Goal: Contribute content: Contribute content

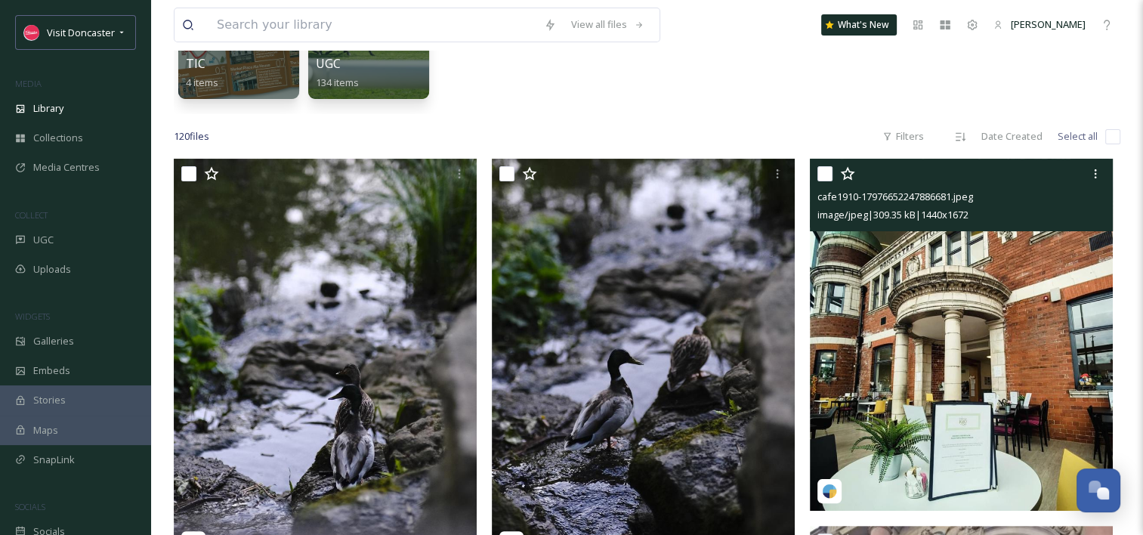
scroll to position [378, 0]
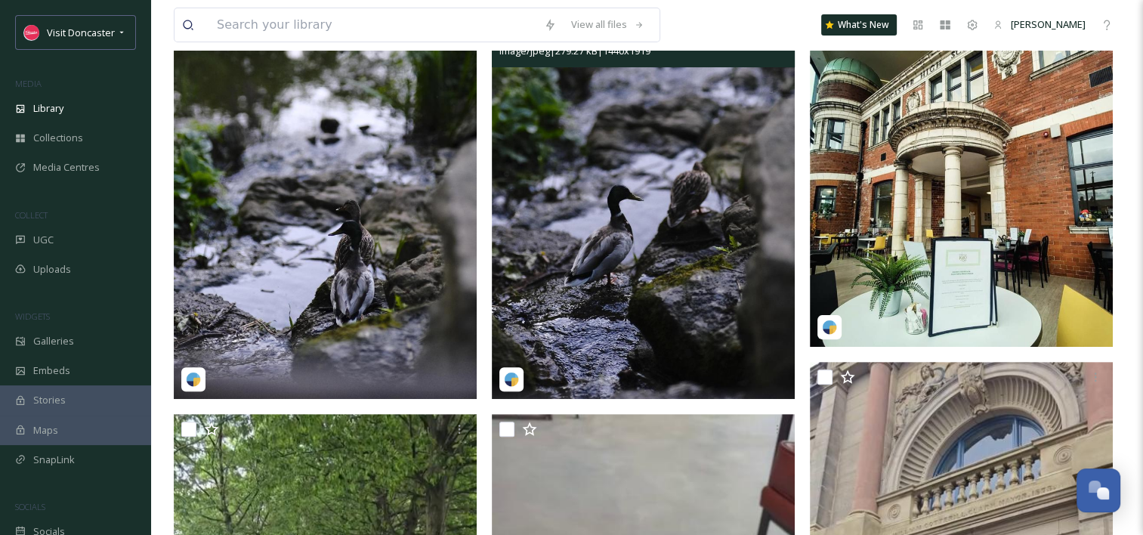
click at [704, 200] on img at bounding box center [643, 197] width 303 height 404
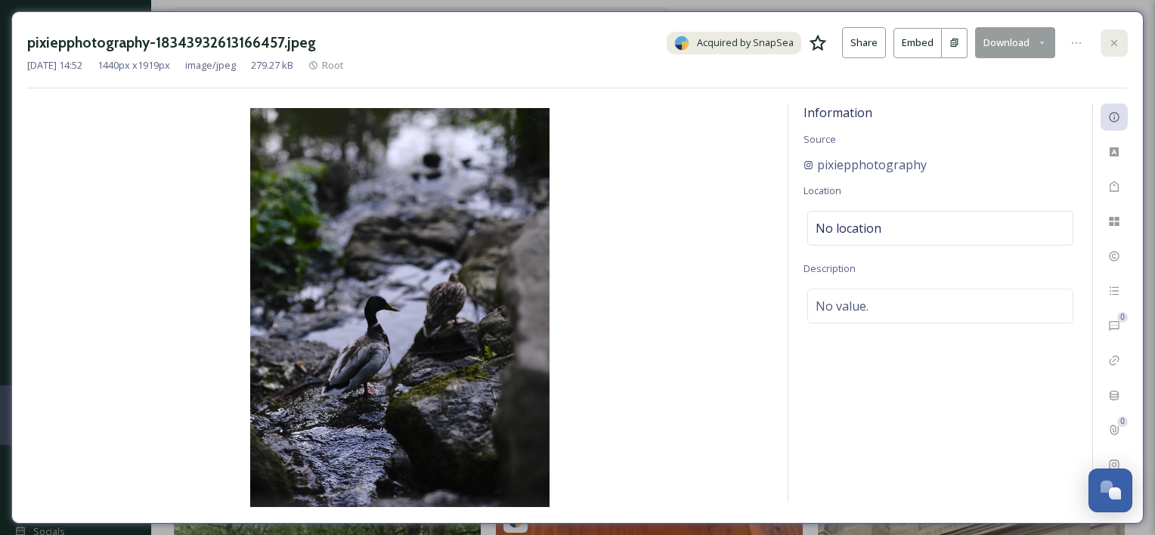
click at [1108, 39] on icon at bounding box center [1114, 43] width 12 height 12
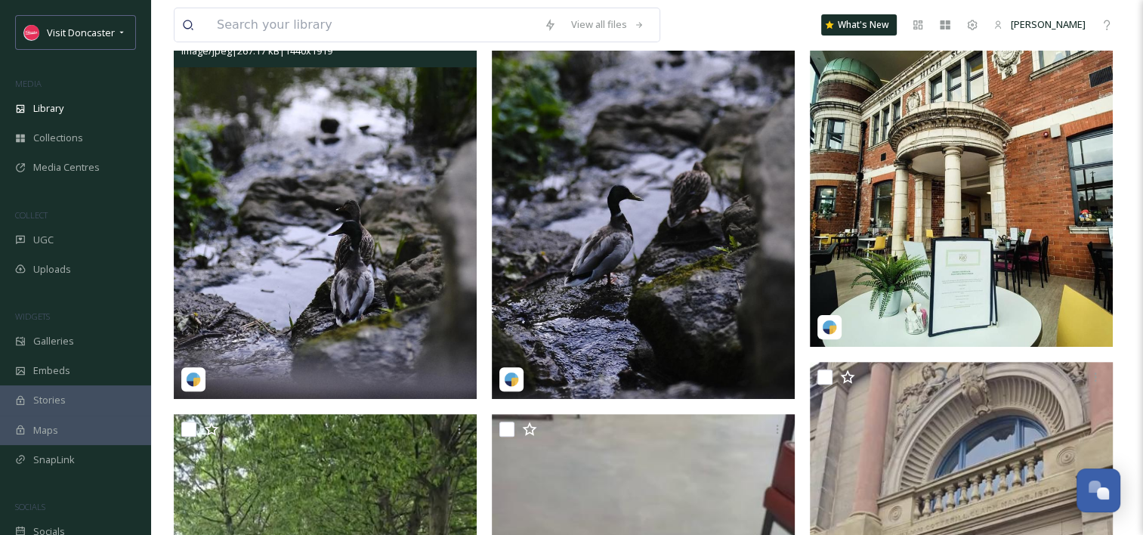
click at [357, 142] on img at bounding box center [325, 197] width 303 height 404
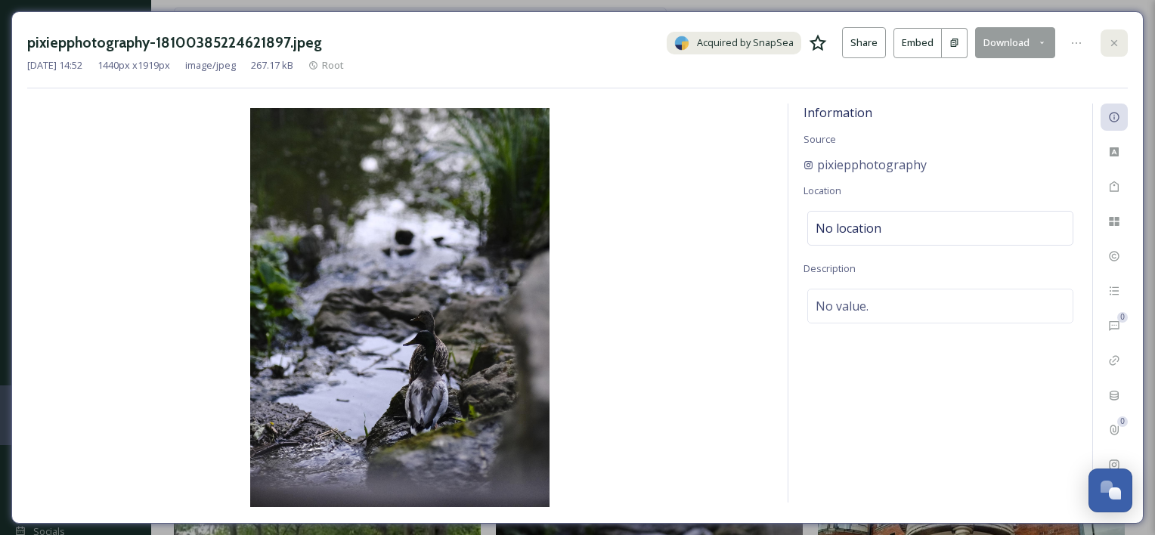
click at [1103, 38] on div at bounding box center [1113, 42] width 27 height 27
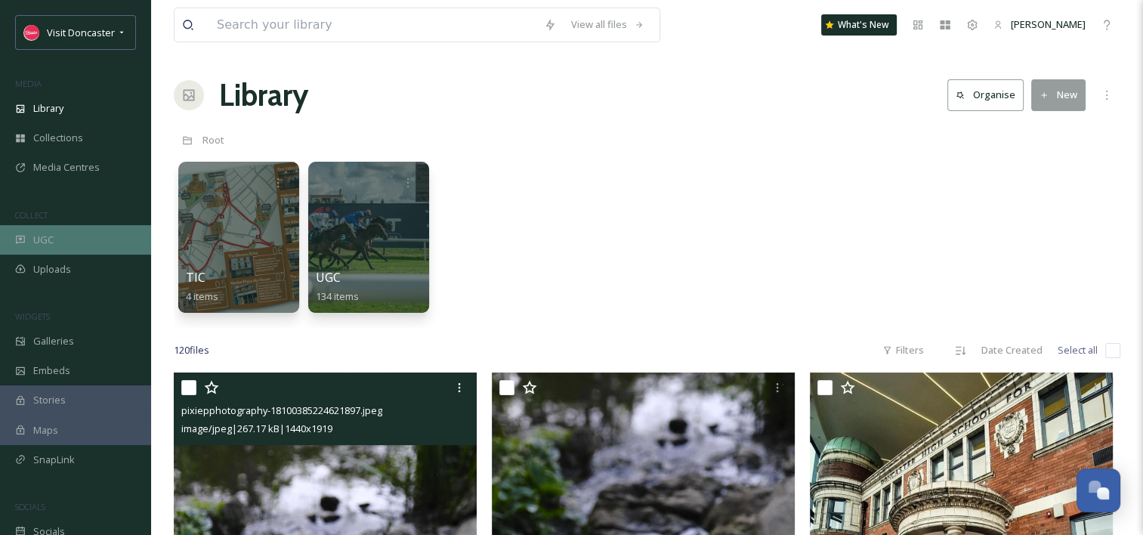
click at [91, 226] on div "UGC" at bounding box center [75, 239] width 151 height 29
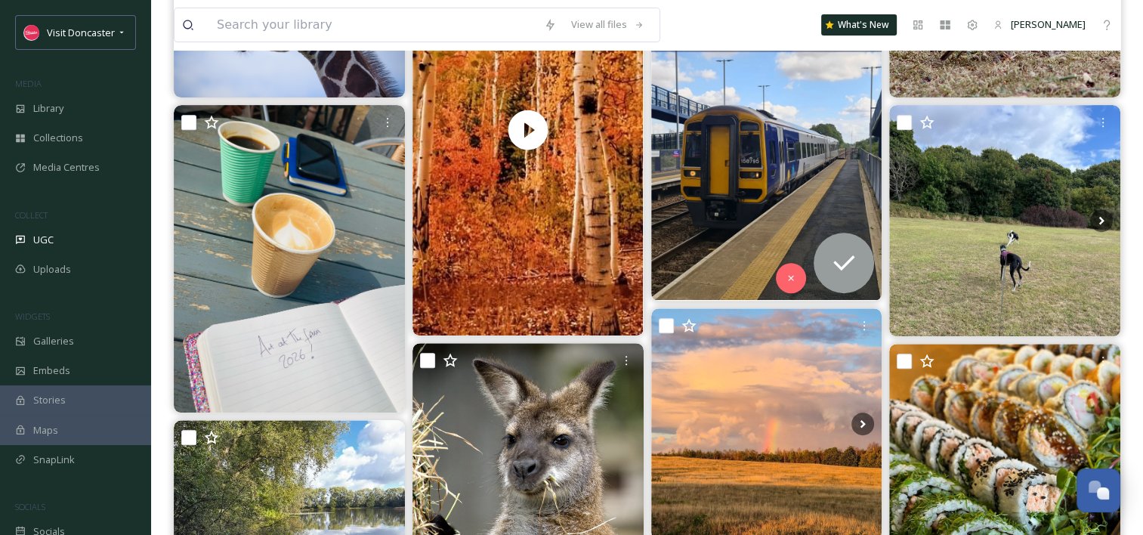
scroll to position [453, 0]
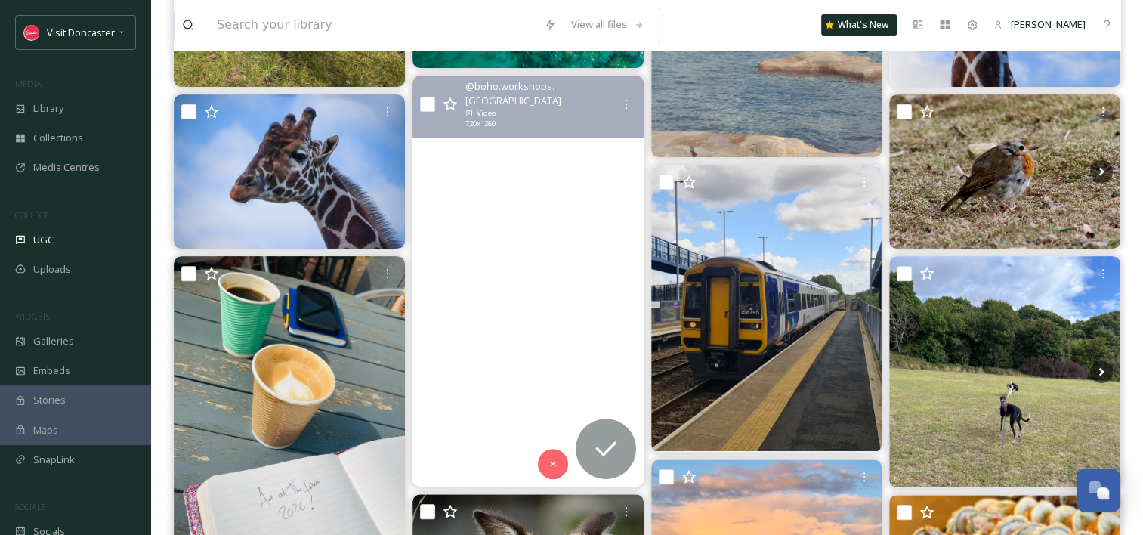
click at [472, 209] on video "🍂 ✨ Nature, we love you ♥️ ✨ 🍂\a\a#createwithnature #autumn #yorkshire #autumnw…" at bounding box center [528, 281] width 231 height 411
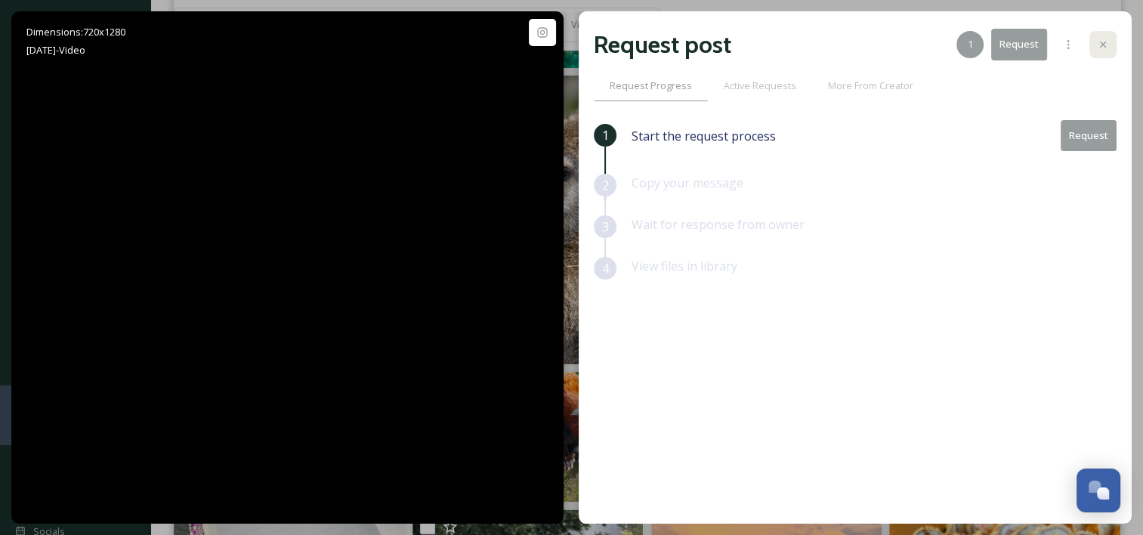
click at [1109, 52] on div at bounding box center [1103, 44] width 27 height 27
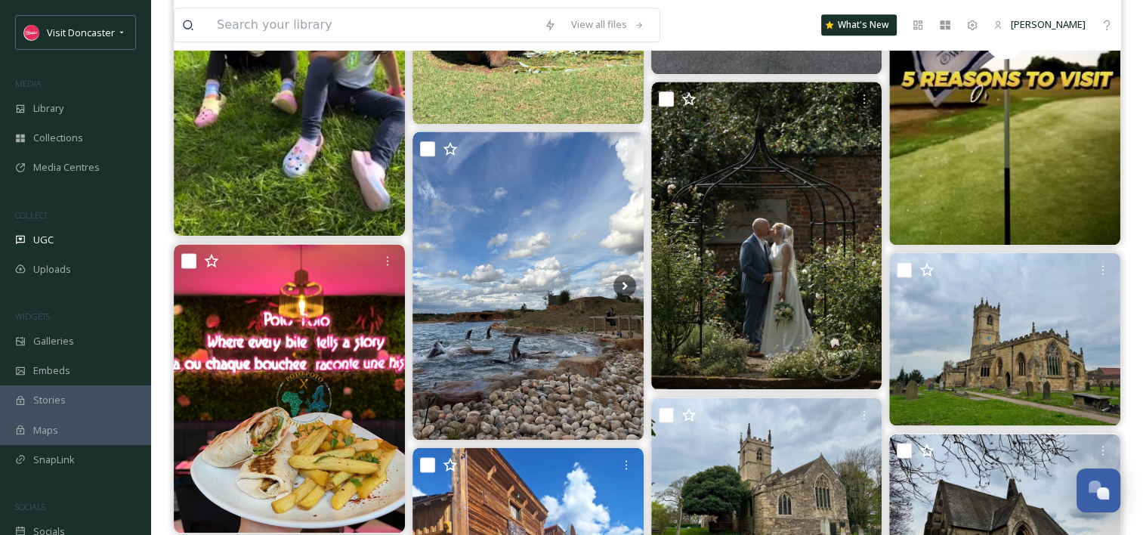
scroll to position [1889, 0]
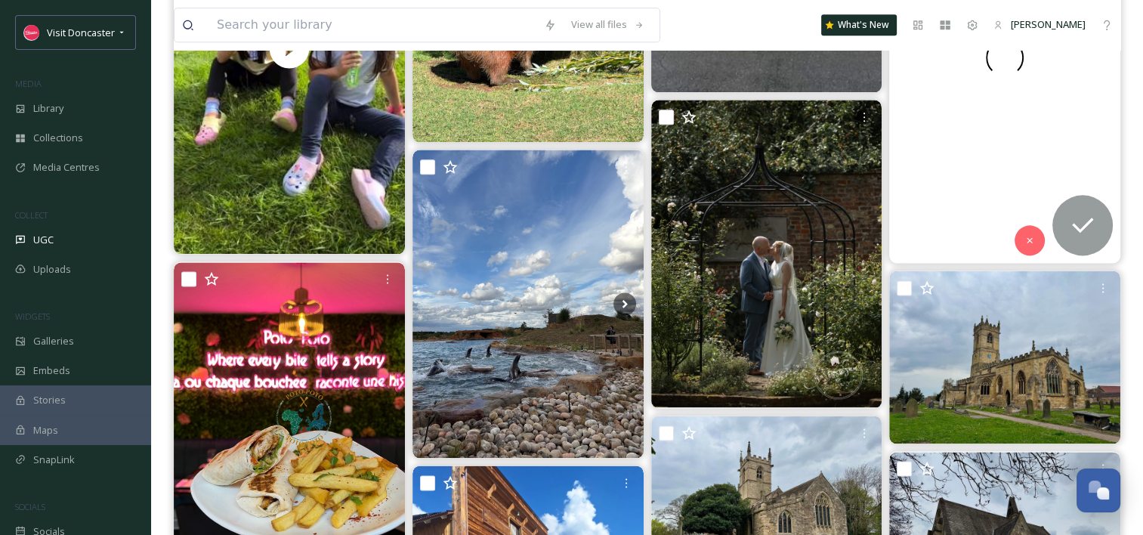
click at [973, 185] on div at bounding box center [1005, 57] width 231 height 411
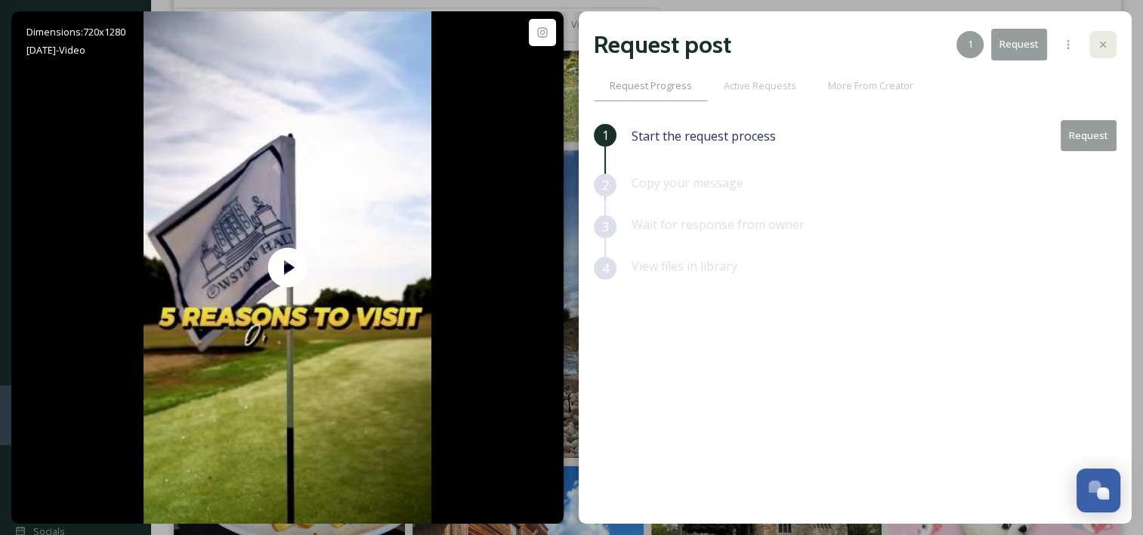
click at [1108, 53] on div at bounding box center [1103, 44] width 27 height 27
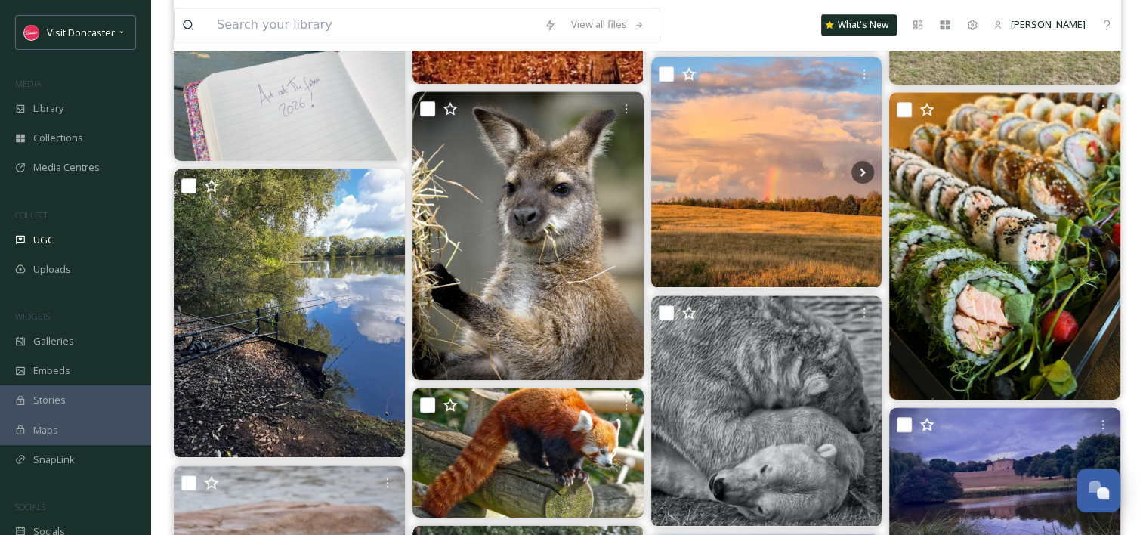
scroll to position [680, 0]
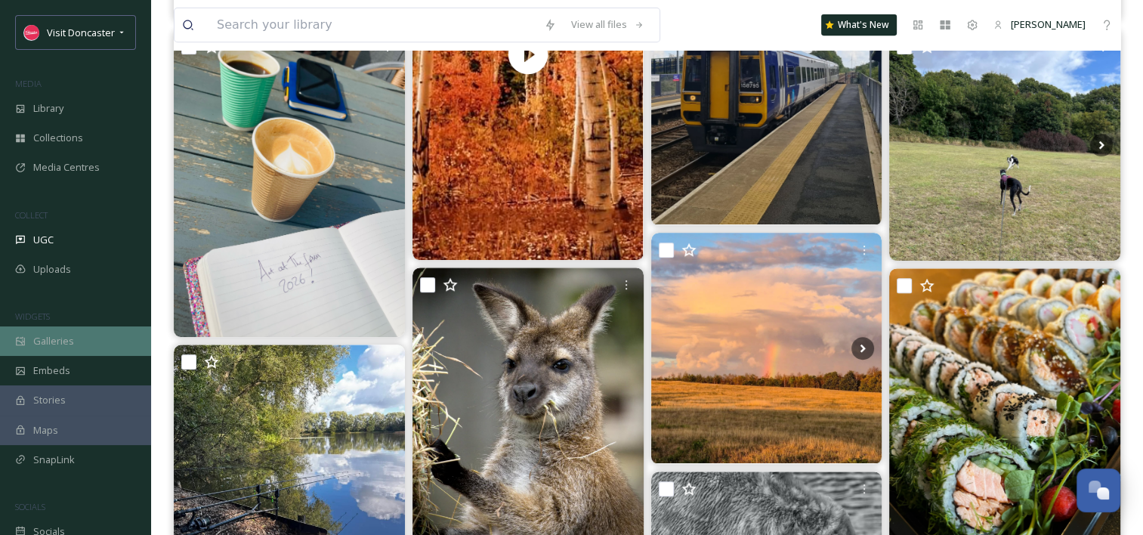
click at [67, 336] on span "Galleries" at bounding box center [53, 341] width 41 height 14
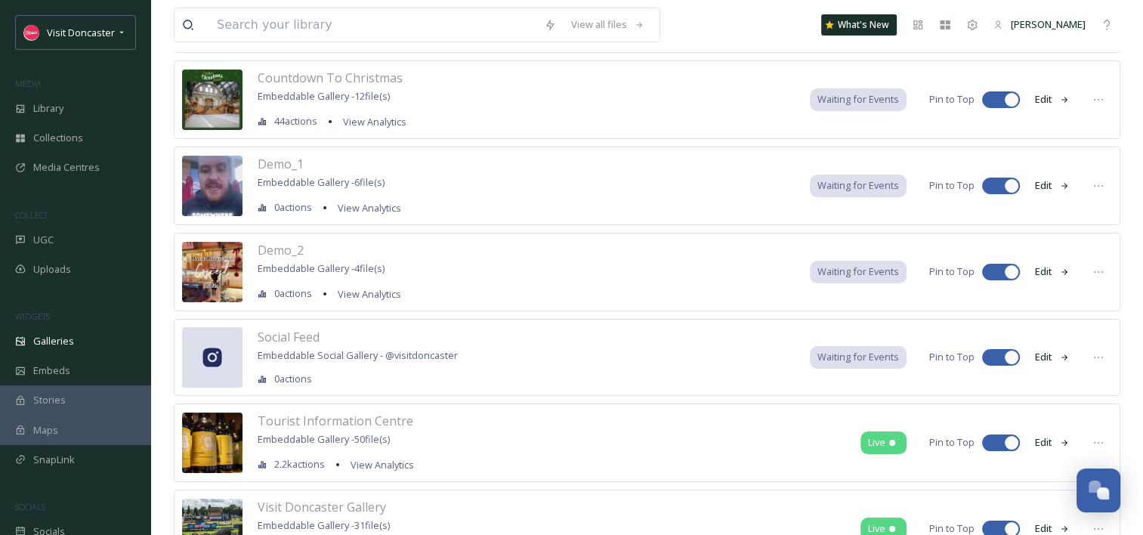
scroll to position [242, 0]
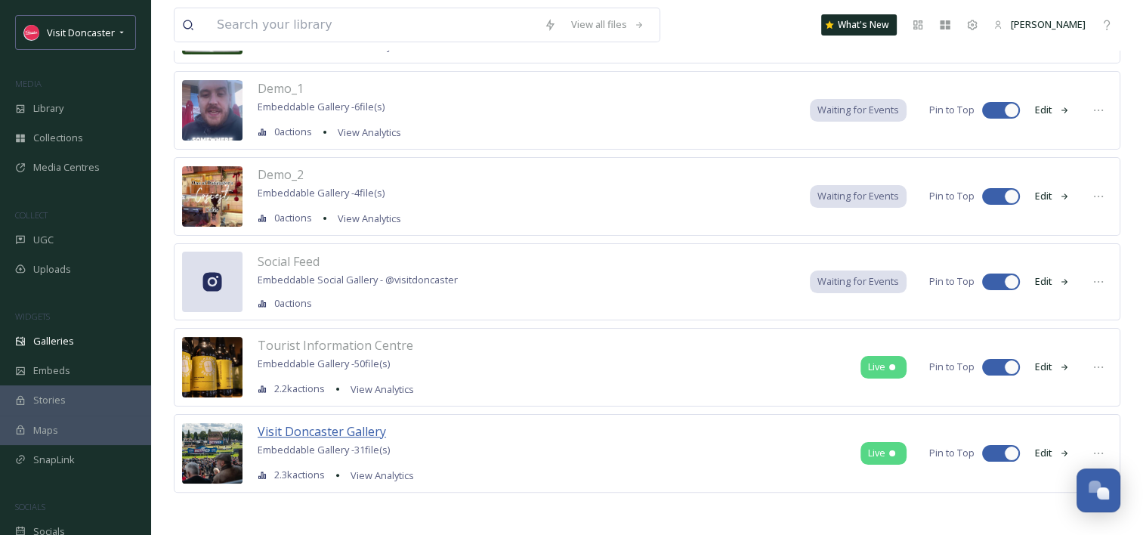
click at [339, 433] on span "Visit Doncaster Gallery" at bounding box center [322, 431] width 128 height 17
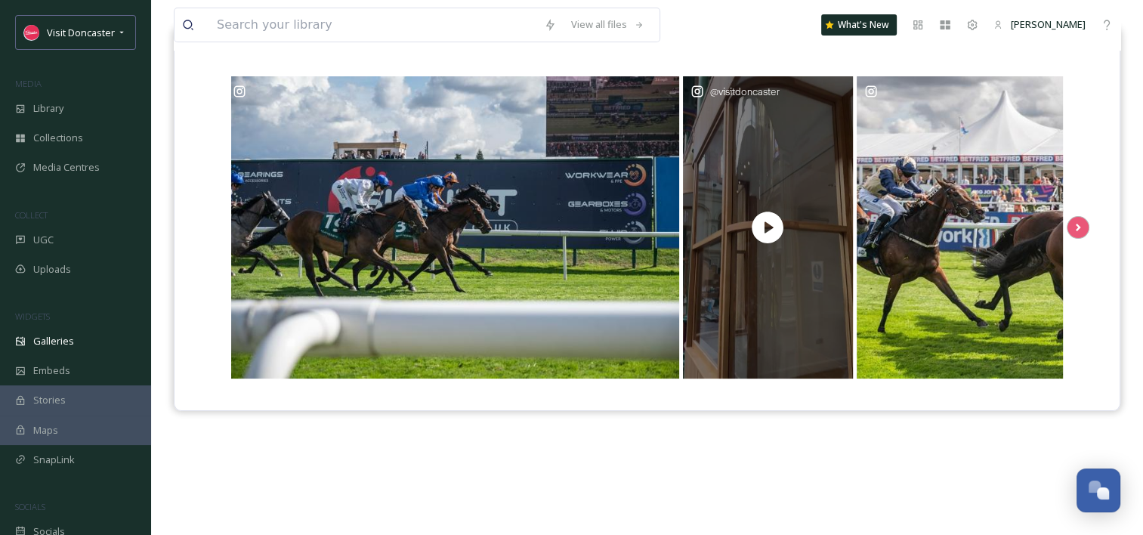
scroll to position [65, 0]
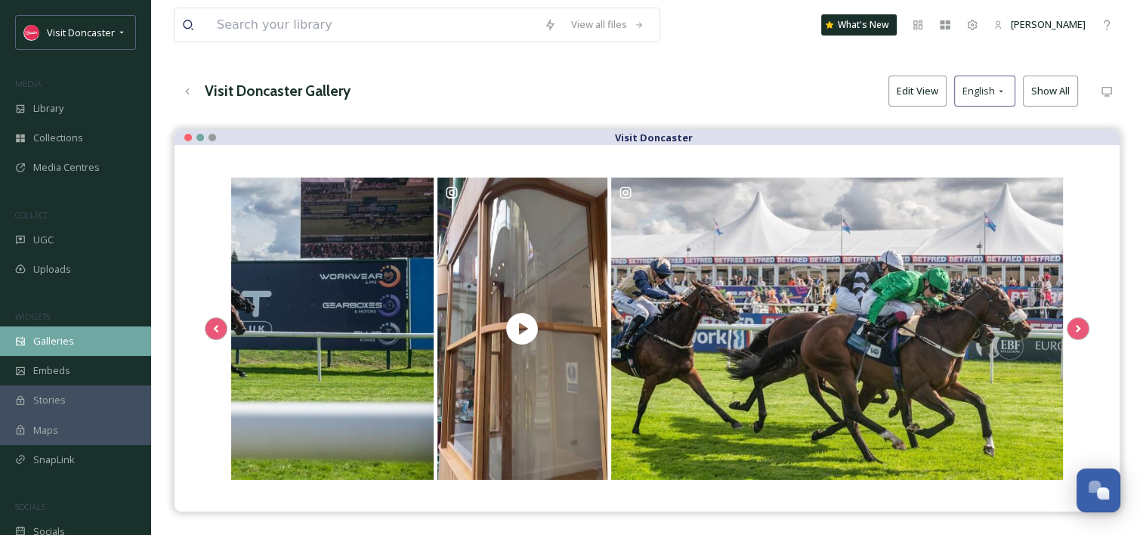
click at [76, 347] on div "Galleries" at bounding box center [75, 340] width 151 height 29
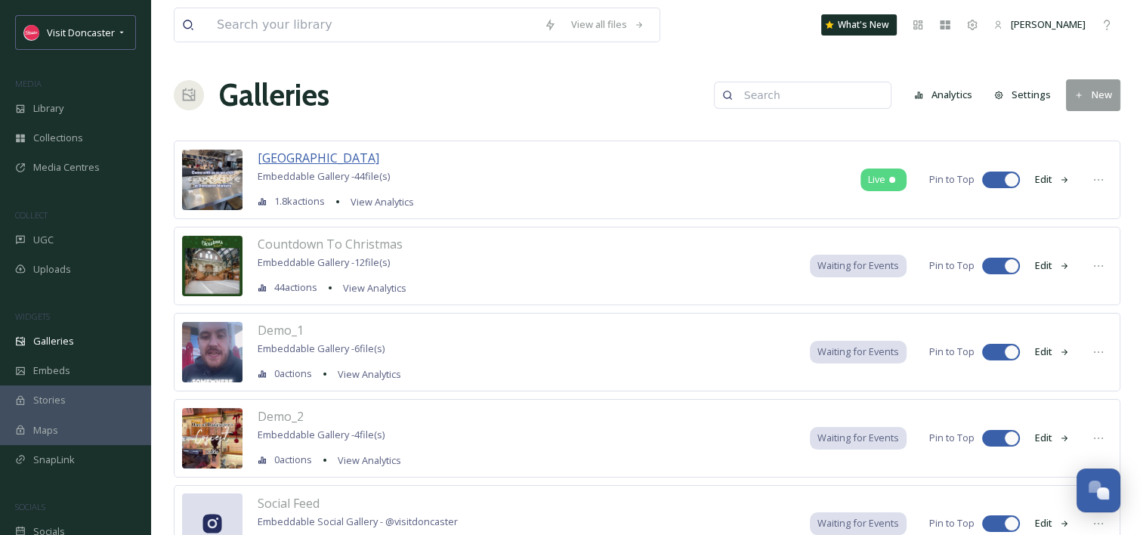
click at [286, 159] on span "[GEOGRAPHIC_DATA]" at bounding box center [319, 158] width 122 height 17
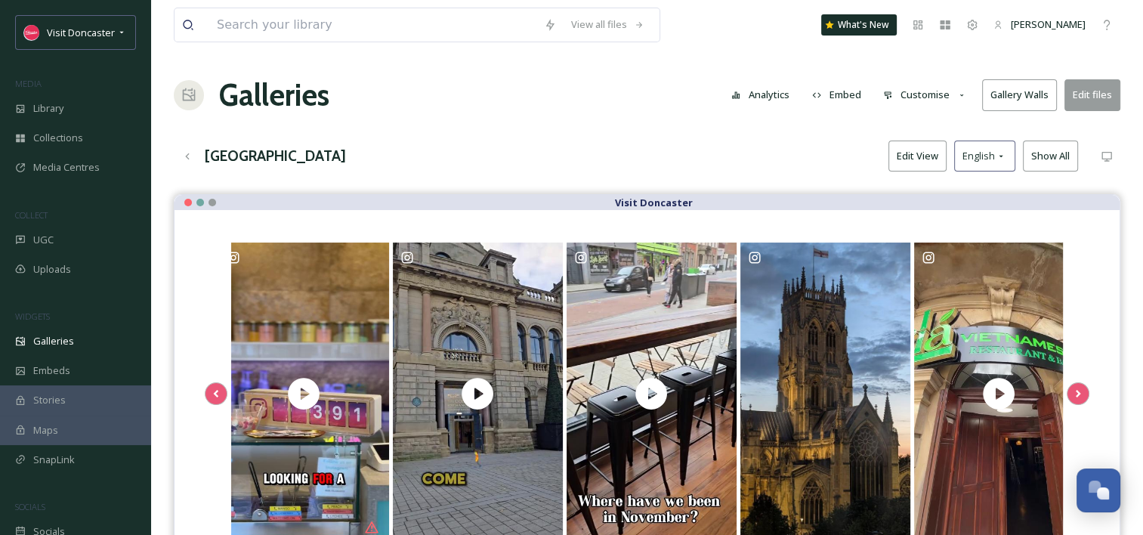
click at [914, 158] on button "Edit View" at bounding box center [918, 156] width 58 height 31
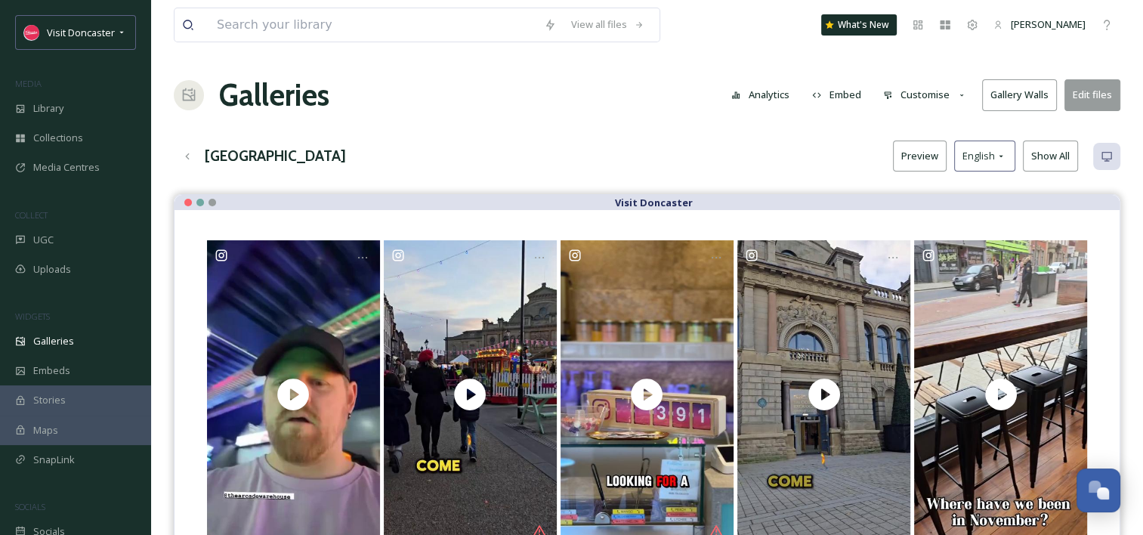
click at [1091, 95] on button "Edit files" at bounding box center [1093, 94] width 56 height 31
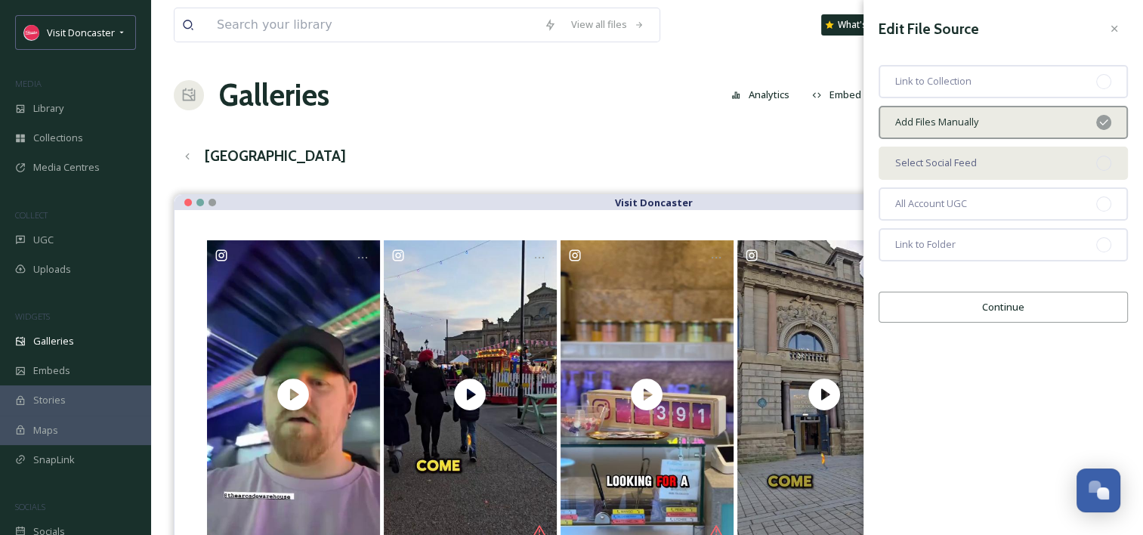
click at [992, 170] on div "Select Social Feed" at bounding box center [1003, 163] width 249 height 33
click at [1000, 124] on div "Add Files Manually" at bounding box center [1003, 122] width 249 height 33
click at [1032, 302] on button "Continue" at bounding box center [1003, 307] width 249 height 31
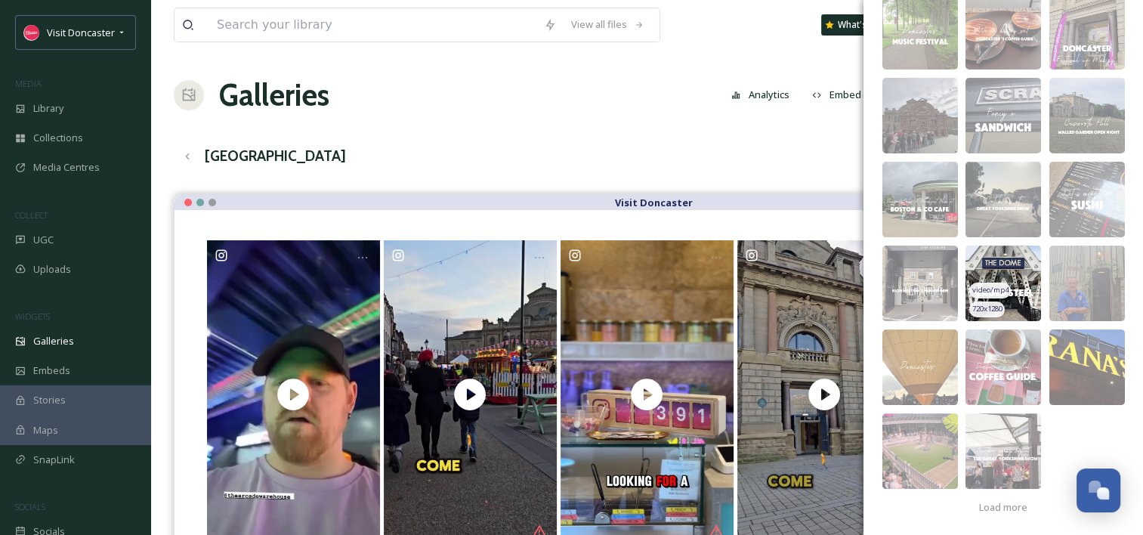
scroll to position [303, 0]
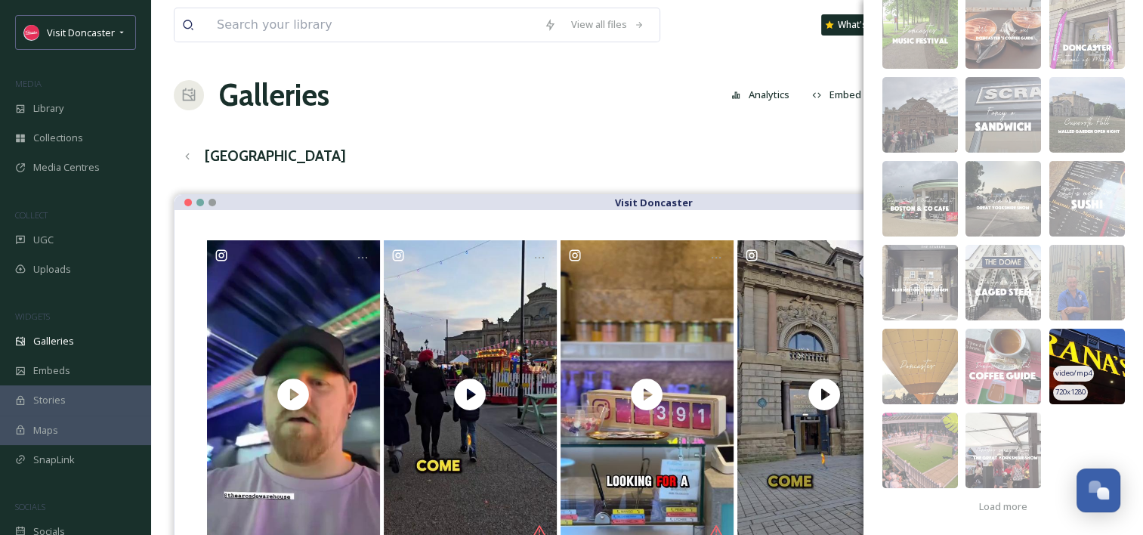
click at [1094, 336] on img at bounding box center [1088, 367] width 76 height 76
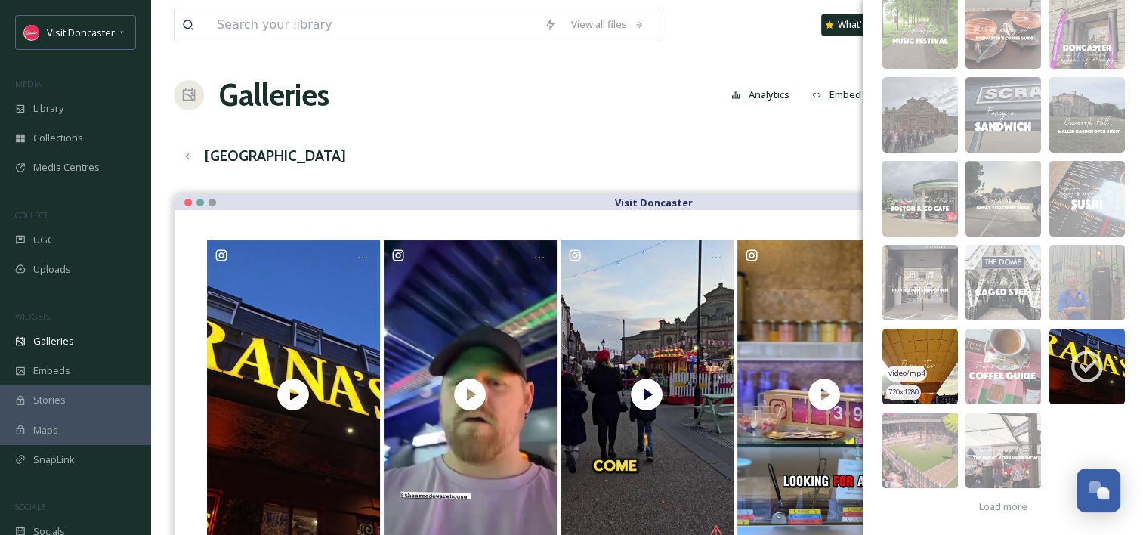
click at [933, 344] on img at bounding box center [921, 367] width 76 height 76
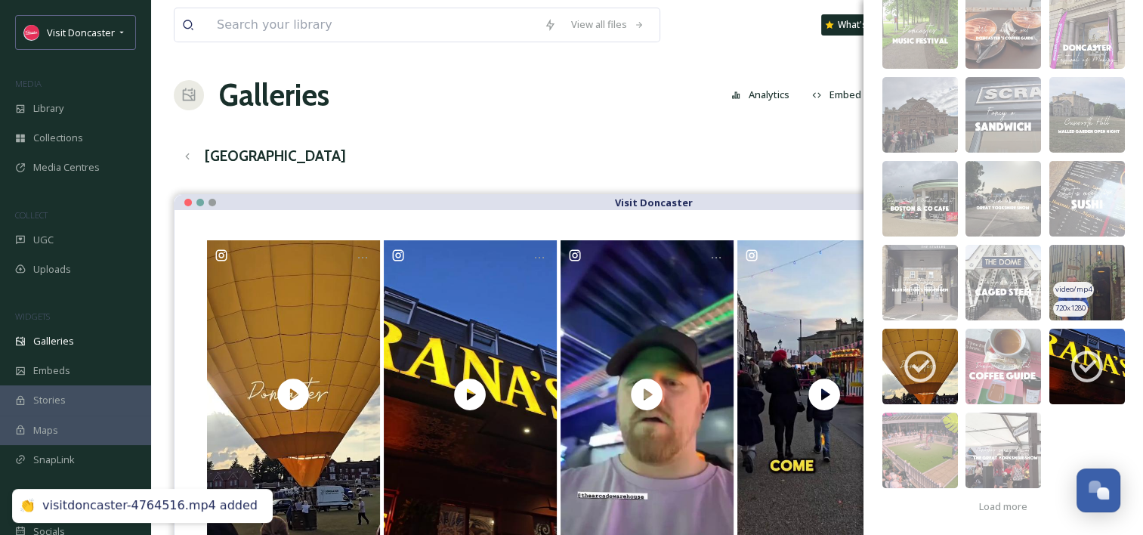
scroll to position [227, 0]
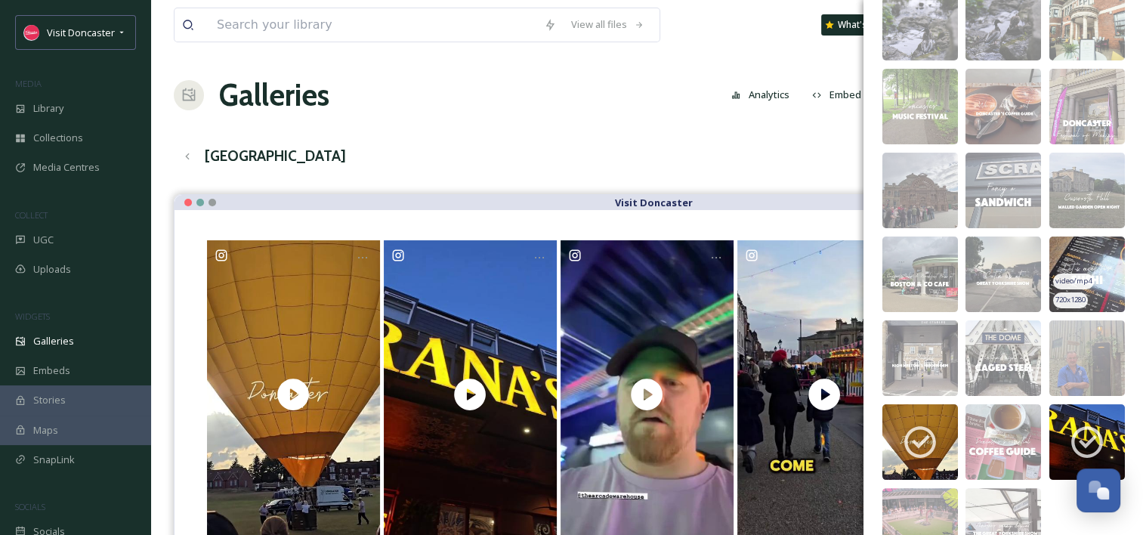
click at [1095, 257] on img at bounding box center [1088, 275] width 76 height 76
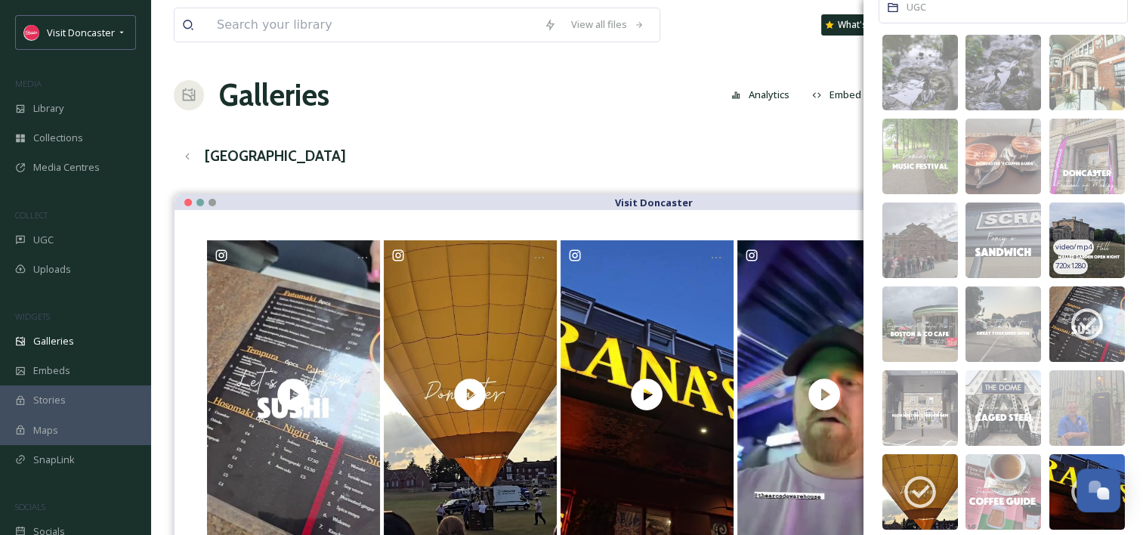
scroll to position [152, 0]
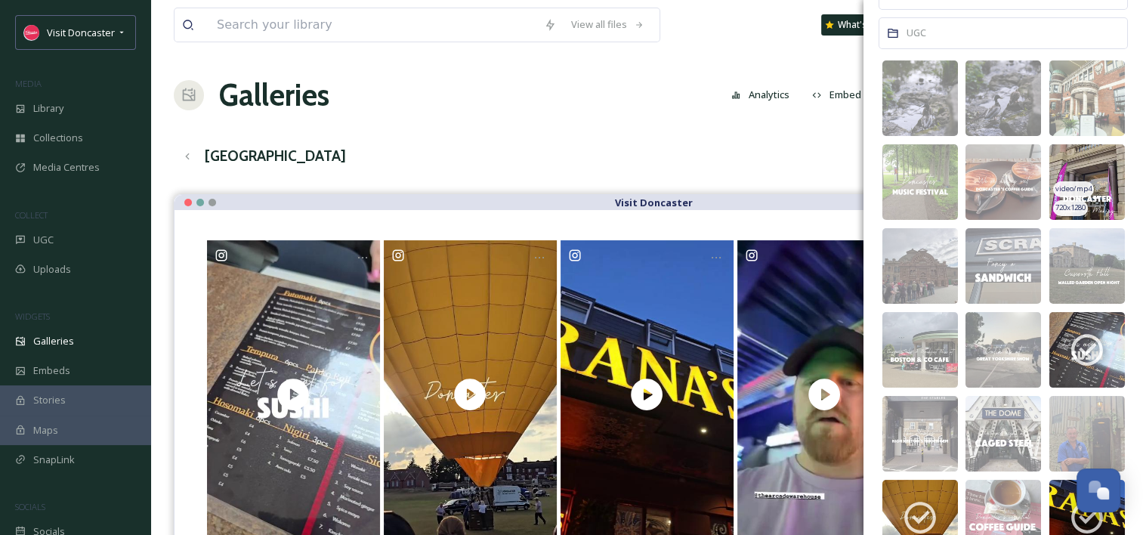
click at [1100, 169] on img at bounding box center [1088, 182] width 76 height 76
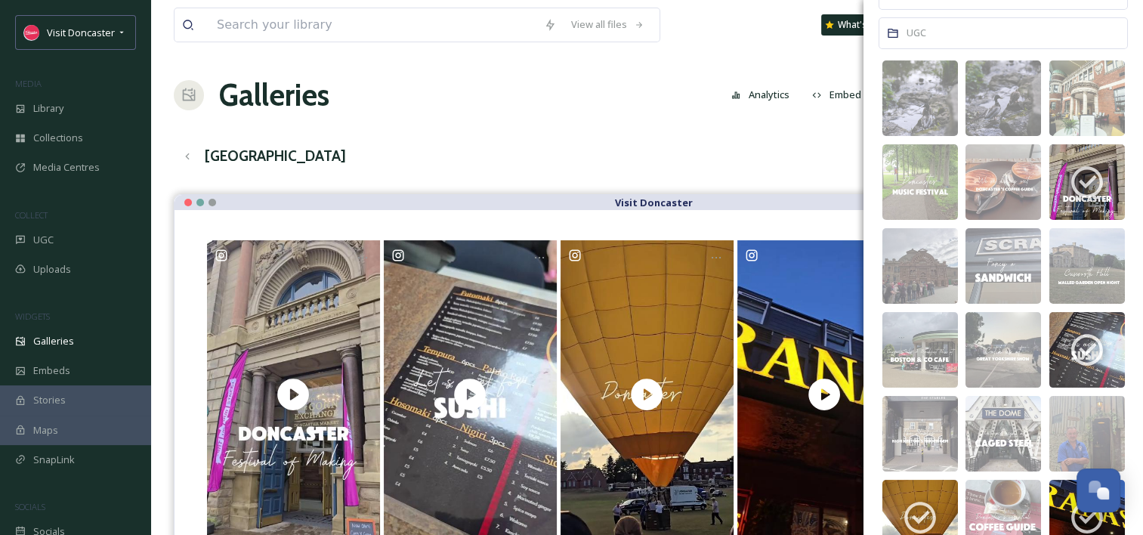
click at [707, 113] on div "Galleries Analytics Embed Customise Gallery Walls Edit files" at bounding box center [647, 95] width 947 height 45
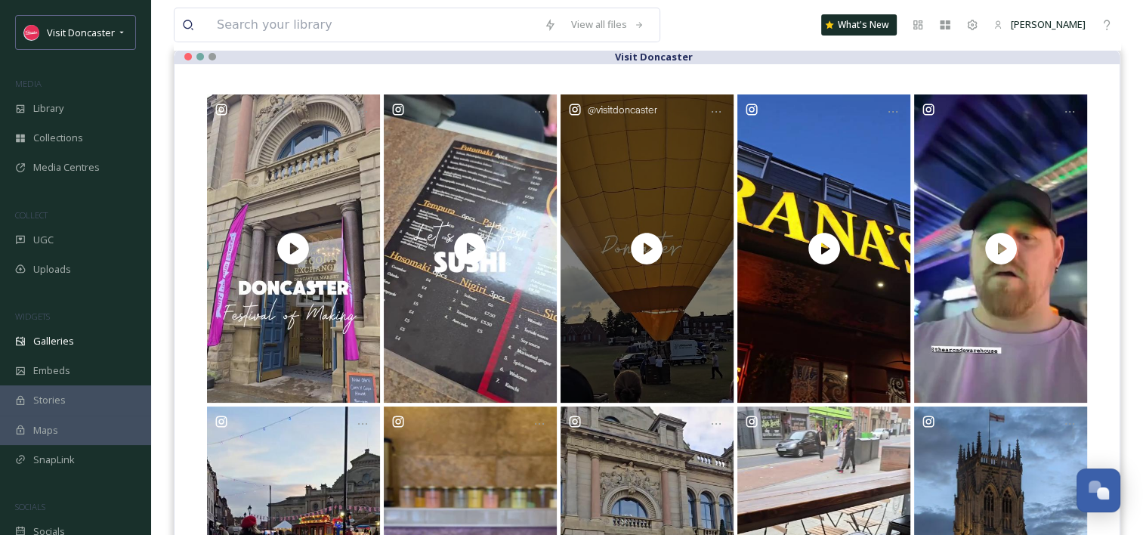
scroll to position [0, 0]
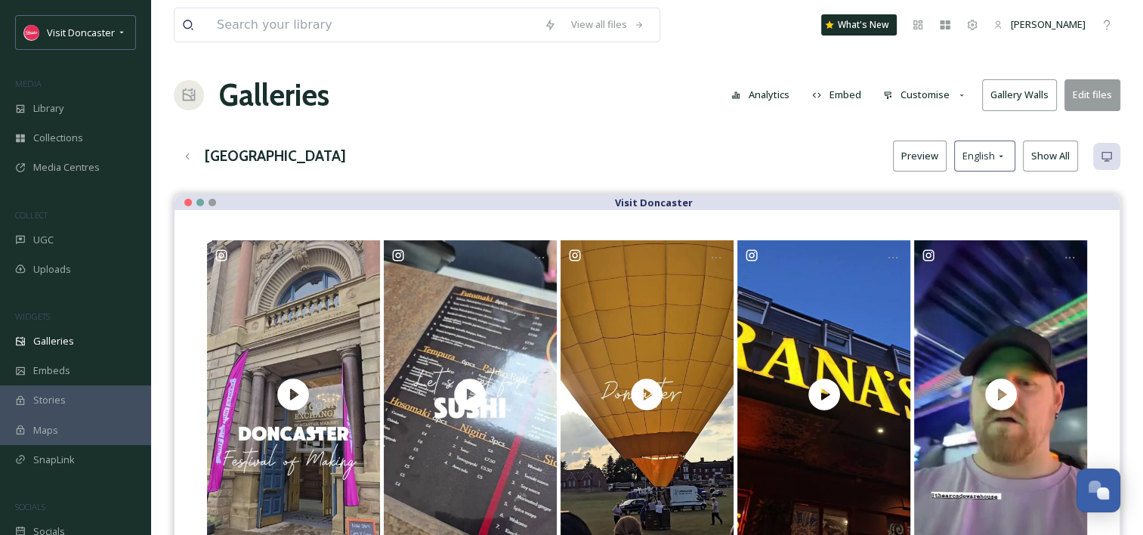
click at [560, 148] on div "City Centre Preview English Show All" at bounding box center [647, 156] width 947 height 31
click at [73, 345] on div "Galleries" at bounding box center [75, 340] width 151 height 29
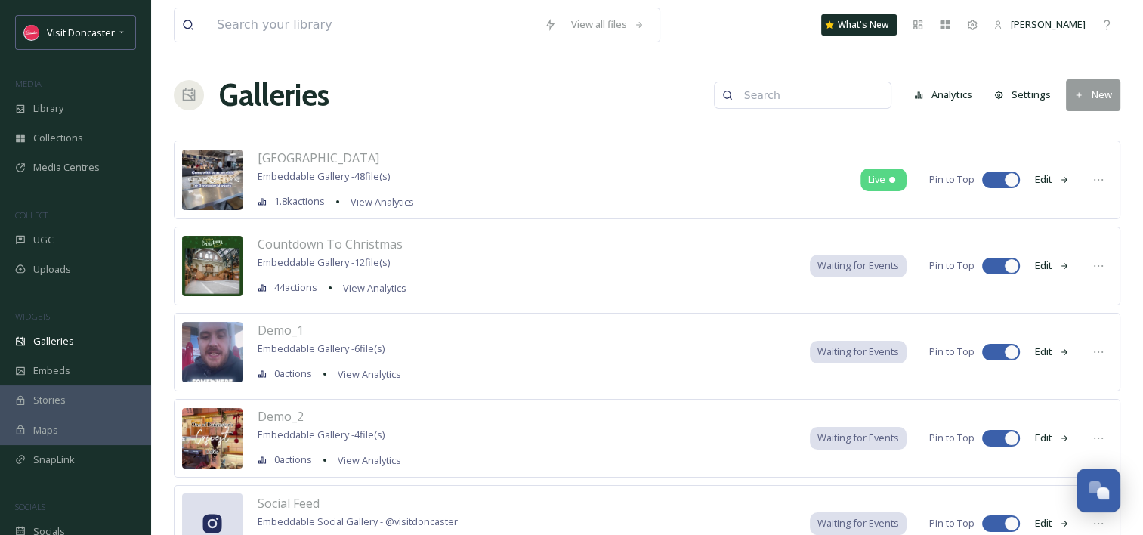
click at [1097, 94] on button "New" at bounding box center [1093, 94] width 54 height 31
click at [571, 110] on div "Galleries Analytics Settings New Gallery Folder" at bounding box center [647, 95] width 947 height 45
click at [1096, 97] on button "New" at bounding box center [1093, 94] width 54 height 31
click at [1097, 138] on div "Gallery" at bounding box center [1087, 130] width 67 height 29
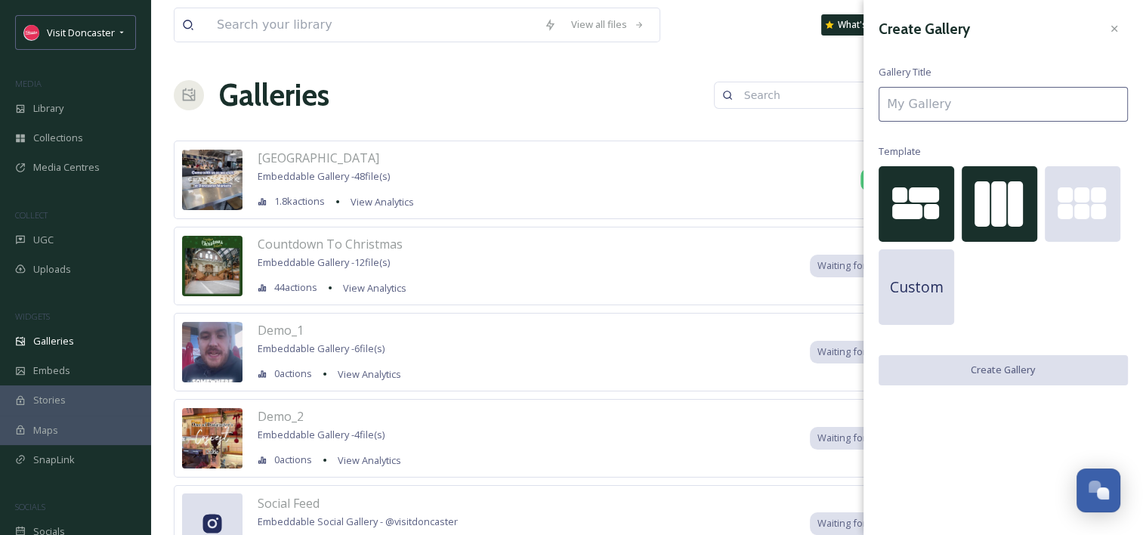
click at [989, 211] on div at bounding box center [982, 203] width 15 height 45
click at [977, 112] on input at bounding box center [1003, 104] width 249 height 35
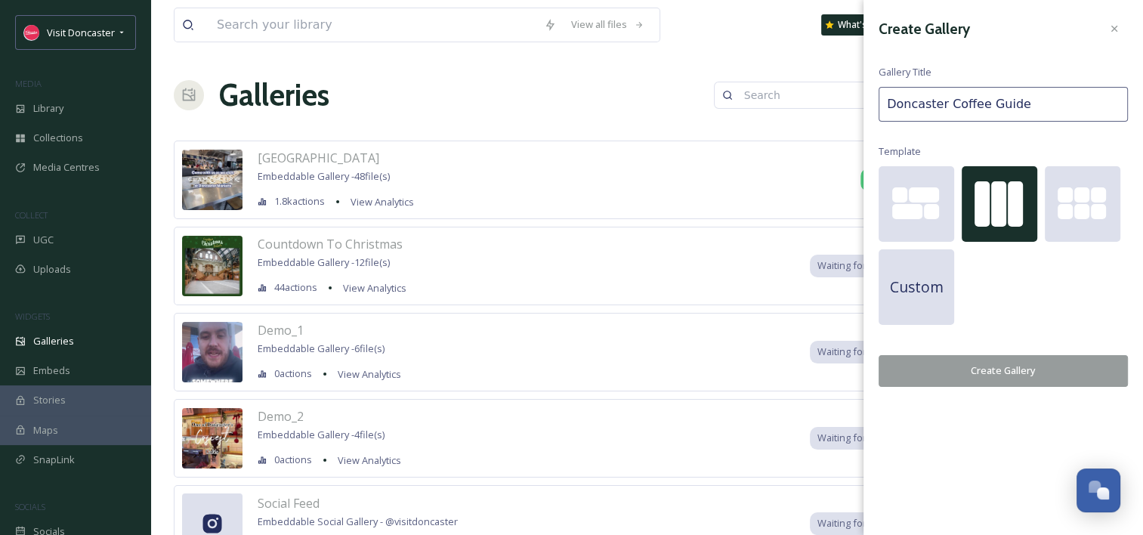
type input "Doncaster Coffee Guide"
click at [1041, 371] on button "Create Gallery" at bounding box center [1003, 370] width 249 height 31
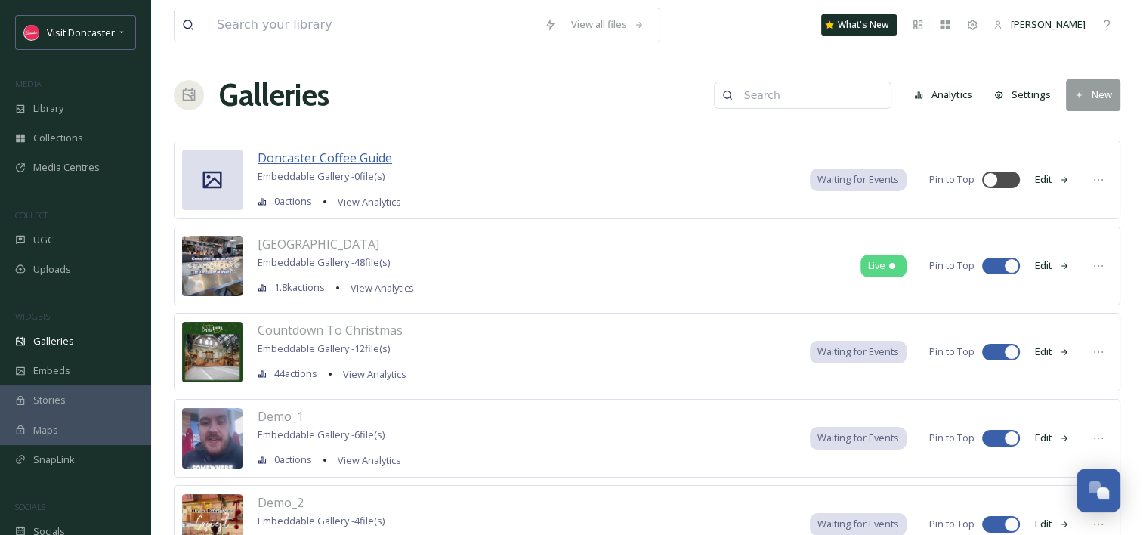
click at [320, 161] on span "Doncaster Coffee Guide" at bounding box center [325, 158] width 135 height 17
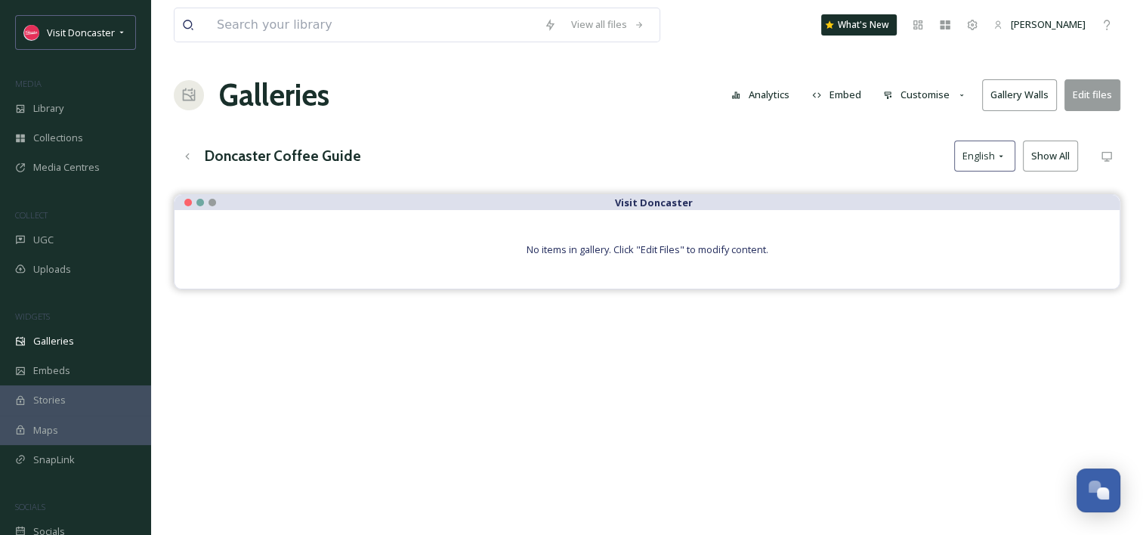
click at [1098, 101] on button "Edit files" at bounding box center [1093, 94] width 56 height 31
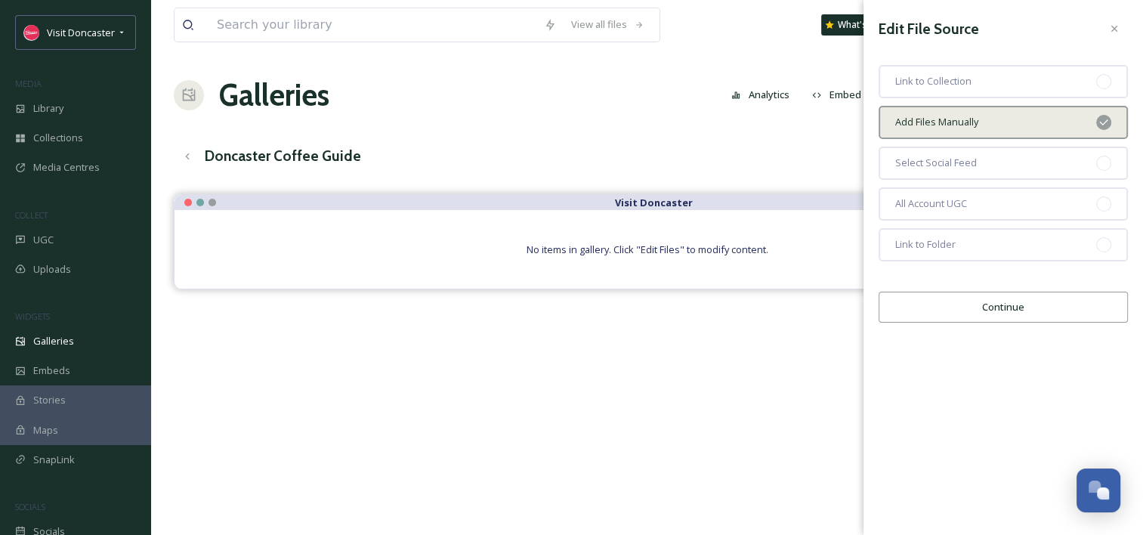
click at [1049, 118] on div "Add Files Manually" at bounding box center [1003, 122] width 249 height 33
click at [1017, 302] on button "Continue" at bounding box center [1003, 307] width 249 height 31
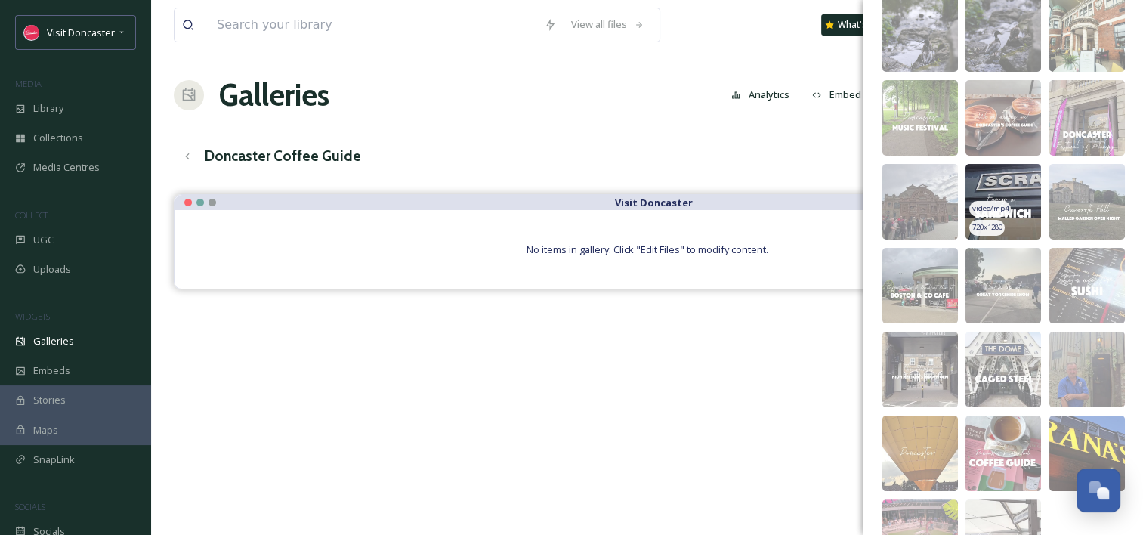
scroll to position [227, 0]
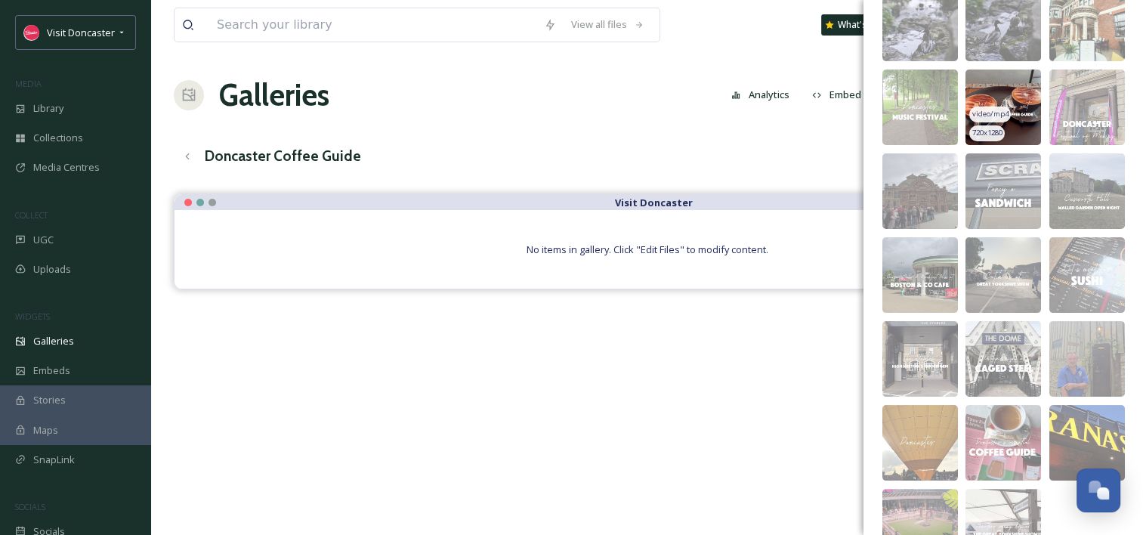
click at [1018, 89] on img at bounding box center [1004, 108] width 76 height 76
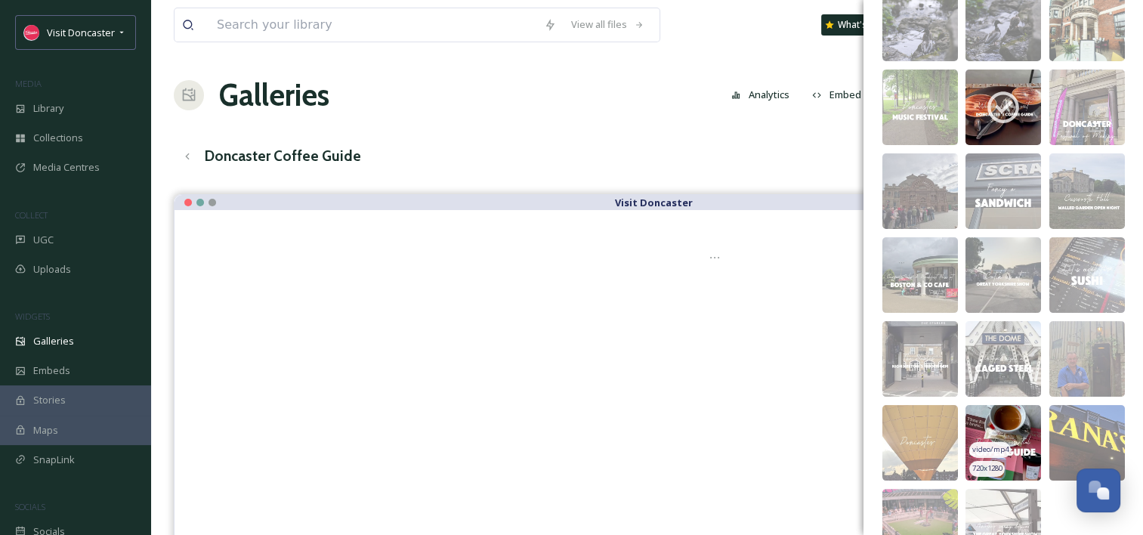
click at [1023, 432] on img at bounding box center [1004, 443] width 76 height 76
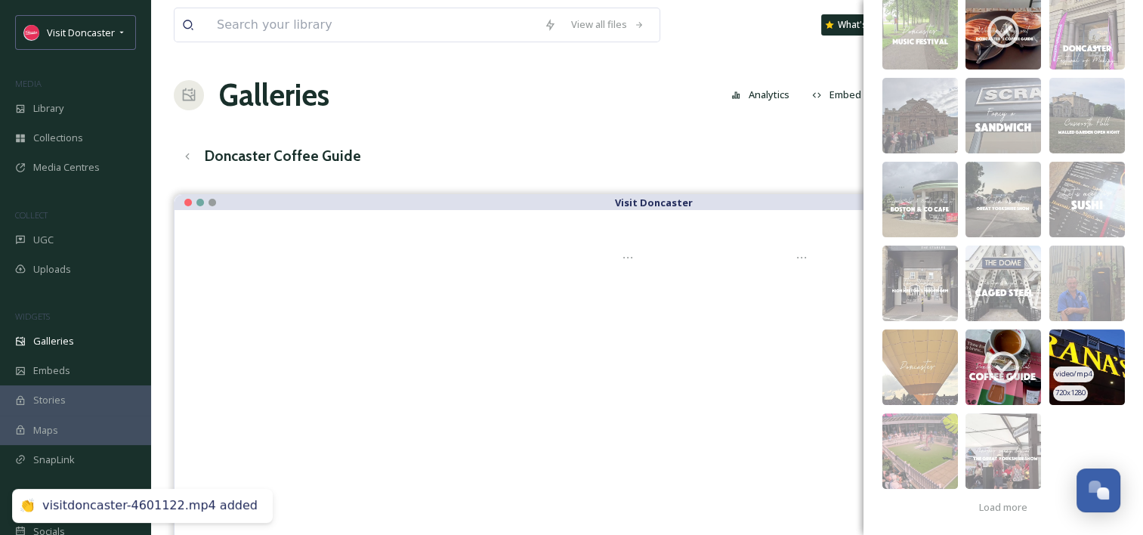
scroll to position [303, 0]
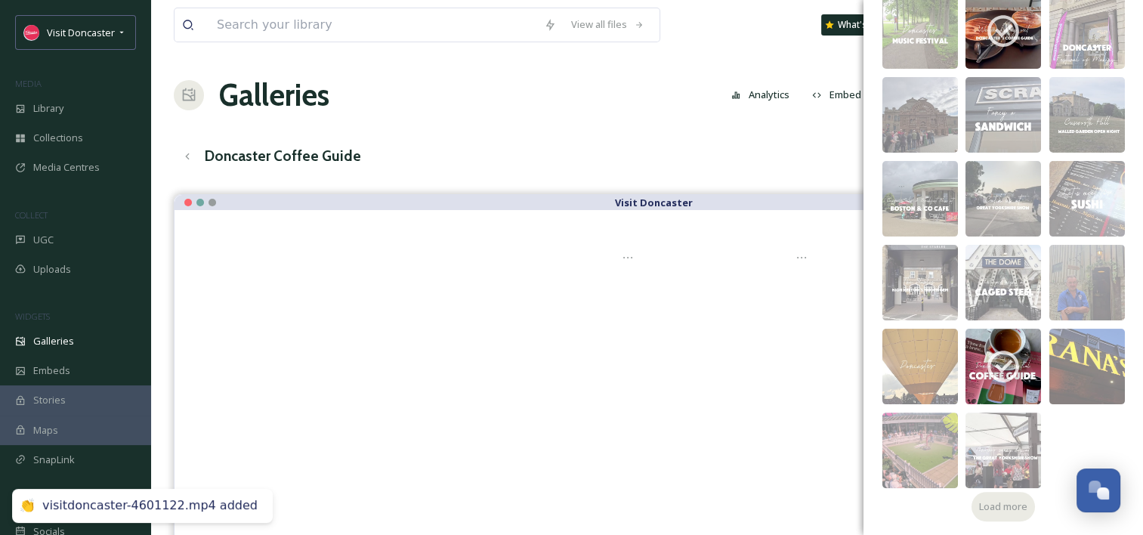
click at [1001, 505] on span "Load more" at bounding box center [1003, 507] width 48 height 14
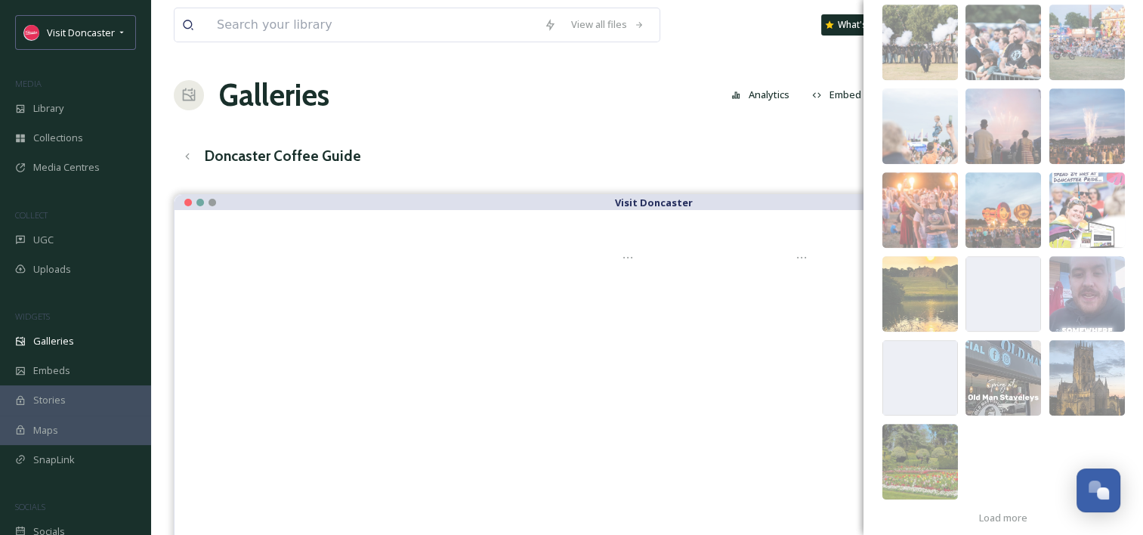
scroll to position [890, 0]
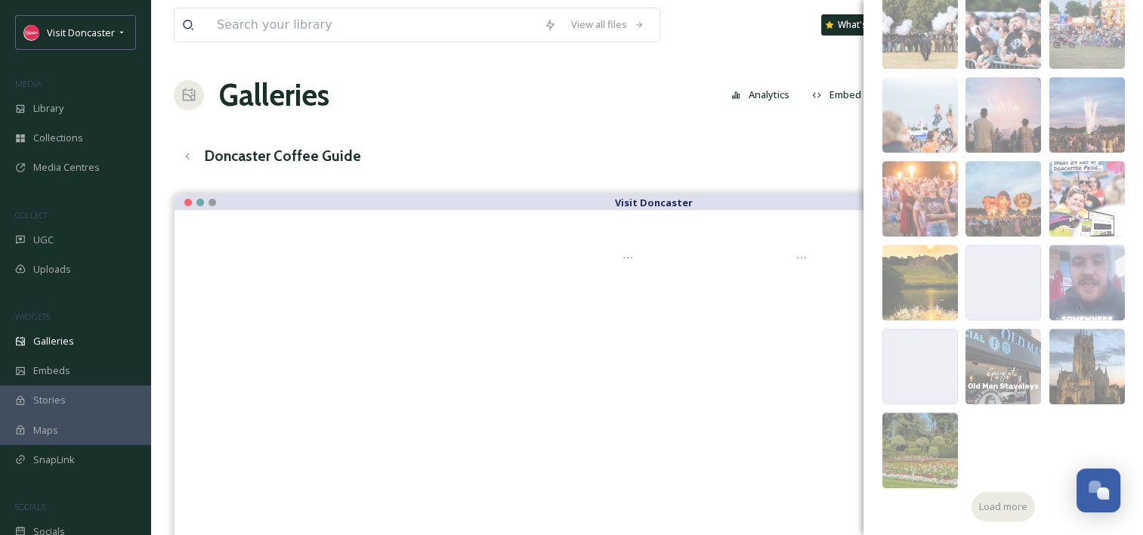
click at [1008, 505] on span "Load more" at bounding box center [1003, 507] width 48 height 14
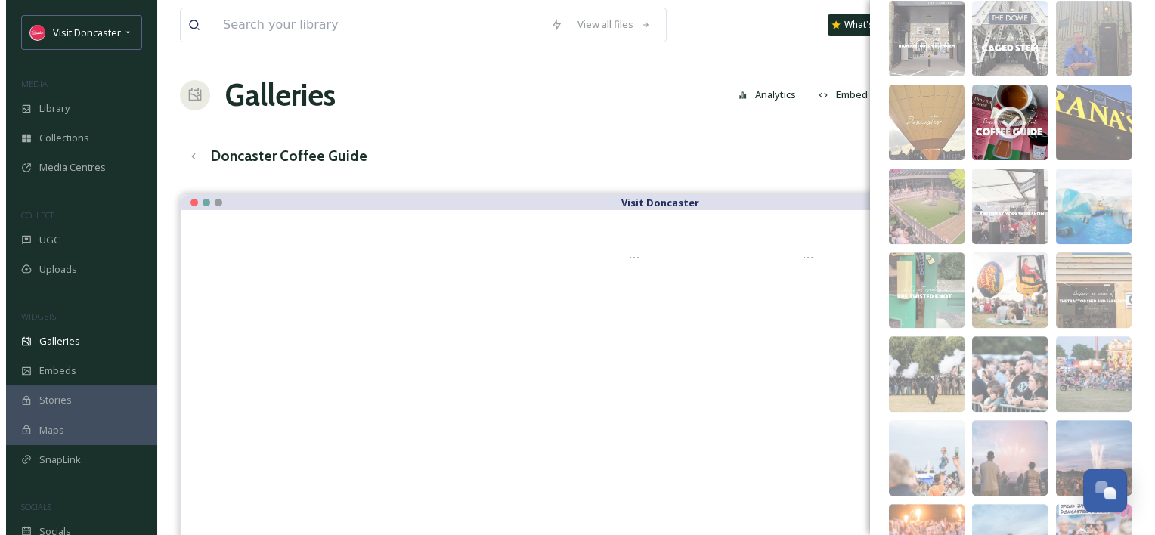
scroll to position [512, 0]
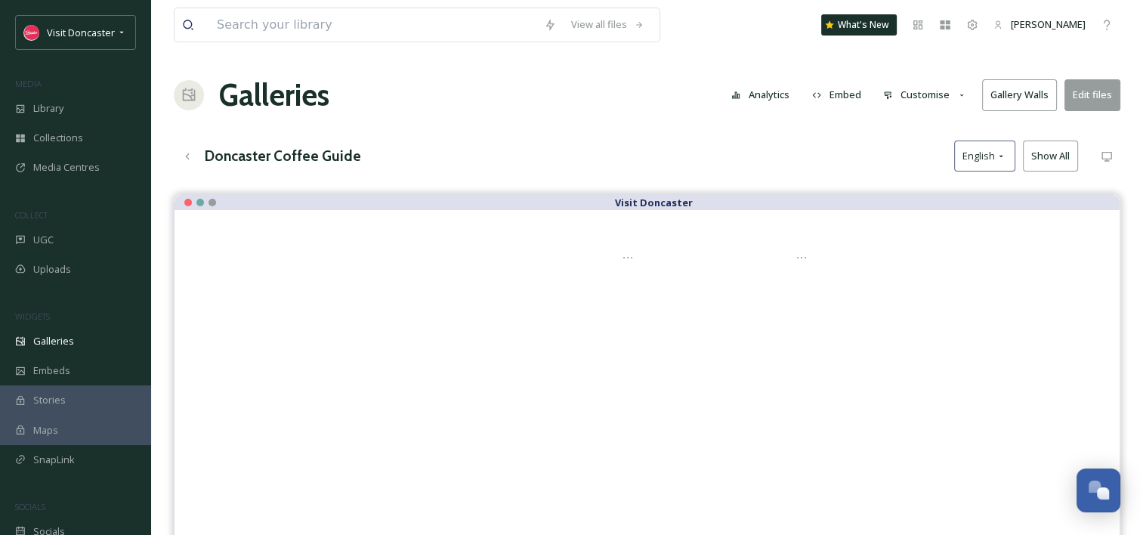
click at [500, 138] on div "View all files What's New Madi Plumb Galleries Analytics Embed Customise Galler…" at bounding box center [647, 376] width 992 height 752
click at [79, 113] on div "Library" at bounding box center [75, 108] width 151 height 29
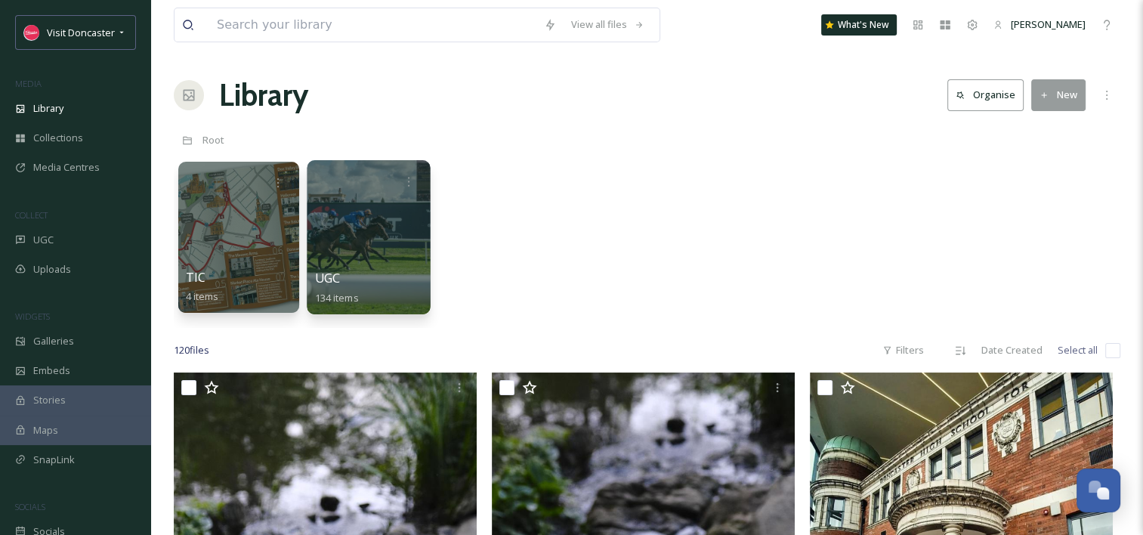
click at [358, 242] on div at bounding box center [368, 237] width 123 height 154
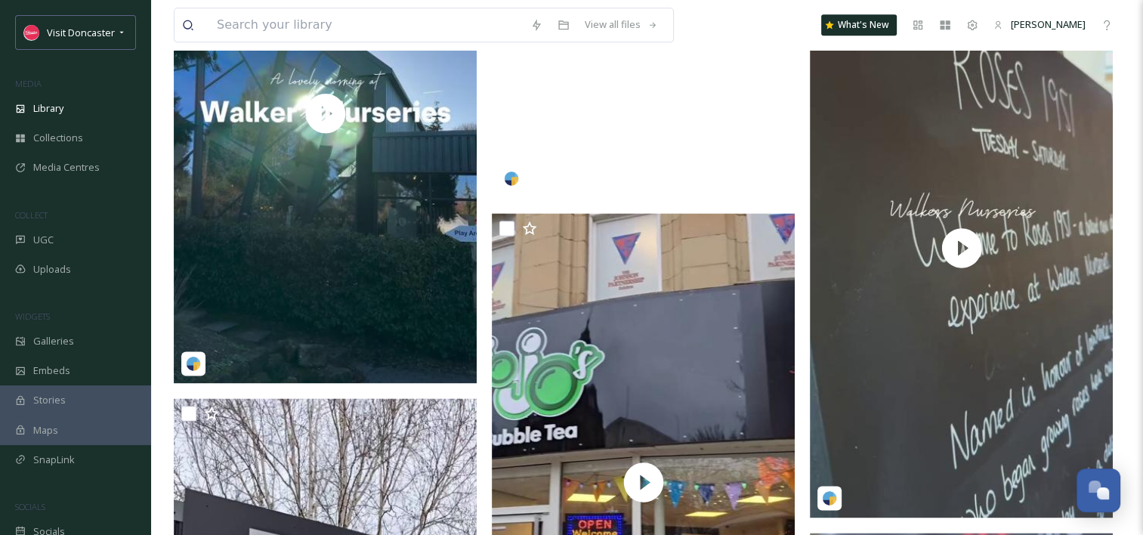
scroll to position [2192, 0]
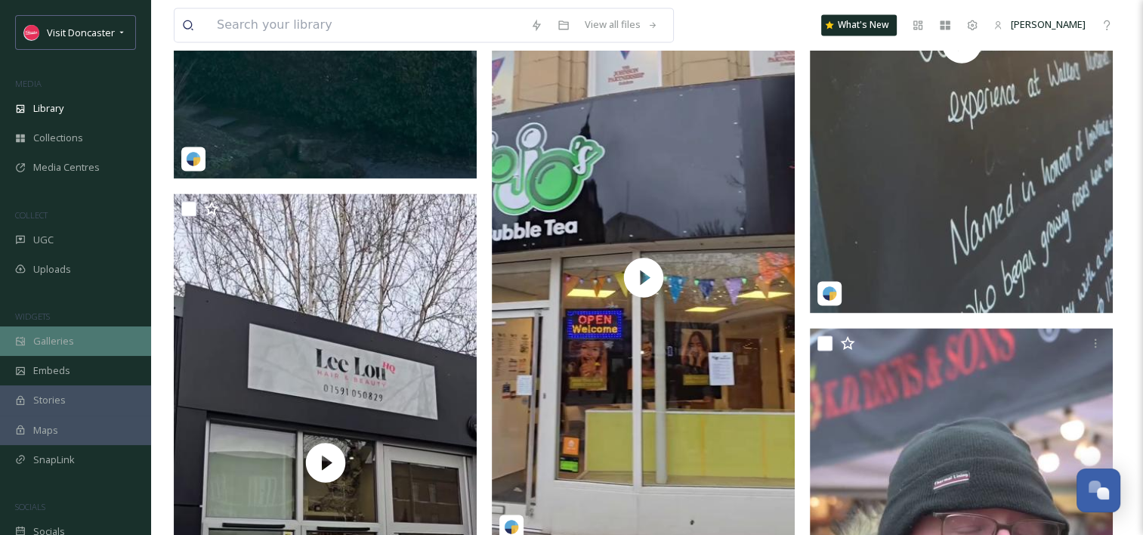
click at [76, 348] on div "Galleries" at bounding box center [75, 340] width 151 height 29
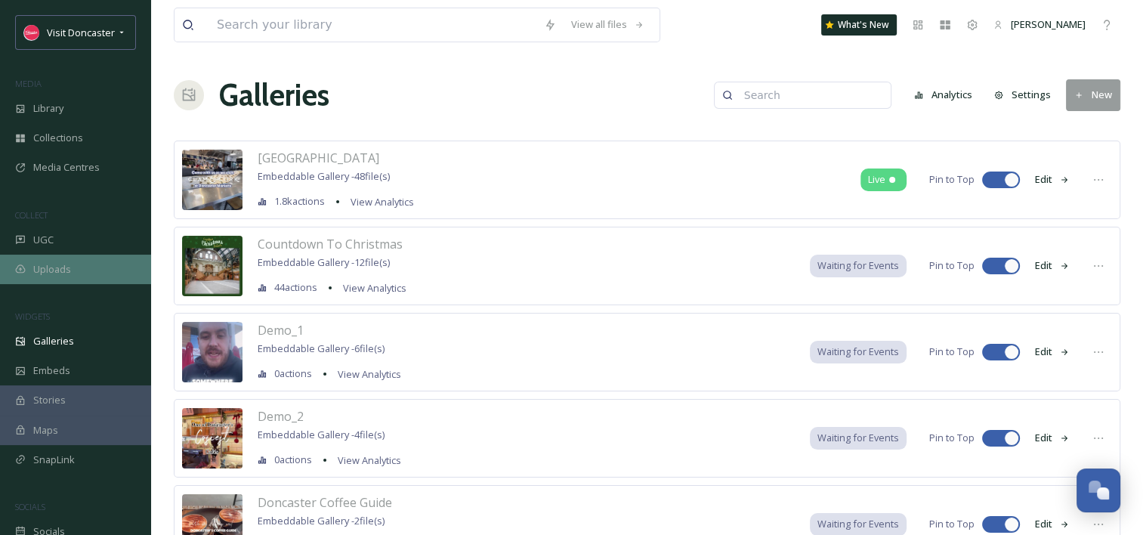
click at [64, 273] on span "Uploads" at bounding box center [52, 269] width 38 height 14
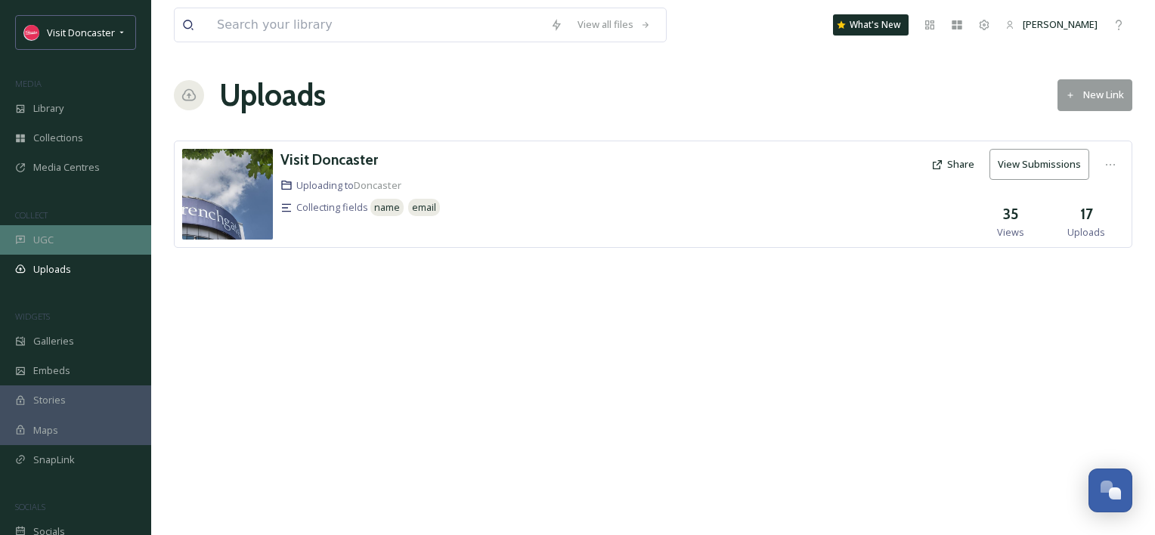
click at [33, 243] on span "UGC" at bounding box center [43, 240] width 20 height 14
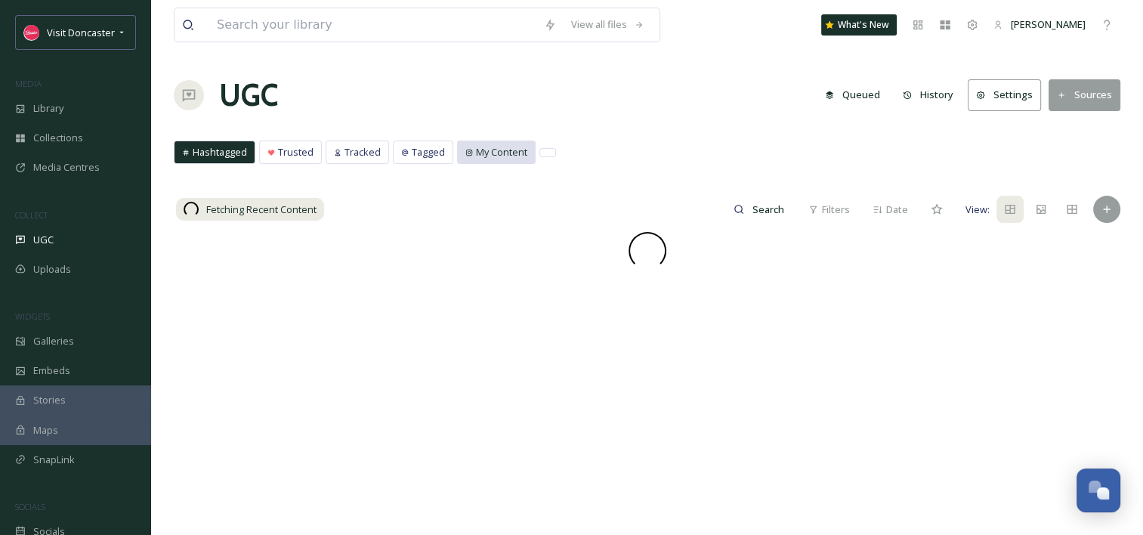
click at [496, 148] on span "My Content" at bounding box center [501, 152] width 51 height 14
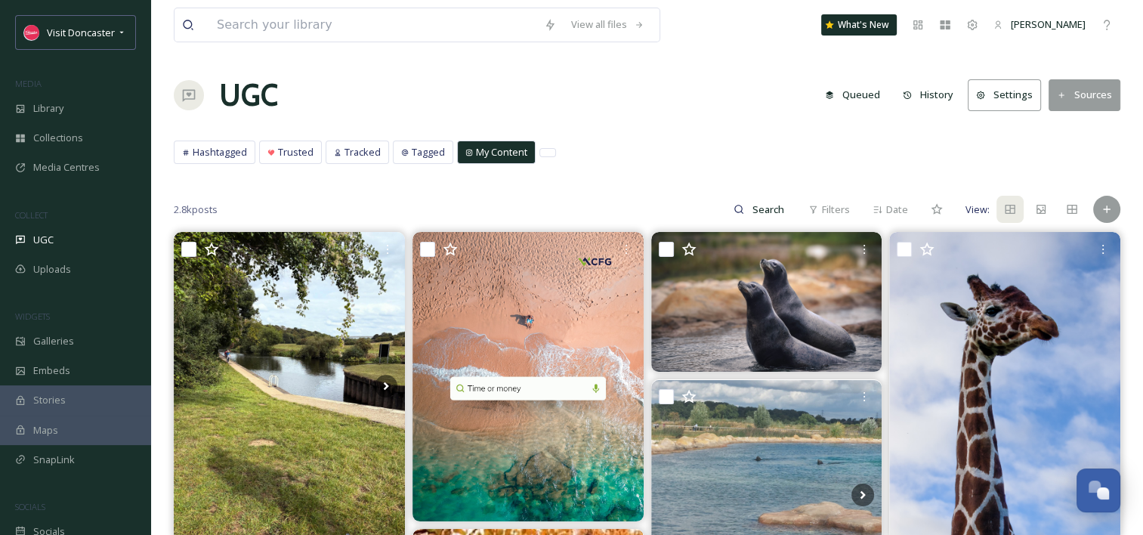
click at [497, 149] on span "My Content" at bounding box center [501, 152] width 51 height 14
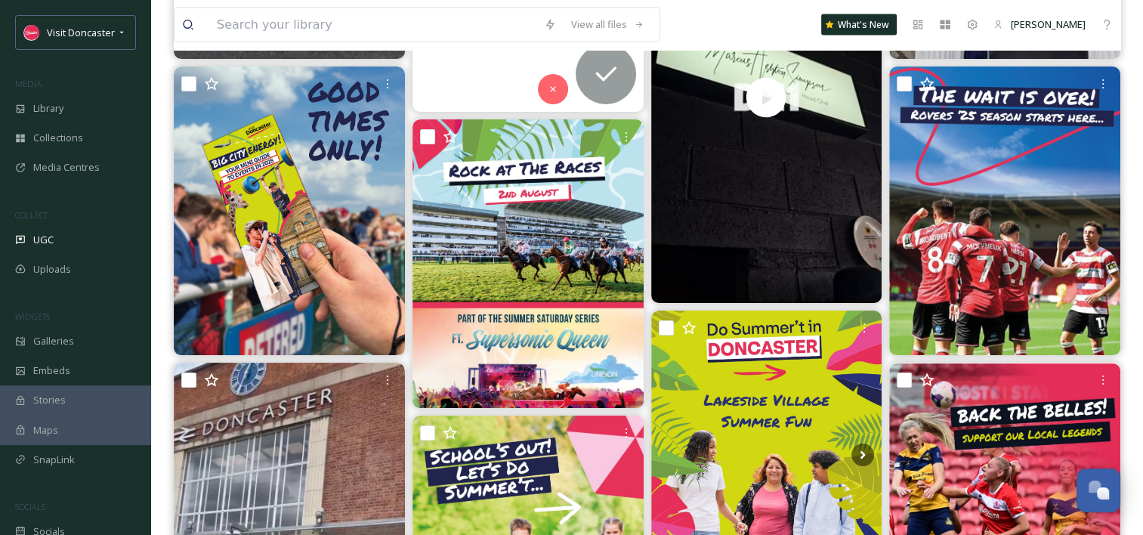
scroll to position [3023, 0]
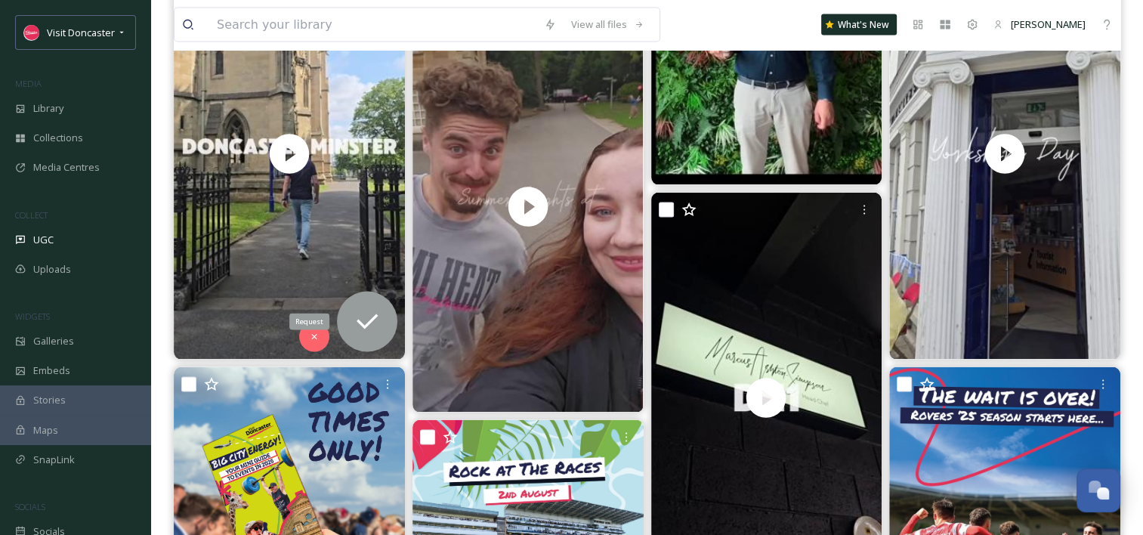
drag, startPoint x: 369, startPoint y: 320, endPoint x: 398, endPoint y: 336, distance: 32.8
click at [369, 321] on icon at bounding box center [367, 321] width 21 height 15
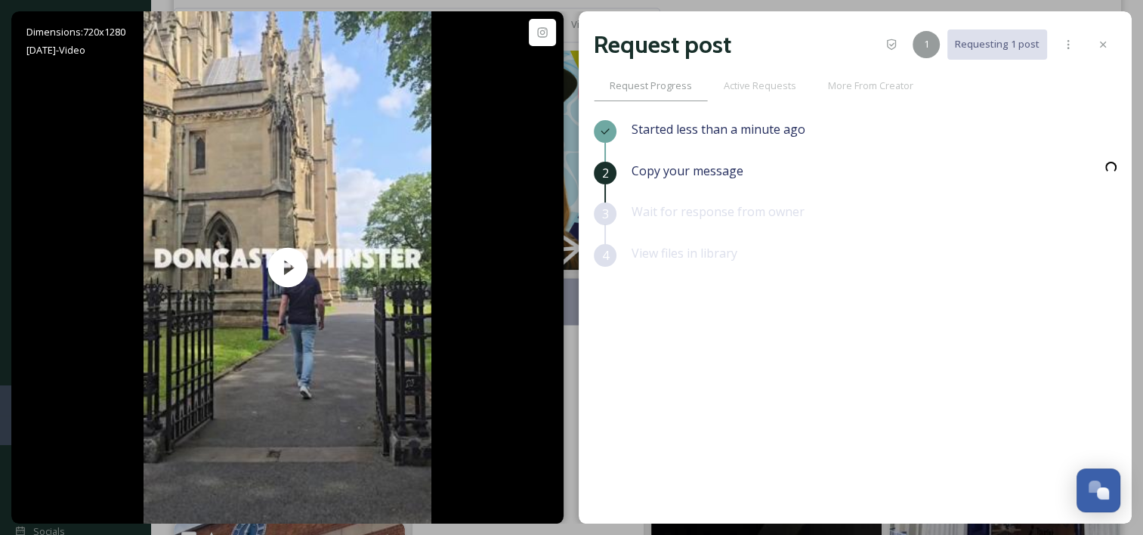
scroll to position [2756, 0]
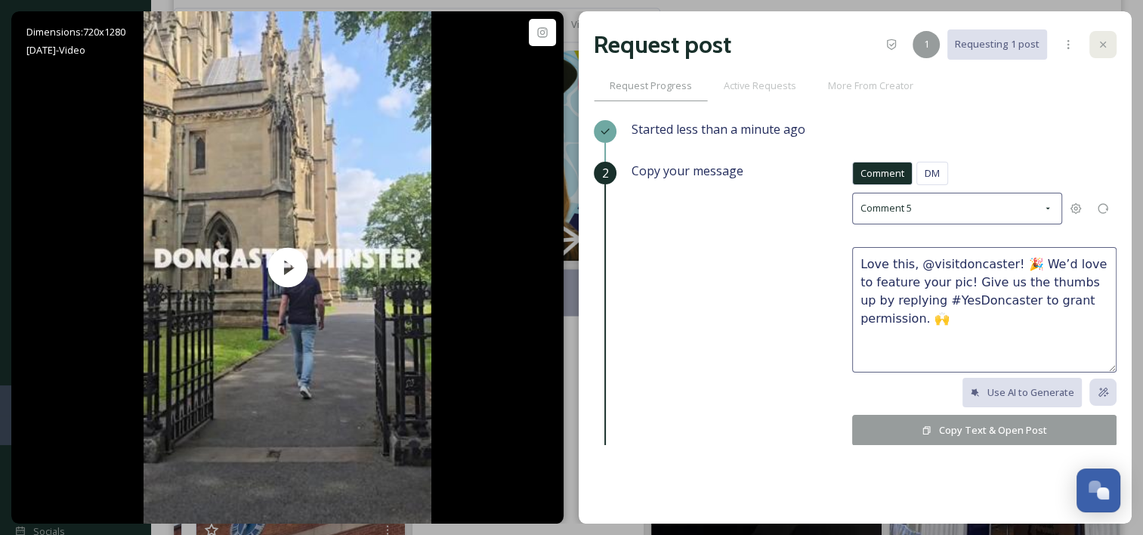
click at [1108, 43] on icon at bounding box center [1103, 45] width 12 height 12
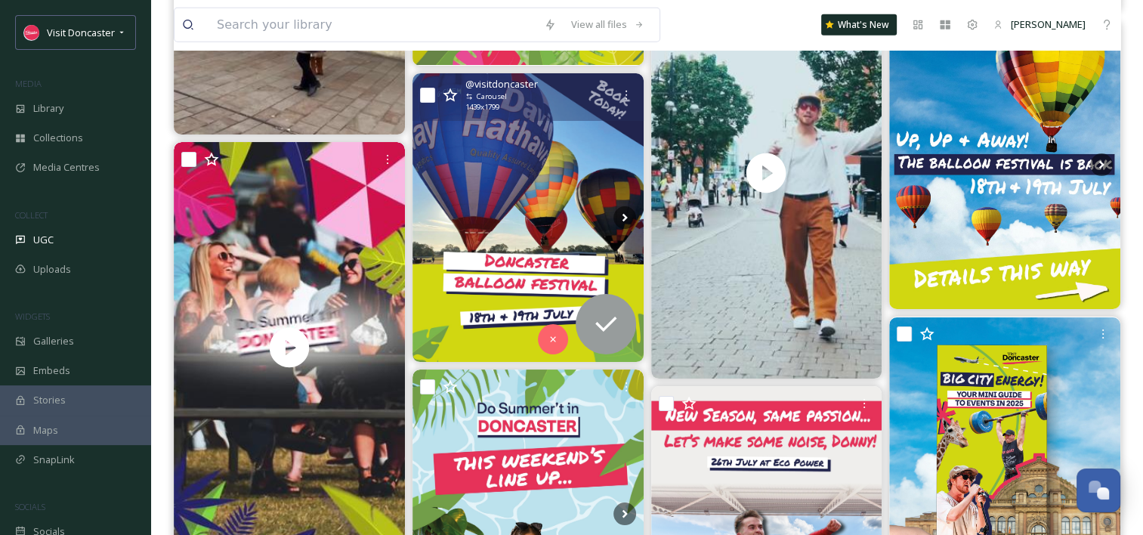
scroll to position [3814, 0]
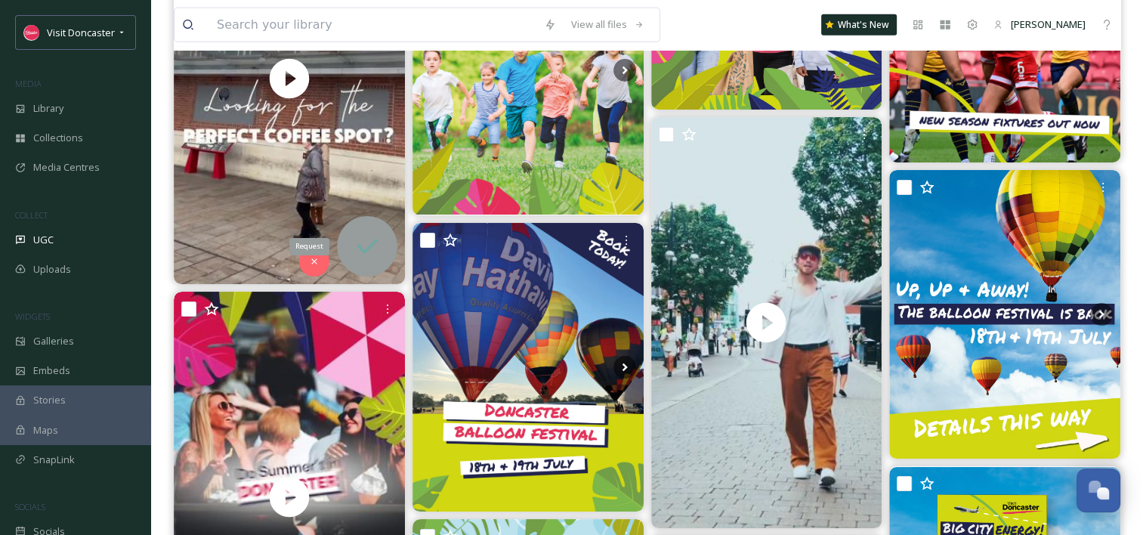
click at [367, 242] on icon at bounding box center [367, 246] width 30 height 30
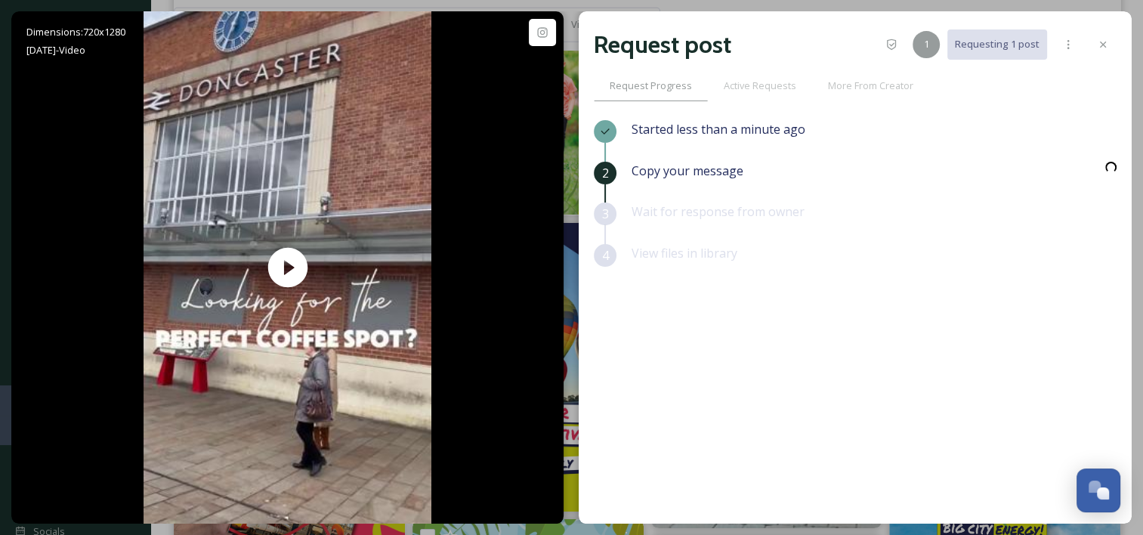
scroll to position [3395, 0]
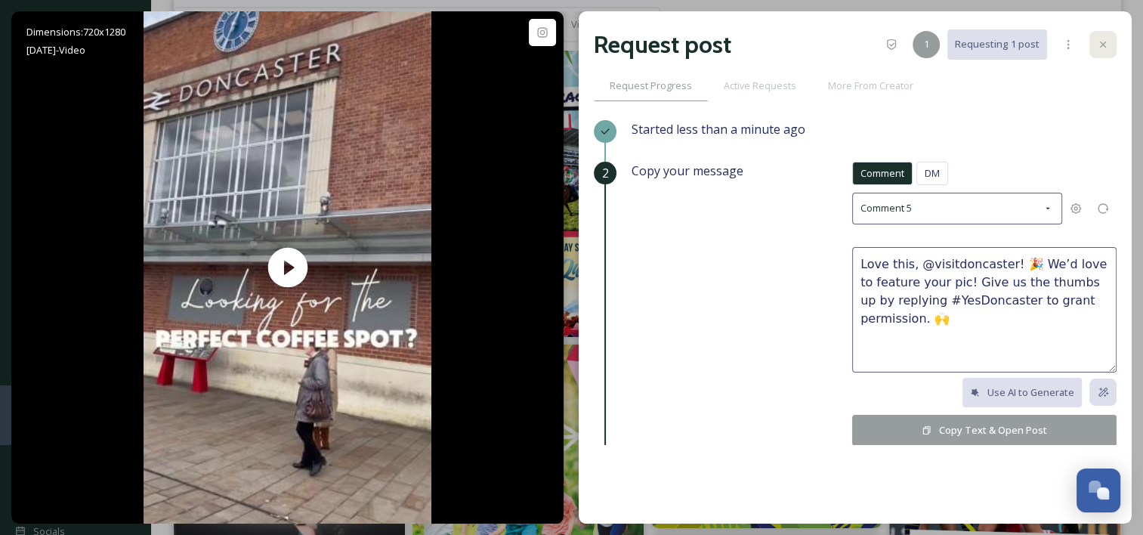
click at [1106, 45] on icon at bounding box center [1103, 45] width 12 height 12
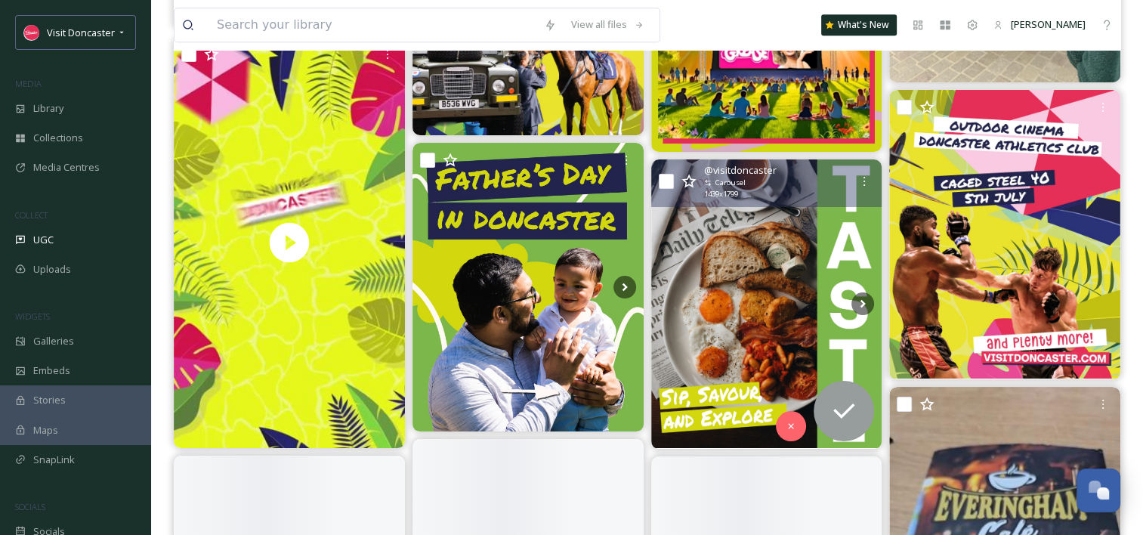
scroll to position [6459, 0]
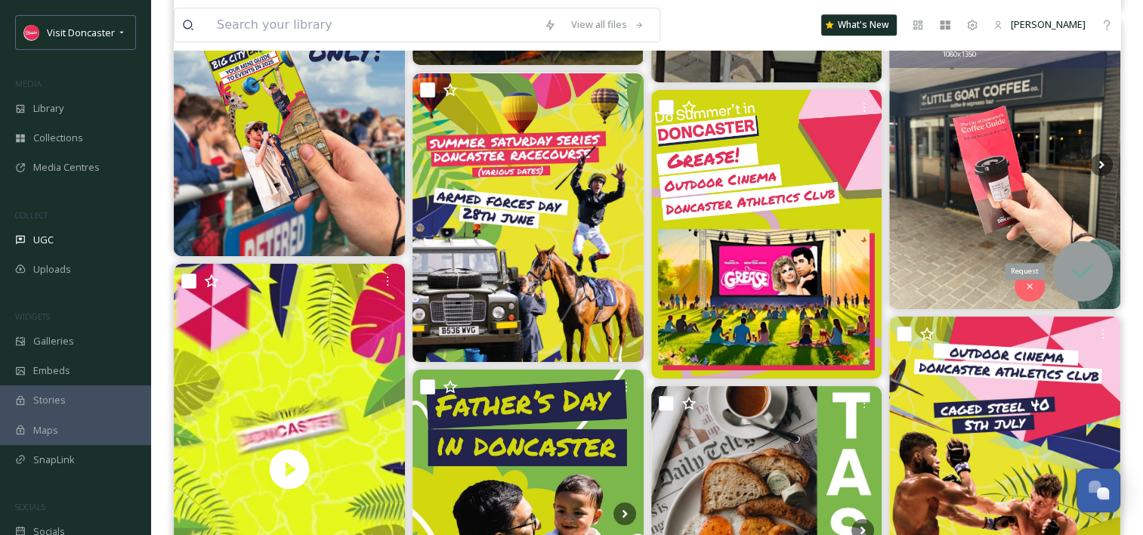
click at [1078, 265] on icon at bounding box center [1083, 271] width 30 height 30
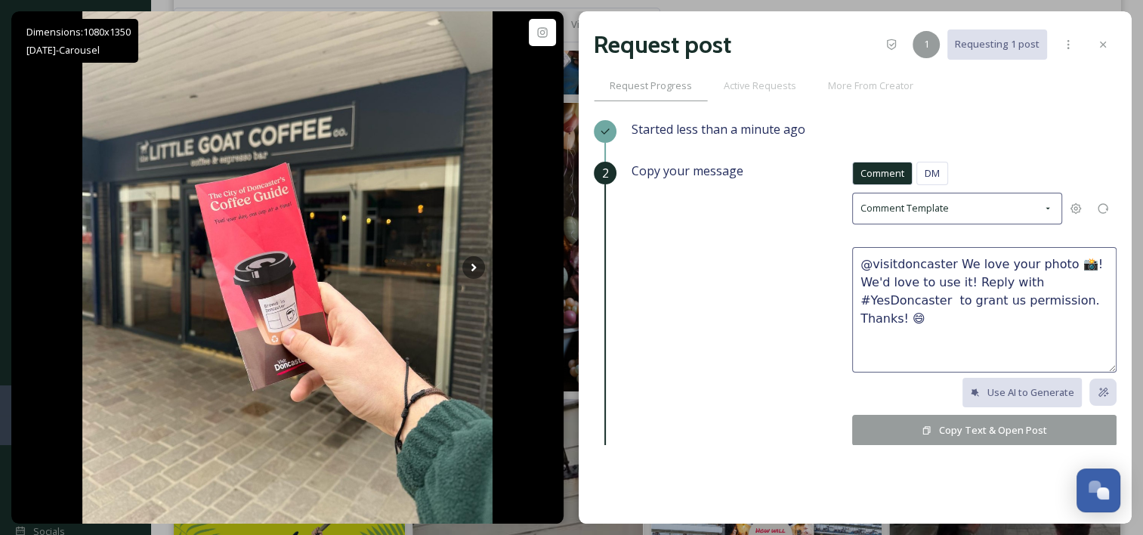
scroll to position [7063, 0]
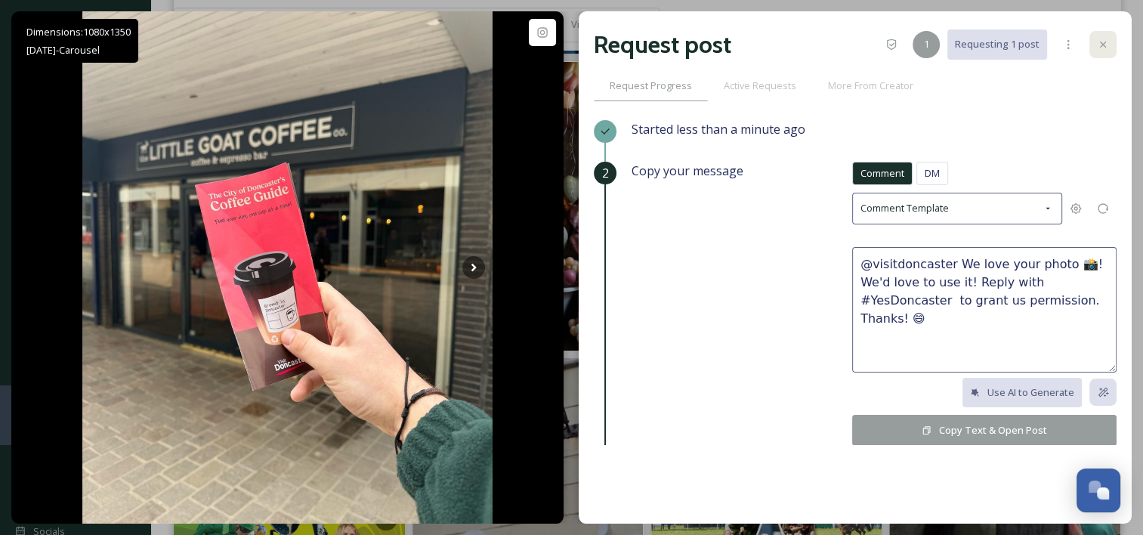
click at [1110, 48] on div at bounding box center [1103, 44] width 27 height 27
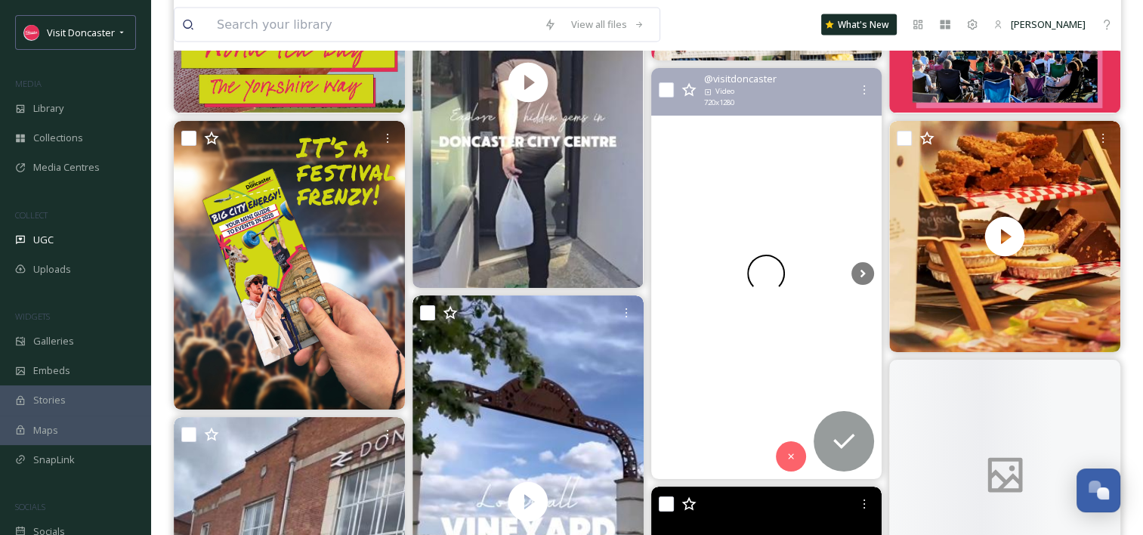
scroll to position [8802, 0]
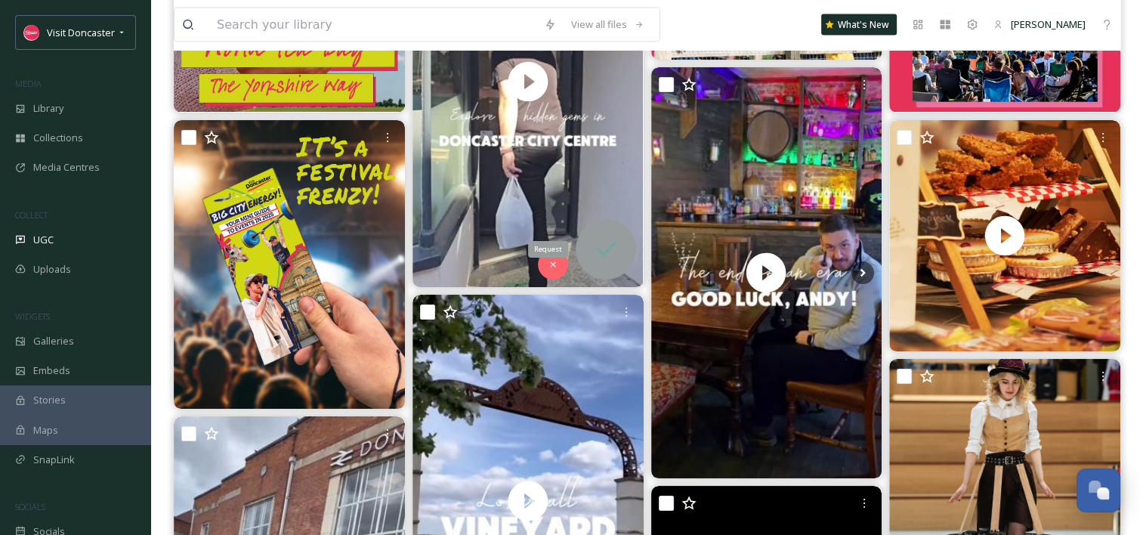
click at [602, 249] on icon at bounding box center [606, 249] width 30 height 30
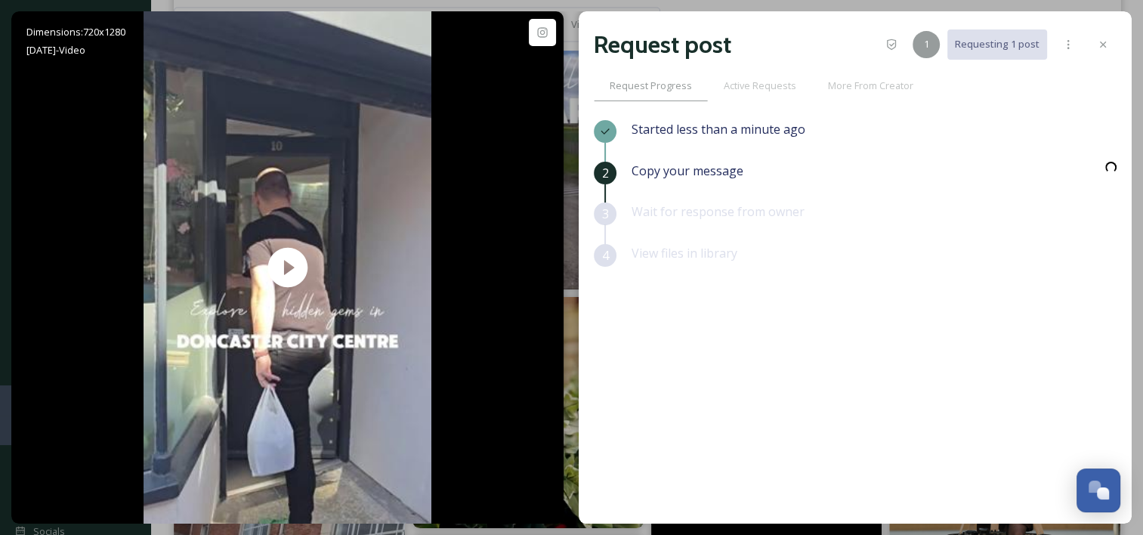
click at [842, 435] on div "Started less than a minute ago 2 Copy your message 3 Wait for response from own…" at bounding box center [855, 282] width 523 height 325
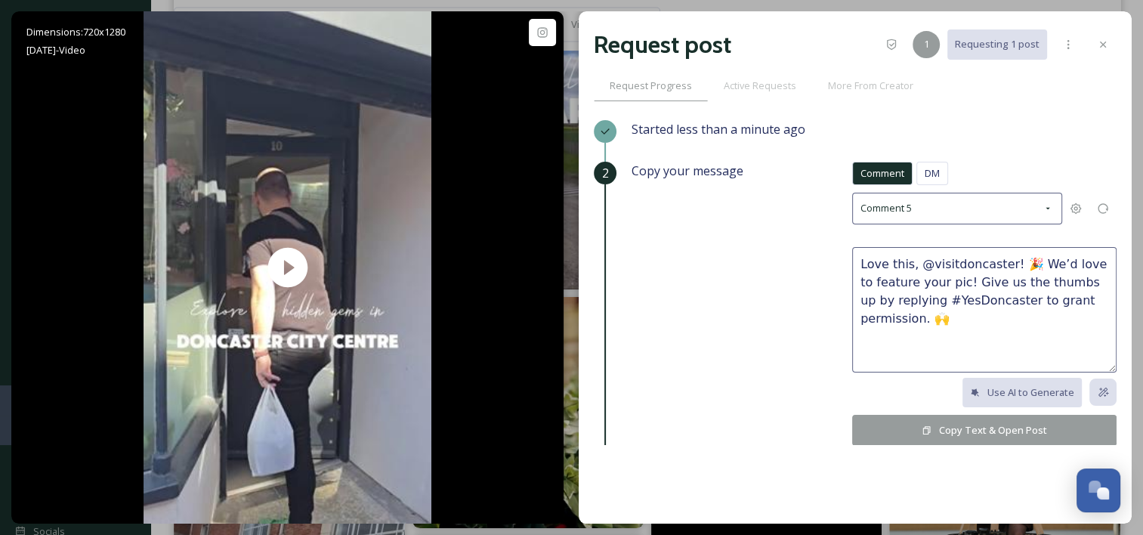
drag, startPoint x: 1103, startPoint y: 45, endPoint x: 1023, endPoint y: 101, distance: 97.7
click at [1103, 45] on icon at bounding box center [1103, 45] width 6 height 6
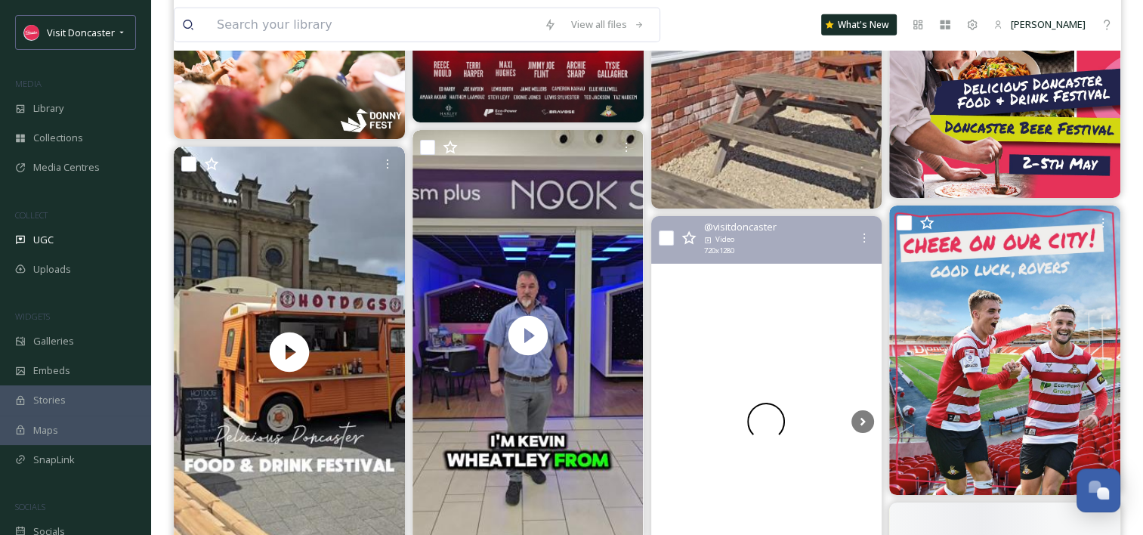
scroll to position [10087, 0]
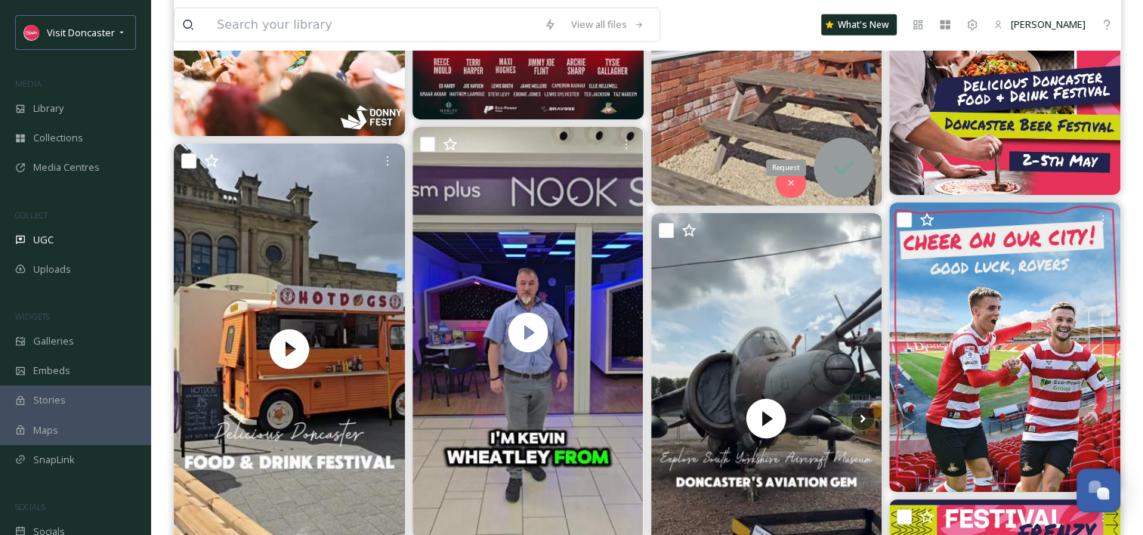
click at [848, 166] on icon at bounding box center [844, 167] width 21 height 15
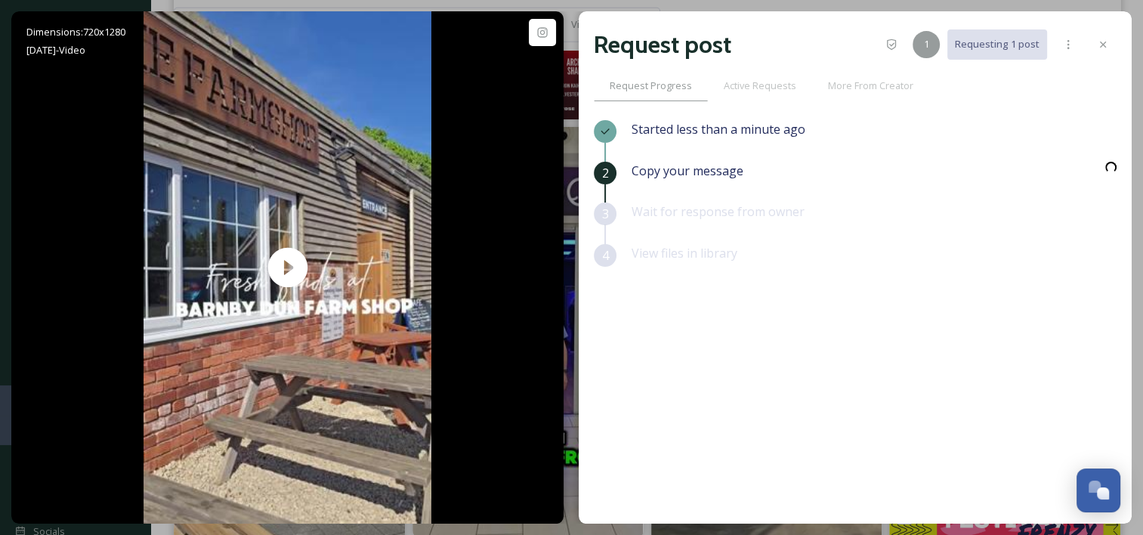
scroll to position [10389, 0]
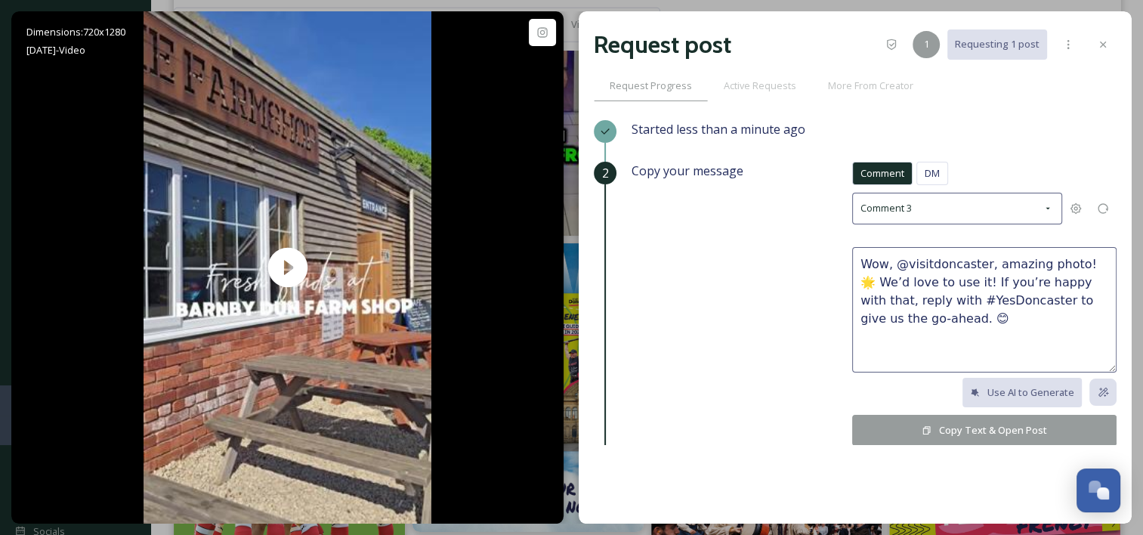
click at [1119, 39] on div "Request post 1 Requesting 1 post Request Progress Active Requests More From Cre…" at bounding box center [855, 267] width 553 height 512
click at [1113, 44] on div at bounding box center [1103, 44] width 27 height 27
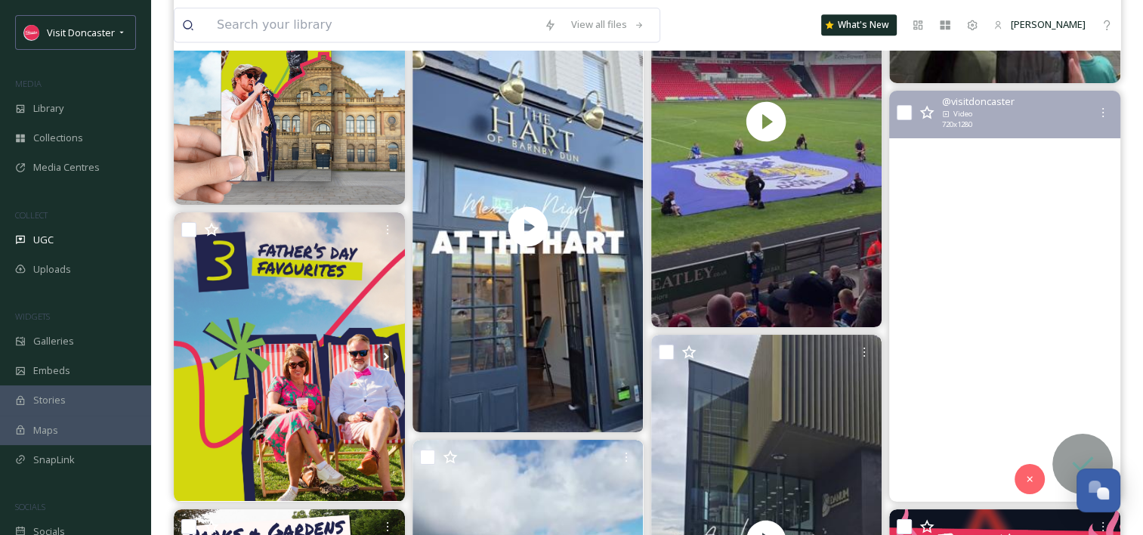
scroll to position [7970, 0]
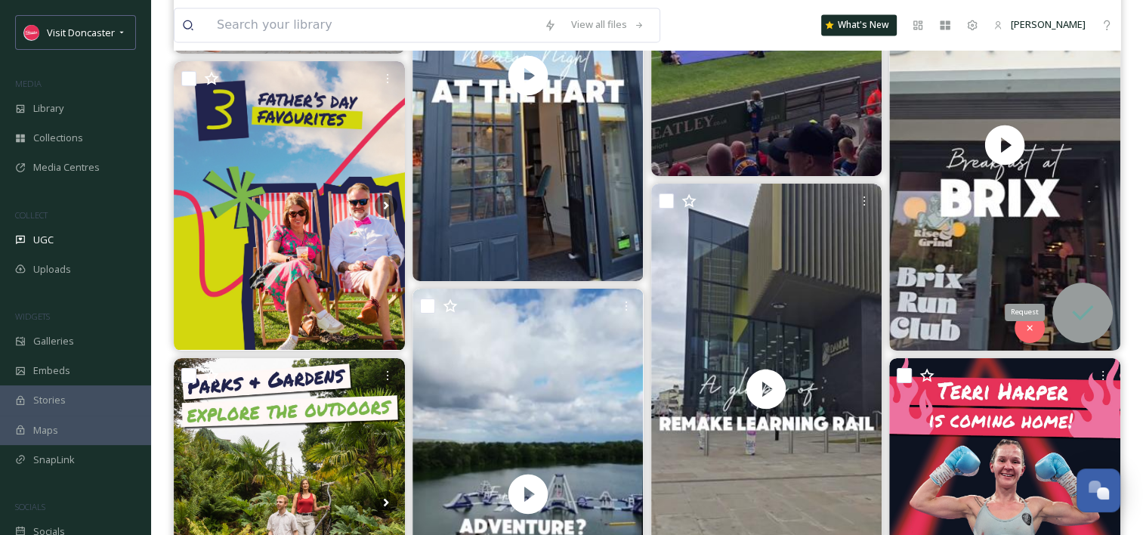
click at [1091, 320] on icon at bounding box center [1083, 313] width 30 height 30
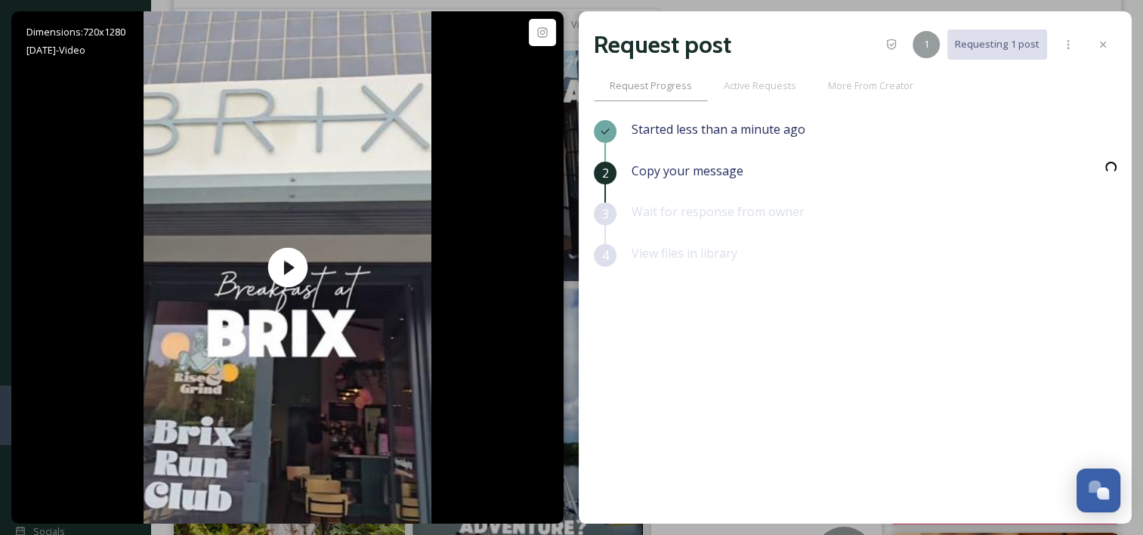
scroll to position [7668, 0]
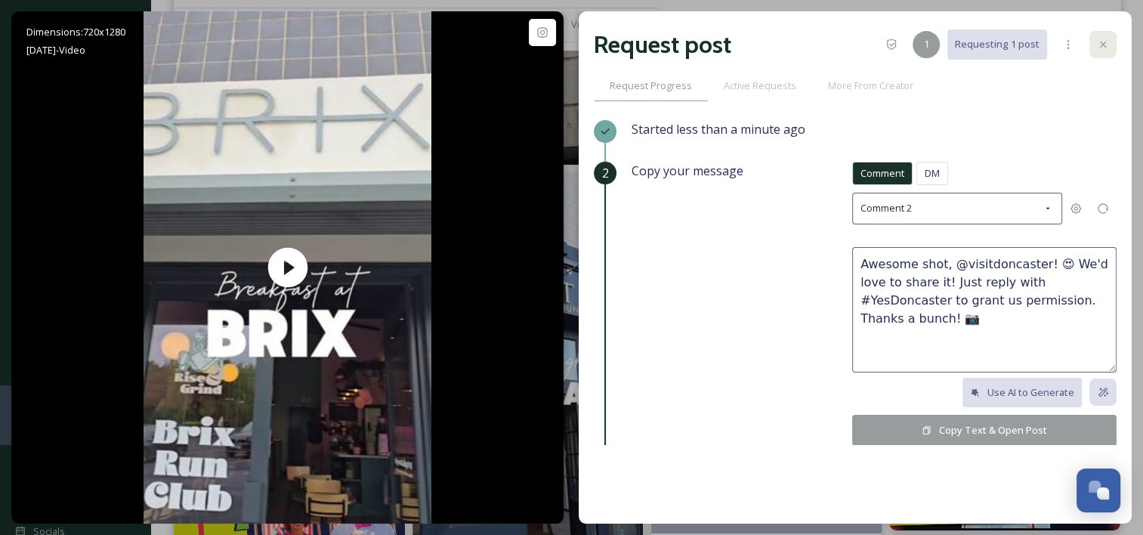
click at [1106, 43] on icon at bounding box center [1103, 45] width 12 height 12
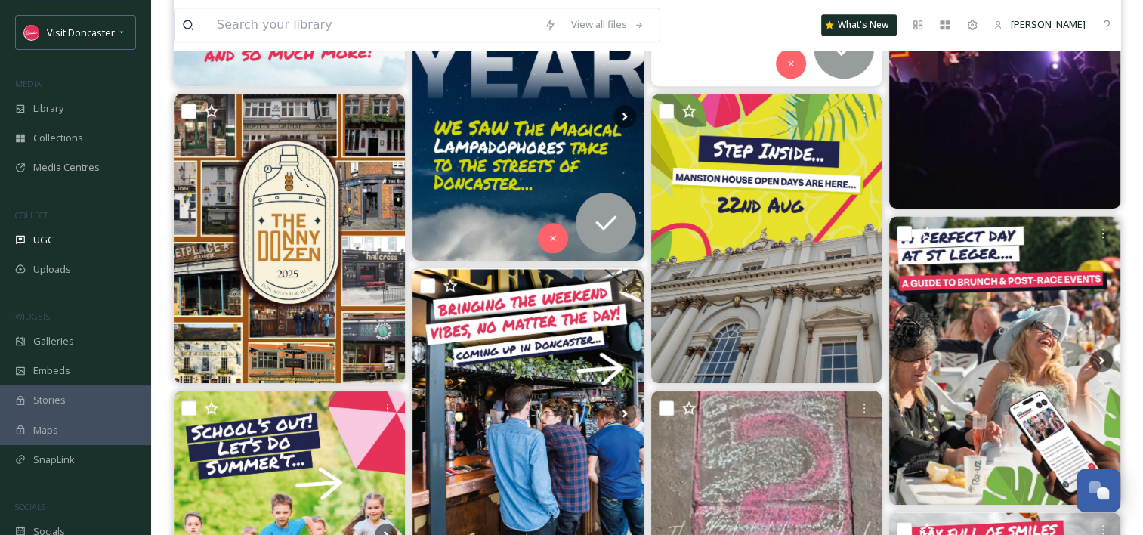
scroll to position [1773, 0]
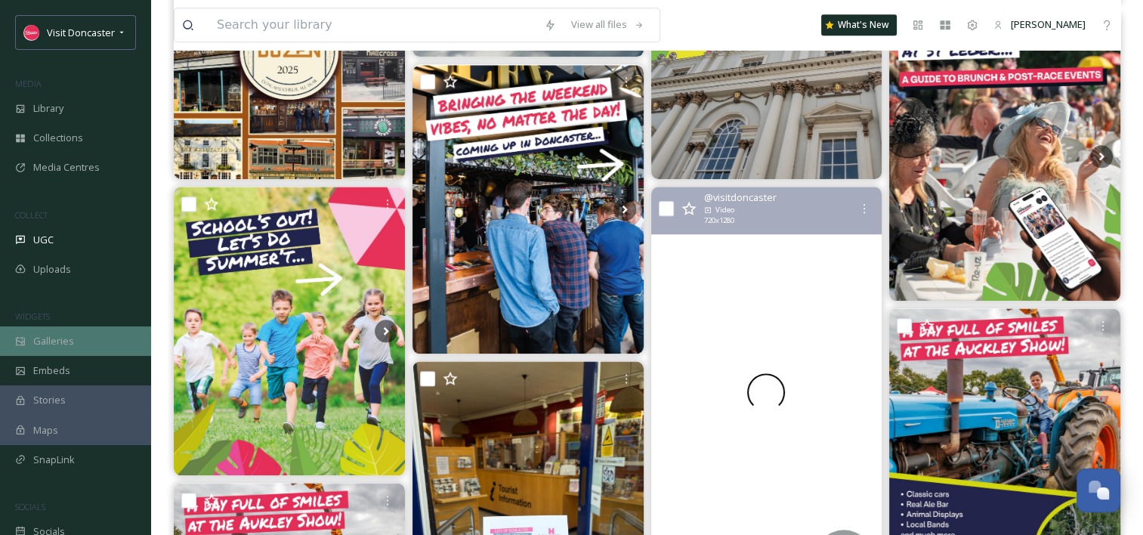
click at [79, 340] on div "Galleries" at bounding box center [75, 340] width 151 height 29
click at [29, 338] on div "Galleries" at bounding box center [75, 340] width 151 height 29
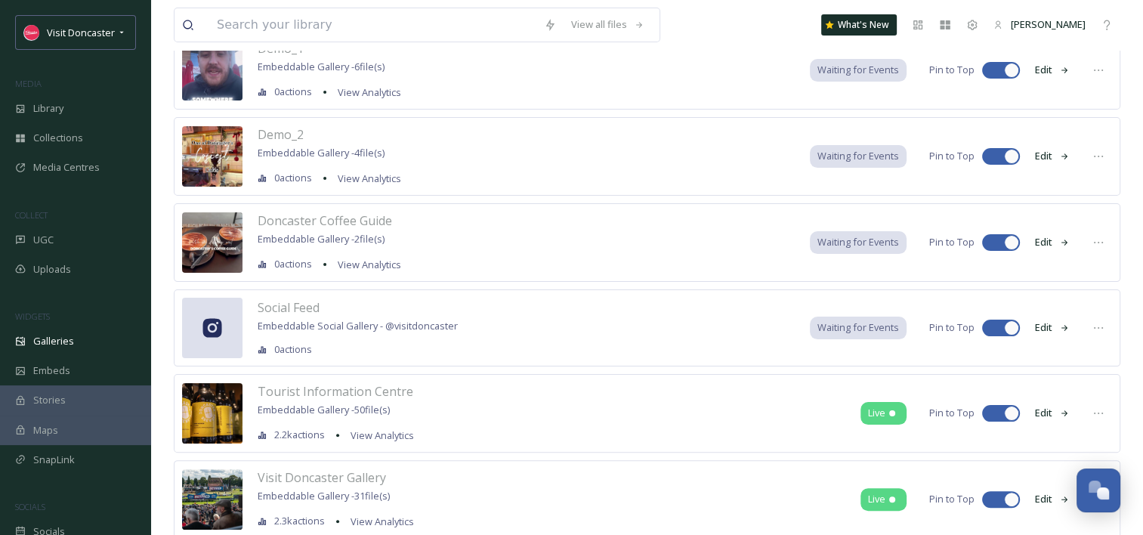
scroll to position [328, 0]
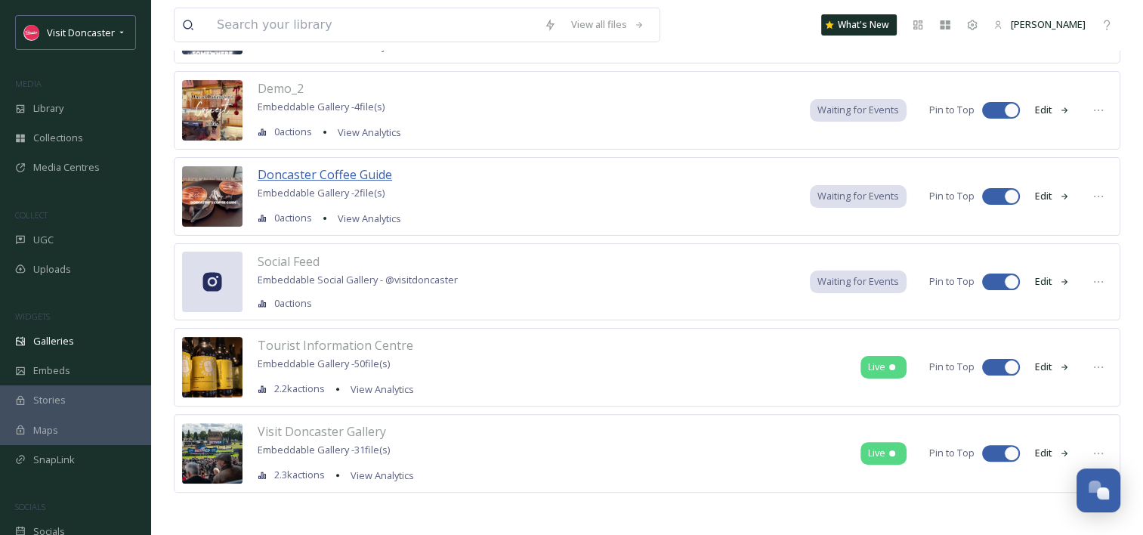
click at [336, 178] on span "Doncaster Coffee Guide" at bounding box center [325, 174] width 135 height 17
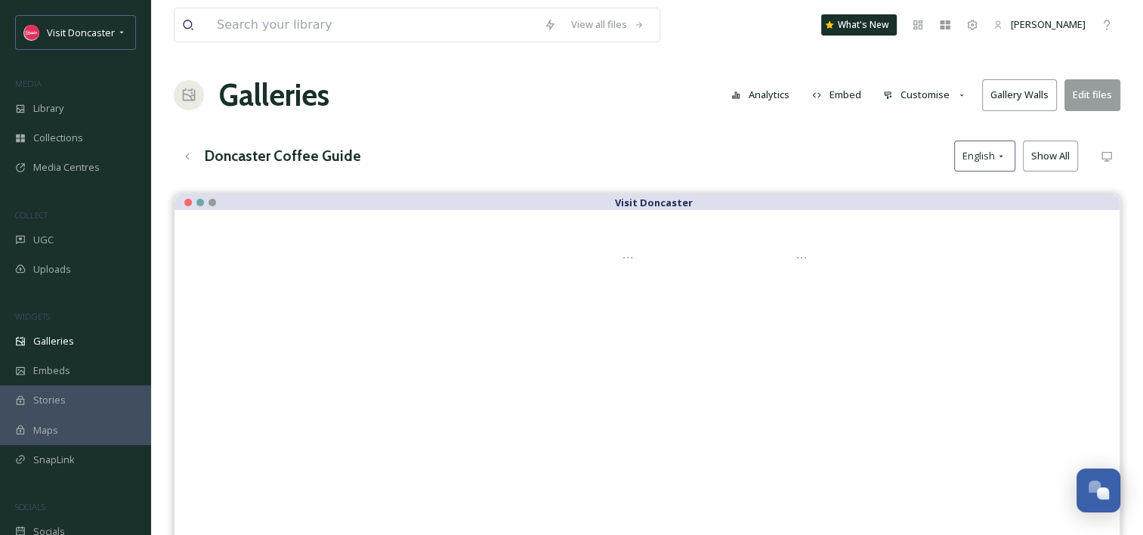
click at [1101, 105] on button "Edit files" at bounding box center [1093, 94] width 56 height 31
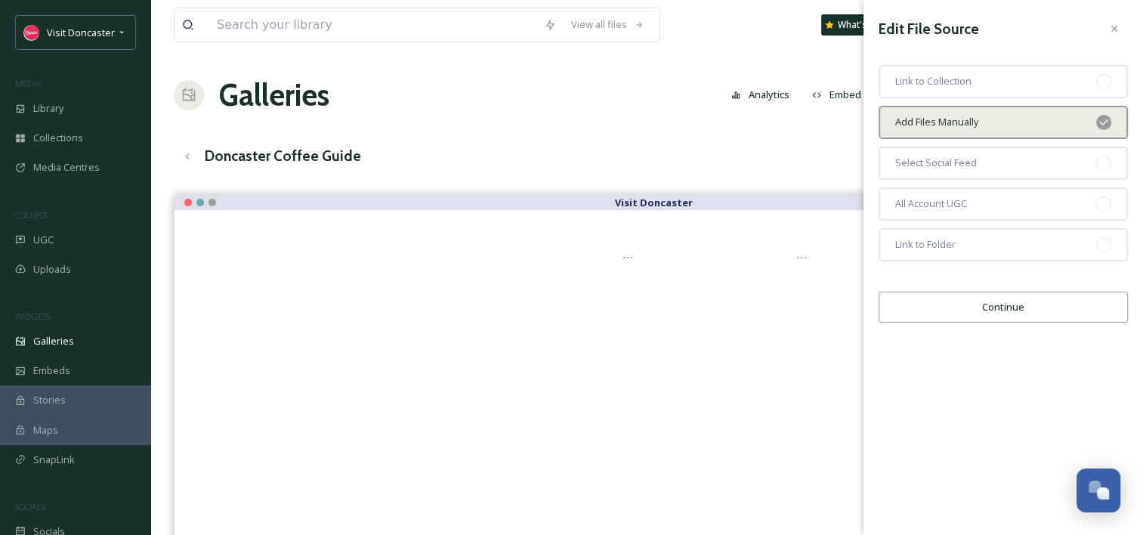
click at [1001, 305] on button "Continue" at bounding box center [1003, 307] width 249 height 31
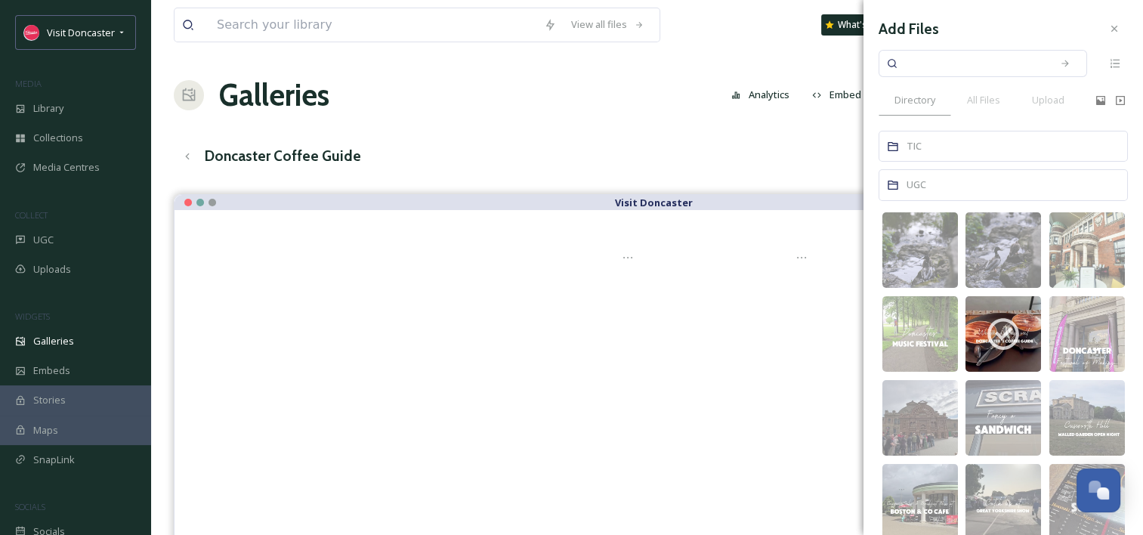
click at [946, 190] on div "UGC" at bounding box center [1003, 184] width 249 height 31
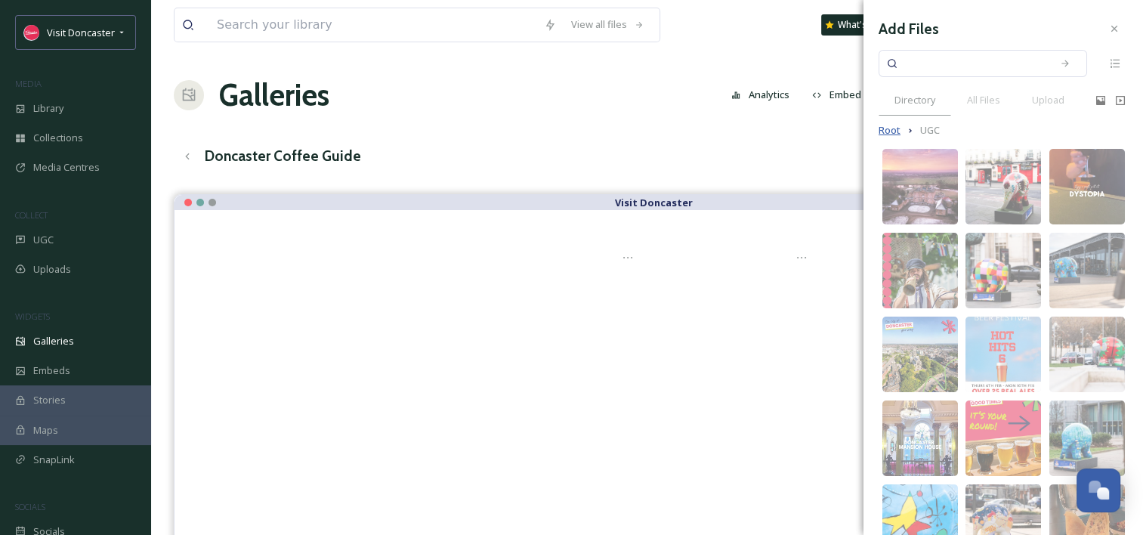
click at [889, 133] on span "Root" at bounding box center [890, 130] width 22 height 14
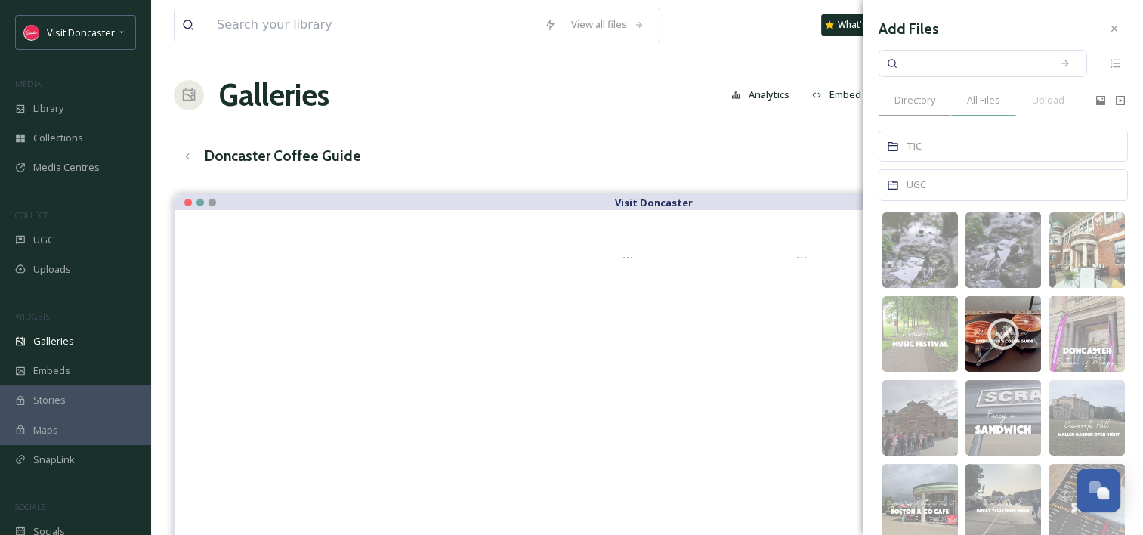
click at [982, 100] on span "All Files" at bounding box center [983, 100] width 33 height 14
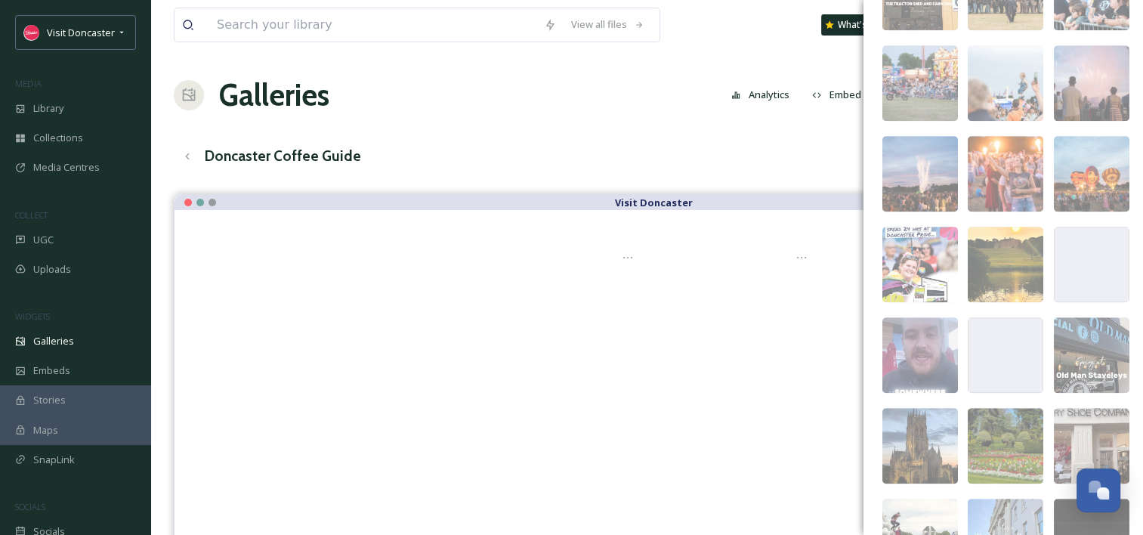
scroll to position [983, 0]
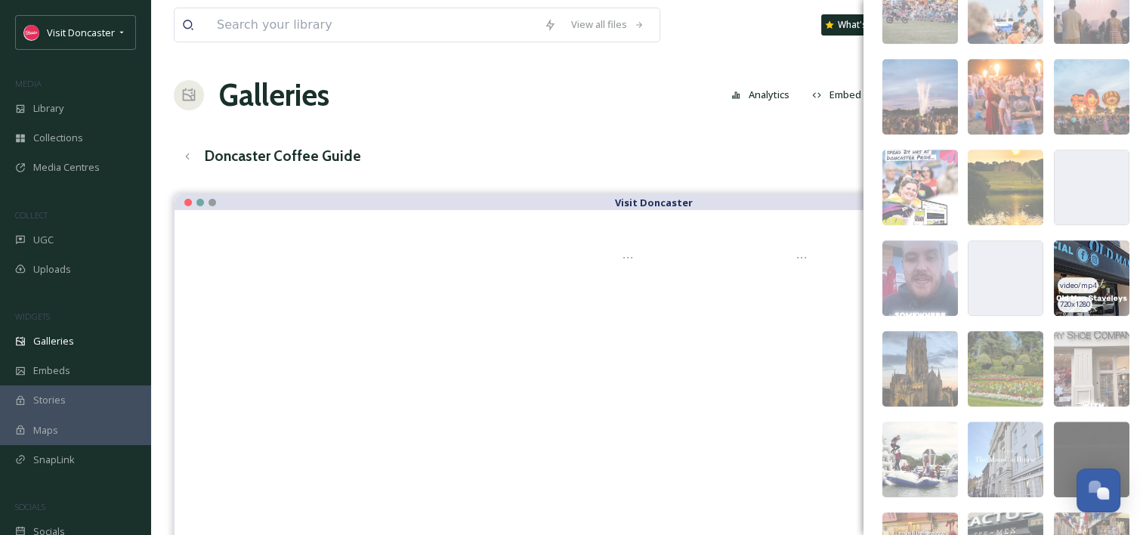
click at [1099, 252] on img at bounding box center [1092, 278] width 76 height 76
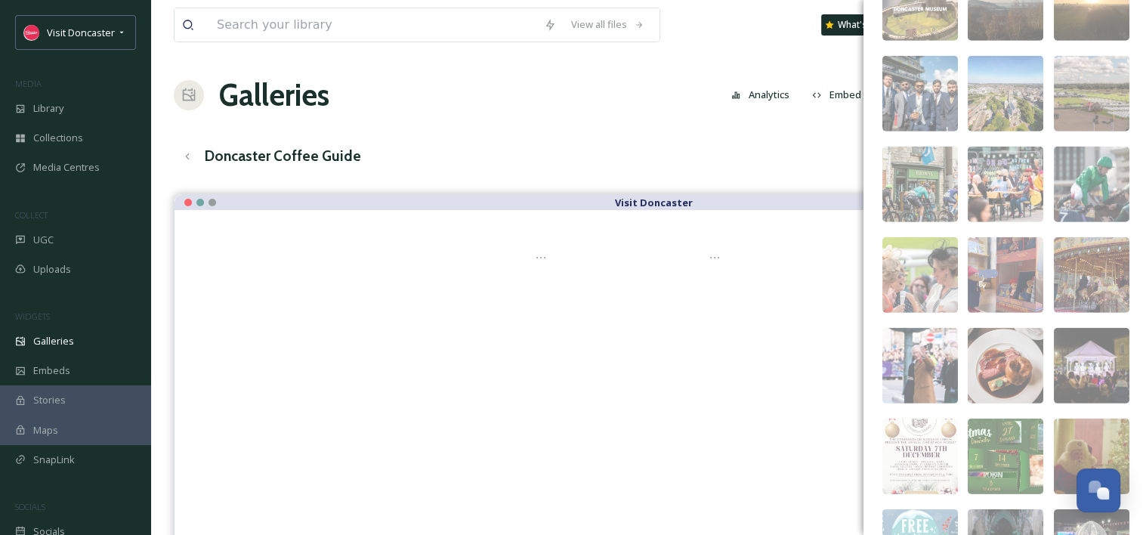
scroll to position [4610, 0]
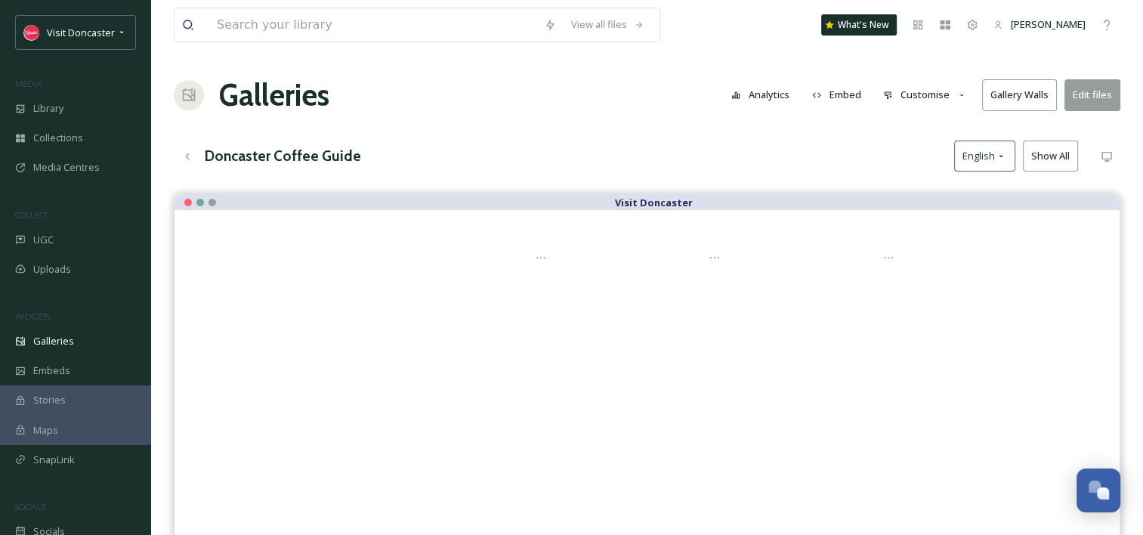
click at [655, 93] on div "Galleries Analytics Embed Customise Gallery Walls Edit files" at bounding box center [647, 95] width 947 height 45
click at [54, 248] on div "UGC" at bounding box center [75, 239] width 151 height 29
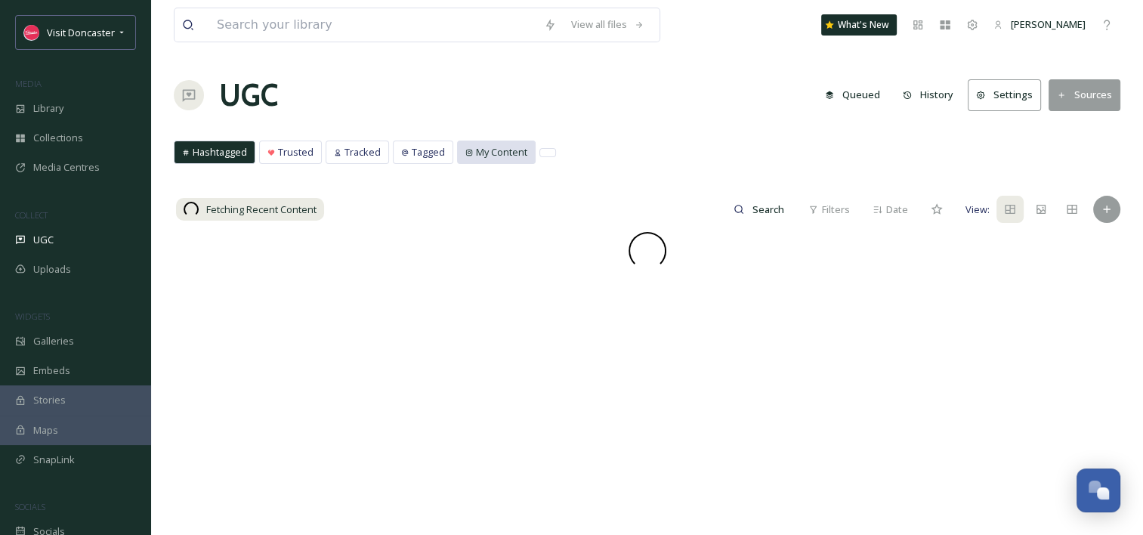
click at [480, 149] on span "My Content" at bounding box center [501, 152] width 51 height 14
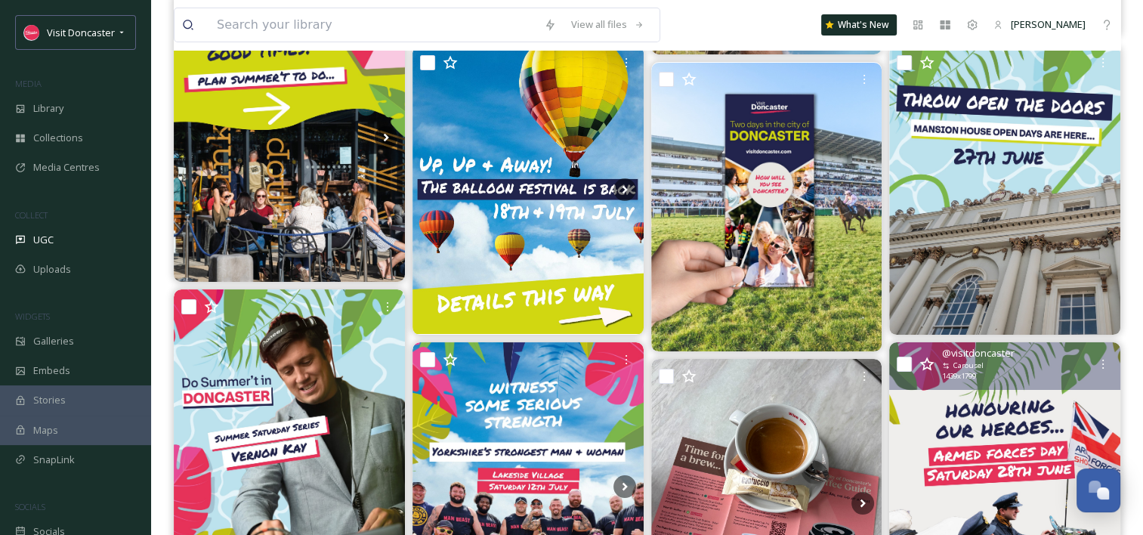
scroll to position [5442, 0]
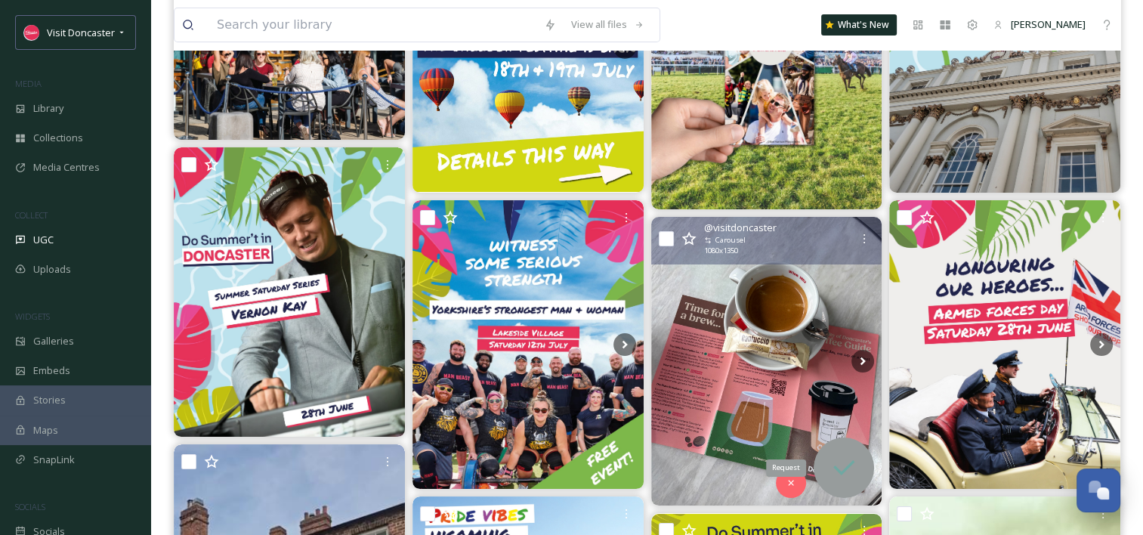
click at [840, 470] on icon at bounding box center [844, 468] width 30 height 30
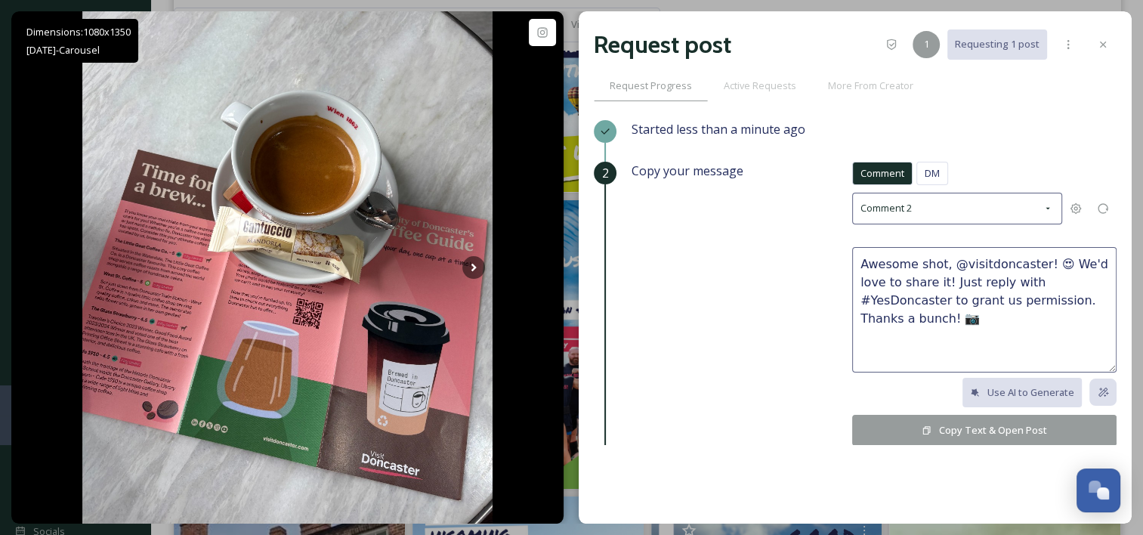
click at [975, 429] on button "Copy Text & Open Post" at bounding box center [985, 430] width 265 height 31
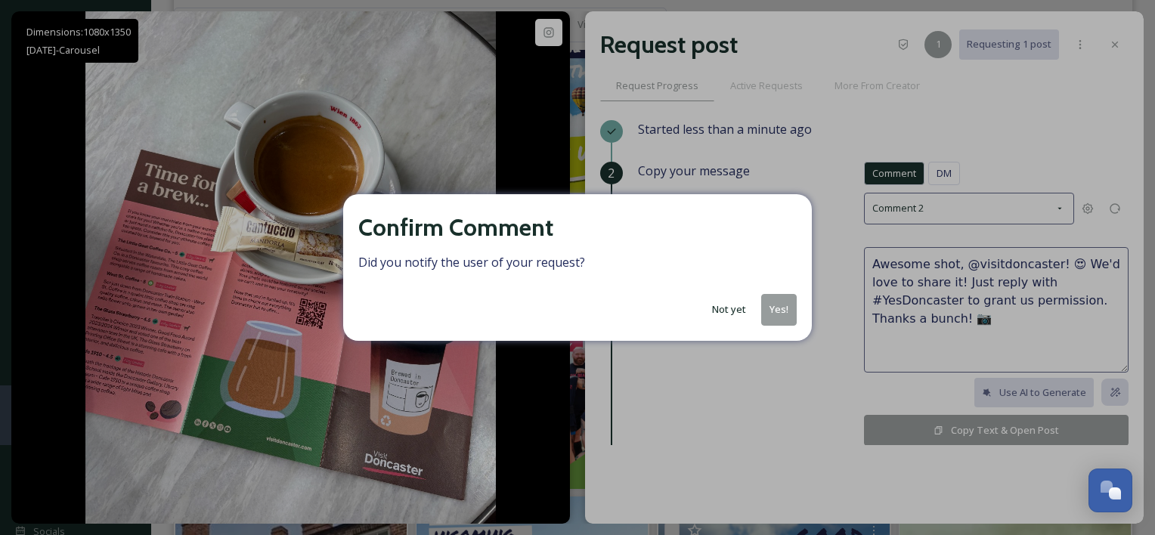
click at [735, 312] on button "Not yet" at bounding box center [728, 309] width 49 height 29
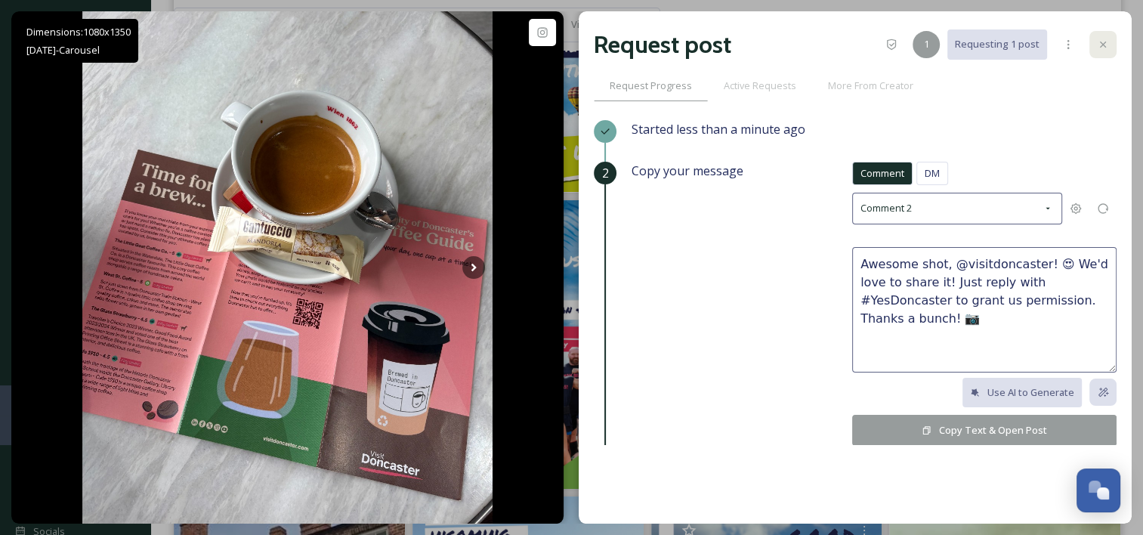
click at [1111, 45] on div at bounding box center [1103, 44] width 27 height 27
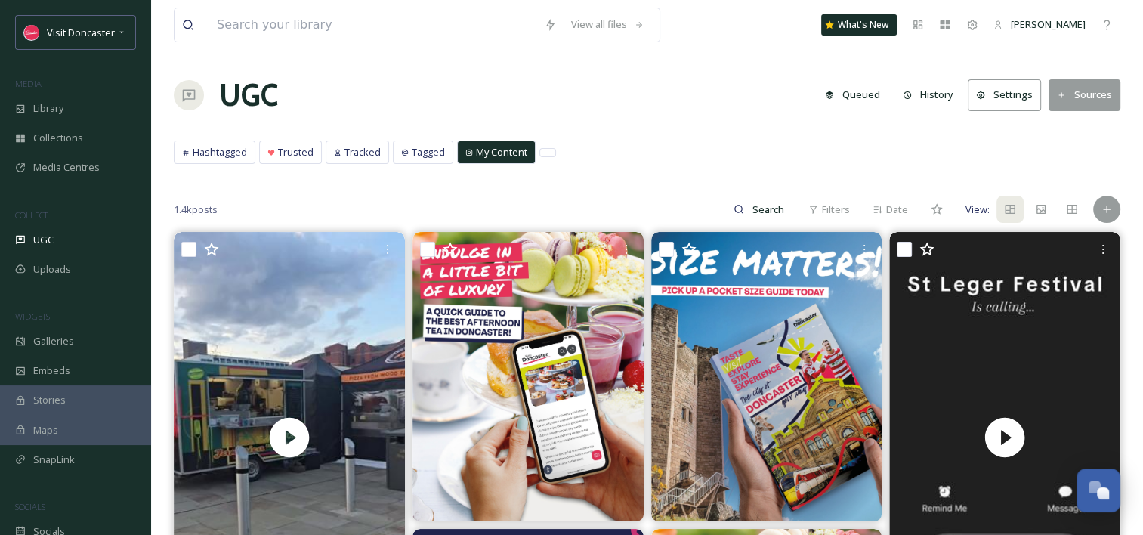
click at [590, 161] on div "Hashtagged Trusted Tracked Tagged My Content Hashtagged Trusted Tracked Tagged …" at bounding box center [647, 156] width 947 height 31
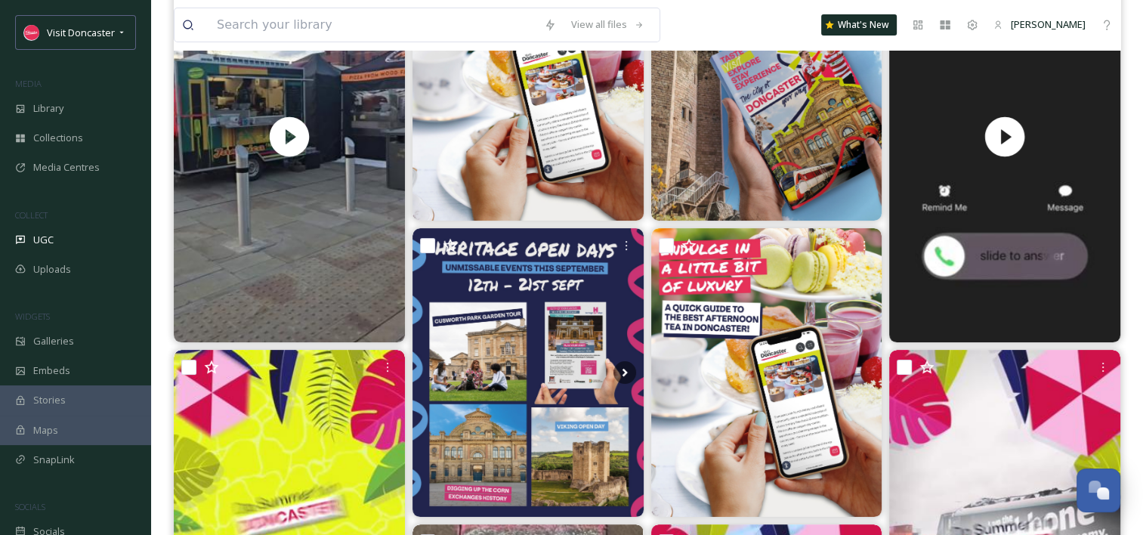
scroll to position [302, 0]
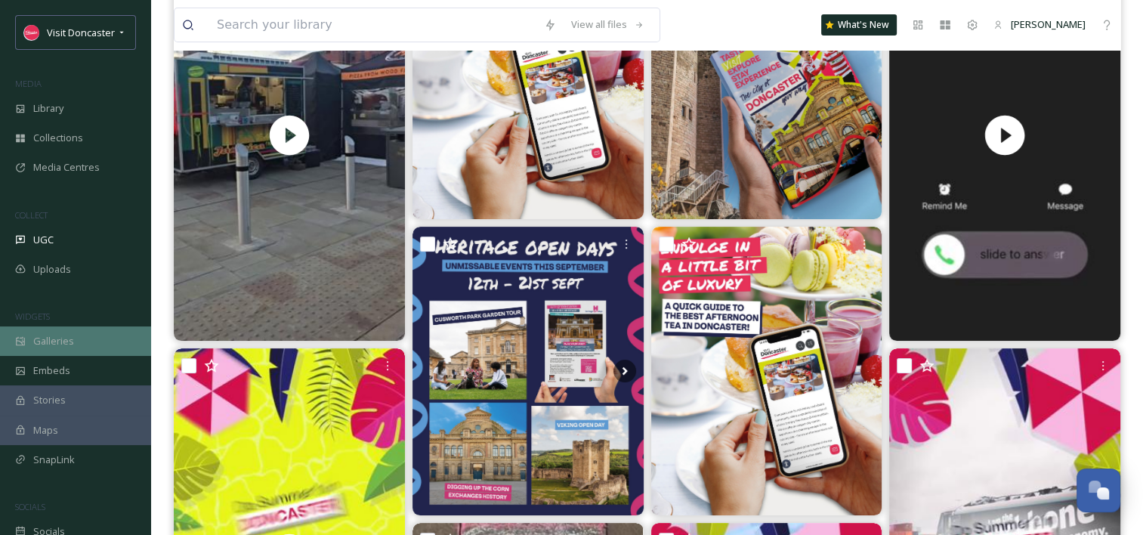
click at [17, 330] on div "Galleries" at bounding box center [75, 340] width 151 height 29
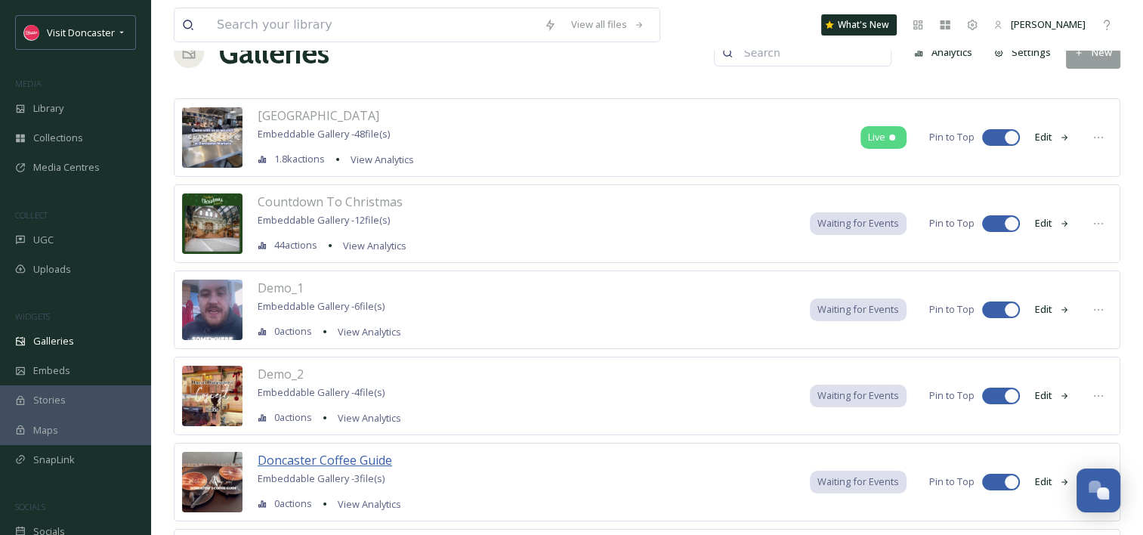
scroll to position [227, 0]
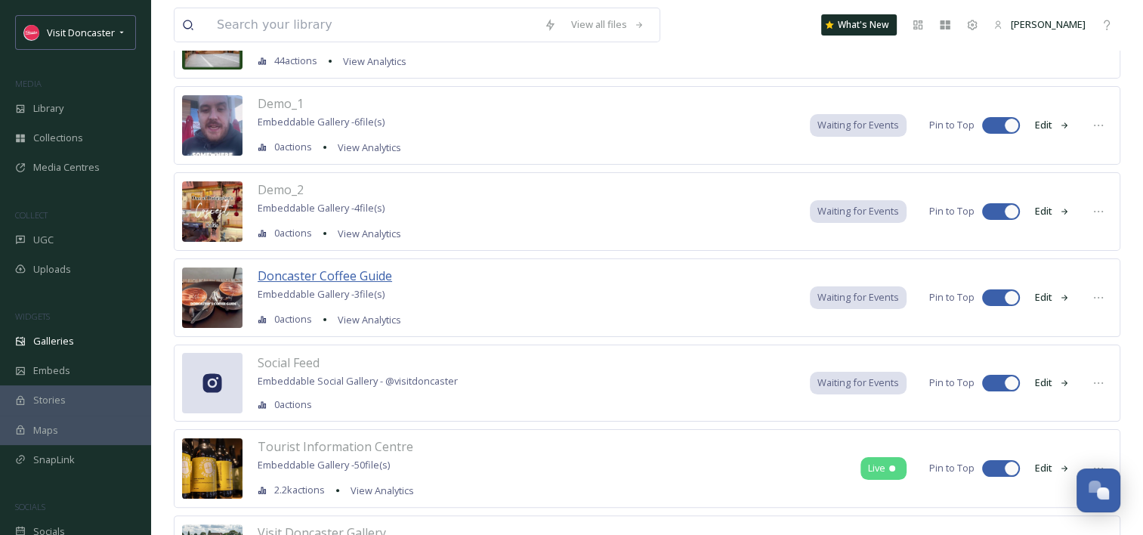
click at [343, 276] on span "Doncaster Coffee Guide" at bounding box center [325, 276] width 135 height 17
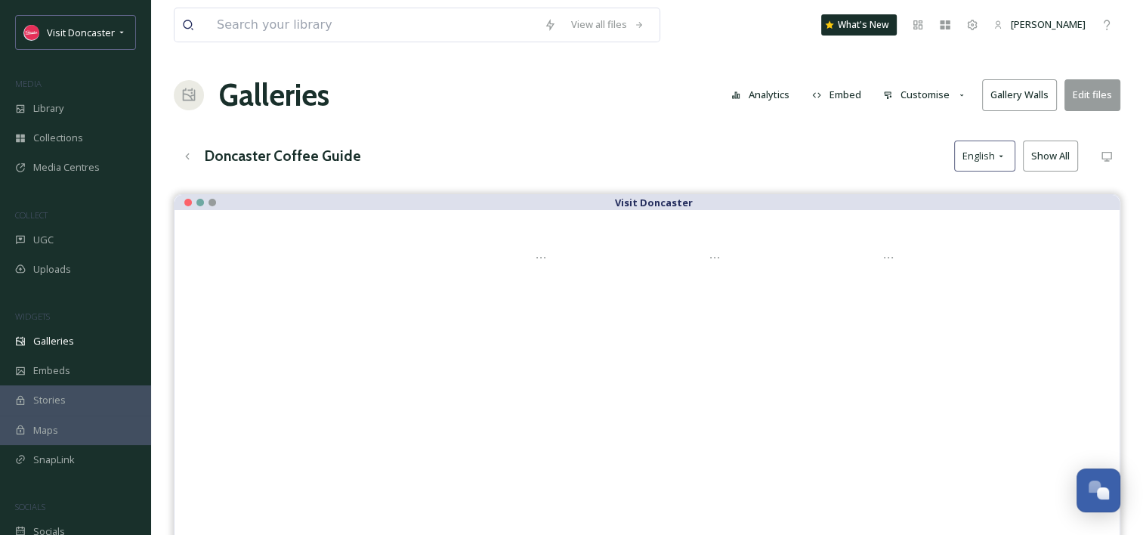
click at [844, 96] on button "Embed" at bounding box center [837, 94] width 64 height 29
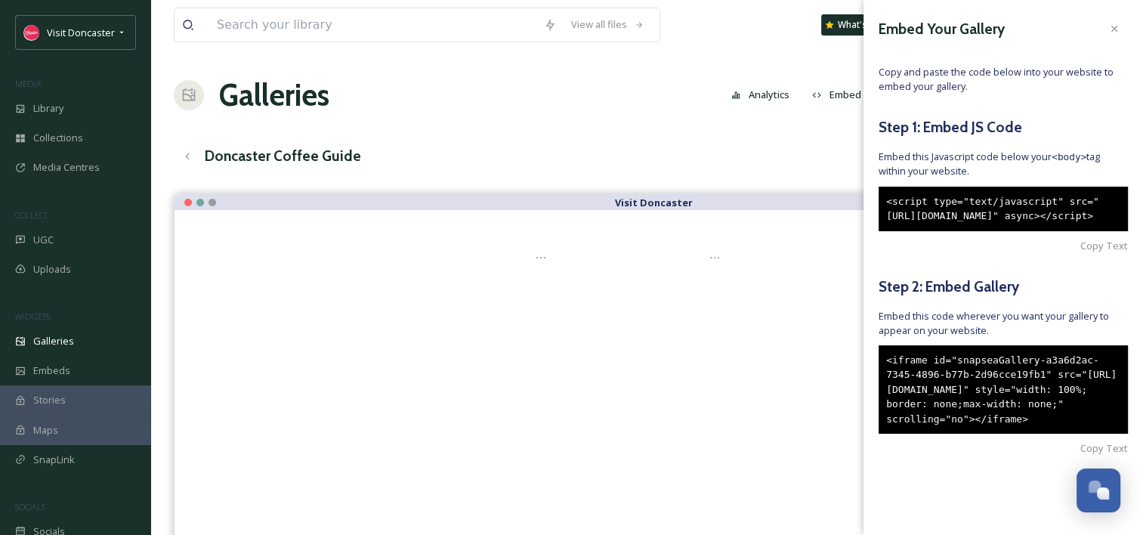
scroll to position [41, 0]
click at [1083, 239] on span "Copy Text" at bounding box center [1105, 246] width 48 height 14
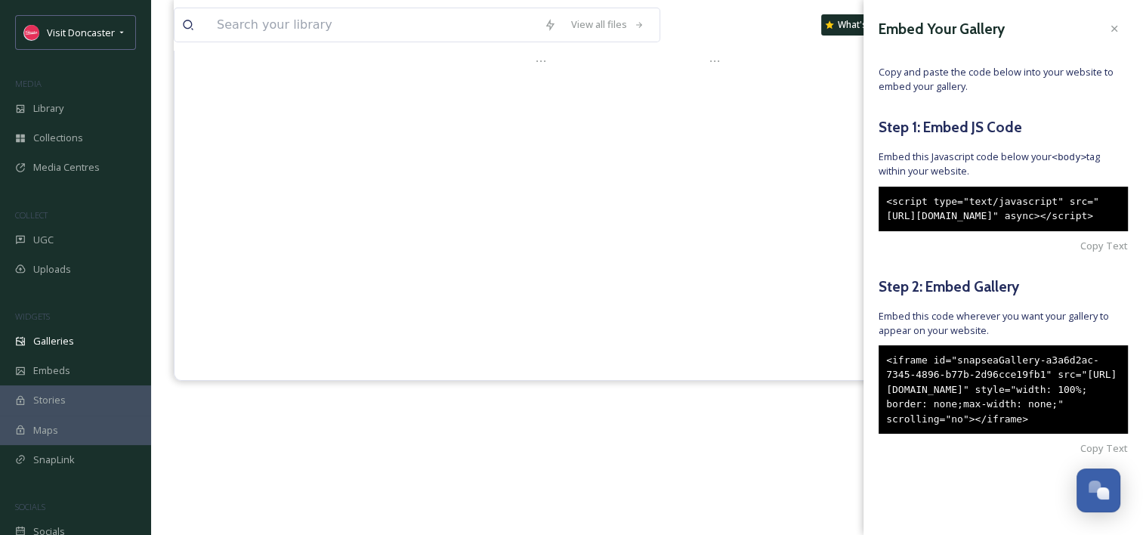
scroll to position [216, 0]
click at [1081, 456] on span "Copy Text" at bounding box center [1105, 448] width 48 height 14
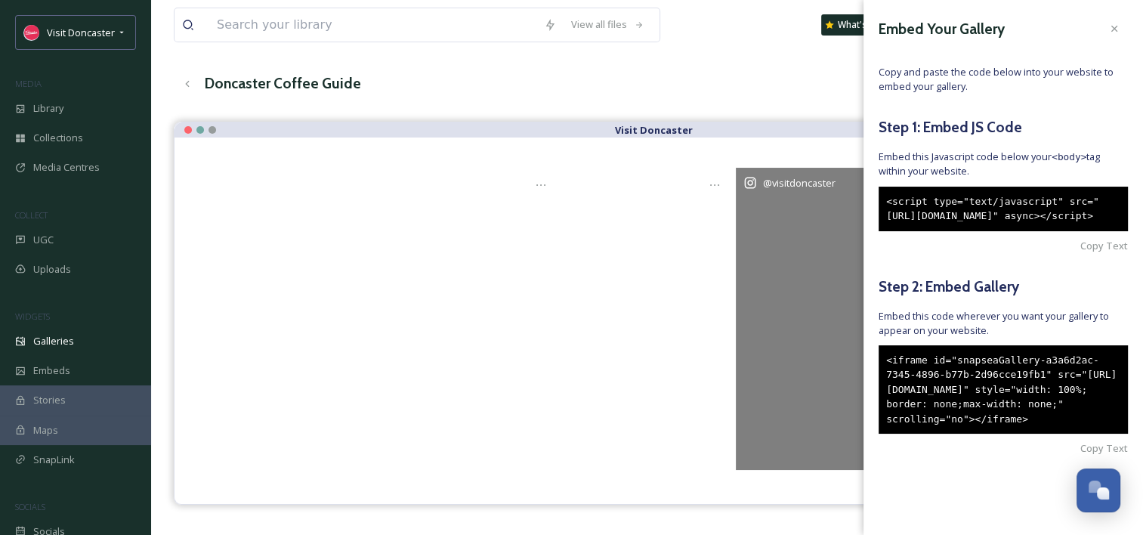
scroll to position [0, 0]
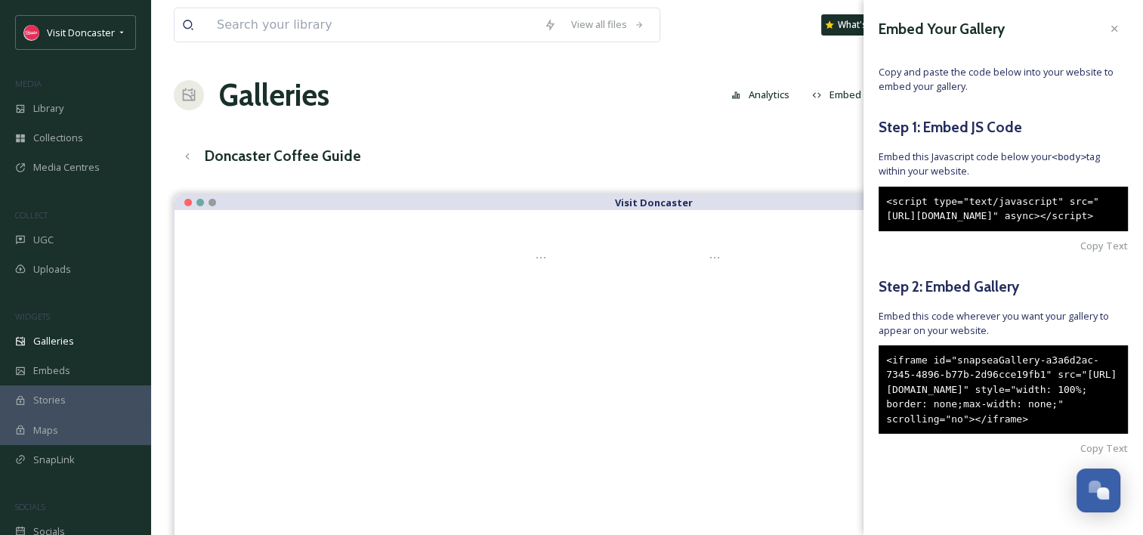
click at [638, 136] on div "View all files What's New Madi Plumb Galleries Analytics Embed Customise Galler…" at bounding box center [647, 376] width 992 height 752
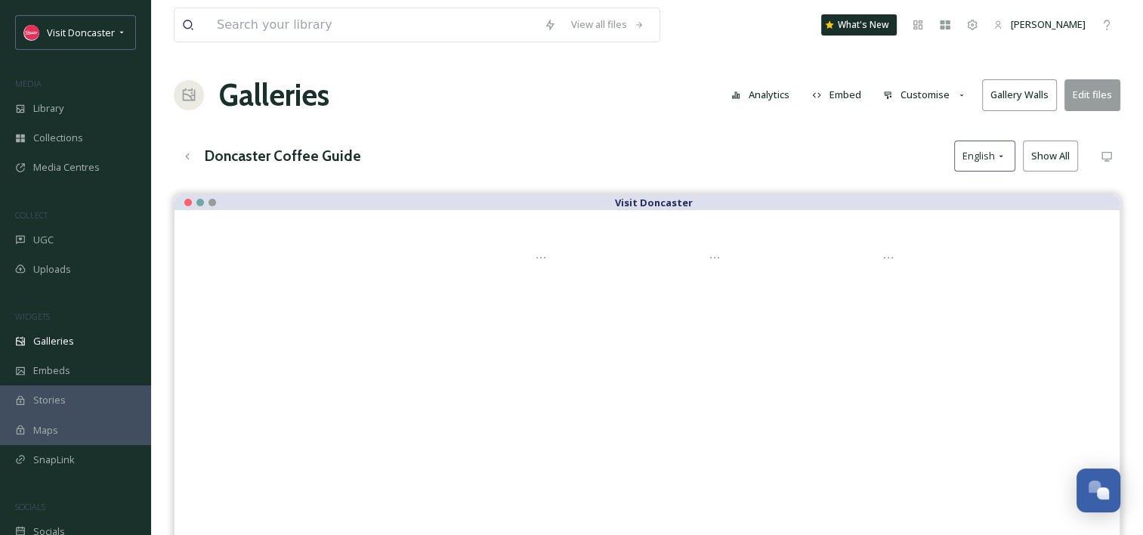
click at [949, 92] on button "Customise" at bounding box center [925, 94] width 99 height 29
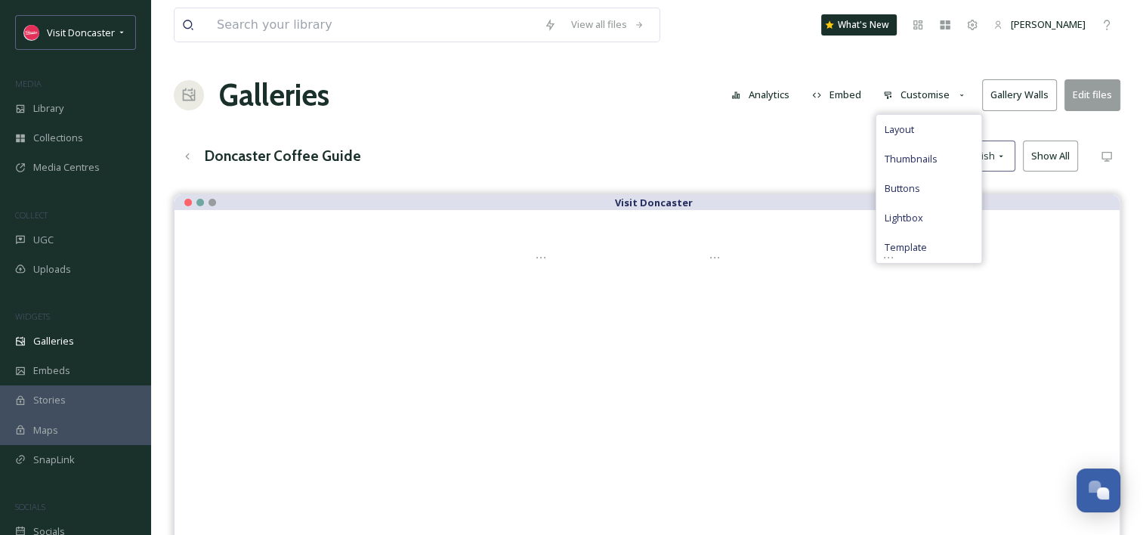
click at [800, 177] on div "View all files What's New Madi Plumb Galleries Analytics Embed Customise Layout…" at bounding box center [647, 376] width 992 height 752
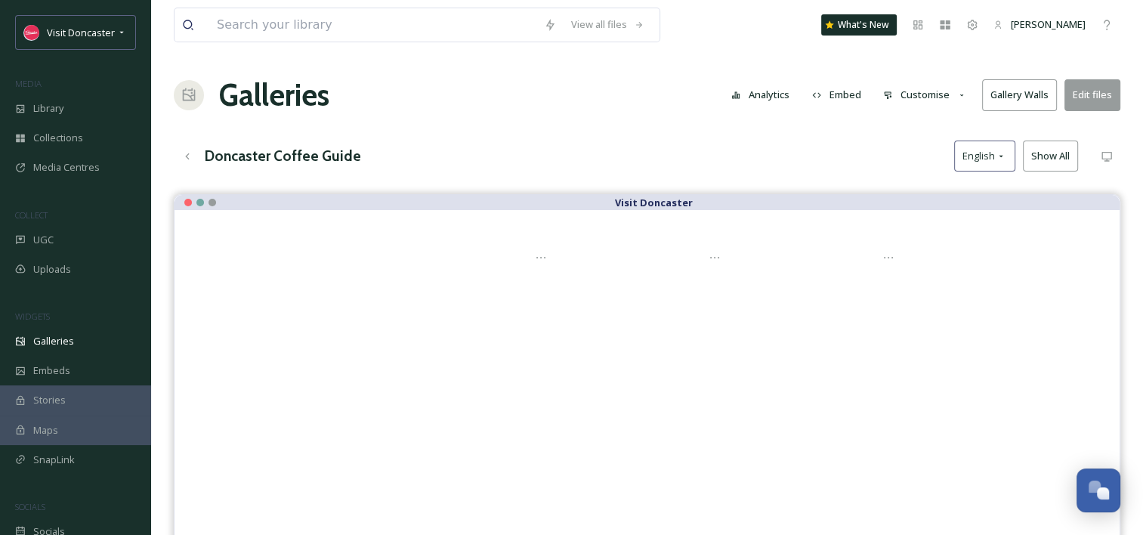
click at [1035, 99] on button "Gallery Walls" at bounding box center [1020, 94] width 75 height 31
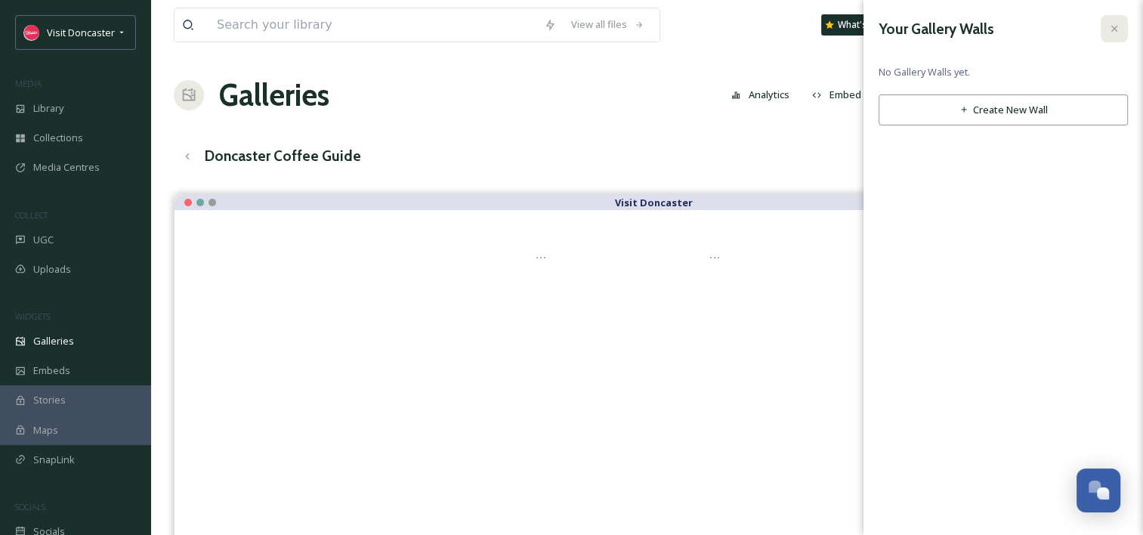
click at [1119, 39] on div at bounding box center [1114, 28] width 27 height 27
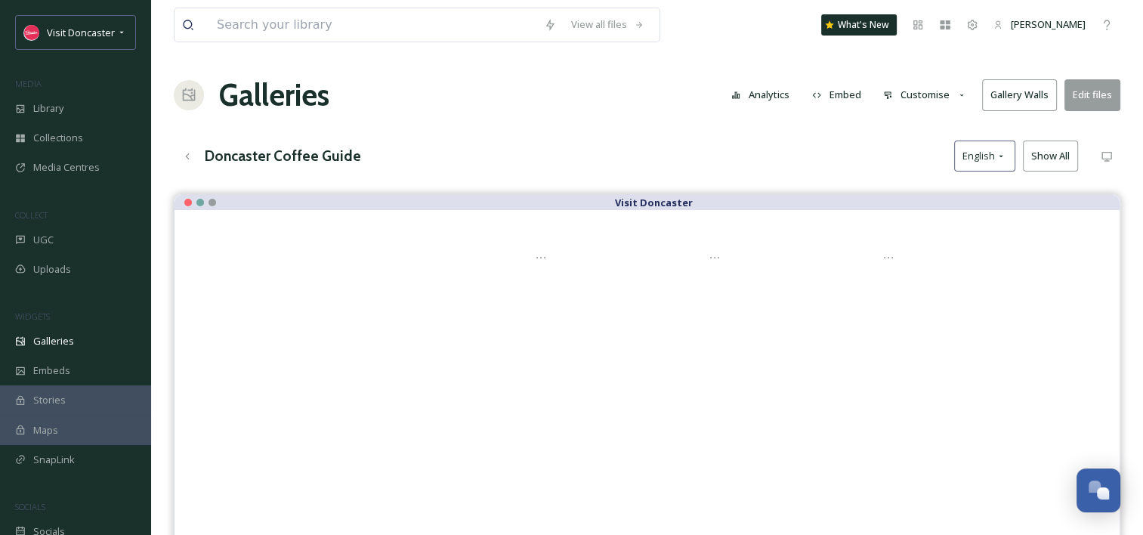
click at [580, 135] on div "View all files What's New Madi Plumb Galleries Analytics Embed Customise Galler…" at bounding box center [647, 376] width 992 height 752
click at [73, 344] on div "Galleries" at bounding box center [75, 340] width 151 height 29
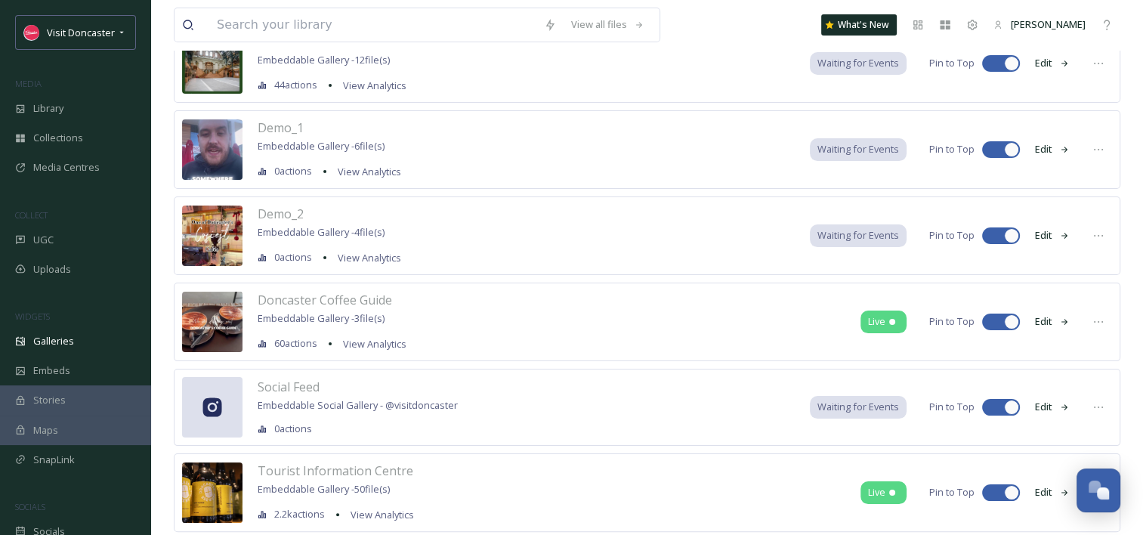
scroll to position [227, 0]
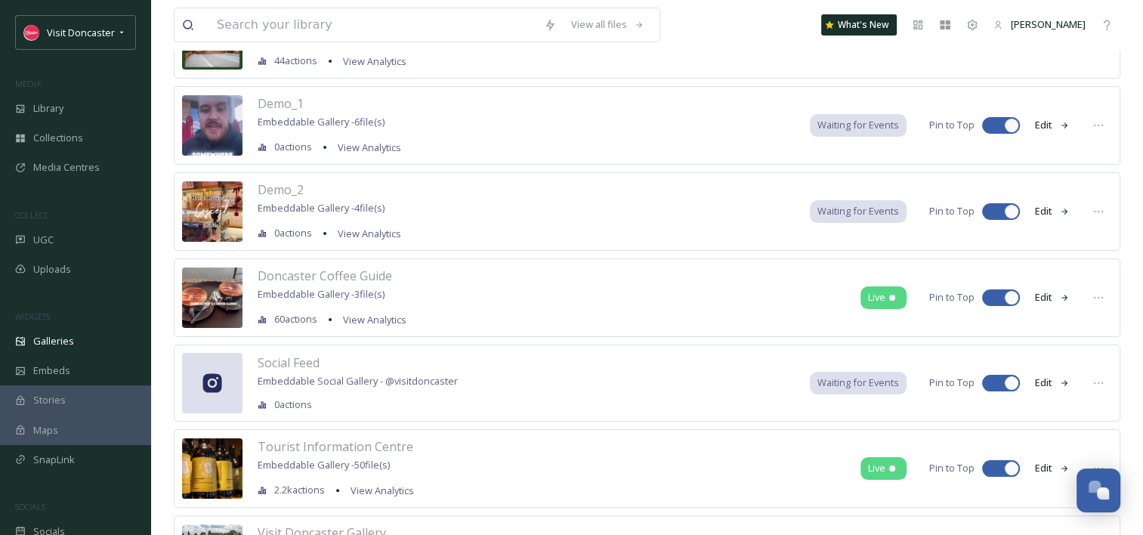
click at [1054, 296] on button "Edit" at bounding box center [1053, 297] width 50 height 29
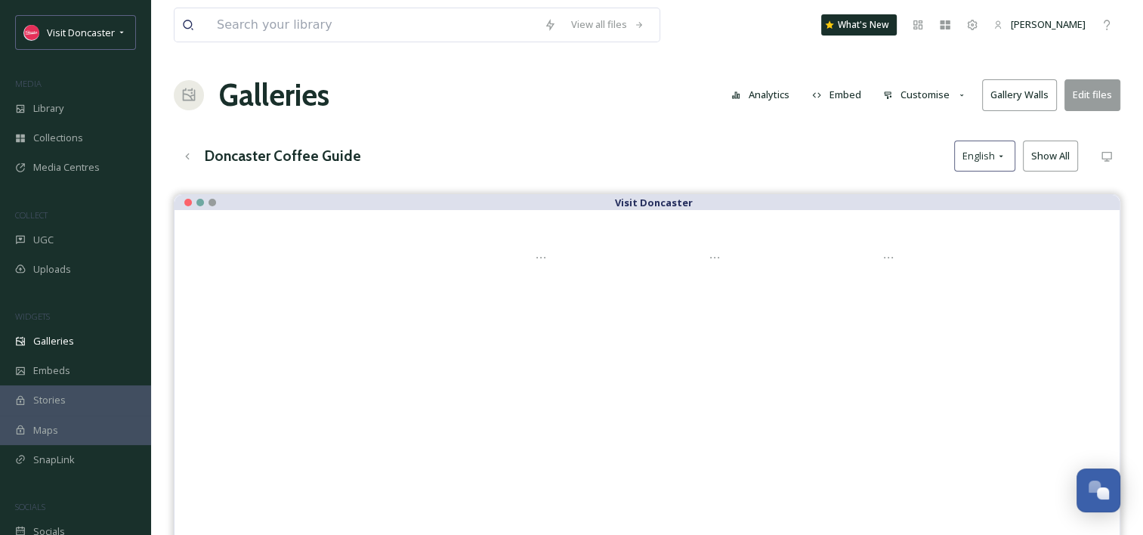
click at [945, 90] on button "Customise" at bounding box center [925, 94] width 99 height 29
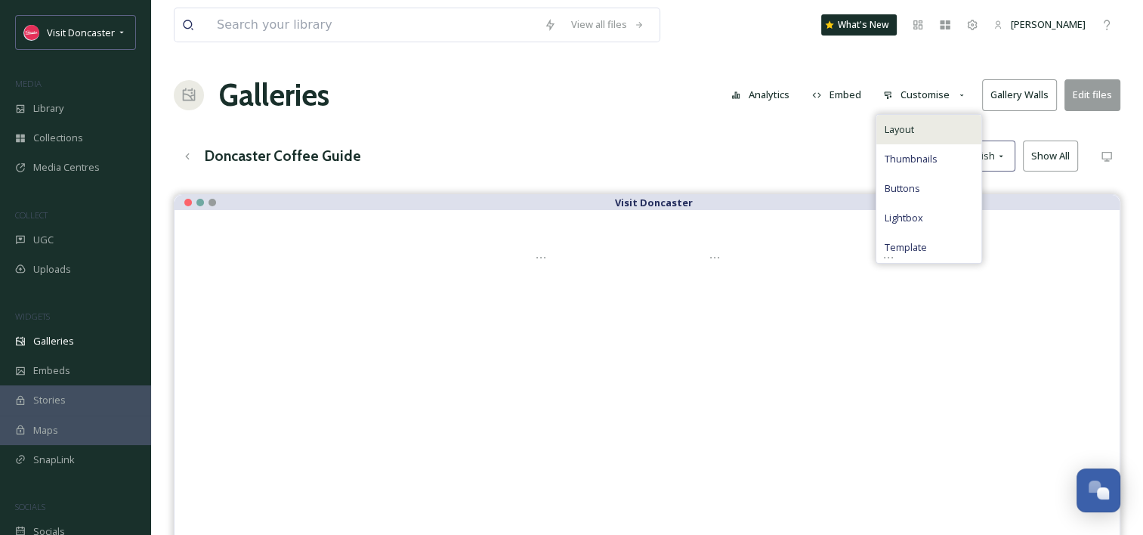
click at [925, 128] on div "Layout" at bounding box center [929, 129] width 105 height 29
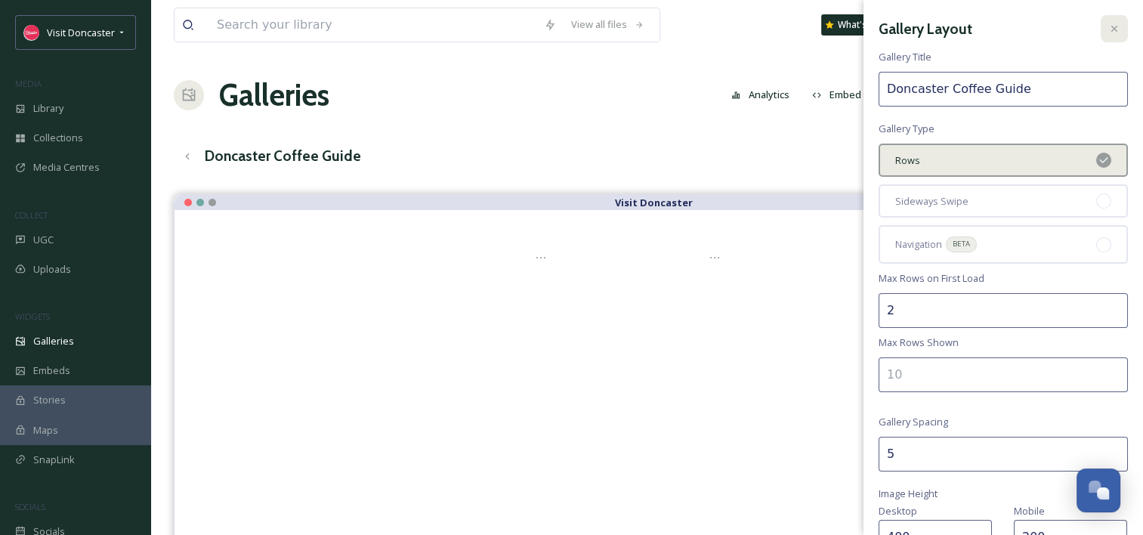
click at [1109, 23] on icon at bounding box center [1115, 29] width 12 height 12
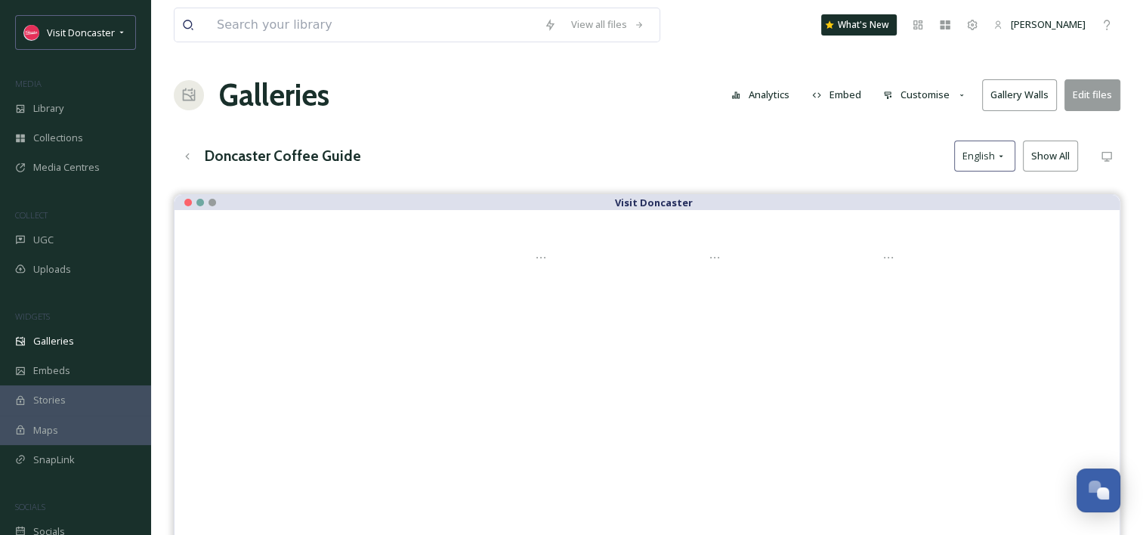
click at [930, 94] on button "Customise" at bounding box center [925, 94] width 99 height 29
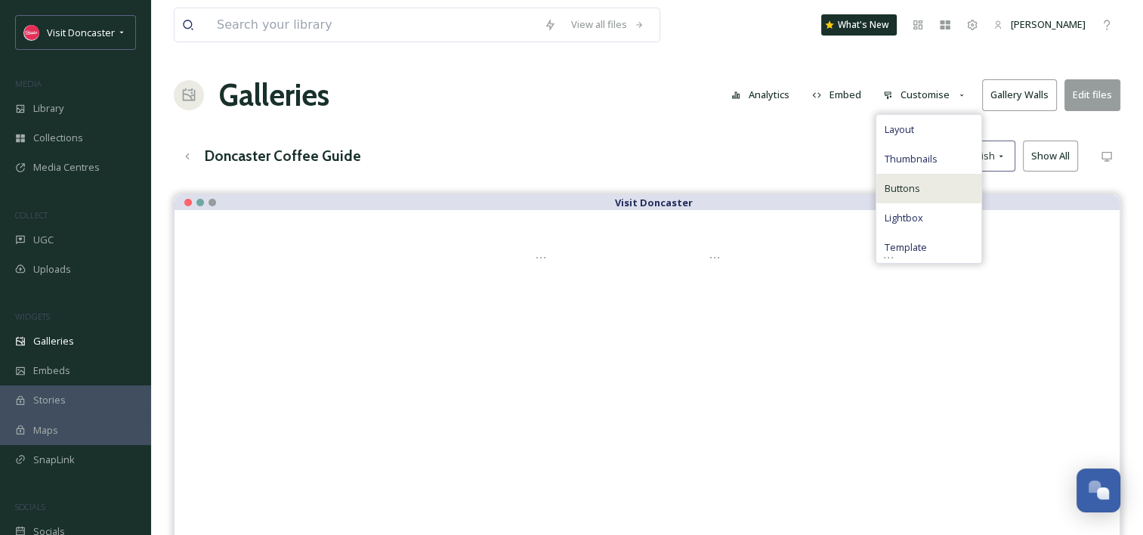
click at [924, 187] on div "Buttons" at bounding box center [929, 188] width 105 height 29
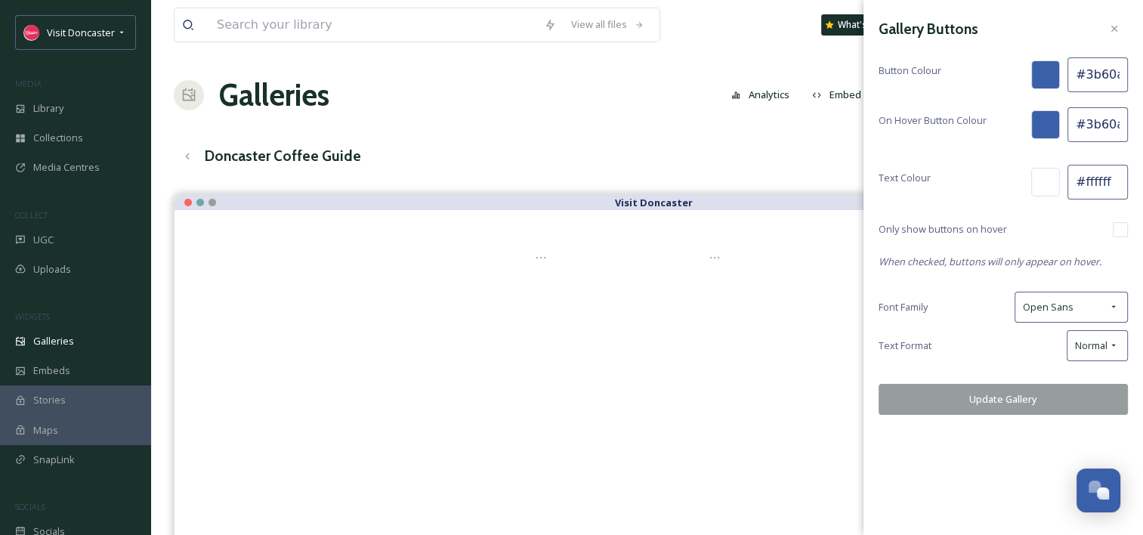
click at [756, 126] on div "View all files What's New Madi Plumb Galleries Analytics Embed Customise Galler…" at bounding box center [647, 376] width 992 height 752
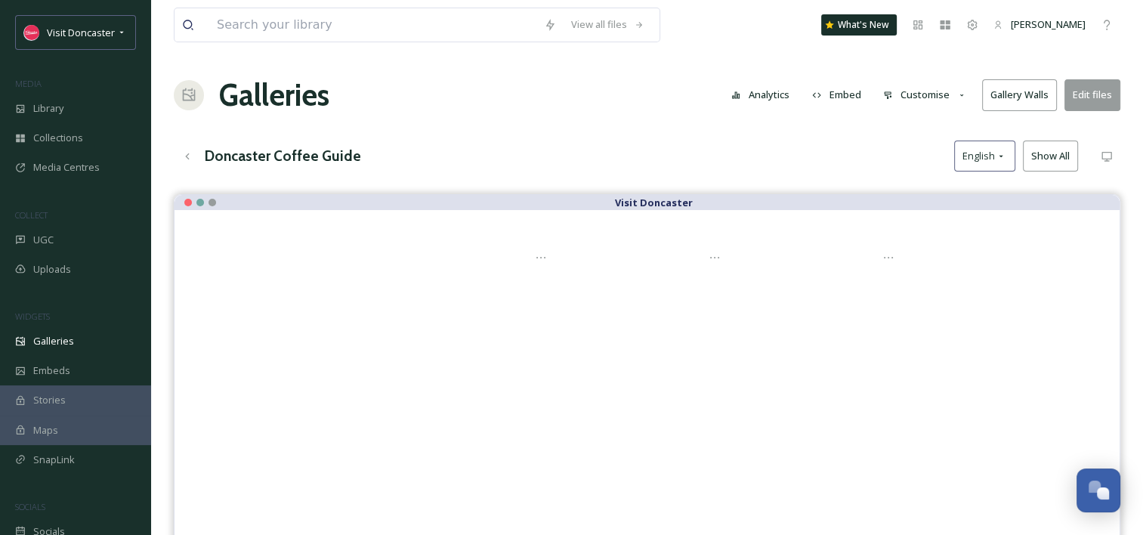
click at [927, 98] on button "Customise" at bounding box center [925, 94] width 99 height 29
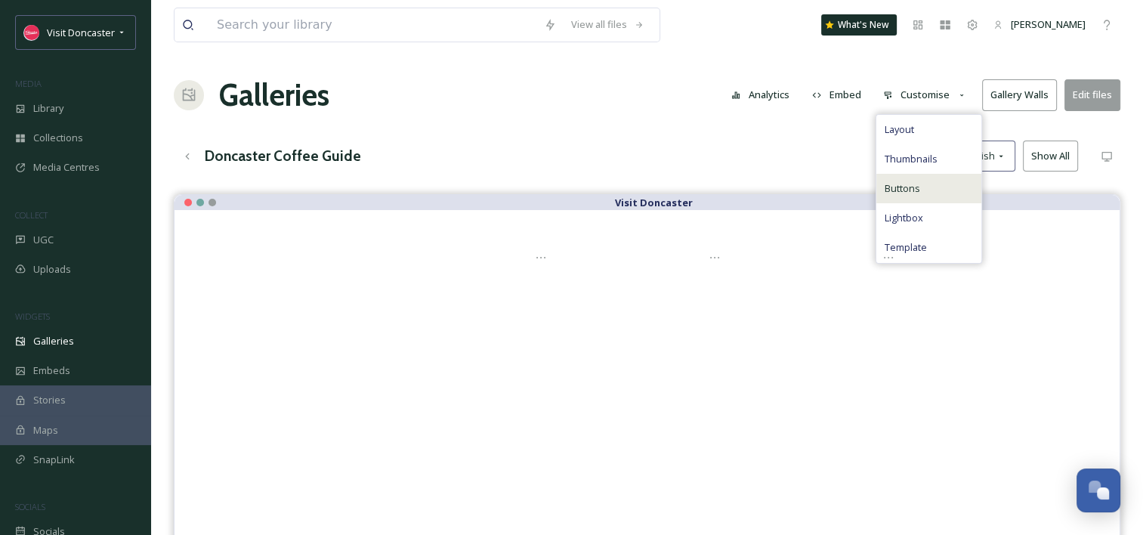
click at [916, 192] on span "Buttons" at bounding box center [902, 188] width 36 height 14
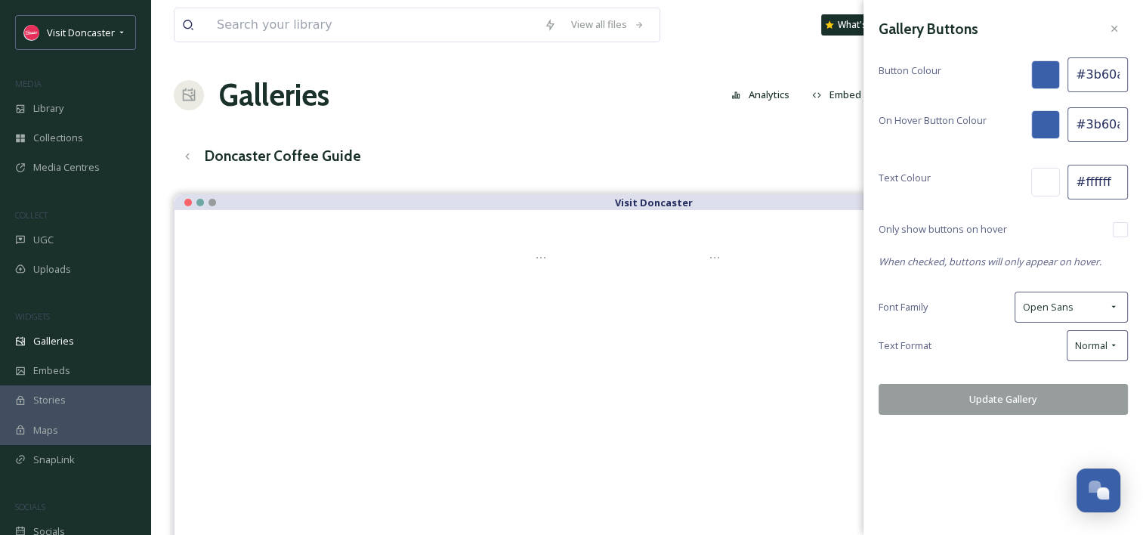
click at [1049, 69] on div at bounding box center [1046, 74] width 29 height 29
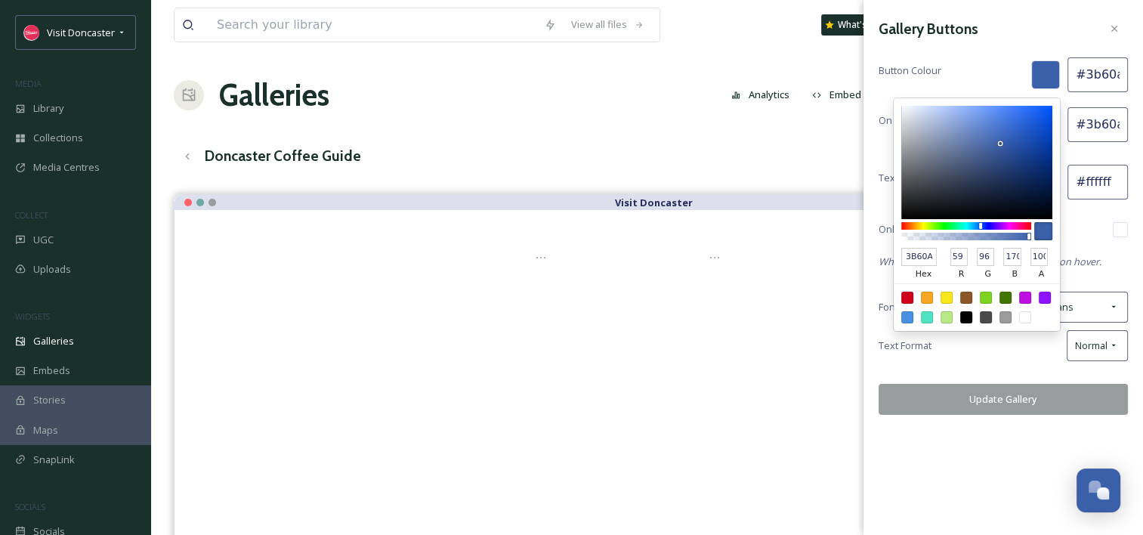
type input "#aa3b5d"
type input "AA3B5D"
type input "170"
type input "59"
type input "93"
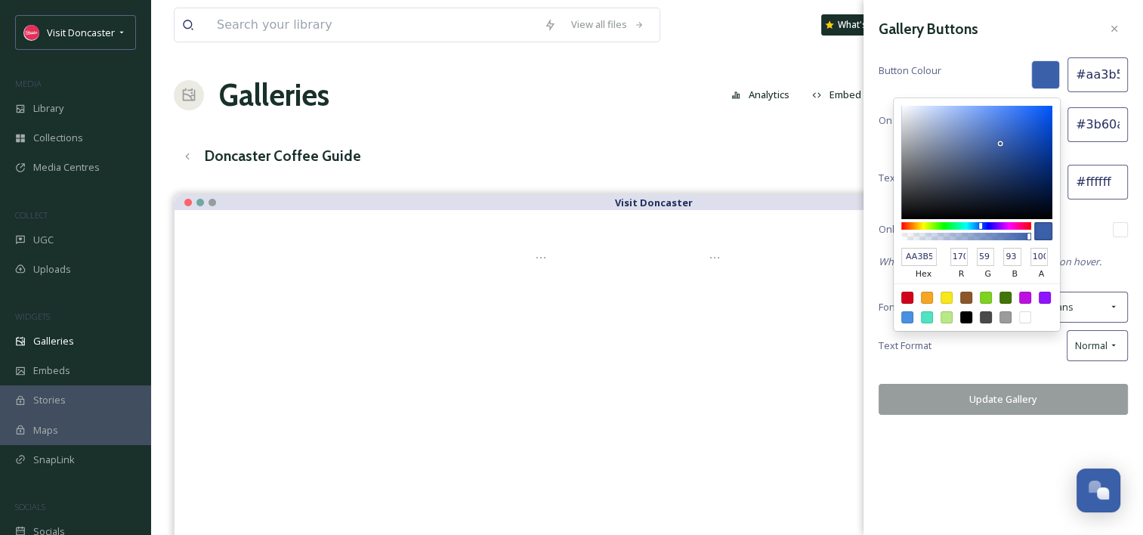
click at [1025, 224] on div at bounding box center [967, 226] width 130 height 8
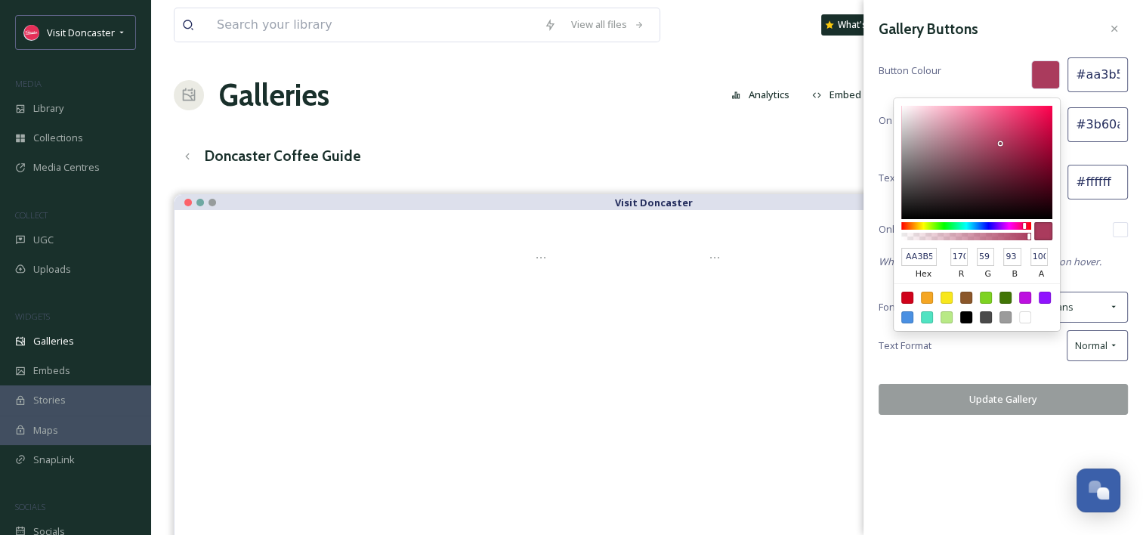
type input "#aa3b97"
type input "AA3B97"
type input "151"
click at [1013, 226] on div at bounding box center [967, 226] width 130 height 8
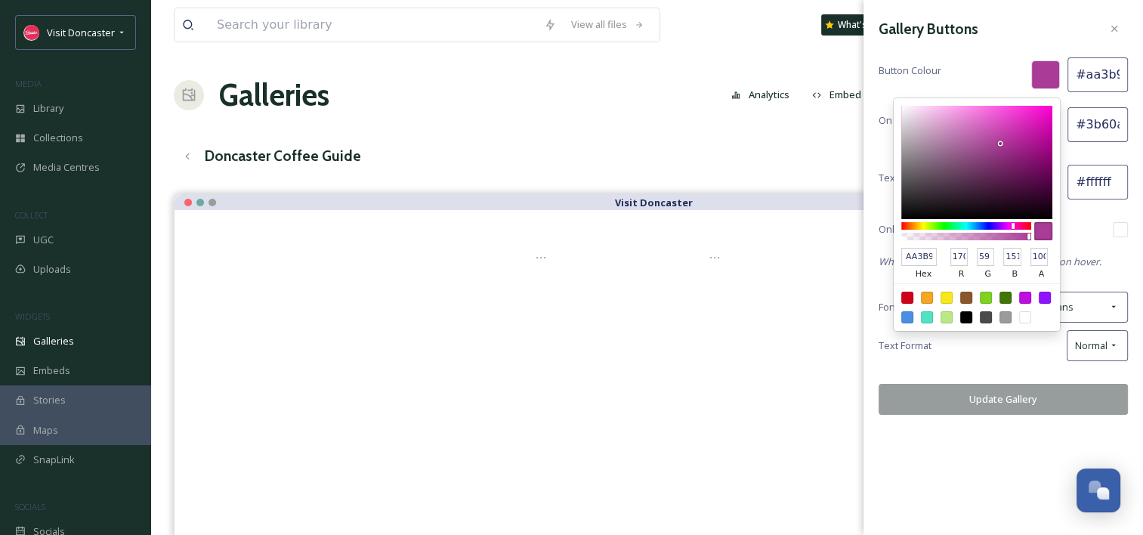
type input "#aa3b61"
type input "AA3B61"
type input "97"
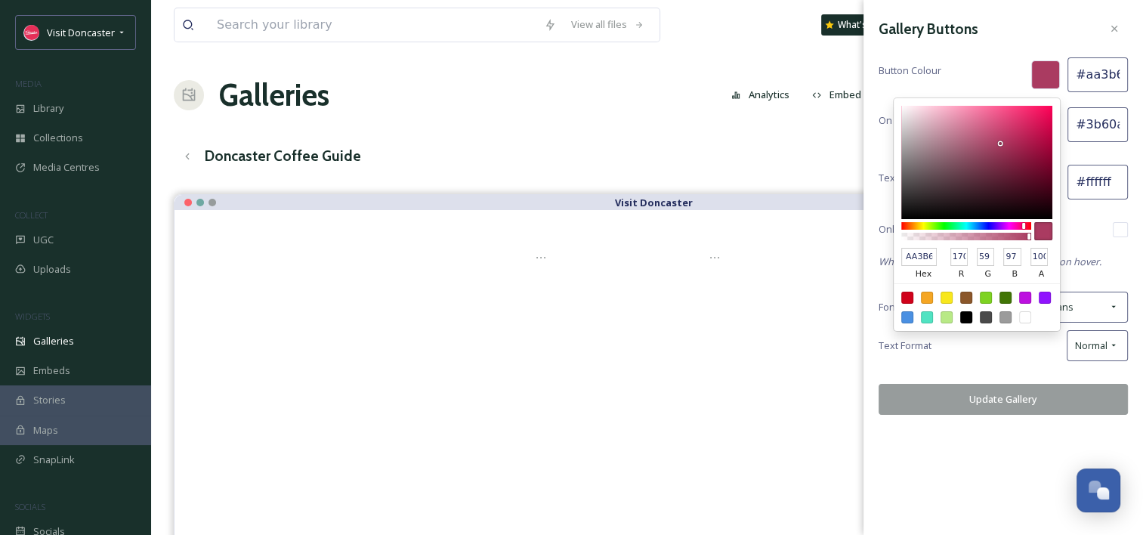
click at [1024, 224] on div at bounding box center [967, 226] width 130 height 8
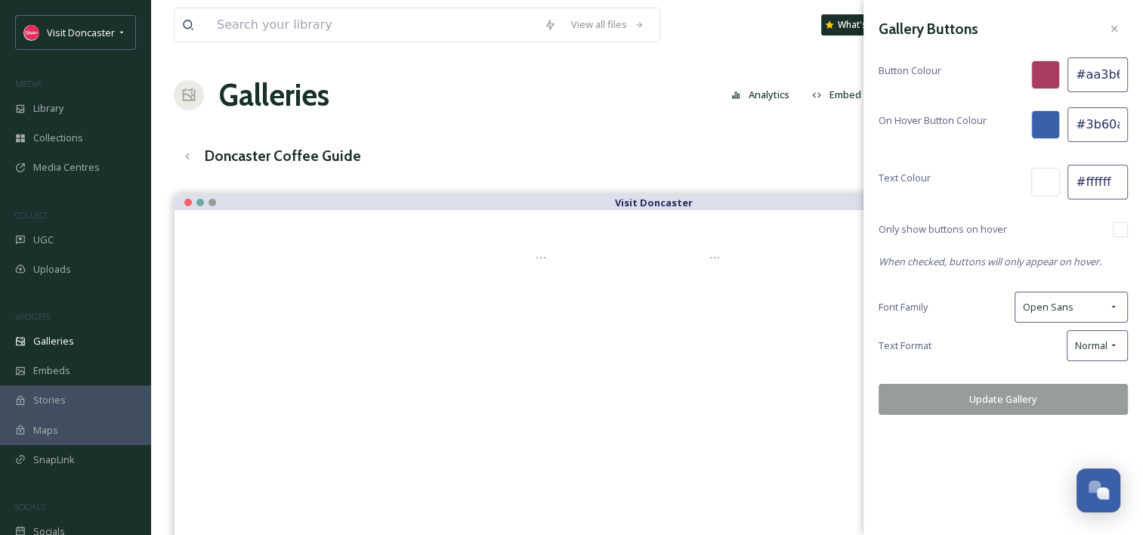
click at [986, 88] on div "Button Colour #aa3b61" at bounding box center [1003, 74] width 249 height 35
click at [1050, 124] on div at bounding box center [1046, 124] width 29 height 29
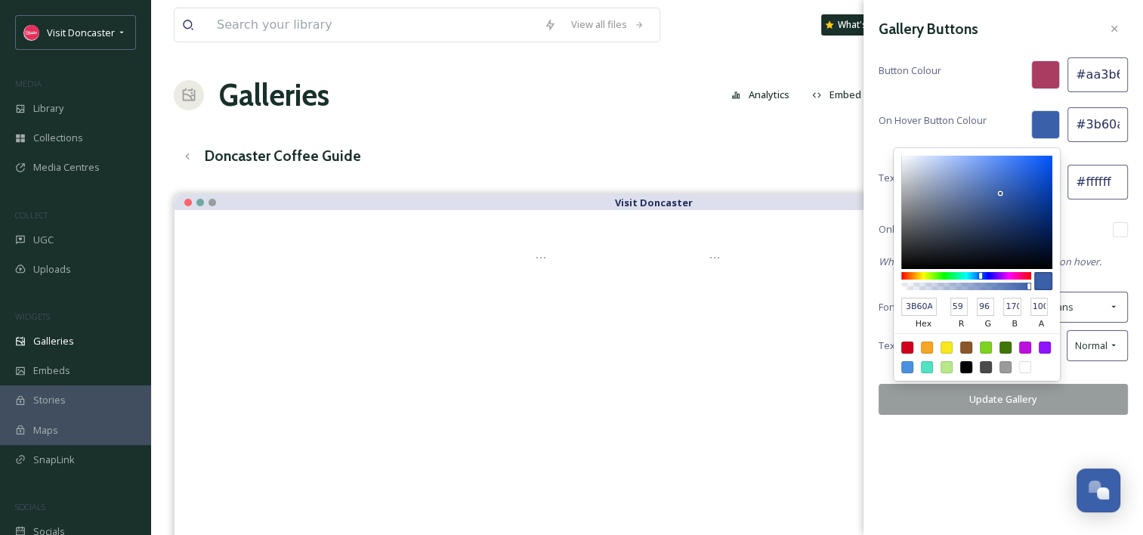
type input "#aa3b74"
type input "AA3B74"
type input "170"
type input "59"
type input "116"
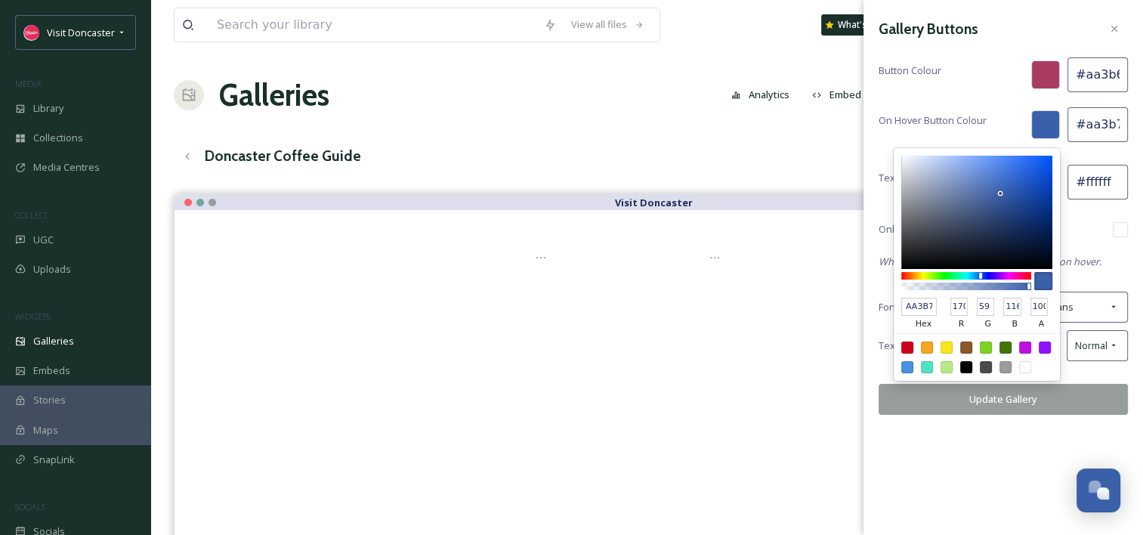
click at [1020, 274] on div at bounding box center [967, 276] width 130 height 8
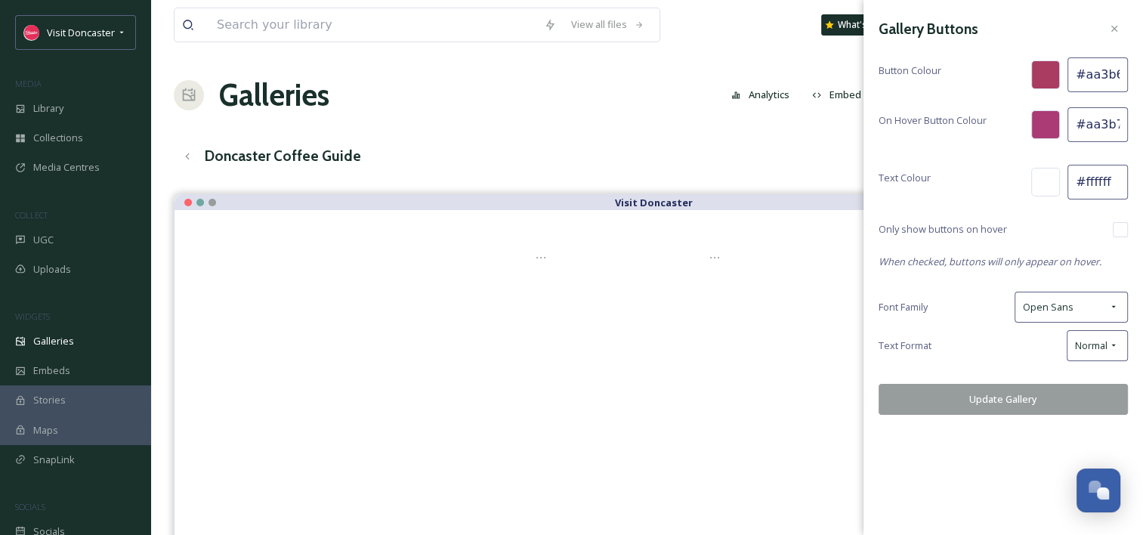
click at [986, 127] on span "On Hover Button Colour" at bounding box center [933, 120] width 108 height 14
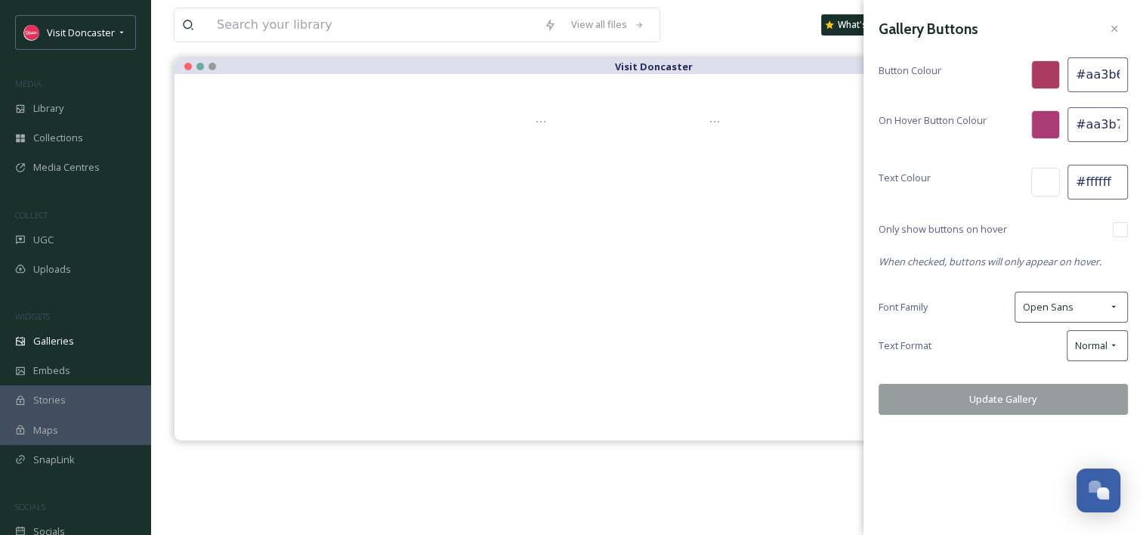
scroll to position [151, 0]
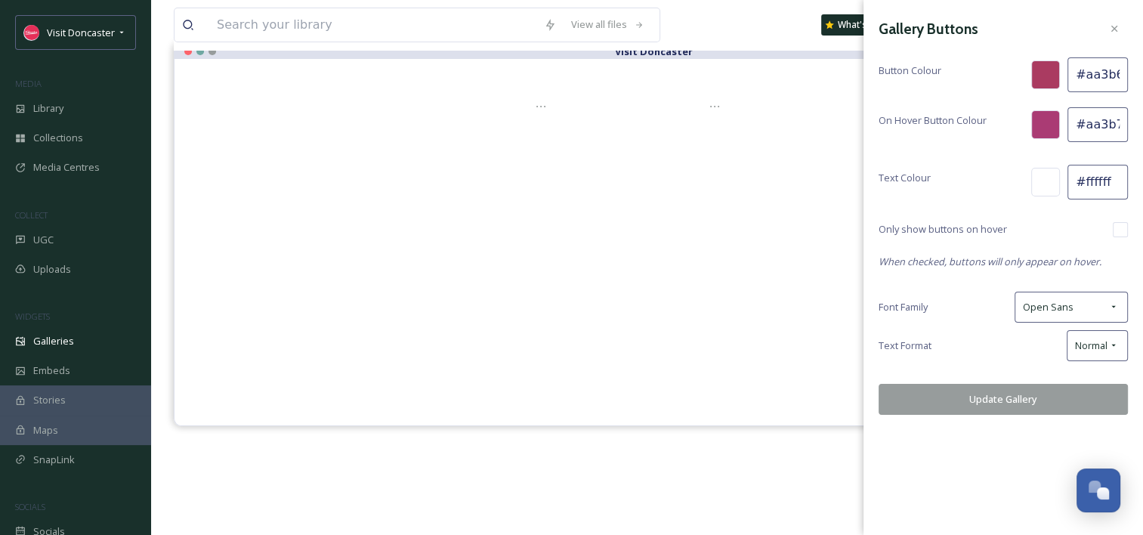
click at [1035, 399] on button "Update Gallery" at bounding box center [1003, 399] width 249 height 31
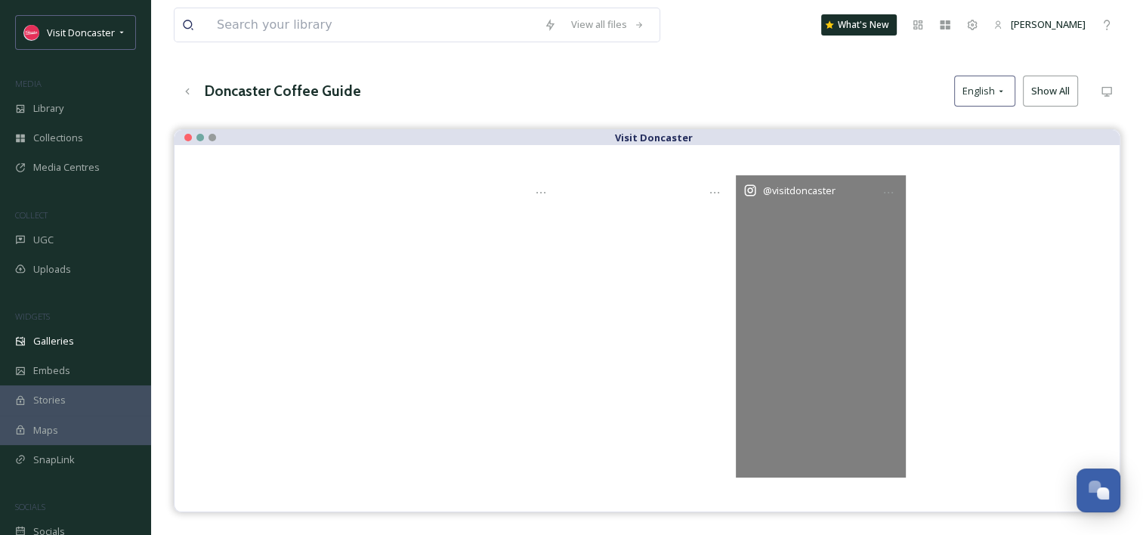
scroll to position [0, 0]
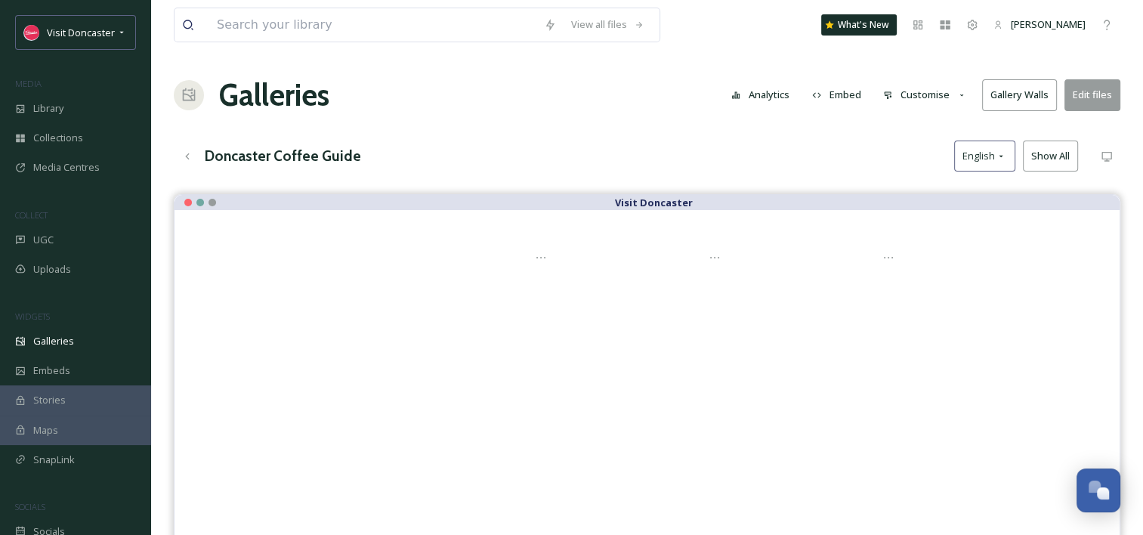
click at [930, 88] on button "Customise" at bounding box center [925, 94] width 99 height 29
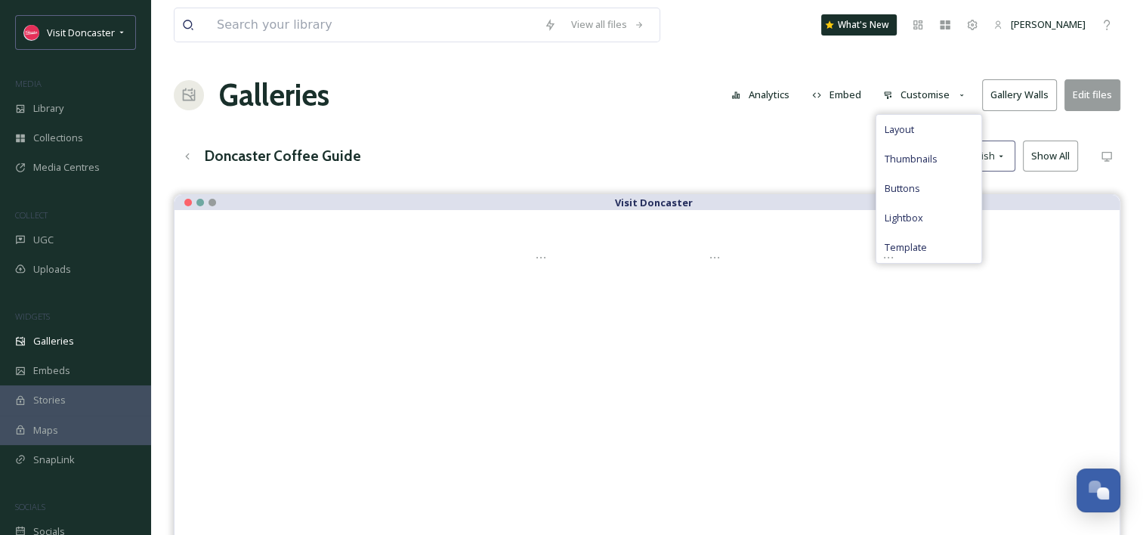
click at [722, 123] on div "View all files What's New Madi Plumb Galleries Analytics Embed Customise Layout…" at bounding box center [647, 376] width 992 height 752
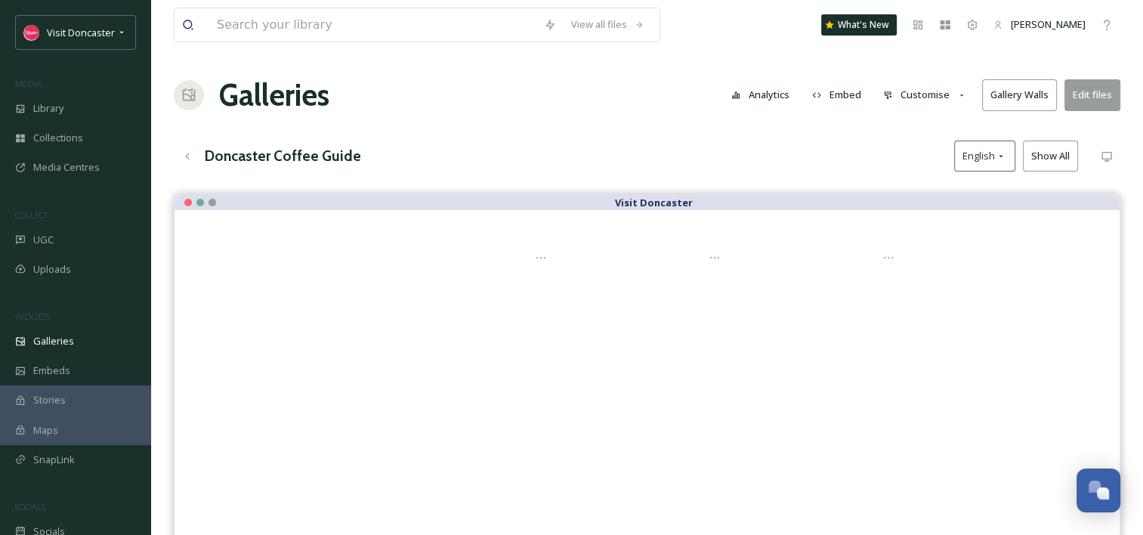
click at [945, 102] on button "Customise" at bounding box center [925, 94] width 99 height 29
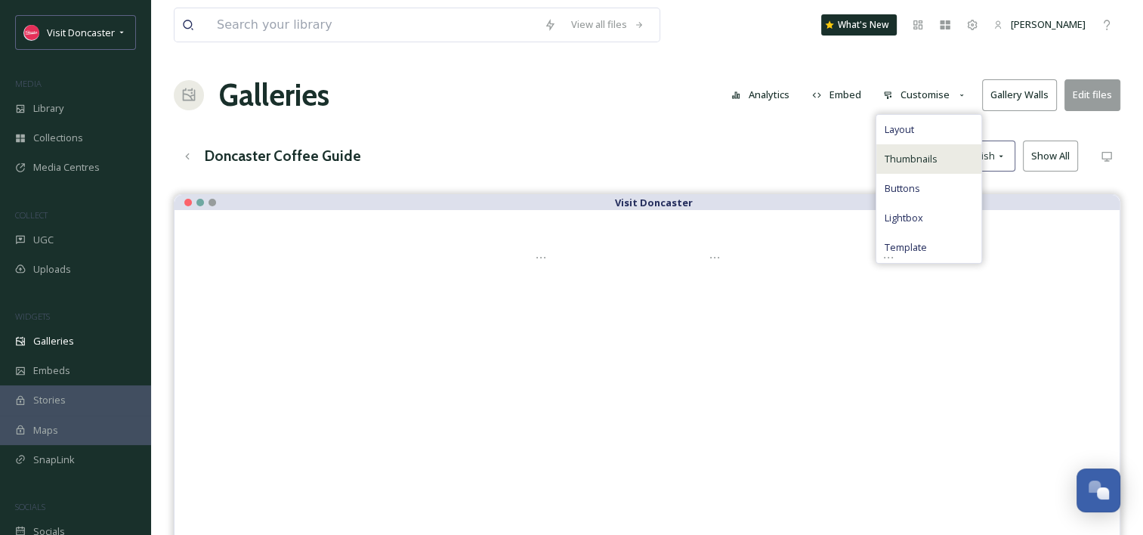
click at [942, 161] on div "Thumbnails" at bounding box center [929, 158] width 105 height 29
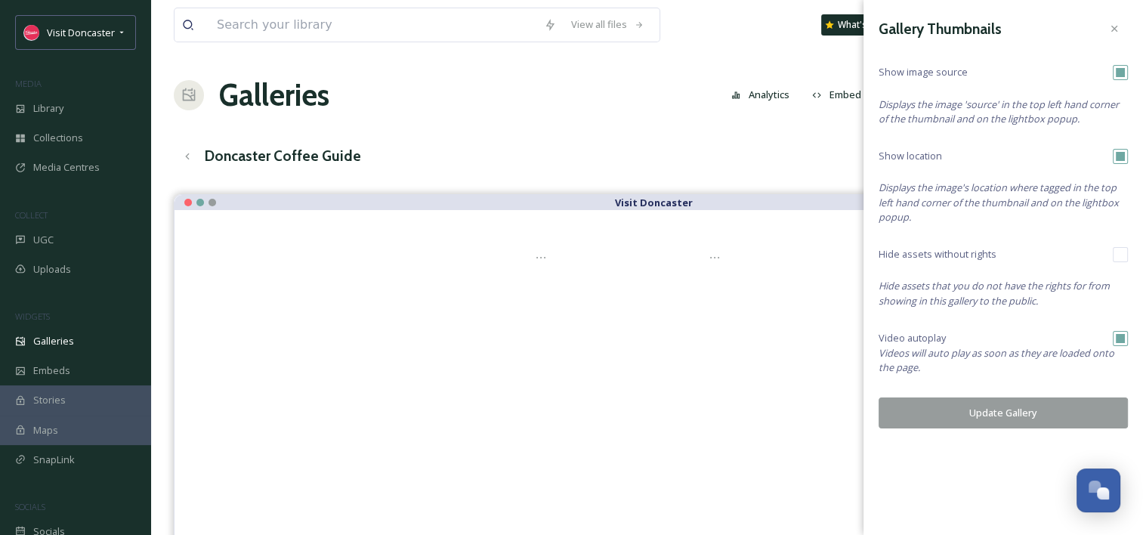
click at [735, 139] on div "View all files What's New Madi Plumb Galleries Analytics Embed Customise Galler…" at bounding box center [647, 376] width 992 height 752
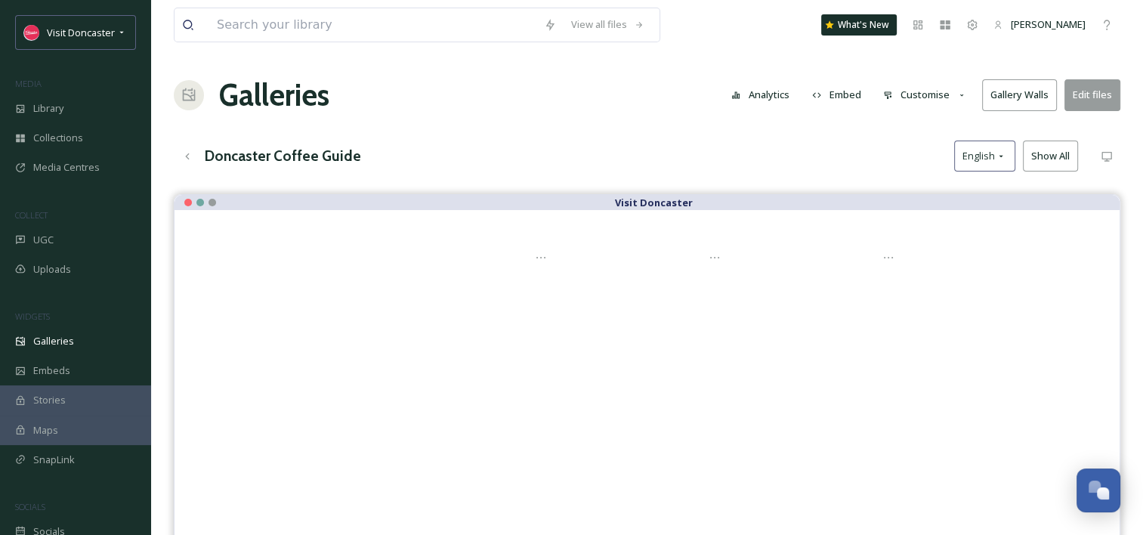
click at [930, 84] on button "Customise" at bounding box center [925, 94] width 99 height 29
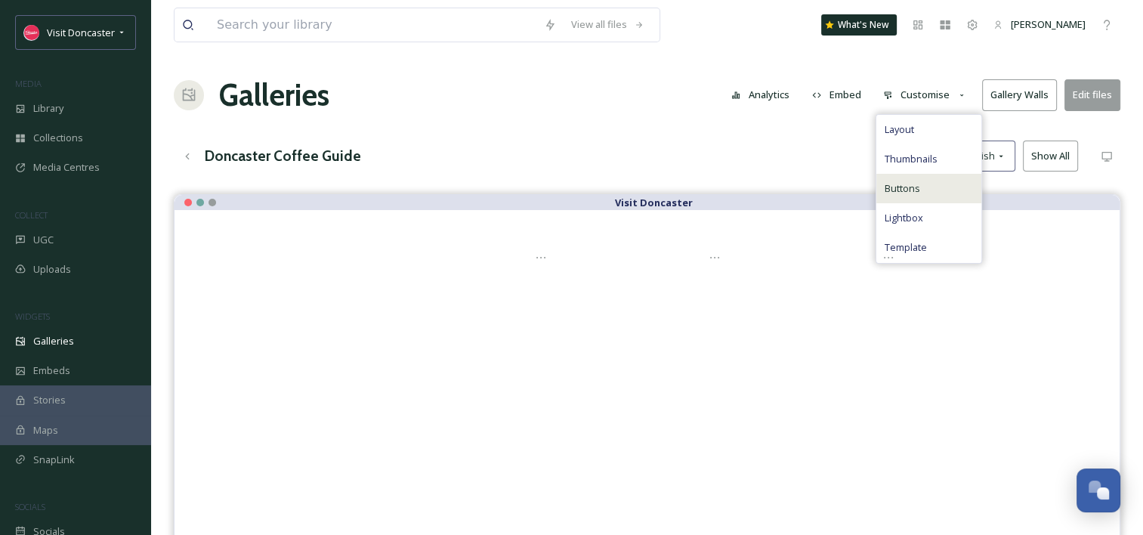
click at [936, 190] on div "Buttons" at bounding box center [929, 188] width 105 height 29
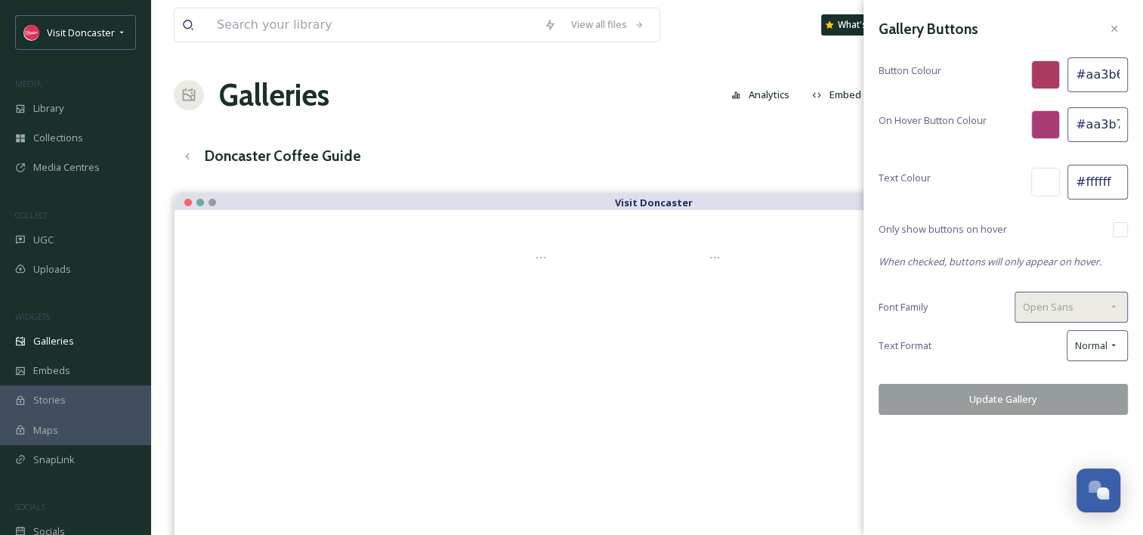
click at [1082, 299] on div "Open Sans" at bounding box center [1071, 307] width 113 height 31
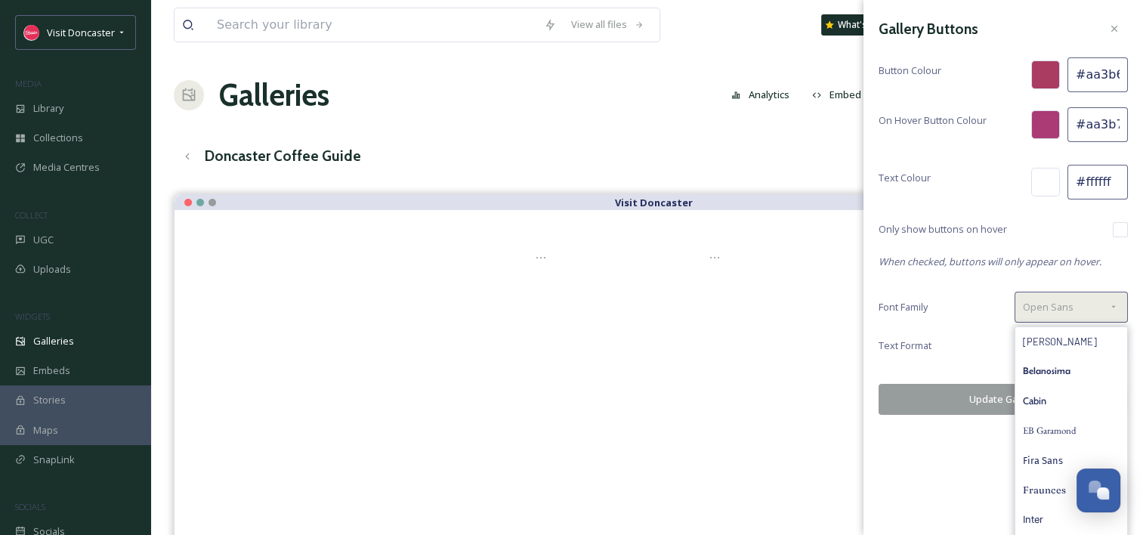
click at [1082, 299] on div "Open Sans" at bounding box center [1071, 307] width 113 height 31
click at [983, 289] on div "Gallery Buttons Button Colour #aa3b61 On Hover Button Colour #aa3b74 Text Colou…" at bounding box center [1004, 215] width 280 height 430
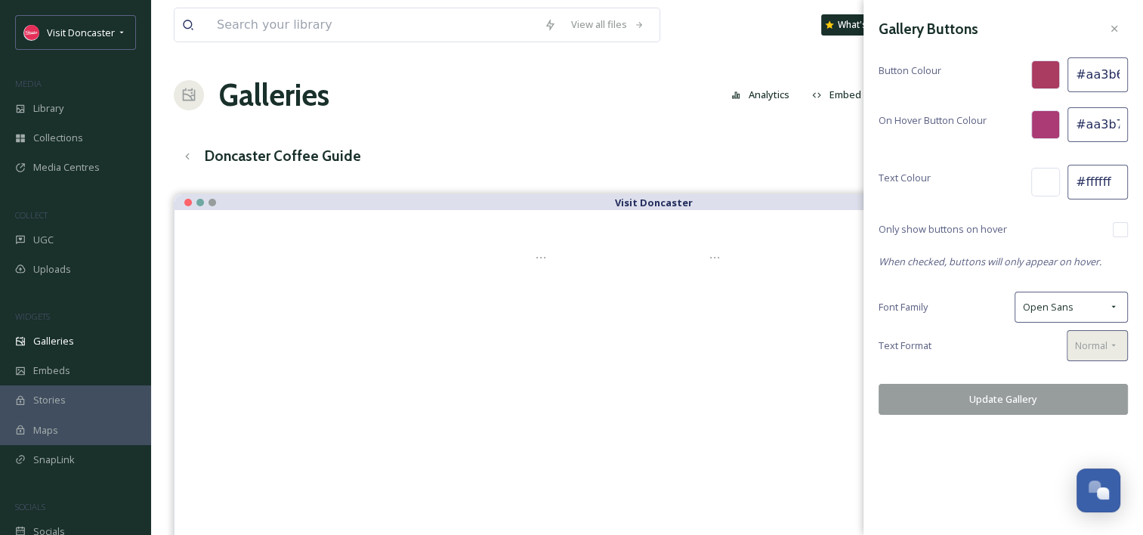
click at [1102, 340] on span "Normal" at bounding box center [1091, 346] width 32 height 14
click at [964, 320] on div "Font Family Open Sans" at bounding box center [1003, 307] width 249 height 31
click at [664, 127] on div "View all files What's New Madi Plumb Galleries Analytics Embed Customise Galler…" at bounding box center [647, 376] width 992 height 752
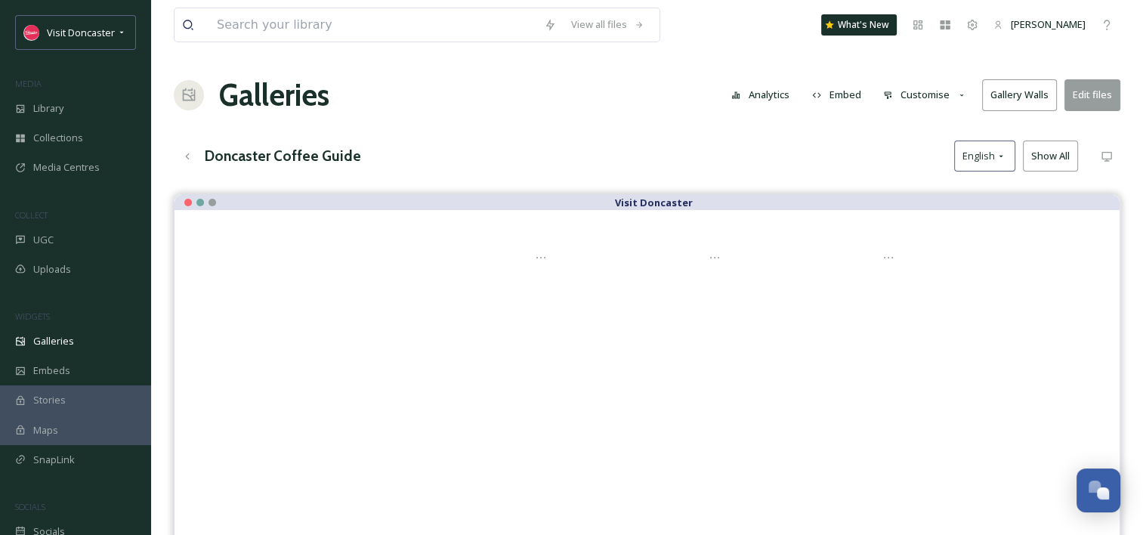
click at [955, 91] on button "Customise" at bounding box center [925, 94] width 99 height 29
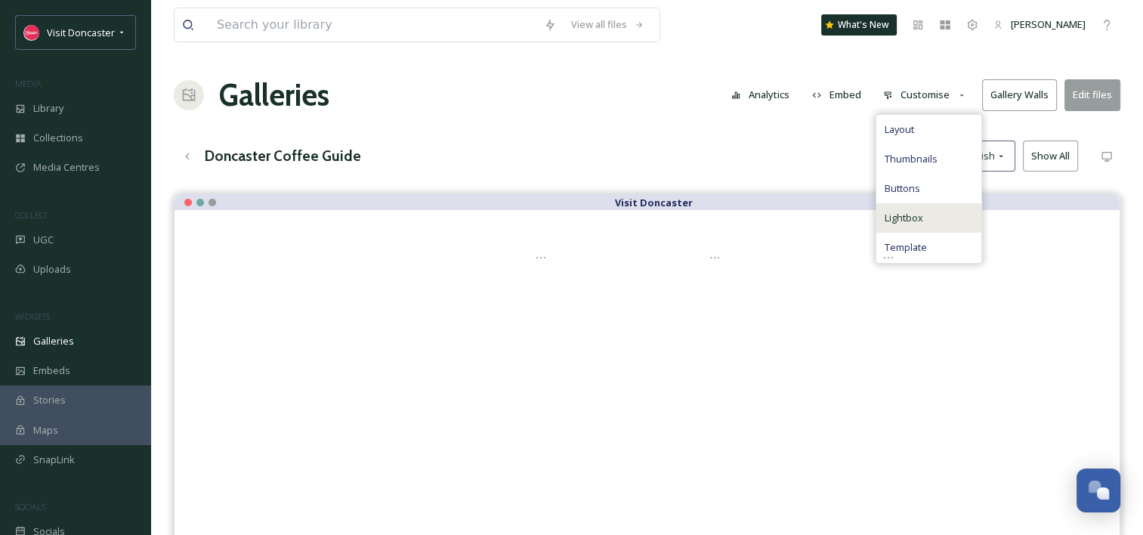
click at [944, 226] on div "Lightbox" at bounding box center [929, 217] width 105 height 29
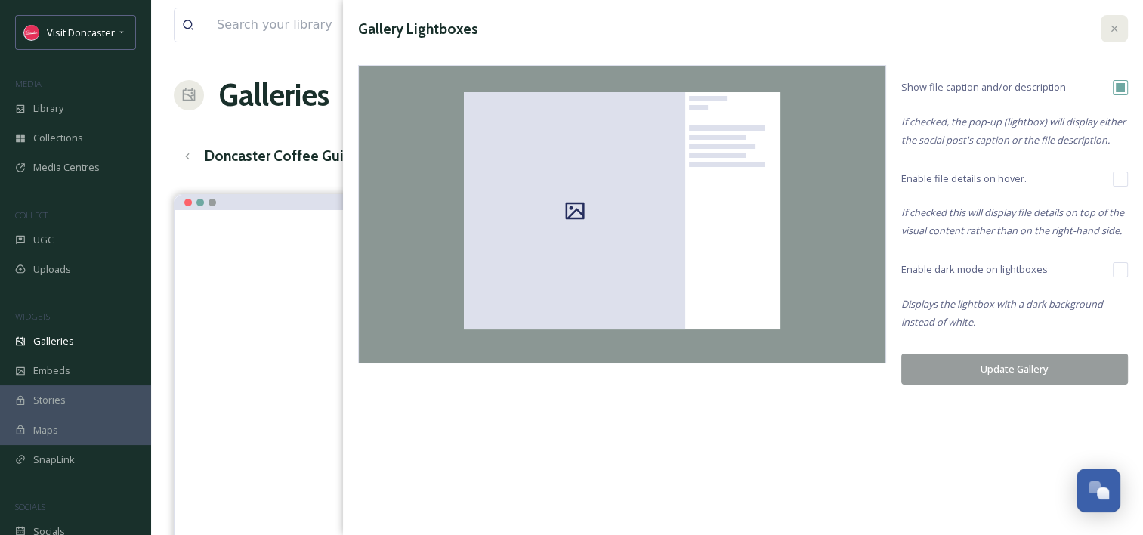
click at [1114, 21] on div at bounding box center [1114, 28] width 27 height 27
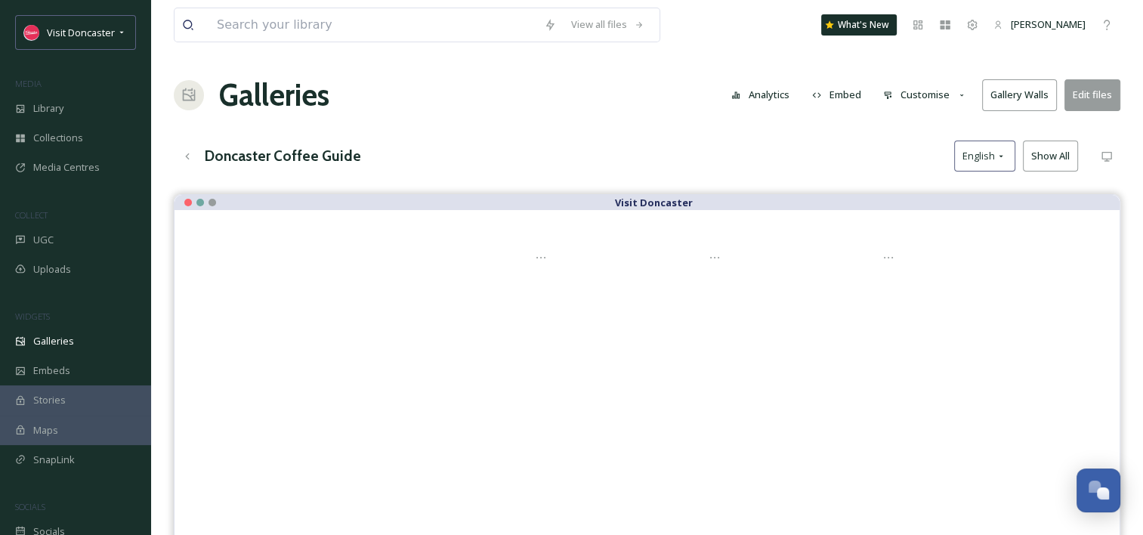
click at [919, 93] on button "Customise" at bounding box center [925, 94] width 99 height 29
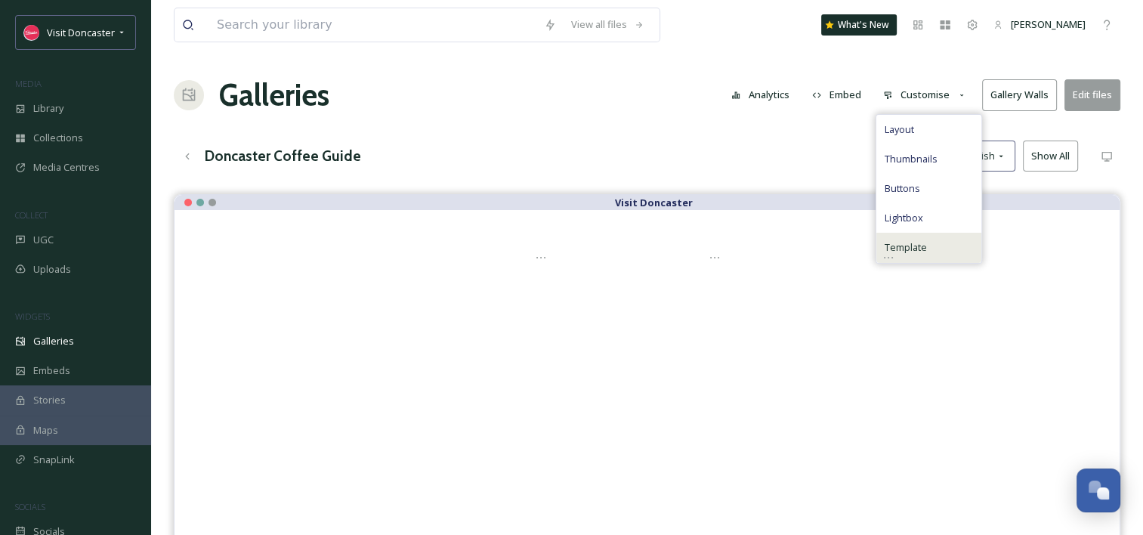
click at [935, 239] on div "Template" at bounding box center [929, 247] width 105 height 29
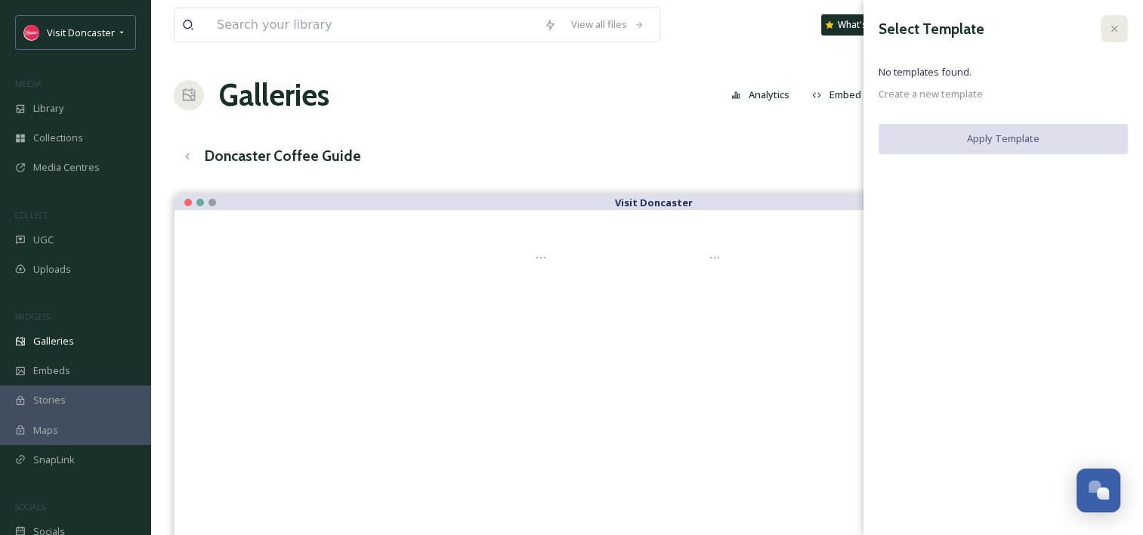
click at [1115, 27] on icon at bounding box center [1115, 29] width 6 height 6
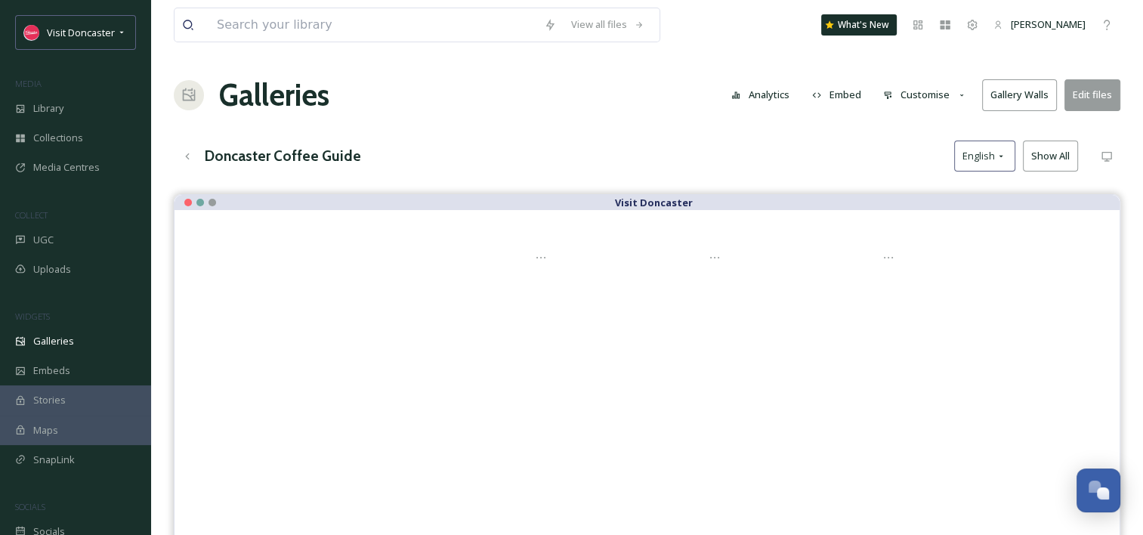
click at [935, 99] on button "Customise" at bounding box center [925, 94] width 99 height 29
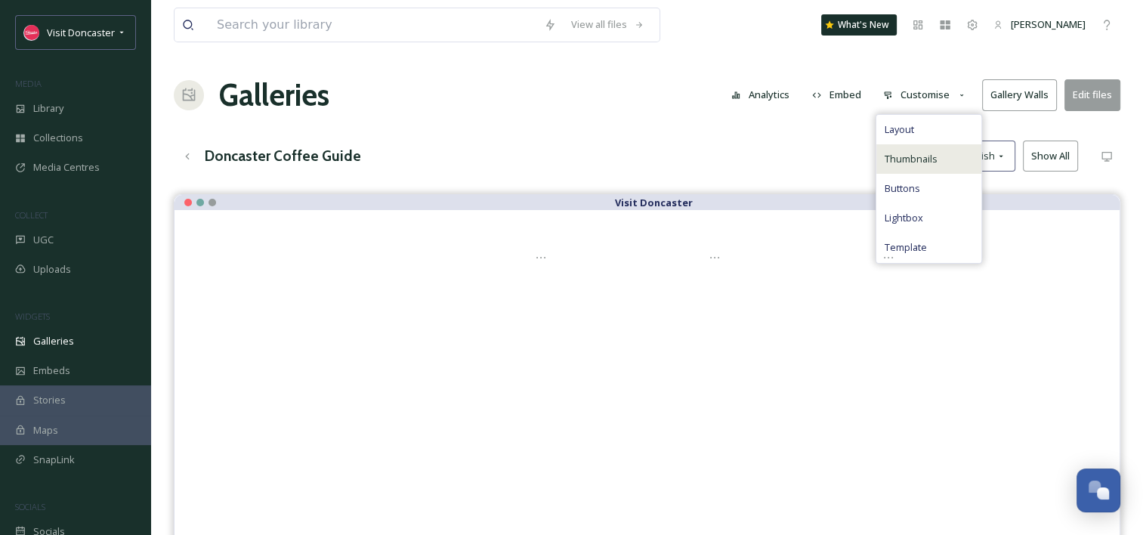
click at [931, 157] on span "Thumbnails" at bounding box center [910, 159] width 53 height 14
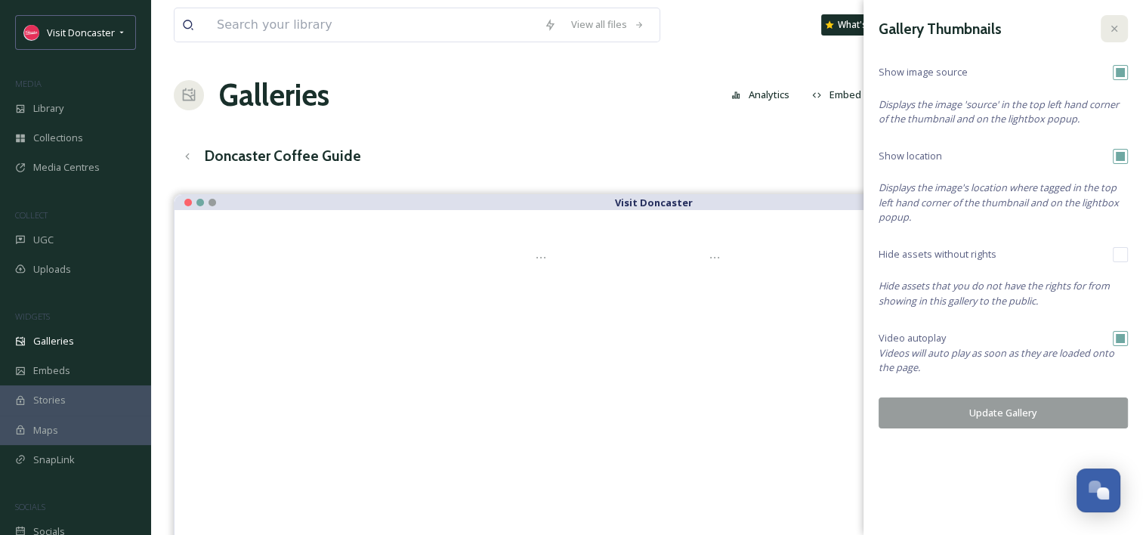
click at [1117, 26] on icon at bounding box center [1115, 29] width 6 height 6
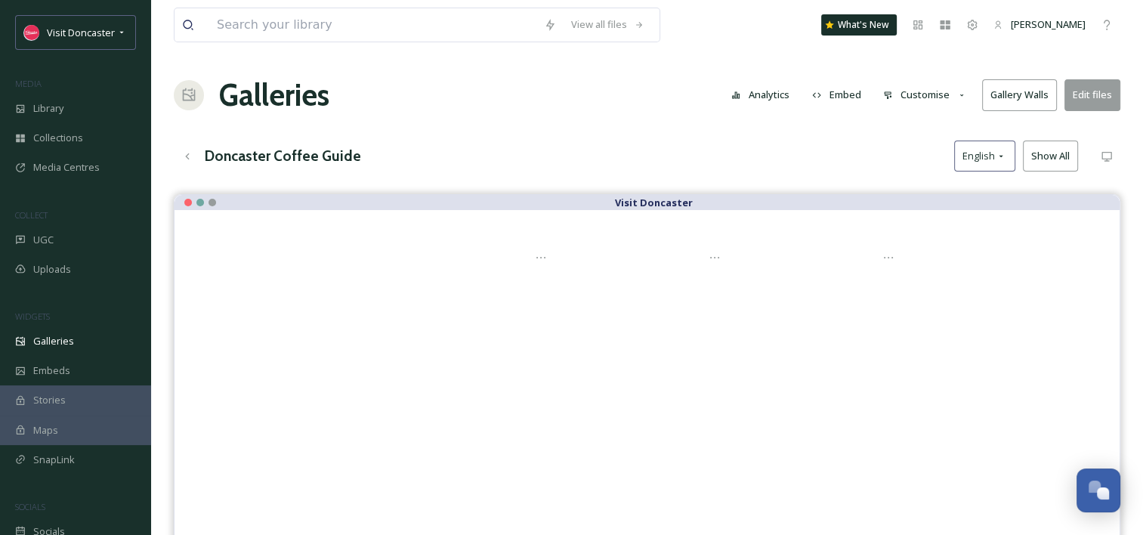
click at [924, 100] on button "Customise" at bounding box center [925, 94] width 99 height 29
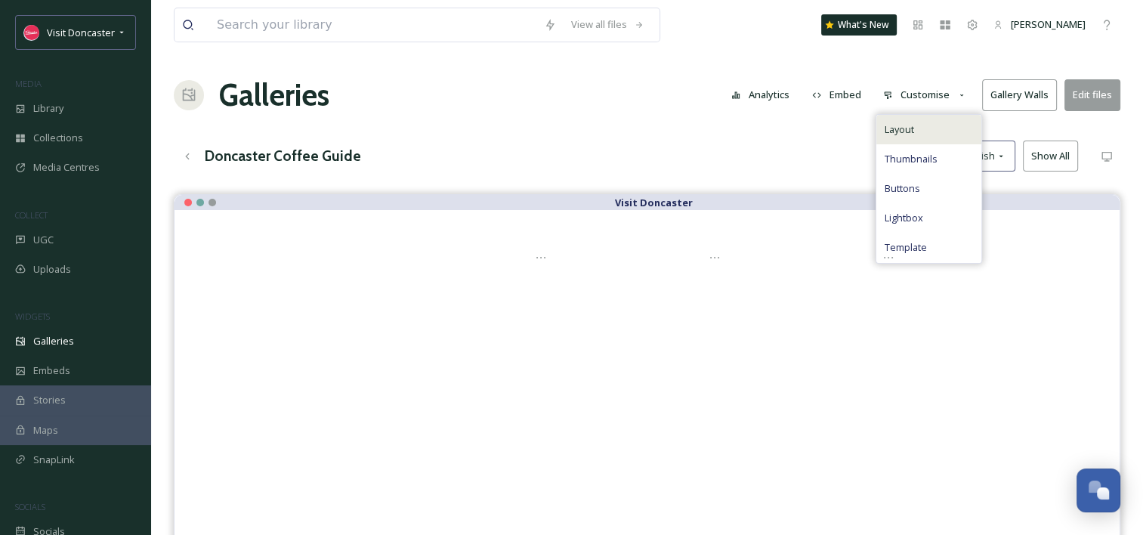
click at [933, 125] on div "Layout" at bounding box center [929, 129] width 105 height 29
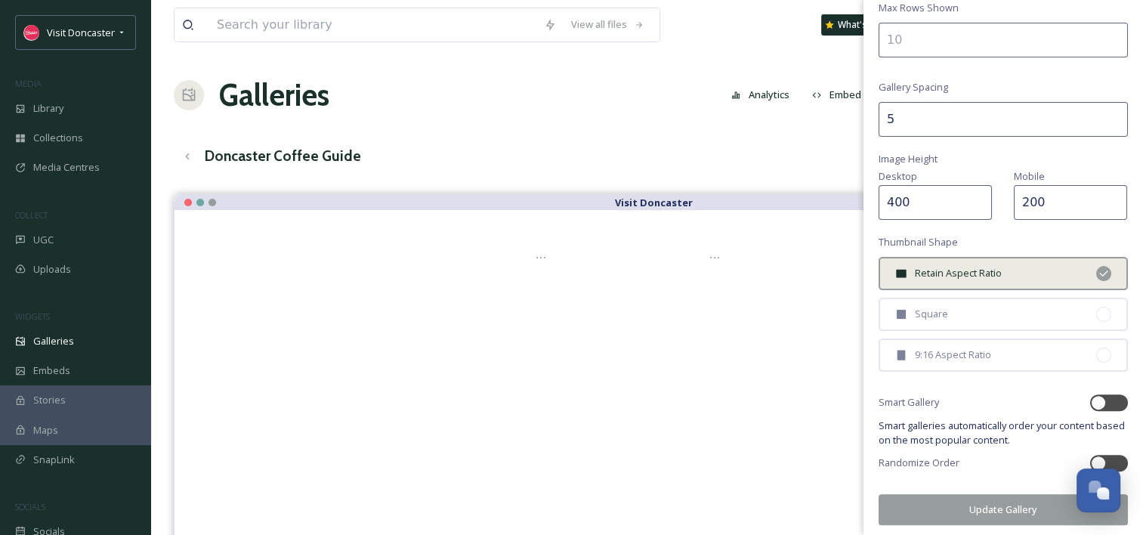
click at [632, 115] on div "Galleries Analytics Embed Customise Gallery Walls Edit files" at bounding box center [647, 95] width 947 height 45
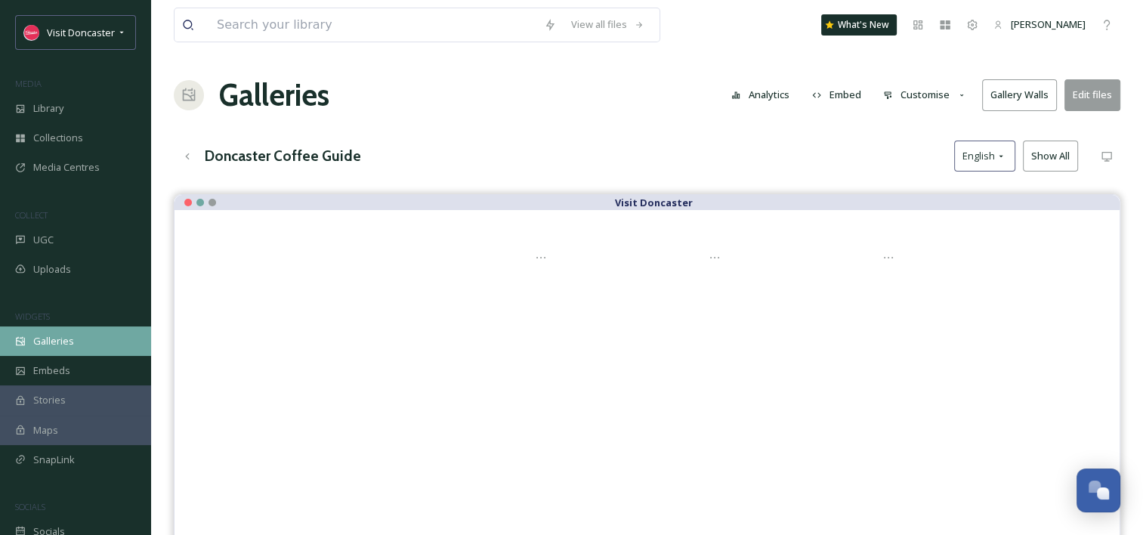
click at [76, 335] on div "Galleries" at bounding box center [75, 340] width 151 height 29
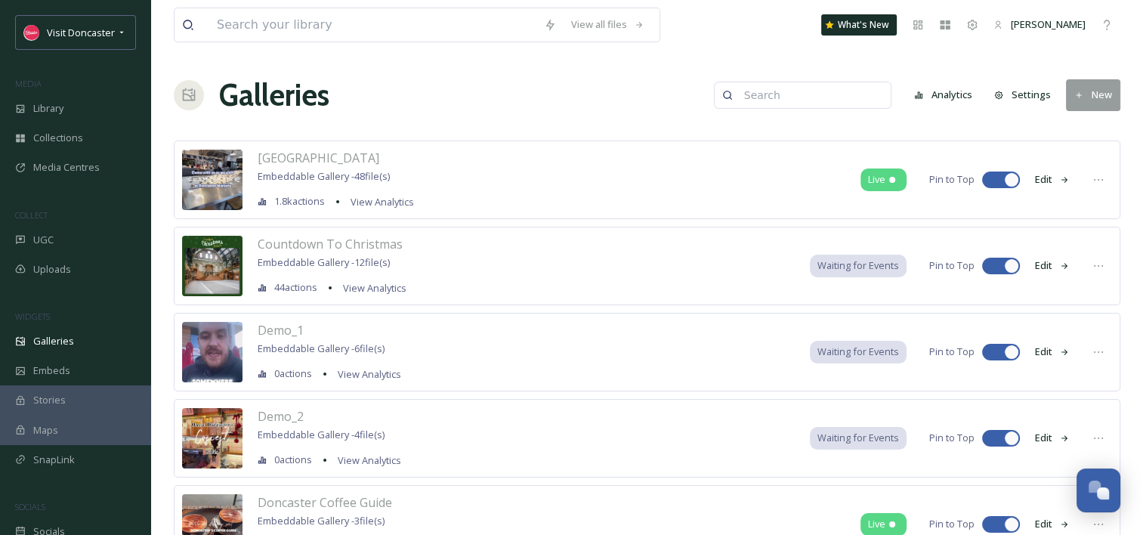
click at [1105, 104] on button "New" at bounding box center [1093, 94] width 54 height 31
click at [1097, 125] on span "Gallery" at bounding box center [1097, 130] width 32 height 14
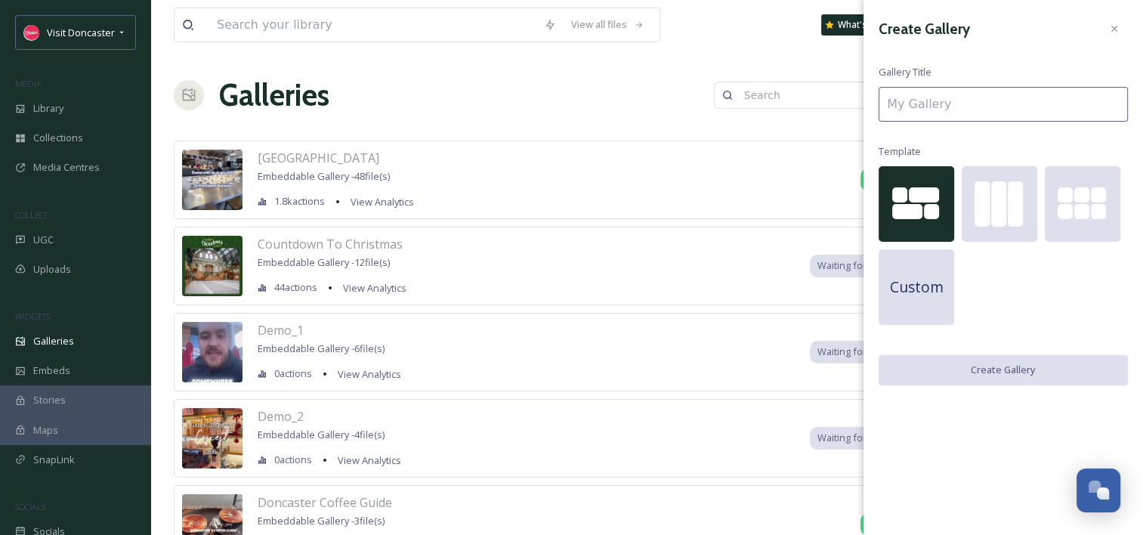
click at [939, 111] on input at bounding box center [1003, 104] width 249 height 35
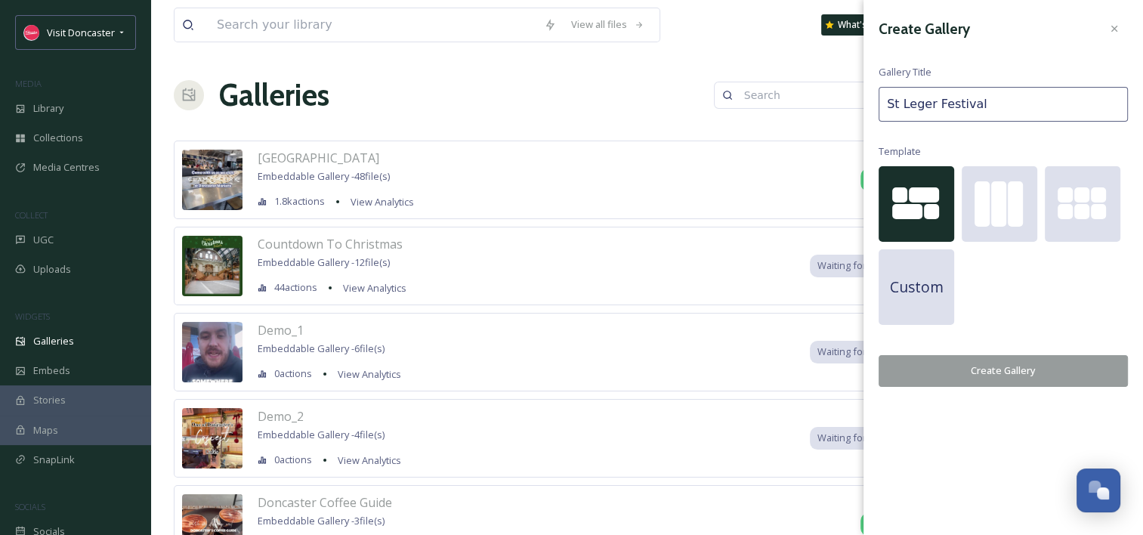
type input "St Leger Festival"
click at [901, 204] on div at bounding box center [908, 211] width 30 height 15
click at [1054, 379] on button "Create Gallery" at bounding box center [1003, 370] width 249 height 31
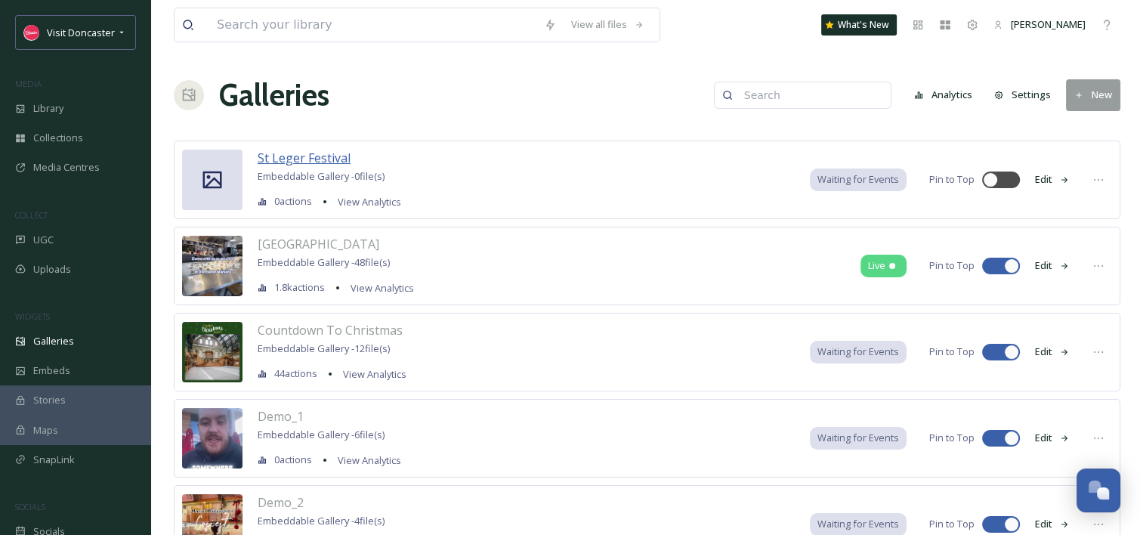
click at [326, 154] on span "St Leger Festival" at bounding box center [304, 158] width 93 height 17
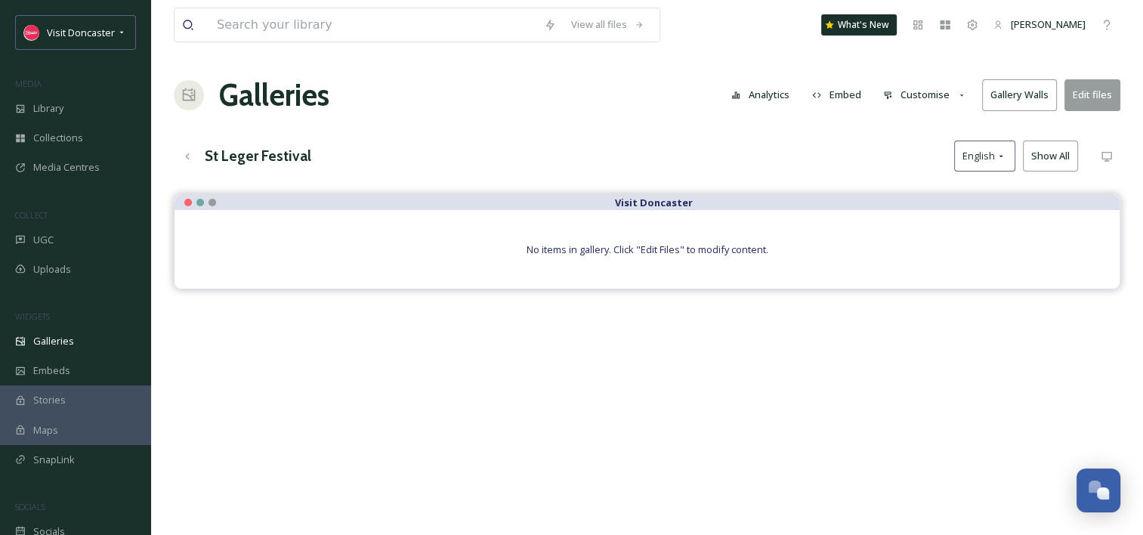
click at [1097, 94] on button "Edit files" at bounding box center [1093, 94] width 56 height 31
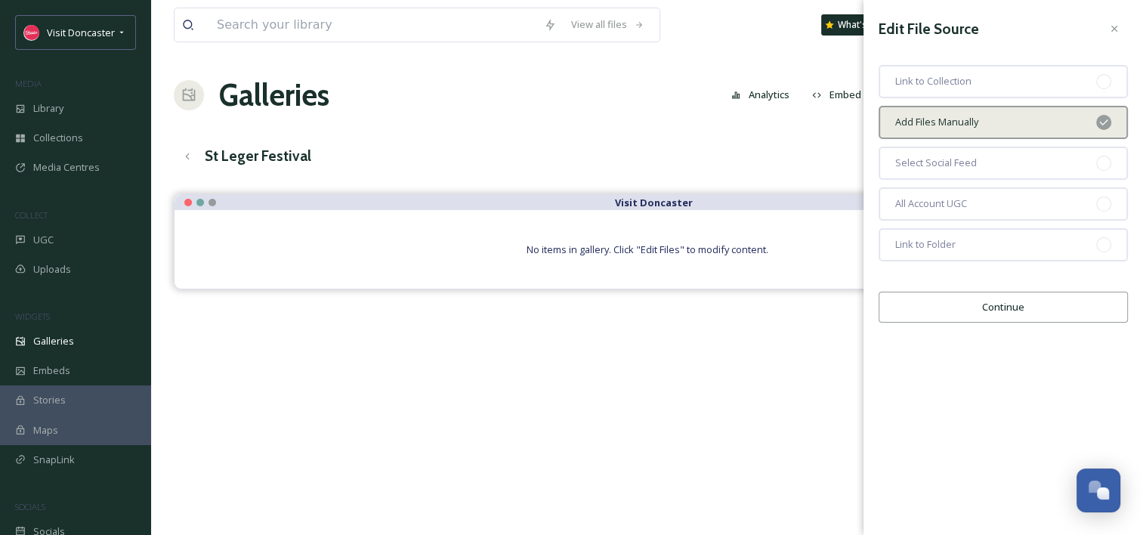
click at [1007, 310] on button "Continue" at bounding box center [1003, 307] width 249 height 31
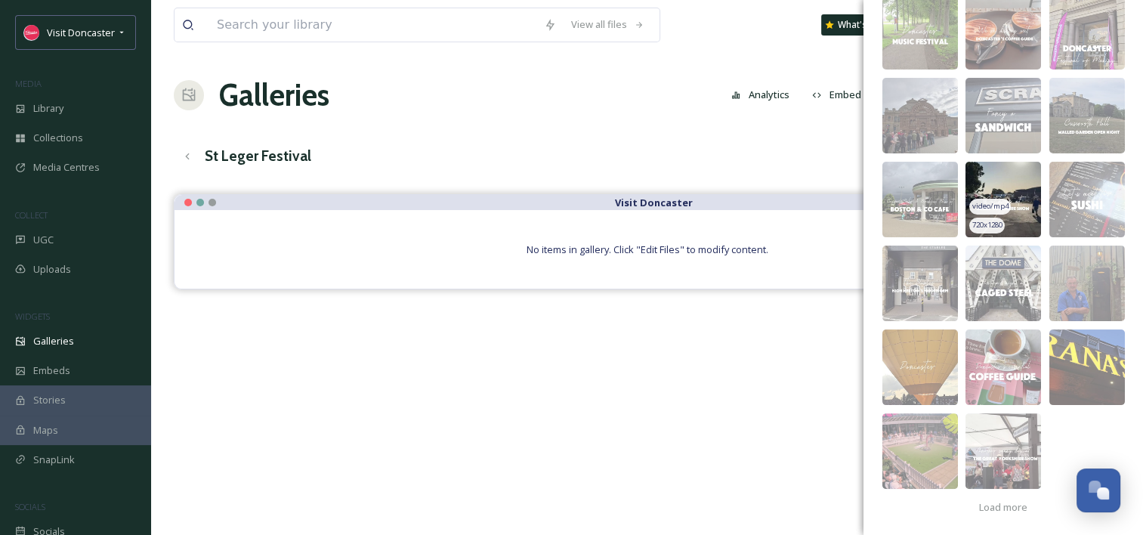
scroll to position [303, 0]
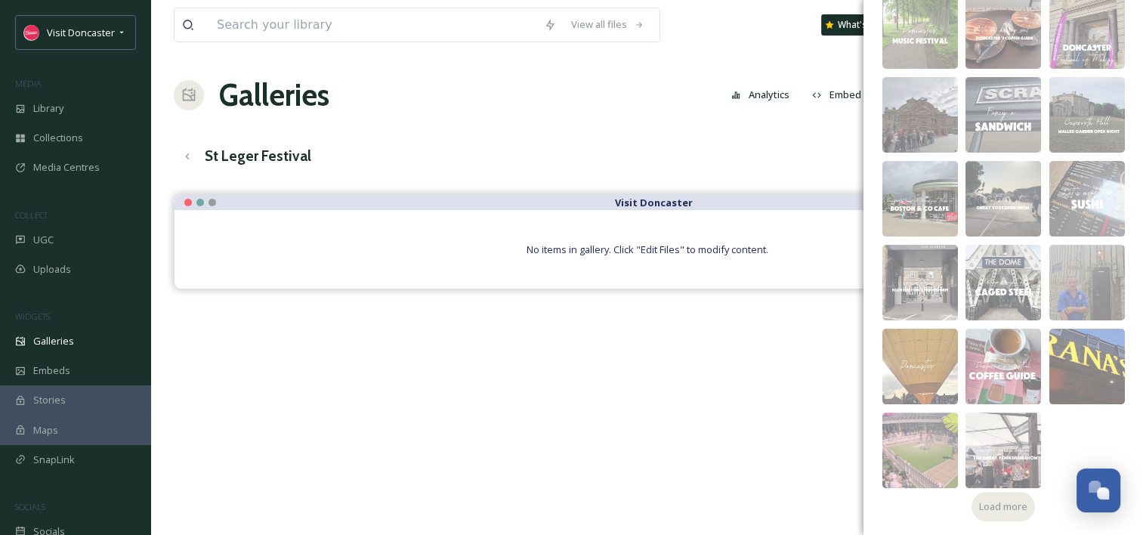
click at [987, 500] on span "Load more" at bounding box center [1003, 507] width 48 height 14
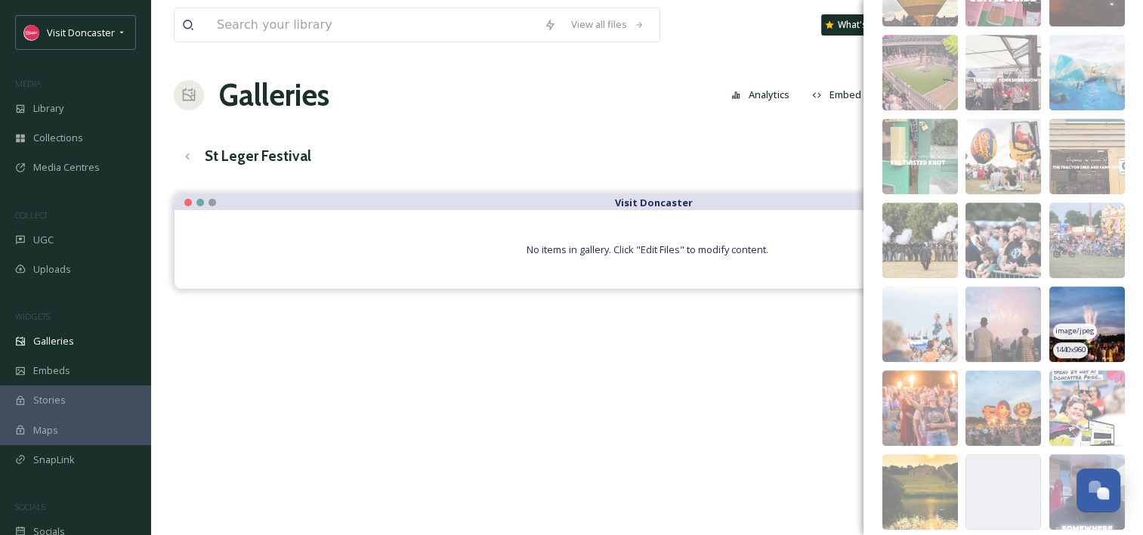
scroll to position [890, 0]
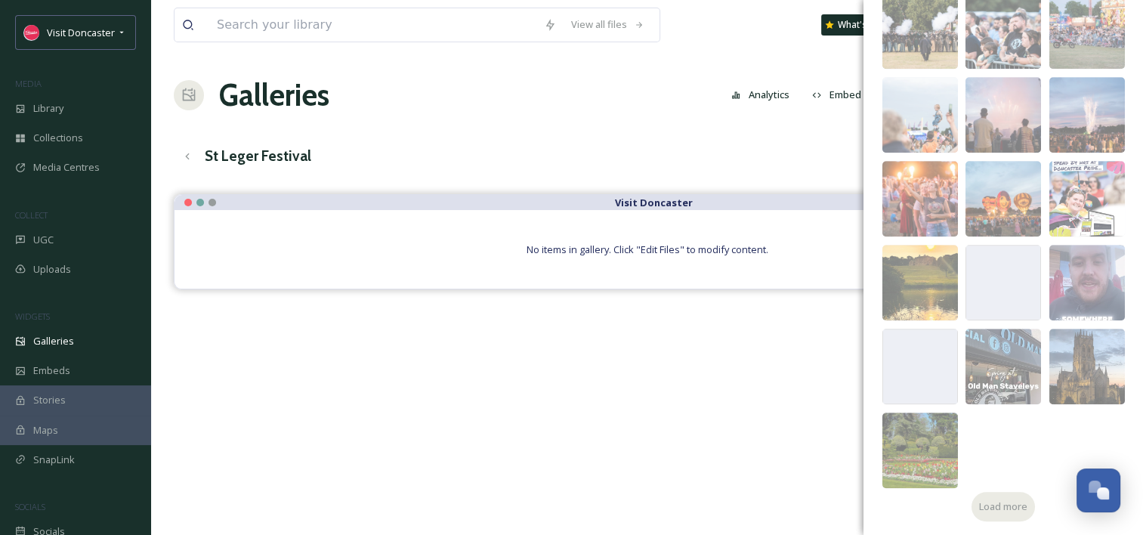
click at [1017, 509] on span "Load more" at bounding box center [1003, 507] width 48 height 14
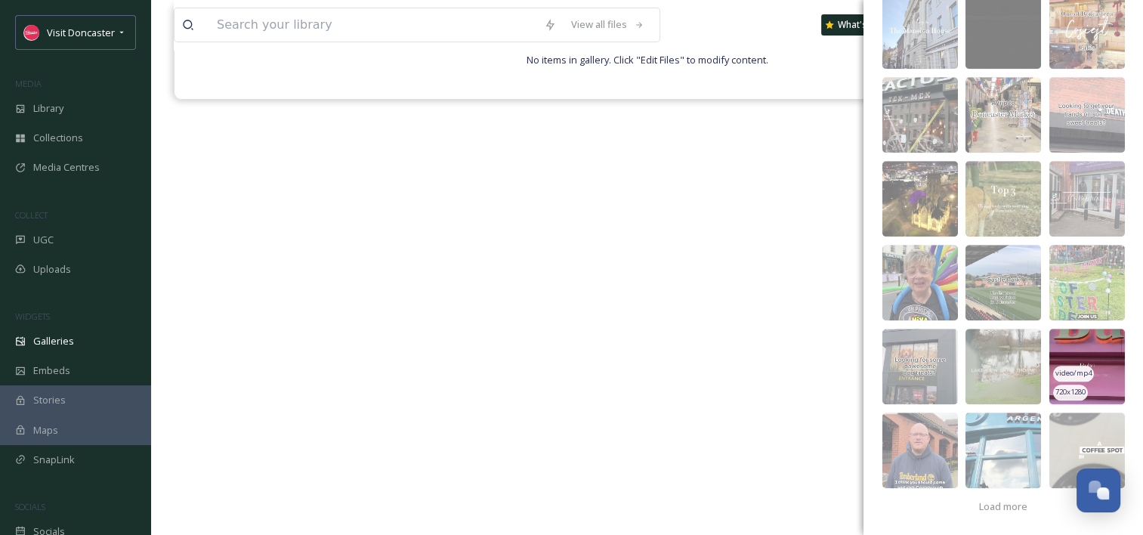
scroll to position [216, 0]
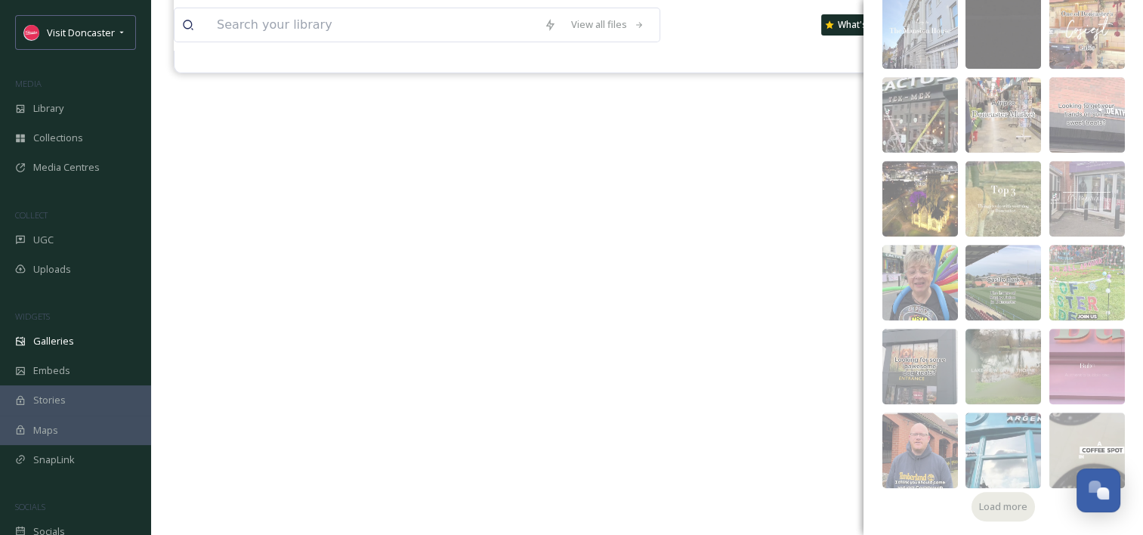
click at [1014, 512] on span "Load more" at bounding box center [1003, 507] width 48 height 14
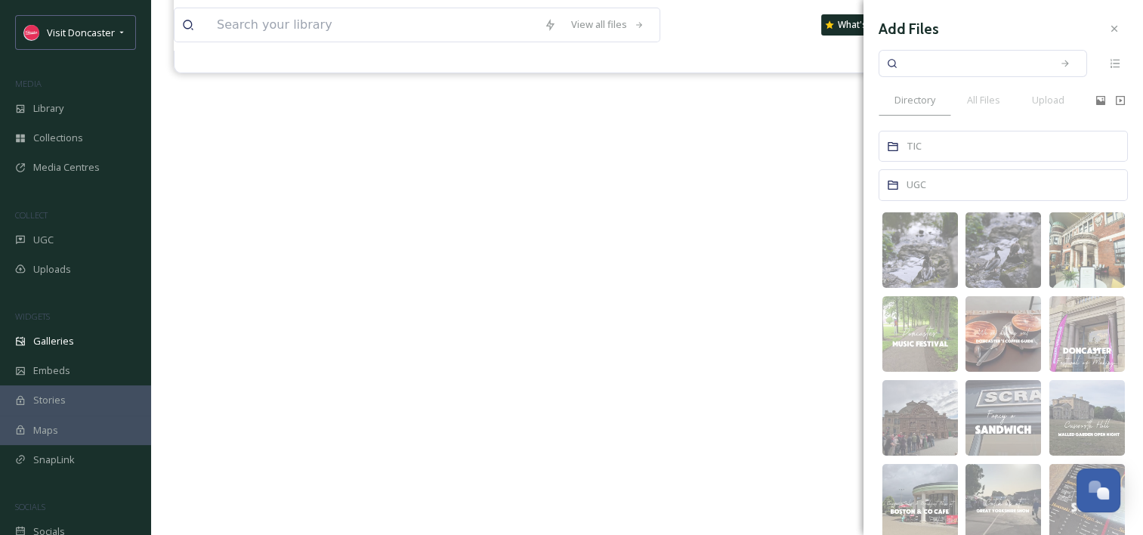
scroll to position [0, 0]
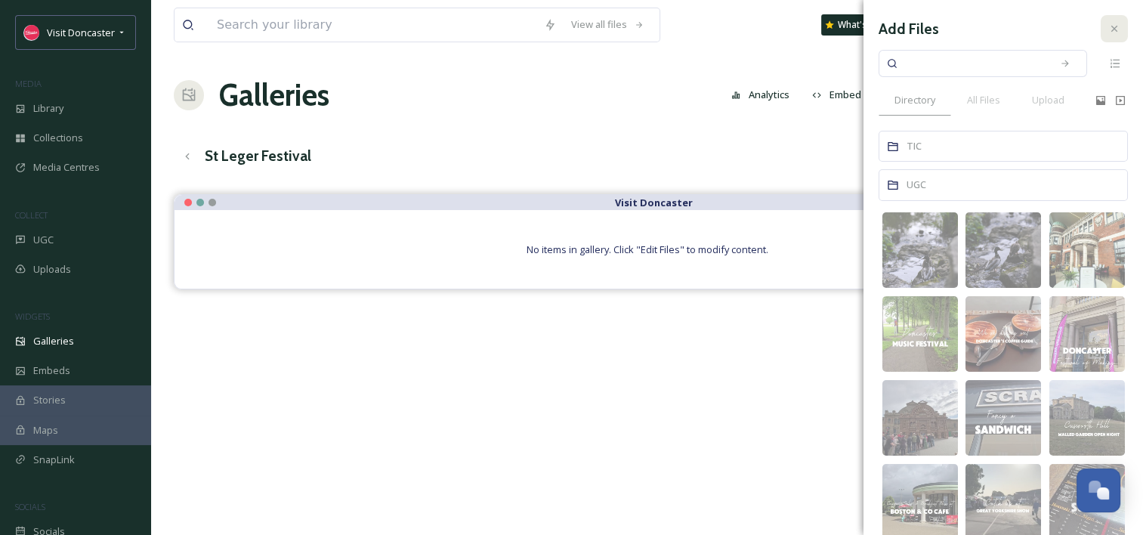
click at [1112, 32] on div at bounding box center [1114, 28] width 27 height 27
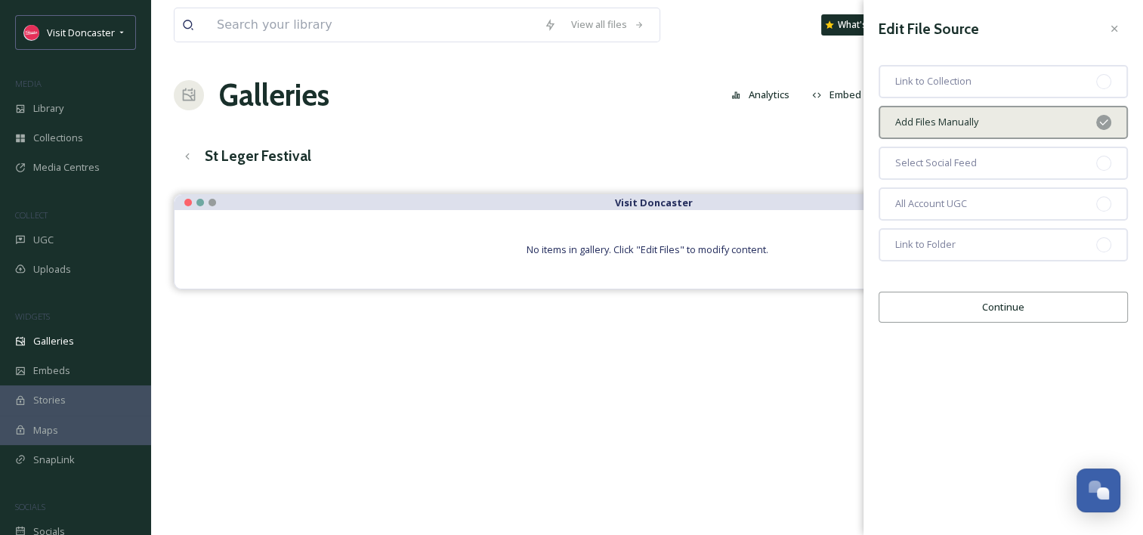
click at [1013, 297] on button "Continue" at bounding box center [1003, 307] width 249 height 31
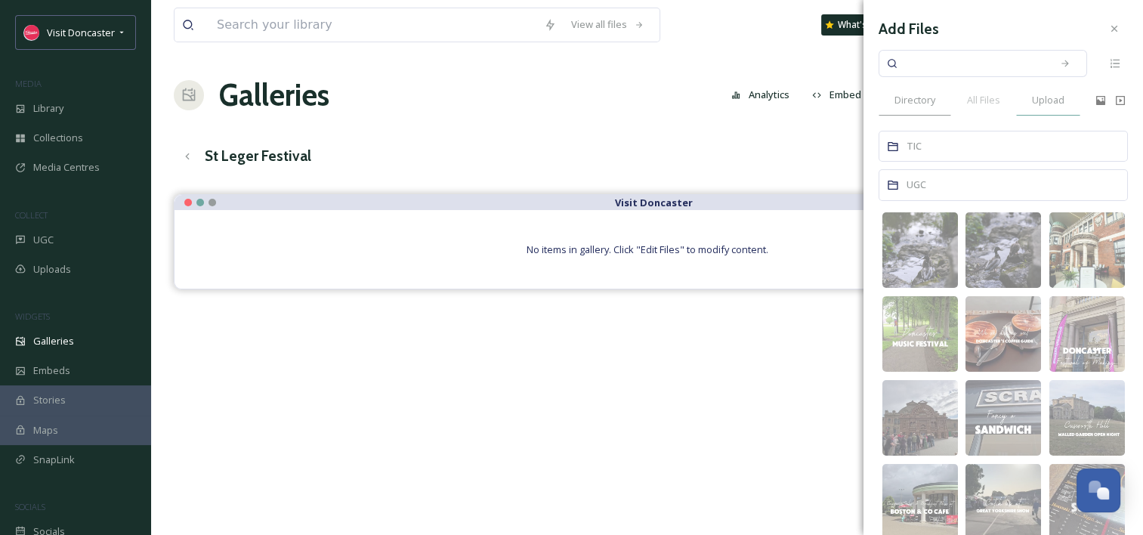
click at [1055, 90] on div "Upload" at bounding box center [1049, 100] width 64 height 31
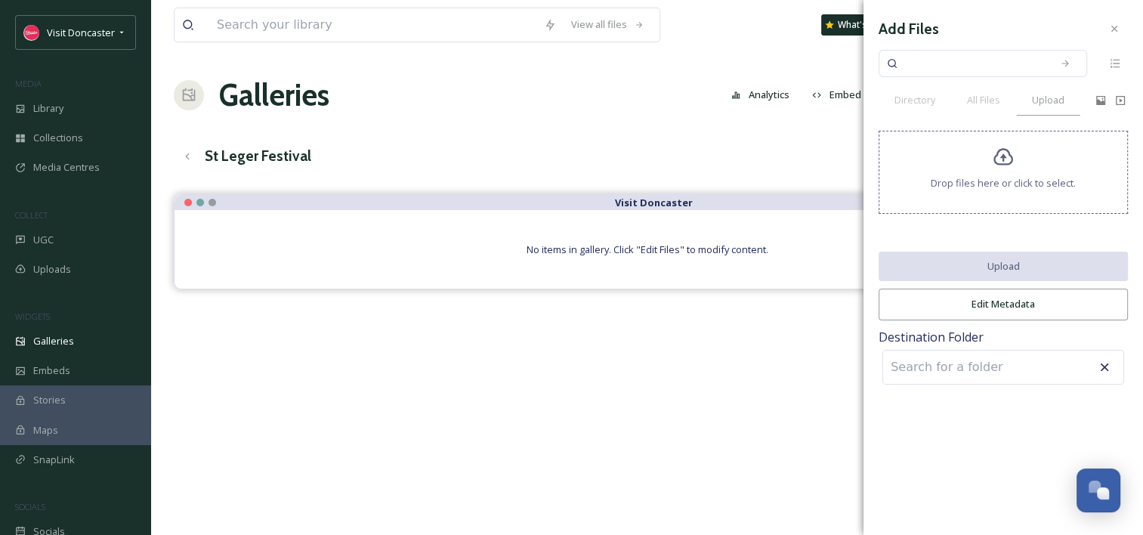
click at [1017, 167] on div "Drop files here or click to select." at bounding box center [1003, 172] width 249 height 83
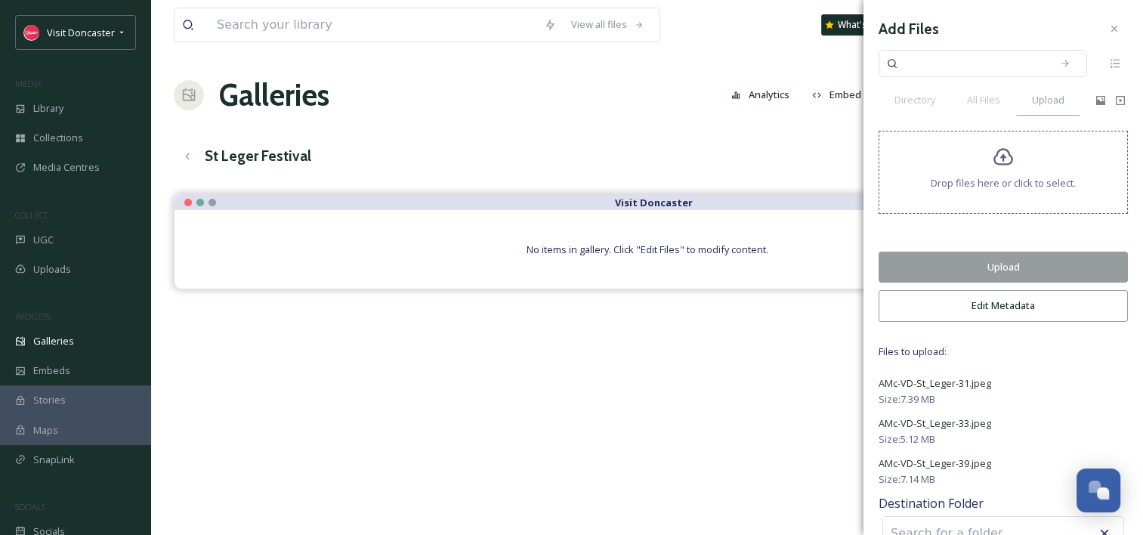
scroll to position [32, 0]
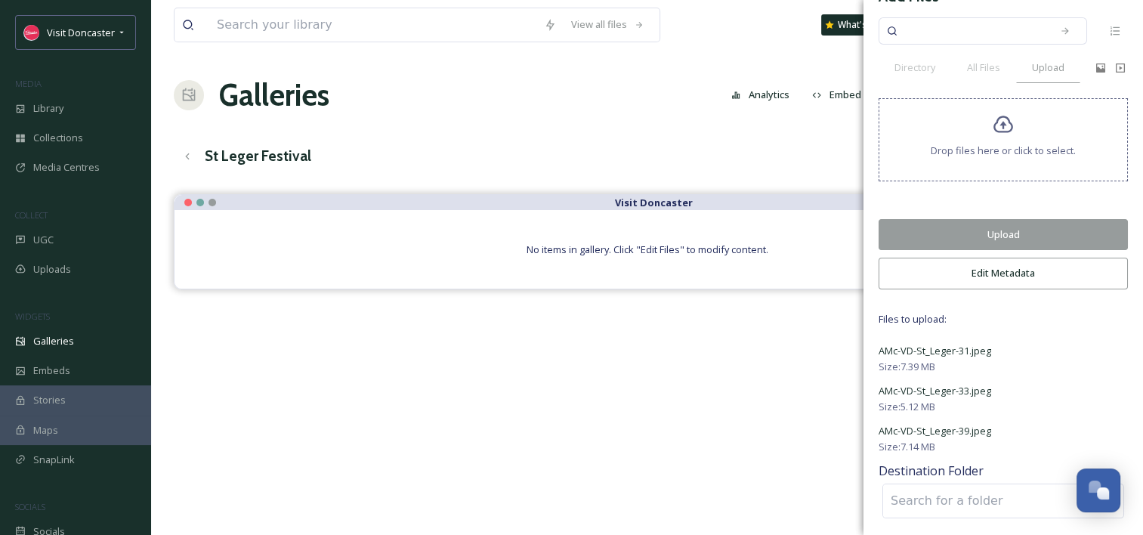
click at [992, 506] on input at bounding box center [967, 500] width 166 height 33
click at [982, 424] on span "AMc-VD-St_Leger-39.jpeg" at bounding box center [935, 431] width 113 height 14
click at [964, 228] on button "Upload" at bounding box center [1003, 234] width 249 height 31
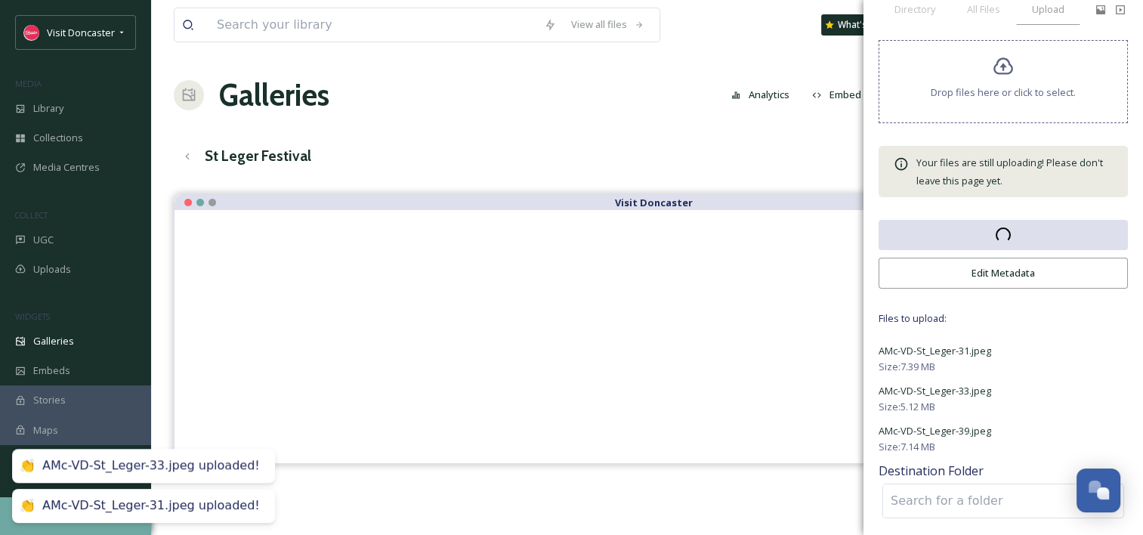
scroll to position [0, 0]
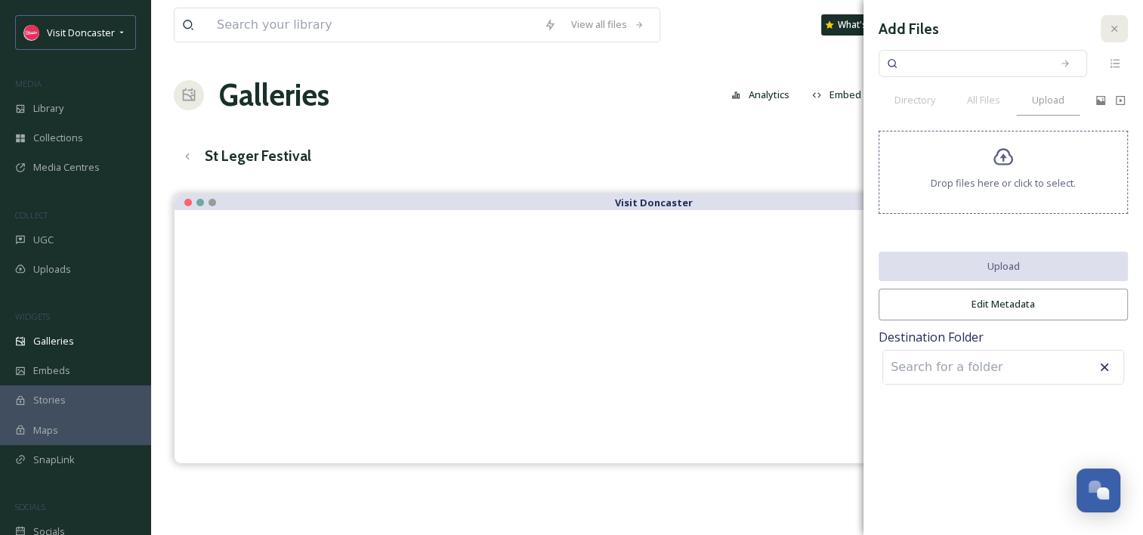
click at [1117, 25] on icon at bounding box center [1115, 29] width 12 height 12
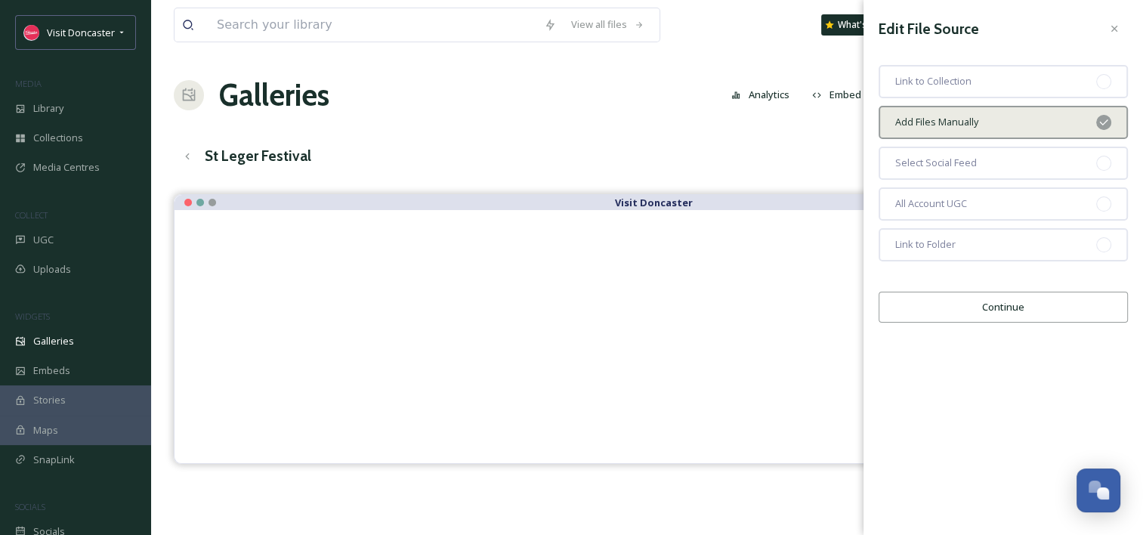
click at [1044, 130] on div "Add Files Manually" at bounding box center [1003, 122] width 249 height 33
click at [1031, 311] on button "Continue" at bounding box center [1003, 307] width 249 height 31
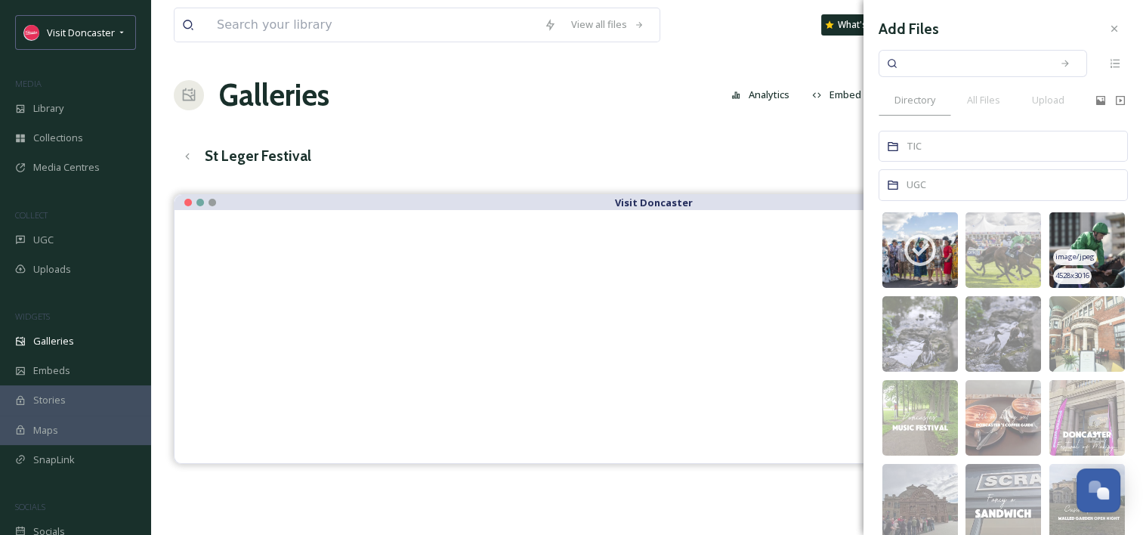
click at [1088, 222] on img at bounding box center [1088, 250] width 76 height 76
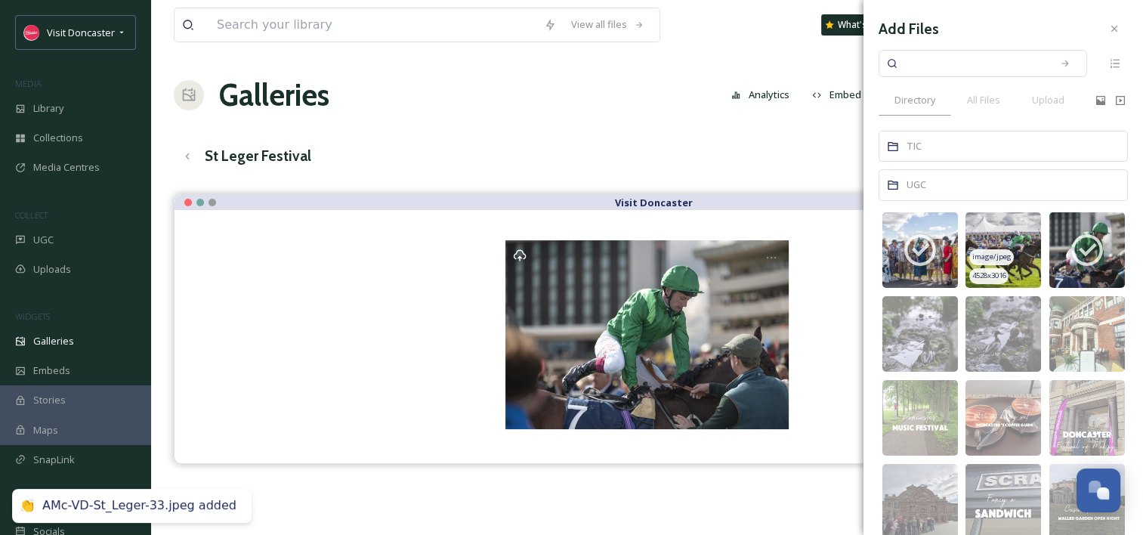
click at [973, 224] on img at bounding box center [1004, 250] width 76 height 76
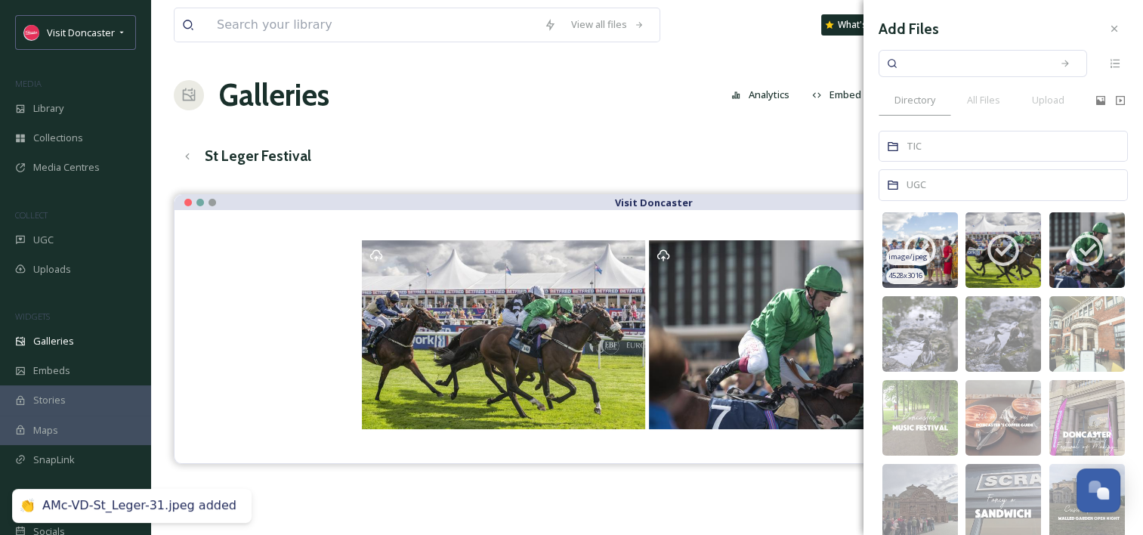
click at [928, 223] on img at bounding box center [921, 250] width 76 height 76
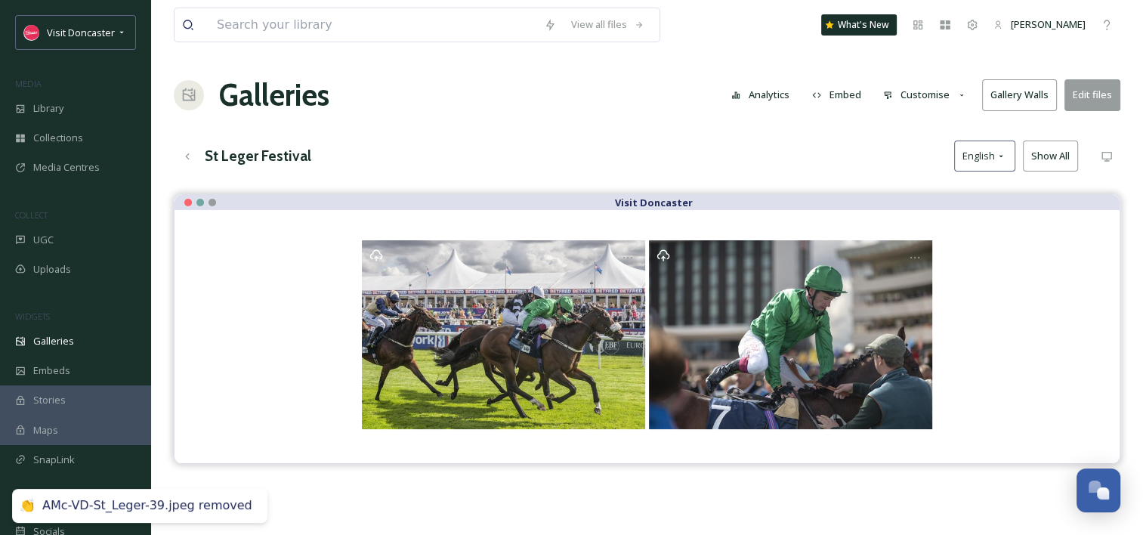
click at [647, 86] on div "Galleries Analytics Embed Customise Gallery Walls Edit files" at bounding box center [647, 95] width 947 height 45
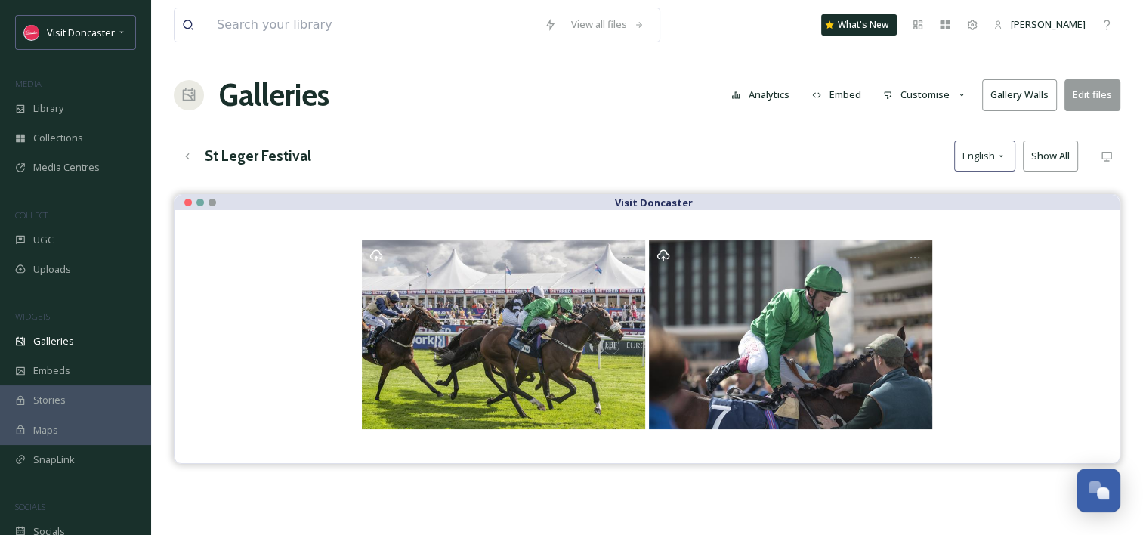
click at [1090, 97] on button "Edit files" at bounding box center [1093, 94] width 56 height 31
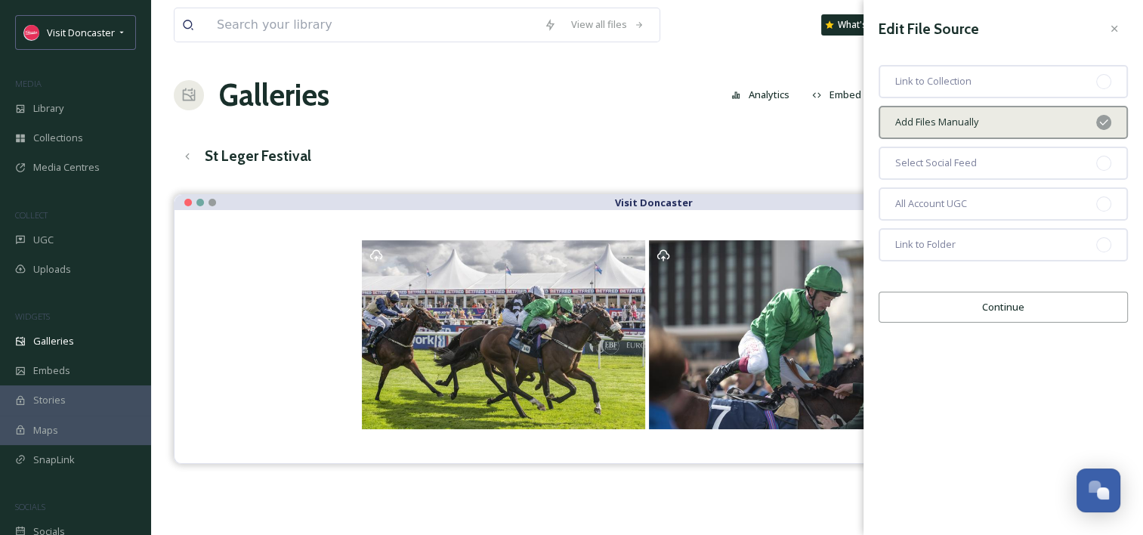
click at [992, 118] on div "Add Files Manually" at bounding box center [1003, 122] width 249 height 33
click at [1000, 296] on button "Continue" at bounding box center [1003, 307] width 249 height 31
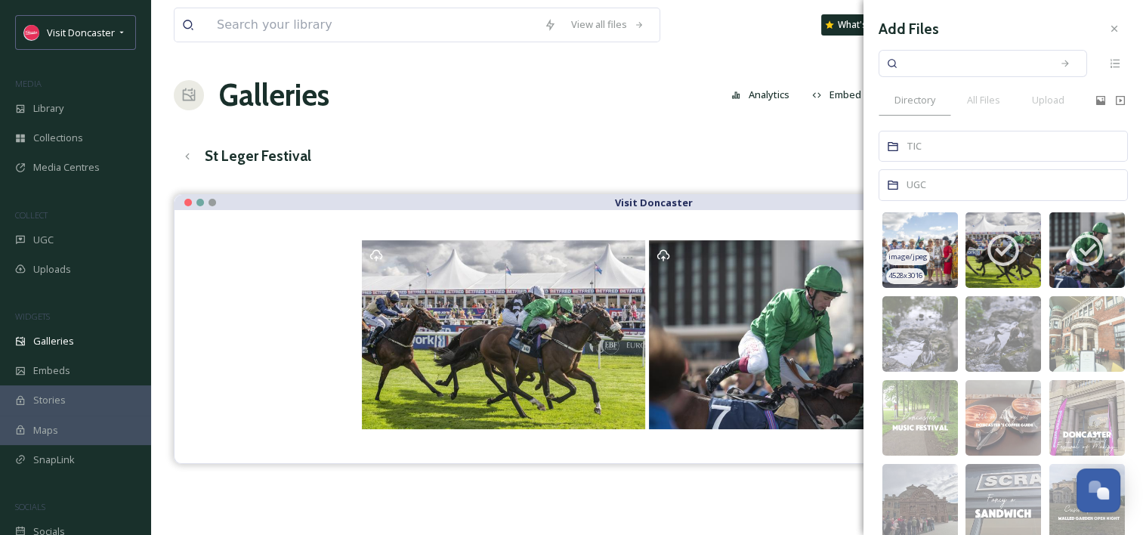
click at [903, 245] on img at bounding box center [921, 250] width 76 height 76
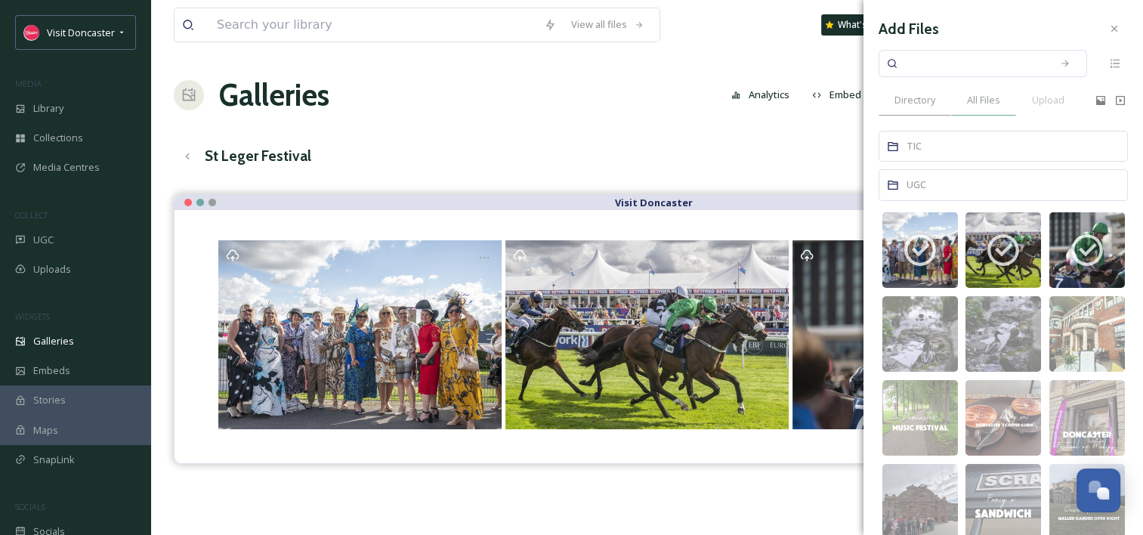
click at [999, 97] on span "All Files" at bounding box center [983, 100] width 33 height 14
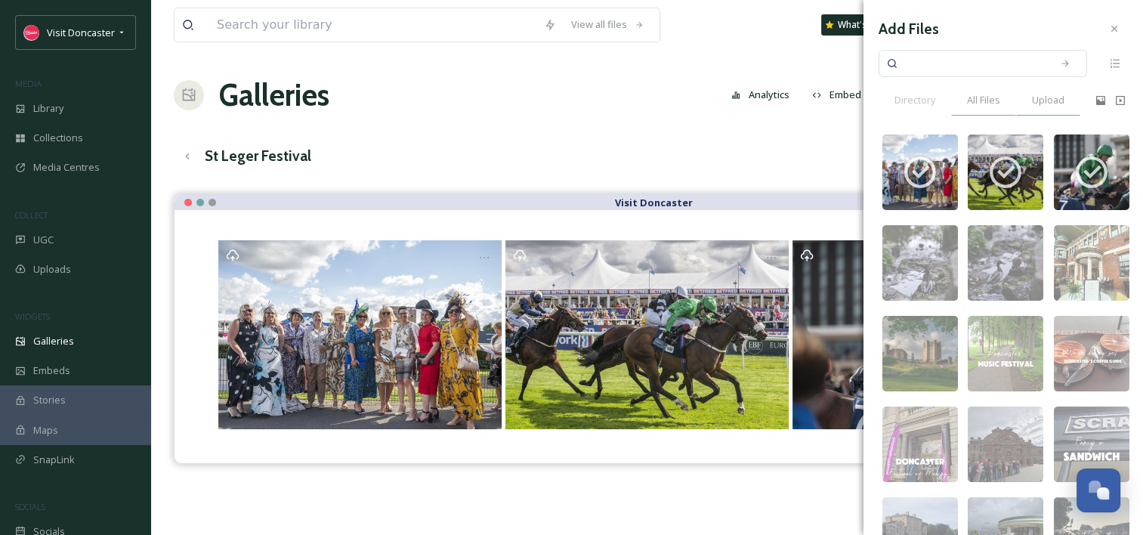
click at [1037, 104] on span "Upload" at bounding box center [1048, 100] width 32 height 14
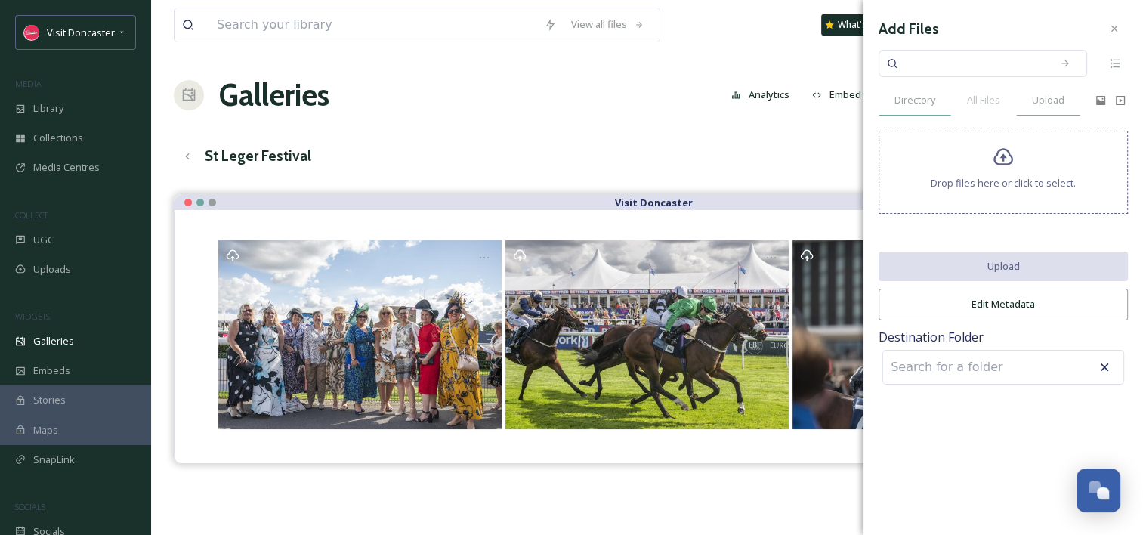
click at [930, 100] on span "Directory" at bounding box center [915, 100] width 41 height 14
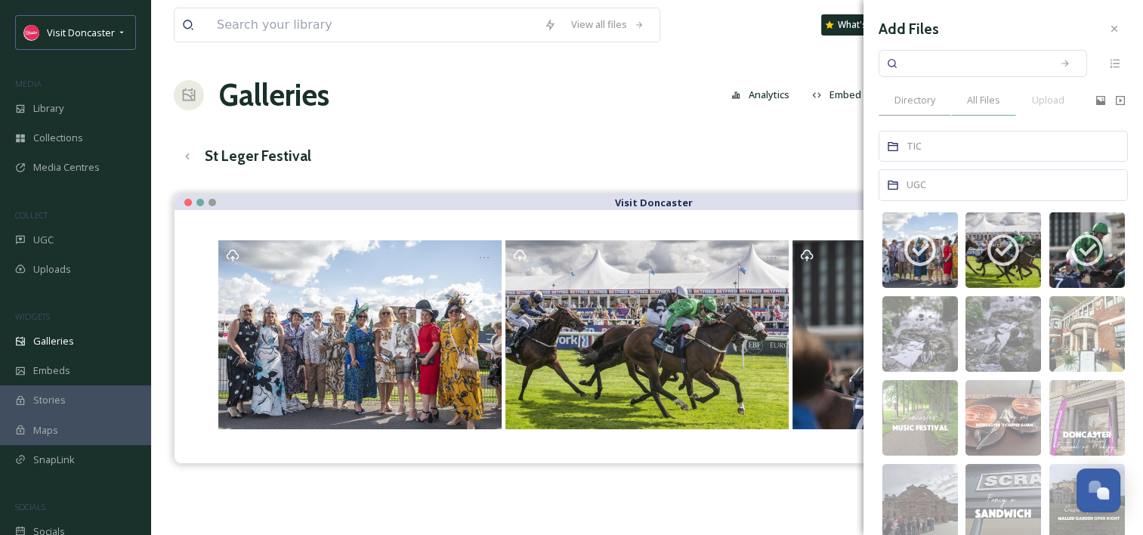
click at [1004, 106] on div "All Files" at bounding box center [984, 100] width 65 height 31
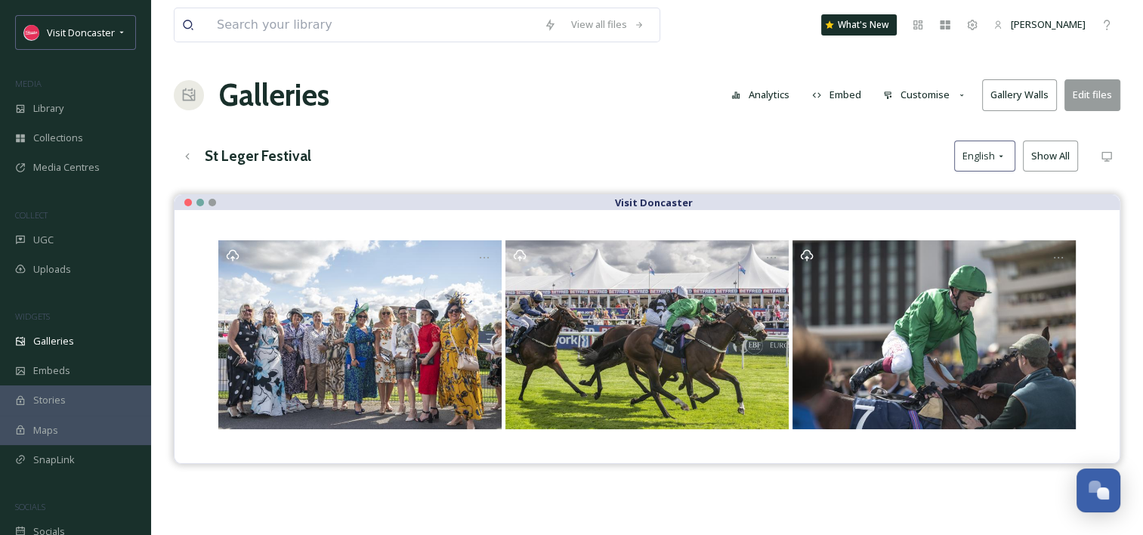
click at [640, 143] on div "St Leger Festival English Show All" at bounding box center [647, 156] width 947 height 31
click at [76, 227] on div "UGC" at bounding box center [75, 239] width 151 height 29
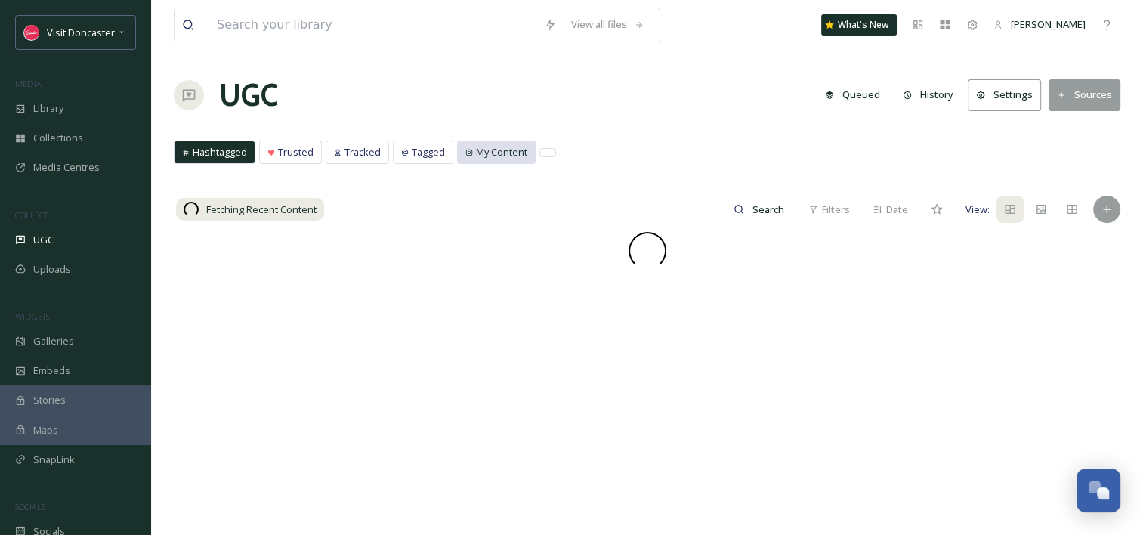
click at [504, 153] on span "My Content" at bounding box center [501, 152] width 51 height 14
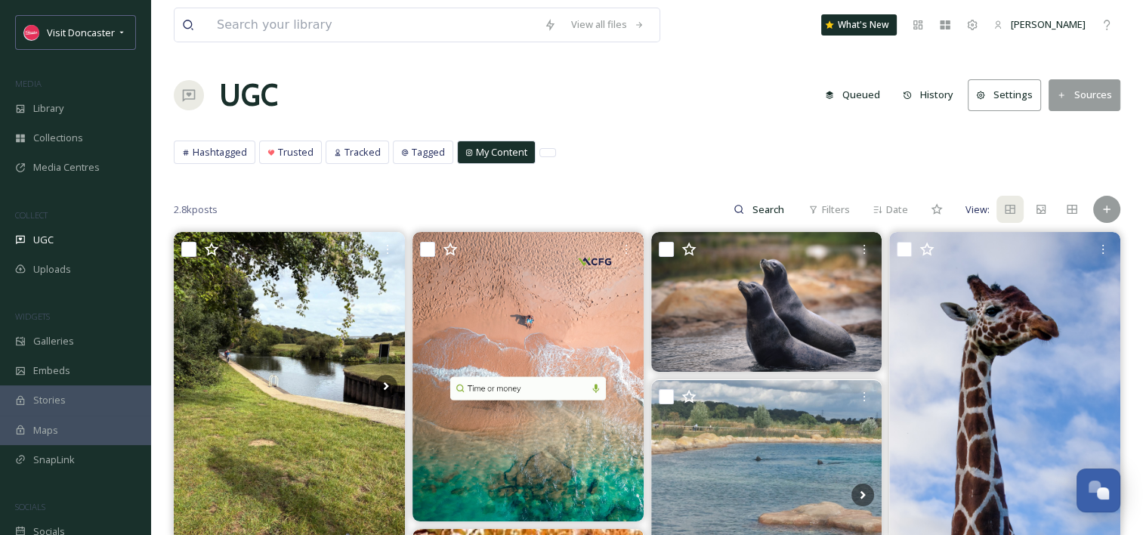
click at [490, 151] on span "My Content" at bounding box center [501, 152] width 51 height 14
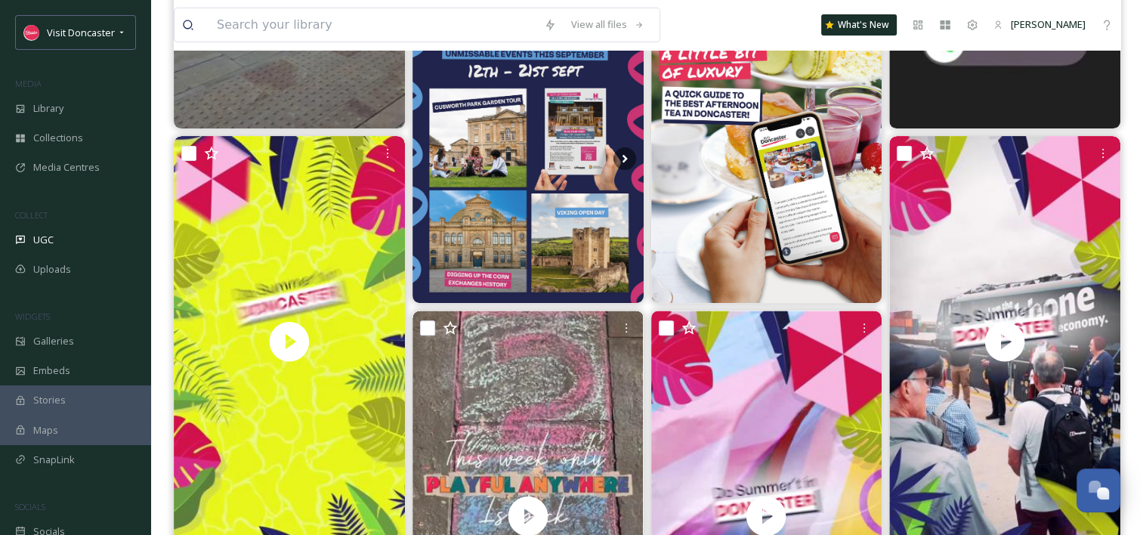
scroll to position [529, 0]
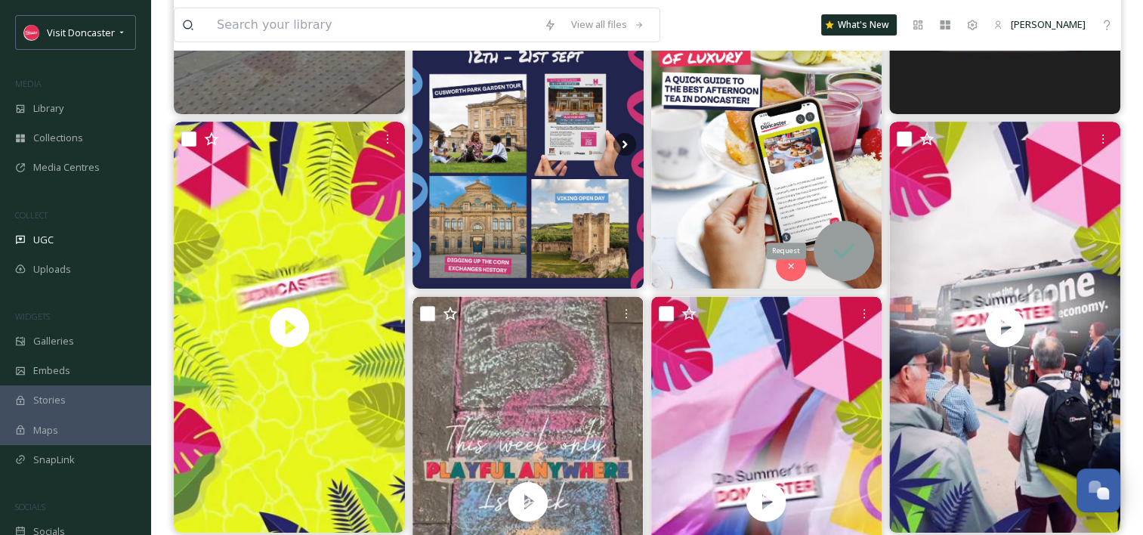
click at [864, 254] on div "Request" at bounding box center [844, 251] width 60 height 60
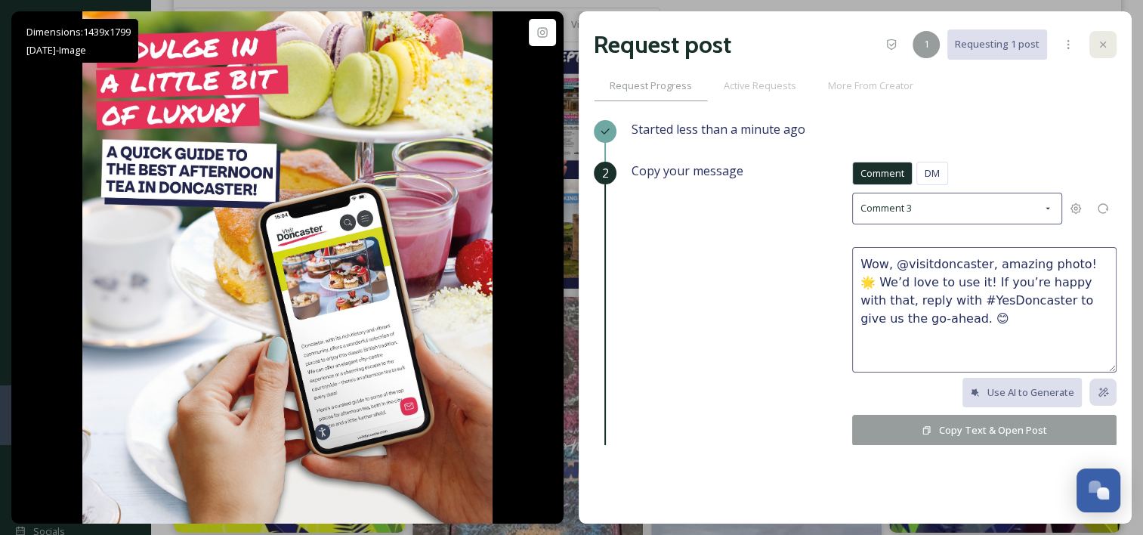
click at [1101, 42] on icon at bounding box center [1103, 45] width 6 height 6
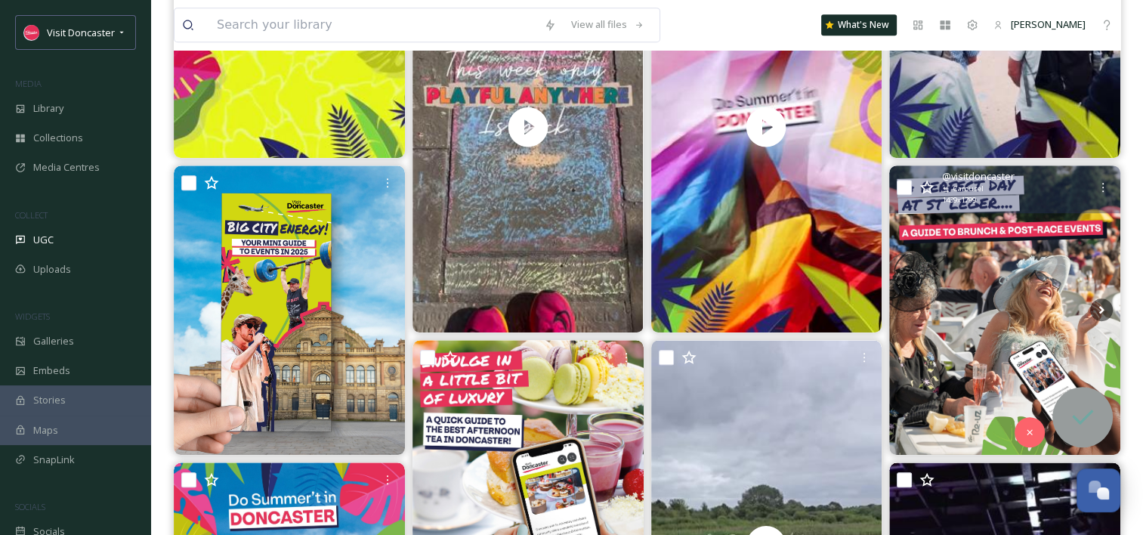
scroll to position [983, 0]
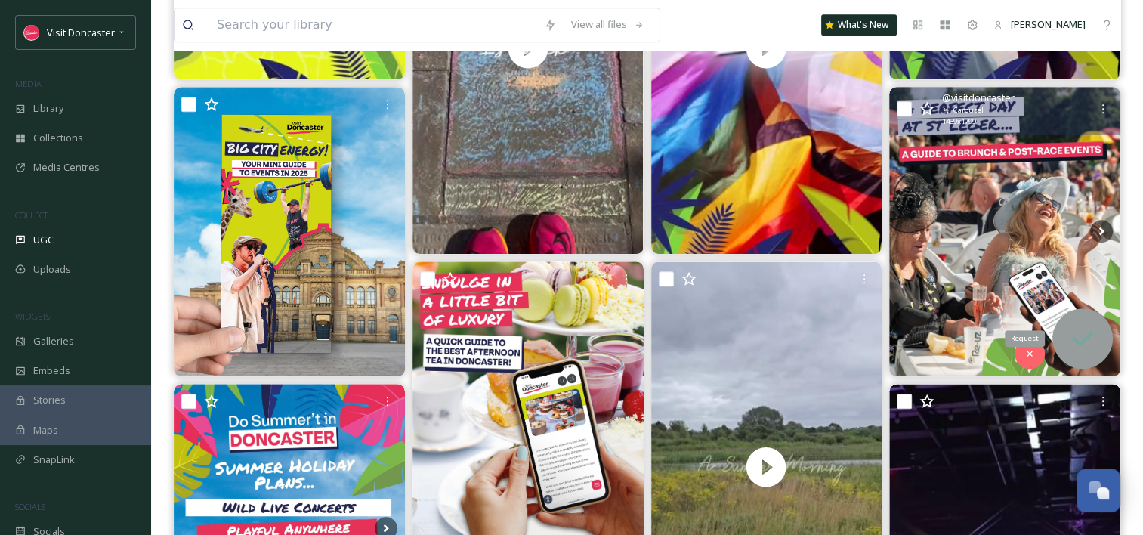
click at [1093, 348] on icon at bounding box center [1083, 338] width 30 height 30
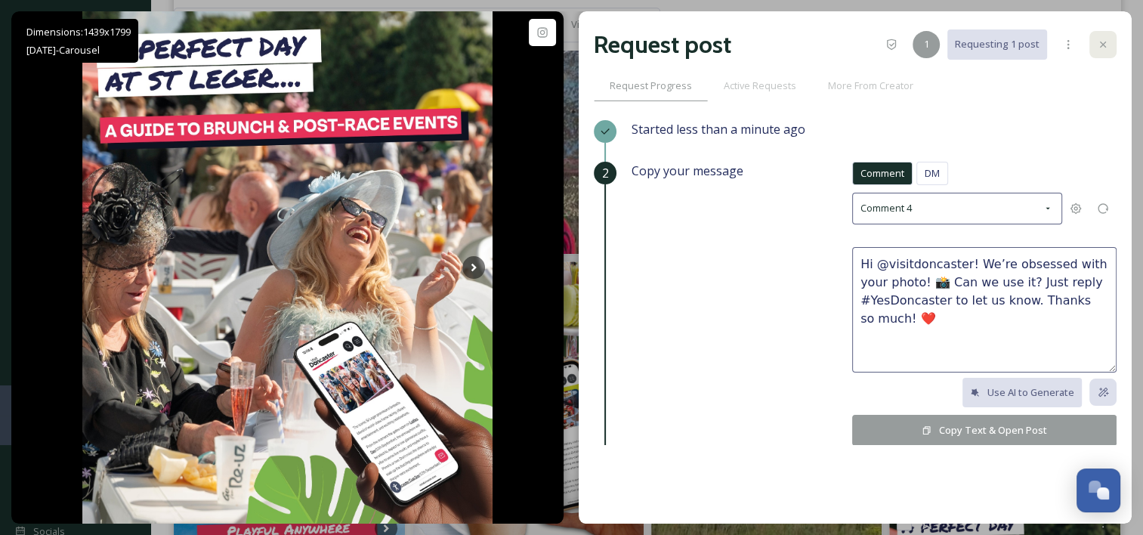
click at [1103, 36] on div at bounding box center [1103, 44] width 27 height 27
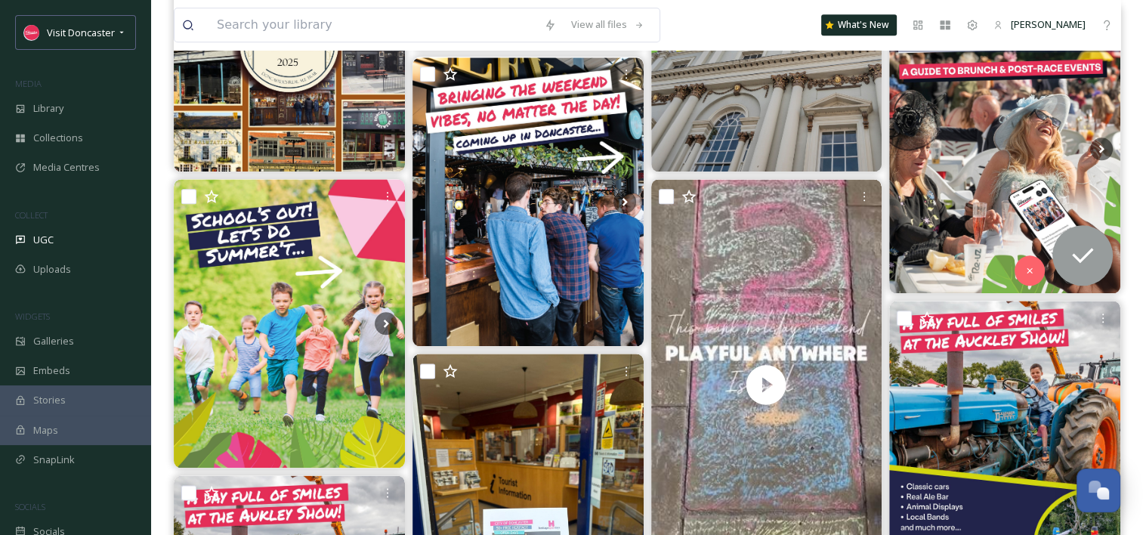
scroll to position [1814, 0]
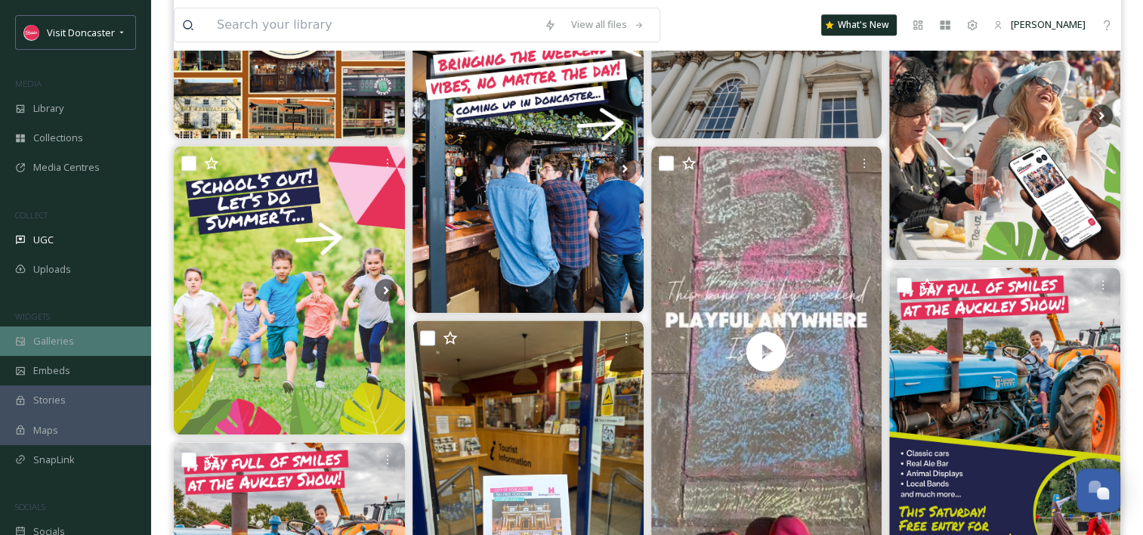
click at [52, 354] on div "Galleries" at bounding box center [75, 340] width 151 height 29
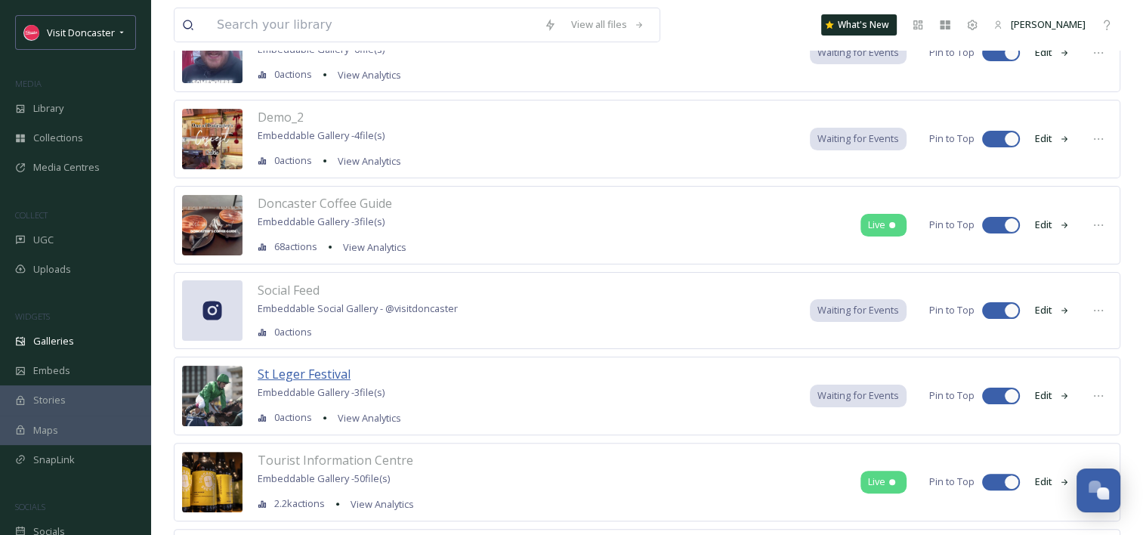
scroll to position [302, 0]
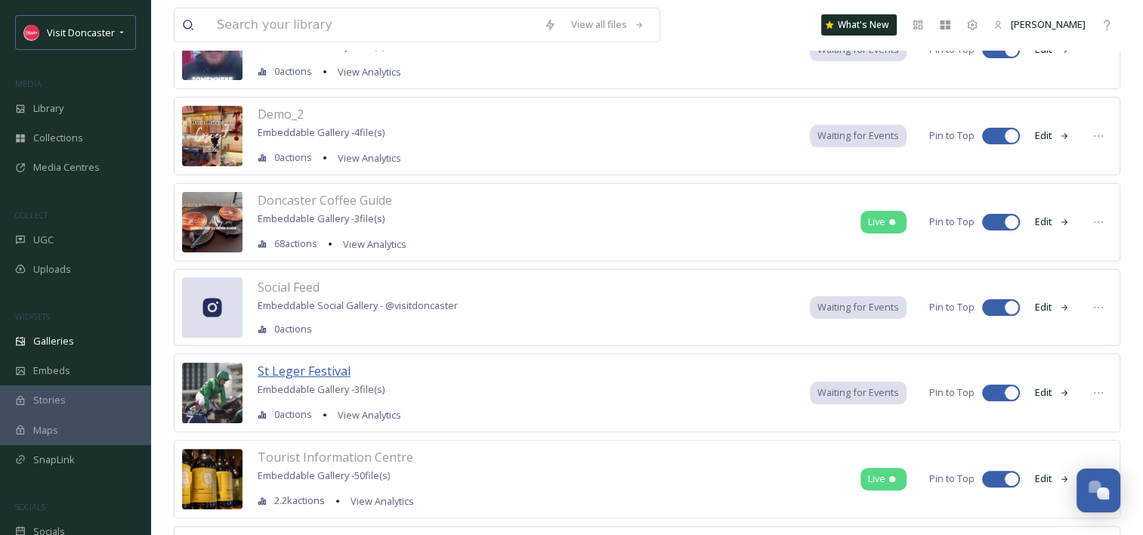
click at [323, 375] on span "St Leger Festival" at bounding box center [304, 371] width 93 height 17
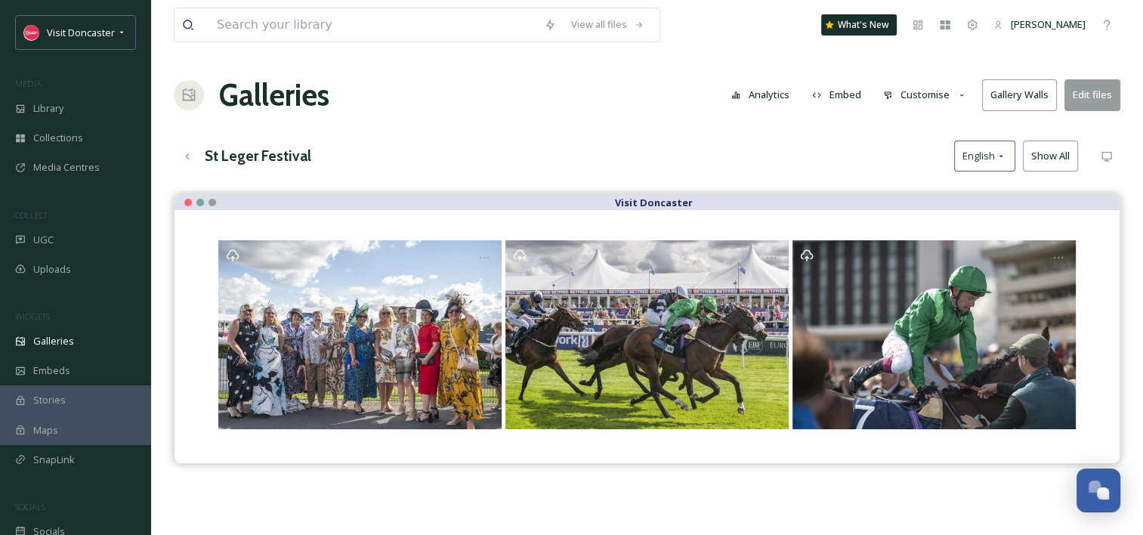
click at [1108, 98] on button "Edit files" at bounding box center [1093, 94] width 56 height 31
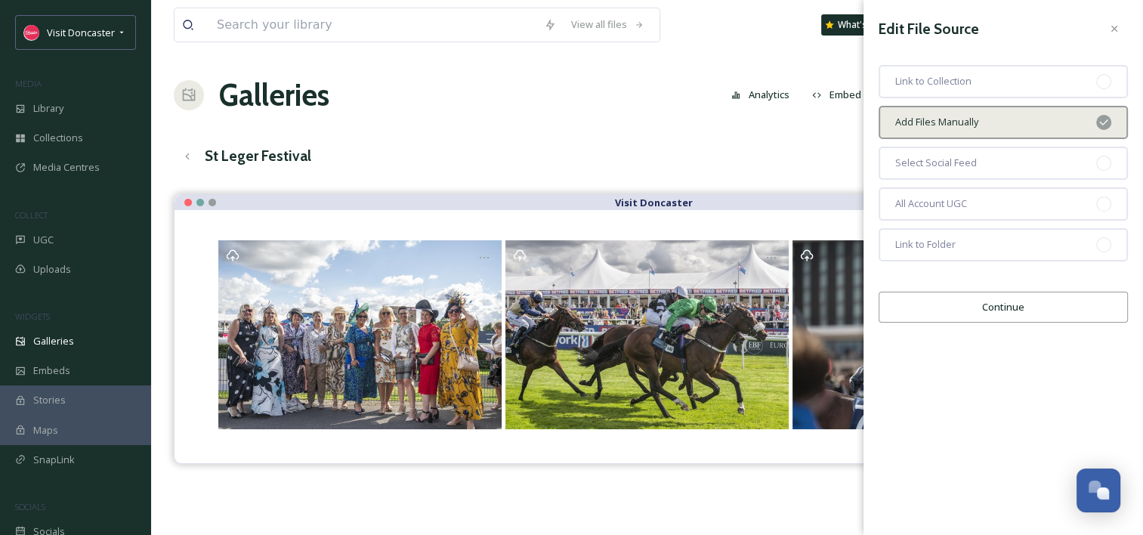
click at [1010, 308] on button "Continue" at bounding box center [1003, 307] width 249 height 31
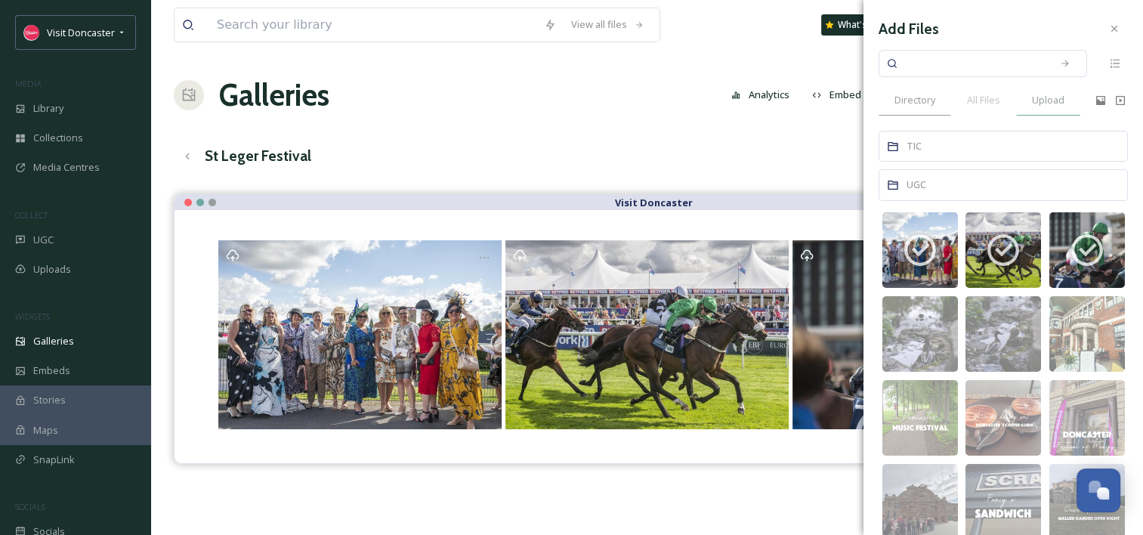
click at [1047, 101] on span "Upload" at bounding box center [1048, 100] width 32 height 14
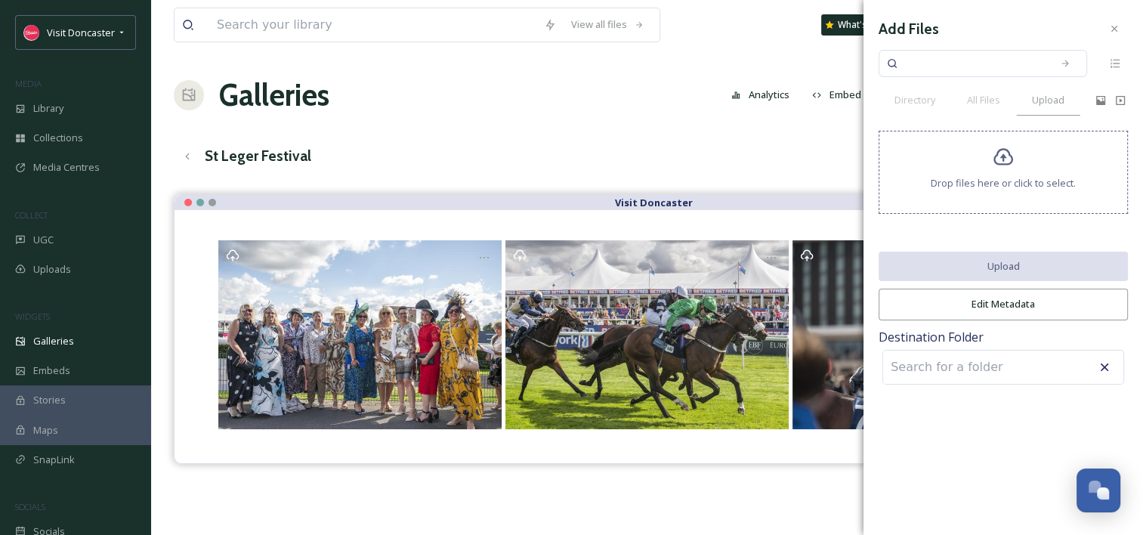
click at [1004, 162] on icon at bounding box center [1004, 158] width 22 height 22
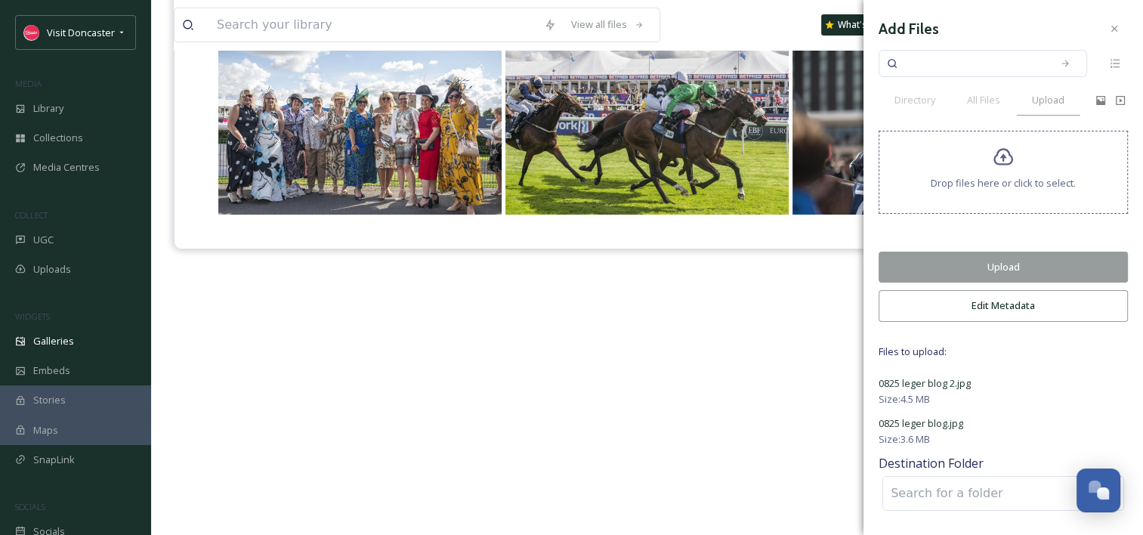
scroll to position [216, 0]
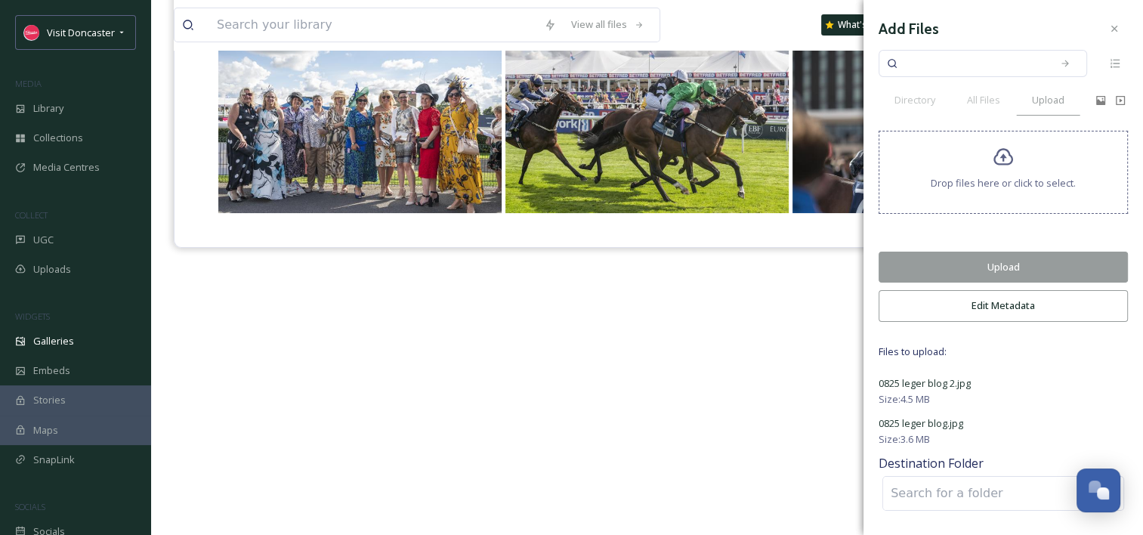
click at [1028, 271] on button "Upload" at bounding box center [1003, 267] width 249 height 31
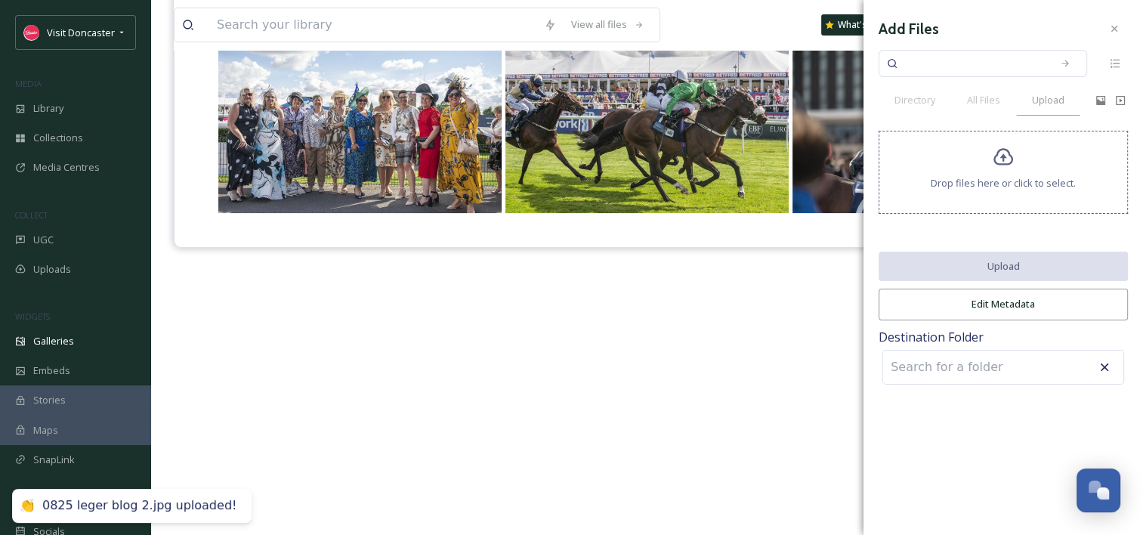
click at [1004, 165] on icon at bounding box center [1004, 157] width 20 height 17
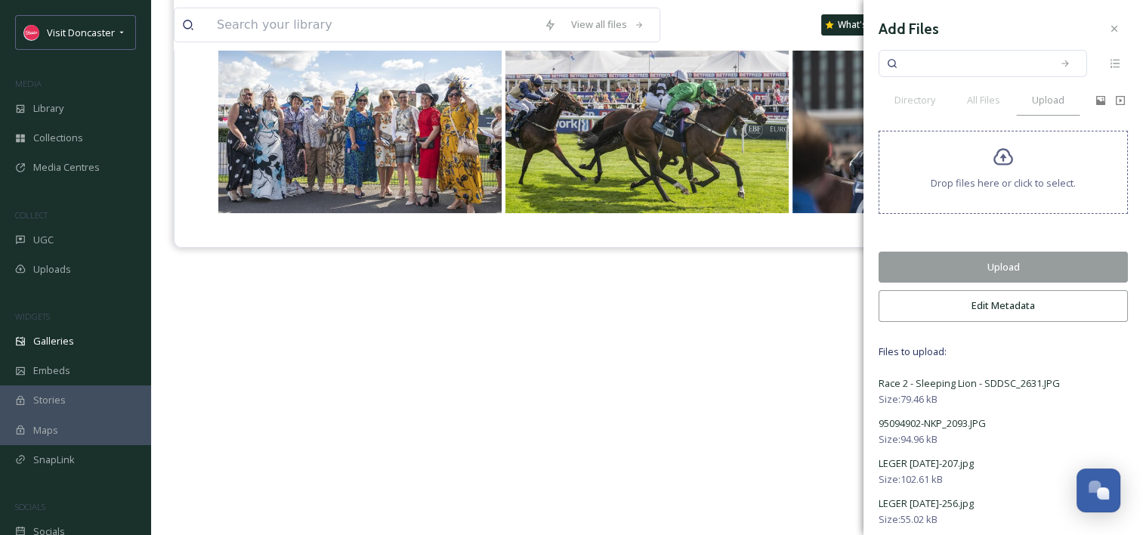
click at [1013, 265] on button "Upload" at bounding box center [1003, 267] width 249 height 31
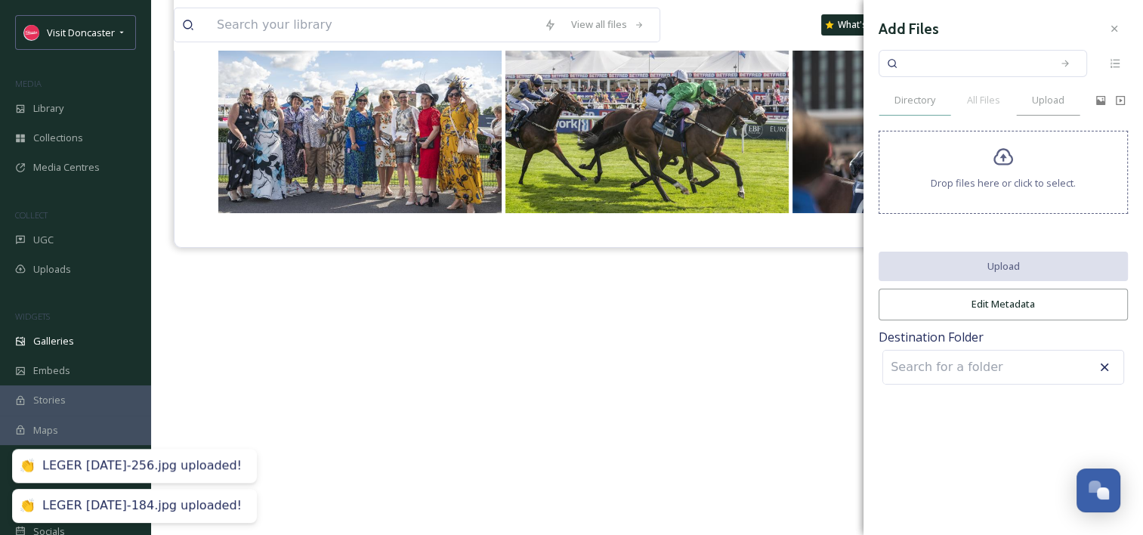
click at [927, 103] on span "Directory" at bounding box center [915, 100] width 41 height 14
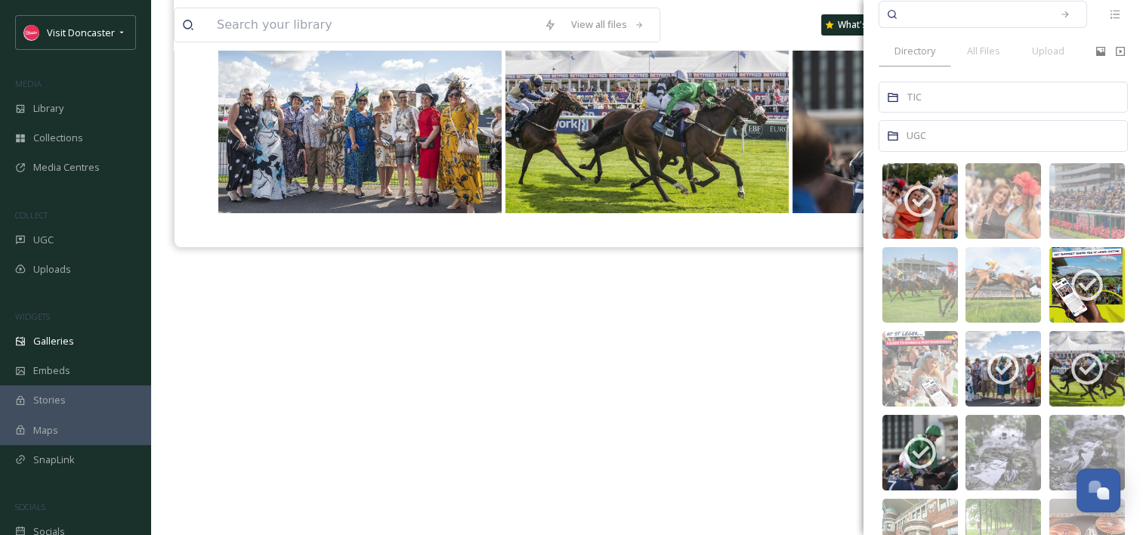
scroll to position [76, 0]
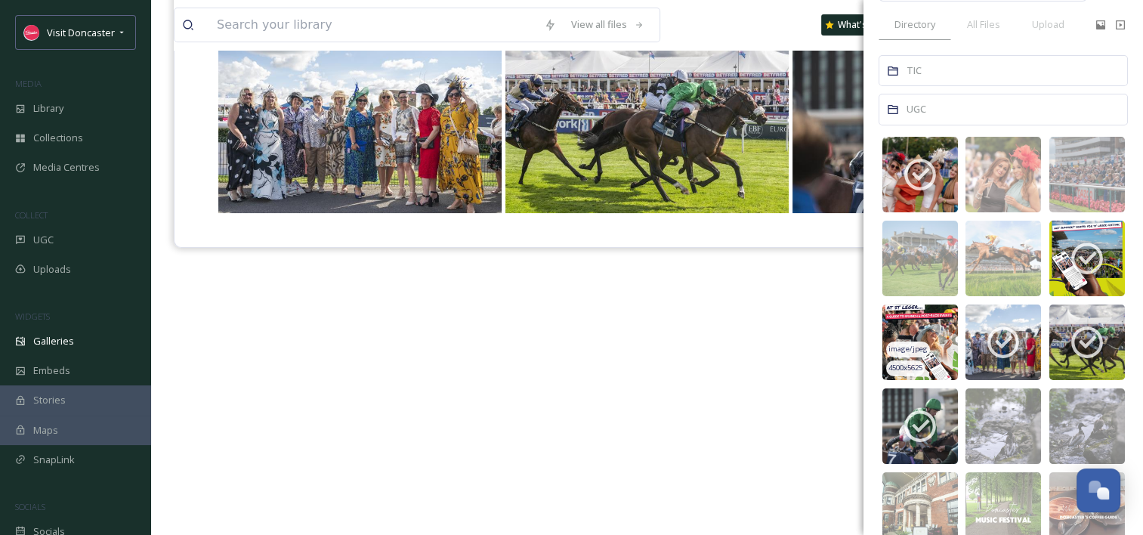
click at [932, 326] on img at bounding box center [921, 343] width 76 height 76
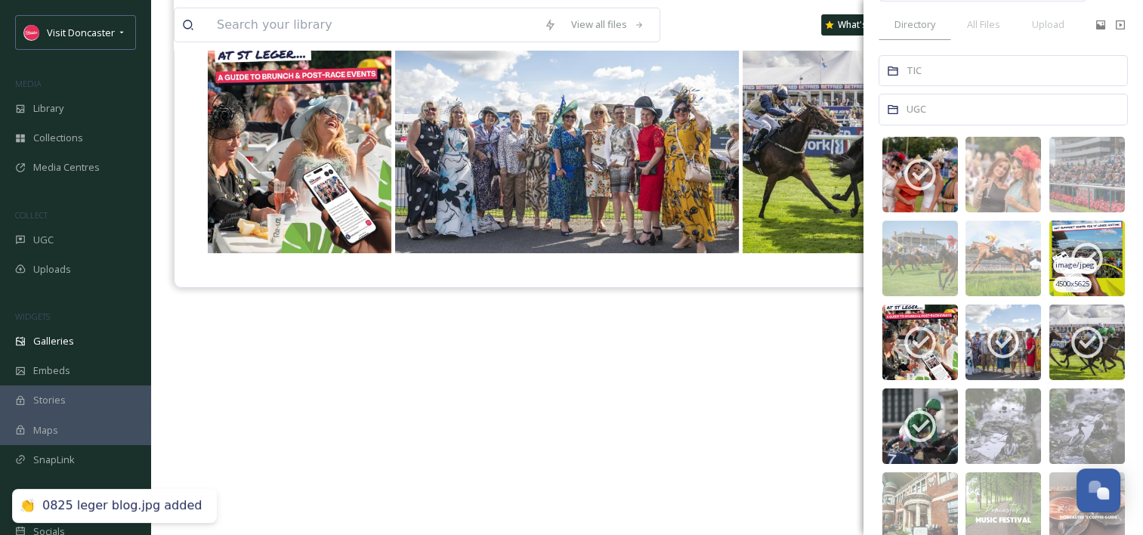
click at [1088, 246] on icon at bounding box center [1088, 259] width 32 height 32
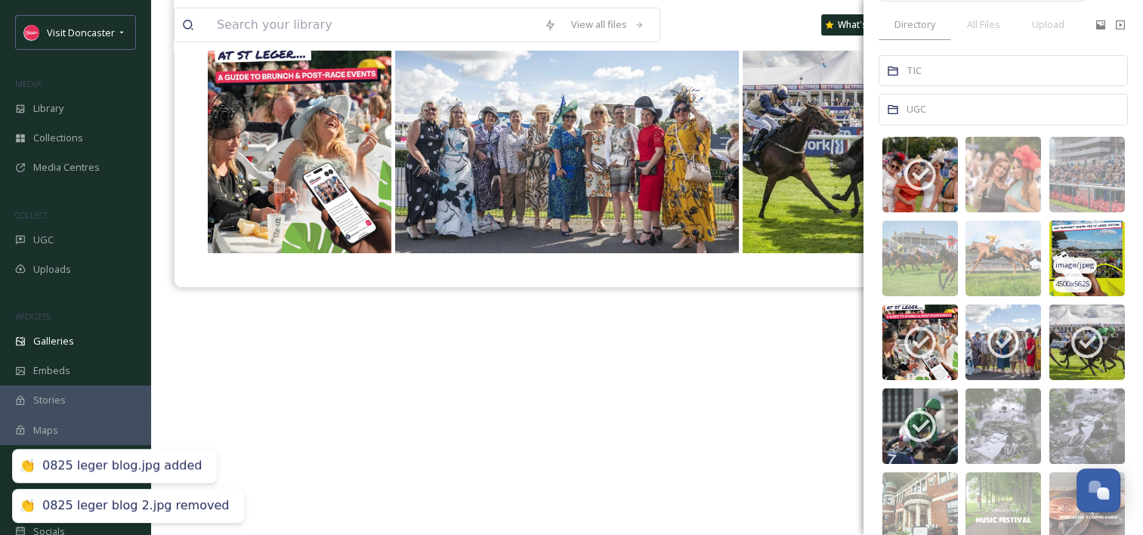
click at [1084, 256] on img at bounding box center [1088, 259] width 76 height 76
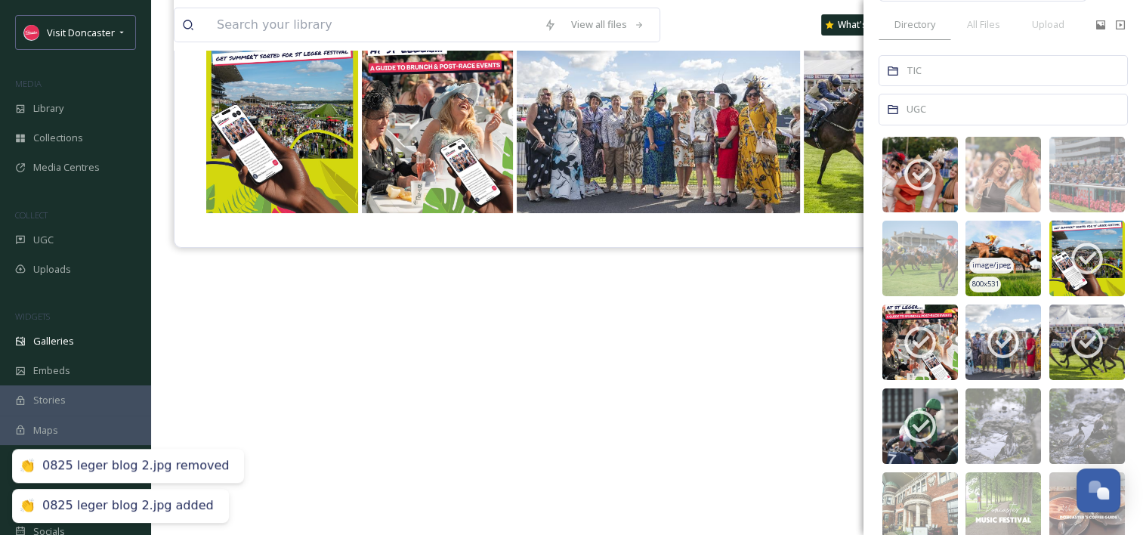
click at [989, 258] on div "image/jpeg" at bounding box center [992, 266] width 44 height 16
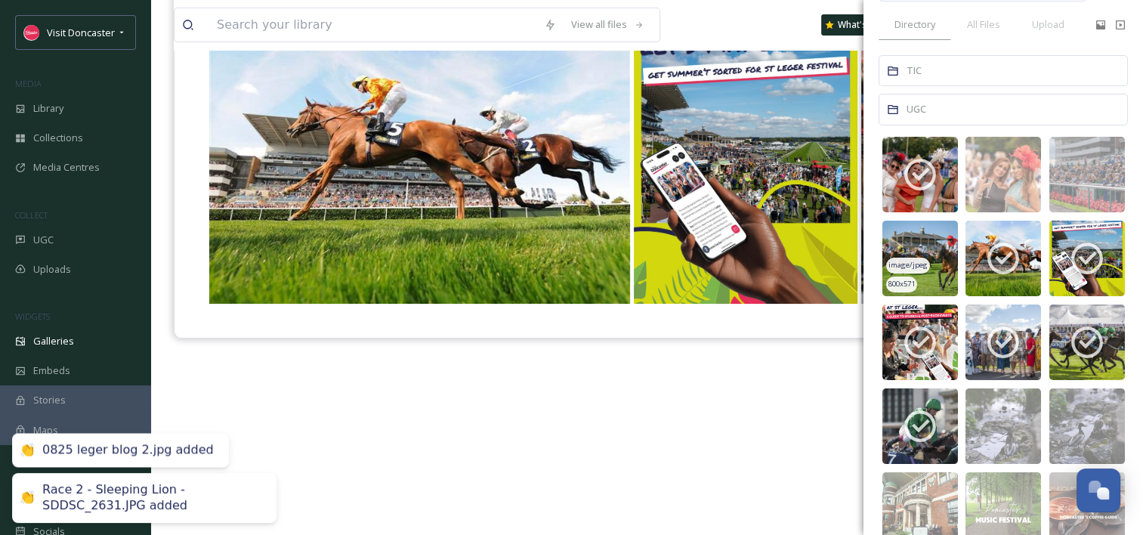
click at [918, 255] on img at bounding box center [921, 259] width 76 height 76
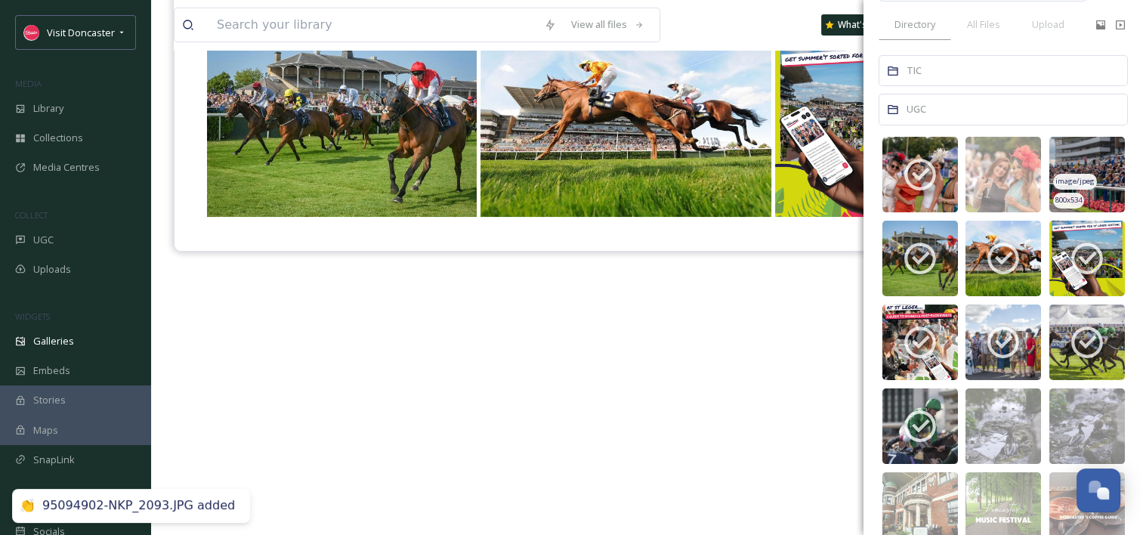
click at [1075, 178] on span "image/jpeg" at bounding box center [1075, 181] width 39 height 11
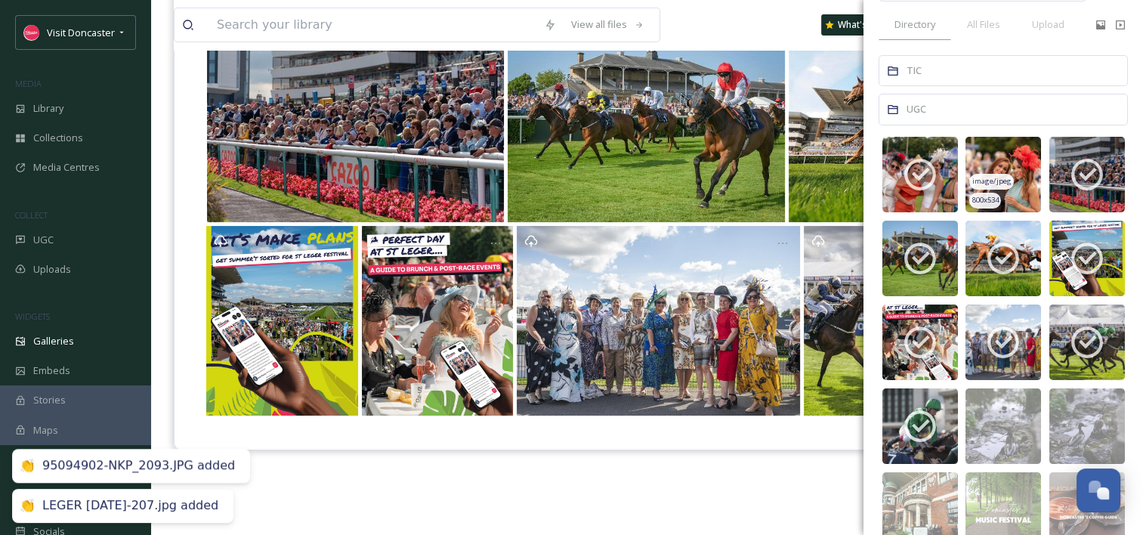
click at [998, 169] on img at bounding box center [1004, 175] width 76 height 76
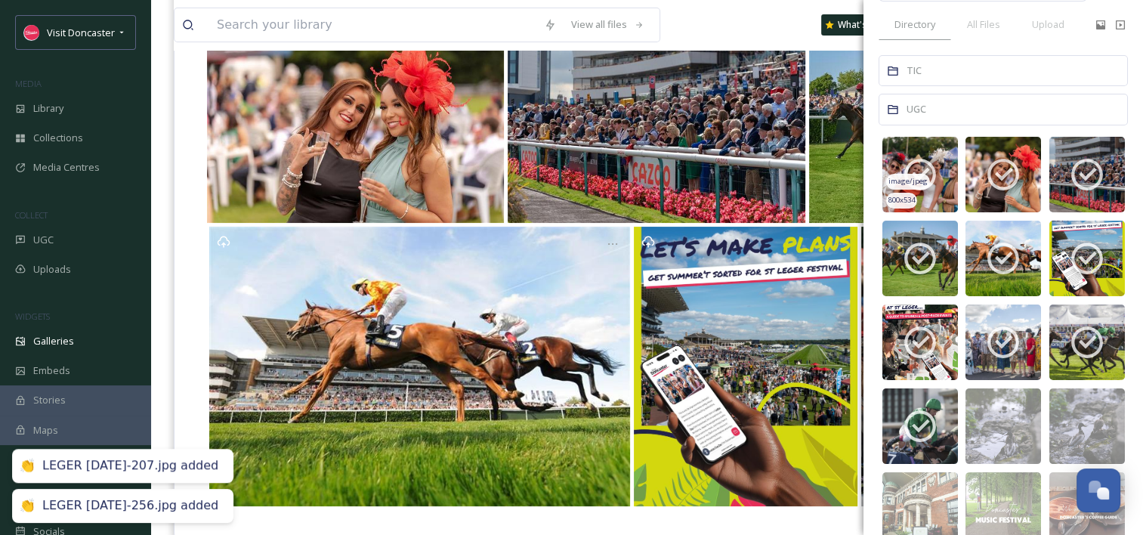
click at [921, 166] on icon at bounding box center [921, 175] width 38 height 38
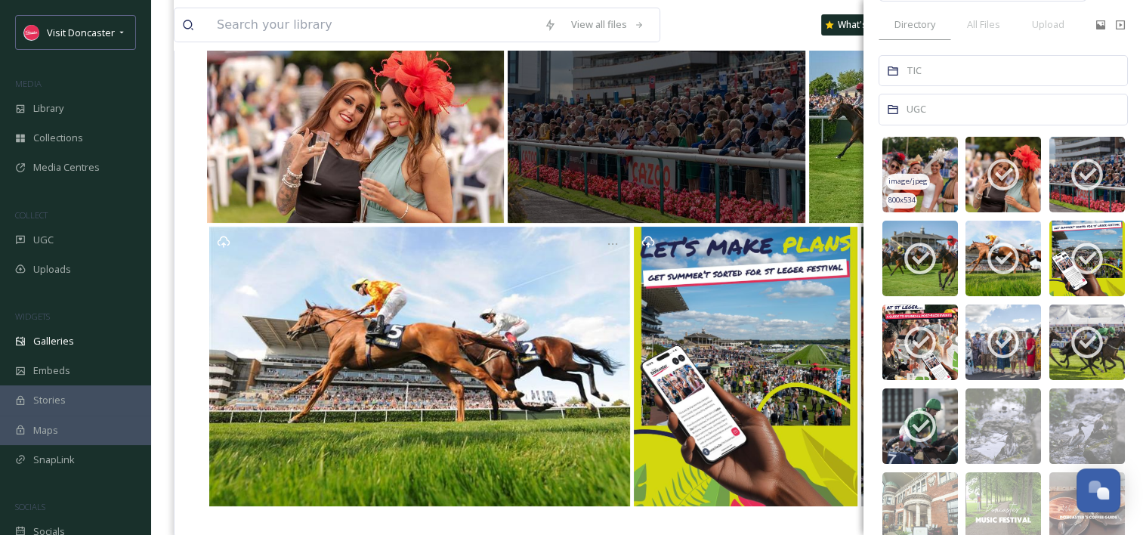
scroll to position [0, 0]
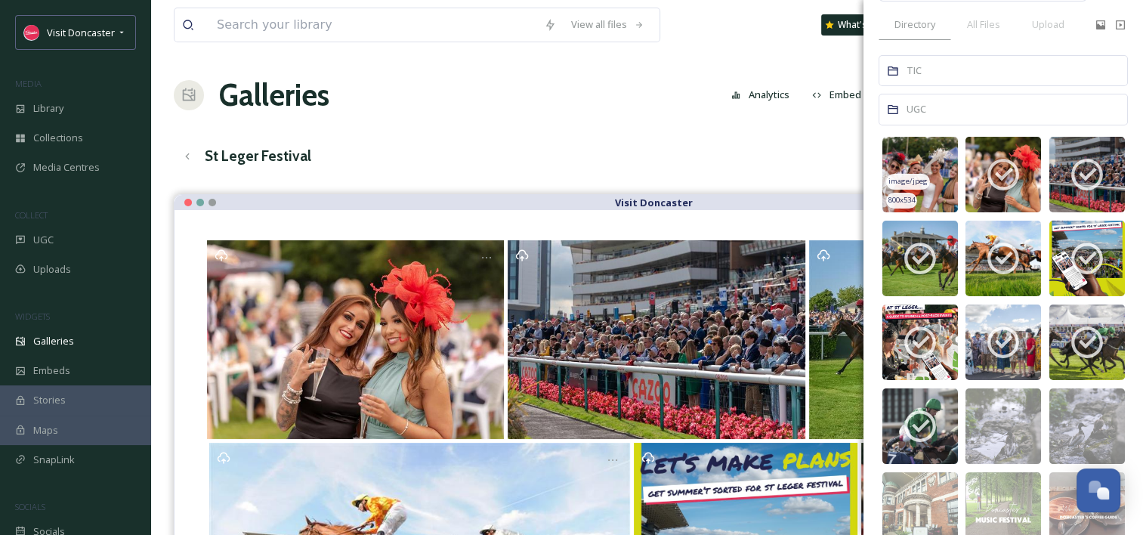
click at [698, 162] on div "St Leger Festival English Show All" at bounding box center [647, 156] width 947 height 31
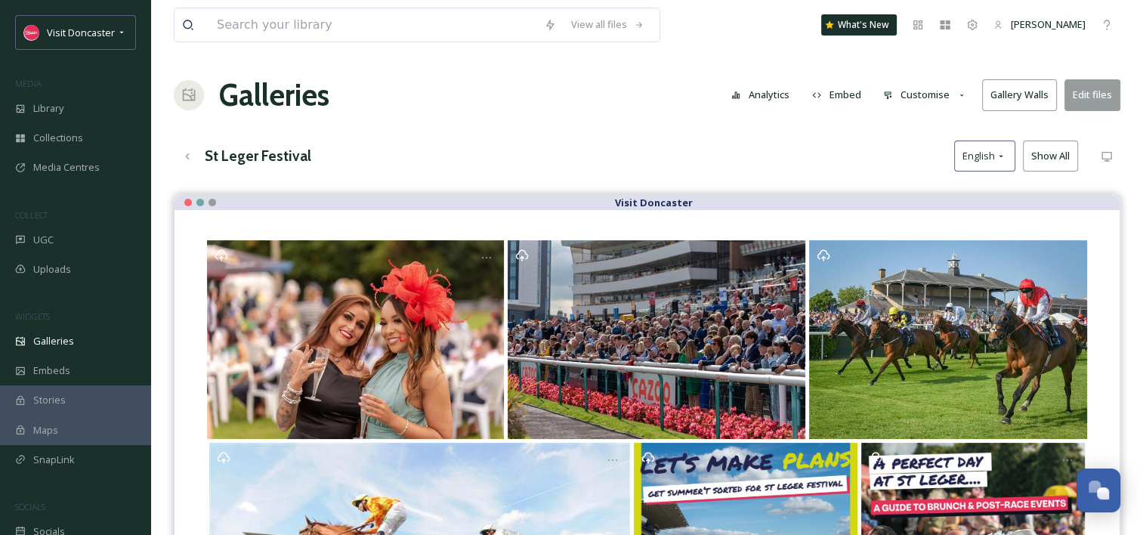
click at [942, 95] on button "Customise" at bounding box center [925, 94] width 99 height 29
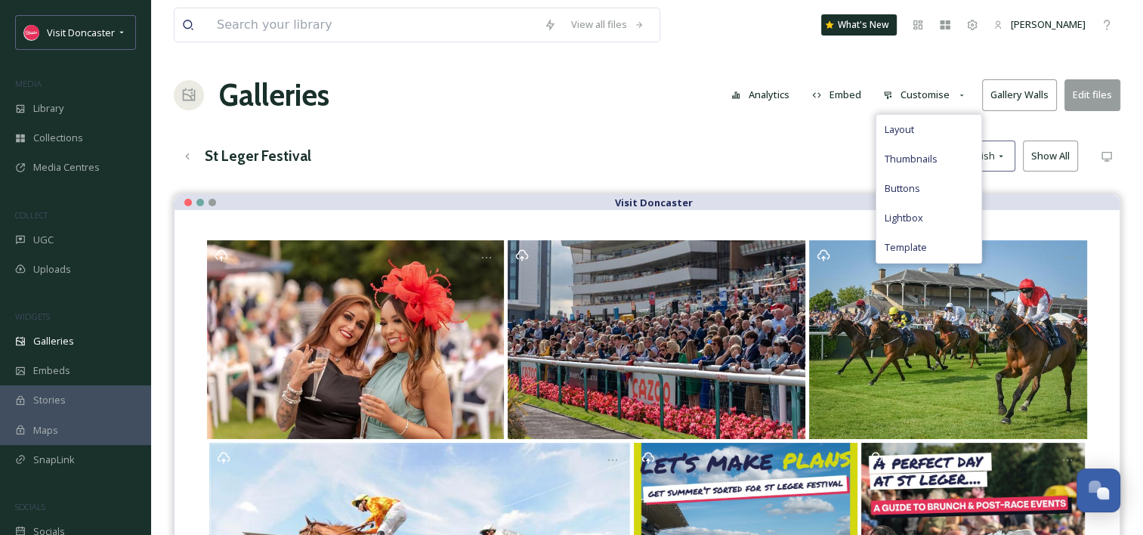
click at [942, 95] on button "Customise" at bounding box center [925, 94] width 99 height 29
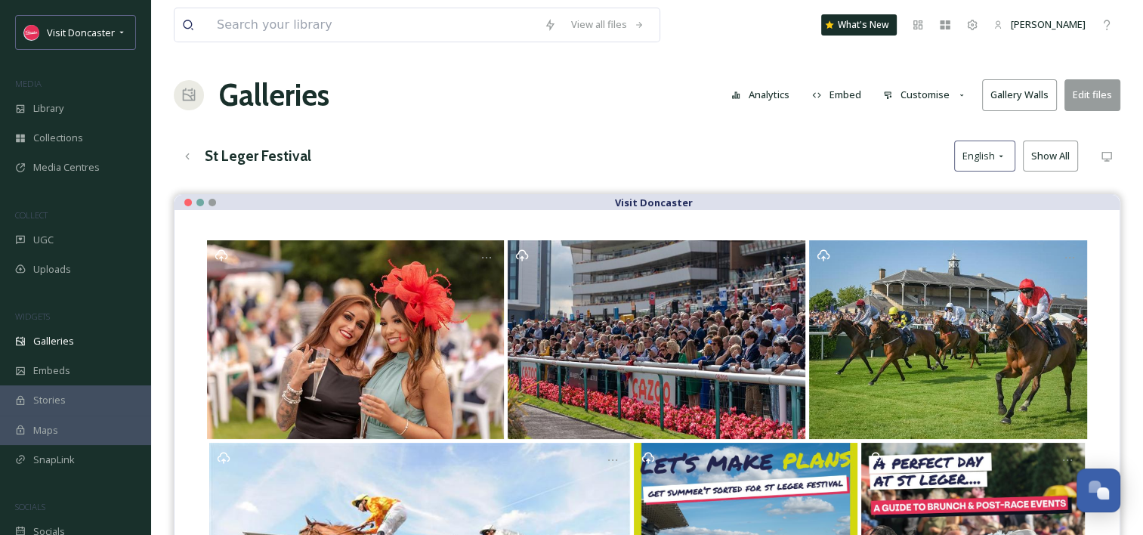
click at [950, 93] on button "Customise" at bounding box center [925, 94] width 99 height 29
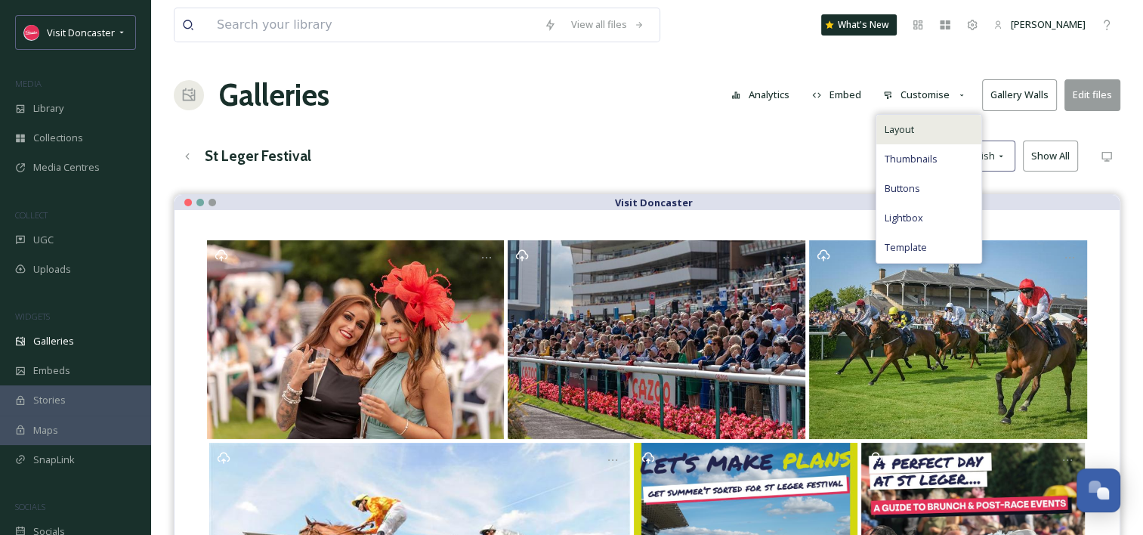
click at [938, 132] on div "Layout" at bounding box center [929, 129] width 105 height 29
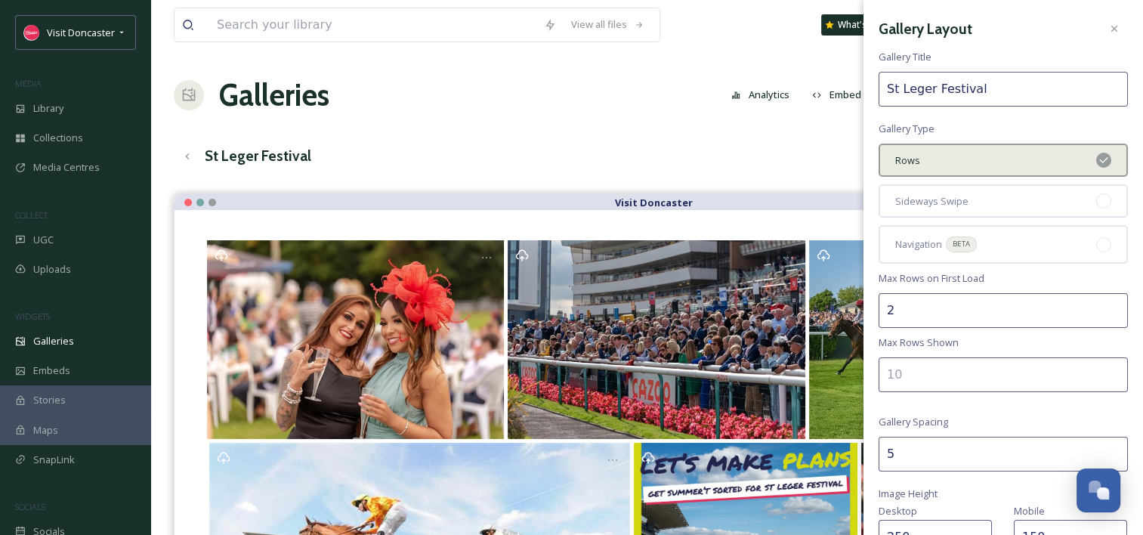
click at [694, 135] on div "View all files What's New Madi Plumb Galleries Analytics Embed Customise Galler…" at bounding box center [647, 390] width 992 height 780
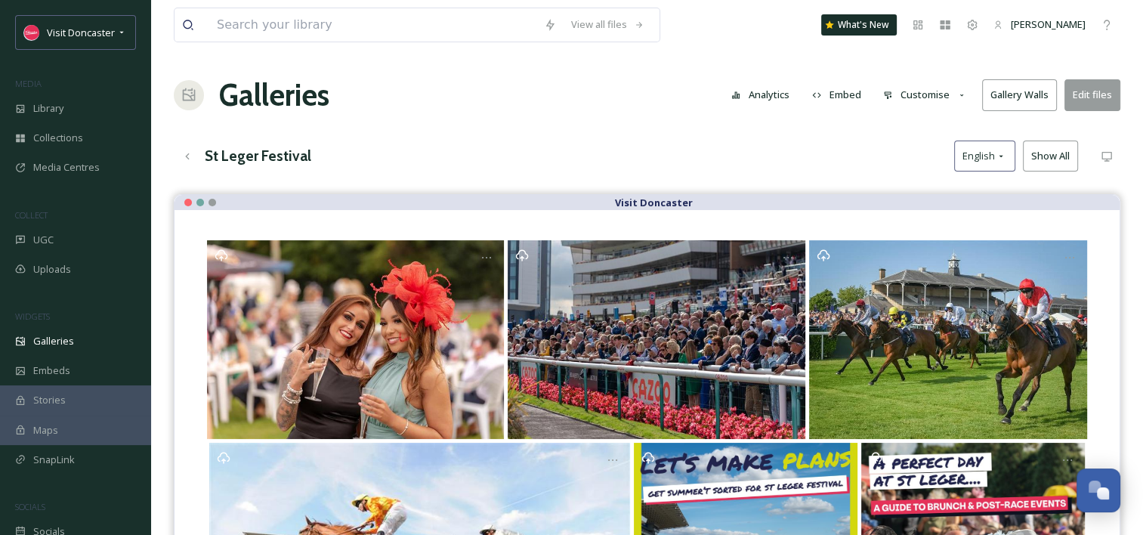
click at [933, 91] on button "Customise" at bounding box center [925, 94] width 99 height 29
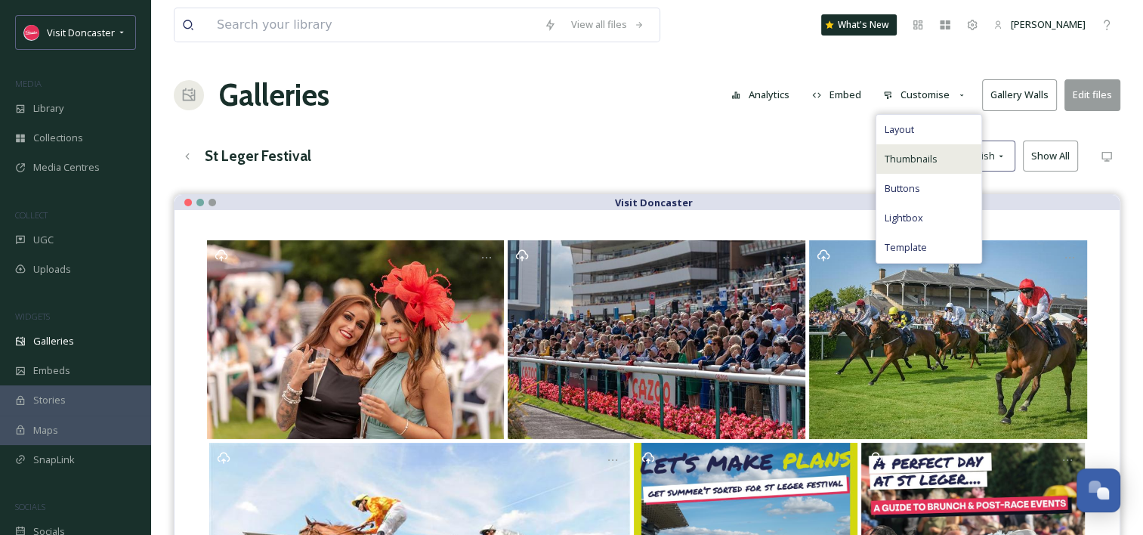
click at [945, 165] on div "Thumbnails" at bounding box center [929, 158] width 105 height 29
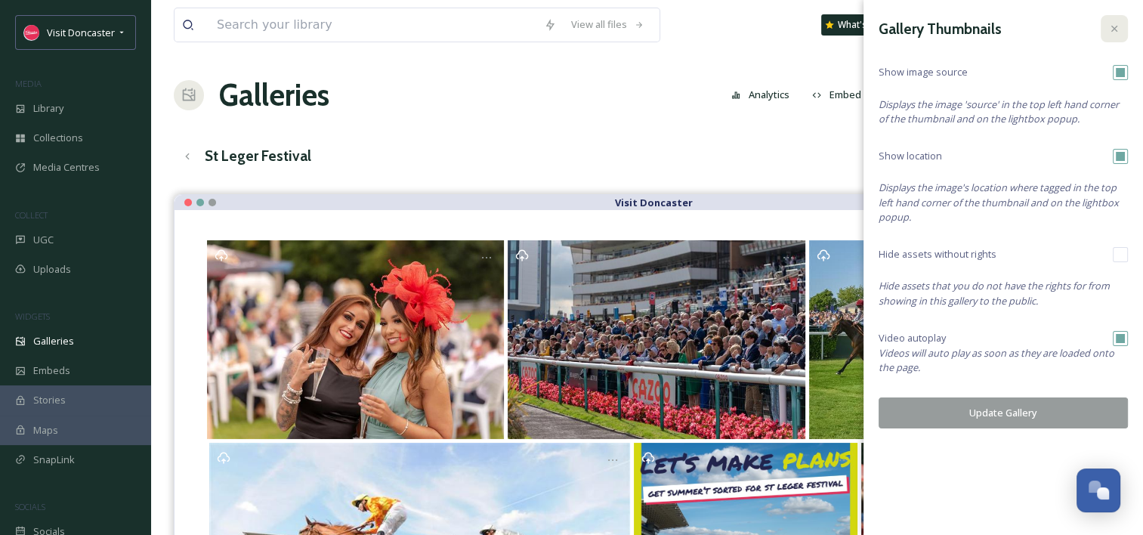
click at [1123, 32] on div at bounding box center [1114, 28] width 27 height 27
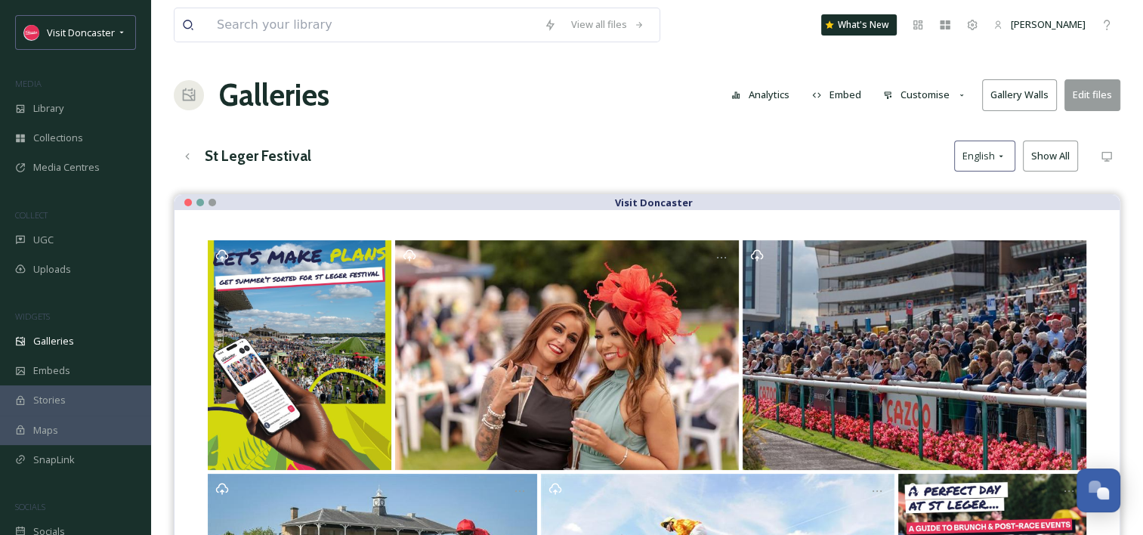
click at [935, 102] on button "Customise" at bounding box center [925, 94] width 99 height 29
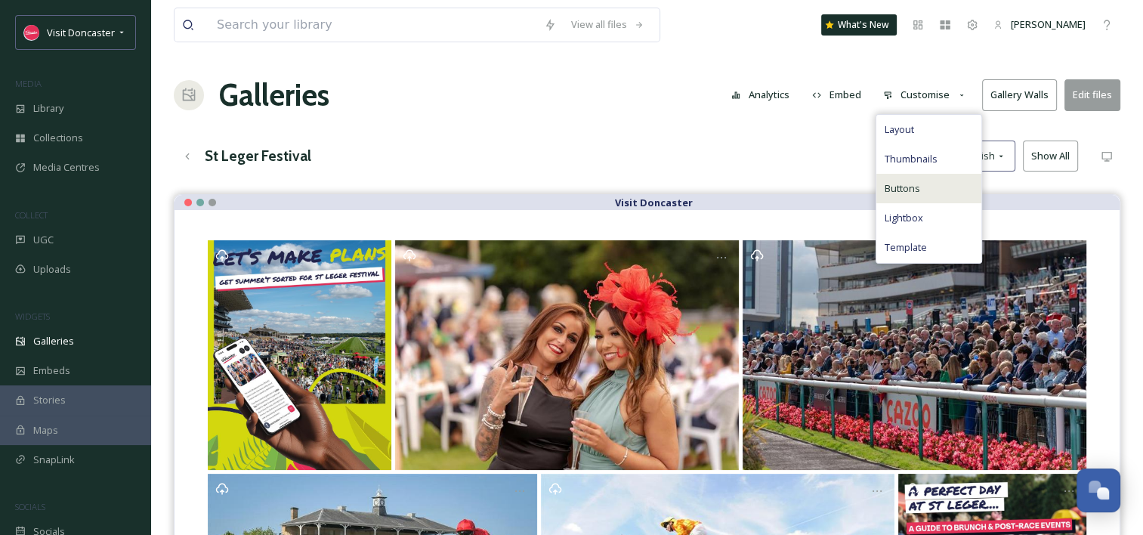
click at [938, 191] on div "Buttons" at bounding box center [929, 188] width 105 height 29
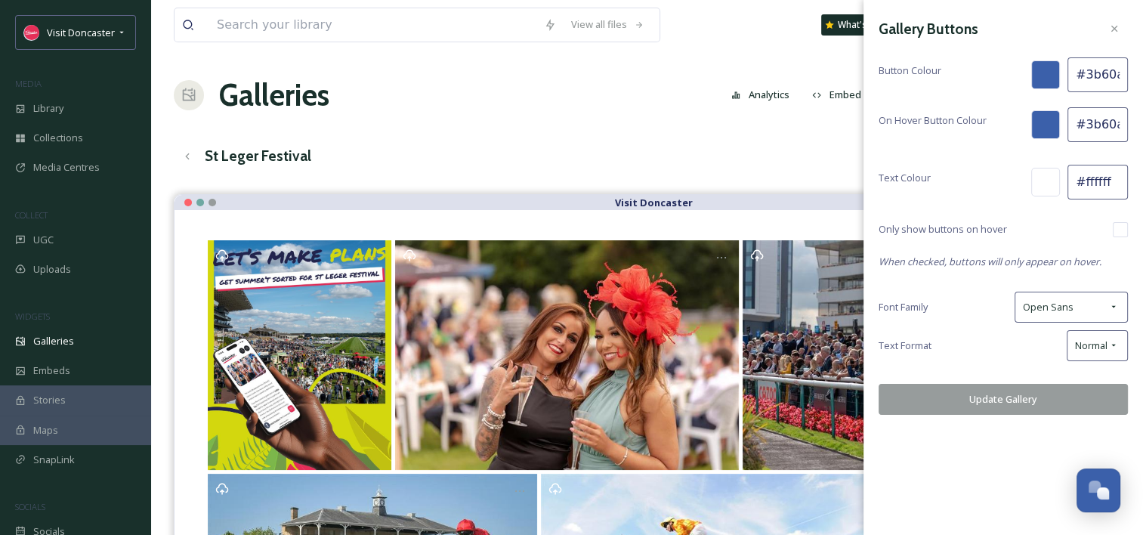
click at [1050, 71] on div at bounding box center [1046, 74] width 29 height 29
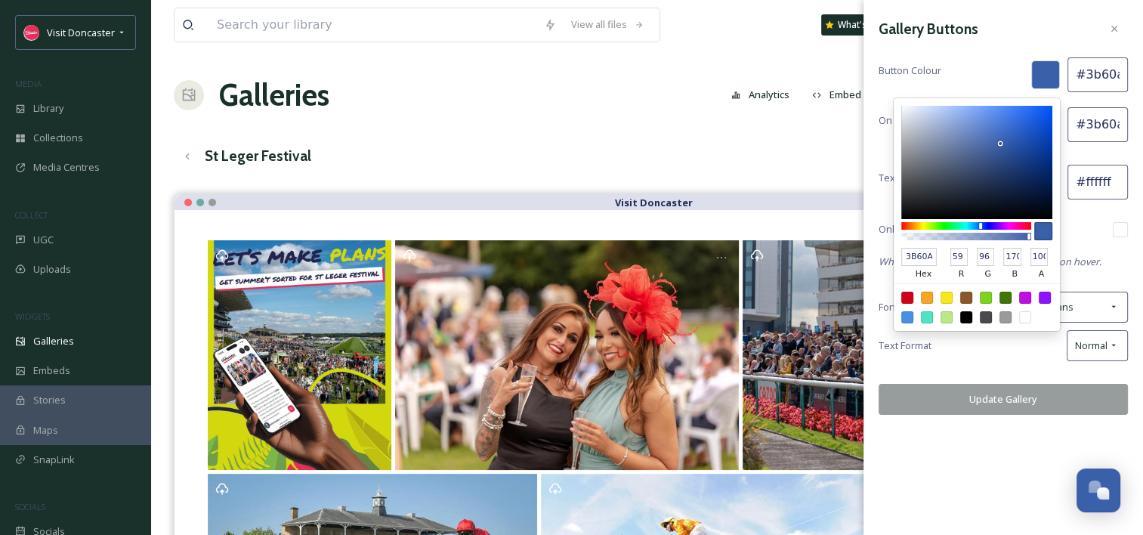
type input "#aaa83b"
type input "AAA83B"
type input "170"
type input "168"
type input "59"
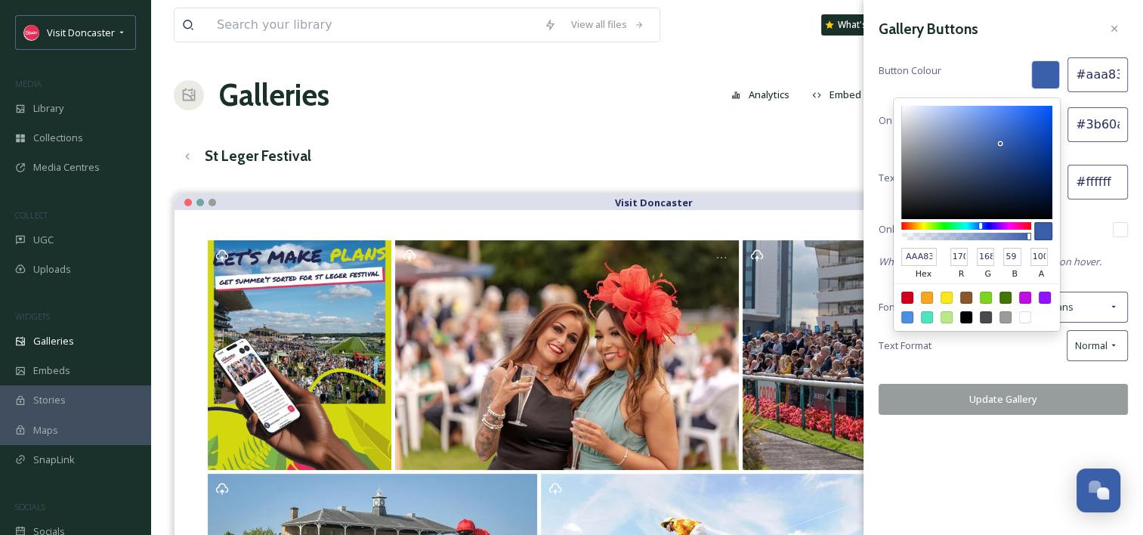
click at [923, 224] on div at bounding box center [967, 226] width 130 height 8
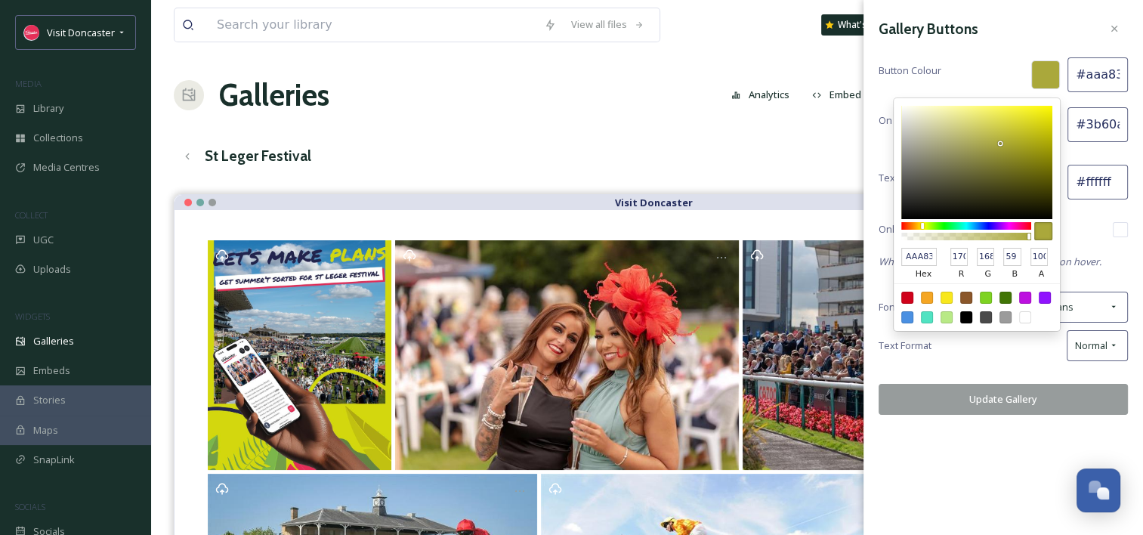
type input "#fdfa5c"
type input "FDFA5C"
type input "253"
type input "250"
type input "92"
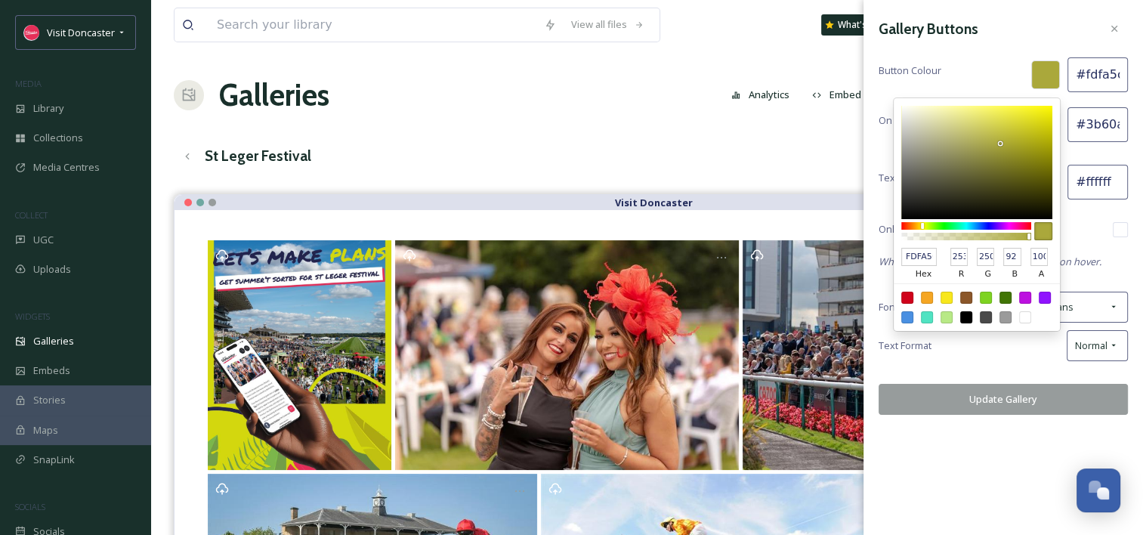
click at [998, 107] on div at bounding box center [977, 162] width 151 height 113
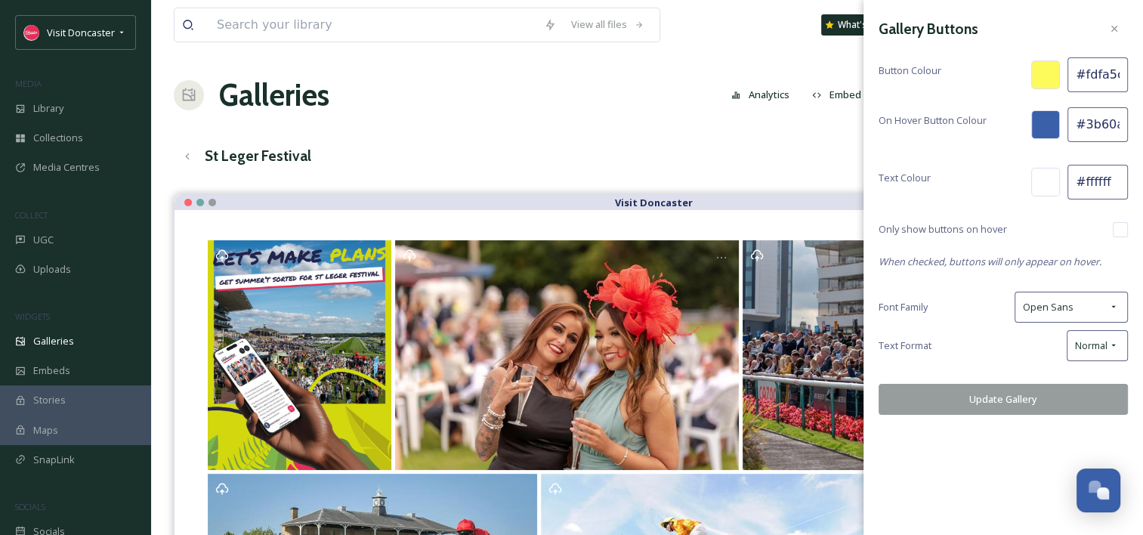
click at [1008, 65] on div "Button Colour #fdfa5c" at bounding box center [1003, 74] width 249 height 35
click at [1045, 115] on div at bounding box center [1046, 124] width 29 height 29
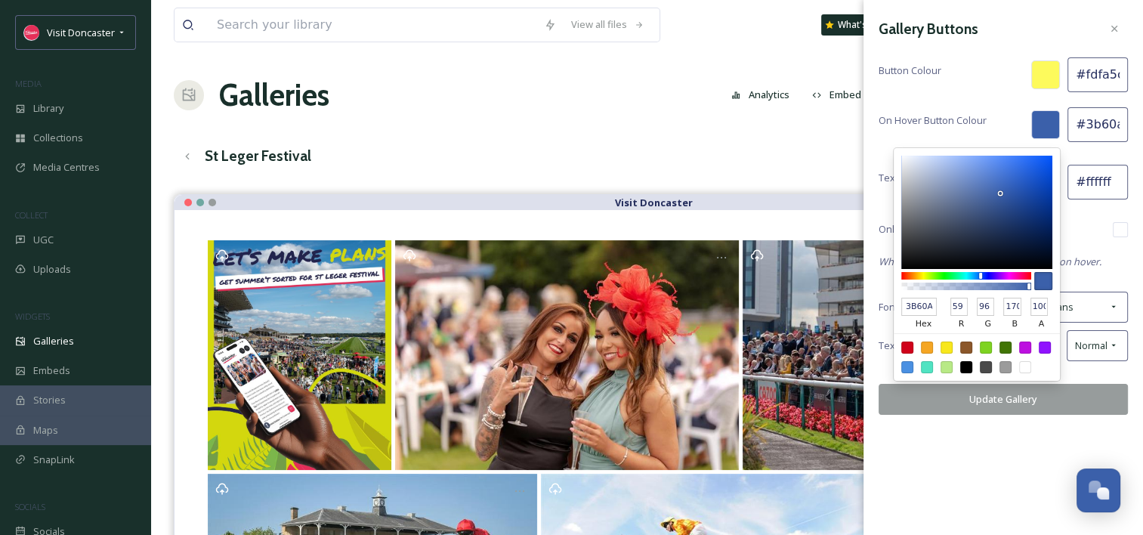
type input "#9caa3b"
type input "9CAA3B"
type input "156"
type input "170"
type input "59"
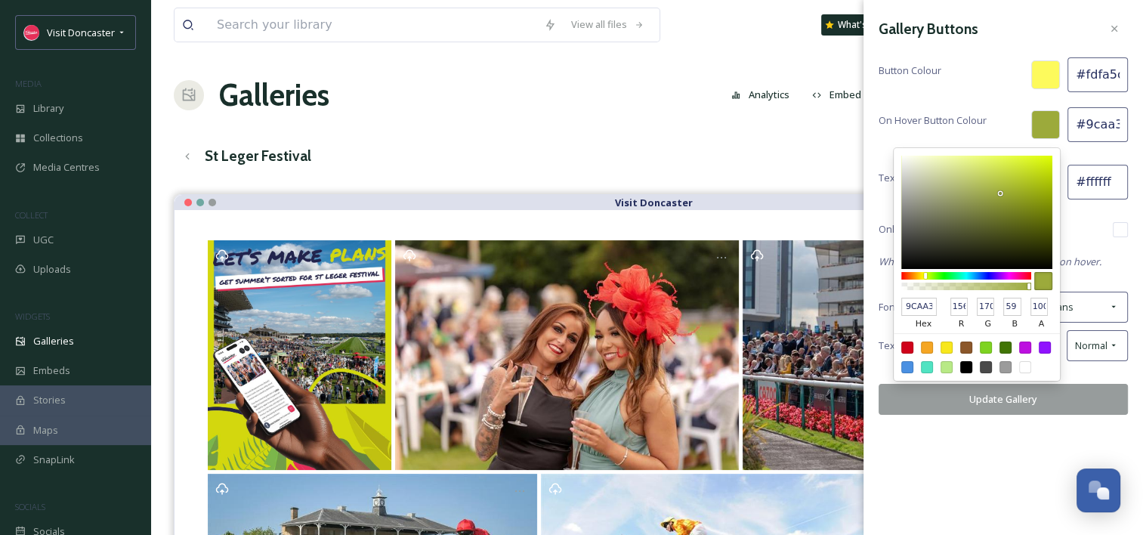
click at [926, 272] on div at bounding box center [967, 276] width 130 height 8
type input "#e2f558"
type input "E2F558"
type input "226"
type input "245"
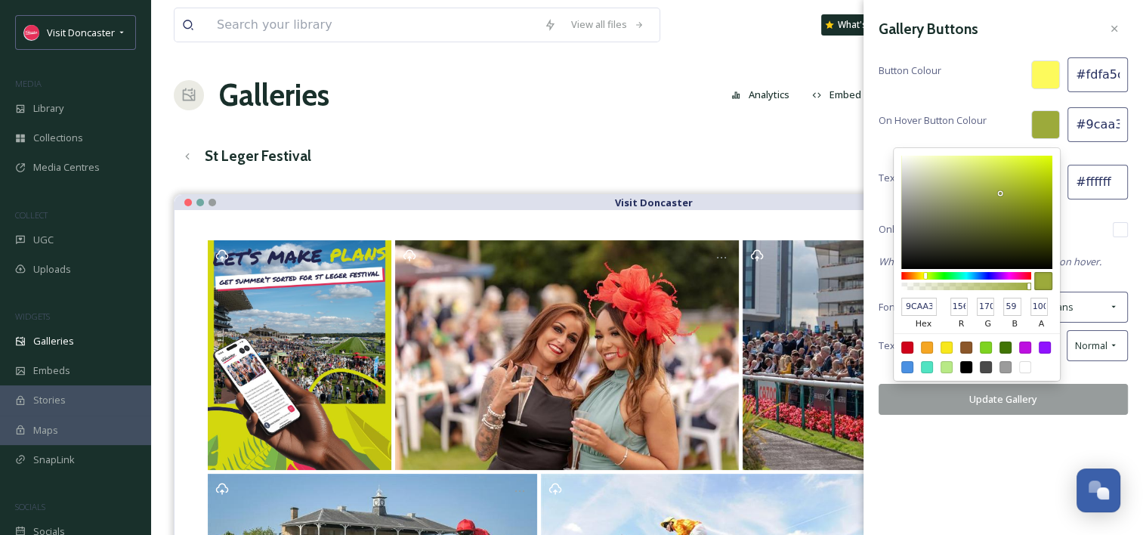
type input "88"
click at [998, 159] on div at bounding box center [977, 212] width 151 height 113
click at [1080, 438] on div "Gallery Buttons Button Colour #fdfa5c On Hover Button Colour E2F558 hex 226 r 2…" at bounding box center [1004, 267] width 280 height 535
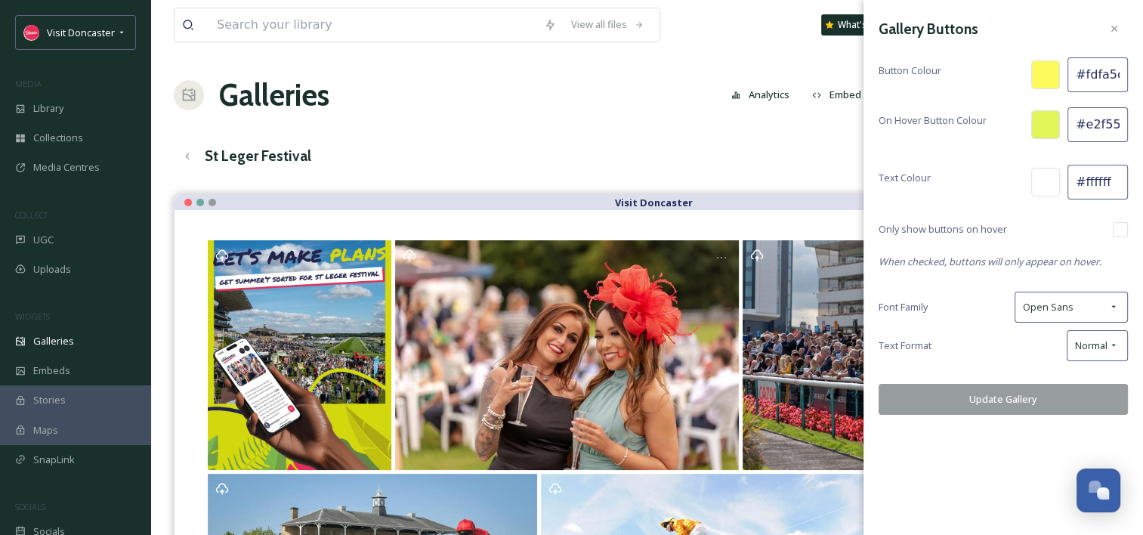
click at [1019, 405] on button "Update Gallery" at bounding box center [1003, 399] width 249 height 31
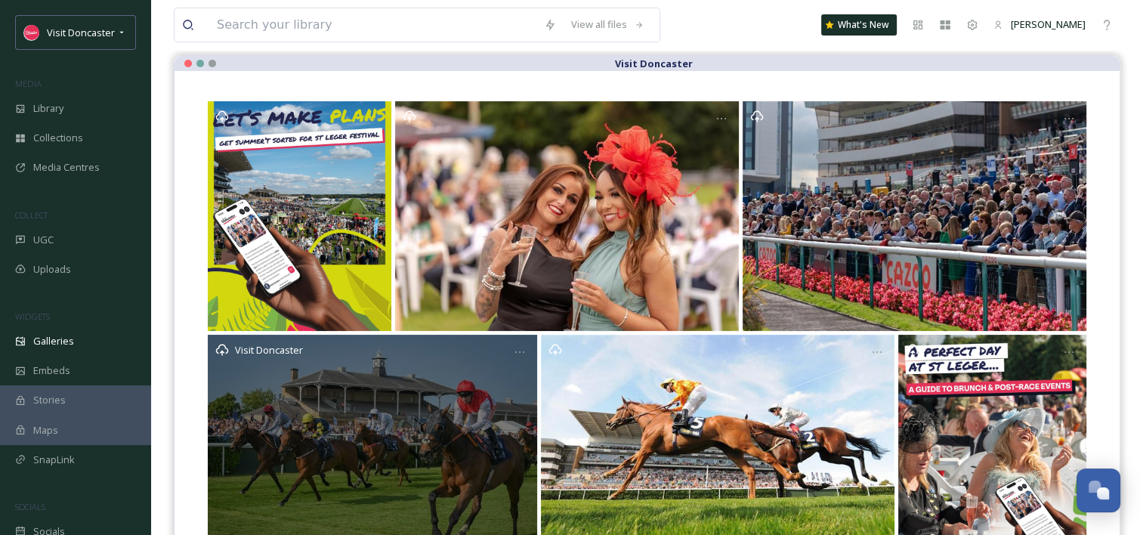
scroll to position [230, 0]
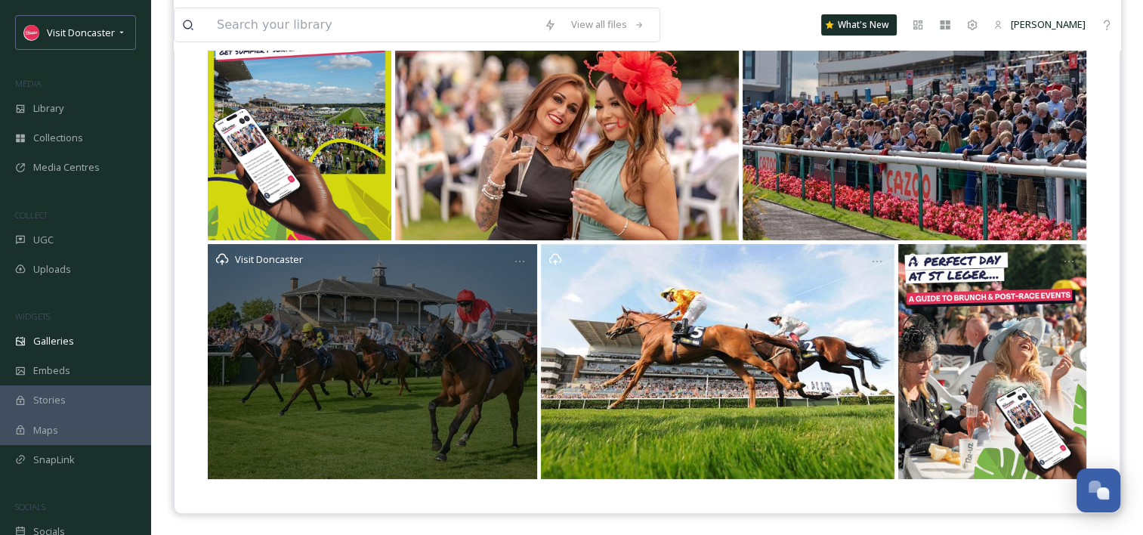
click at [342, 292] on div "Visit Doncaster" at bounding box center [373, 361] width 330 height 235
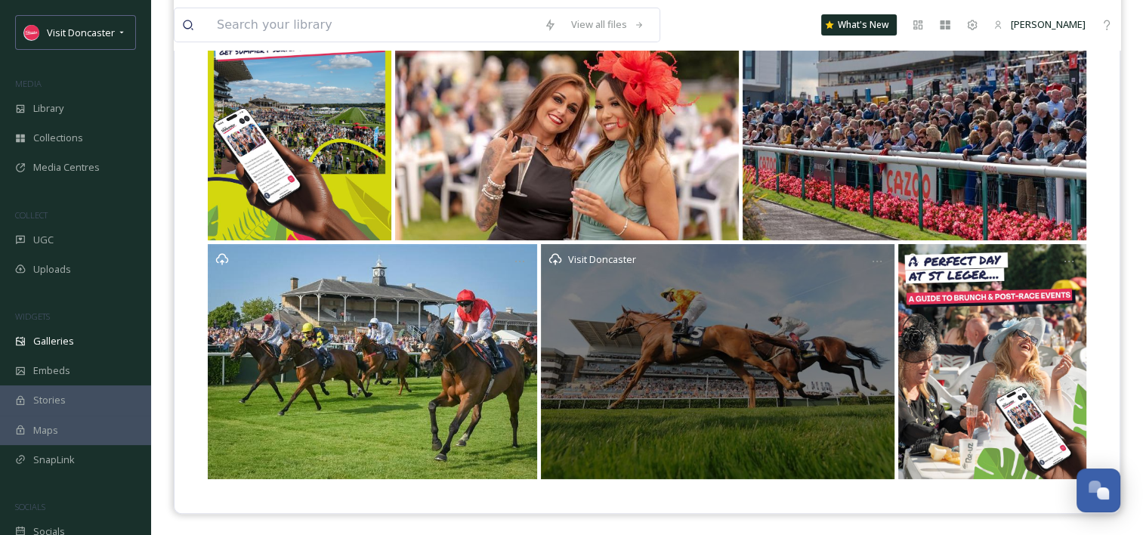
click at [676, 326] on div "Visit Doncaster" at bounding box center [718, 361] width 354 height 235
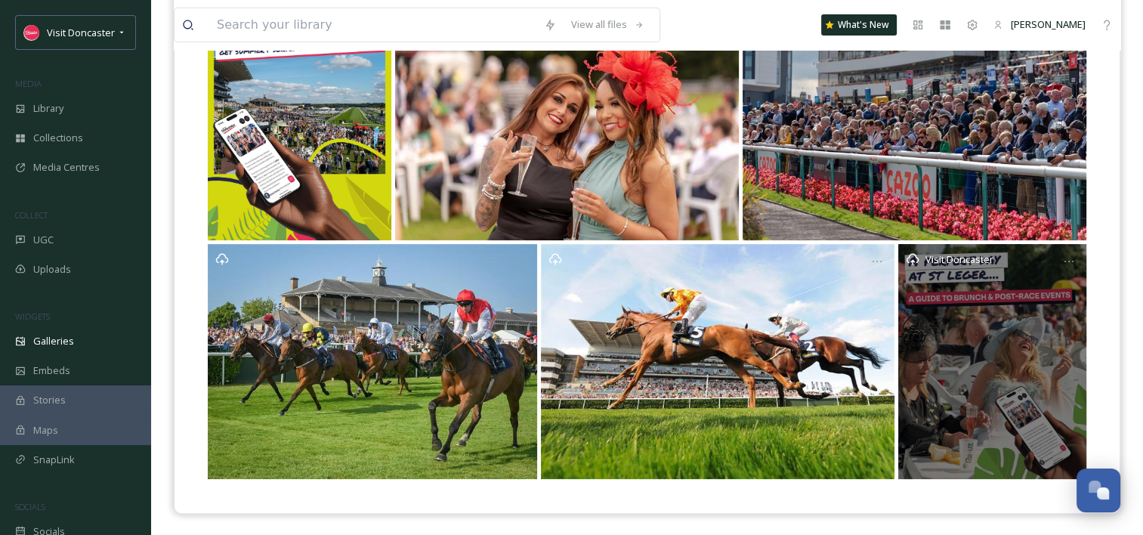
click at [985, 329] on div "Visit Doncaster" at bounding box center [993, 361] width 188 height 235
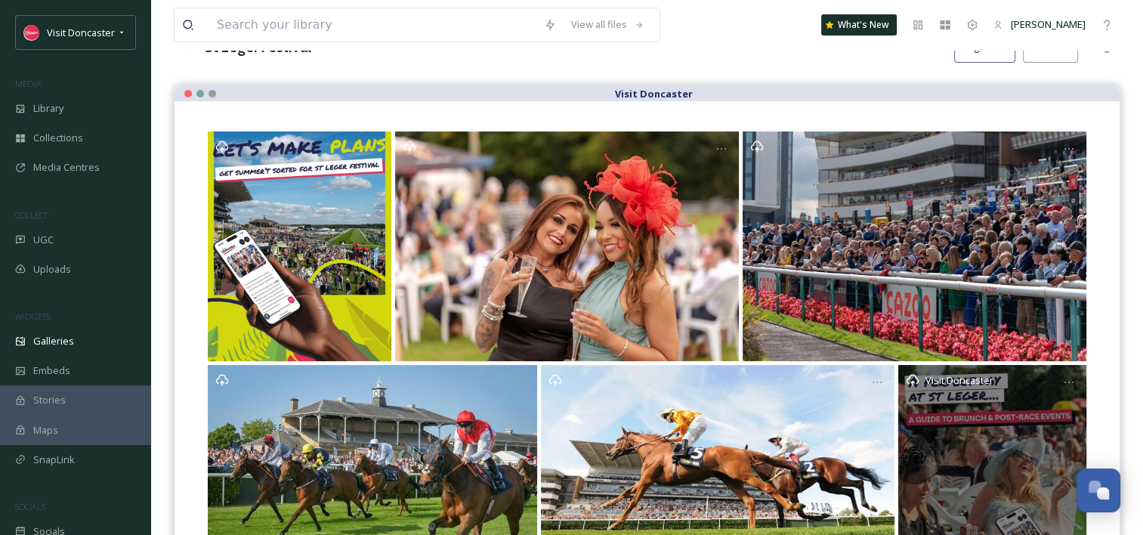
scroll to position [0, 0]
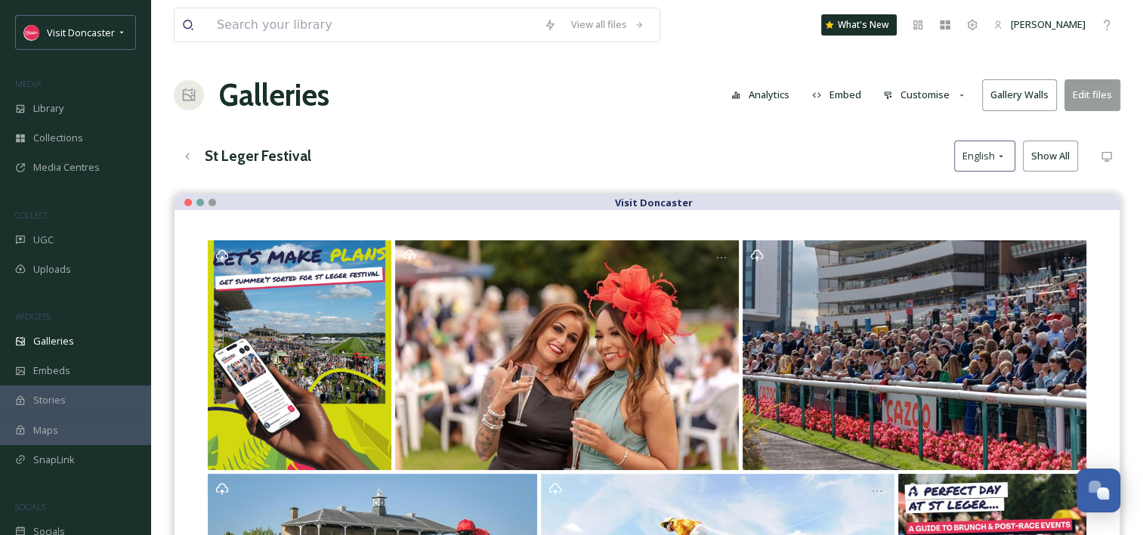
click at [922, 85] on button "Customise" at bounding box center [925, 94] width 99 height 29
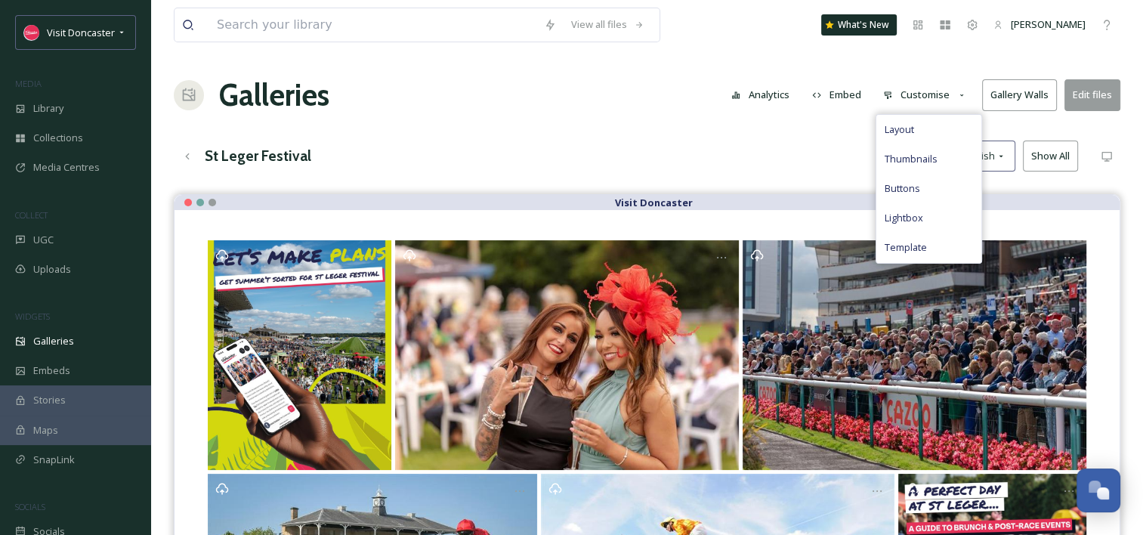
click at [837, 92] on button "Embed" at bounding box center [837, 94] width 64 height 29
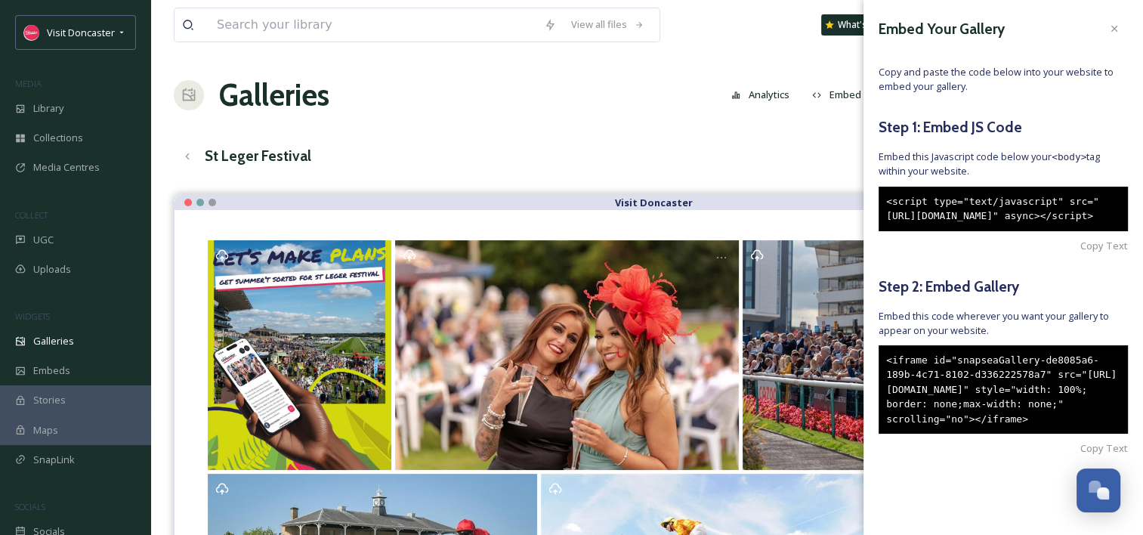
scroll to position [41, 0]
click at [1081, 456] on span "Copy Text" at bounding box center [1105, 448] width 48 height 14
click at [648, 128] on div "View all files What's New Madi Plumb Galleries Analytics Embed Customise Galler…" at bounding box center [647, 383] width 992 height 766
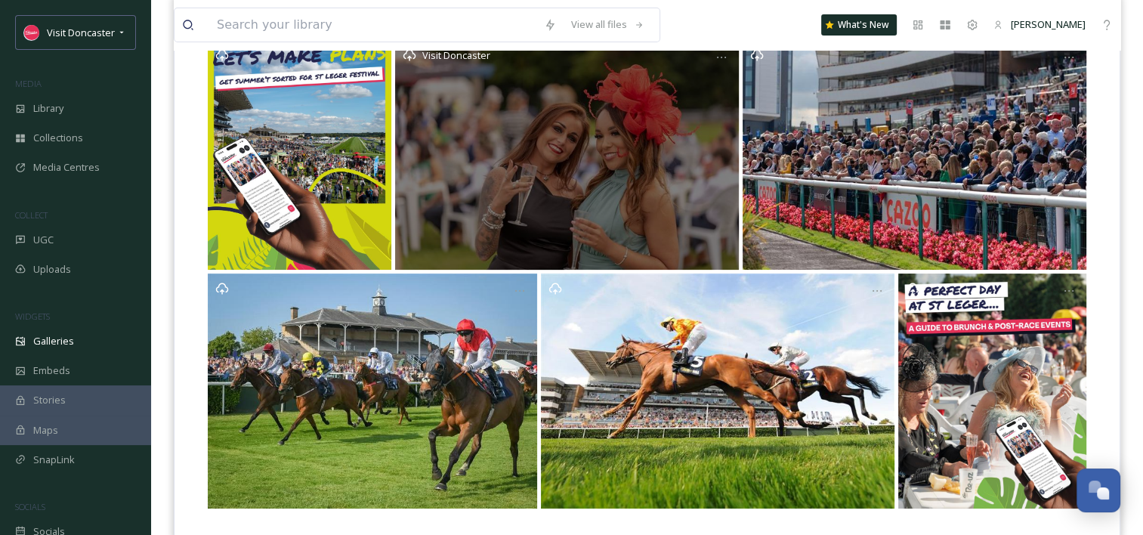
scroll to position [227, 0]
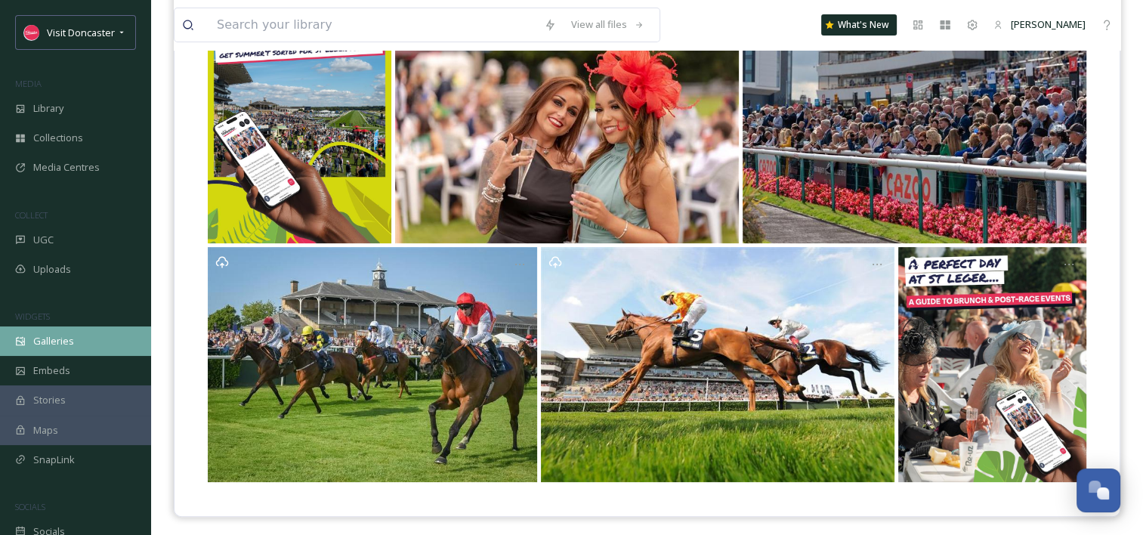
click at [65, 350] on div "Galleries" at bounding box center [75, 340] width 151 height 29
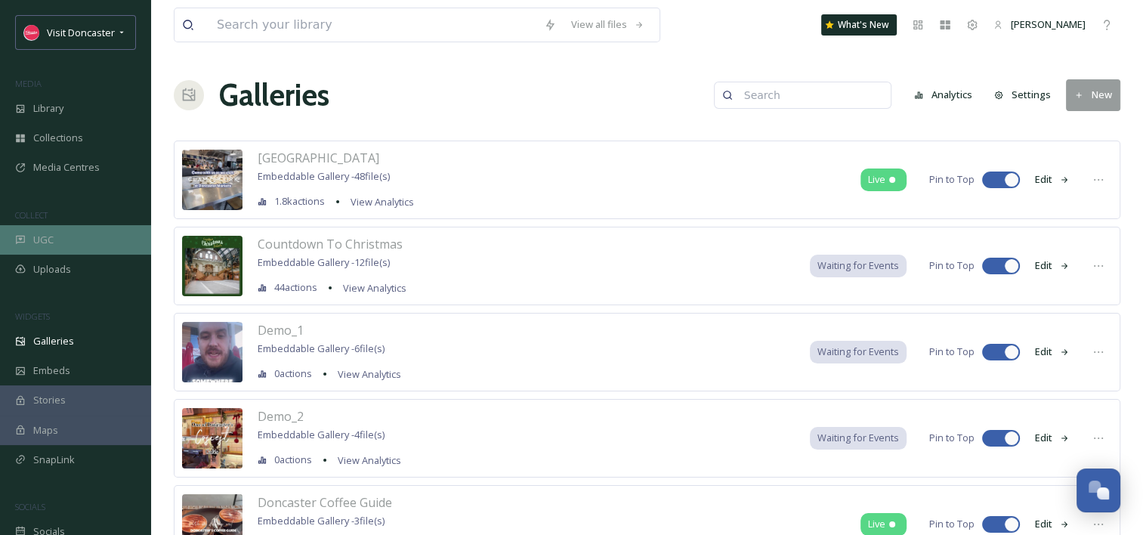
click at [41, 231] on div "UGC" at bounding box center [75, 239] width 151 height 29
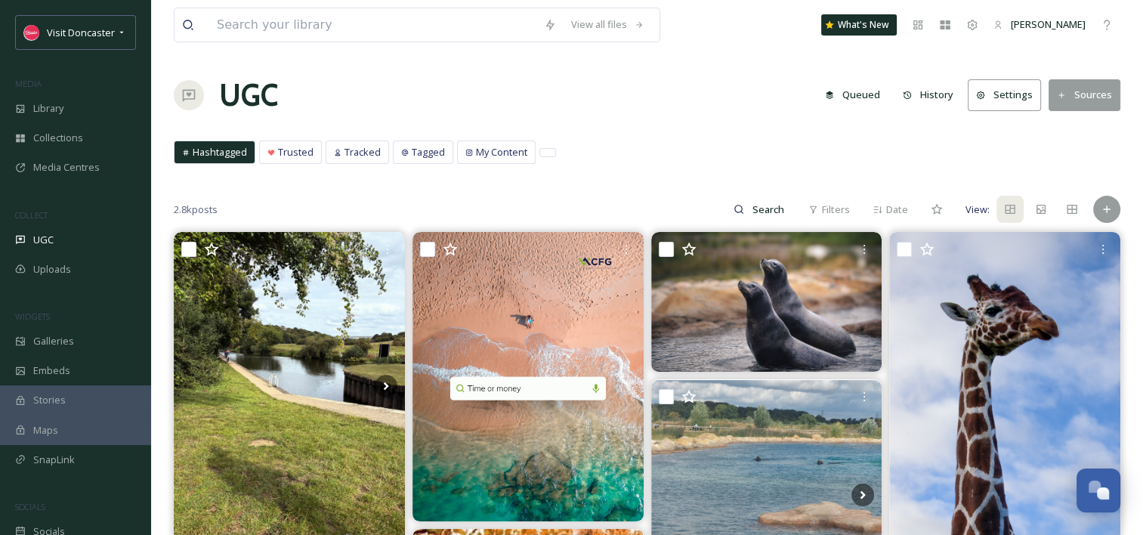
click at [1025, 88] on button "Settings" at bounding box center [1004, 94] width 73 height 31
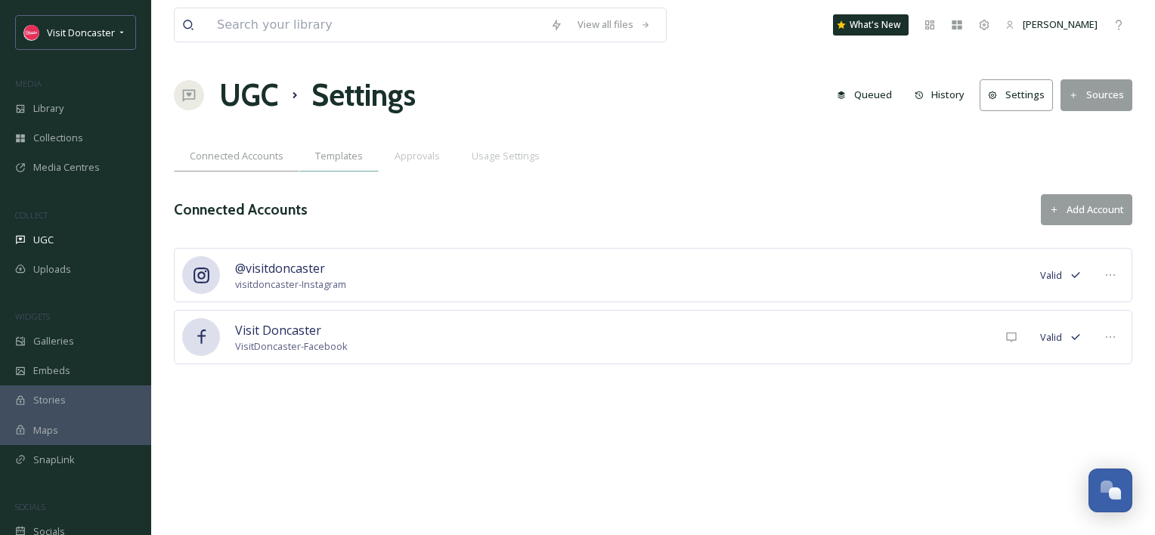
click at [354, 151] on span "Templates" at bounding box center [339, 156] width 48 height 14
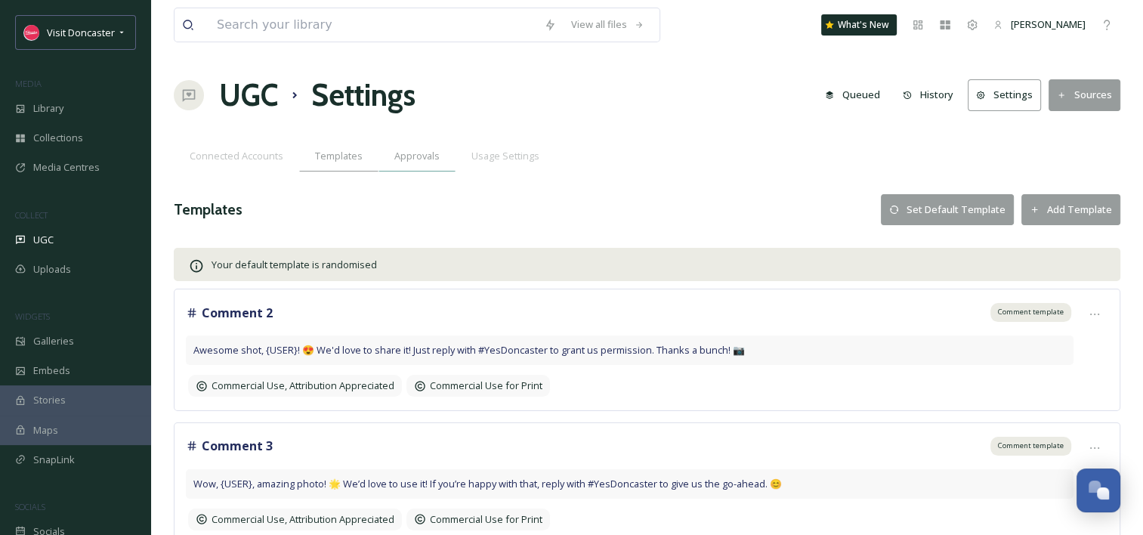
click at [404, 153] on span "Approvals" at bounding box center [417, 156] width 45 height 14
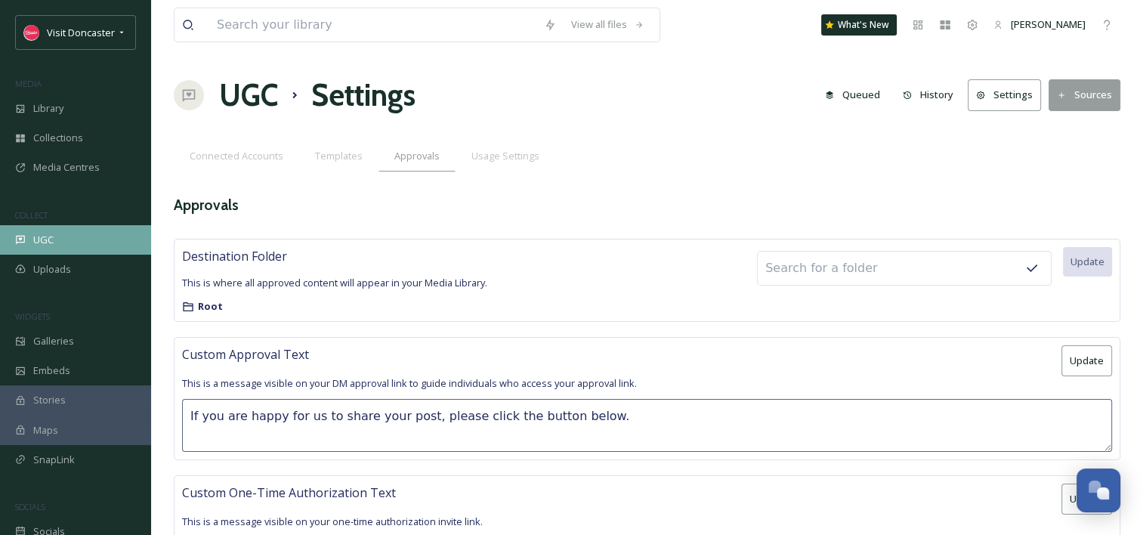
click at [39, 245] on span "UGC" at bounding box center [43, 240] width 20 height 14
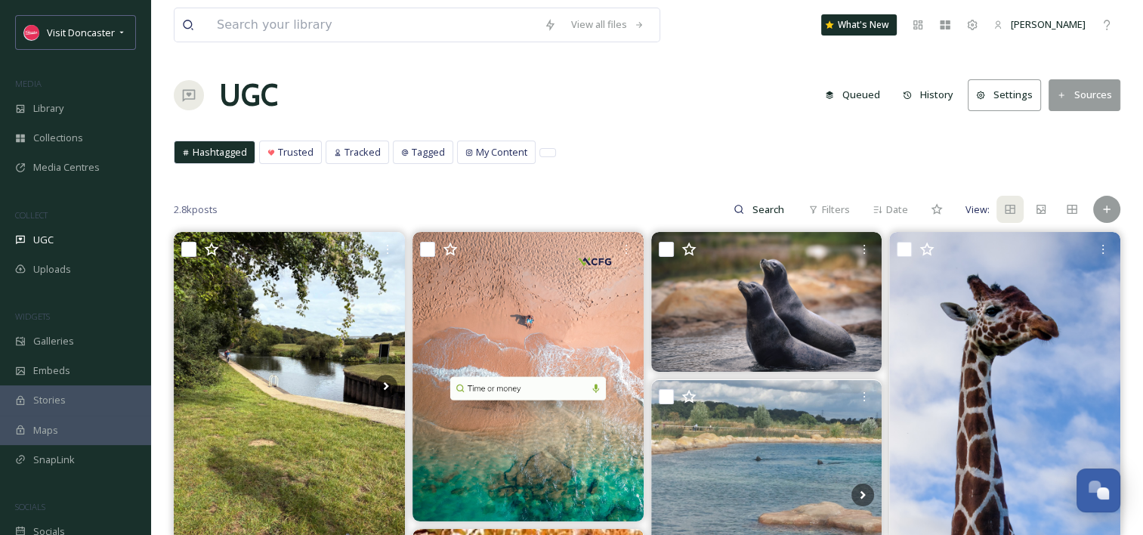
click at [1019, 101] on button "Settings" at bounding box center [1004, 94] width 73 height 31
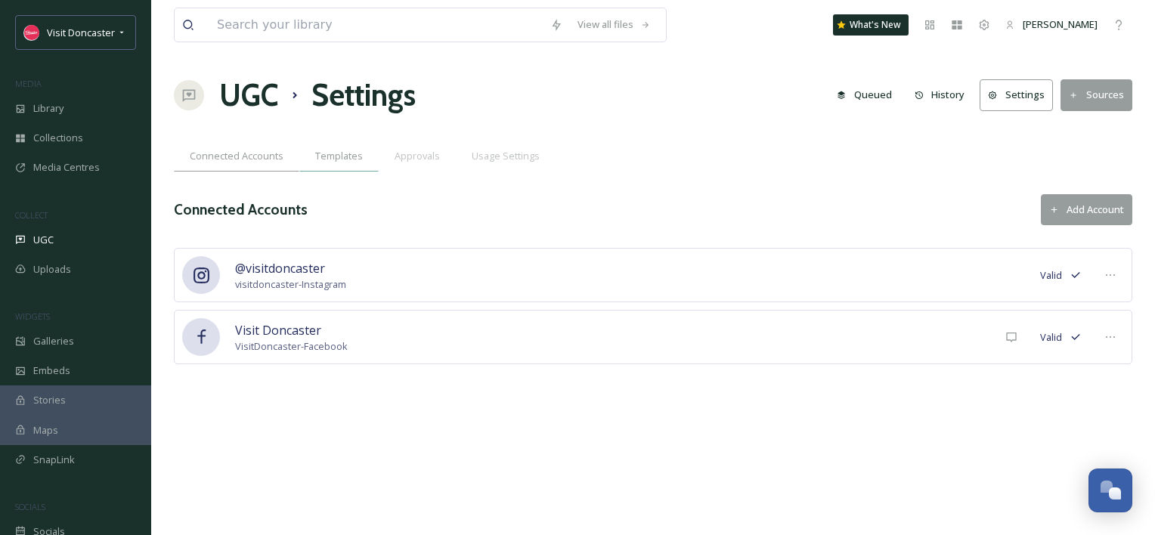
click at [338, 155] on span "Templates" at bounding box center [339, 156] width 48 height 14
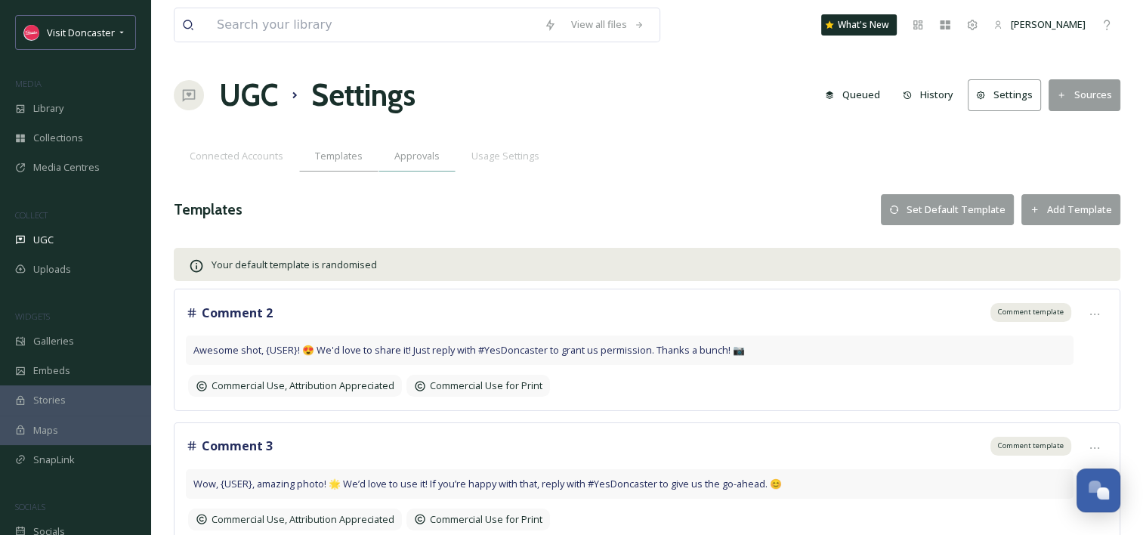
click at [404, 151] on span "Approvals" at bounding box center [417, 156] width 45 height 14
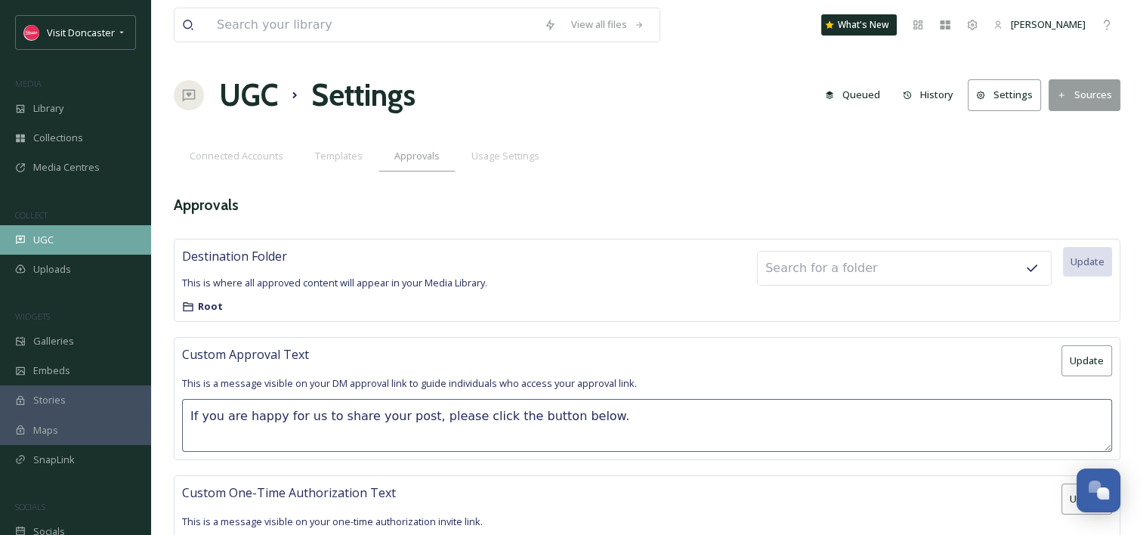
click at [54, 240] on div "UGC" at bounding box center [75, 239] width 151 height 29
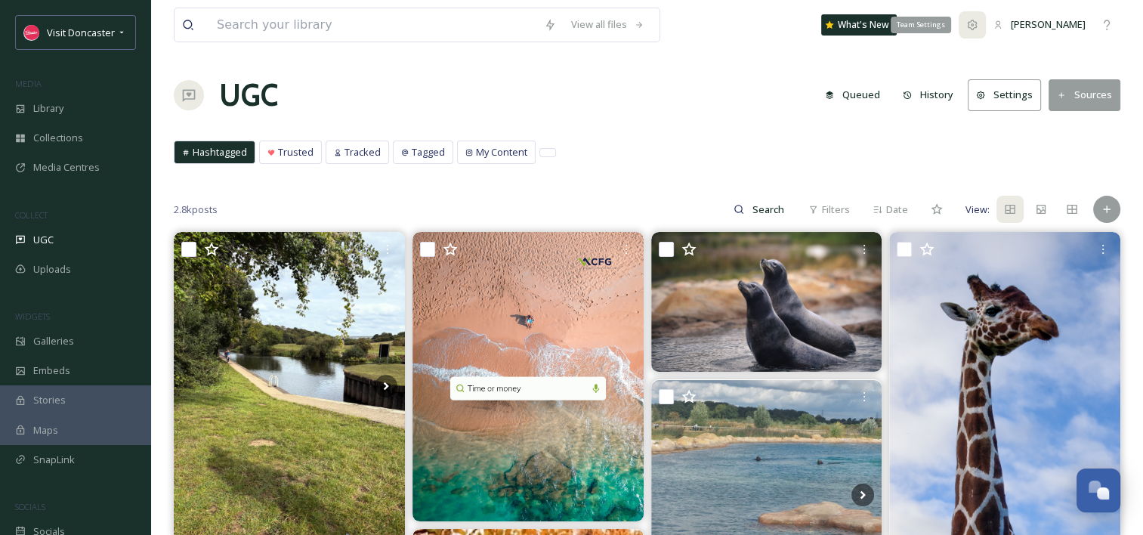
click at [978, 23] on icon at bounding box center [973, 25] width 10 height 10
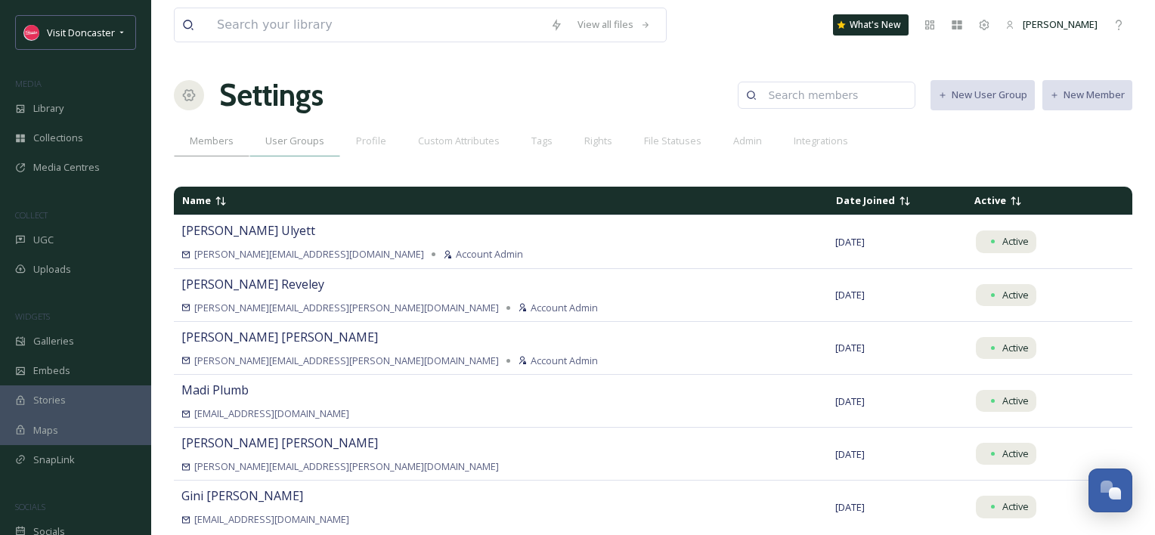
click at [305, 142] on span "User Groups" at bounding box center [294, 141] width 59 height 14
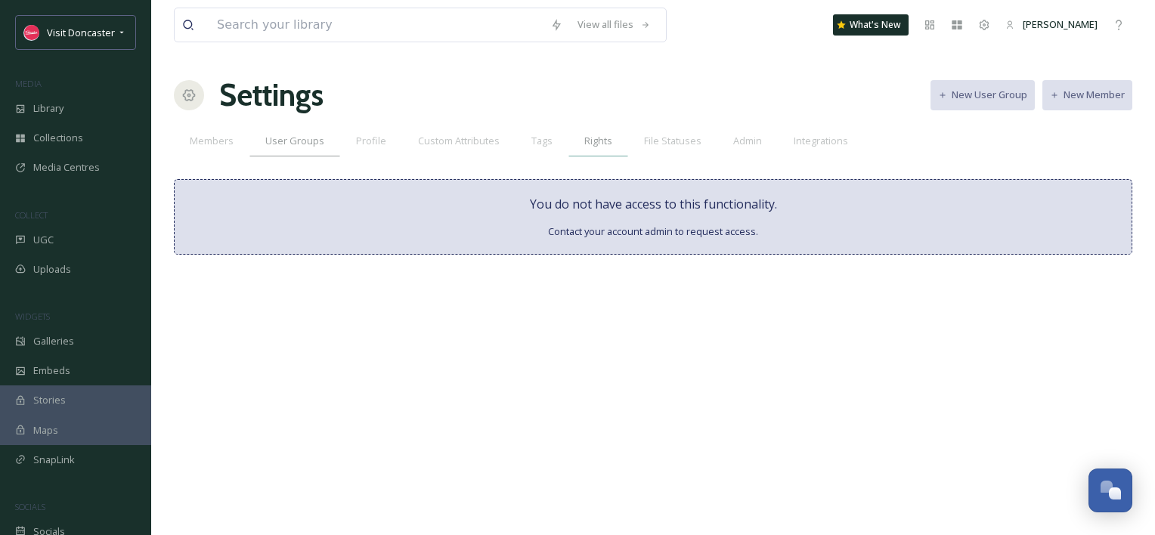
click at [577, 143] on div "Rights" at bounding box center [598, 140] width 60 height 31
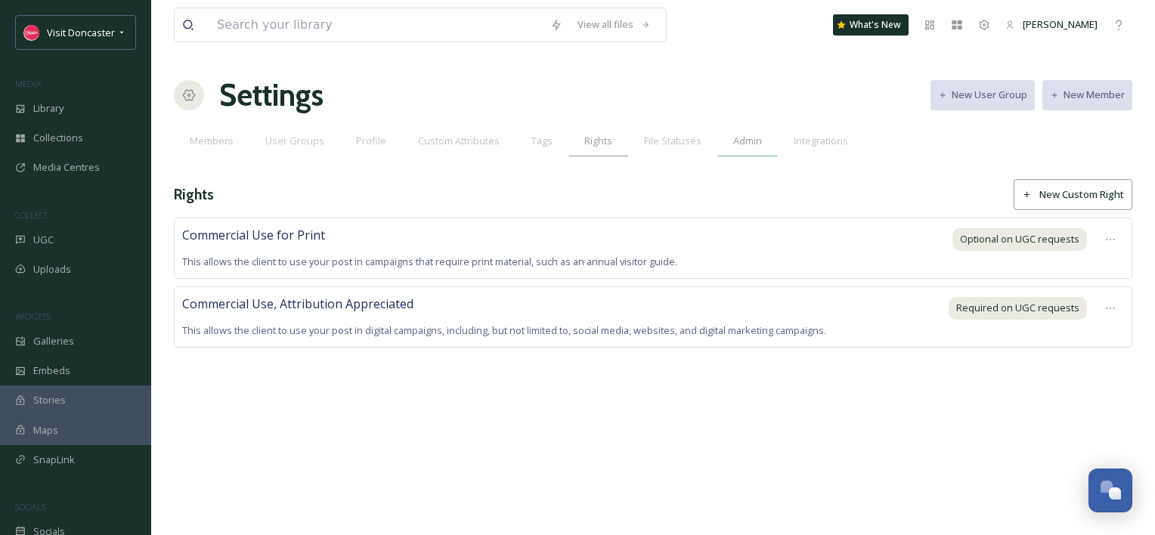
click at [733, 141] on span "Admin" at bounding box center [747, 141] width 29 height 14
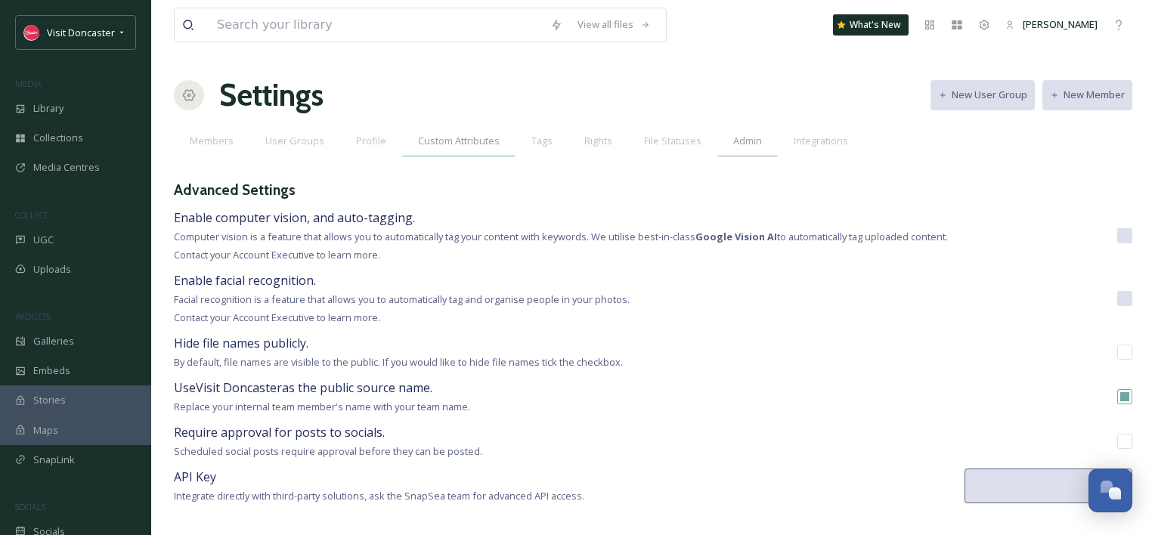
type textarea "South Yorkshire Local Visitor Economy Partnership* contacts social media users …"
type textarea "You hereby grant to South Yorkshire Local Visitor Economy Partnership* and its …"
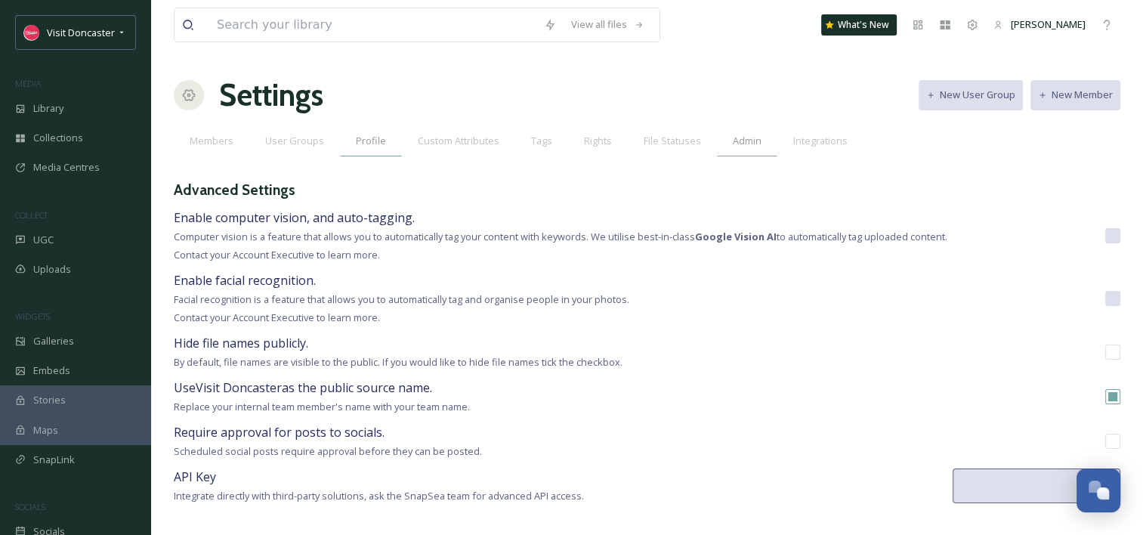
click at [384, 133] on div "Profile" at bounding box center [371, 140] width 62 height 31
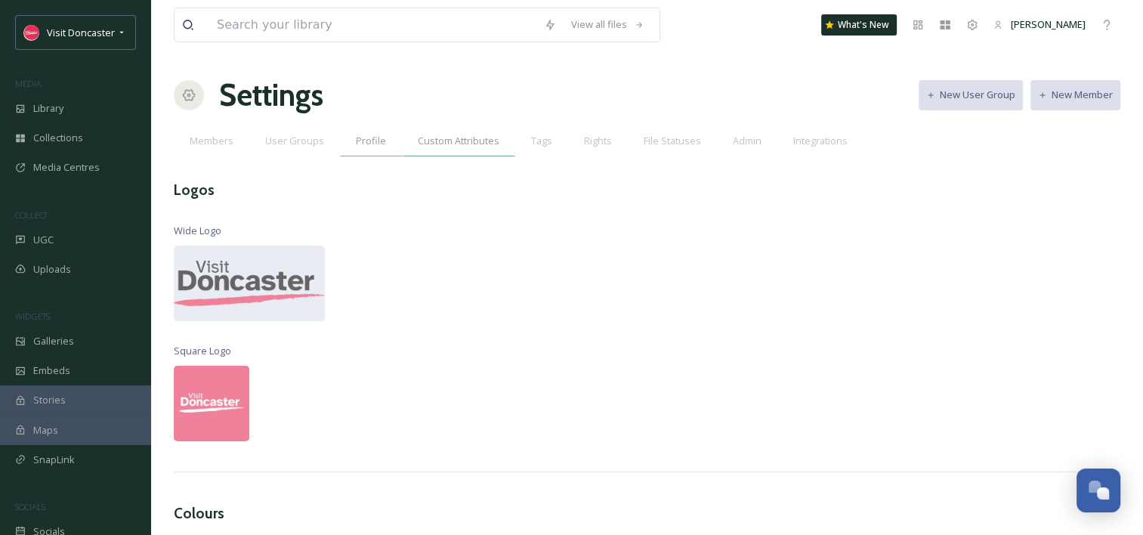
click at [456, 141] on span "Custom Attributes" at bounding box center [459, 141] width 82 height 14
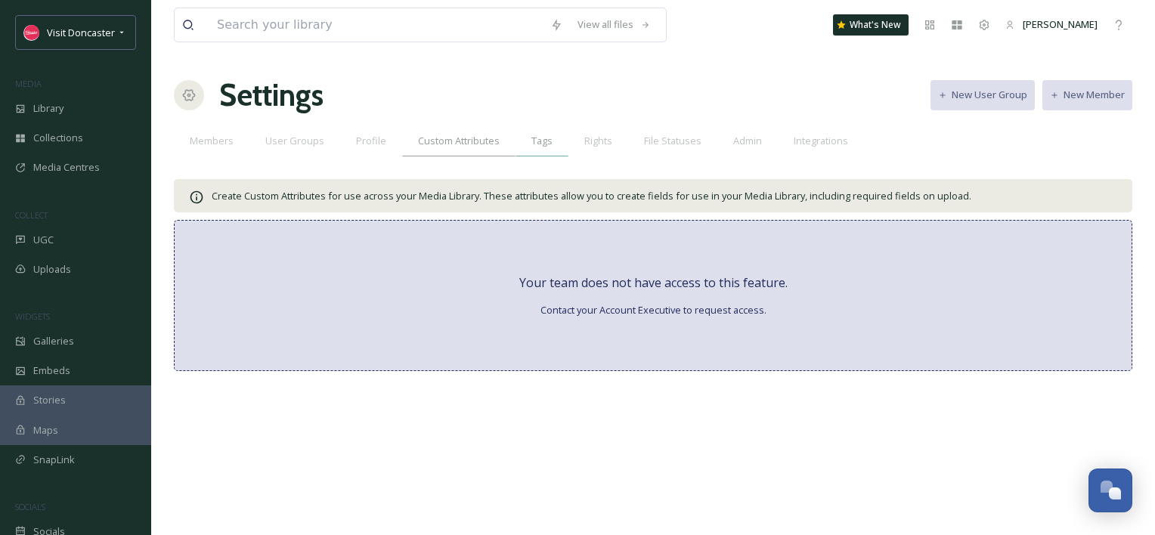
click at [538, 141] on span "Tags" at bounding box center [541, 141] width 21 height 14
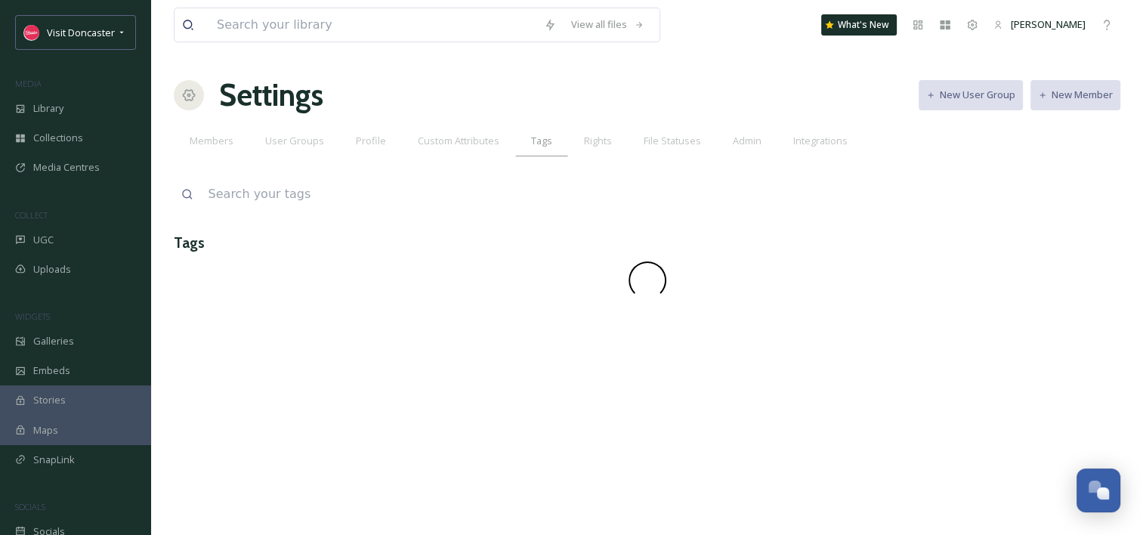
click at [588, 141] on span "Rights" at bounding box center [598, 141] width 28 height 14
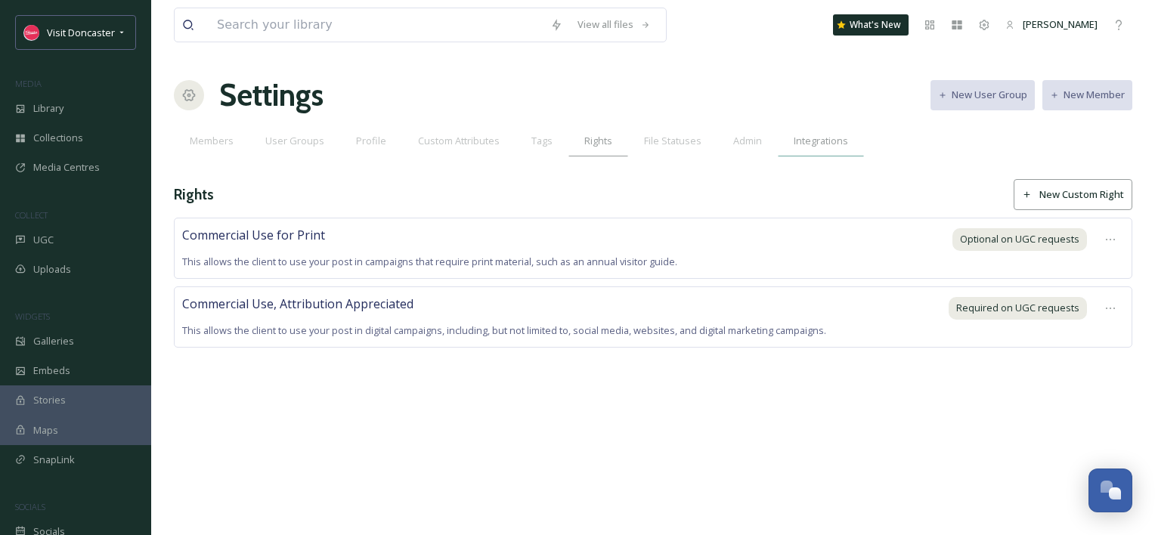
click at [778, 142] on div "Integrations" at bounding box center [821, 140] width 86 height 31
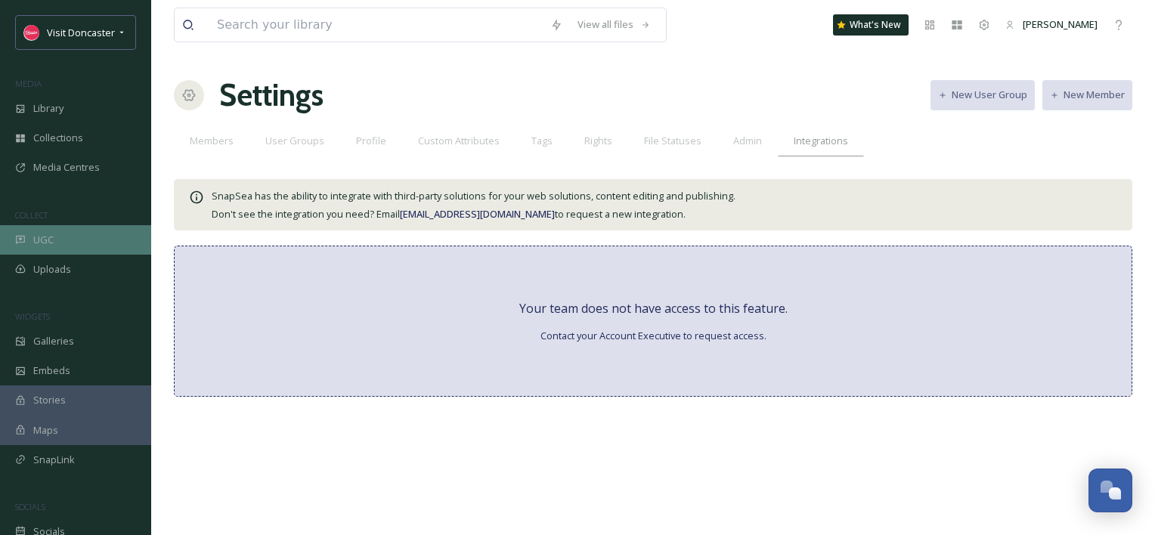
click at [40, 226] on div "UGC" at bounding box center [75, 239] width 151 height 29
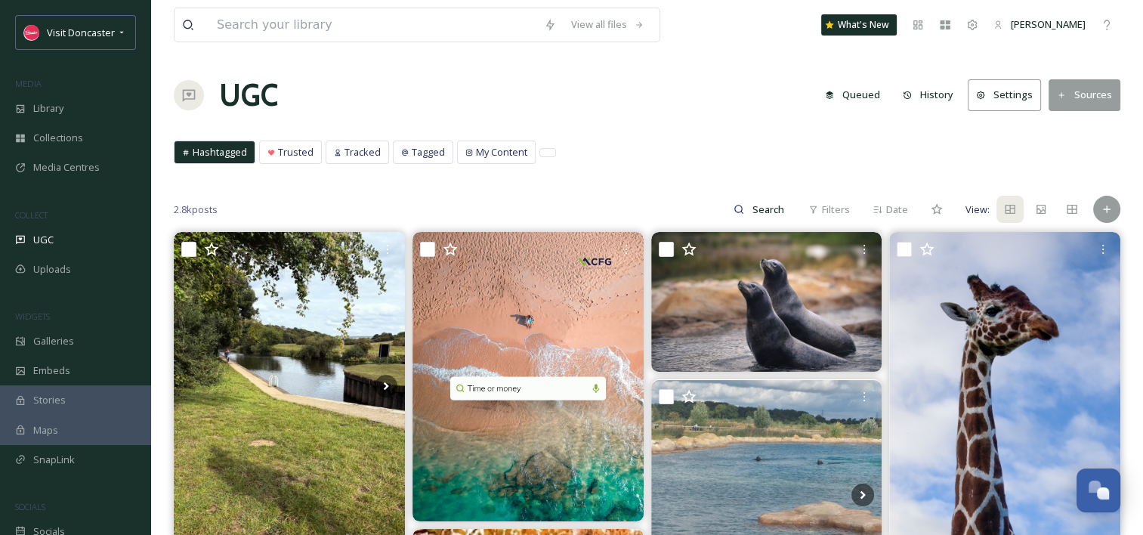
click at [994, 97] on button "Settings" at bounding box center [1004, 94] width 73 height 31
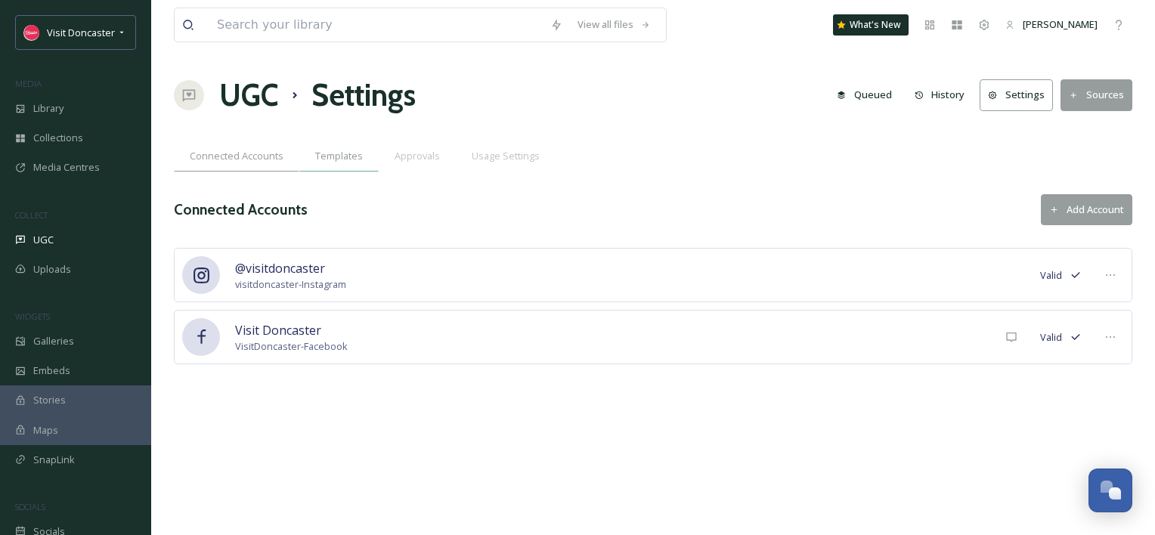
click at [326, 159] on span "Templates" at bounding box center [339, 156] width 48 height 14
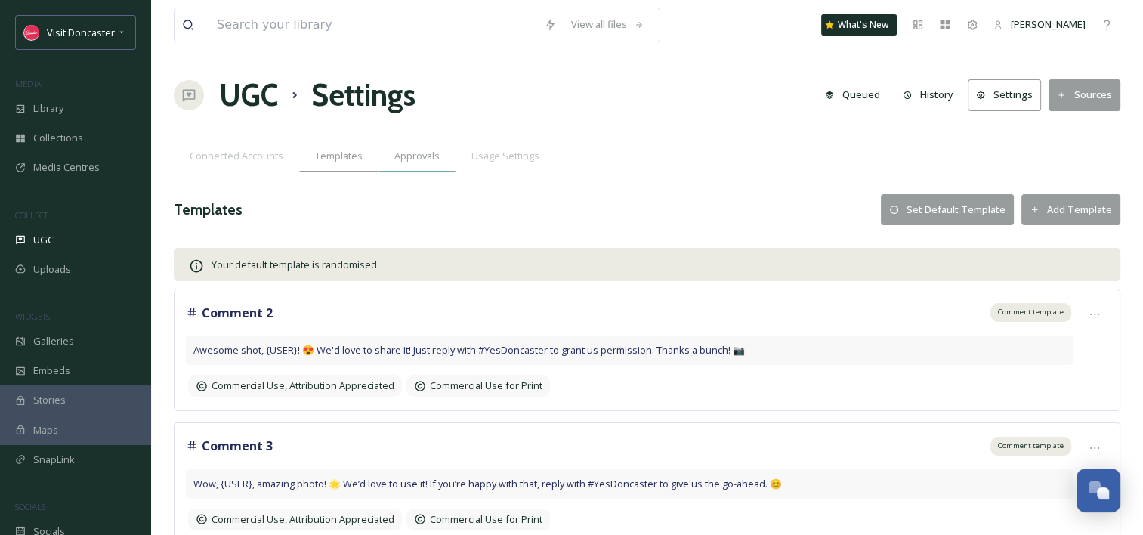
click at [396, 157] on span "Approvals" at bounding box center [417, 156] width 45 height 14
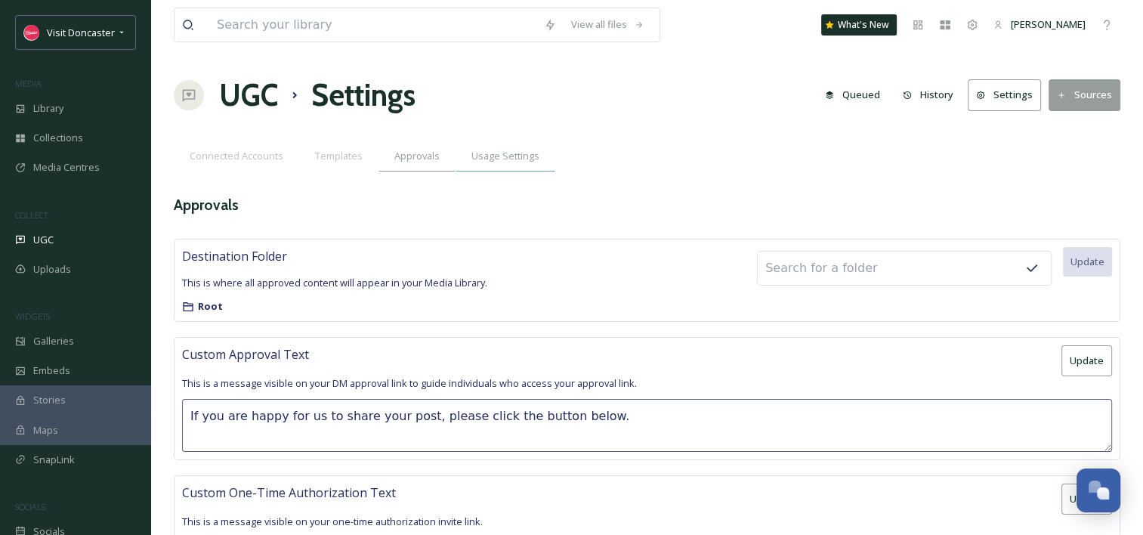
click at [466, 157] on div "Usage Settings" at bounding box center [506, 156] width 100 height 31
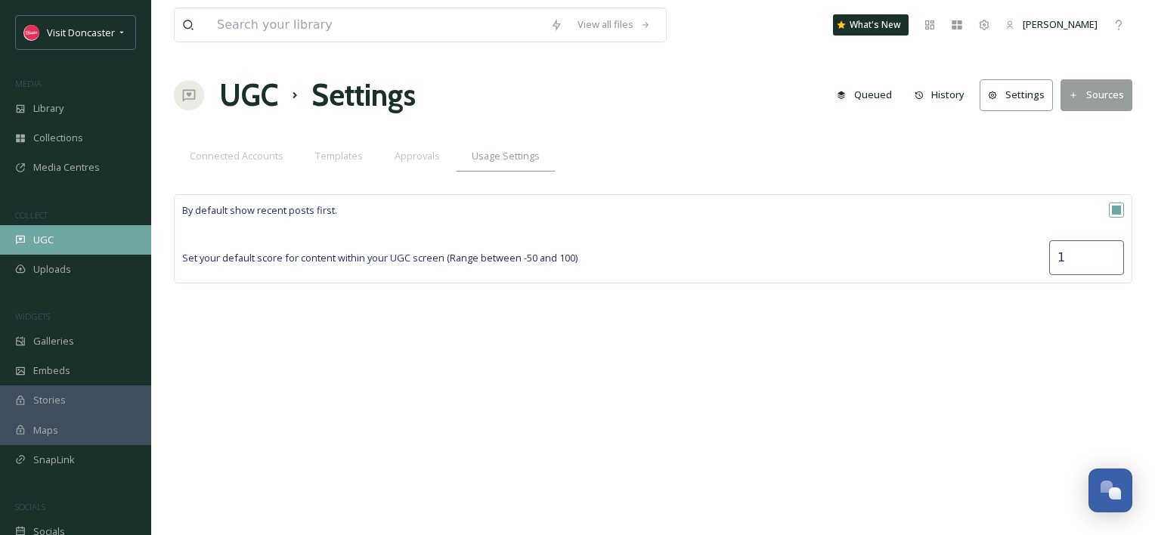
click at [22, 228] on div "UGC" at bounding box center [75, 239] width 151 height 29
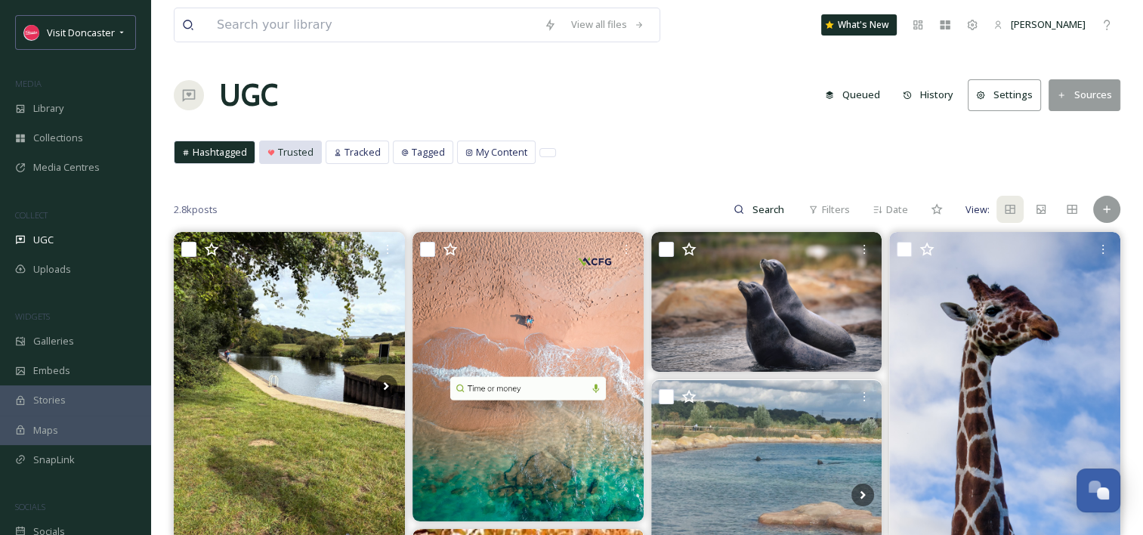
click at [309, 152] on span "Trusted" at bounding box center [296, 152] width 36 height 14
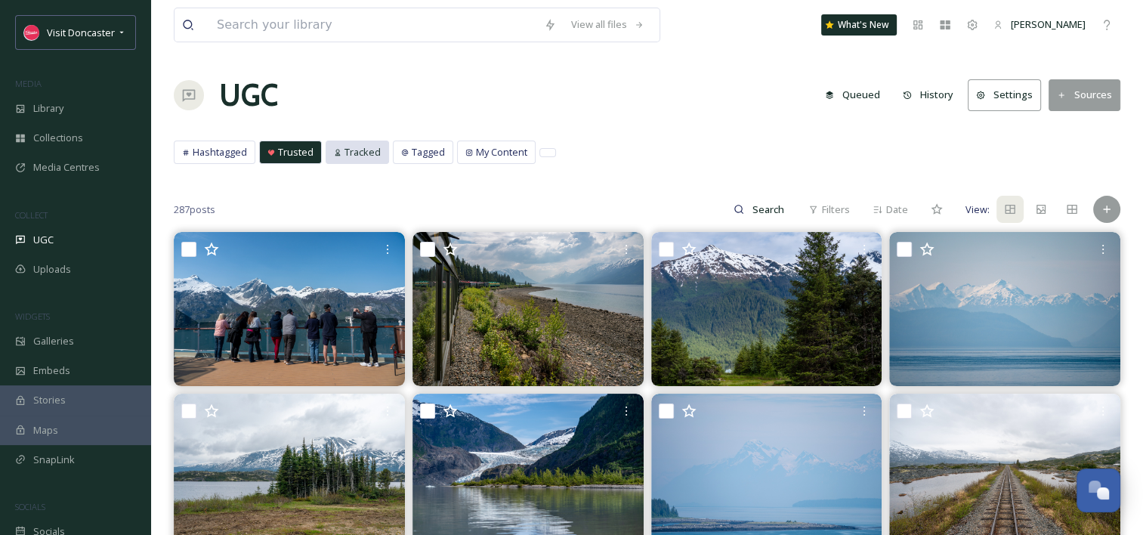
click at [357, 154] on span "Tracked" at bounding box center [363, 152] width 36 height 14
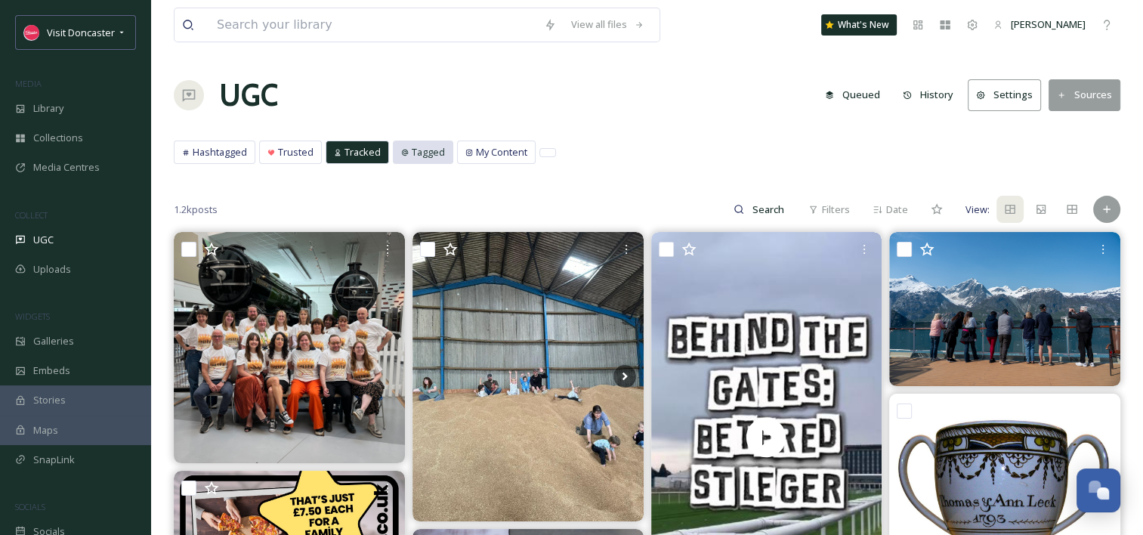
click at [422, 150] on span "Tagged" at bounding box center [428, 152] width 33 height 14
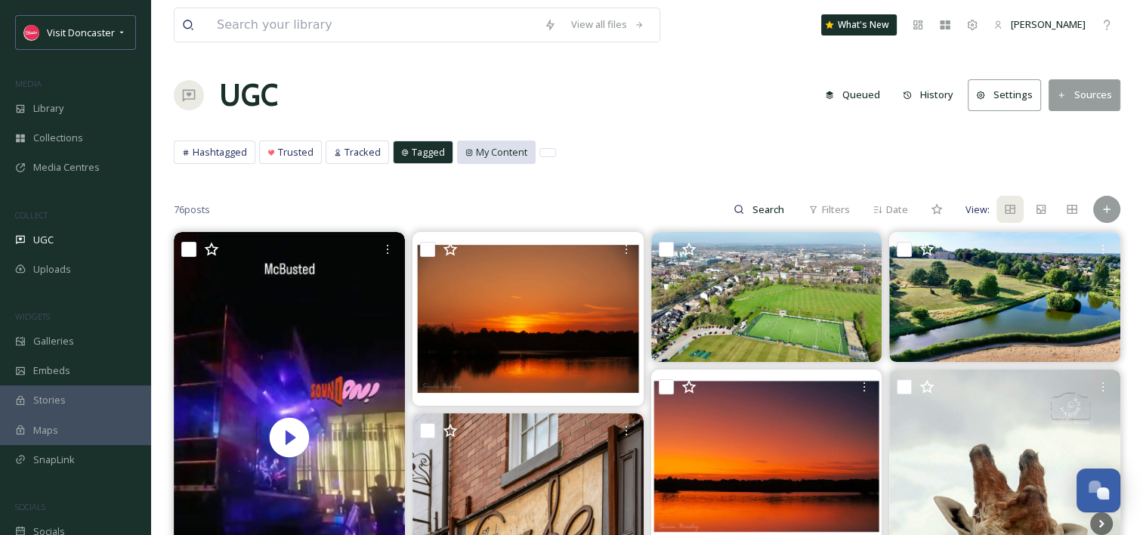
click at [494, 142] on div "My Content" at bounding box center [496, 152] width 77 height 22
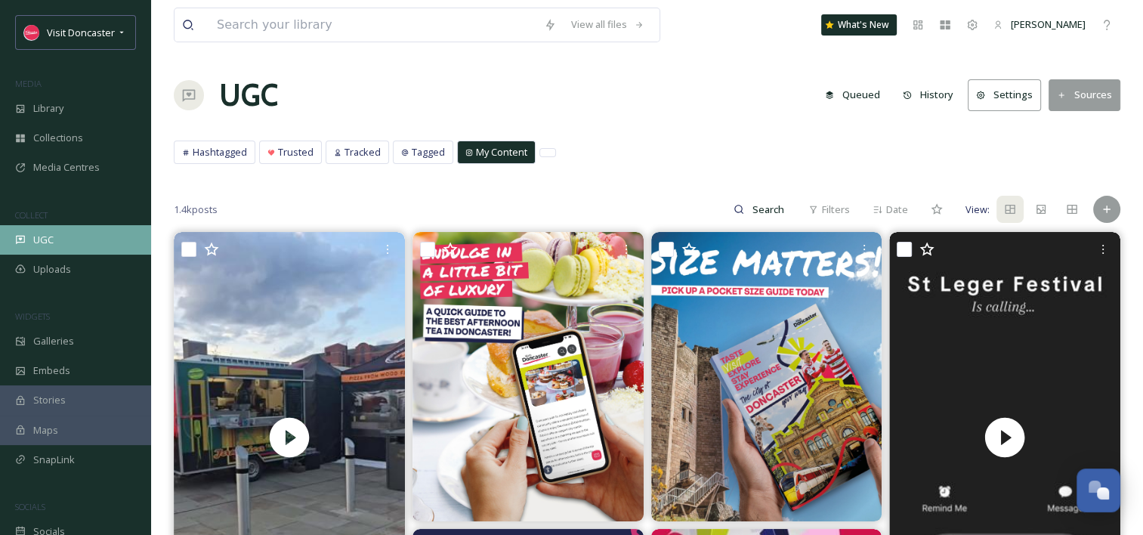
click at [39, 242] on span "UGC" at bounding box center [43, 240] width 20 height 14
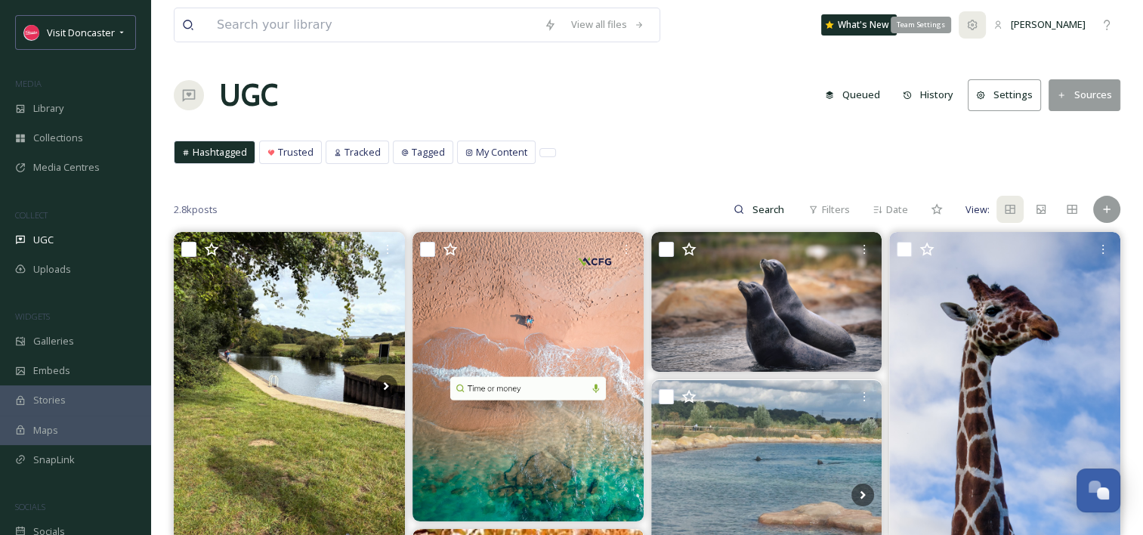
click at [986, 32] on div "Team Settings" at bounding box center [972, 24] width 27 height 27
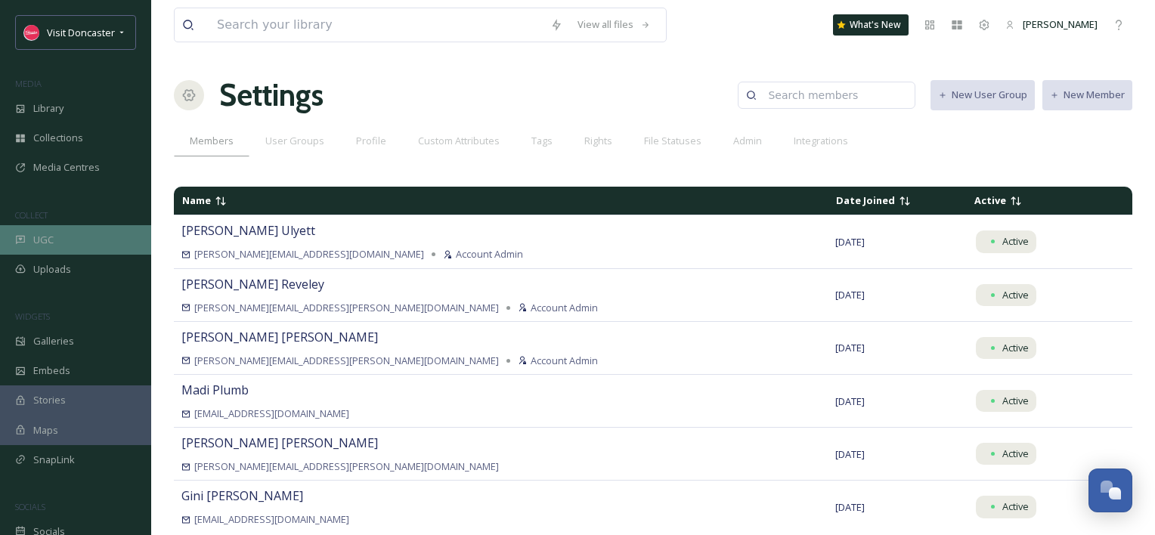
click at [63, 239] on div "UGC" at bounding box center [75, 239] width 151 height 29
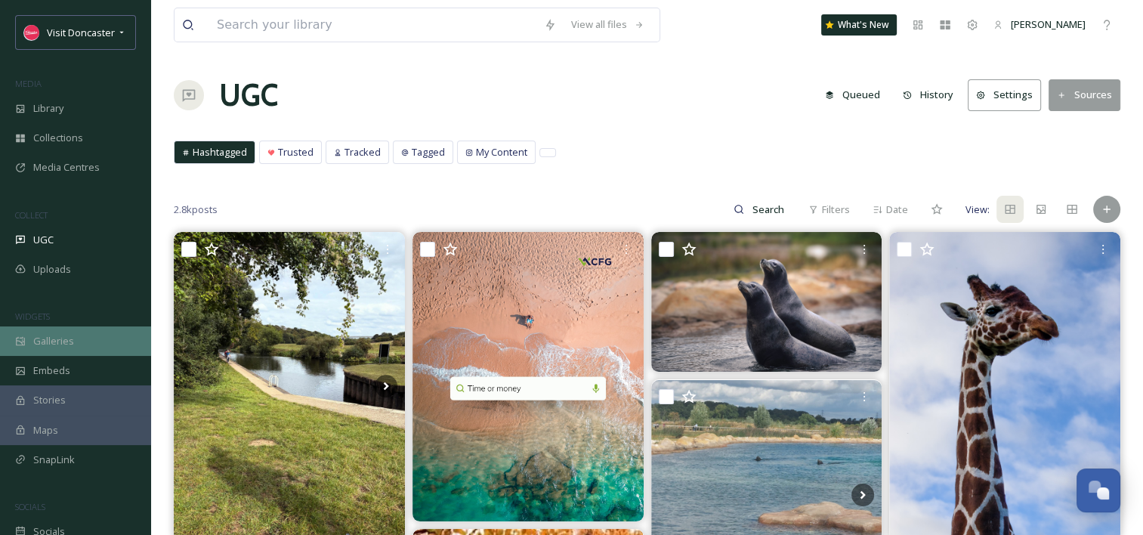
click at [54, 339] on span "Galleries" at bounding box center [53, 341] width 41 height 14
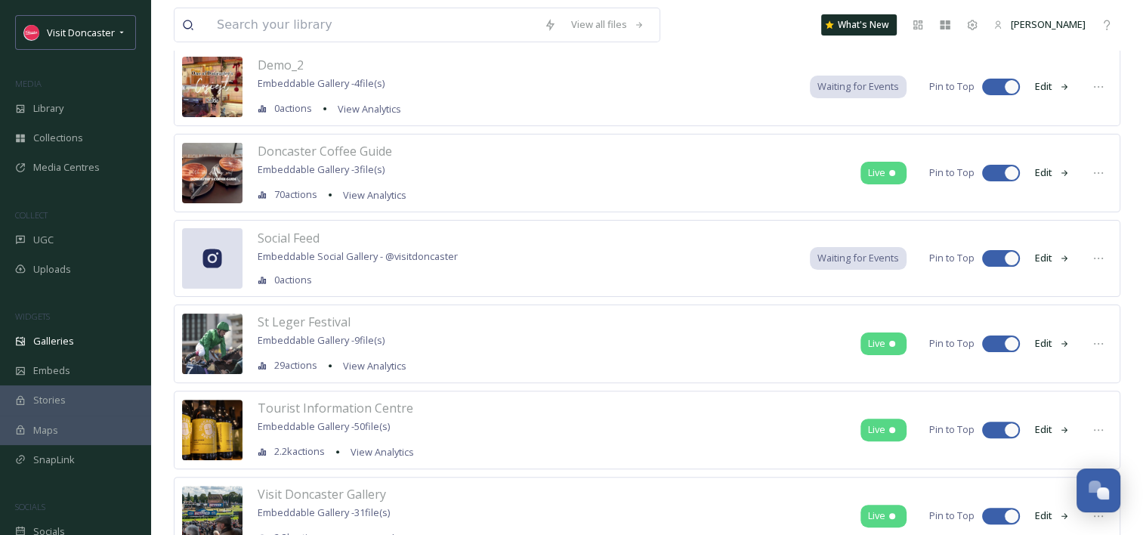
scroll to position [378, 0]
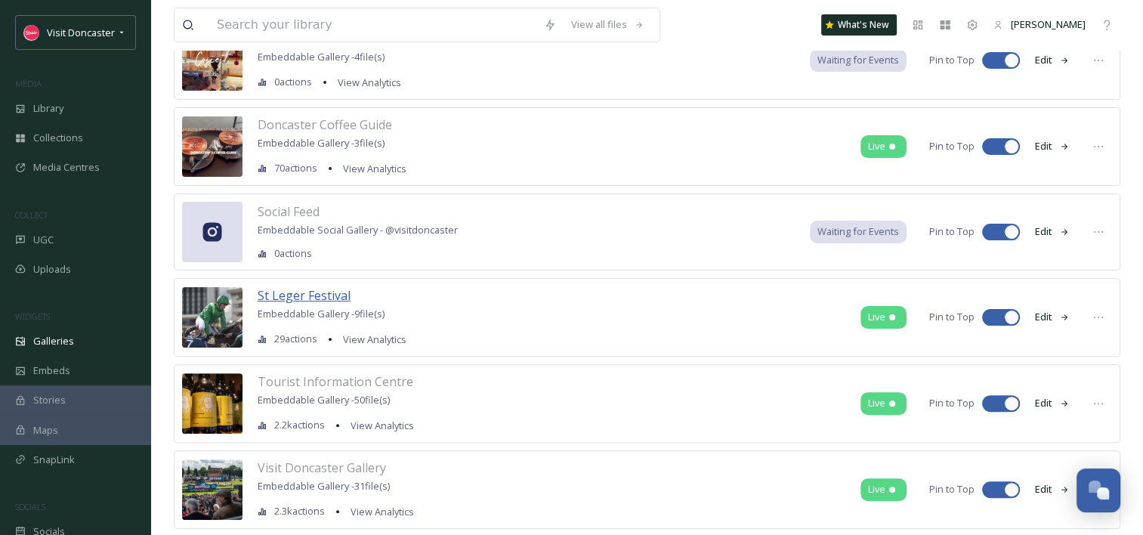
click at [312, 296] on span "St Leger Festival" at bounding box center [304, 295] width 93 height 17
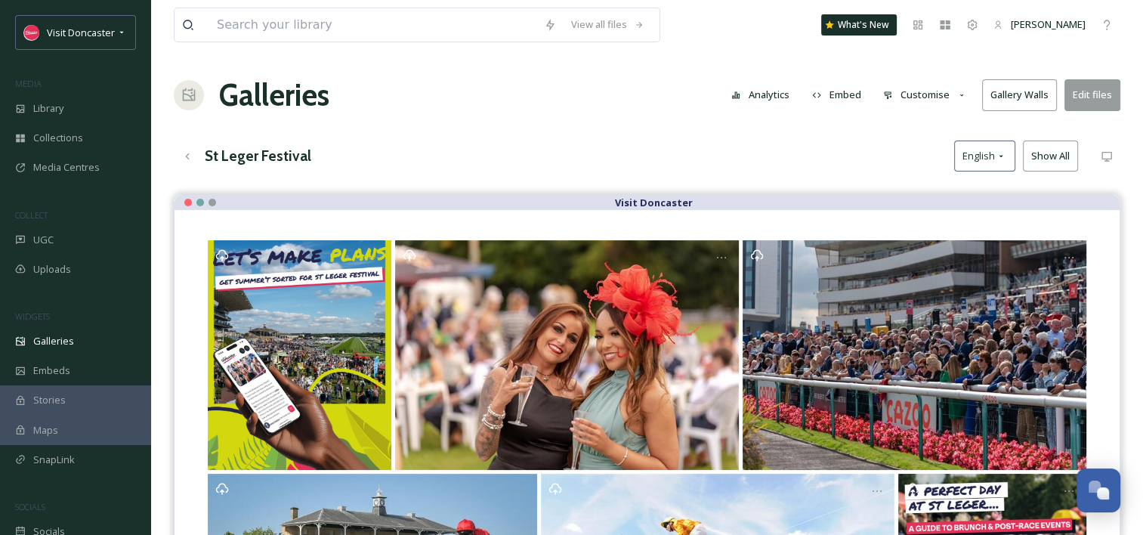
click at [840, 92] on button "Embed" at bounding box center [837, 94] width 64 height 29
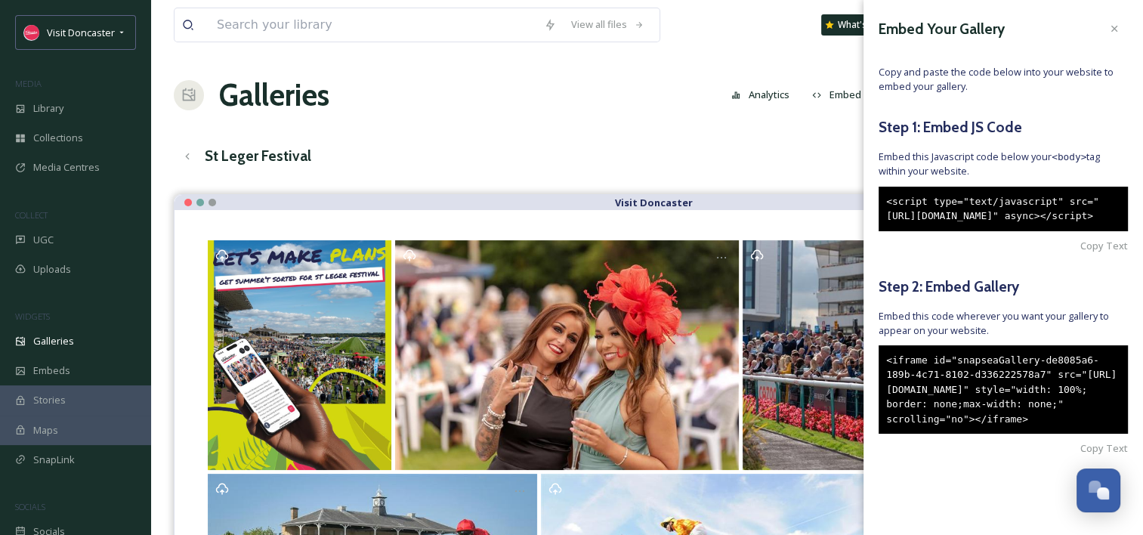
scroll to position [41, 0]
click at [1081, 456] on span "Copy Text" at bounding box center [1105, 448] width 48 height 14
click at [605, 118] on div "View all files What's New Madi Plumb Galleries Analytics Embed Customise Galler…" at bounding box center [647, 383] width 992 height 766
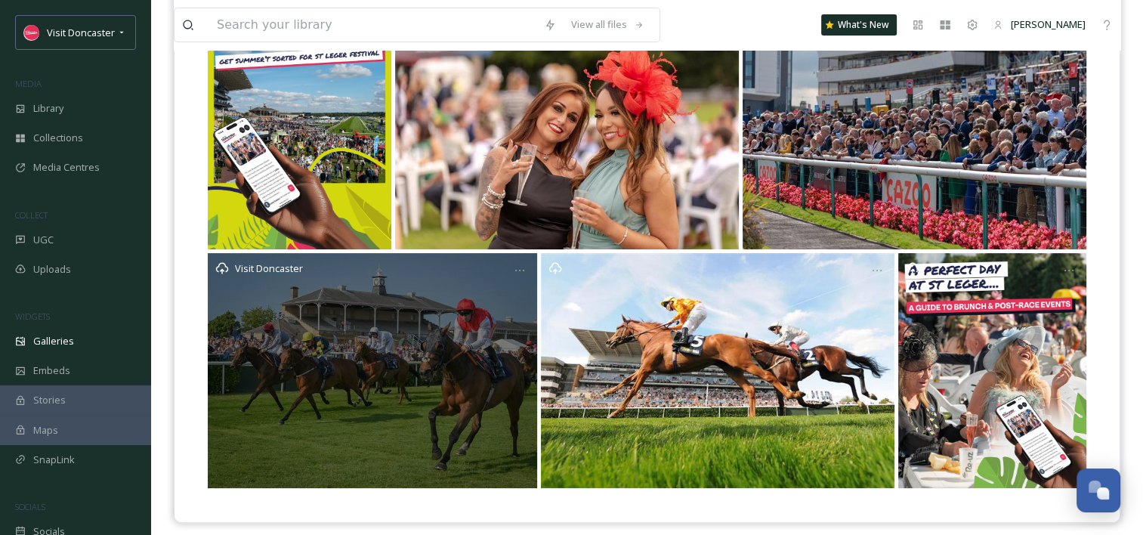
scroll to position [230, 0]
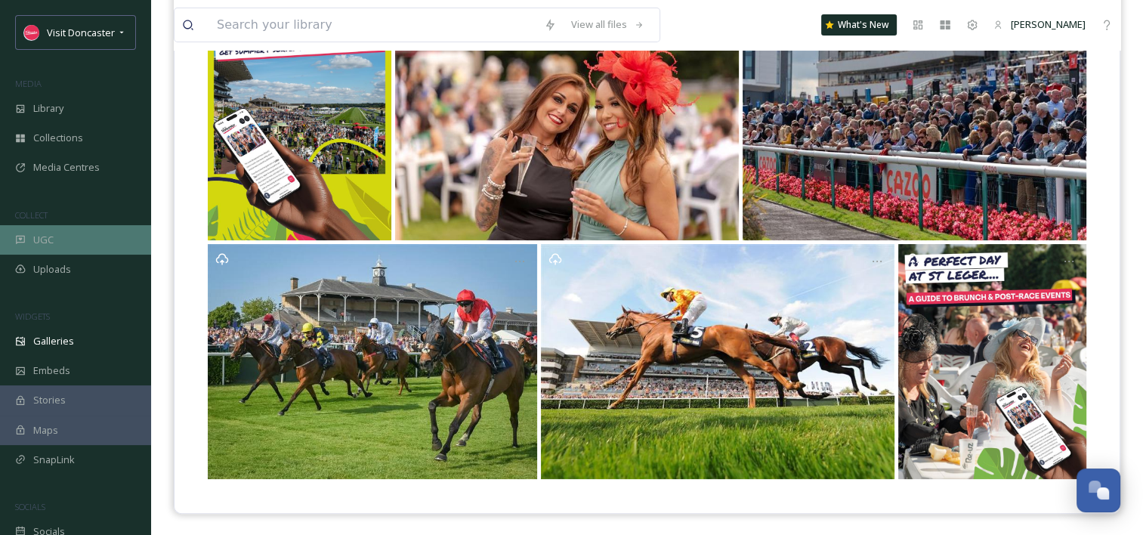
click at [47, 233] on span "UGC" at bounding box center [43, 240] width 20 height 14
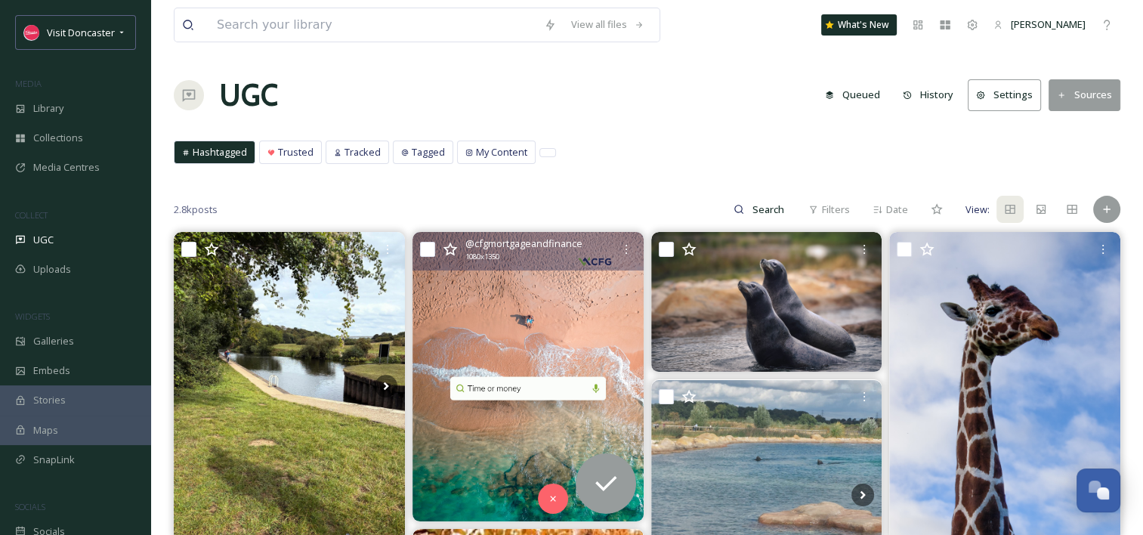
click at [504, 414] on img at bounding box center [528, 376] width 231 height 289
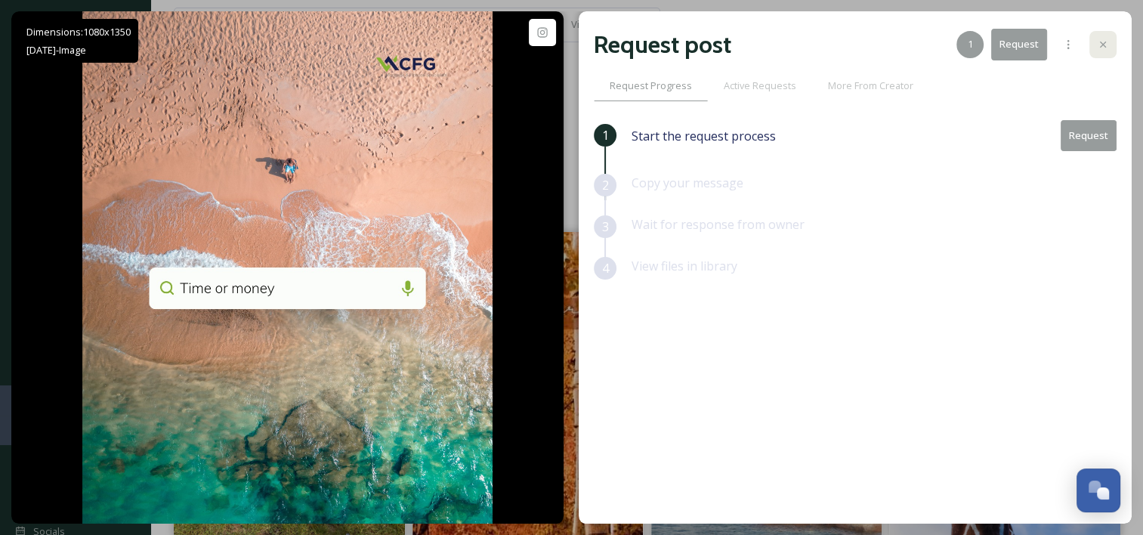
click at [1092, 42] on div at bounding box center [1103, 44] width 27 height 27
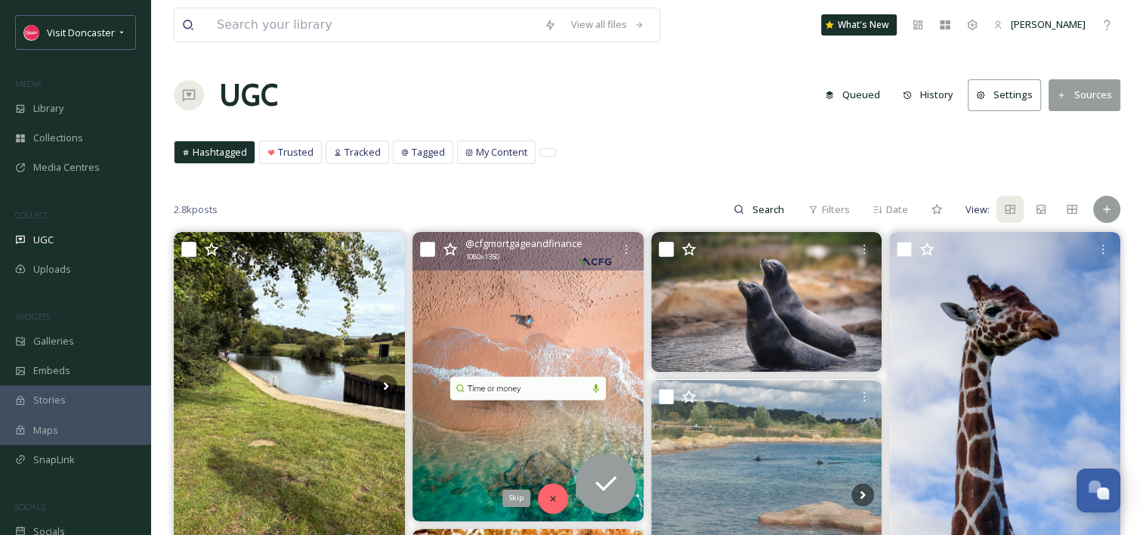
click at [561, 507] on div "Skip" at bounding box center [553, 499] width 30 height 30
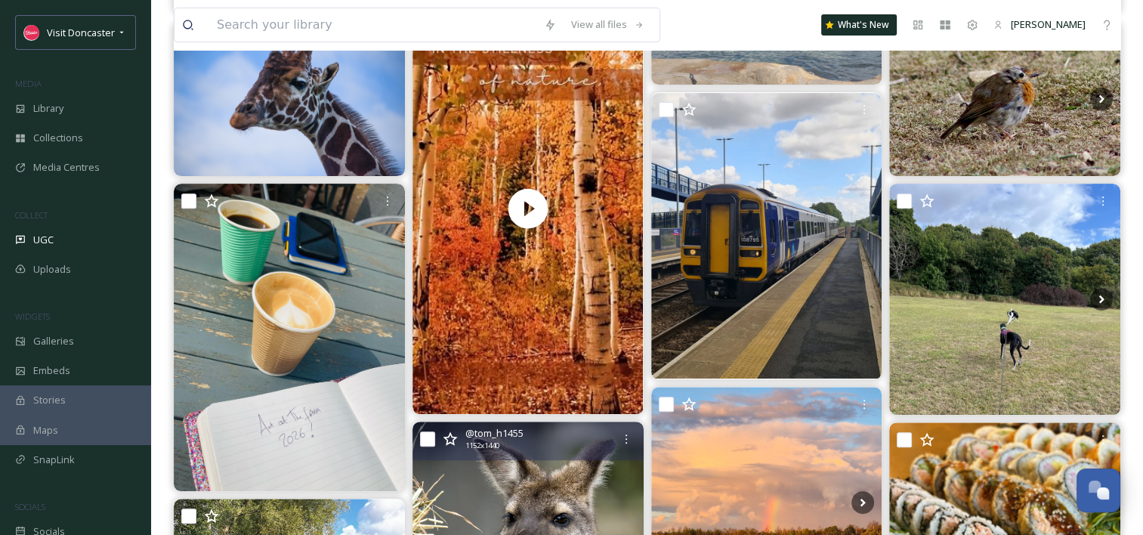
scroll to position [529, 0]
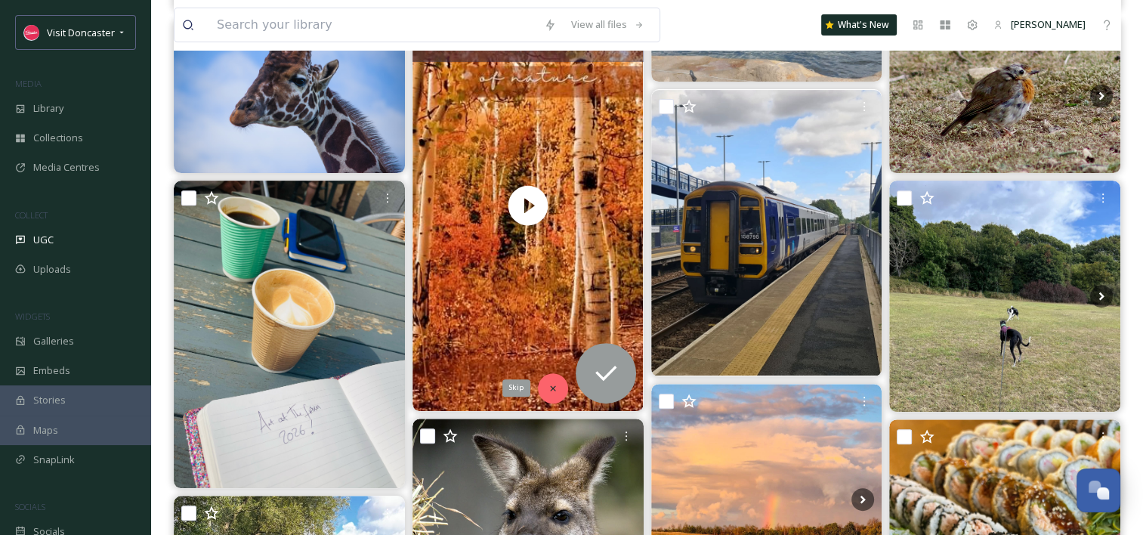
click at [559, 393] on div "Skip" at bounding box center [553, 388] width 30 height 30
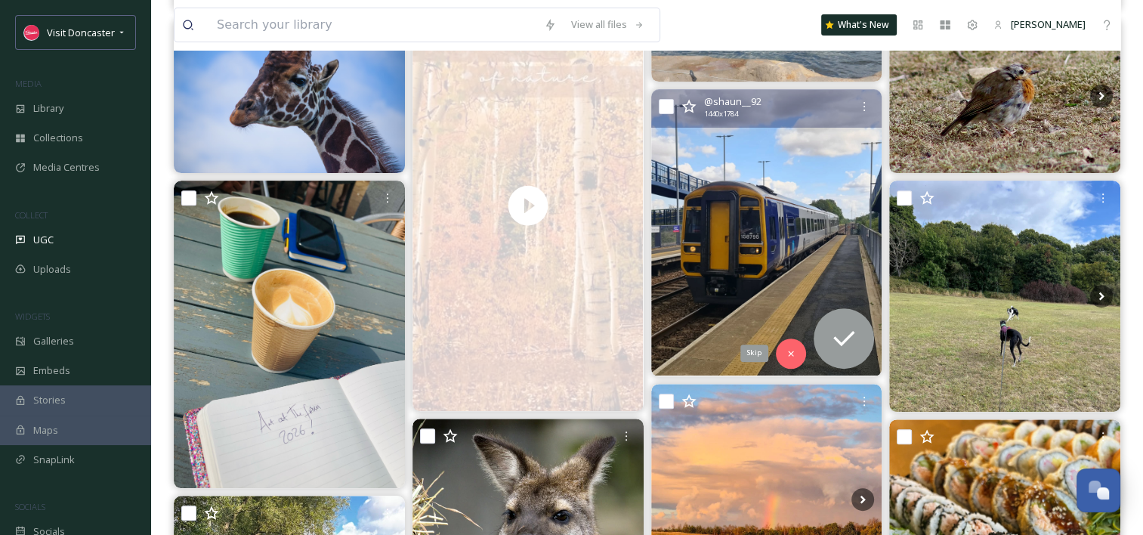
click at [795, 351] on icon at bounding box center [791, 353] width 11 height 11
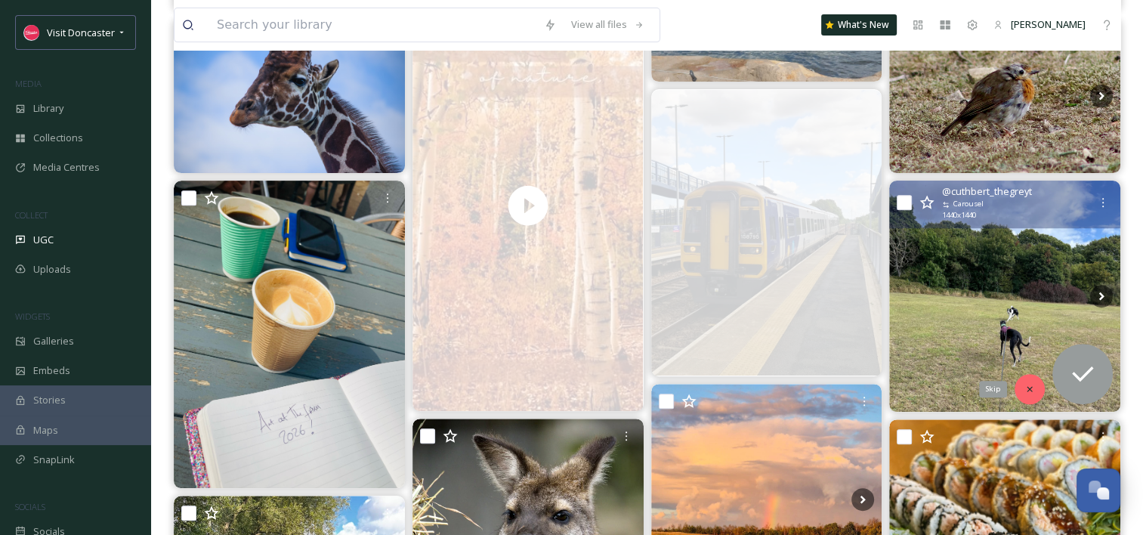
click at [1029, 384] on icon at bounding box center [1030, 389] width 11 height 11
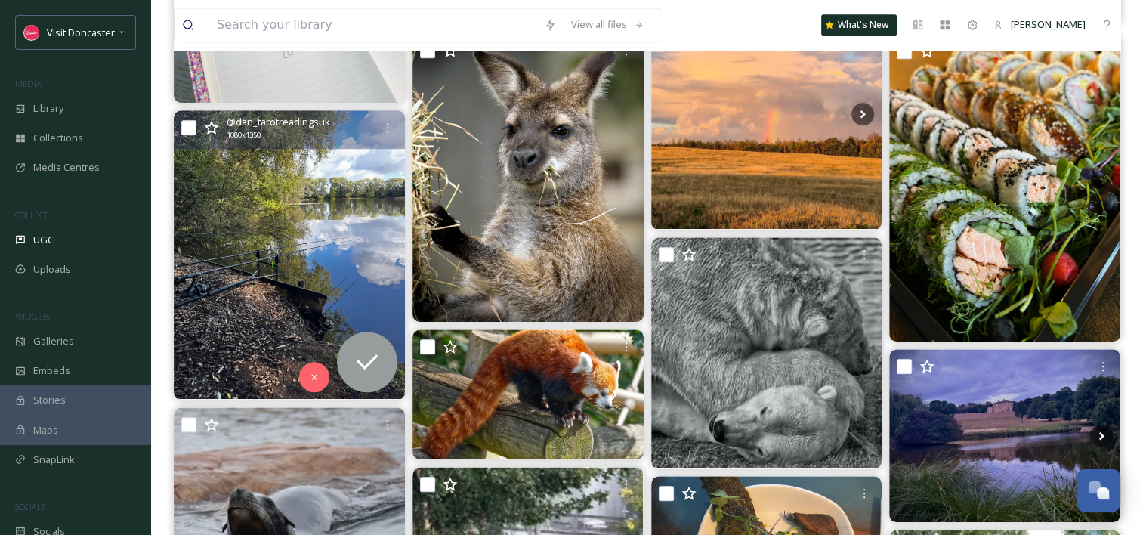
scroll to position [907, 0]
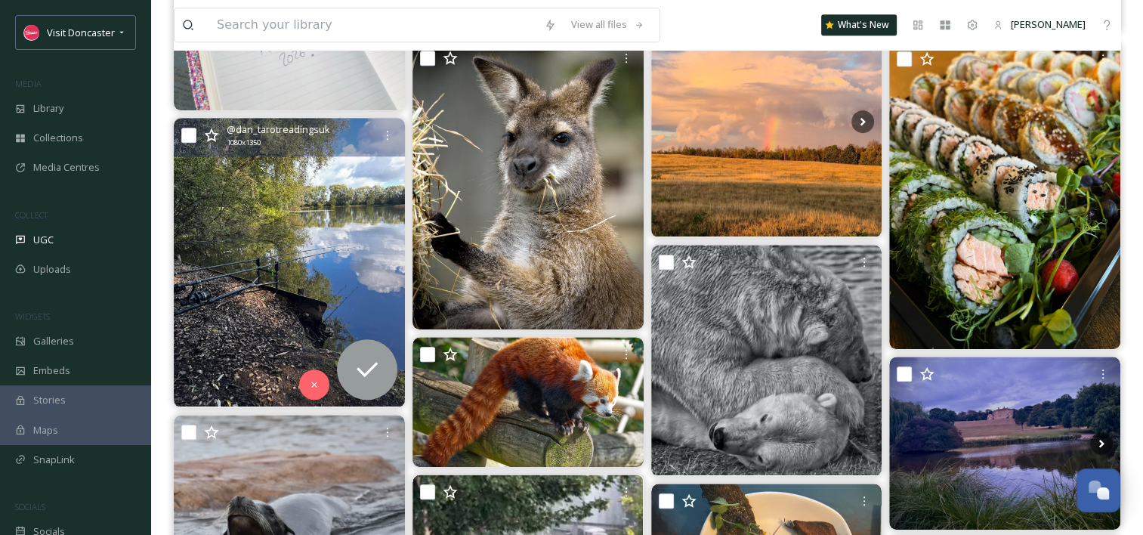
click at [309, 187] on img at bounding box center [289, 262] width 231 height 289
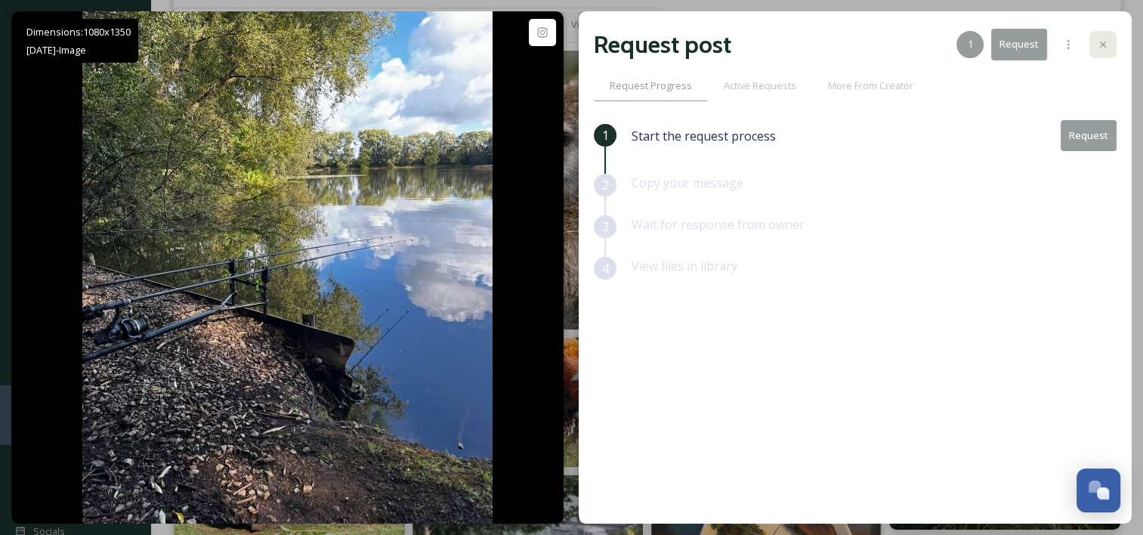
click at [1103, 43] on icon at bounding box center [1103, 45] width 12 height 12
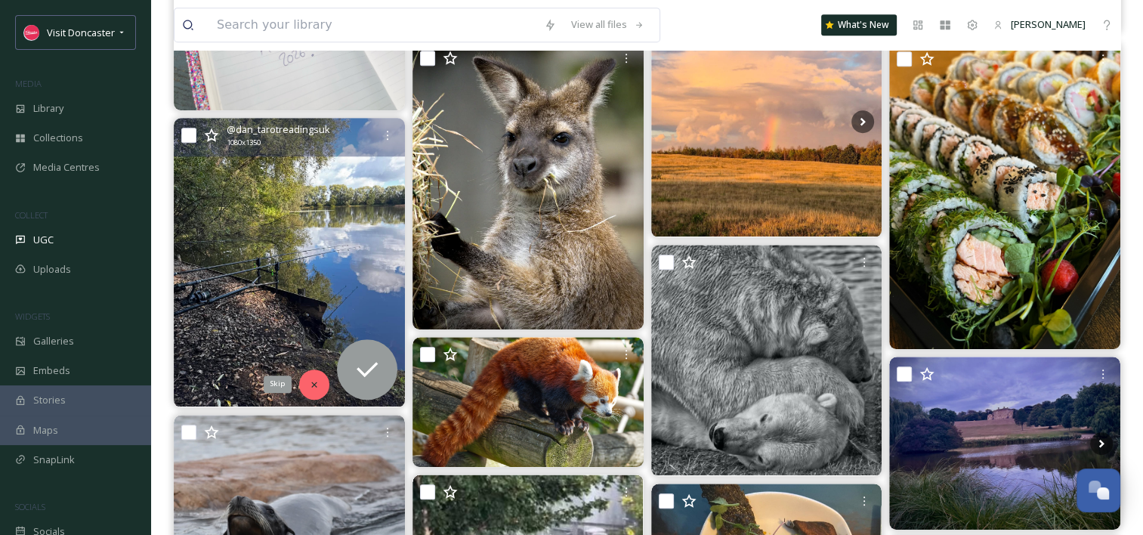
click at [317, 379] on icon at bounding box center [314, 384] width 11 height 11
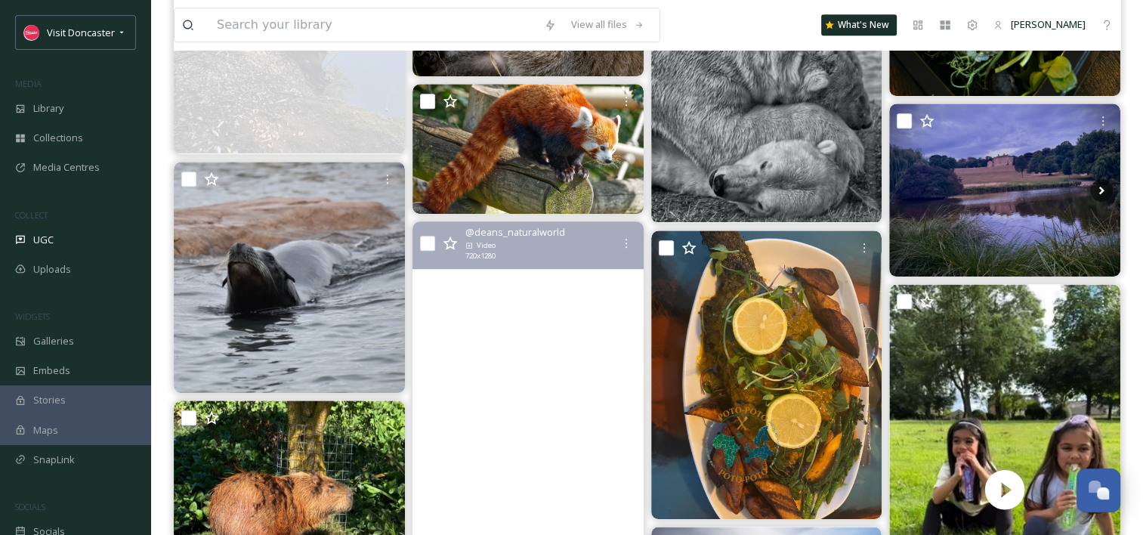
scroll to position [1285, 0]
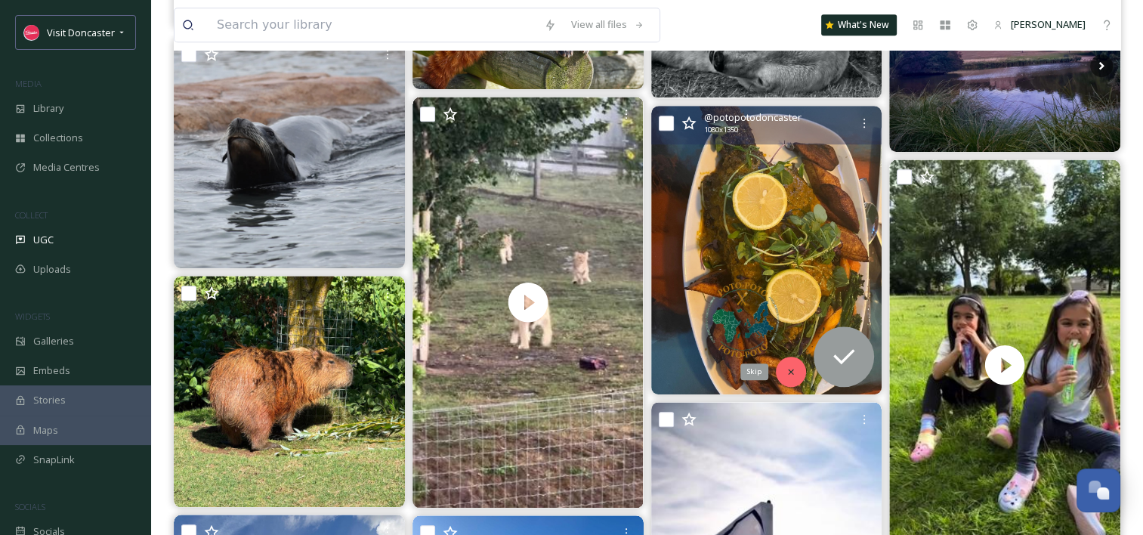
click at [787, 370] on icon at bounding box center [791, 372] width 11 height 11
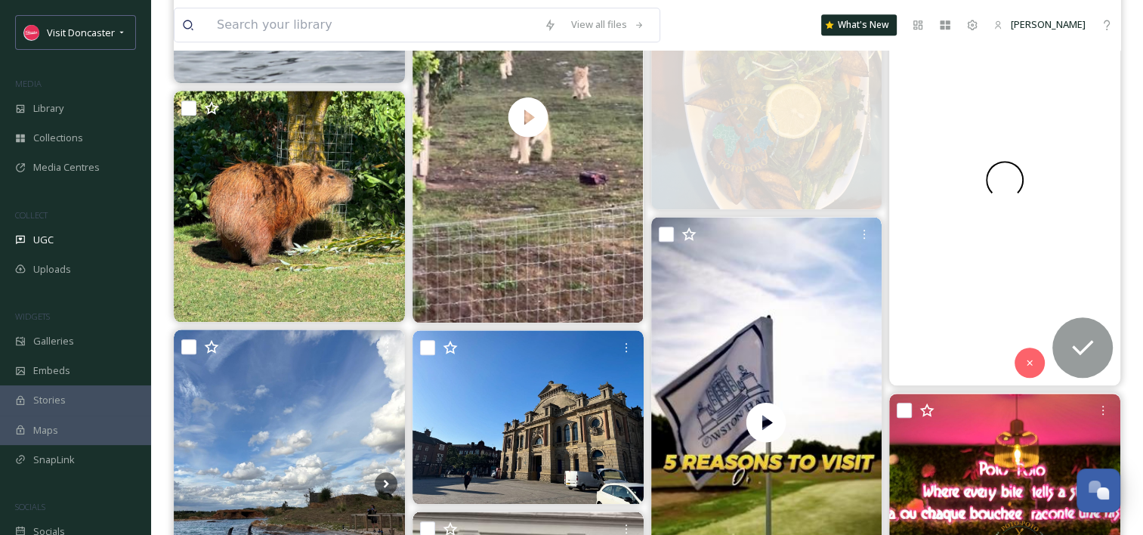
scroll to position [1512, 0]
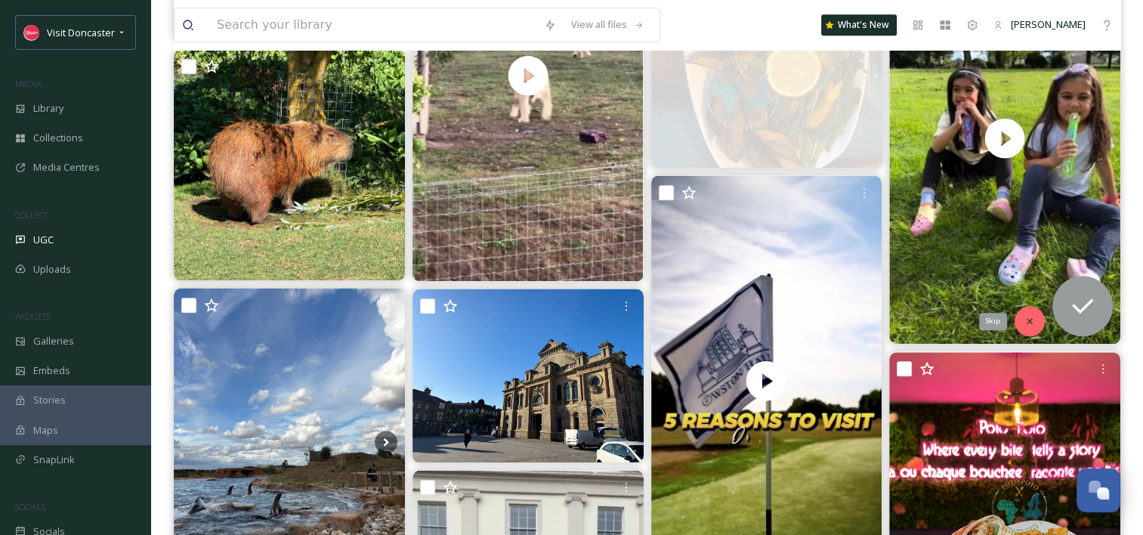
click at [1035, 323] on icon at bounding box center [1030, 321] width 11 height 11
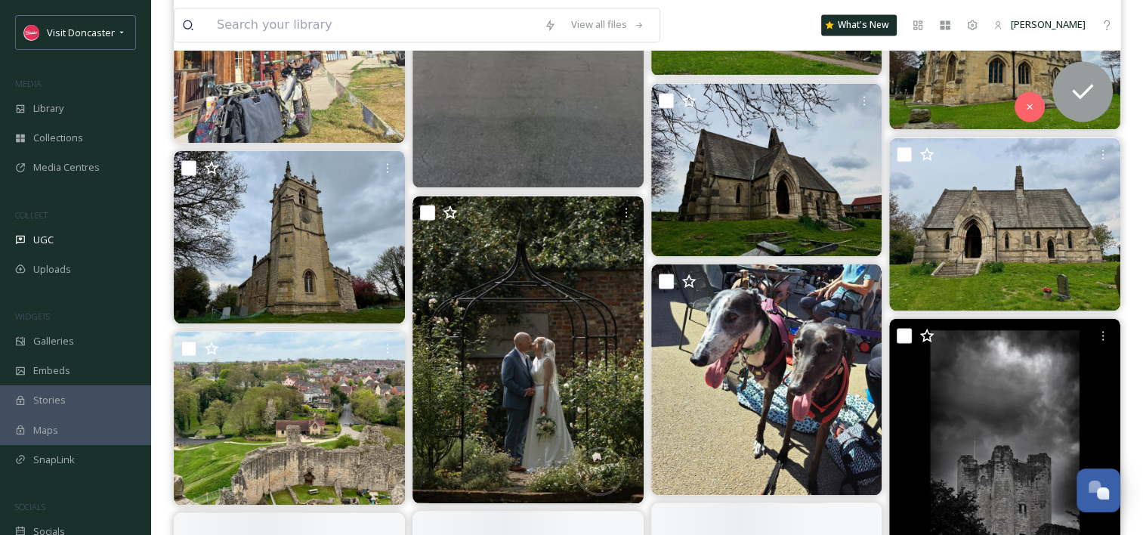
scroll to position [2267, 0]
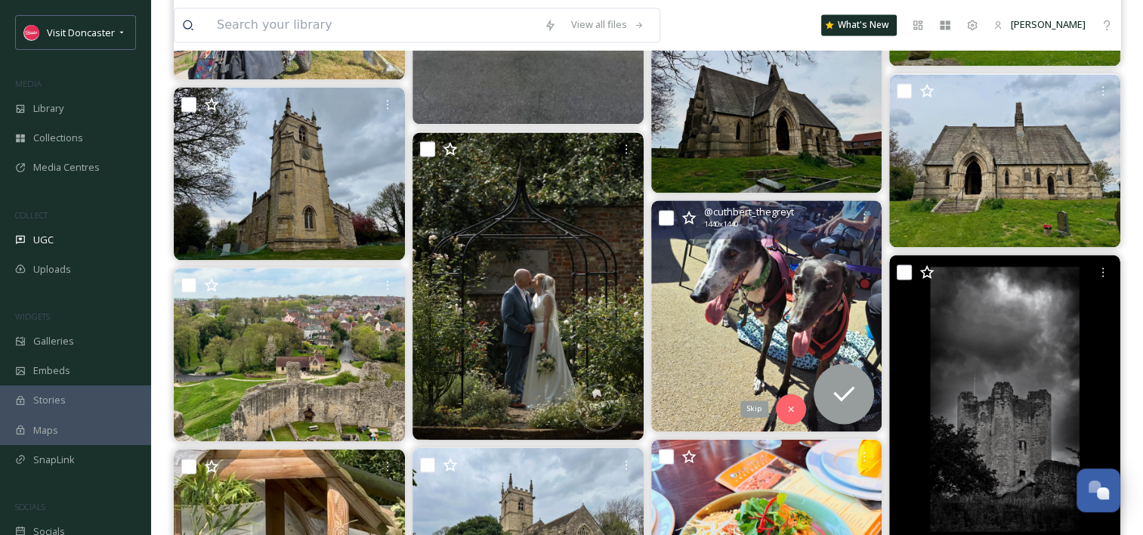
click at [792, 400] on div "Skip" at bounding box center [791, 409] width 30 height 30
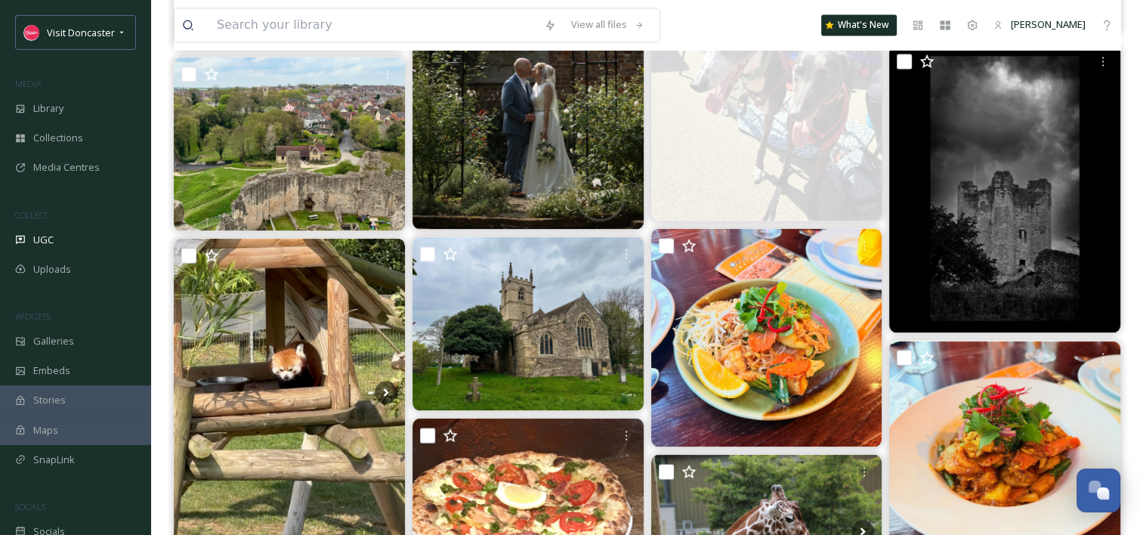
scroll to position [2418, 0]
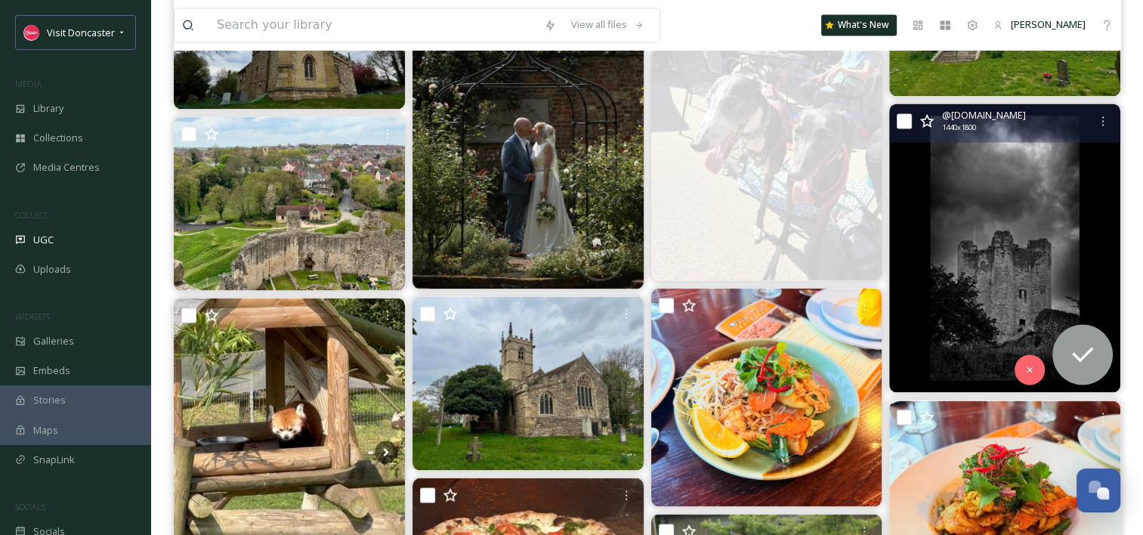
click at [1019, 255] on img at bounding box center [1005, 248] width 231 height 289
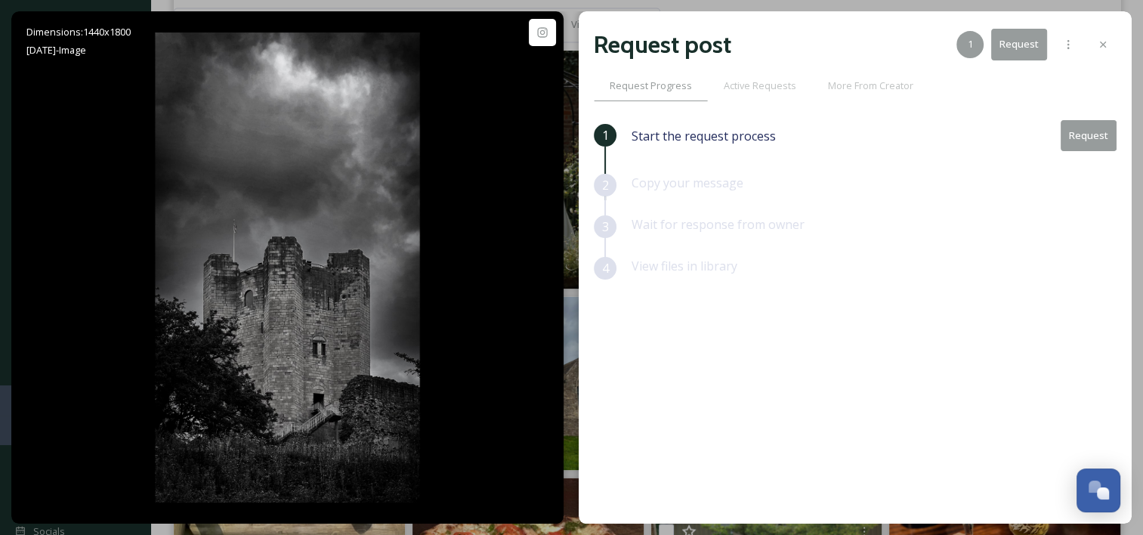
click at [1078, 142] on button "Request" at bounding box center [1089, 135] width 56 height 31
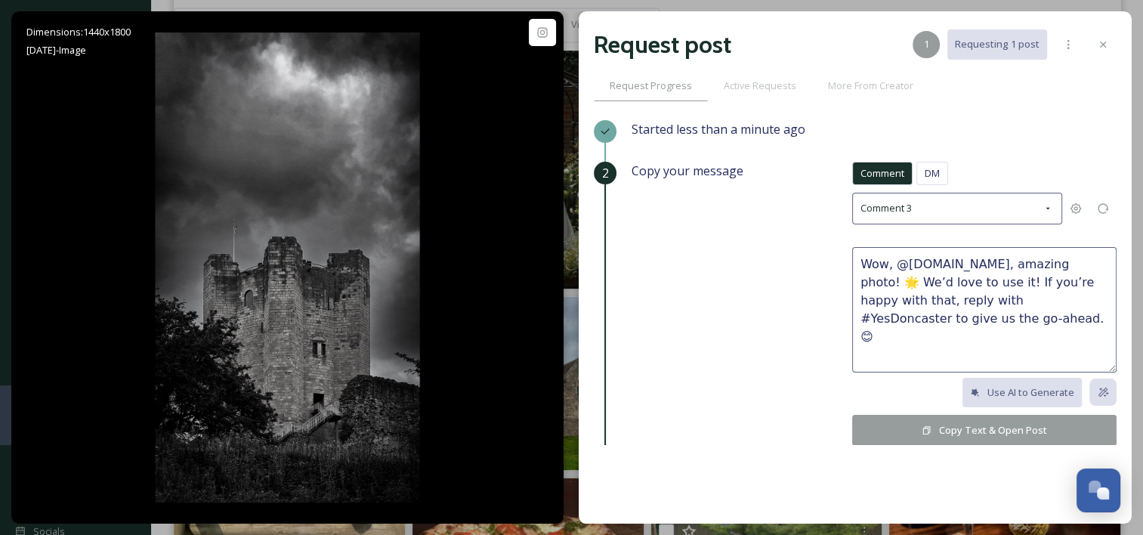
click at [971, 429] on button "Copy Text & Open Post" at bounding box center [985, 430] width 265 height 31
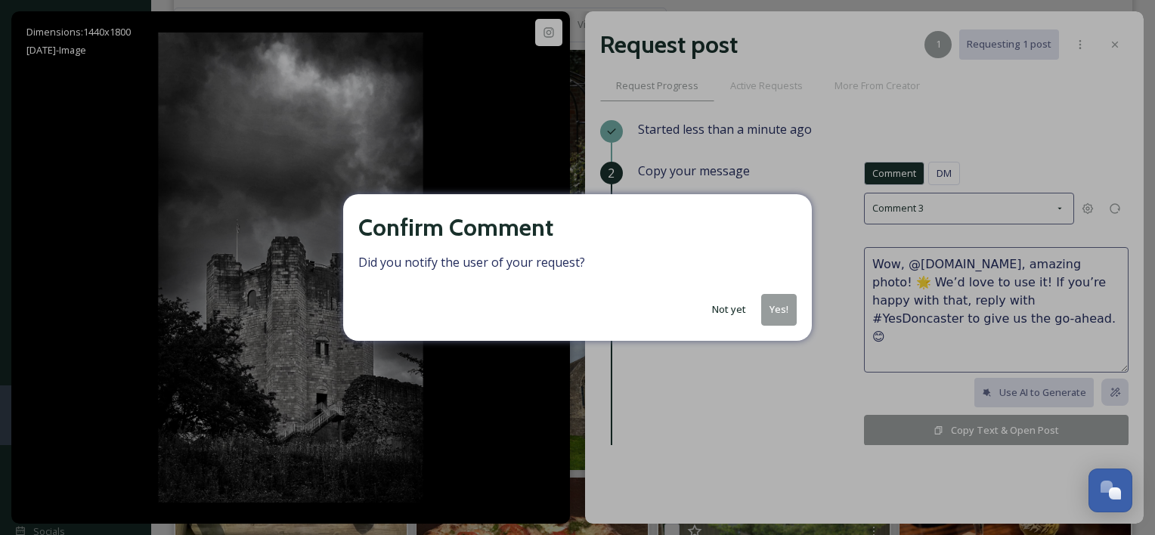
click at [778, 316] on button "Yes!" at bounding box center [779, 309] width 36 height 31
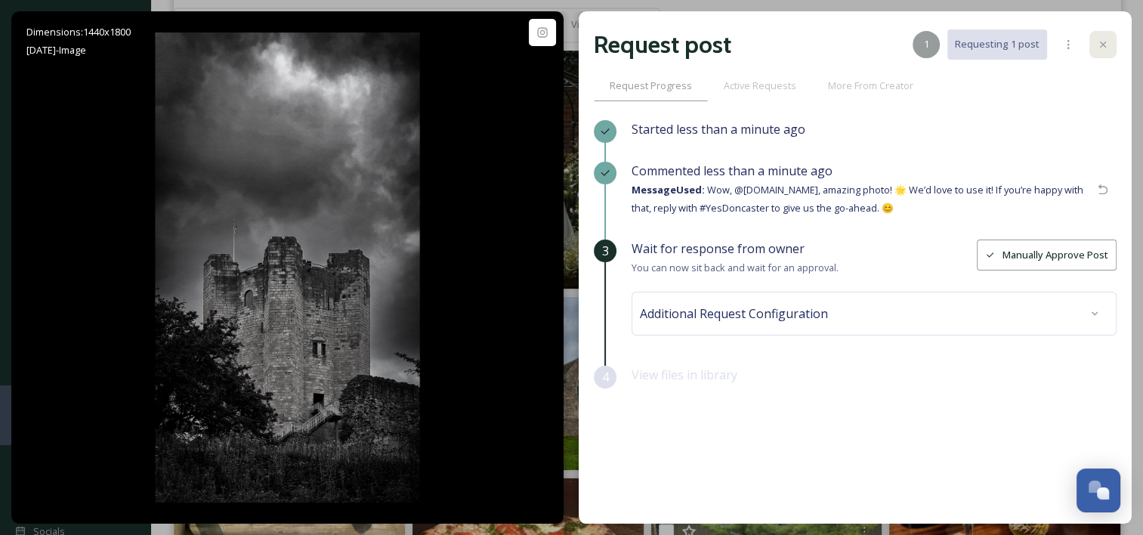
click at [1105, 47] on icon at bounding box center [1103, 45] width 6 height 6
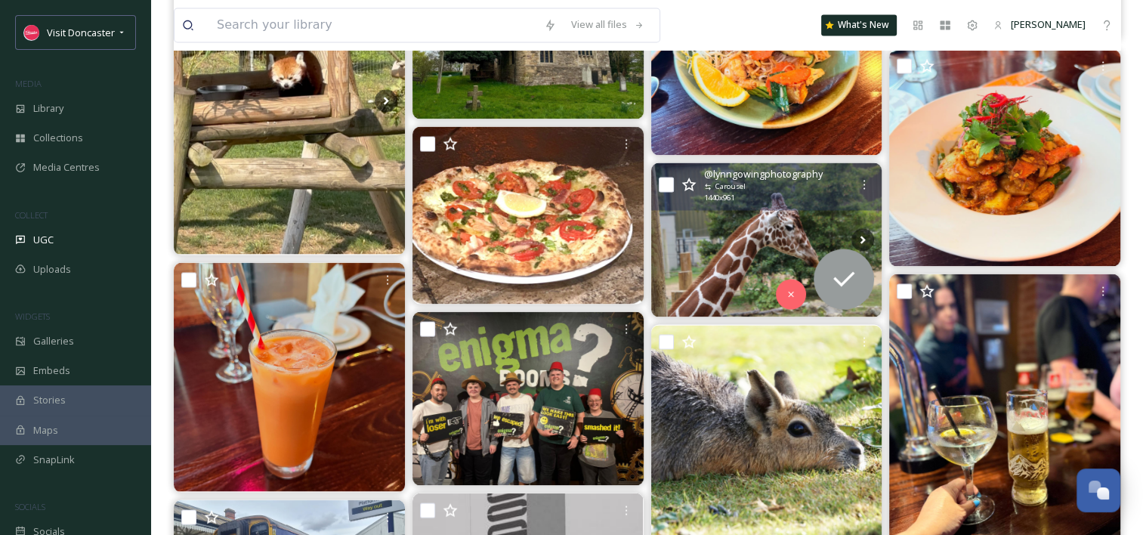
scroll to position [2796, 0]
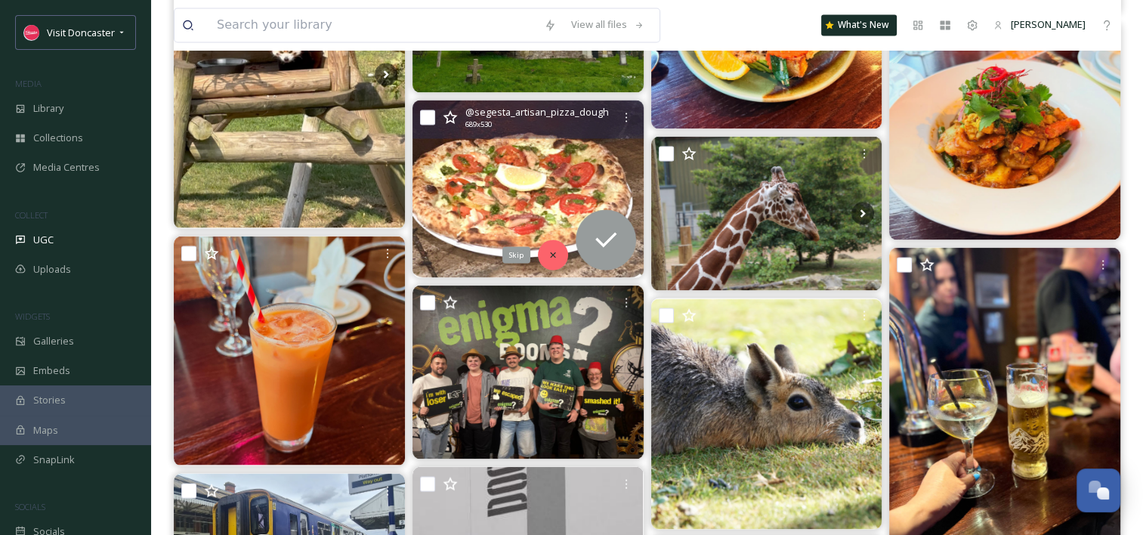
click at [561, 251] on div "Skip" at bounding box center [553, 255] width 30 height 30
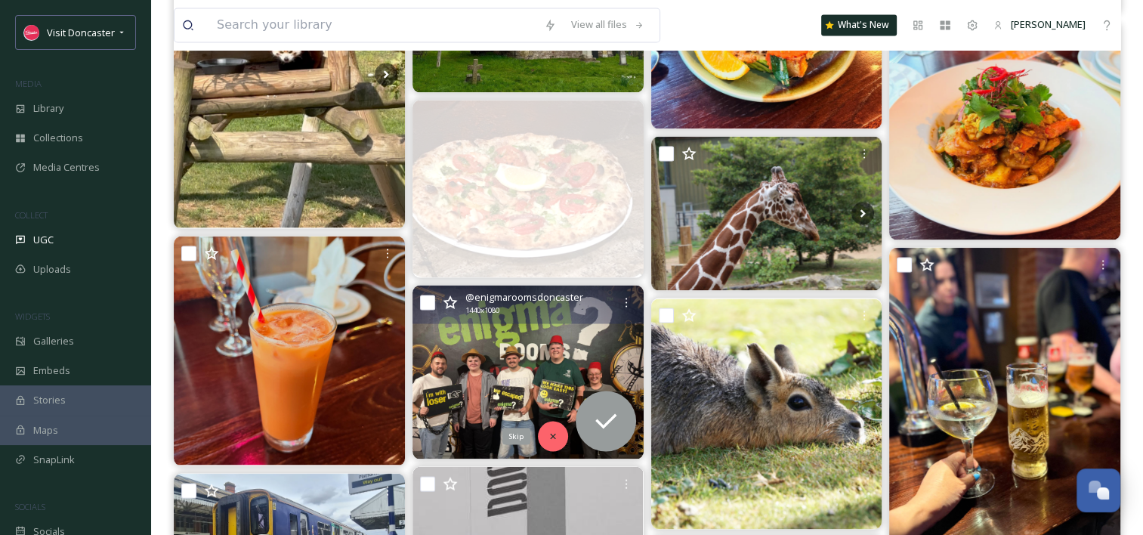
click at [553, 429] on div "Skip" at bounding box center [553, 436] width 30 height 30
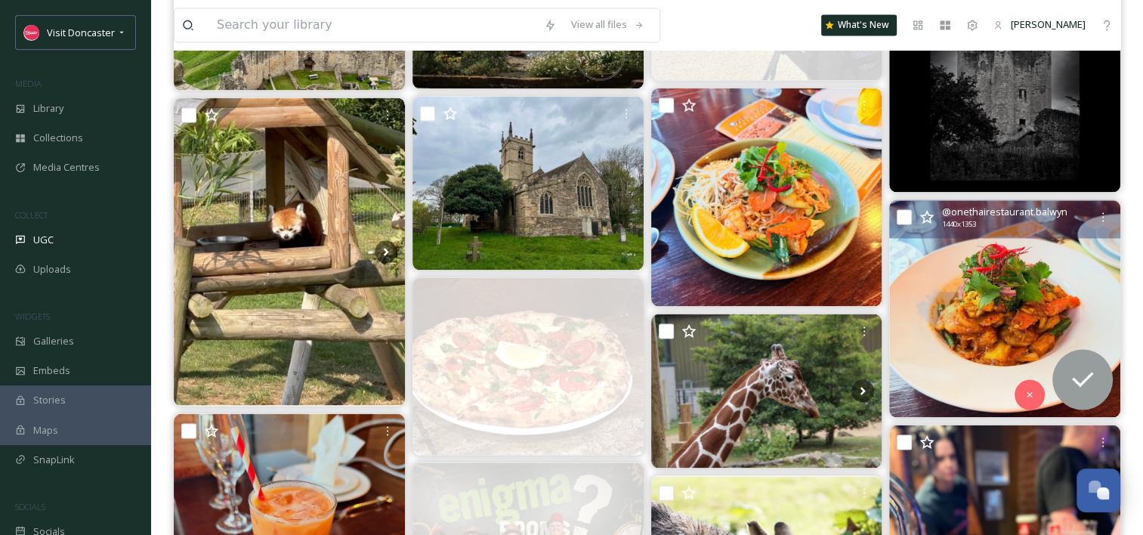
scroll to position [2645, 0]
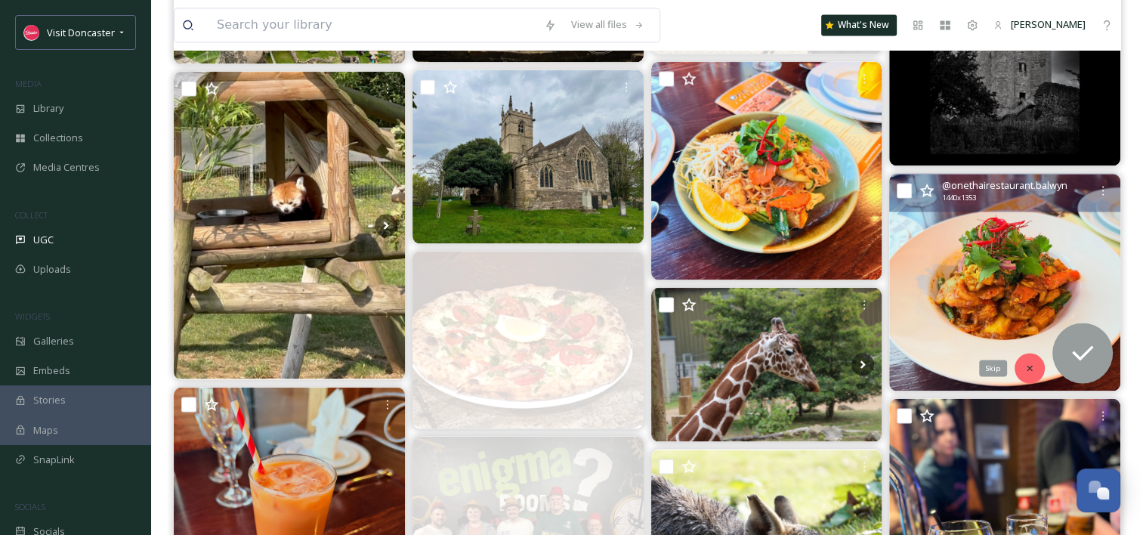
click at [1027, 365] on icon at bounding box center [1030, 368] width 11 height 11
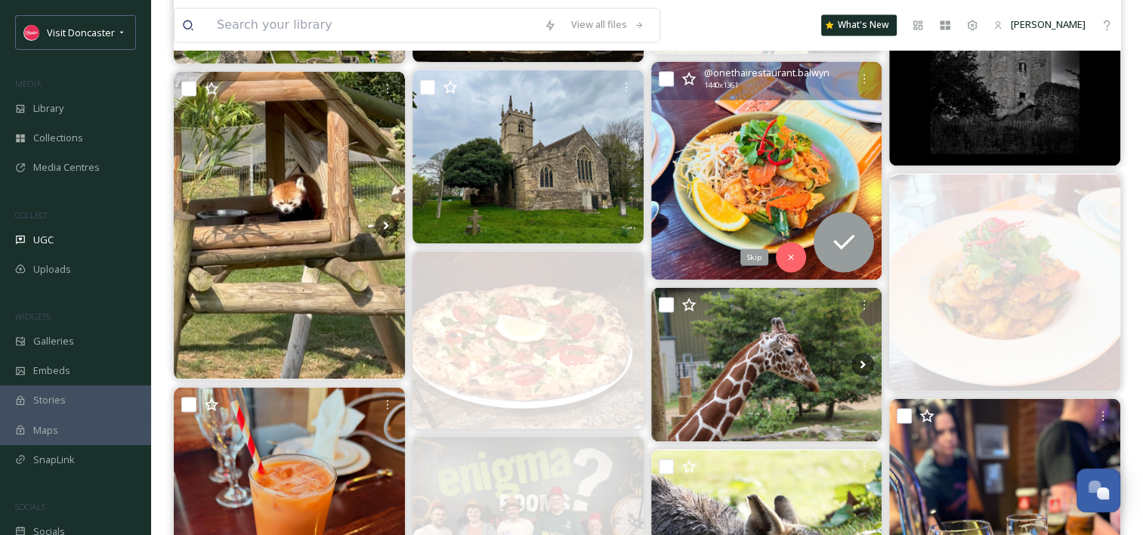
click at [805, 257] on div "Skip" at bounding box center [791, 257] width 30 height 30
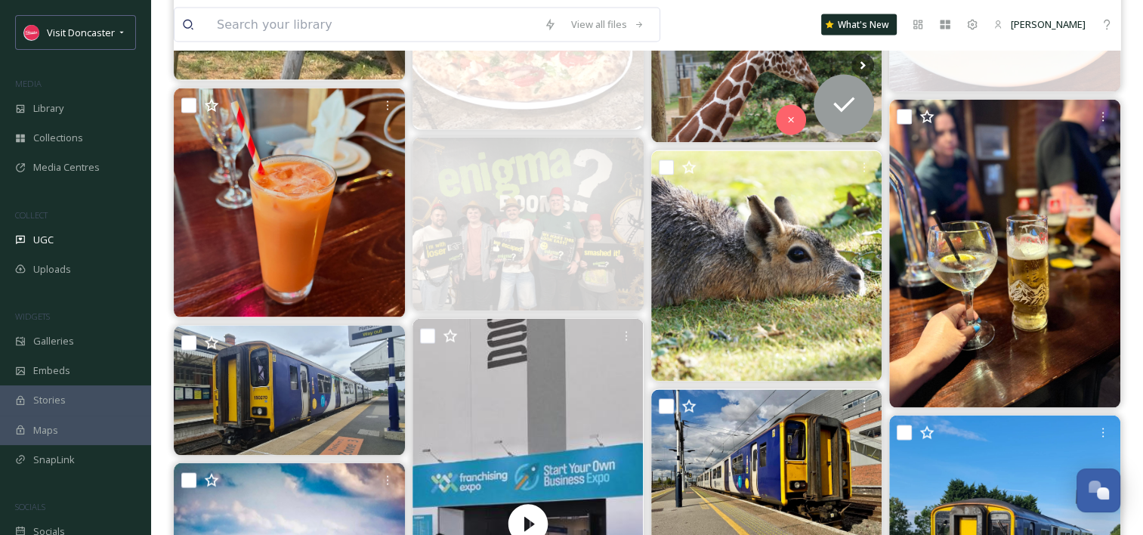
scroll to position [2948, 0]
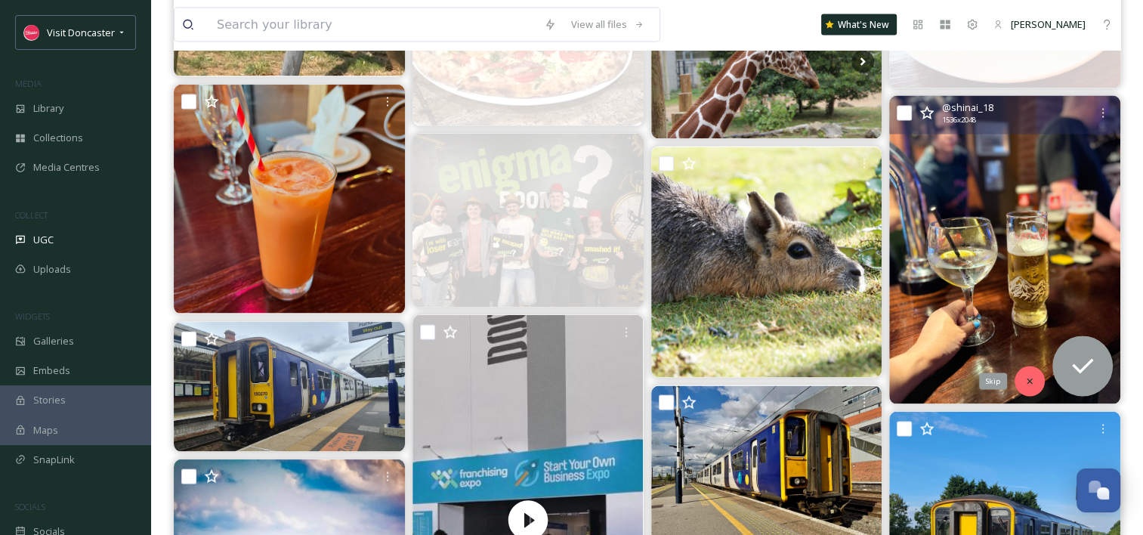
click at [1029, 379] on icon at bounding box center [1030, 381] width 11 height 11
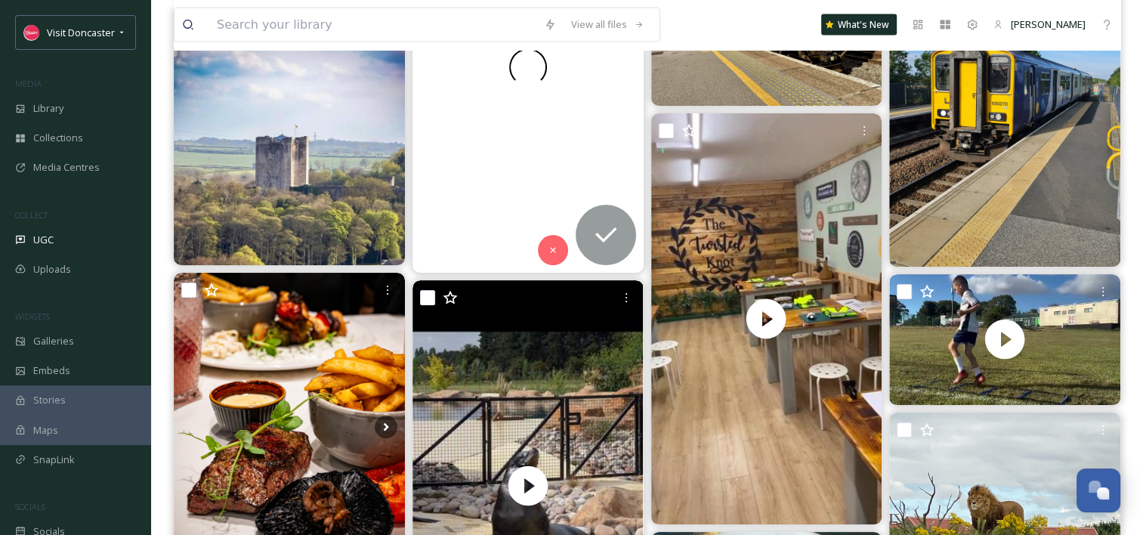
scroll to position [3174, 0]
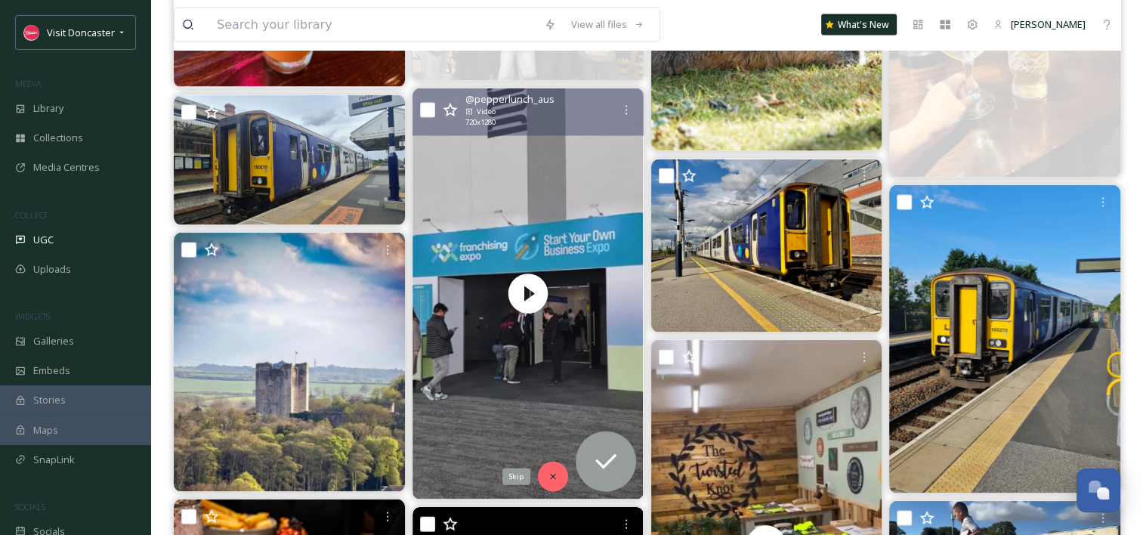
click at [554, 478] on icon at bounding box center [552, 476] width 5 height 5
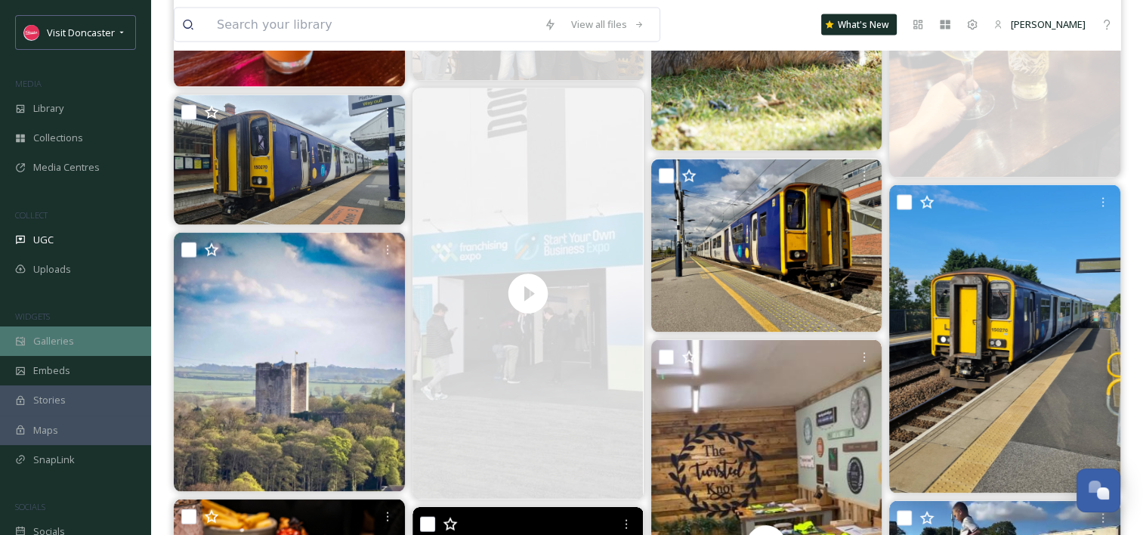
click at [61, 334] on span "Galleries" at bounding box center [53, 341] width 41 height 14
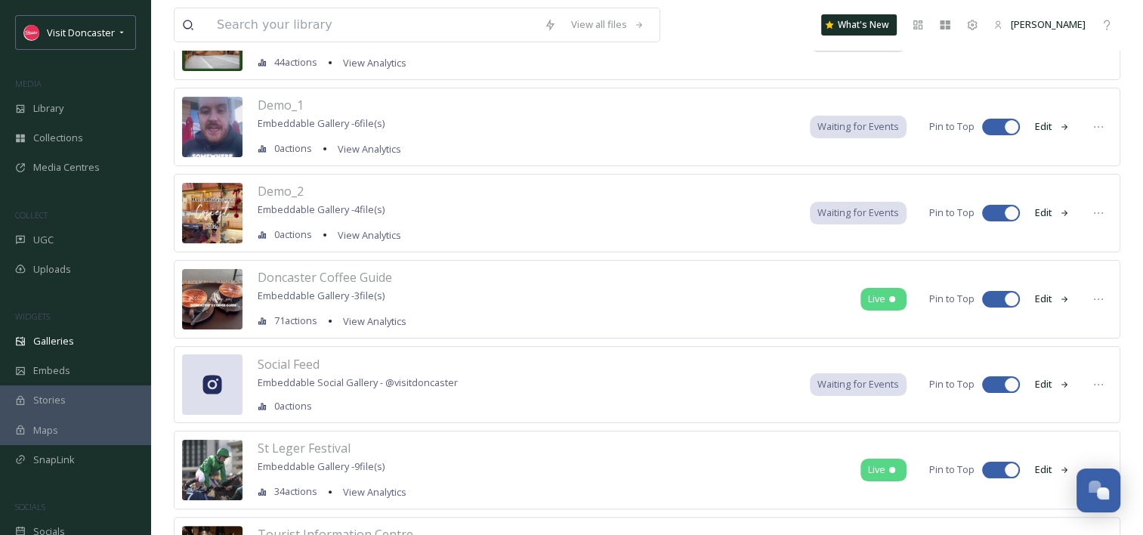
scroll to position [227, 0]
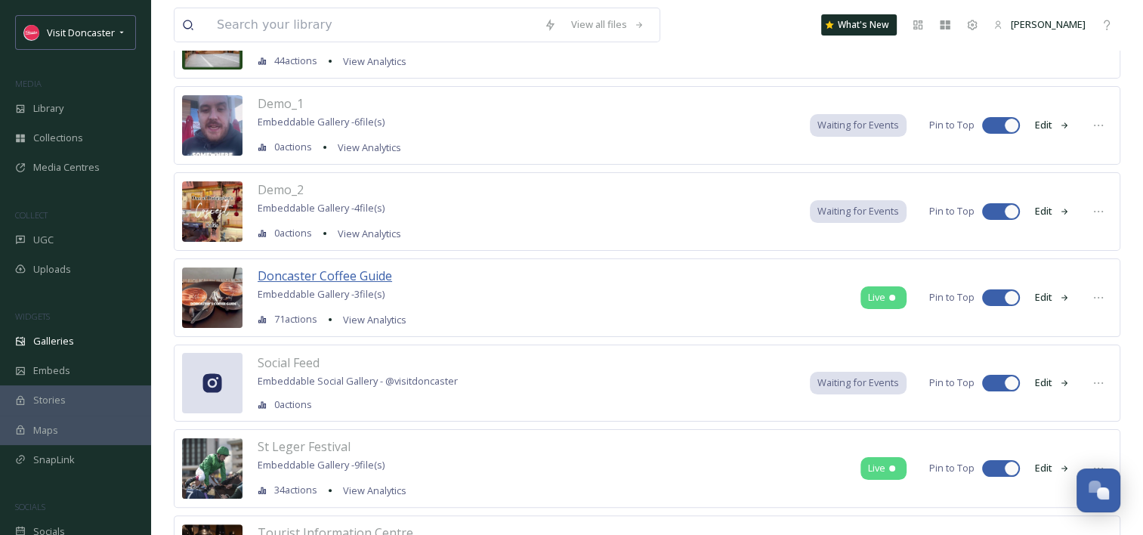
click at [329, 276] on span "Doncaster Coffee Guide" at bounding box center [325, 276] width 135 height 17
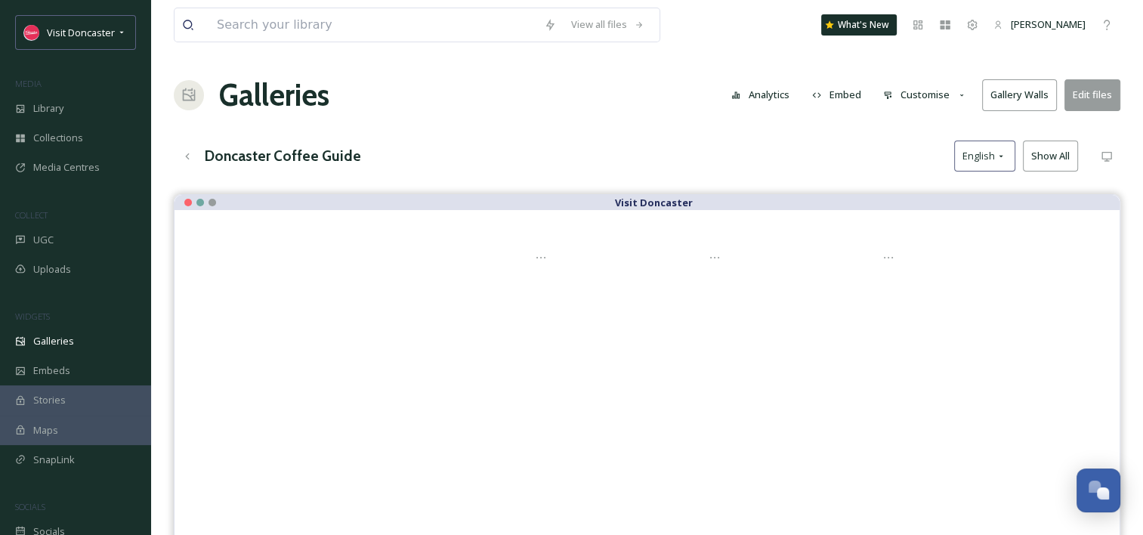
click at [1088, 91] on button "Edit files" at bounding box center [1093, 94] width 56 height 31
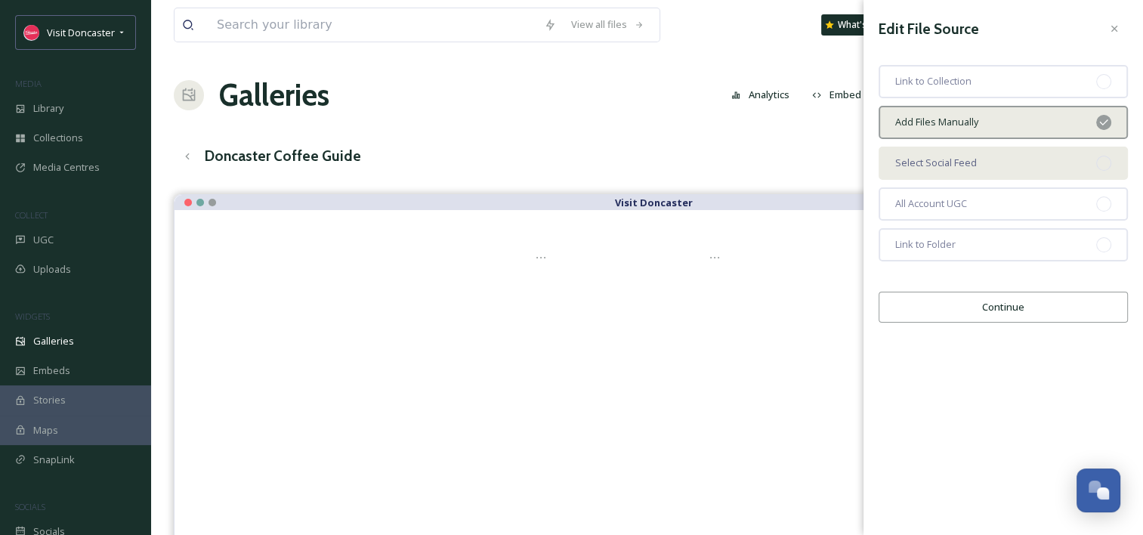
click at [1010, 156] on div "Select Social Feed" at bounding box center [1003, 163] width 249 height 33
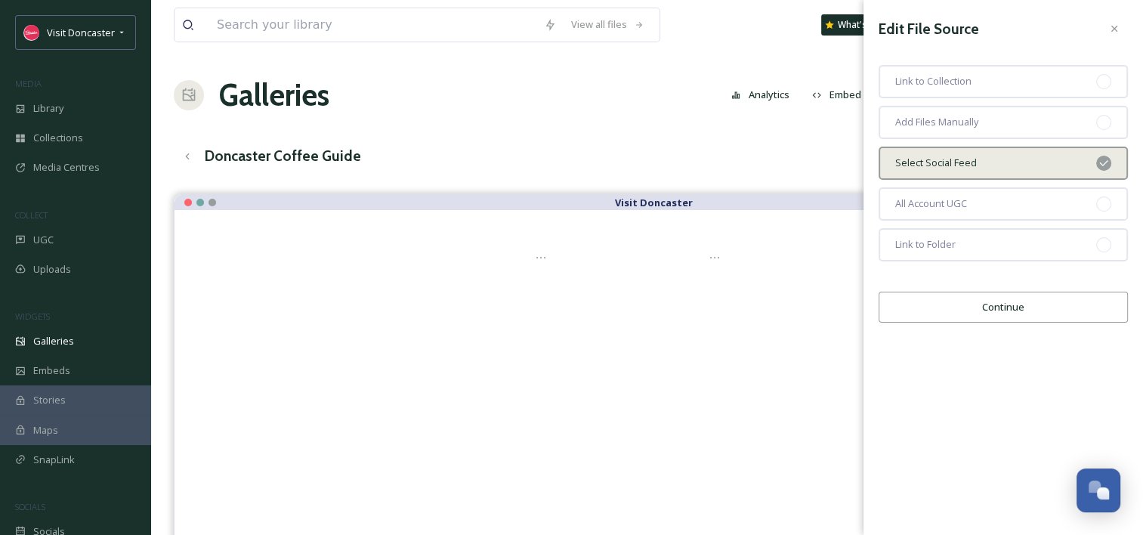
click at [988, 304] on button "Continue" at bounding box center [1003, 307] width 249 height 31
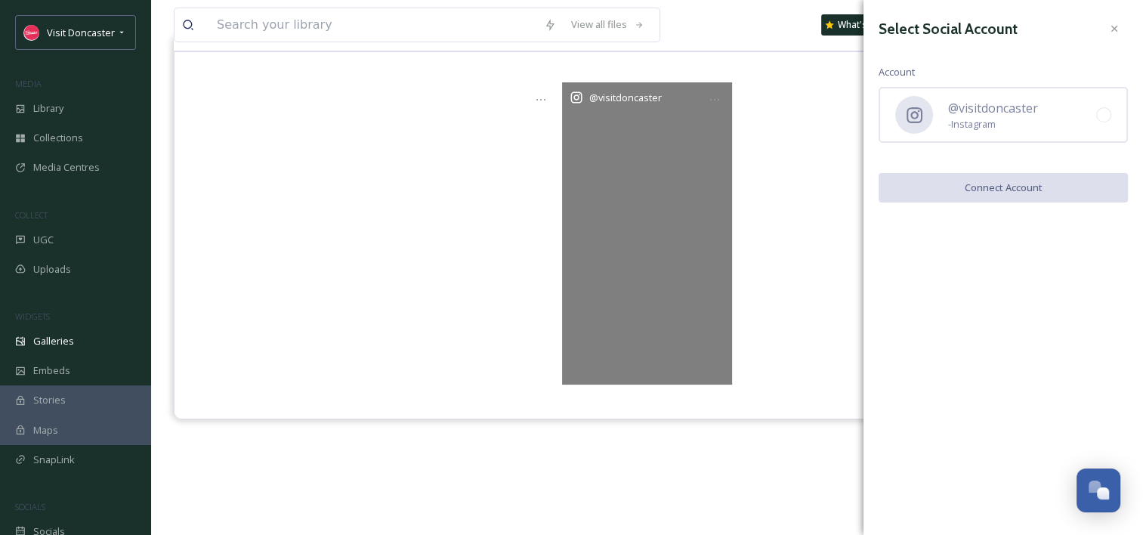
scroll to position [216, 0]
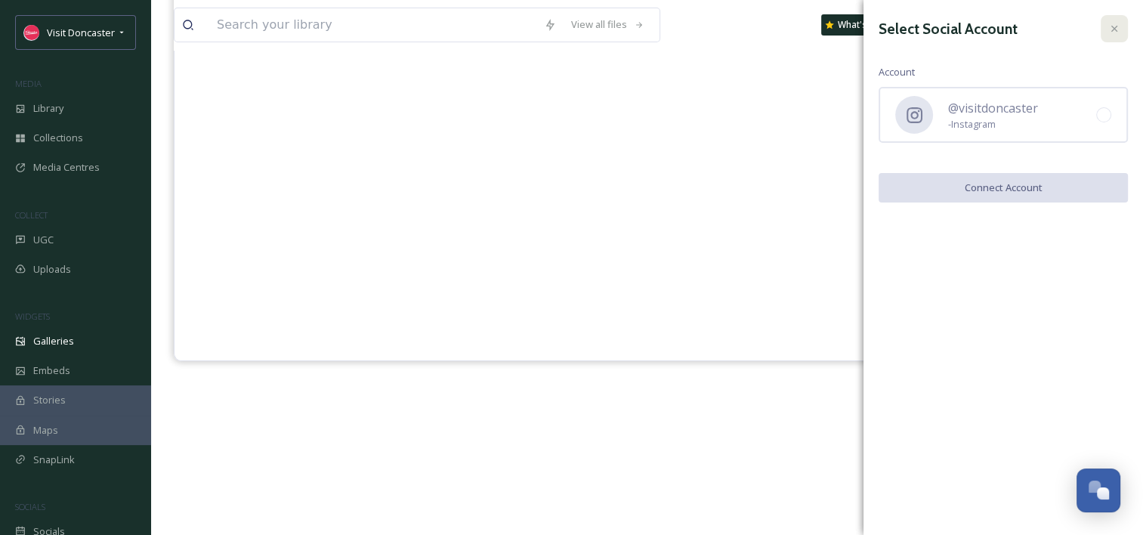
click at [1106, 29] on div at bounding box center [1114, 28] width 27 height 27
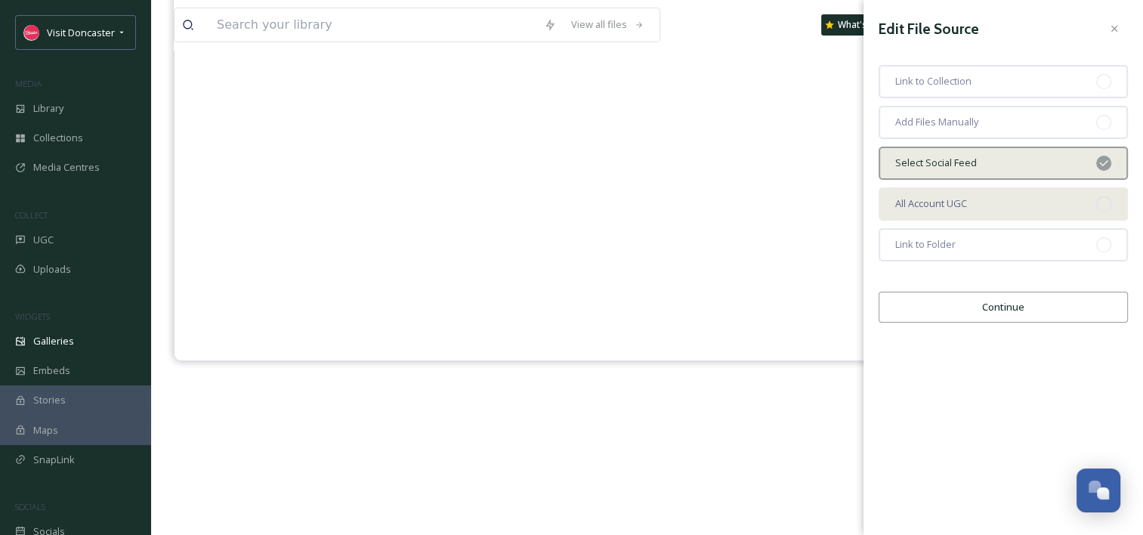
click at [981, 205] on div "All Account UGC" at bounding box center [1003, 203] width 249 height 33
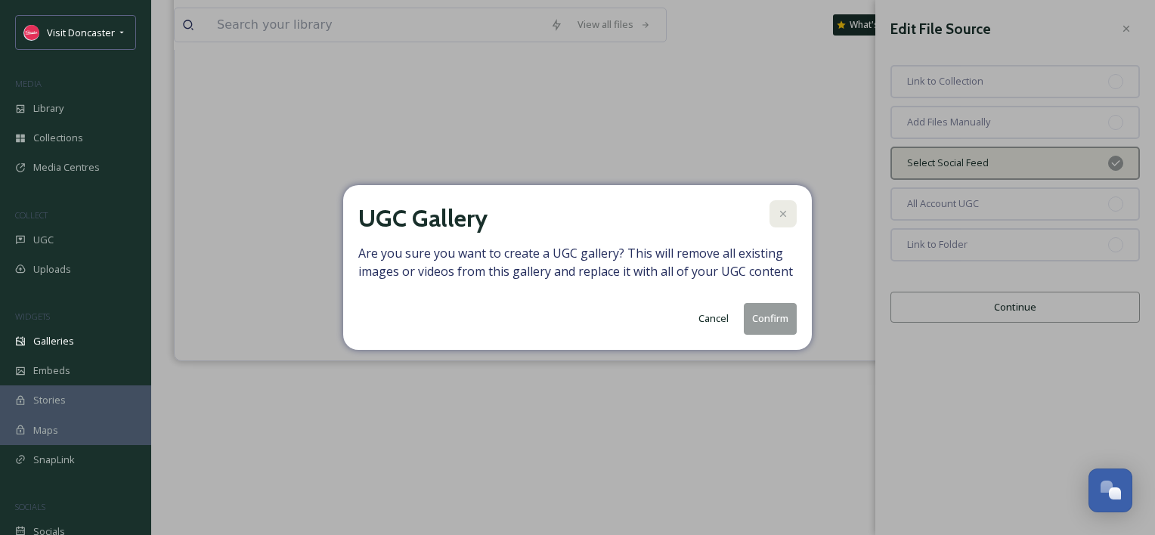
click at [780, 210] on icon at bounding box center [783, 214] width 12 height 12
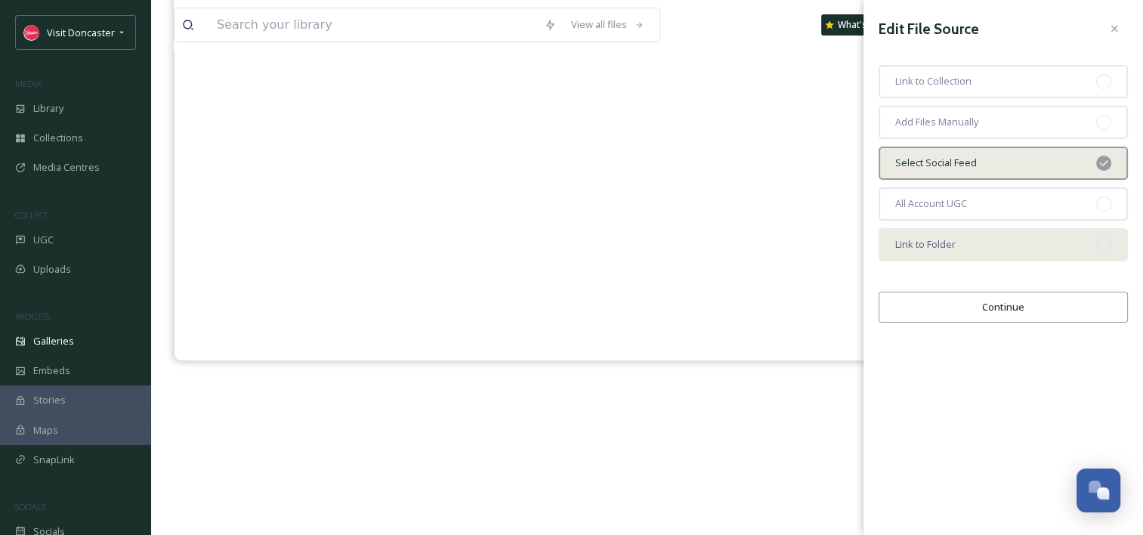
click at [1022, 249] on div "Link to Folder" at bounding box center [1003, 244] width 249 height 33
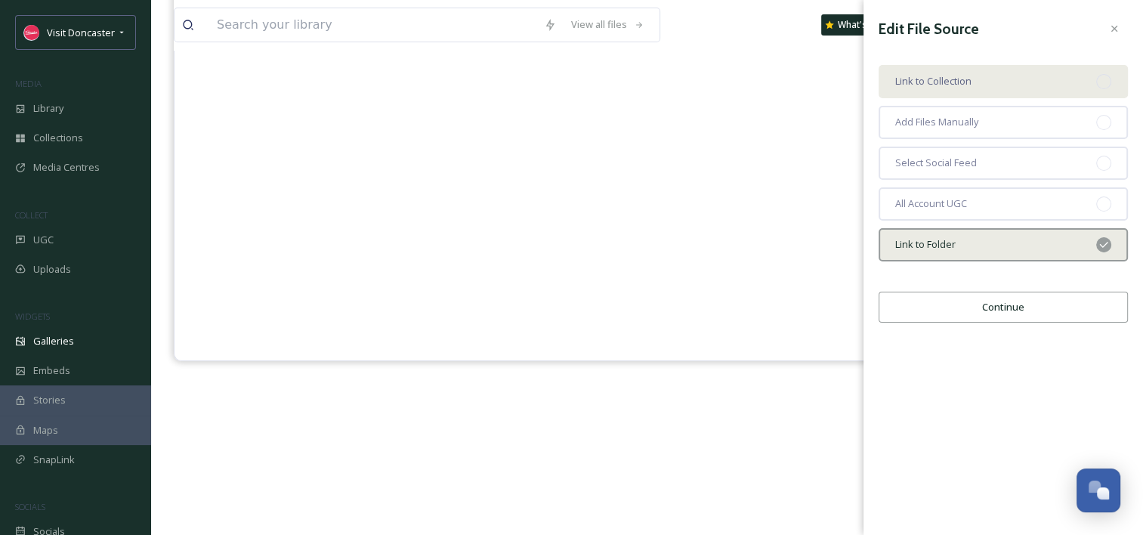
click at [978, 74] on div "Link to Collection" at bounding box center [1003, 81] width 249 height 33
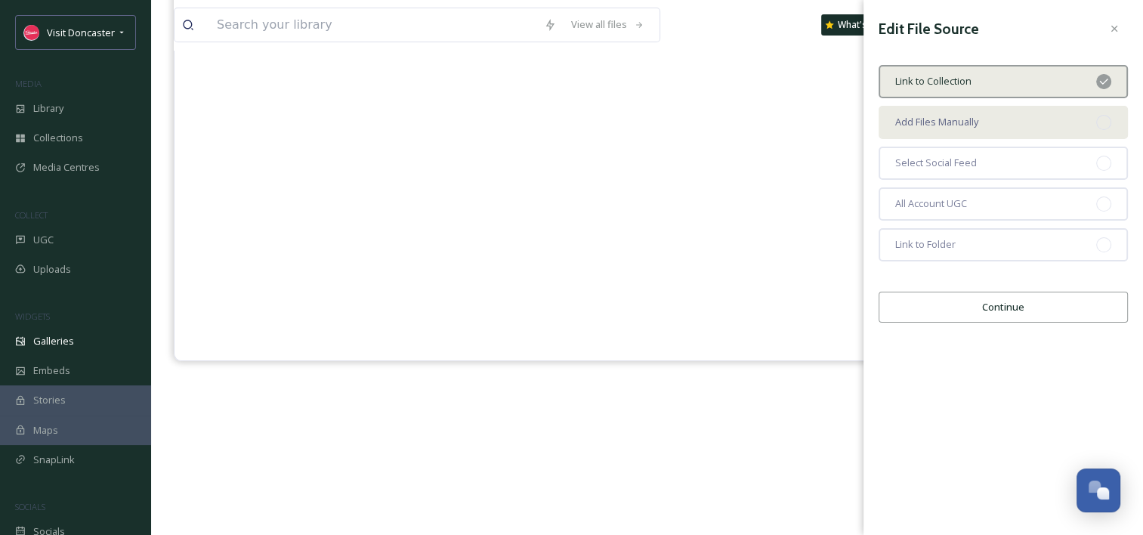
click at [977, 125] on span "Add Files Manually" at bounding box center [937, 122] width 83 height 14
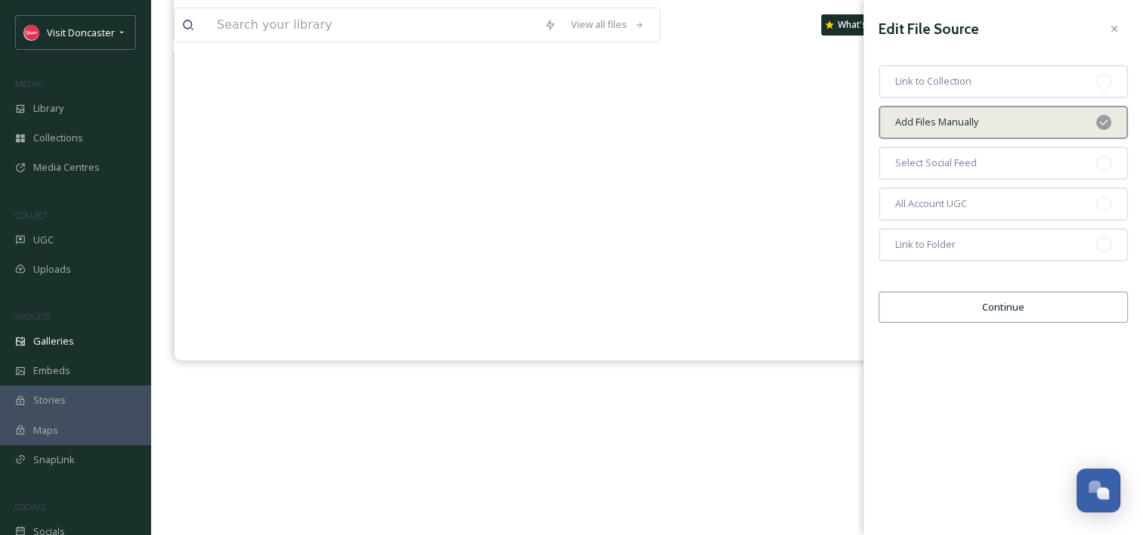
click at [1016, 302] on button "Continue" at bounding box center [1003, 307] width 249 height 31
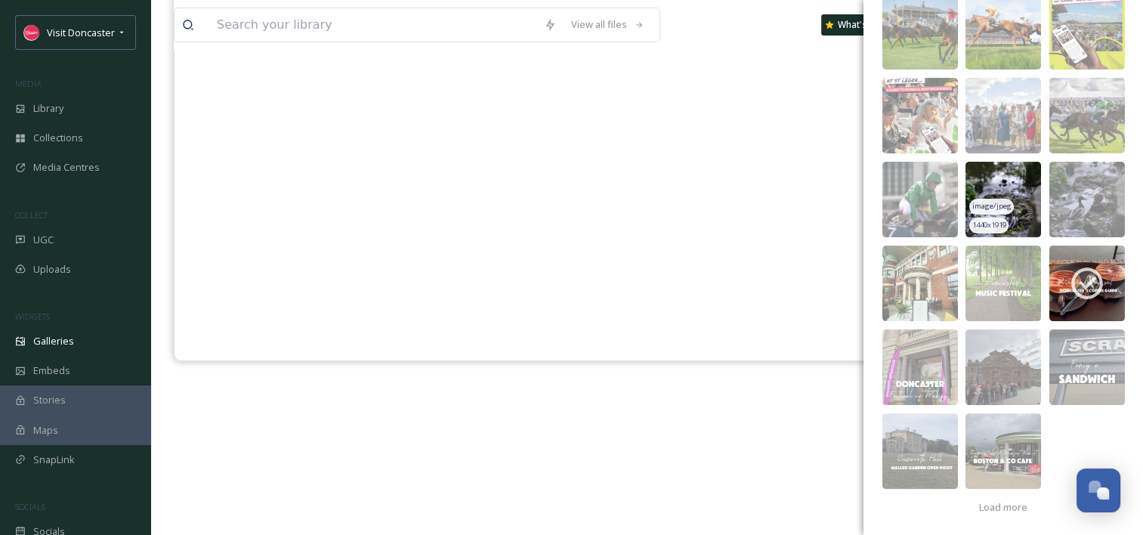
scroll to position [303, 0]
click at [1010, 514] on div "Load more" at bounding box center [1003, 506] width 63 height 29
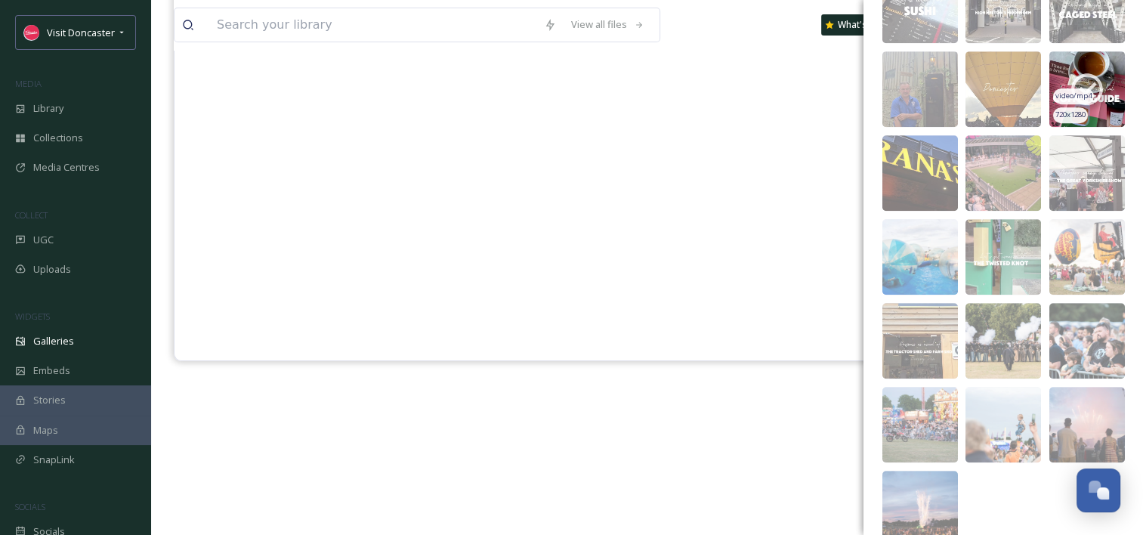
scroll to position [890, 0]
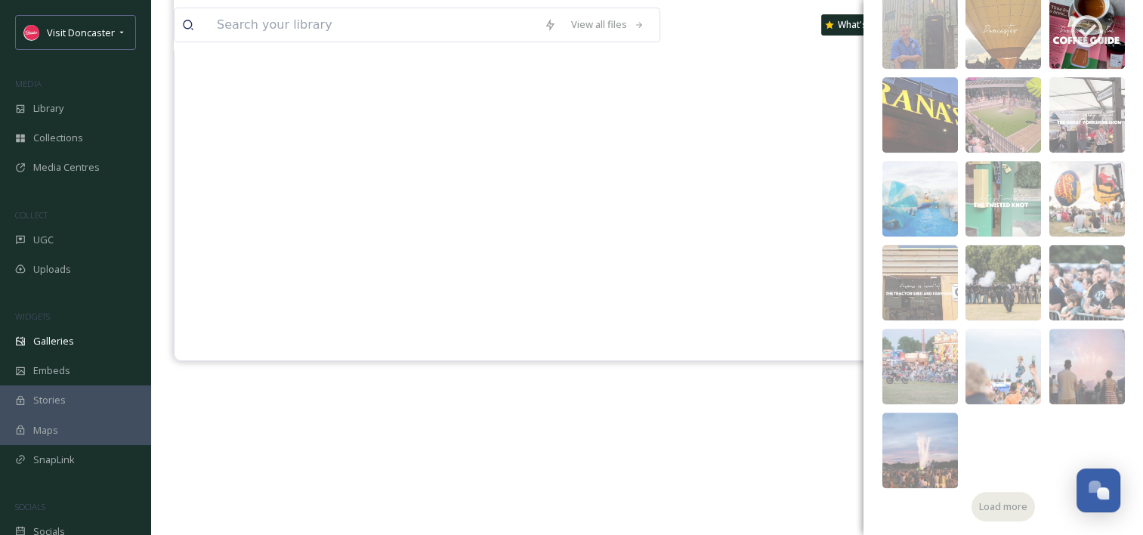
click at [1001, 503] on span "Load more" at bounding box center [1003, 507] width 48 height 14
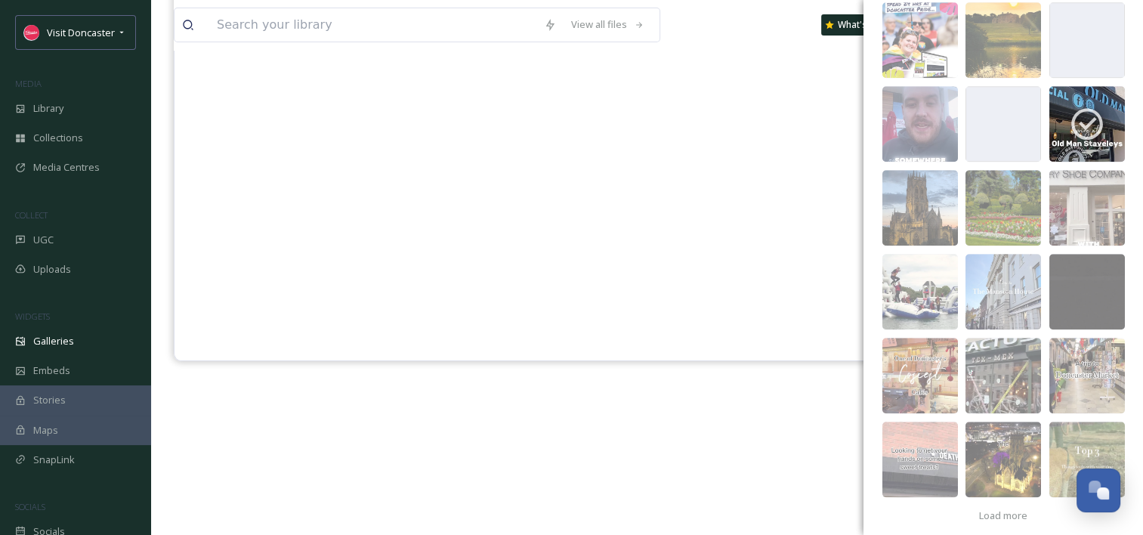
scroll to position [1394, 0]
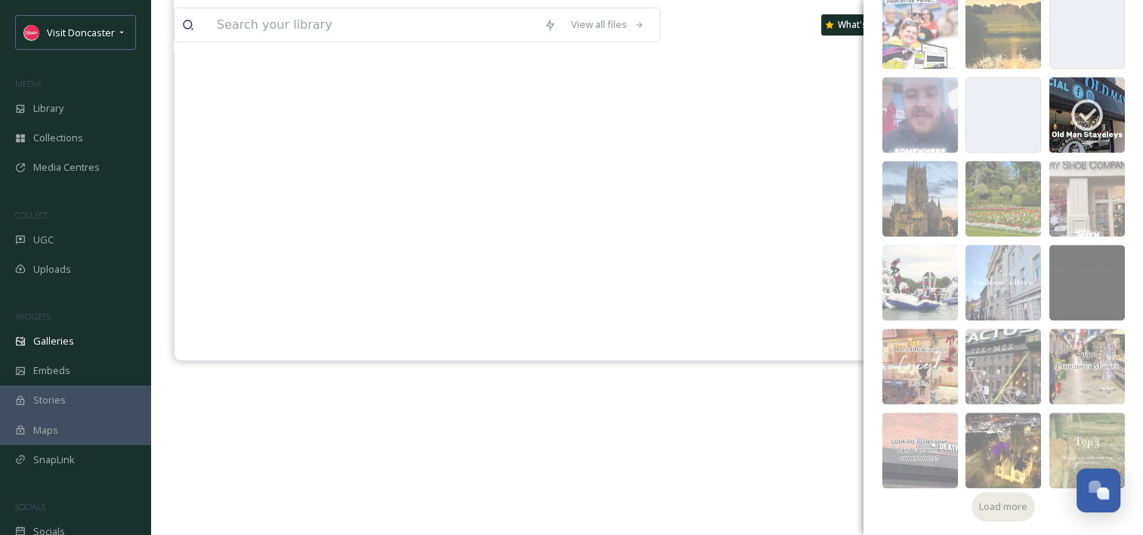
click at [1014, 504] on span "Load more" at bounding box center [1003, 507] width 48 height 14
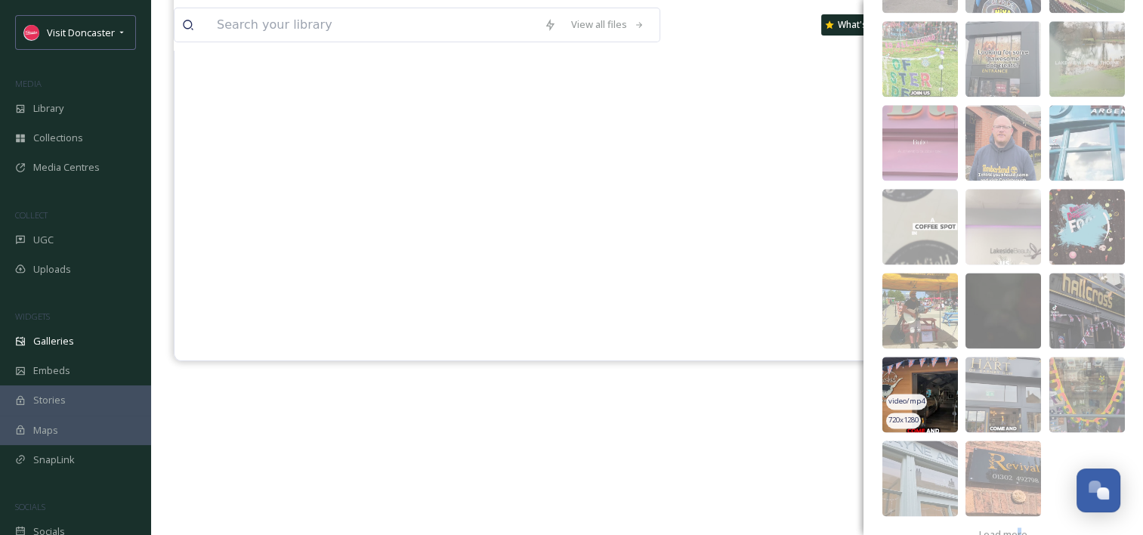
scroll to position [1981, 0]
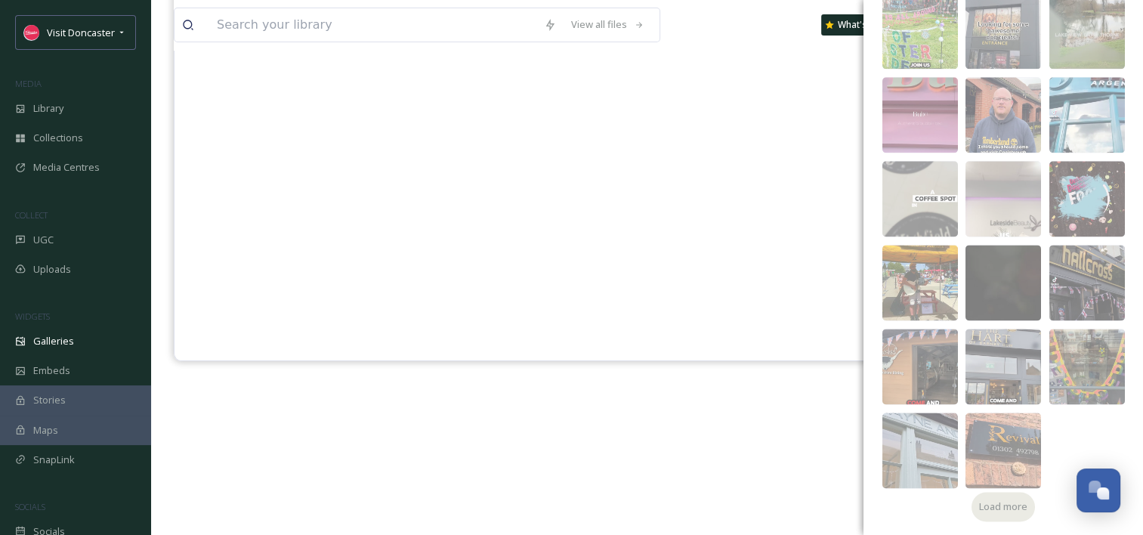
click at [995, 500] on span "Load more" at bounding box center [1003, 507] width 48 height 14
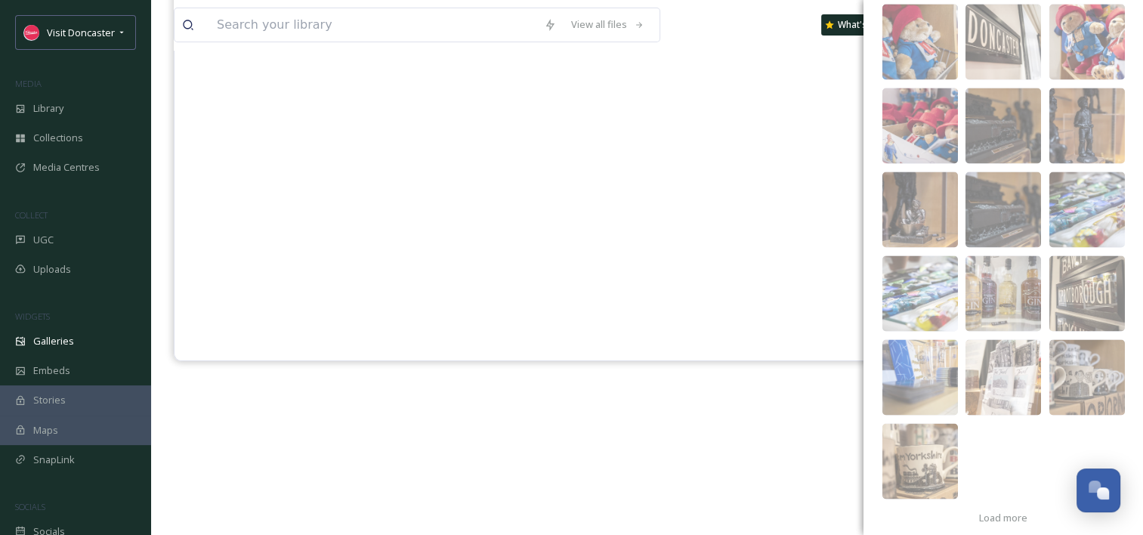
scroll to position [2568, 0]
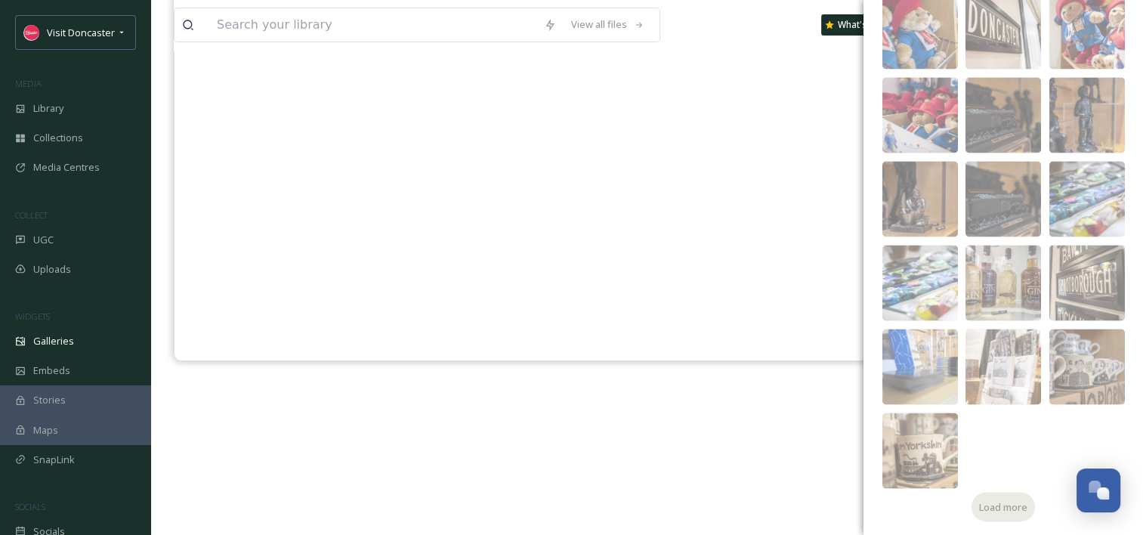
click at [1003, 510] on span "Load more" at bounding box center [1003, 507] width 48 height 14
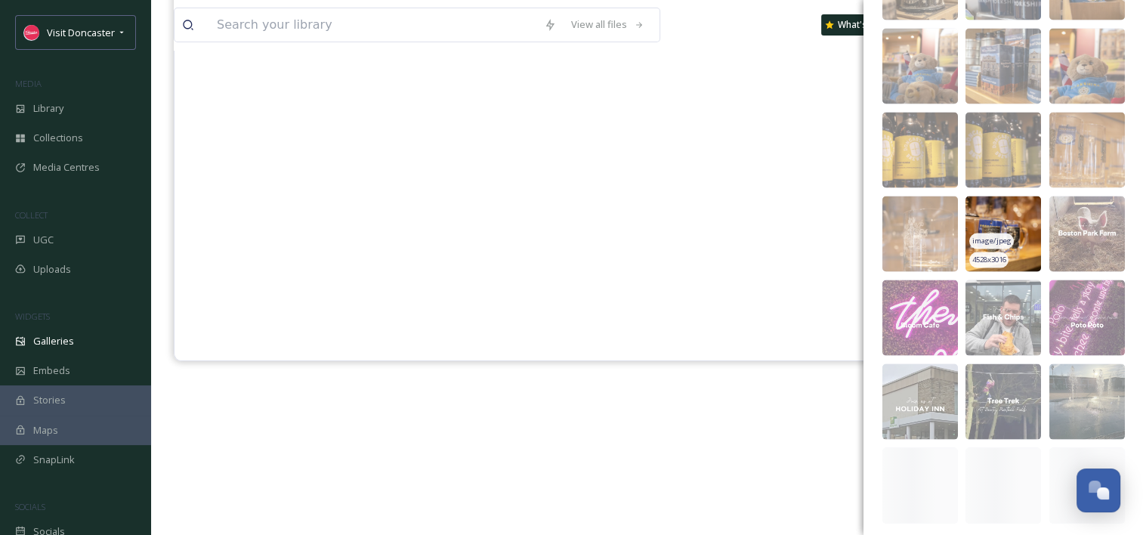
scroll to position [3071, 0]
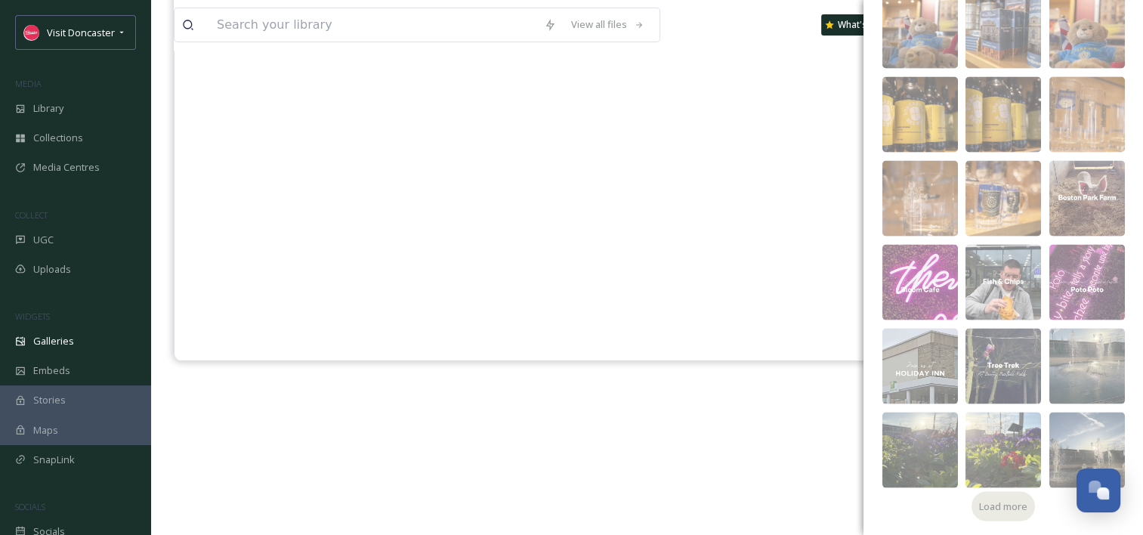
click at [986, 500] on span "Load more" at bounding box center [1003, 507] width 48 height 14
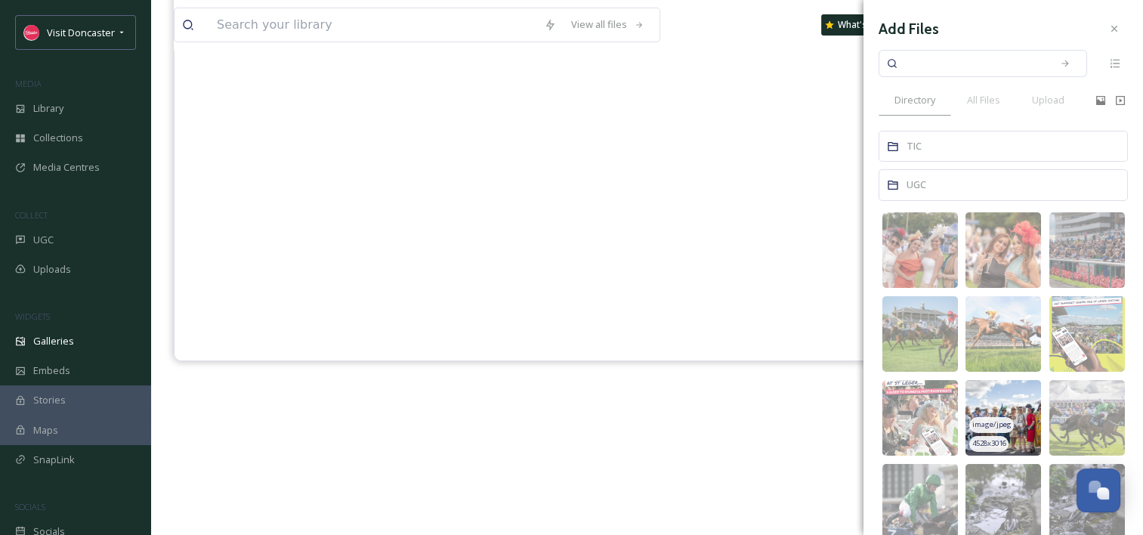
scroll to position [0, 0]
click at [1034, 94] on span "Upload" at bounding box center [1048, 100] width 32 height 14
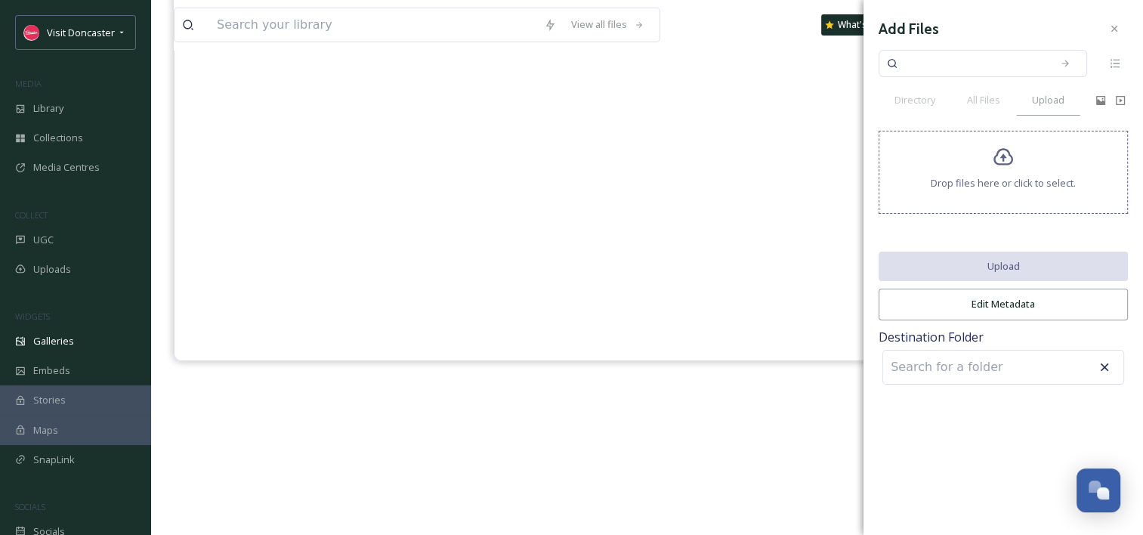
click at [983, 168] on div "Drop files here or click to select." at bounding box center [1003, 172] width 249 height 83
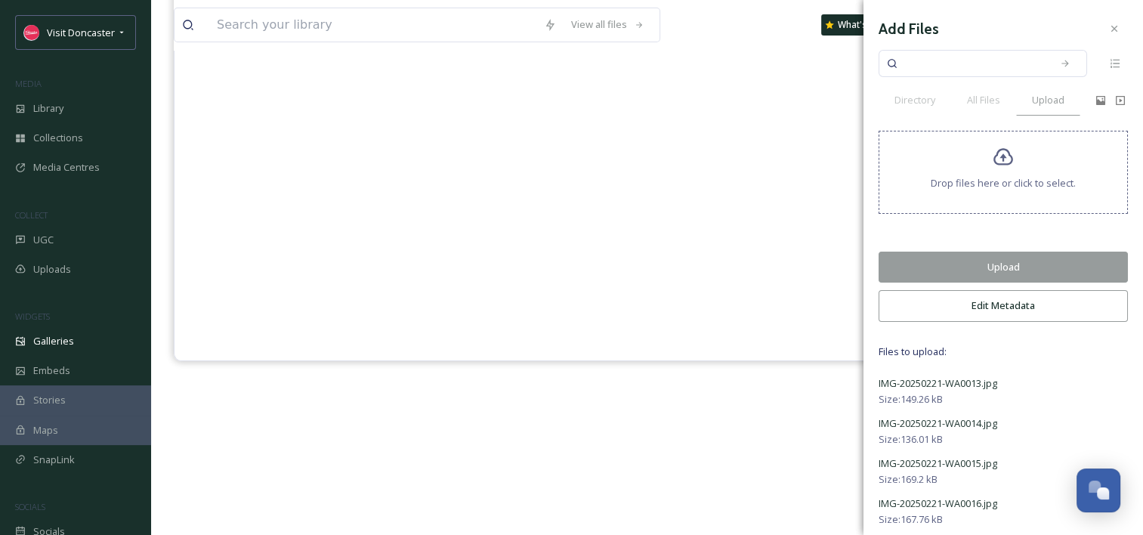
click at [1004, 269] on button "Upload" at bounding box center [1003, 267] width 249 height 31
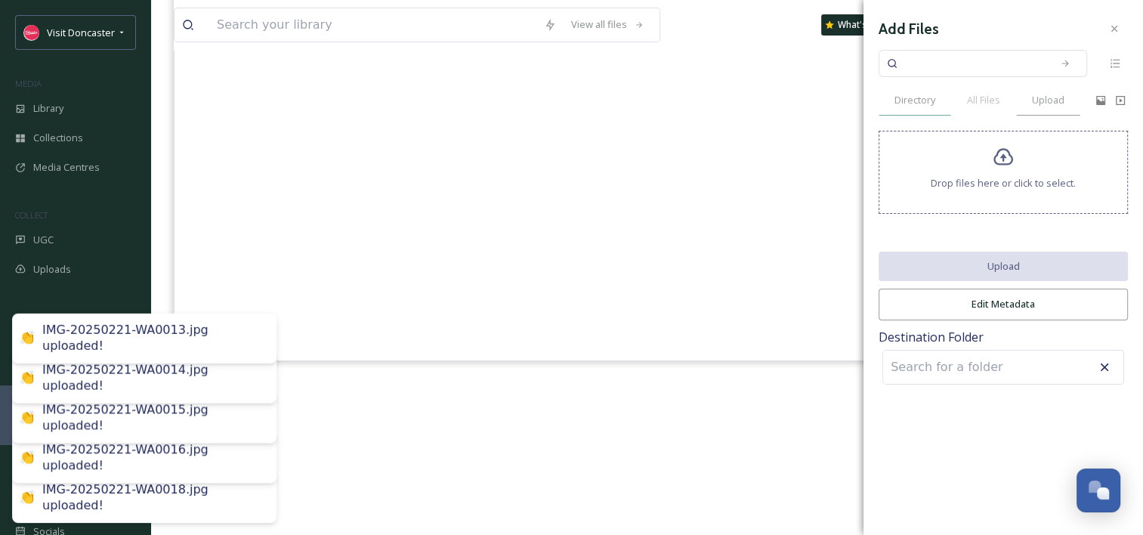
click at [922, 104] on span "Directory" at bounding box center [915, 100] width 41 height 14
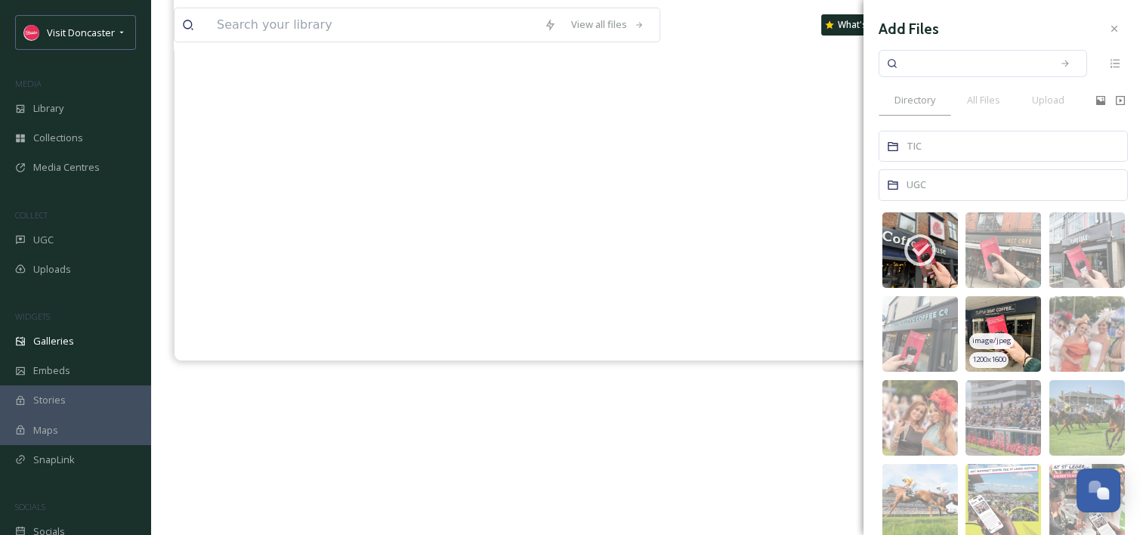
click at [1010, 313] on img at bounding box center [1004, 334] width 76 height 76
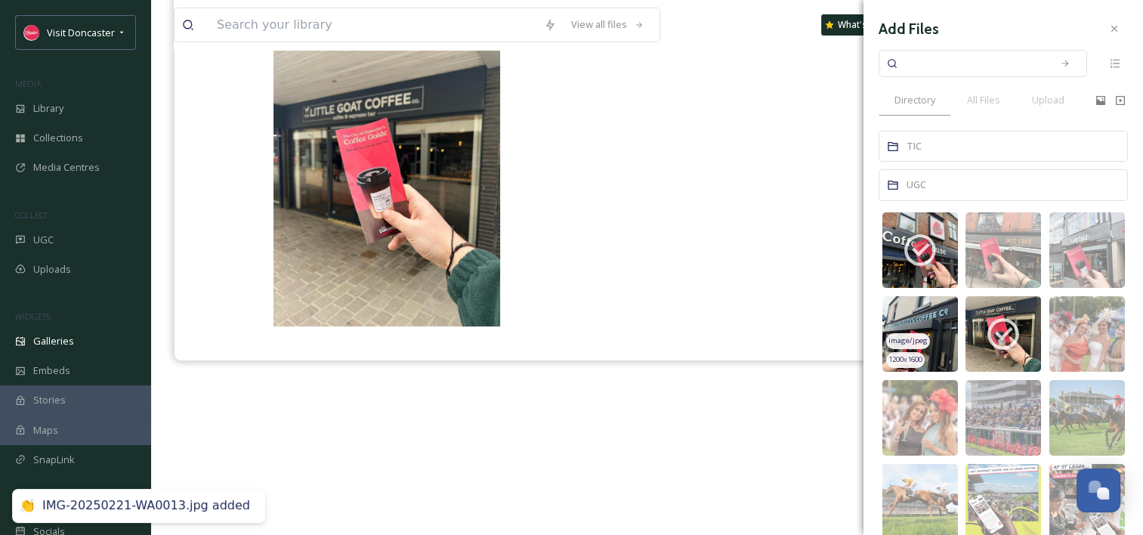
click at [911, 323] on img at bounding box center [921, 334] width 76 height 76
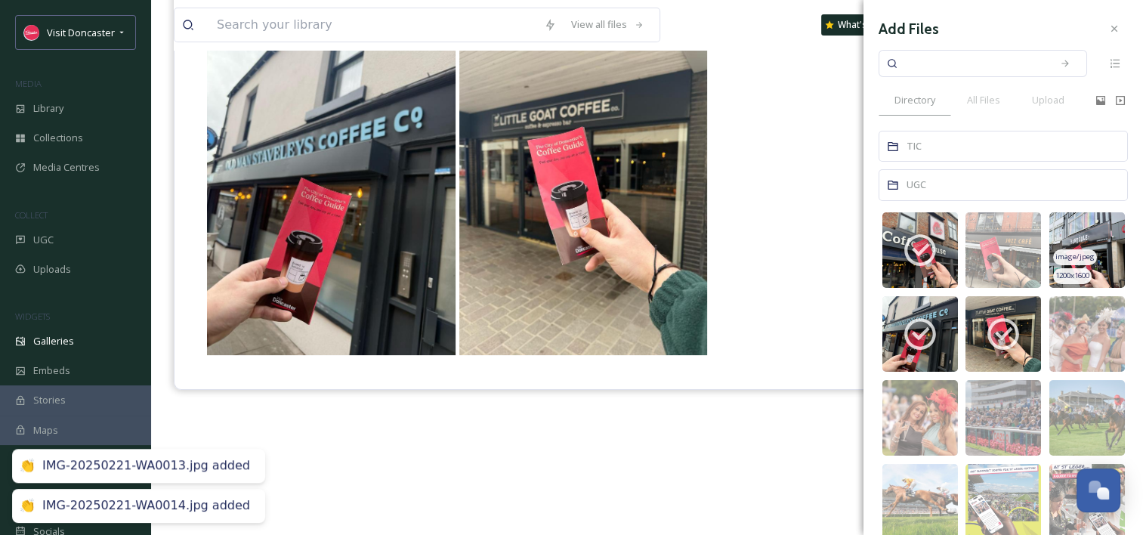
click at [1080, 237] on img at bounding box center [1088, 250] width 76 height 76
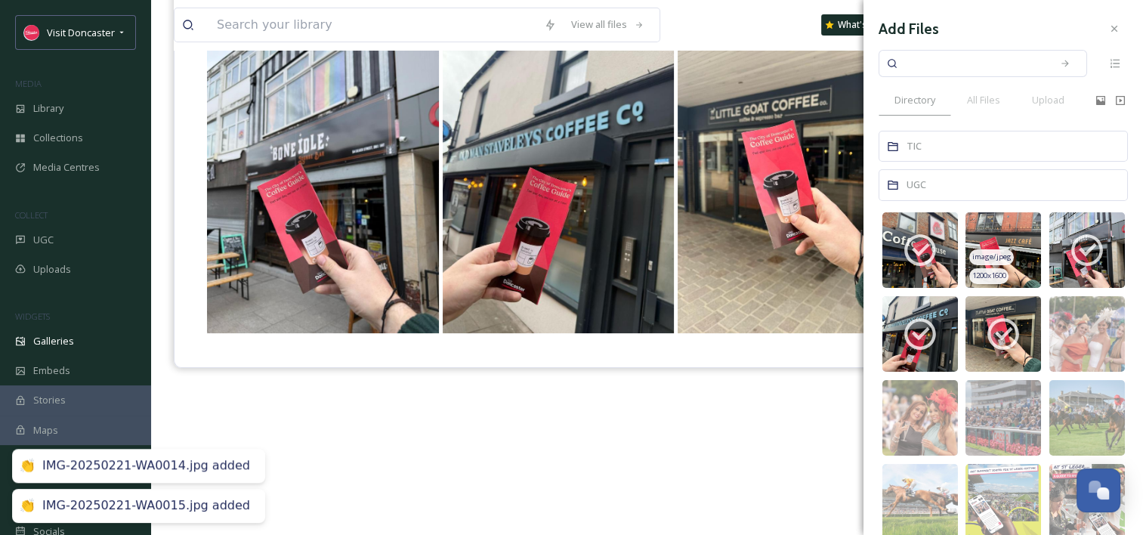
click at [992, 233] on img at bounding box center [1004, 250] width 76 height 76
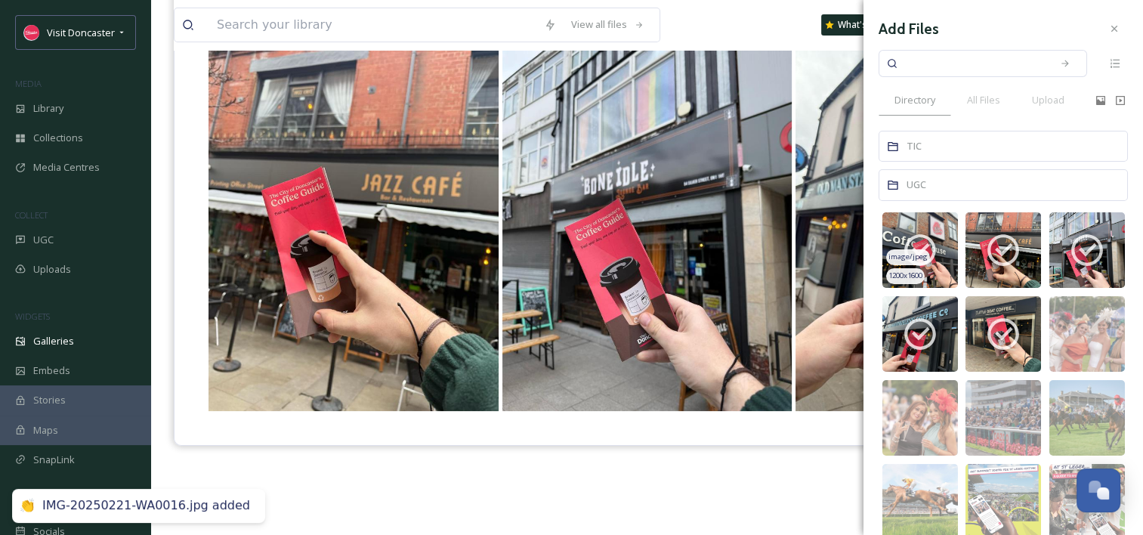
click at [920, 227] on img at bounding box center [921, 250] width 76 height 76
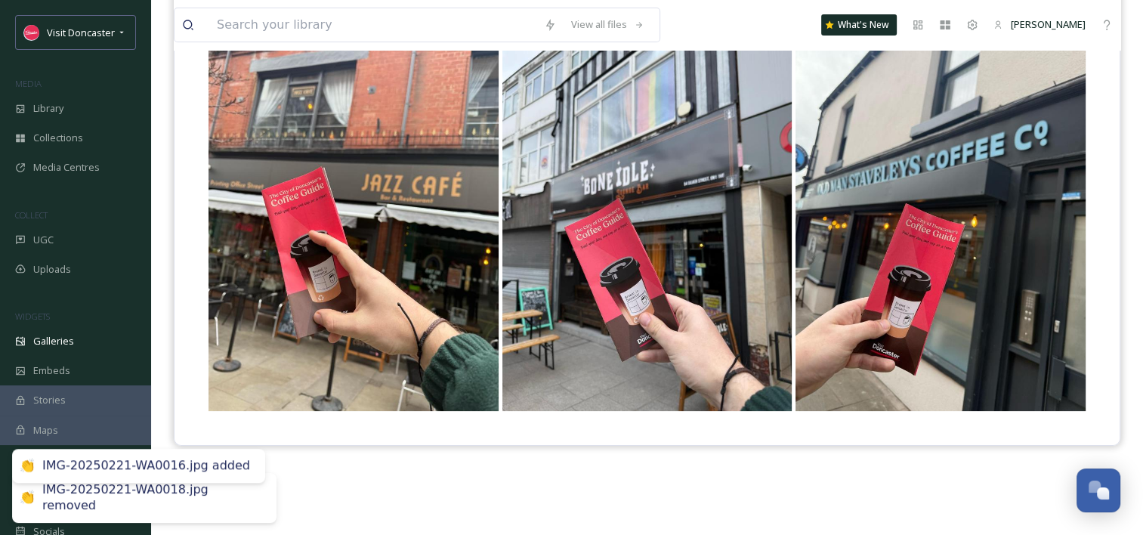
click at [692, 485] on div "Visit Doncaster" at bounding box center [647, 245] width 947 height 535
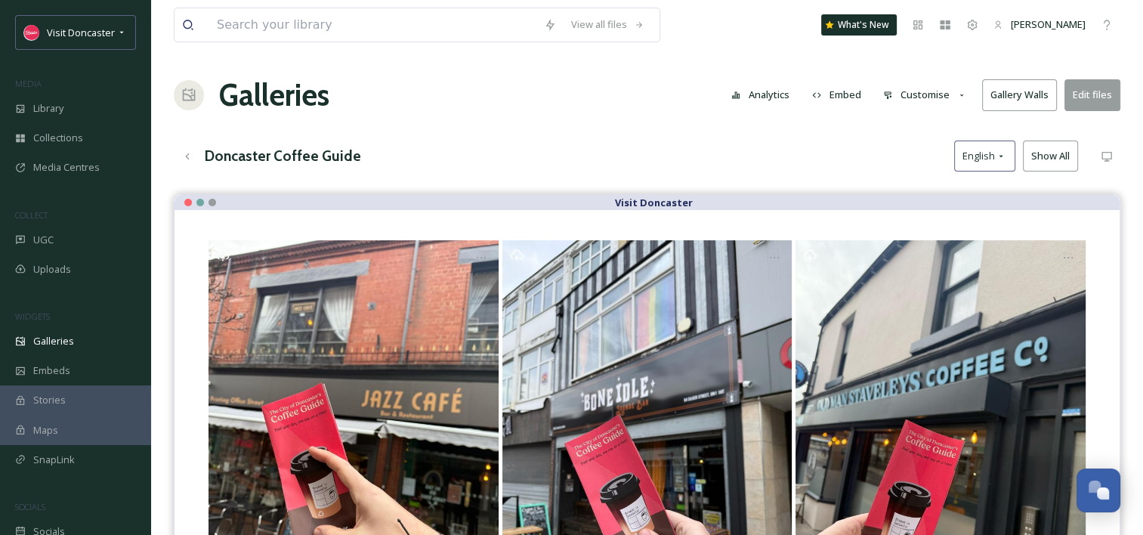
click at [1086, 93] on button "Edit files" at bounding box center [1093, 94] width 56 height 31
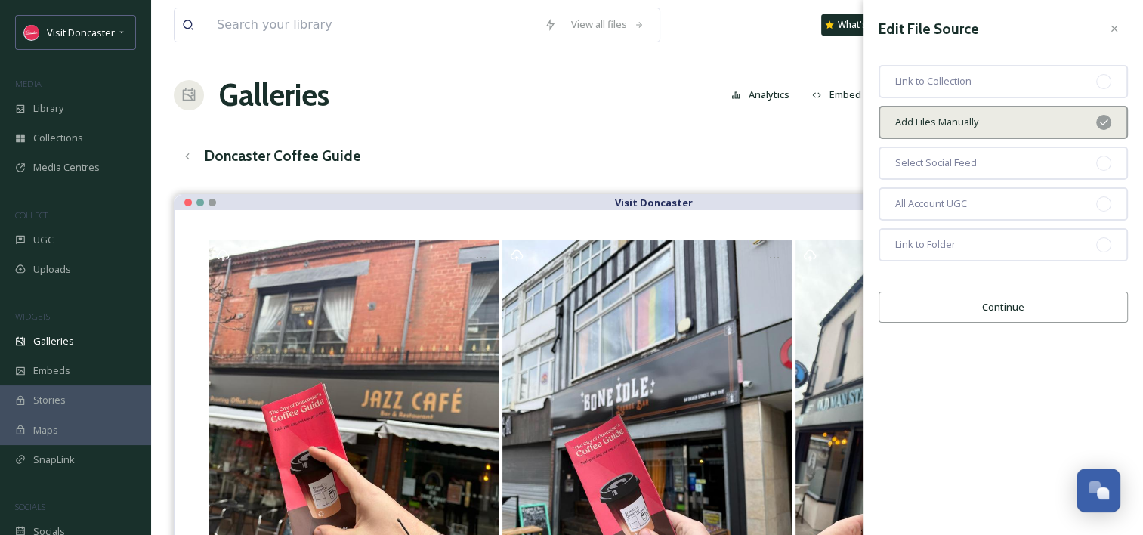
click at [1016, 311] on button "Continue" at bounding box center [1003, 307] width 249 height 31
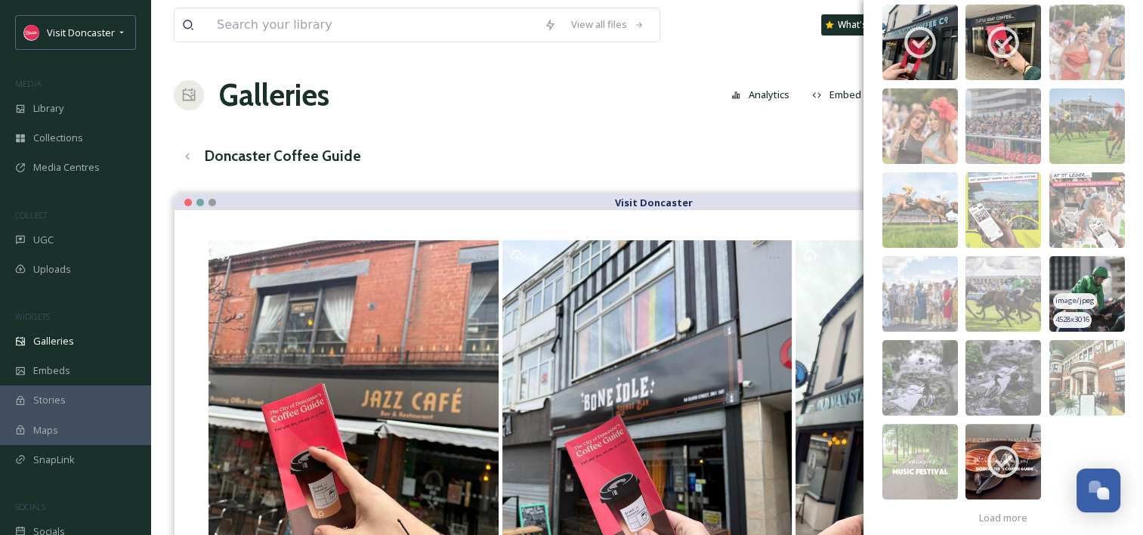
scroll to position [303, 0]
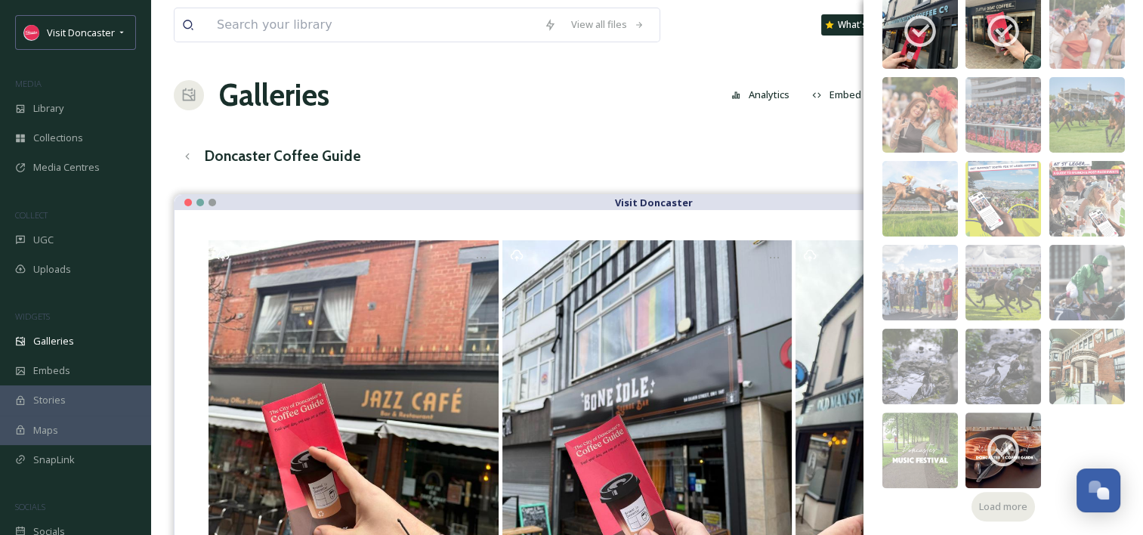
click at [1010, 503] on span "Load more" at bounding box center [1003, 507] width 48 height 14
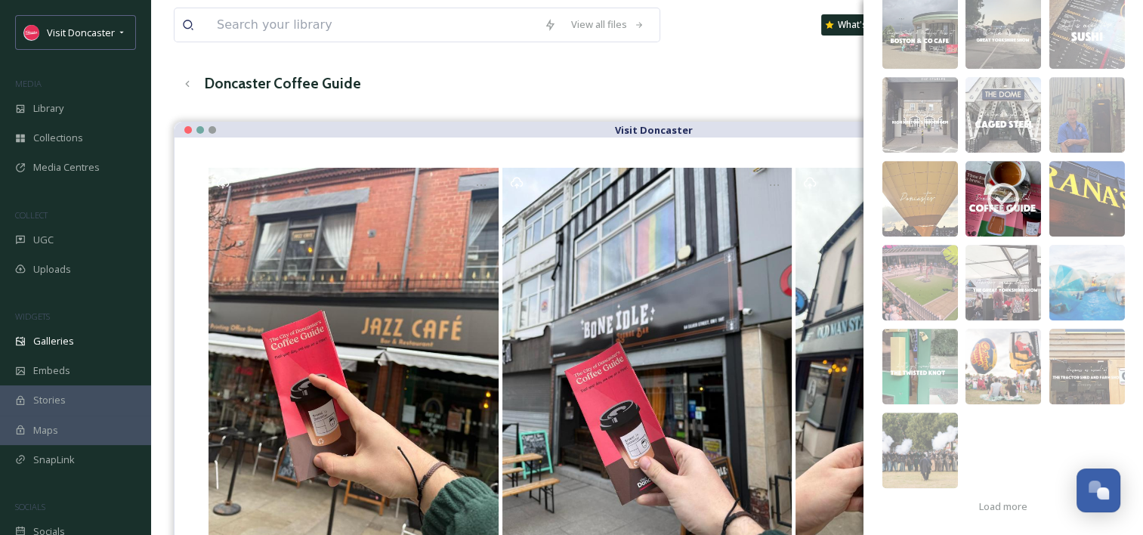
scroll to position [151, 0]
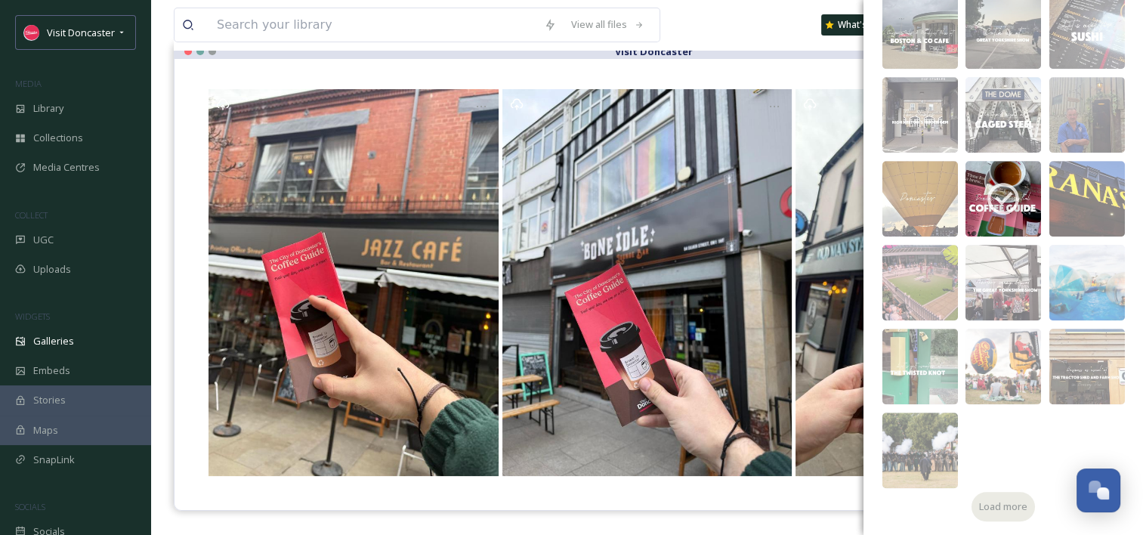
click at [1015, 506] on span "Load more" at bounding box center [1003, 507] width 48 height 14
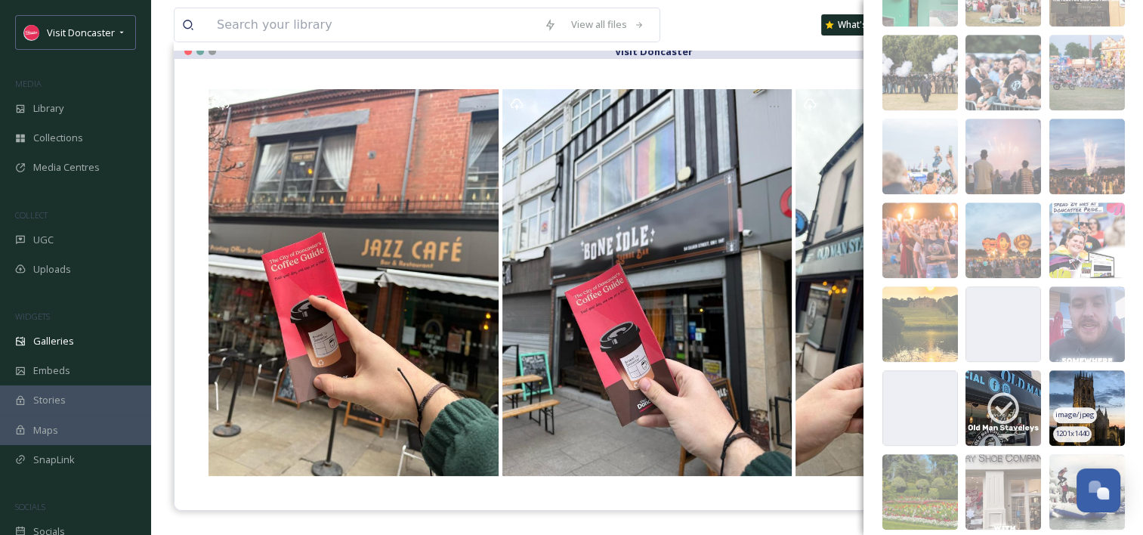
scroll to position [1394, 0]
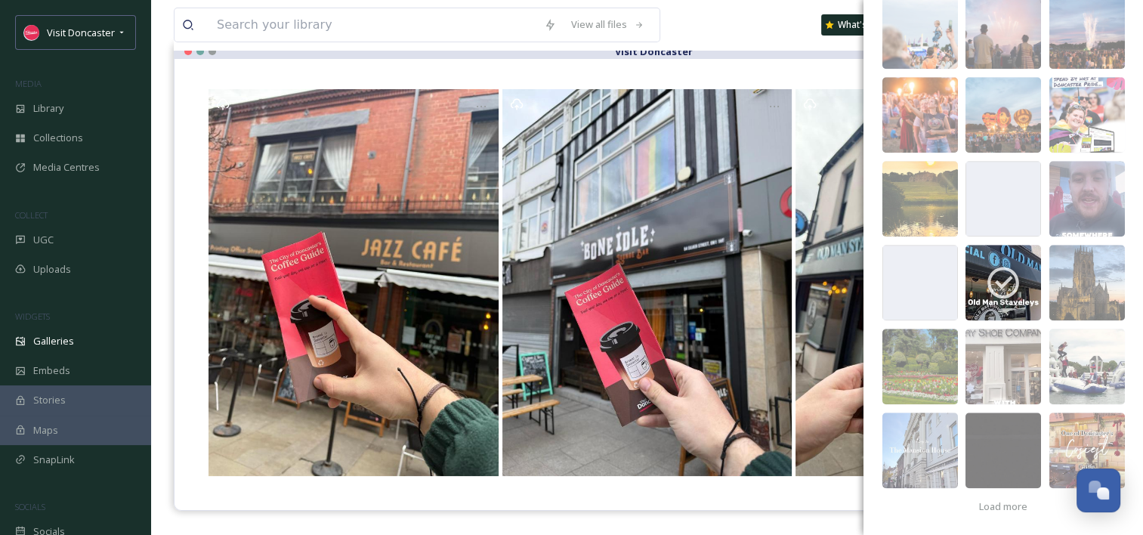
click at [747, 515] on div "Visit Doncaster" at bounding box center [647, 310] width 947 height 535
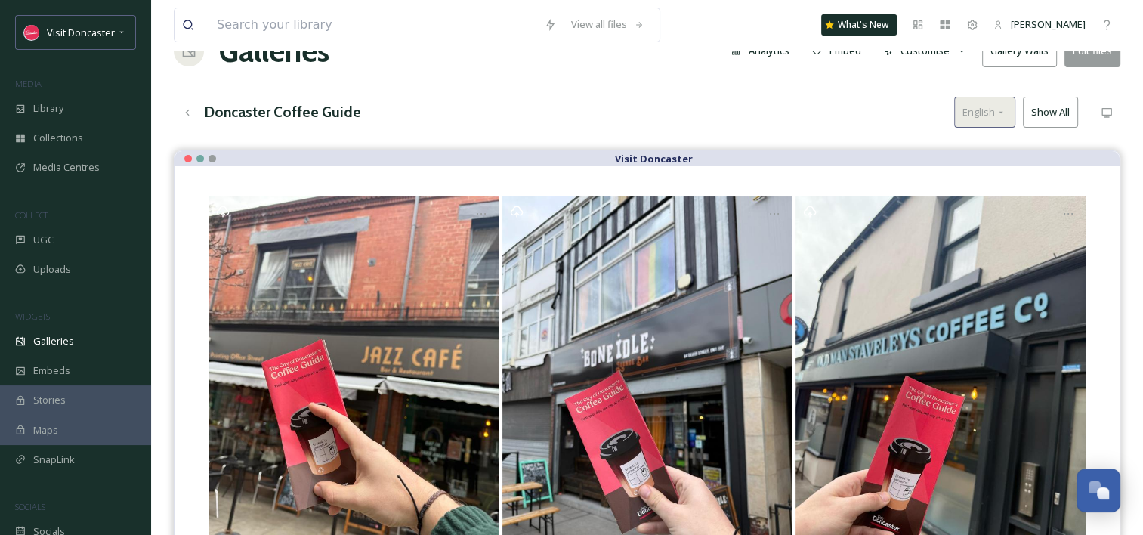
scroll to position [0, 0]
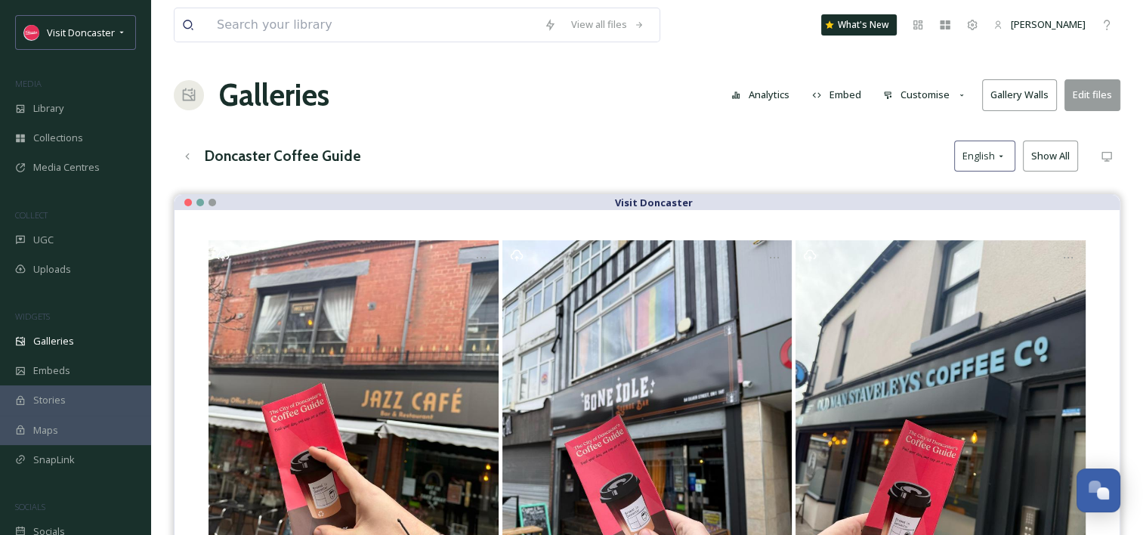
click at [930, 89] on button "Customise" at bounding box center [925, 94] width 99 height 29
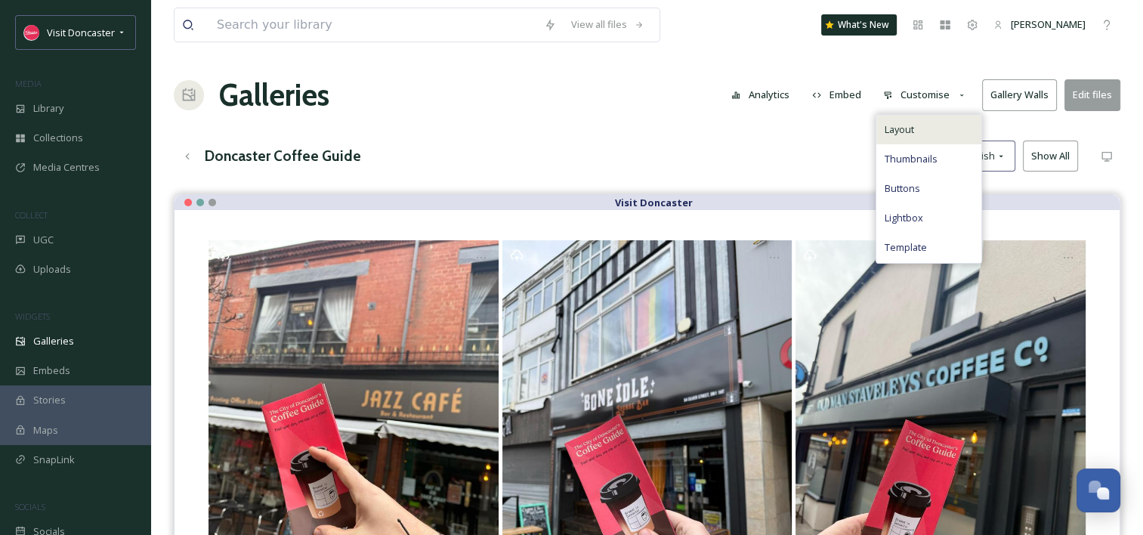
click at [935, 125] on div "Layout" at bounding box center [929, 129] width 105 height 29
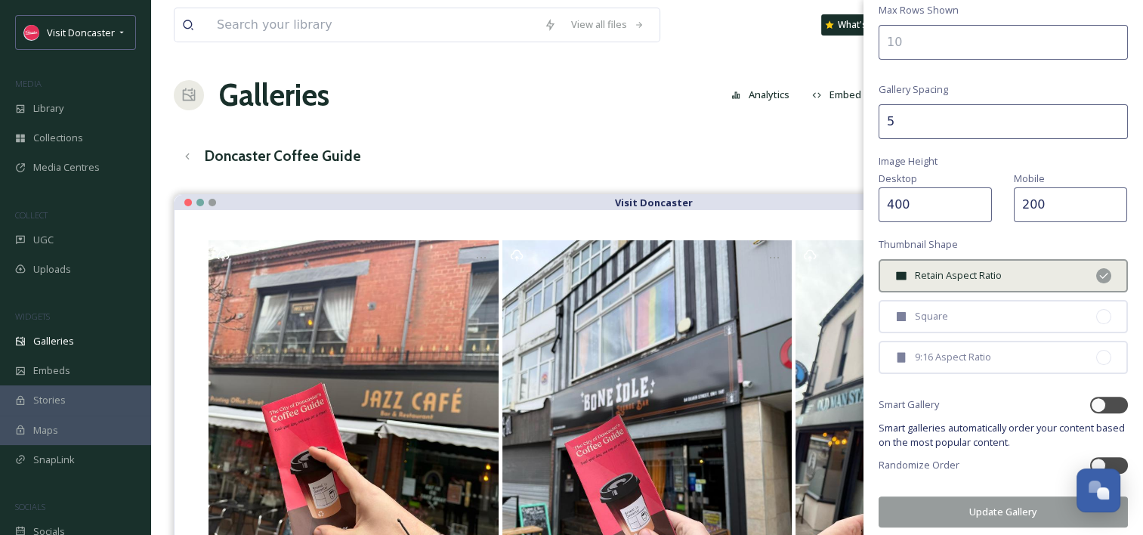
scroll to position [335, 0]
click at [967, 497] on button "Update Gallery" at bounding box center [1003, 509] width 249 height 31
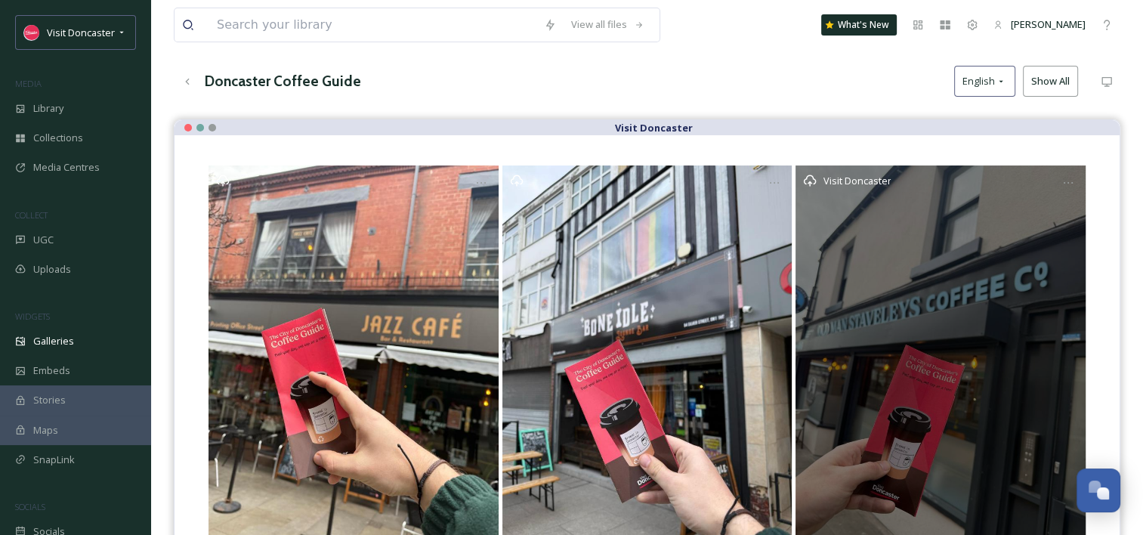
scroll to position [0, 0]
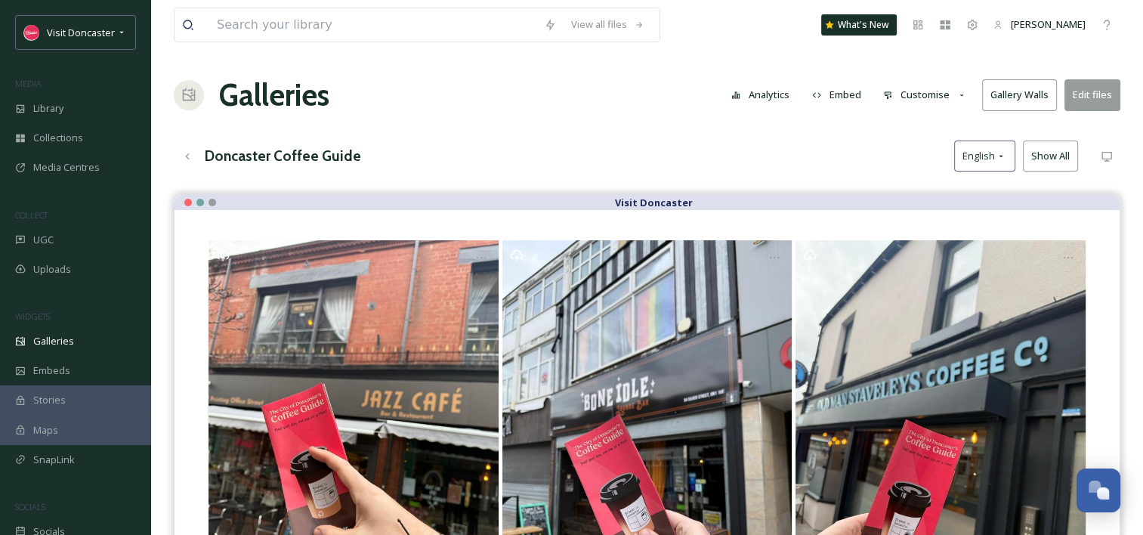
click at [922, 85] on button "Customise" at bounding box center [925, 94] width 99 height 29
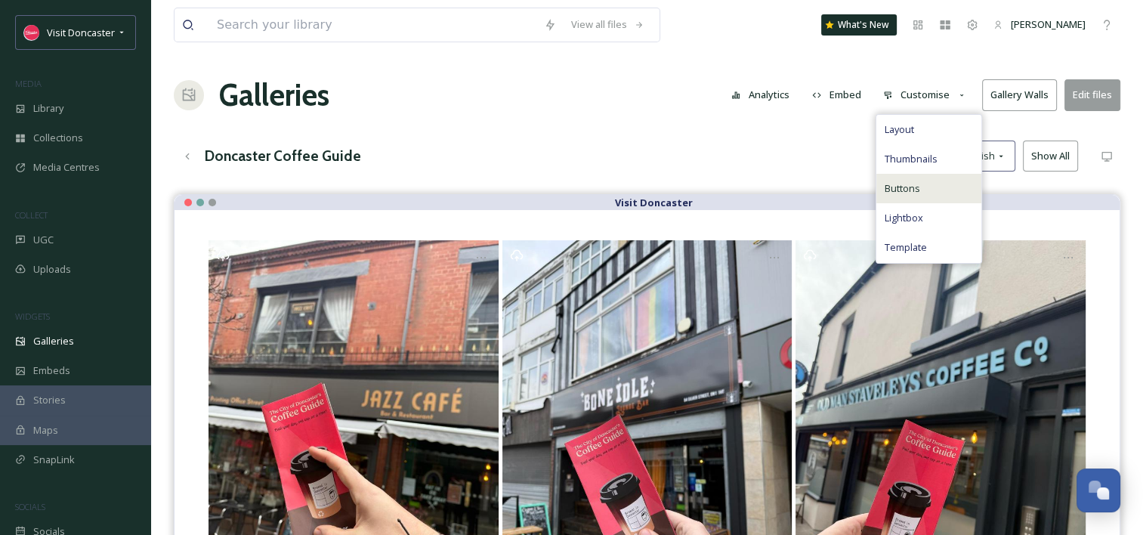
click at [917, 179] on div "Buttons" at bounding box center [929, 188] width 105 height 29
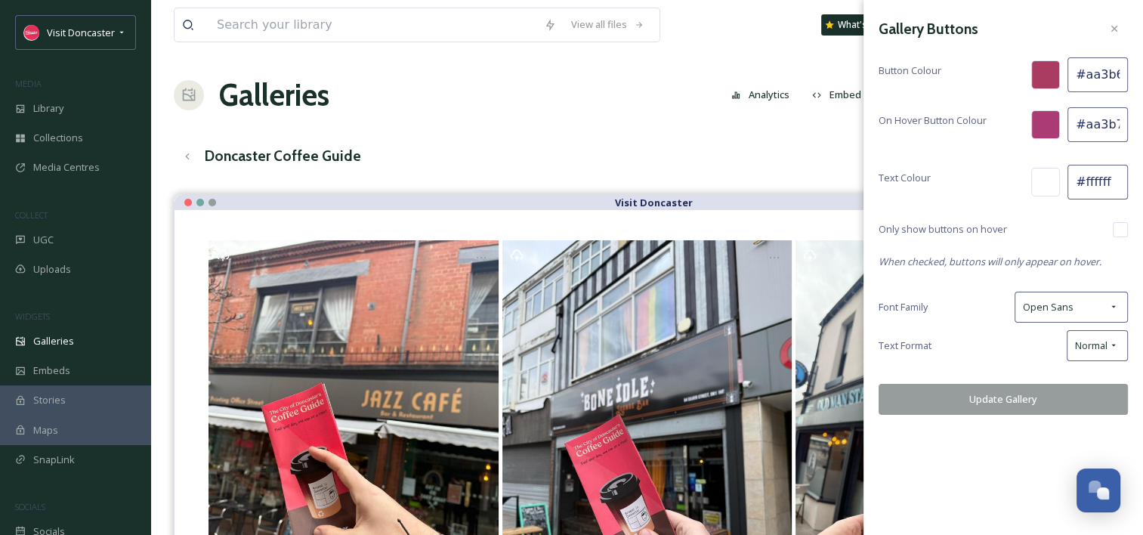
click at [623, 150] on div "Doncaster Coffee Guide English Show All" at bounding box center [647, 156] width 947 height 31
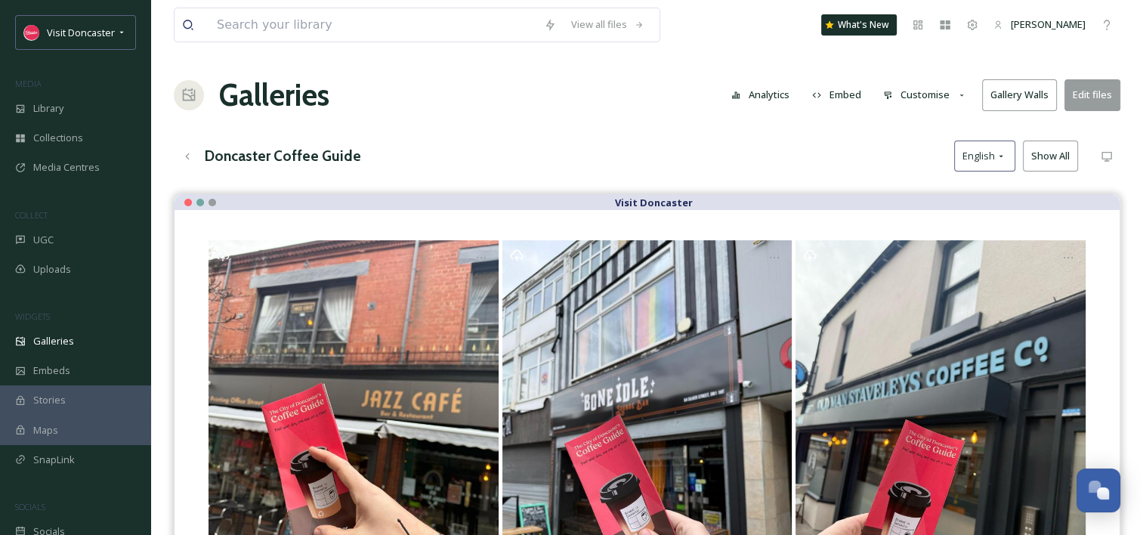
click at [919, 100] on button "Customise" at bounding box center [925, 94] width 99 height 29
click at [817, 151] on div "Doncaster Coffee Guide English Show All" at bounding box center [647, 156] width 947 height 31
click at [1022, 91] on button "Gallery Walls" at bounding box center [1020, 94] width 75 height 31
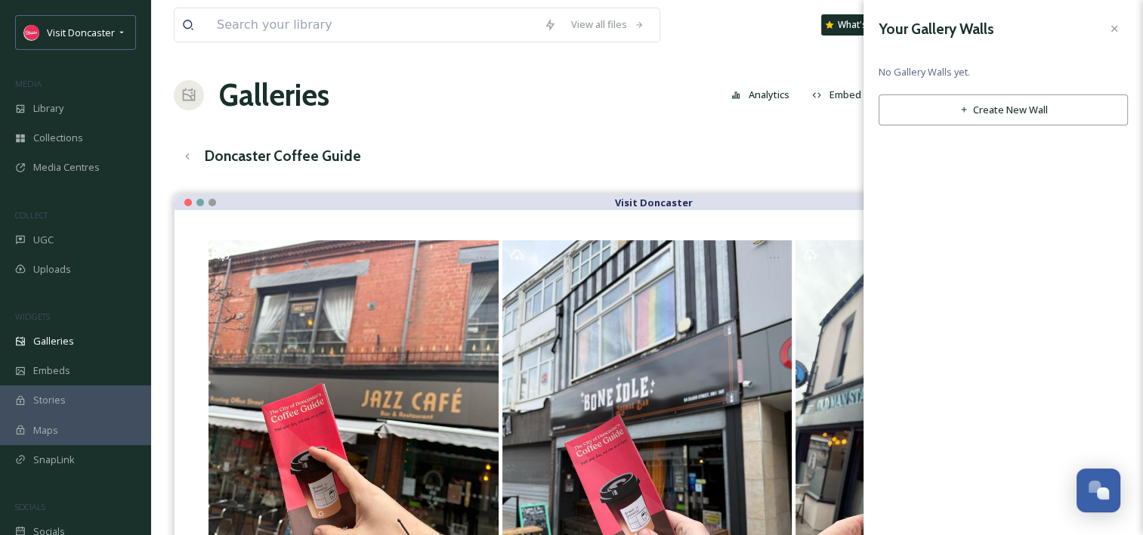
click at [720, 138] on div "View all files What's New Madi Plumb Galleries Analytics Embed Customise Galler…" at bounding box center [647, 376] width 992 height 752
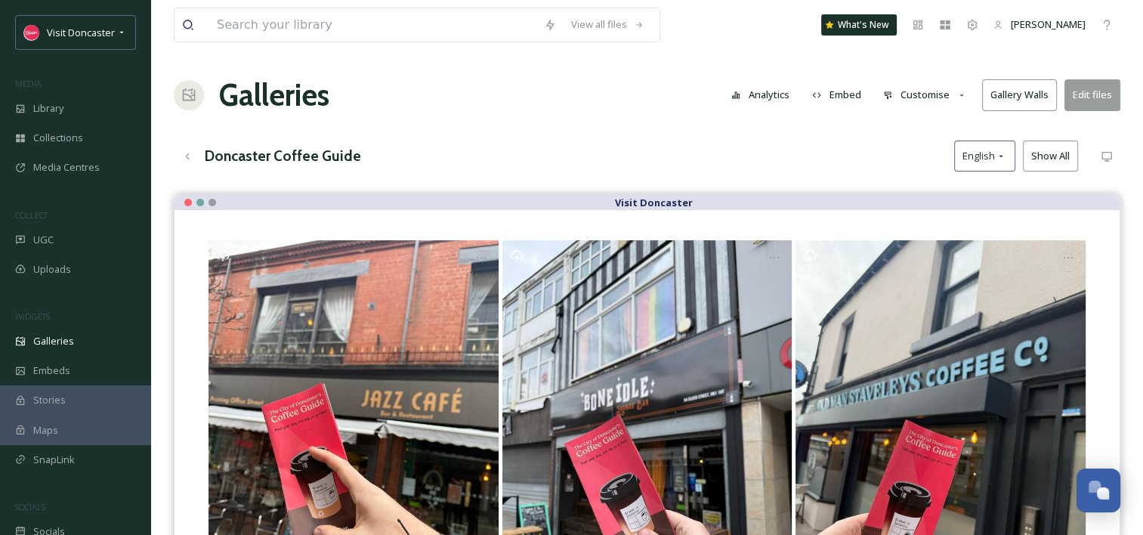
click at [1098, 99] on button "Edit files" at bounding box center [1093, 94] width 56 height 31
click at [774, 164] on div "Doncaster Coffee Guide English Show All" at bounding box center [647, 156] width 947 height 31
click at [947, 94] on button "Customise" at bounding box center [925, 94] width 99 height 29
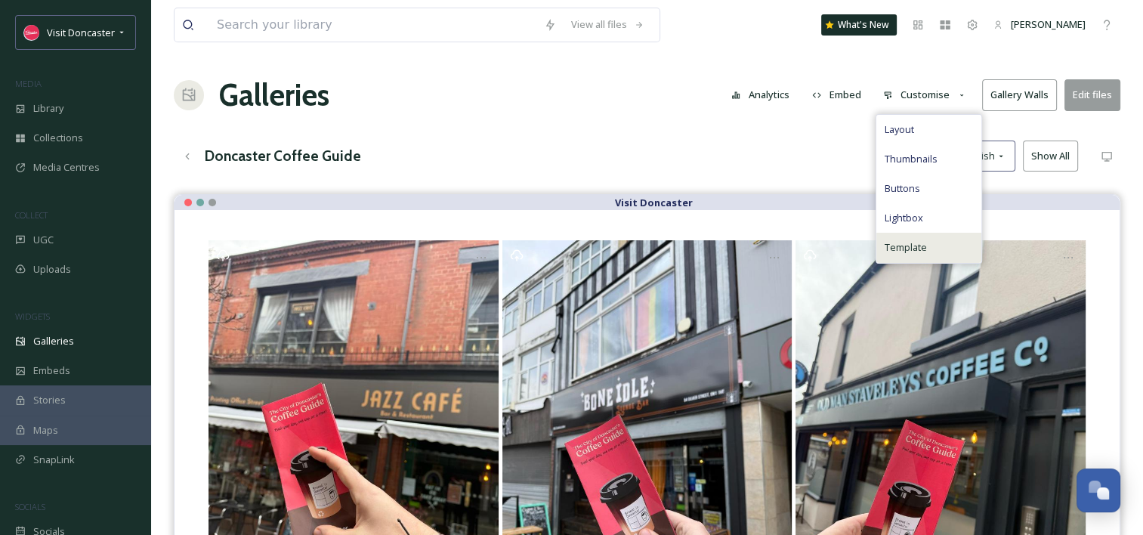
click at [930, 245] on div "Template" at bounding box center [929, 247] width 105 height 29
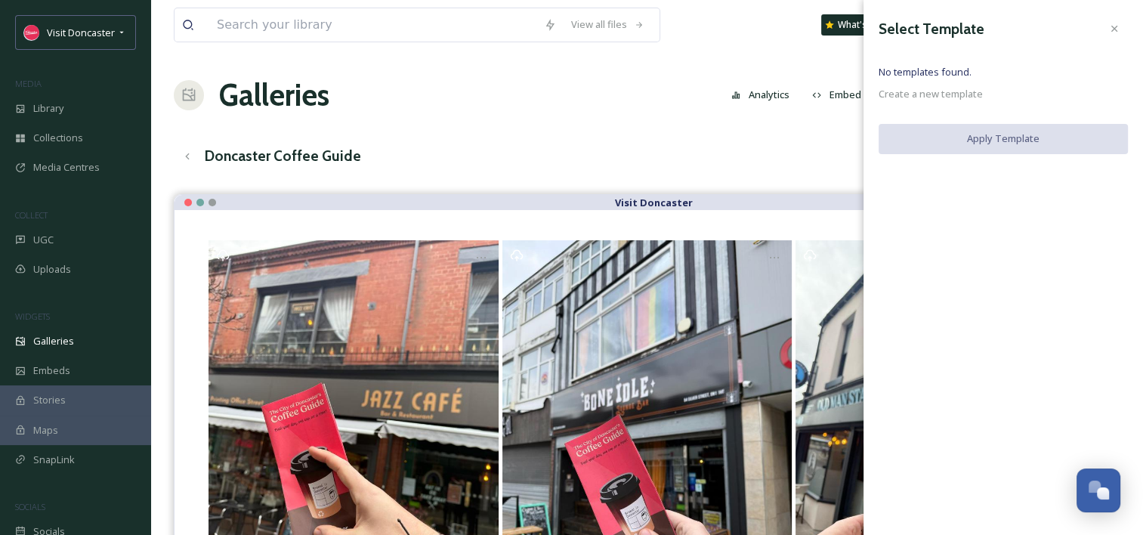
drag, startPoint x: 1109, startPoint y: 29, endPoint x: 1058, endPoint y: 76, distance: 68.5
click at [1109, 30] on icon at bounding box center [1115, 29] width 12 height 12
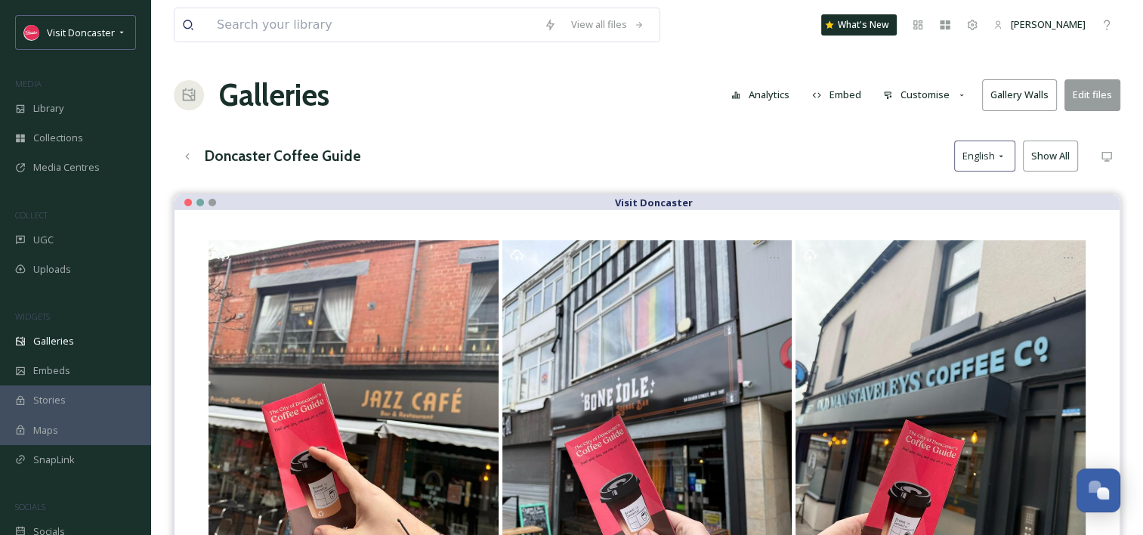
click at [919, 92] on button "Customise" at bounding box center [925, 94] width 99 height 29
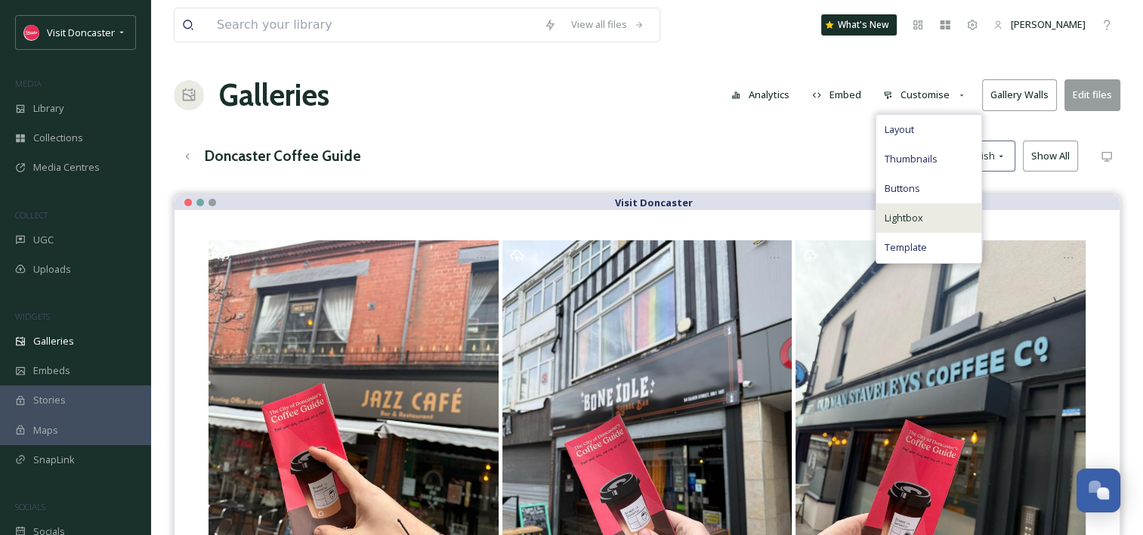
click at [922, 220] on span "Lightbox" at bounding box center [903, 218] width 39 height 14
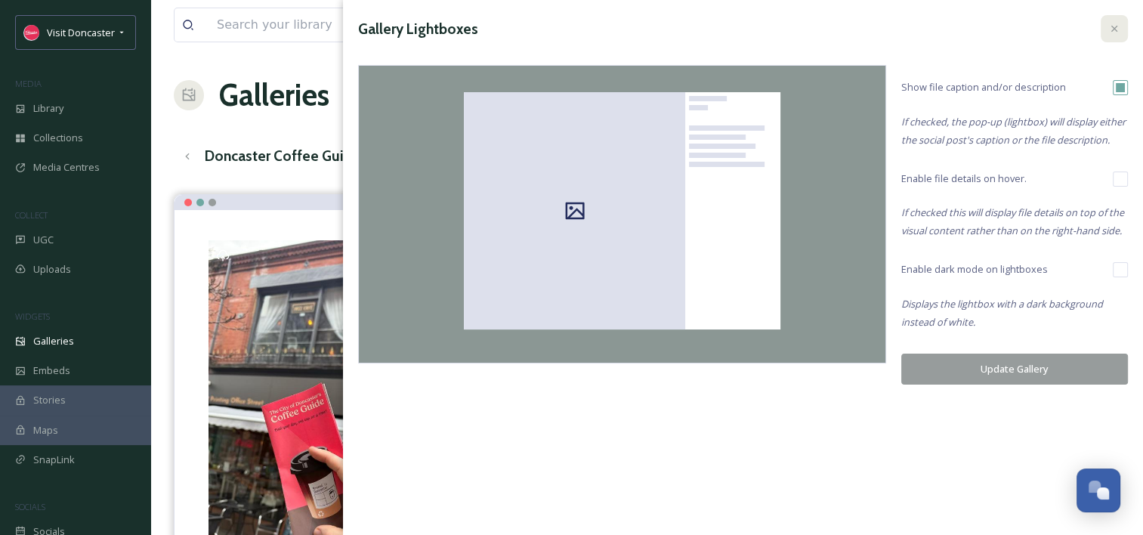
click at [1116, 27] on icon at bounding box center [1115, 29] width 6 height 6
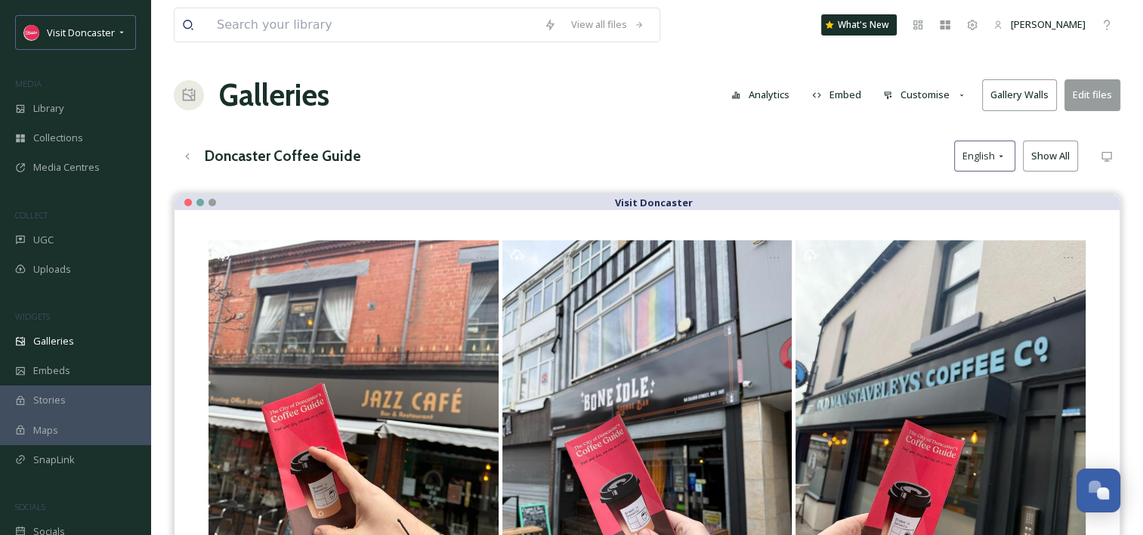
click at [940, 102] on button "Customise" at bounding box center [925, 94] width 99 height 29
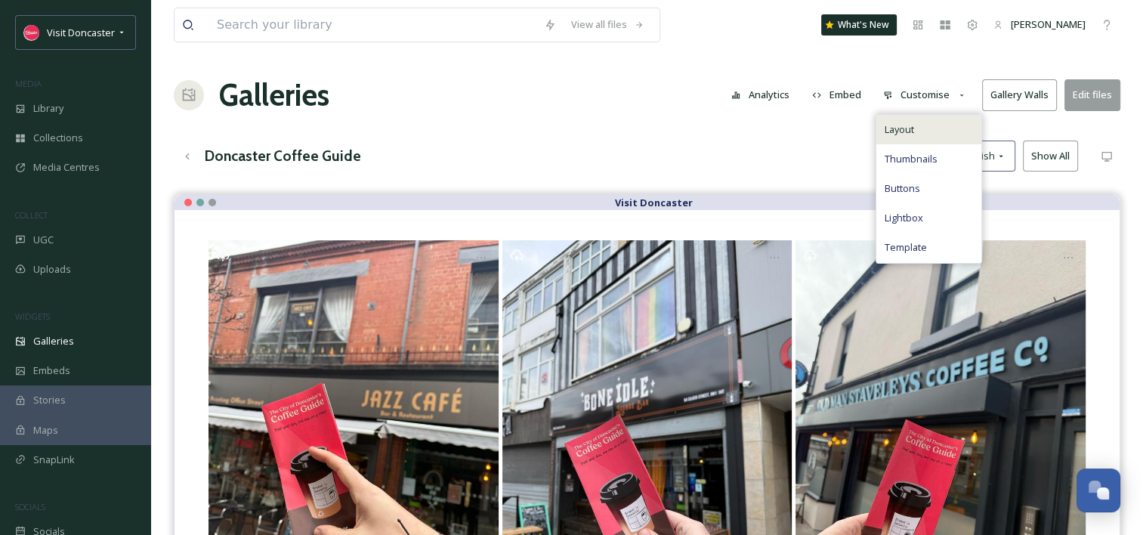
click at [940, 129] on div "Layout" at bounding box center [929, 129] width 105 height 29
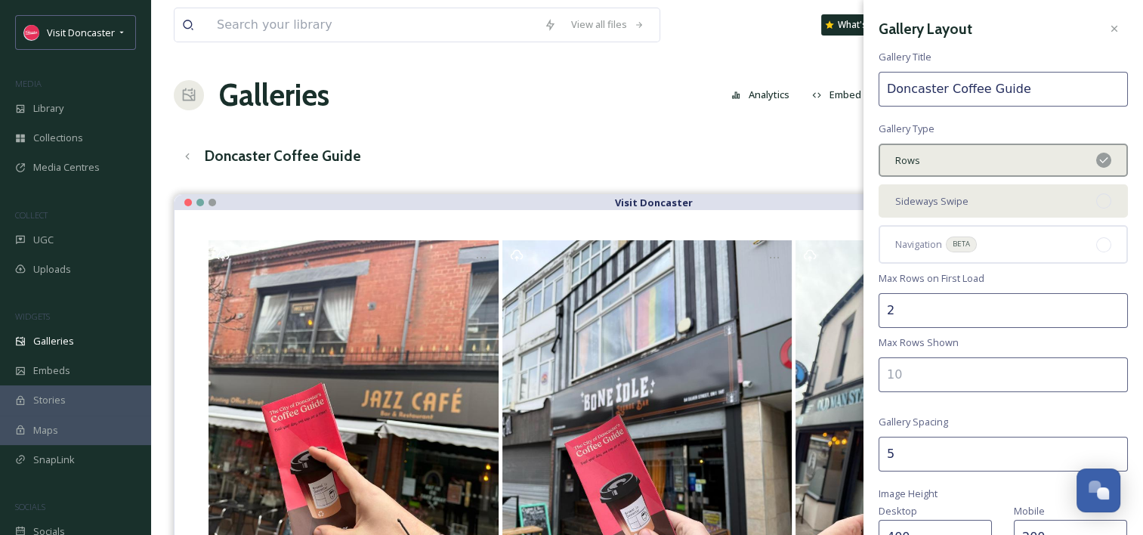
click at [1007, 209] on div "Sideways Swipe" at bounding box center [1003, 200] width 249 height 33
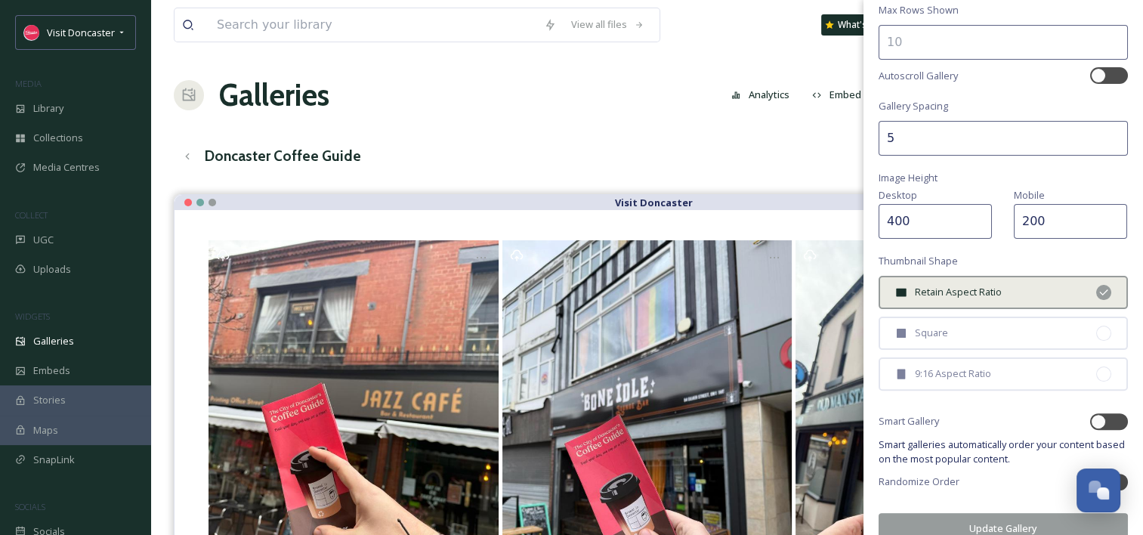
scroll to position [351, 0]
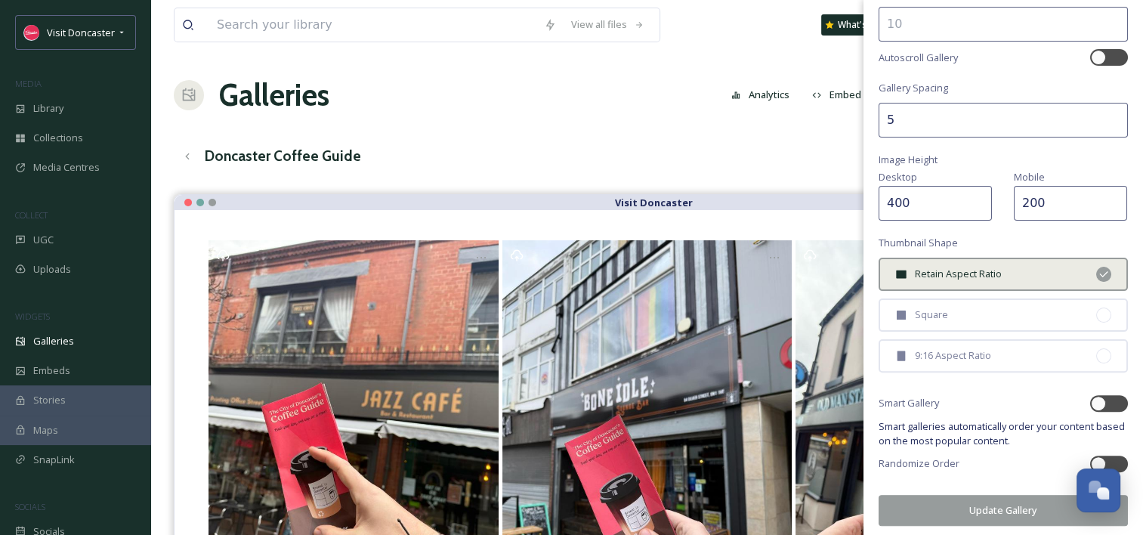
click at [978, 505] on button "Update Gallery" at bounding box center [1003, 510] width 249 height 31
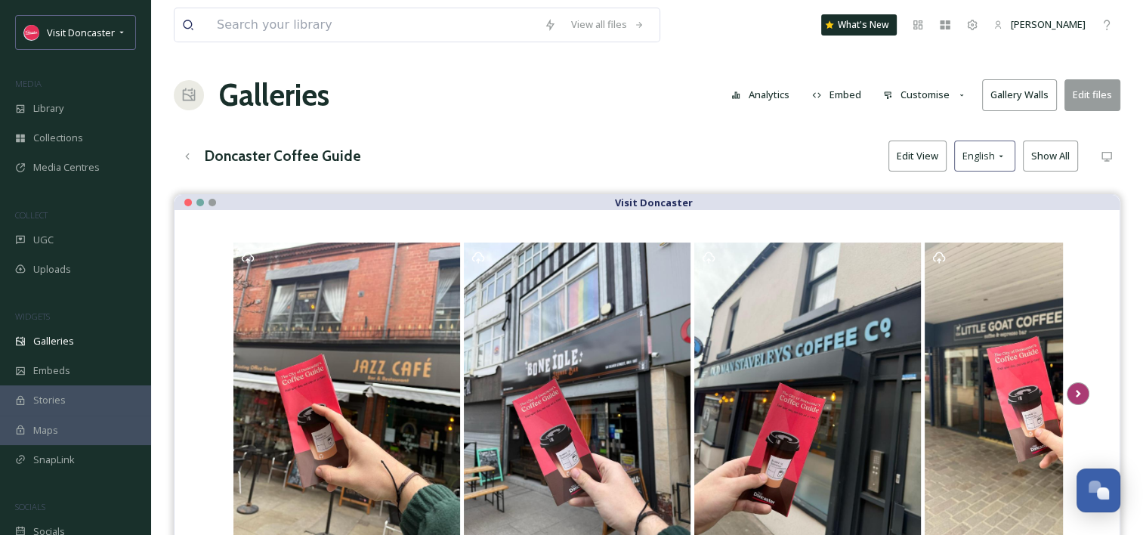
click at [1078, 388] on icon at bounding box center [1078, 393] width 21 height 23
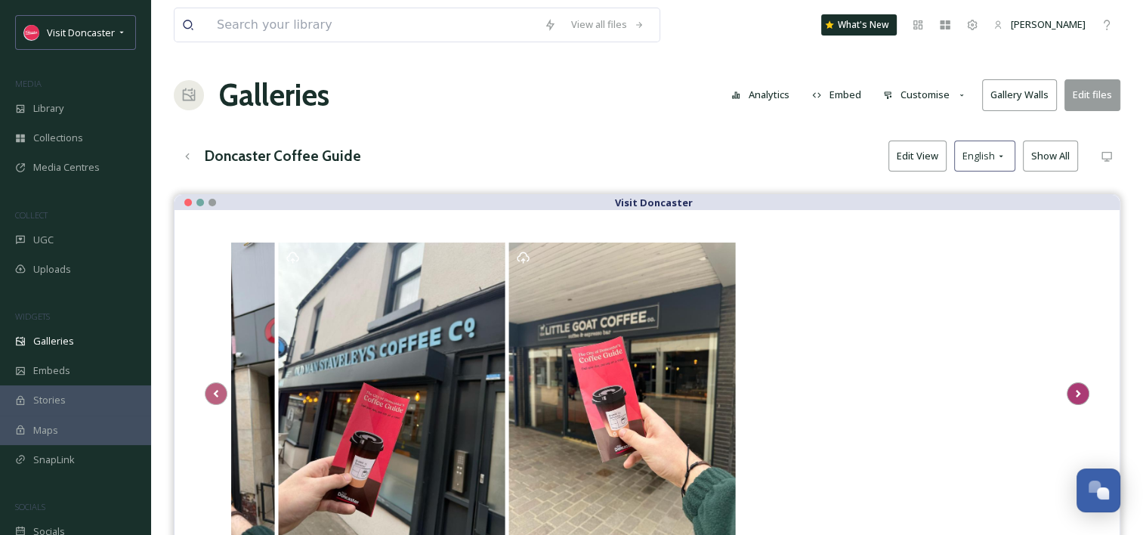
click at [1078, 388] on icon at bounding box center [1078, 393] width 21 height 23
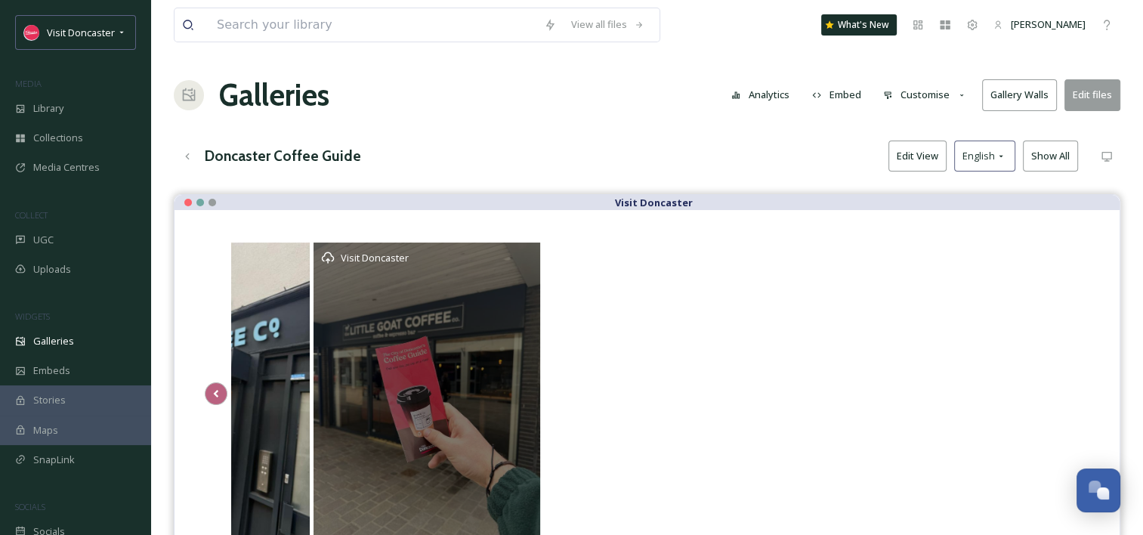
drag, startPoint x: 638, startPoint y: 373, endPoint x: 460, endPoint y: 351, distance: 178.9
click at [439, 355] on div "Visit Doncaster" at bounding box center [342, 393] width 1444 height 306
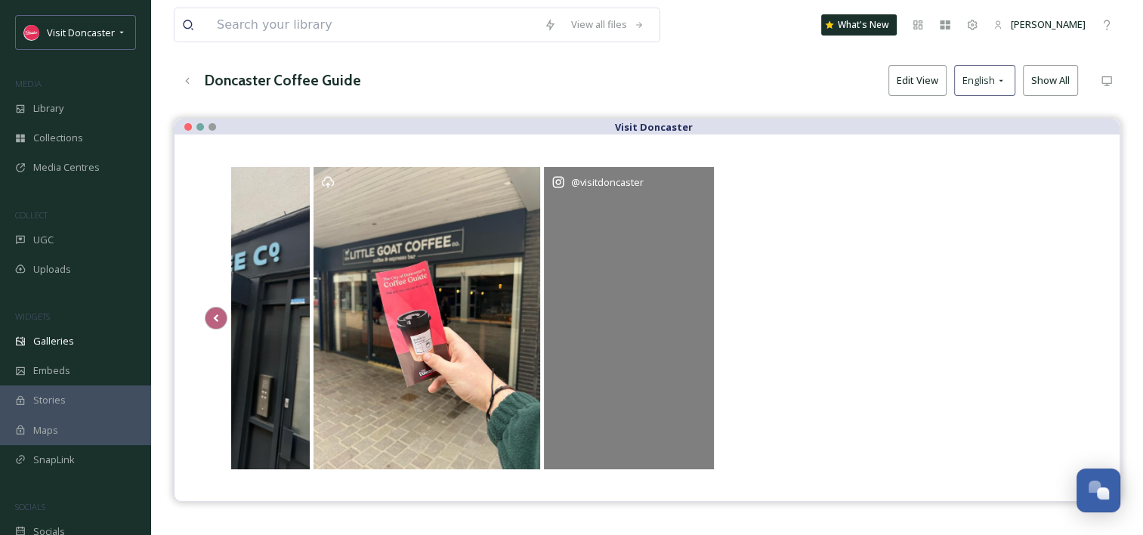
scroll to position [216, 0]
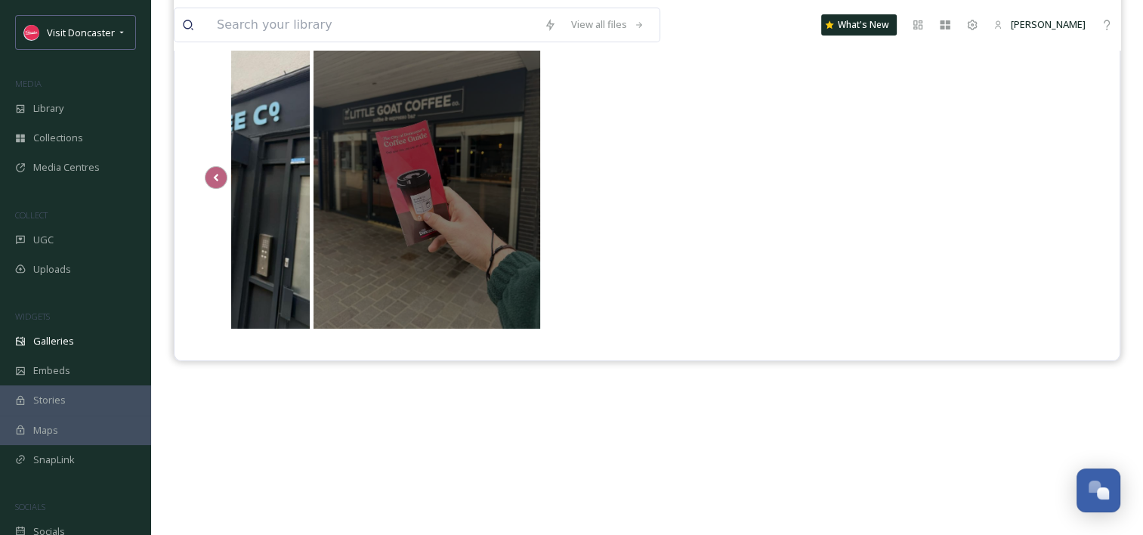
drag, startPoint x: 596, startPoint y: 176, endPoint x: 412, endPoint y: 178, distance: 184.4
click at [412, 178] on div "Visit Doncaster" at bounding box center [342, 177] width 1444 height 306
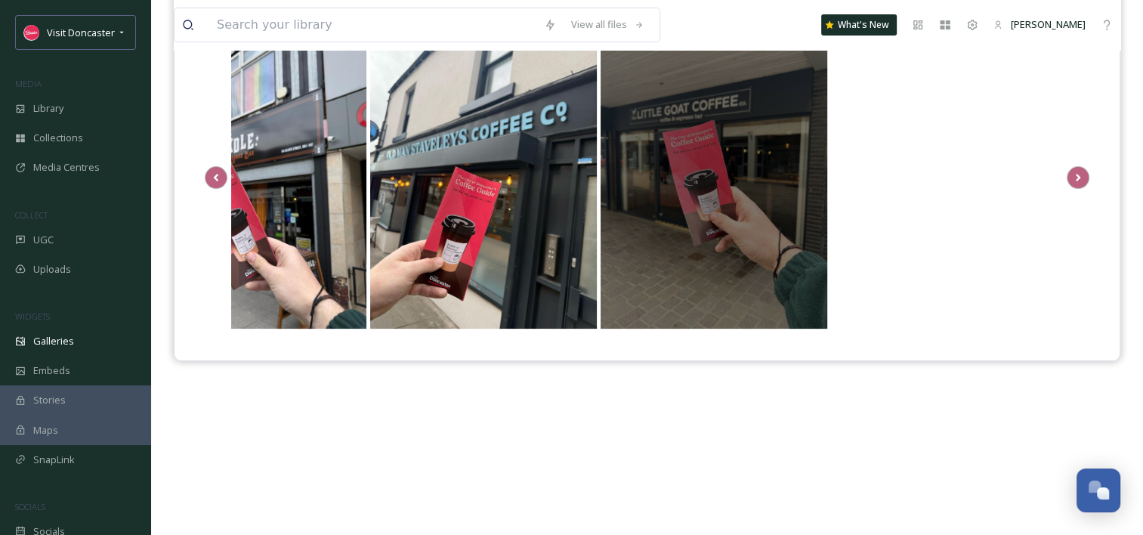
drag, startPoint x: 398, startPoint y: 181, endPoint x: 472, endPoint y: 221, distance: 83.5
click at [676, 224] on div "Visit Doncaster" at bounding box center [714, 177] width 227 height 302
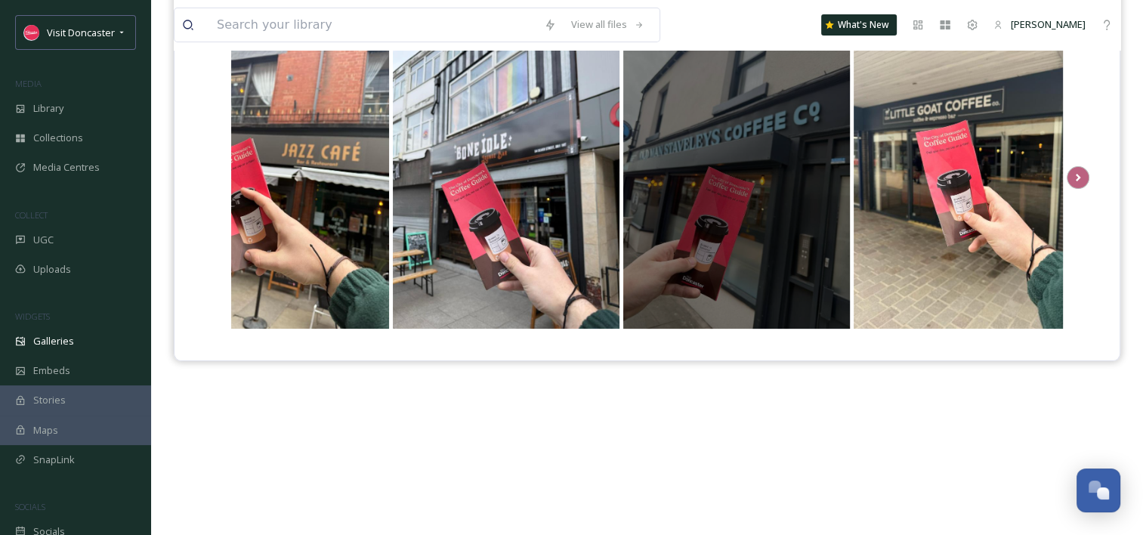
drag, startPoint x: 421, startPoint y: 215, endPoint x: 766, endPoint y: 247, distance: 346.9
click at [823, 252] on div "Visit Doncaster" at bounding box center [737, 177] width 227 height 302
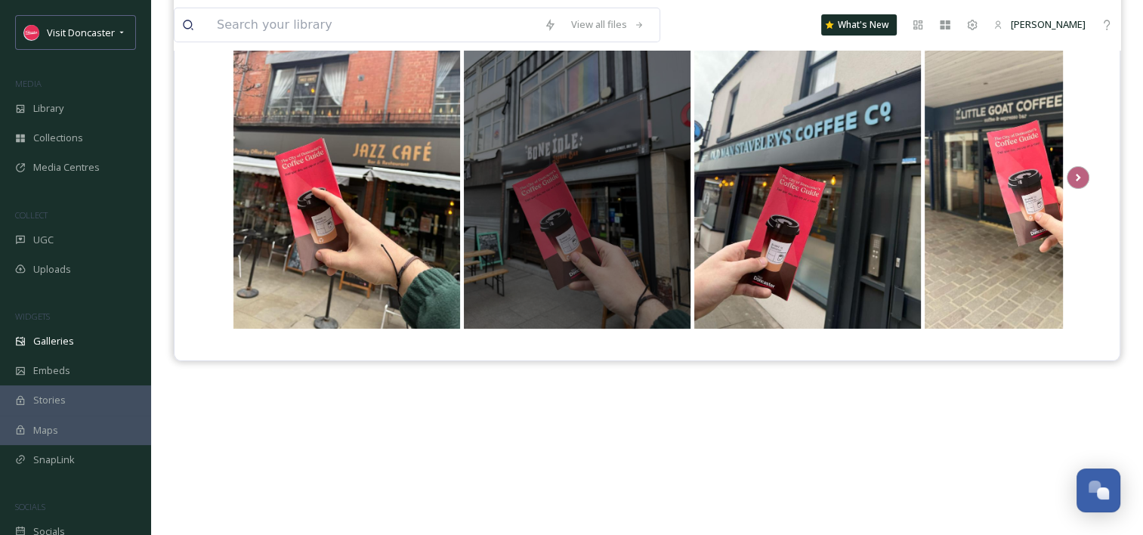
drag, startPoint x: 367, startPoint y: 193, endPoint x: 640, endPoint y: 222, distance: 274.3
click at [695, 234] on div "Visit Doncaster" at bounding box center [953, 177] width 1444 height 306
drag, startPoint x: 401, startPoint y: 203, endPoint x: 650, endPoint y: 219, distance: 249.2
click at [650, 219] on div "Visit Doncaster" at bounding box center [953, 177] width 1444 height 306
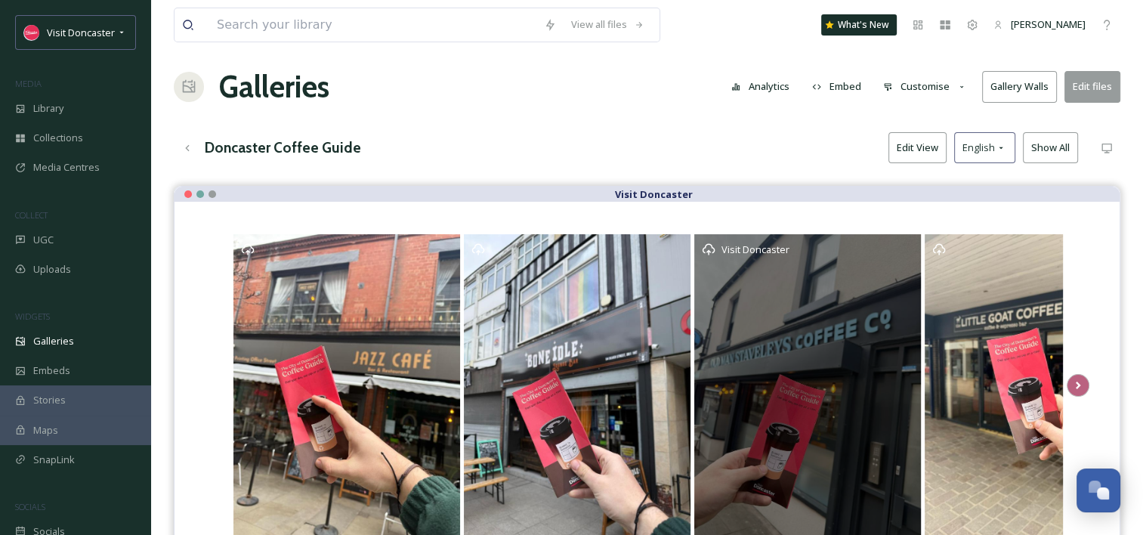
scroll to position [0, 0]
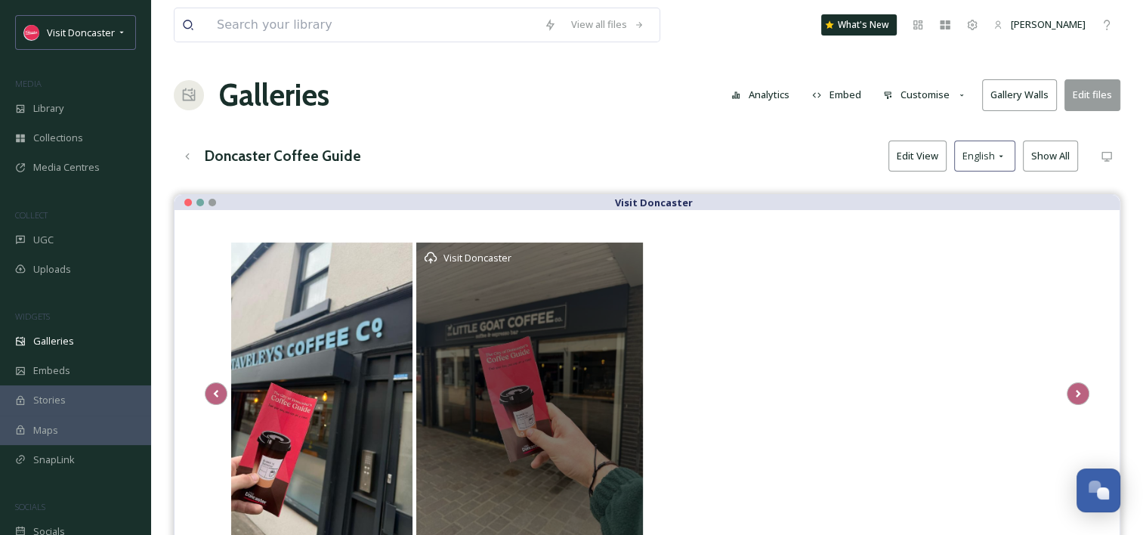
drag, startPoint x: 989, startPoint y: 370, endPoint x: 480, endPoint y: 332, distance: 510.1
click at [480, 332] on div "Visit Doncaster" at bounding box center [529, 394] width 227 height 302
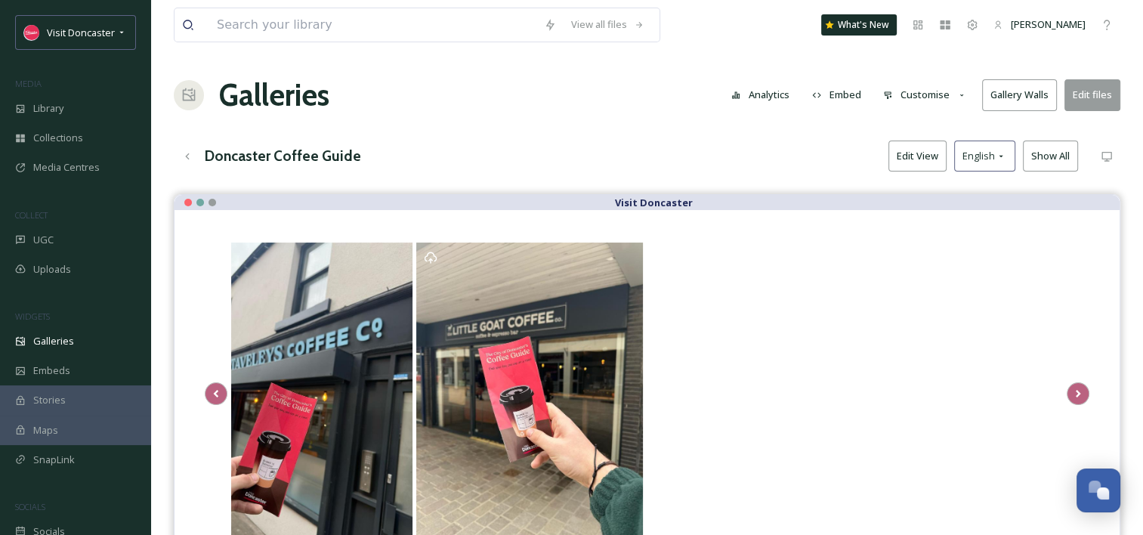
click at [915, 161] on button "Edit View" at bounding box center [918, 156] width 58 height 31
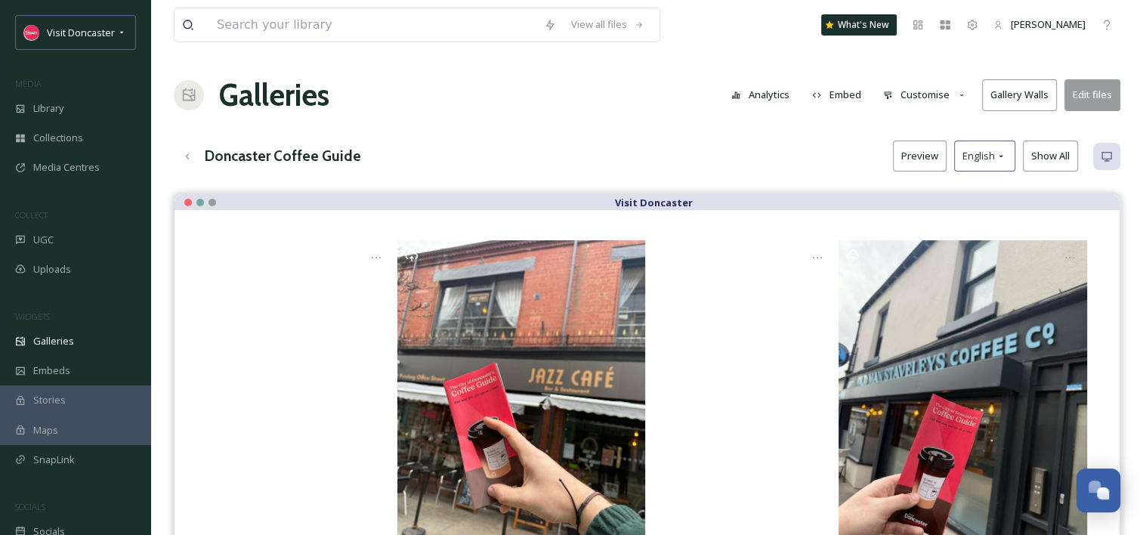
click at [749, 156] on div "Doncaster Coffee Guide Preview English Show All" at bounding box center [647, 156] width 947 height 31
click at [1082, 95] on button "Edit files" at bounding box center [1093, 94] width 56 height 31
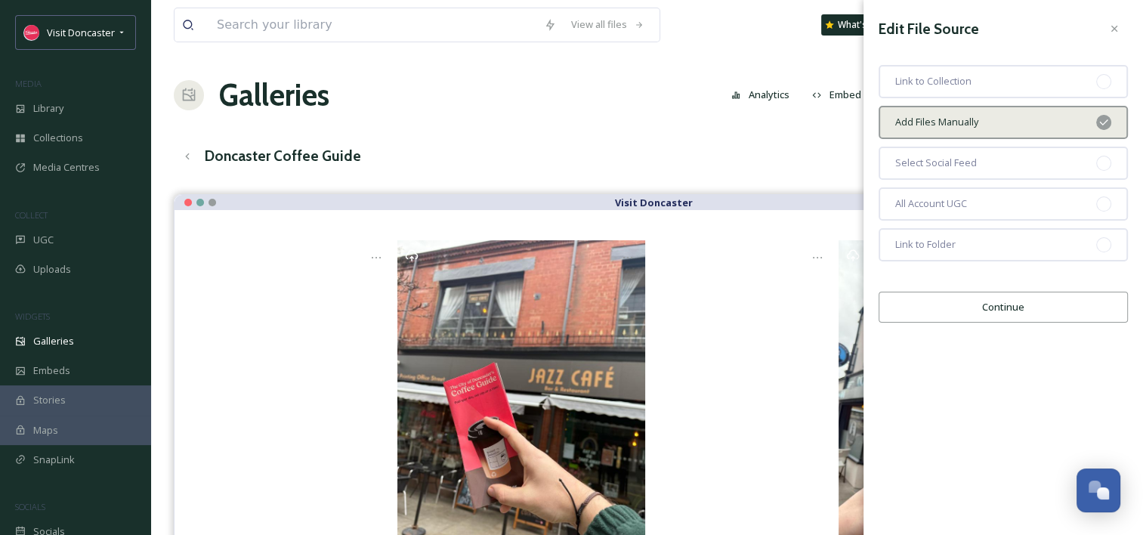
click at [1042, 314] on button "Continue" at bounding box center [1003, 307] width 249 height 31
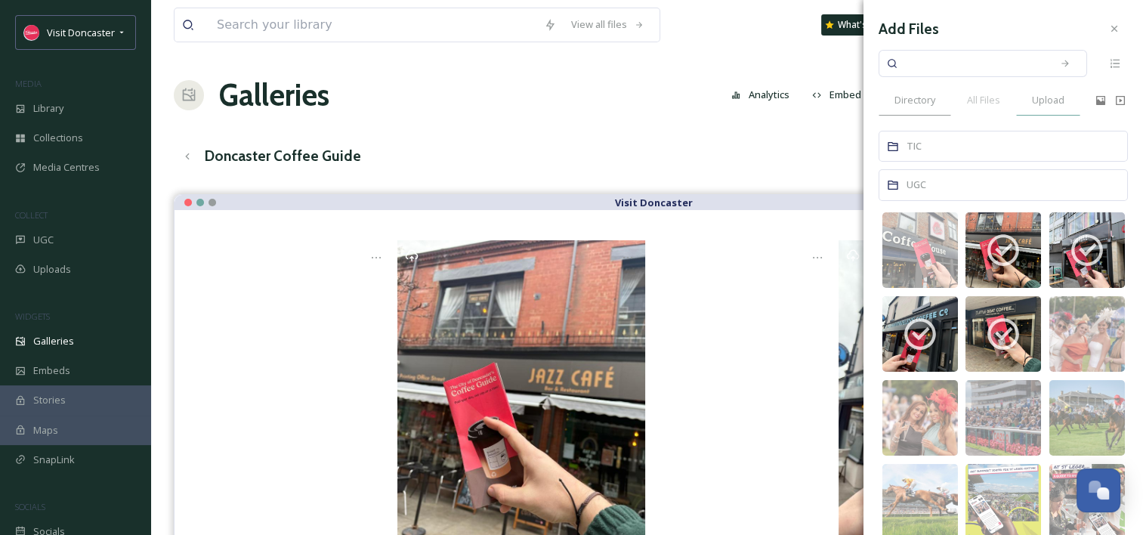
click at [1048, 103] on span "Upload" at bounding box center [1048, 100] width 32 height 14
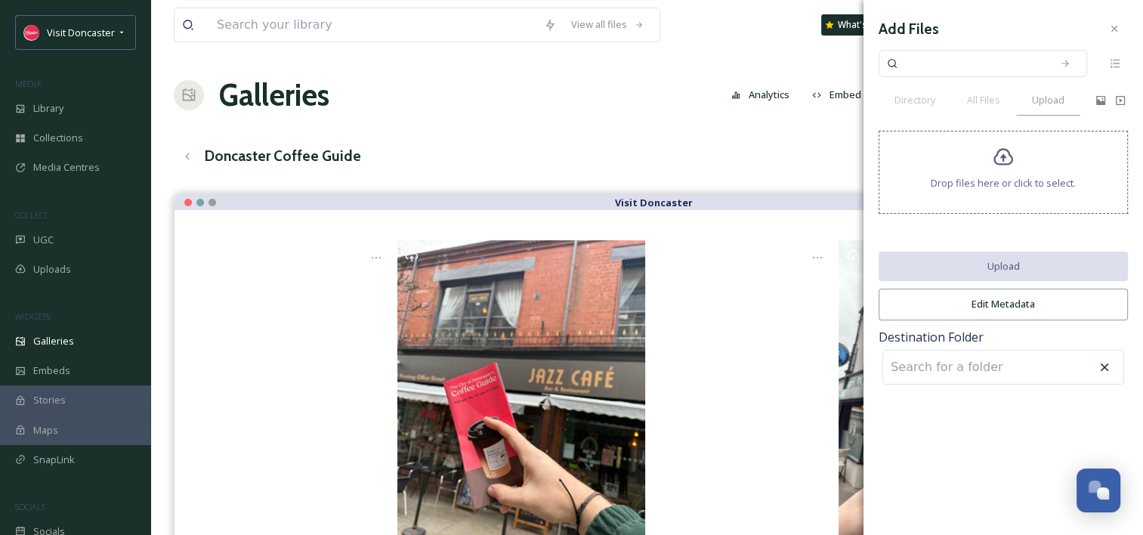
click at [995, 158] on icon at bounding box center [1004, 157] width 20 height 17
click at [620, 122] on div "View all files What's New Madi Plumb Galleries Analytics Embed Customise Galler…" at bounding box center [647, 467] width 992 height 935
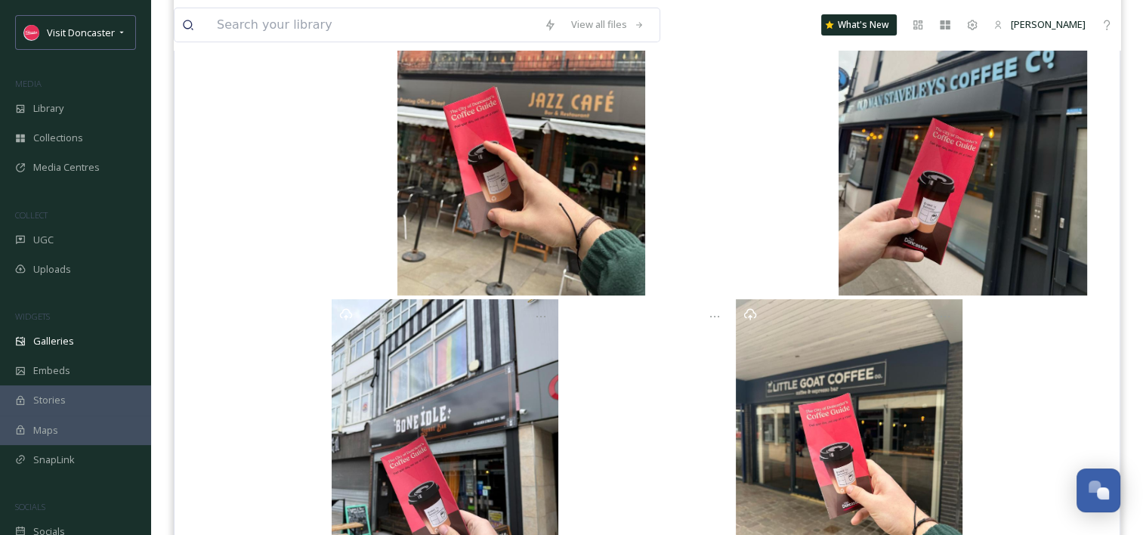
scroll to position [302, 0]
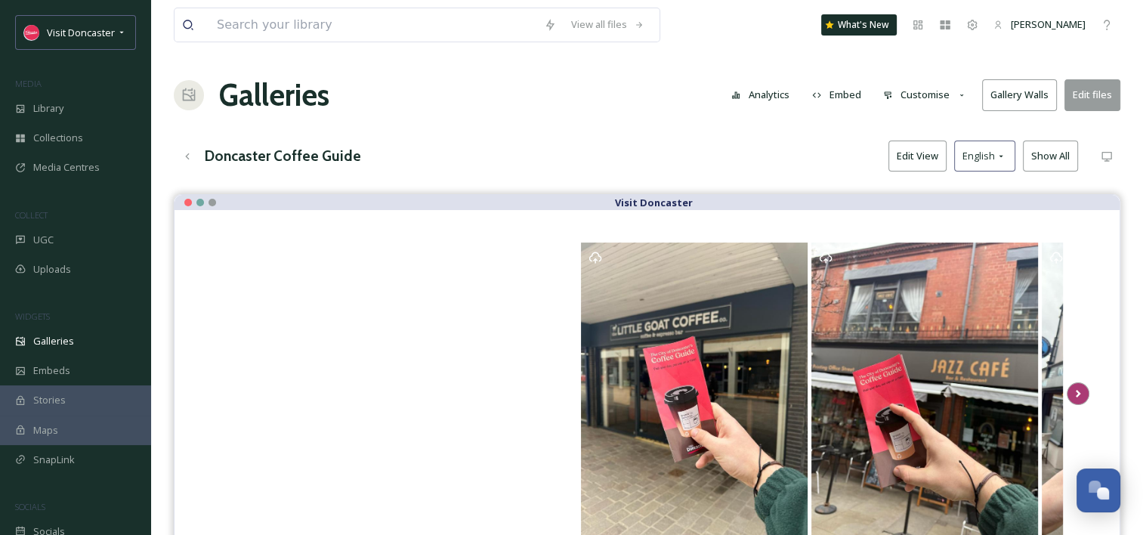
click at [1080, 396] on icon at bounding box center [1078, 393] width 21 height 23
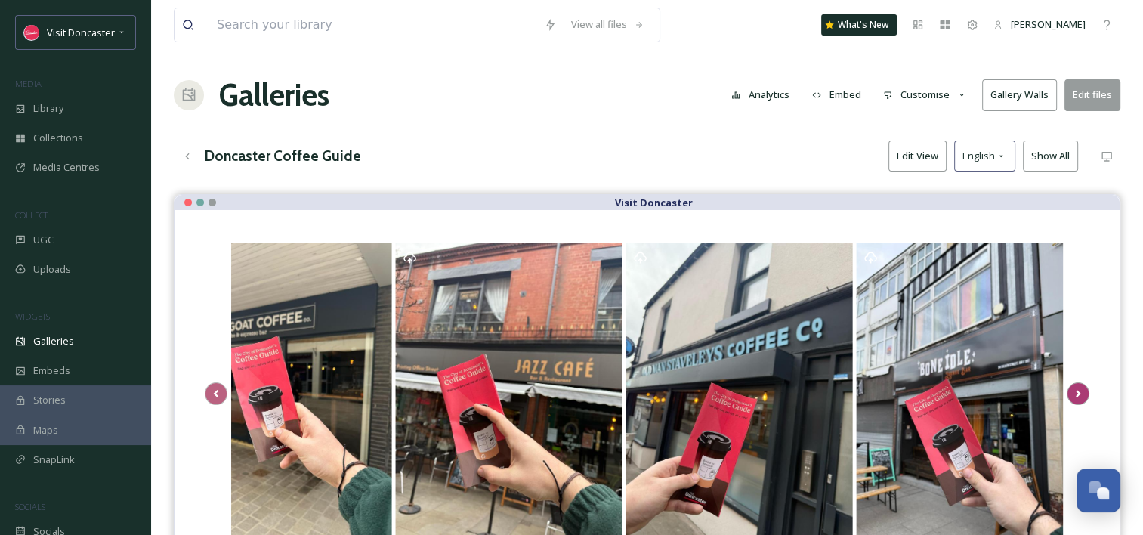
click at [1080, 396] on icon at bounding box center [1078, 393] width 21 height 23
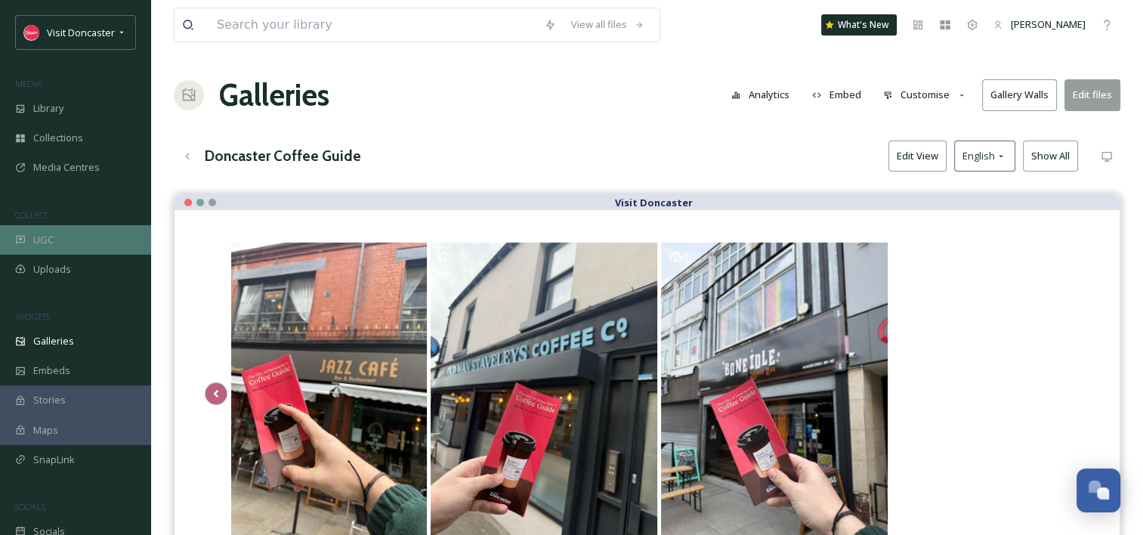
click at [67, 240] on div "UGC" at bounding box center [75, 239] width 151 height 29
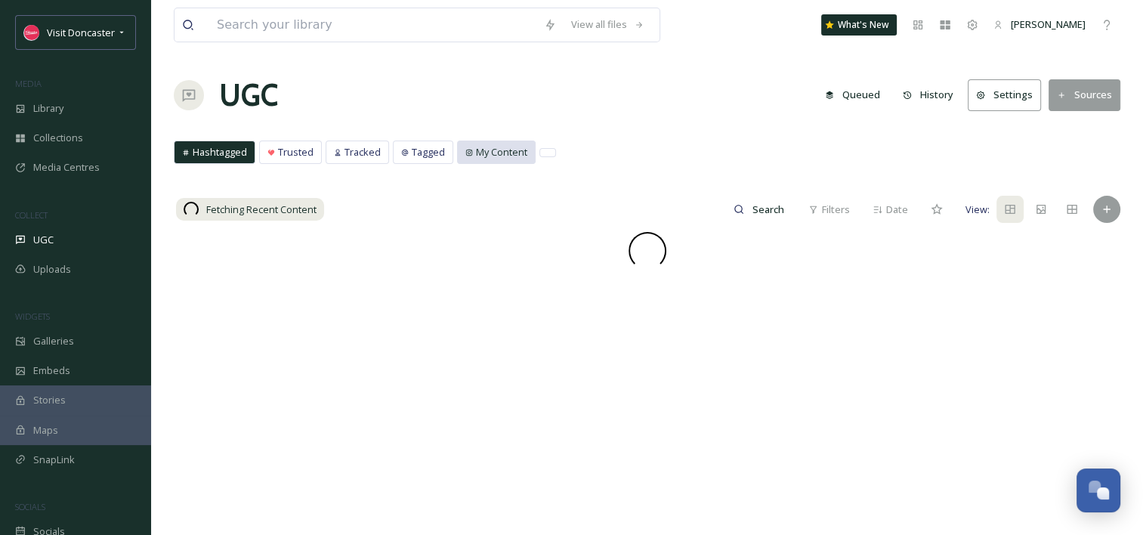
click at [494, 153] on span "My Content" at bounding box center [501, 152] width 51 height 14
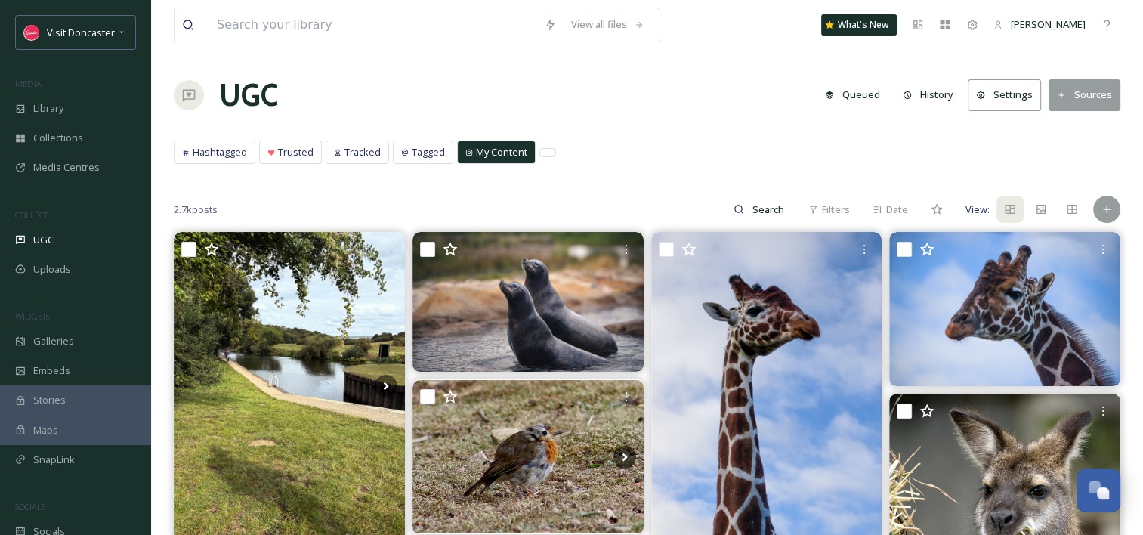
click at [470, 146] on div "My Content" at bounding box center [496, 152] width 77 height 22
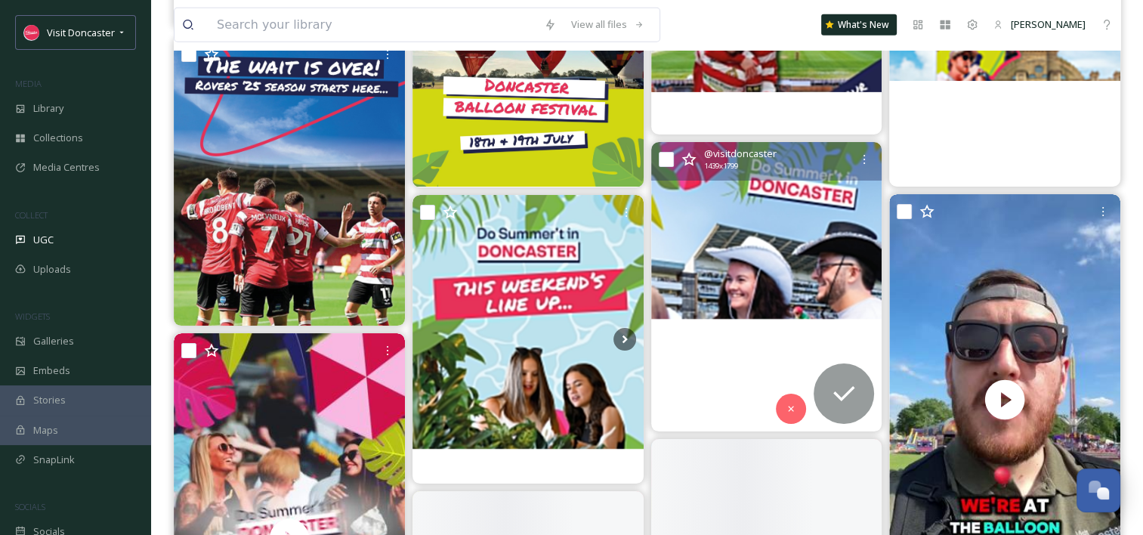
scroll to position [3854, 0]
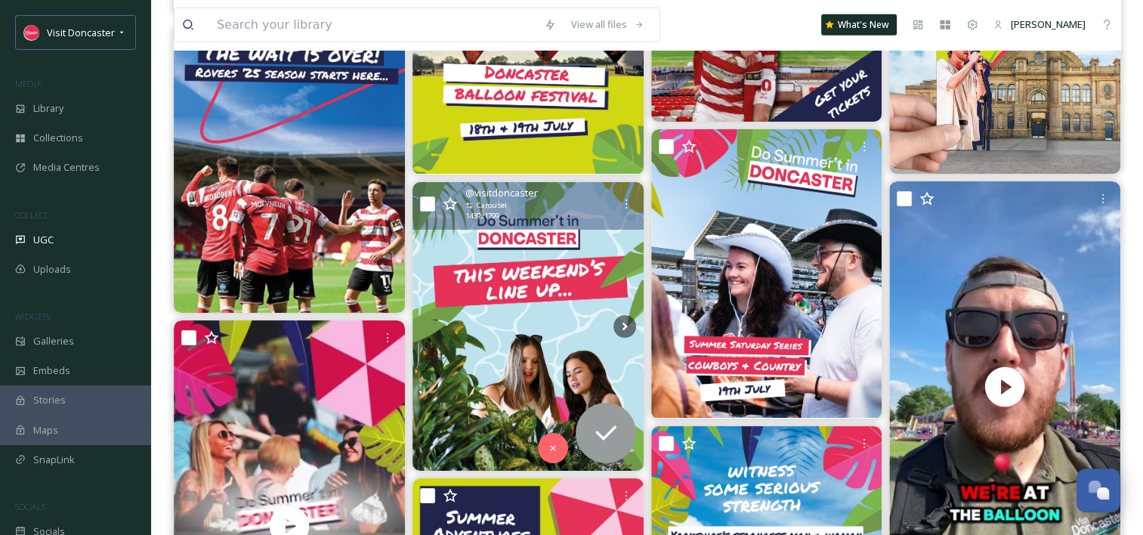
click at [544, 280] on img at bounding box center [528, 326] width 231 height 289
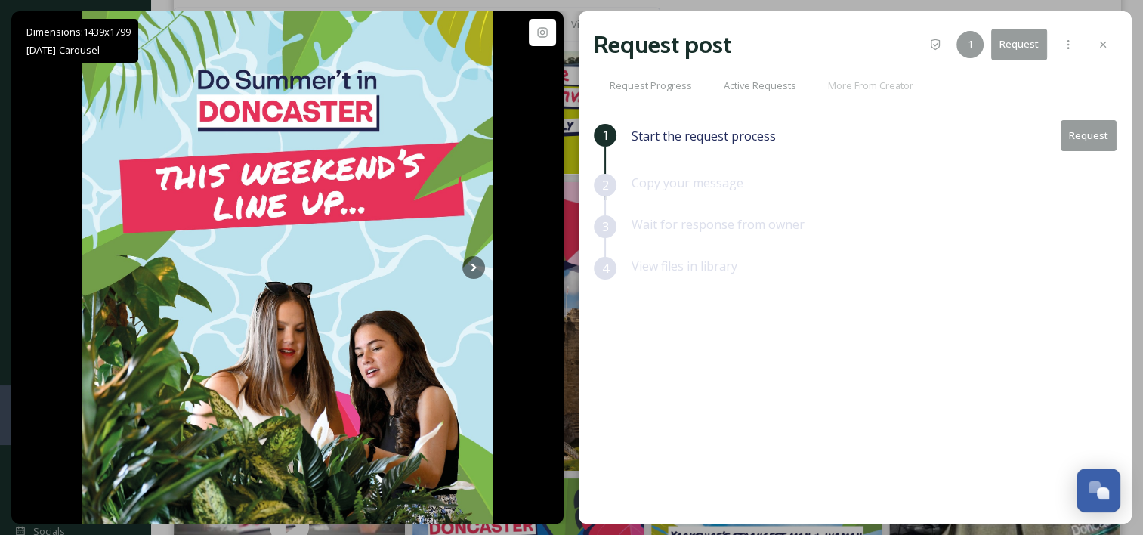
click at [770, 91] on span "Active Requests" at bounding box center [760, 86] width 73 height 14
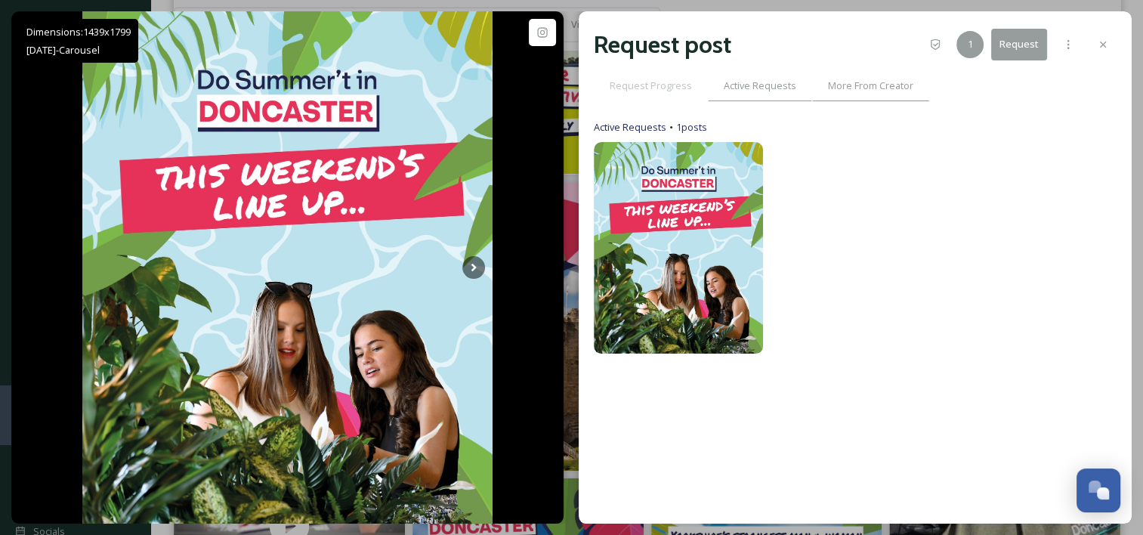
click at [840, 85] on span "More From Creator" at bounding box center [870, 86] width 85 height 14
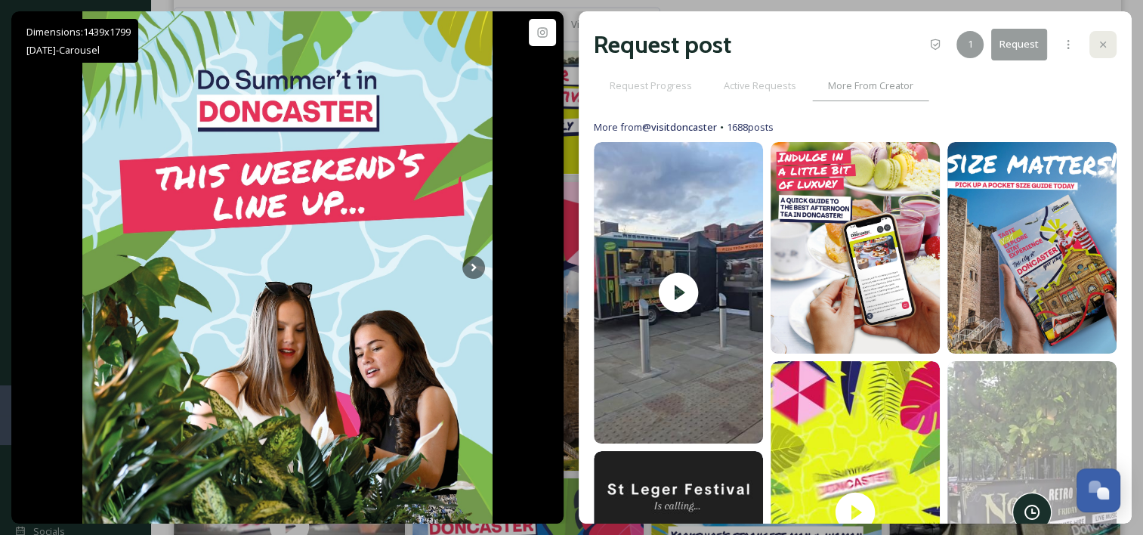
click at [1100, 42] on icon at bounding box center [1103, 45] width 6 height 6
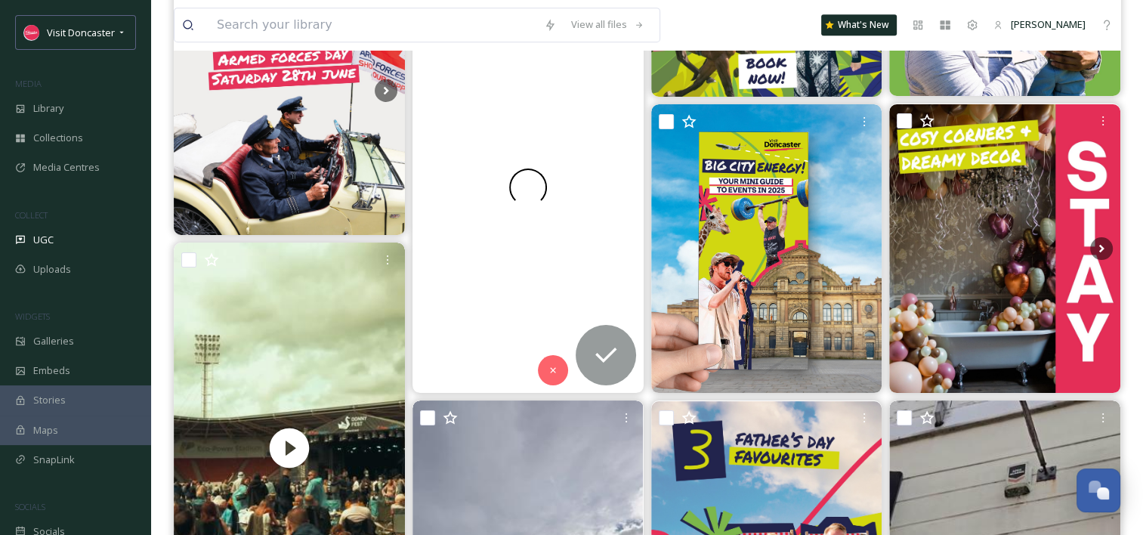
scroll to position [6500, 0]
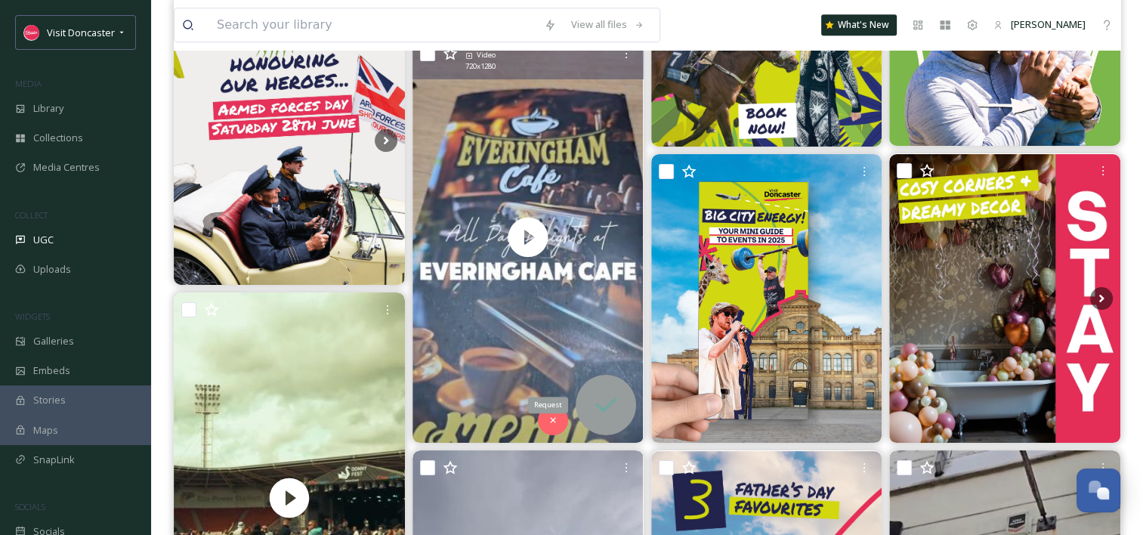
click at [618, 393] on icon at bounding box center [606, 405] width 30 height 30
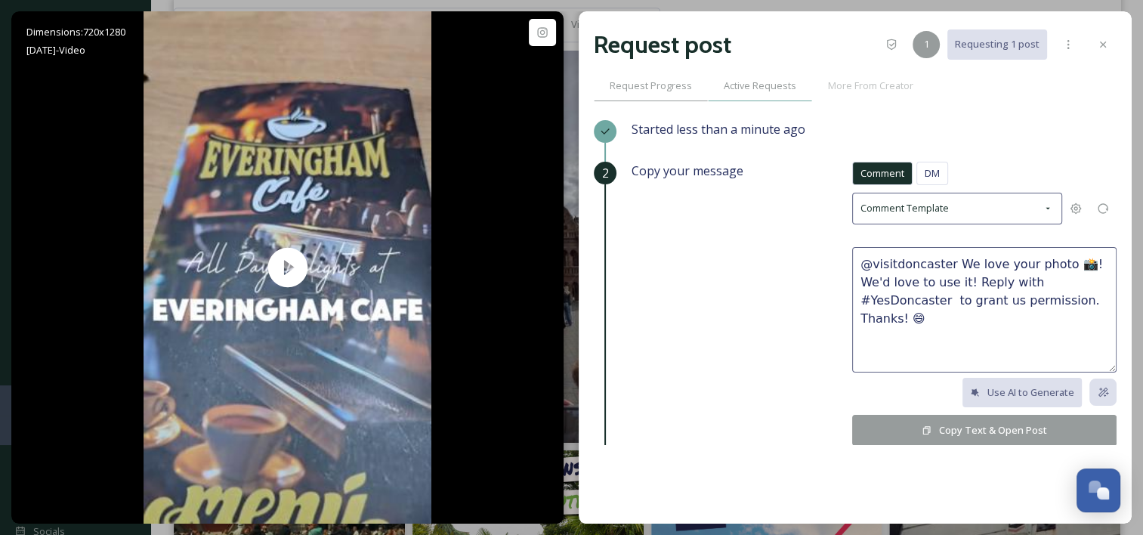
click at [769, 79] on span "Active Requests" at bounding box center [760, 86] width 73 height 14
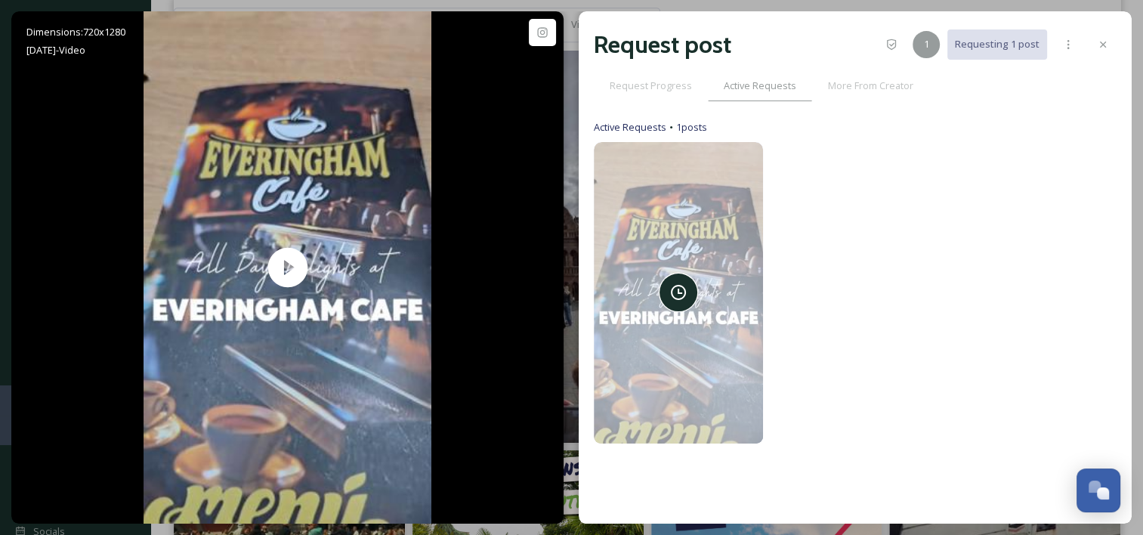
click at [1124, 39] on div "Request post 1 Requesting 1 post Request Progress Active Requests More From Cre…" at bounding box center [855, 267] width 553 height 512
click at [1103, 48] on icon at bounding box center [1103, 45] width 12 height 12
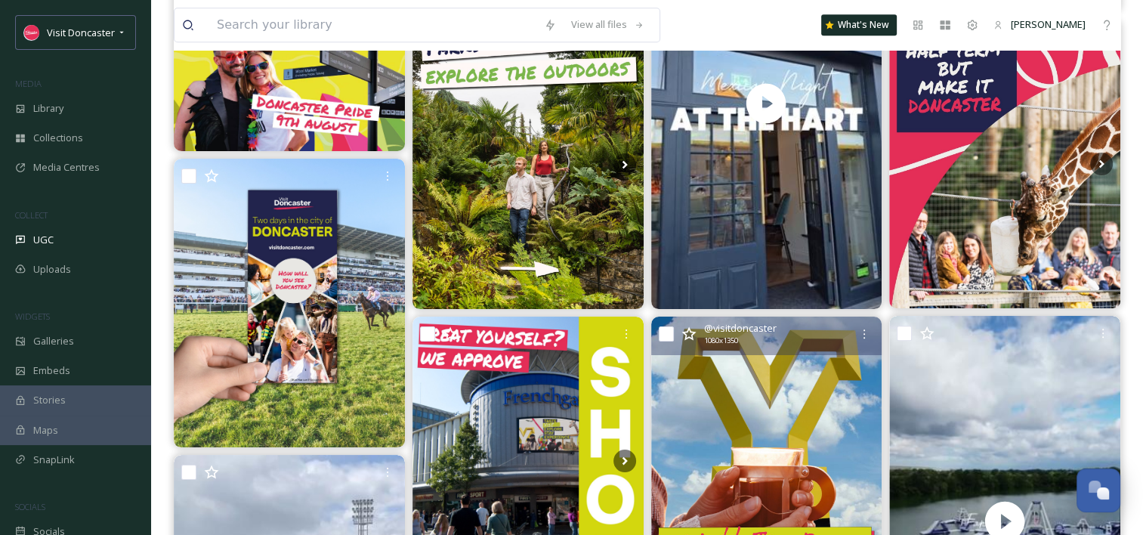
scroll to position [7633, 0]
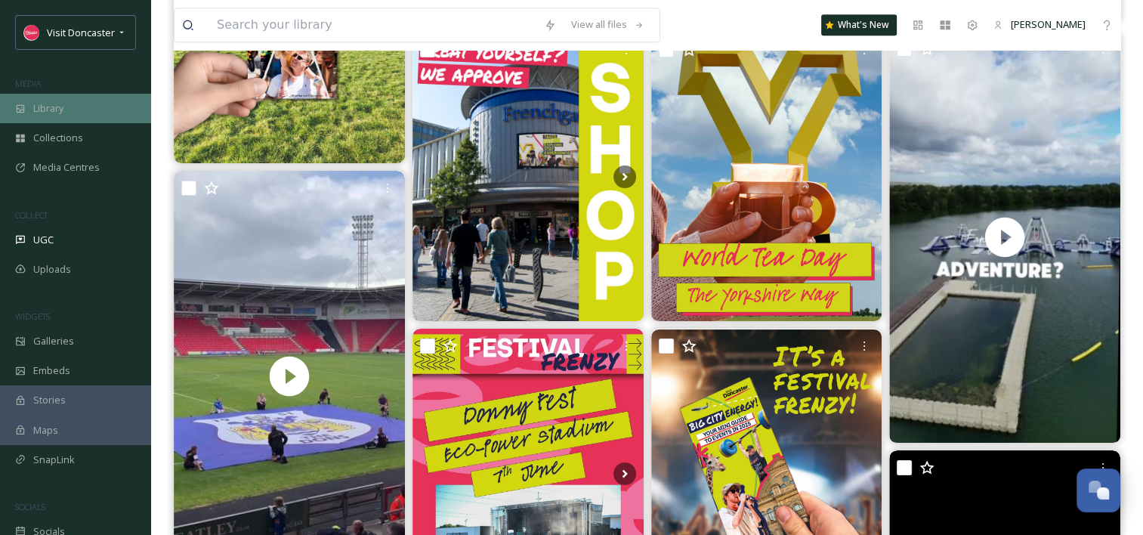
click at [77, 112] on div "Library" at bounding box center [75, 108] width 151 height 29
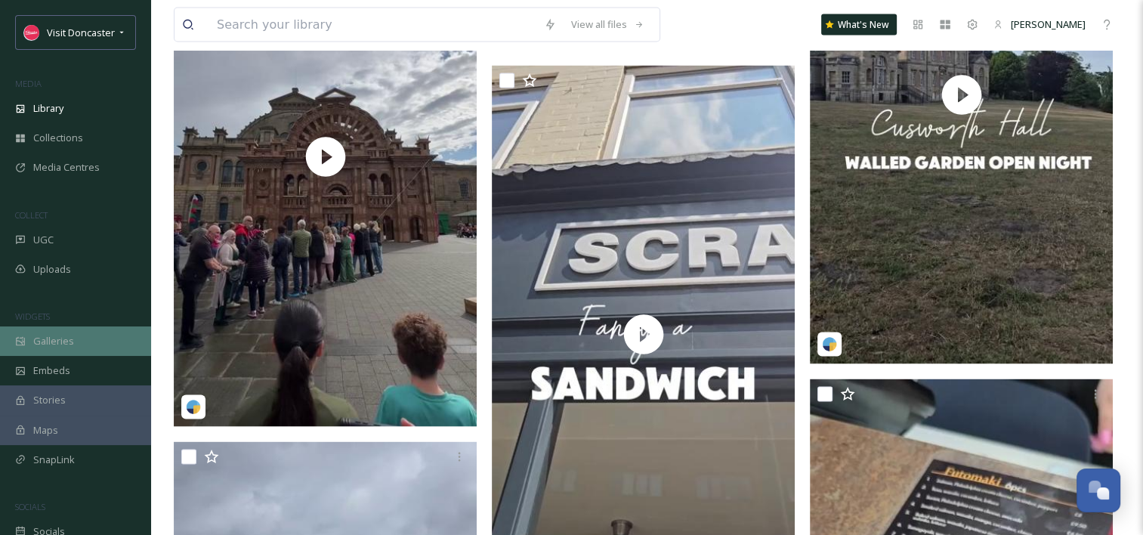
scroll to position [2948, 0]
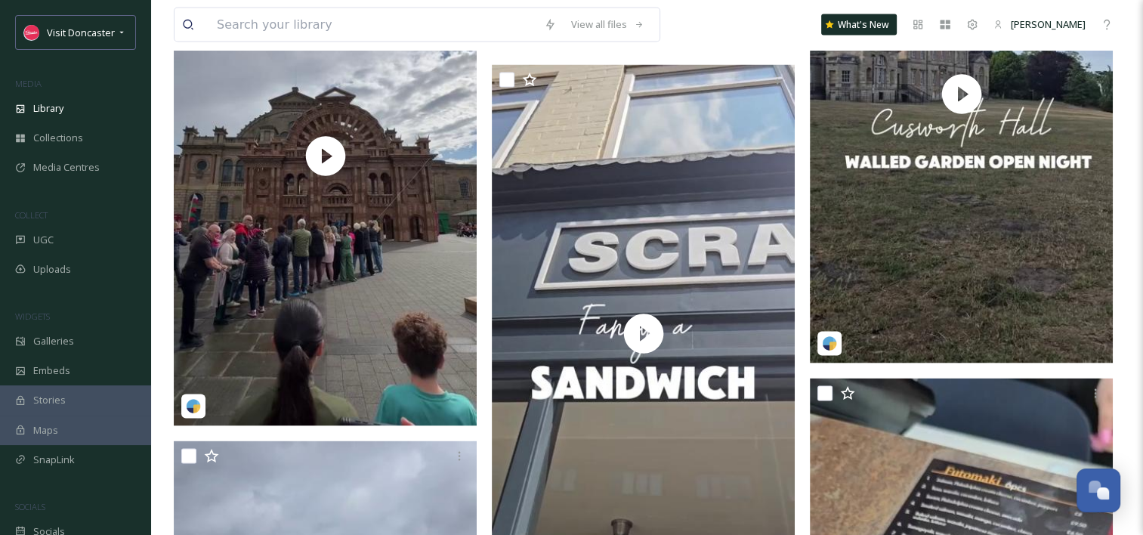
click at [52, 325] on div "Visit Doncaster MEDIA Library Collections Media Centres COLLECT UGC Uploads WID…" at bounding box center [75, 280] width 151 height 531
click at [60, 332] on div "Galleries" at bounding box center [75, 340] width 151 height 29
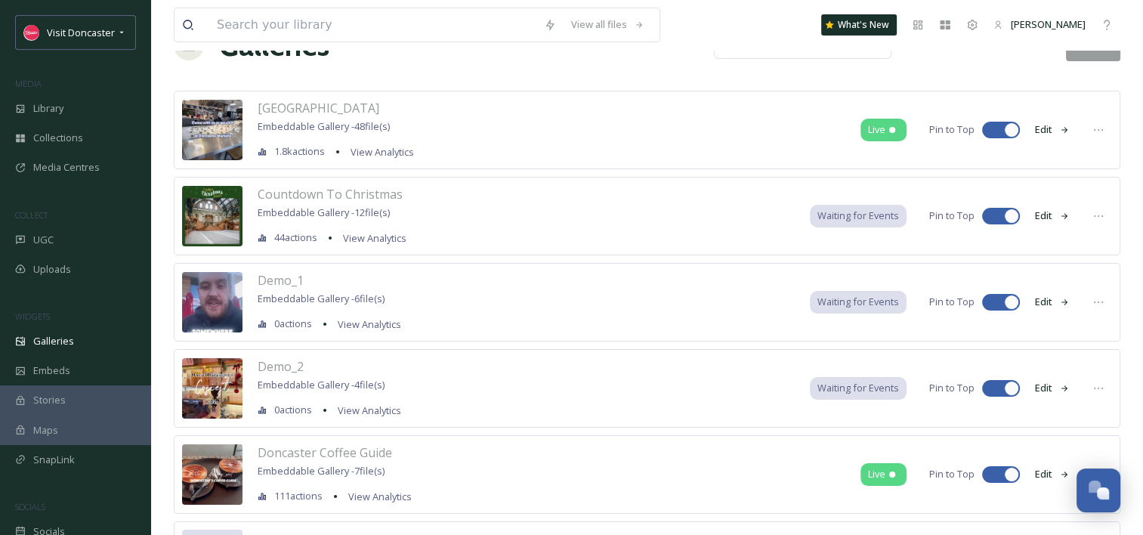
scroll to position [36, 0]
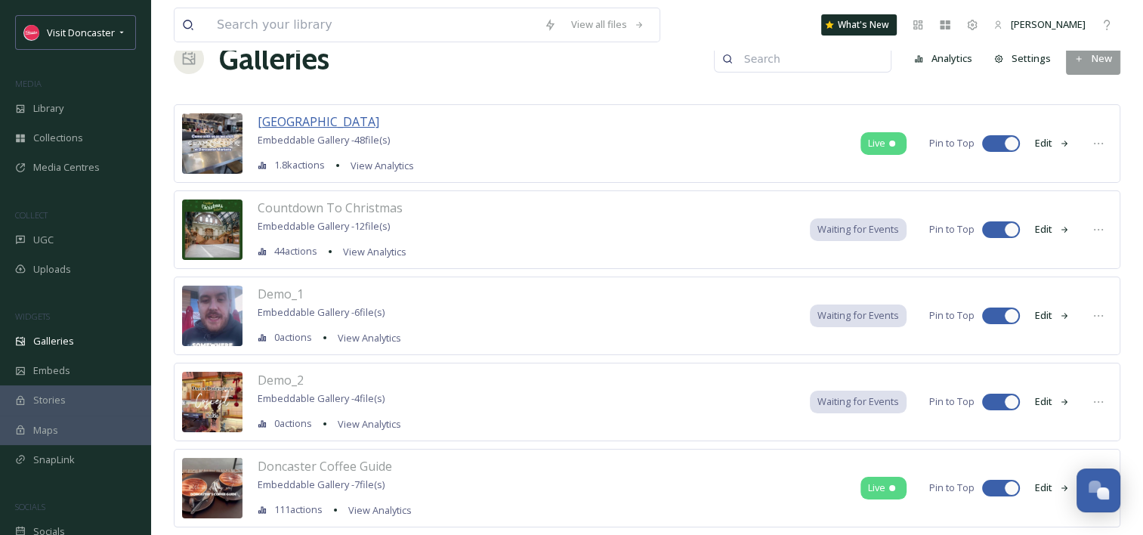
click at [298, 124] on span "[GEOGRAPHIC_DATA]" at bounding box center [319, 121] width 122 height 17
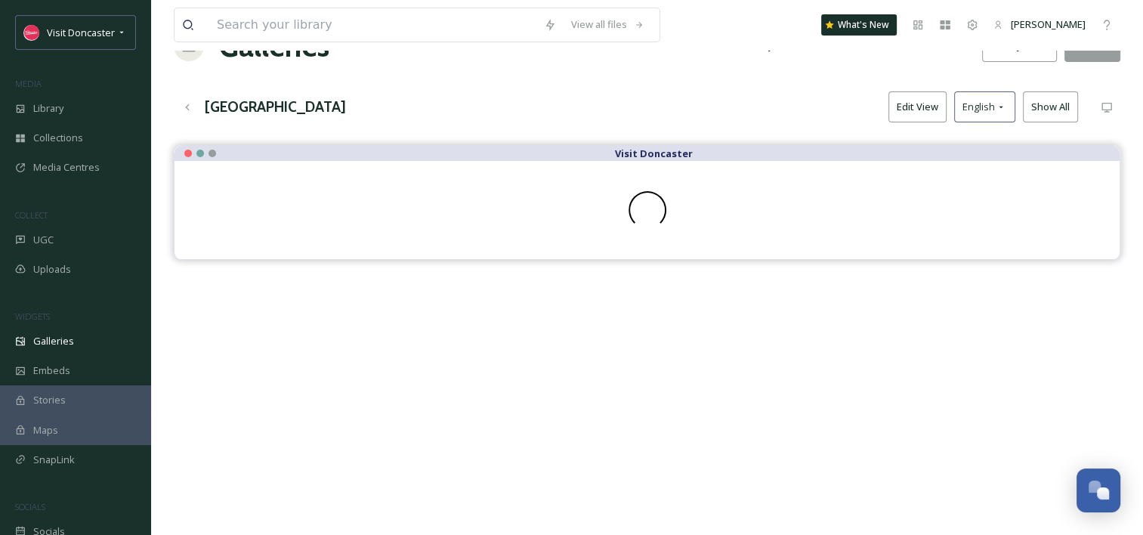
scroll to position [76, 0]
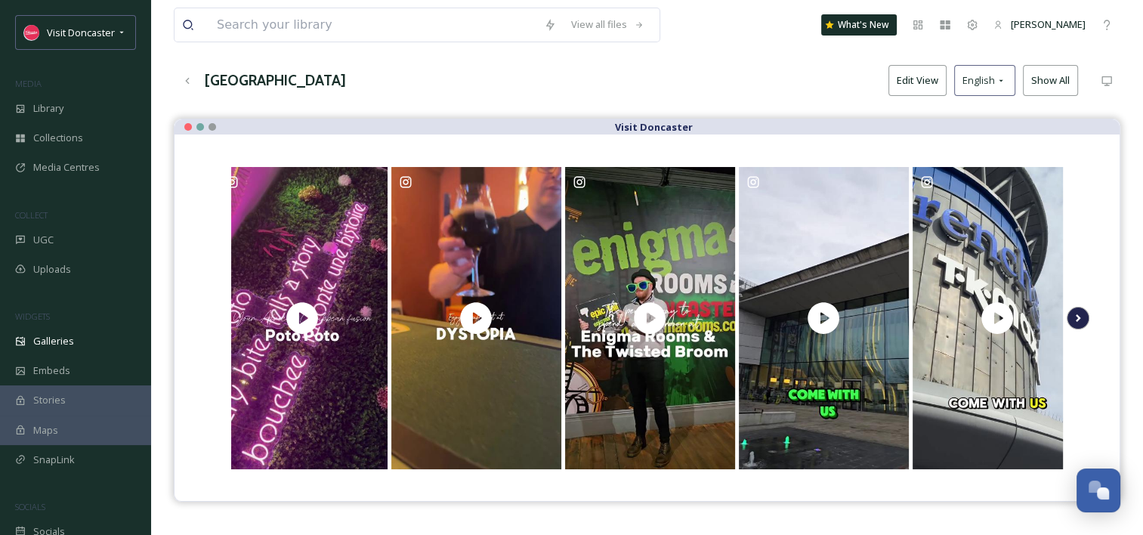
click at [1080, 314] on icon at bounding box center [1078, 318] width 21 height 23
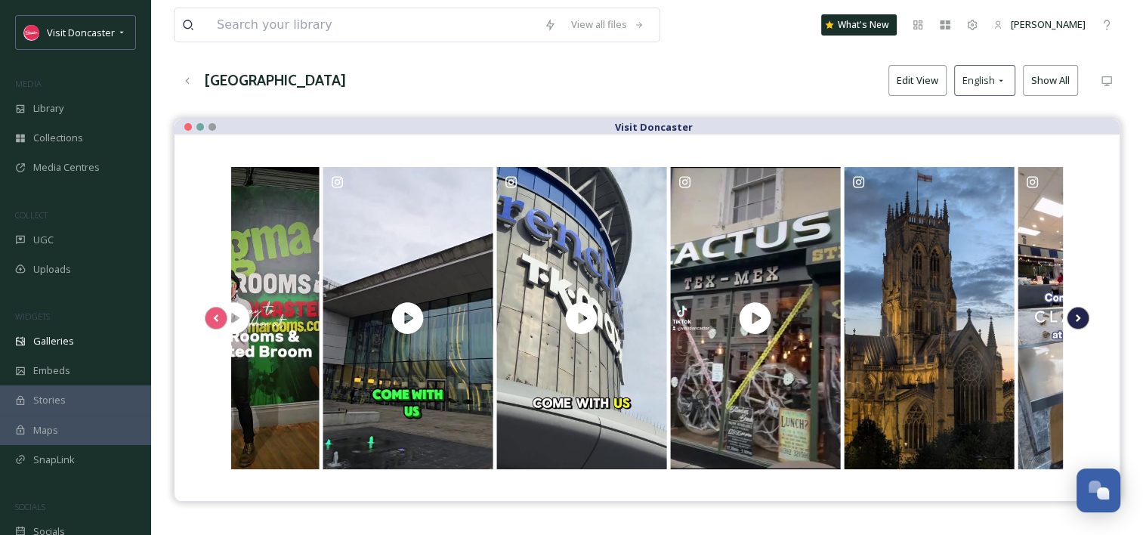
click at [1080, 314] on icon at bounding box center [1078, 318] width 21 height 23
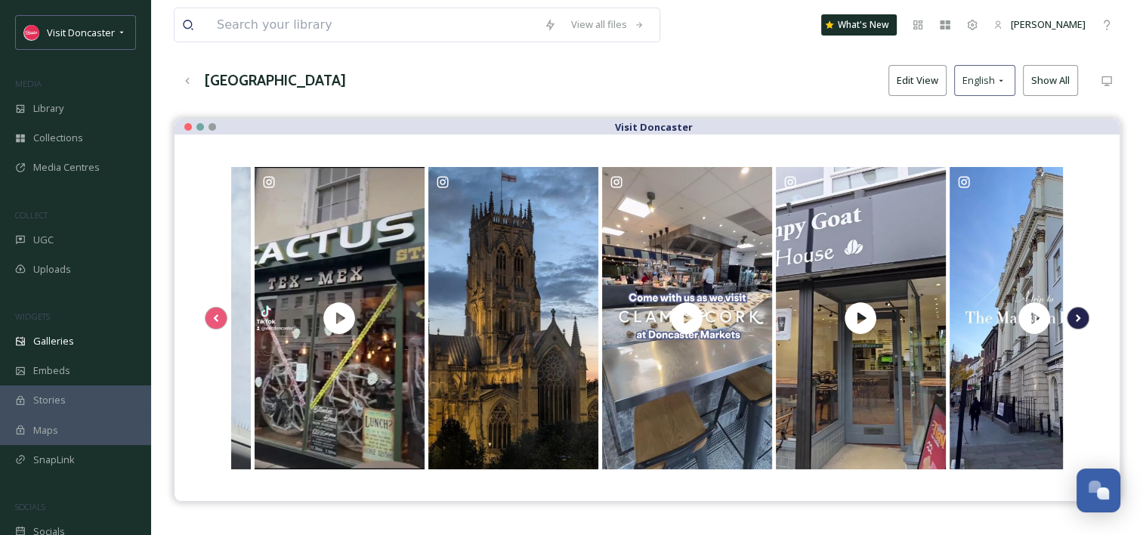
click at [1080, 314] on icon at bounding box center [1078, 318] width 21 height 23
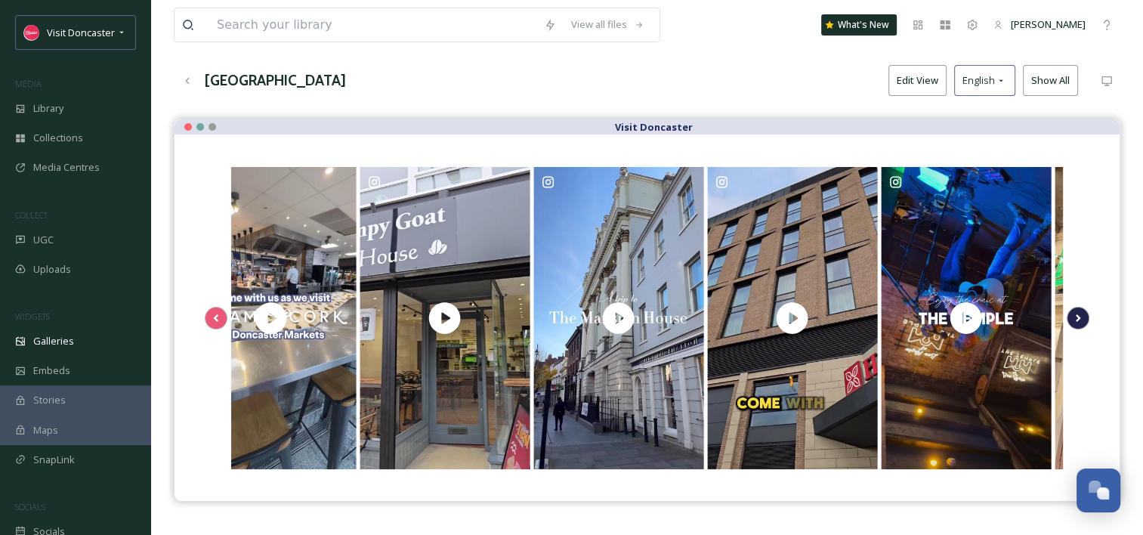
click at [1080, 314] on icon at bounding box center [1078, 318] width 21 height 23
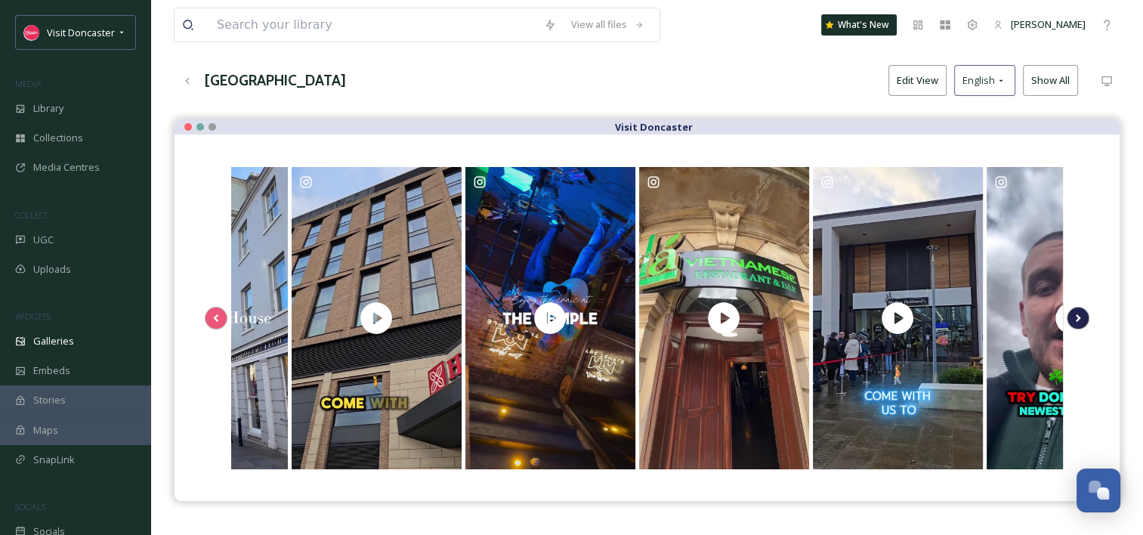
click at [1080, 314] on icon at bounding box center [1078, 318] width 21 height 23
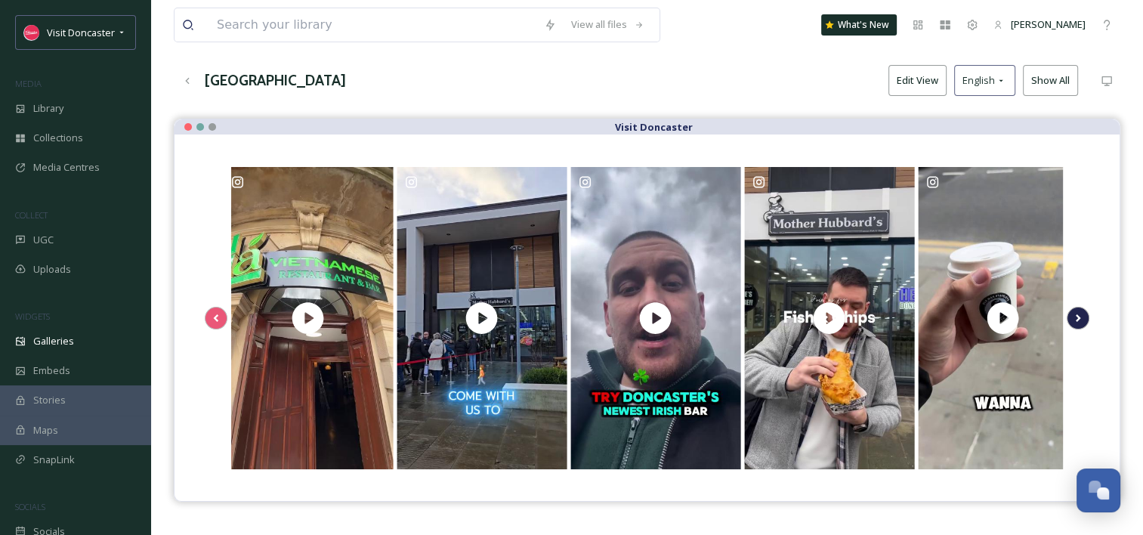
click at [1080, 314] on icon at bounding box center [1078, 318] width 21 height 23
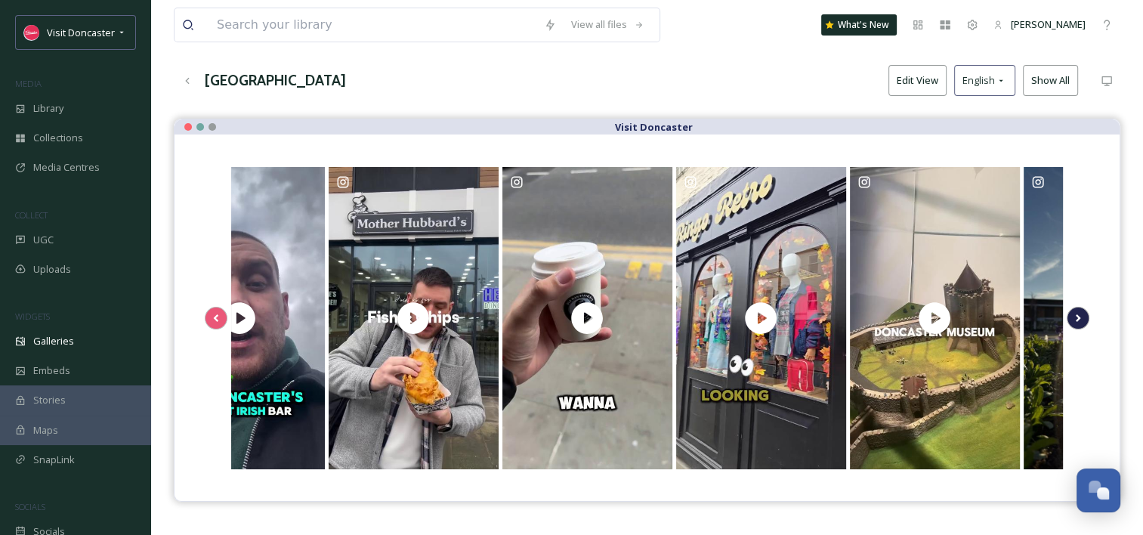
click at [1080, 314] on icon at bounding box center [1078, 318] width 21 height 23
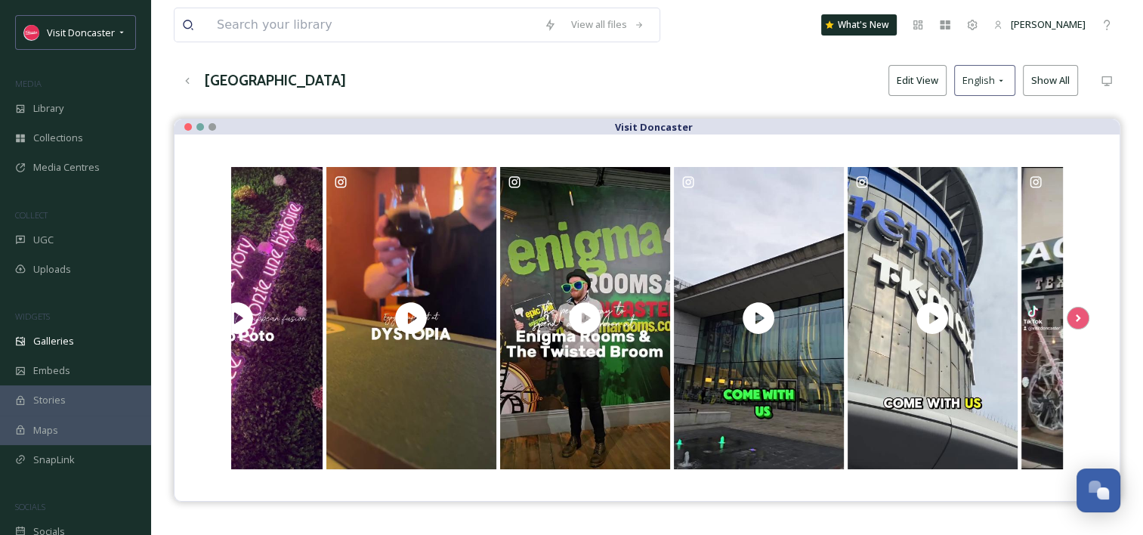
click at [924, 81] on button "Edit View" at bounding box center [918, 80] width 58 height 31
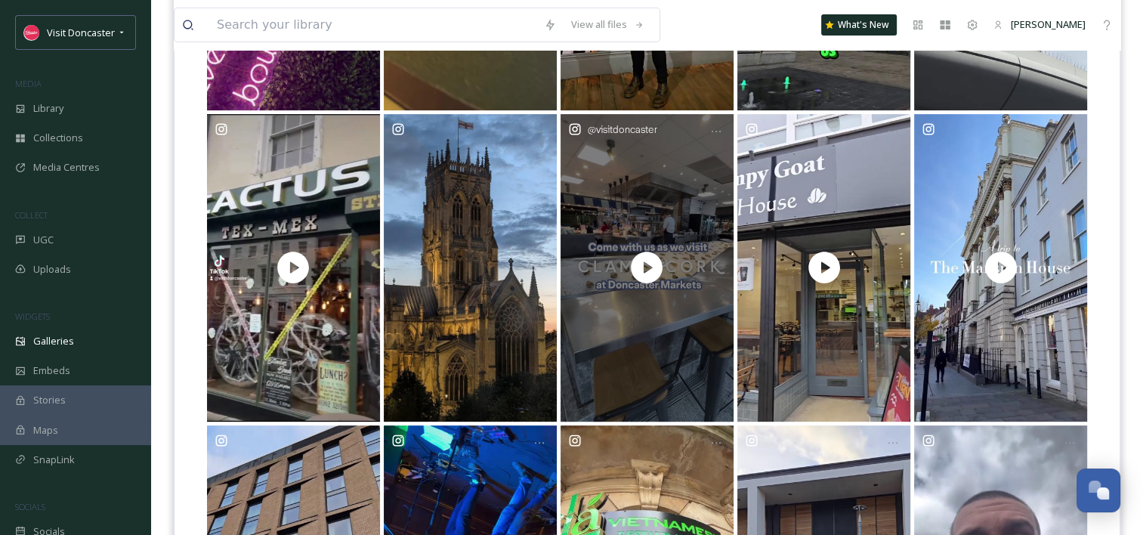
scroll to position [453, 0]
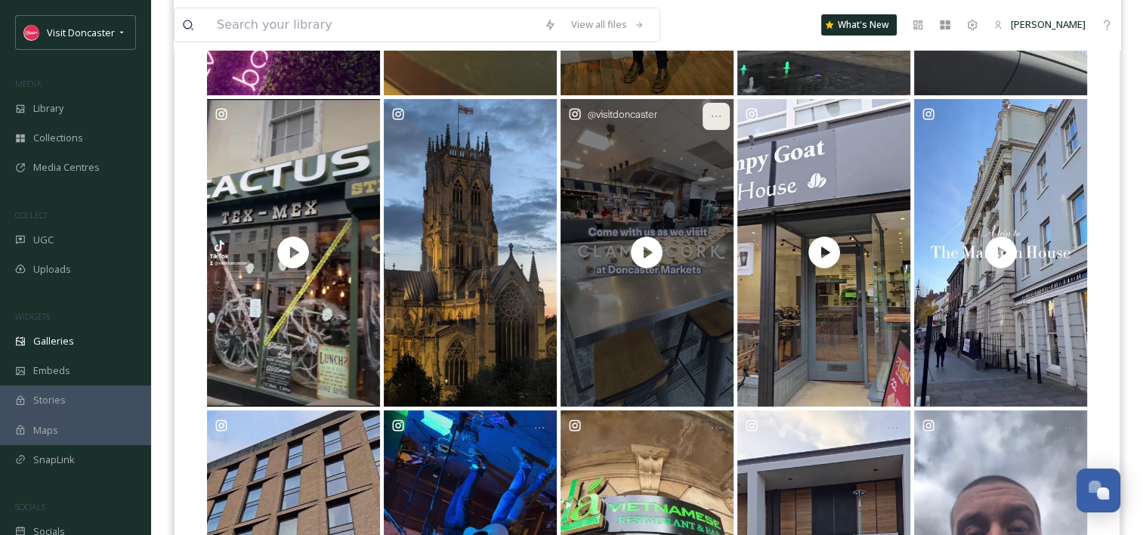
click at [713, 114] on icon at bounding box center [716, 116] width 12 height 12
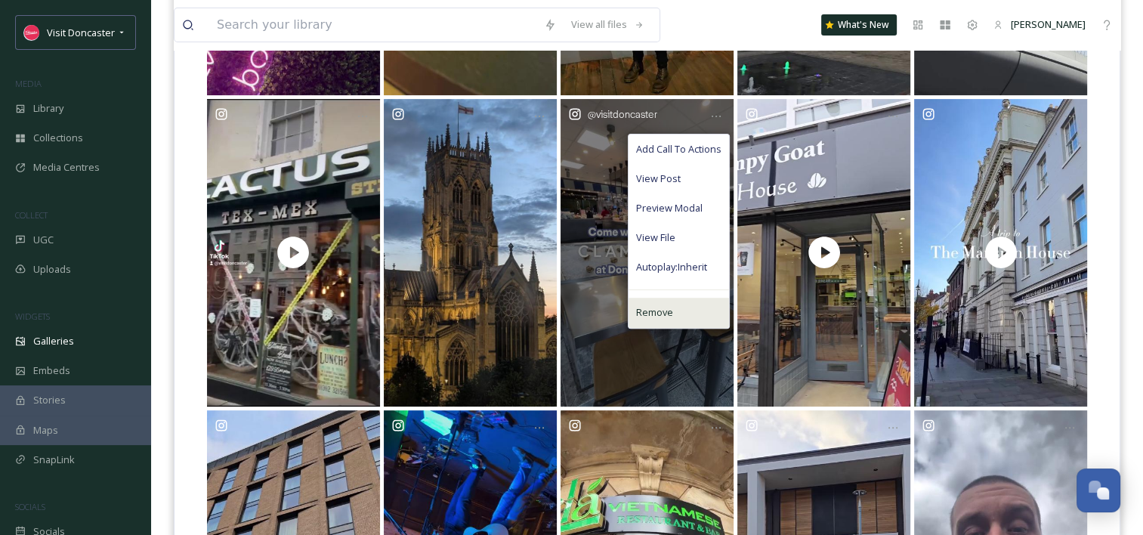
click at [690, 314] on div "Remove" at bounding box center [679, 312] width 101 height 29
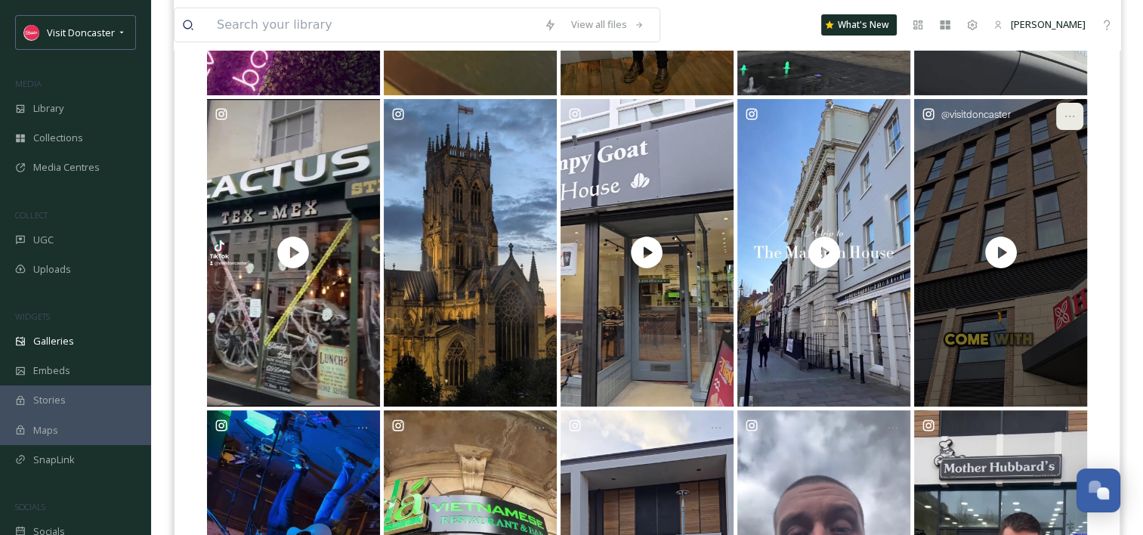
click at [1083, 109] on div at bounding box center [1070, 116] width 27 height 27
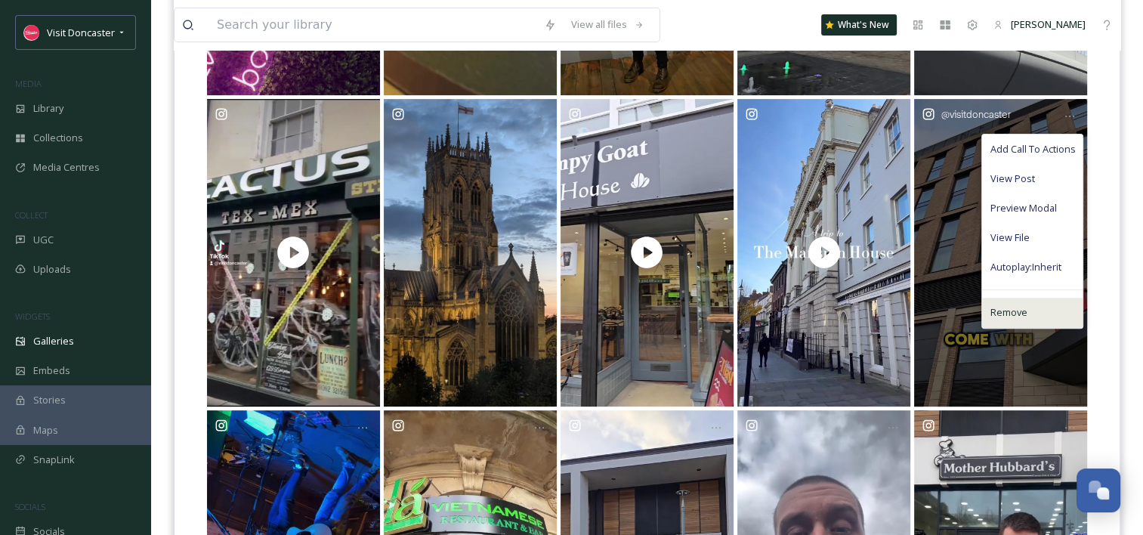
click at [1018, 306] on span "Remove" at bounding box center [1008, 312] width 37 height 14
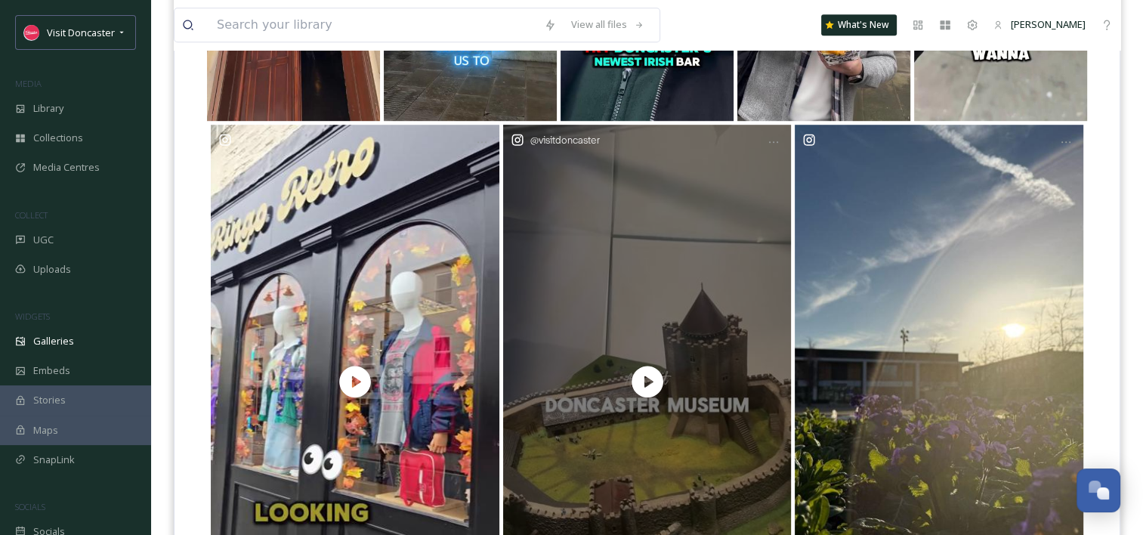
scroll to position [1058, 0]
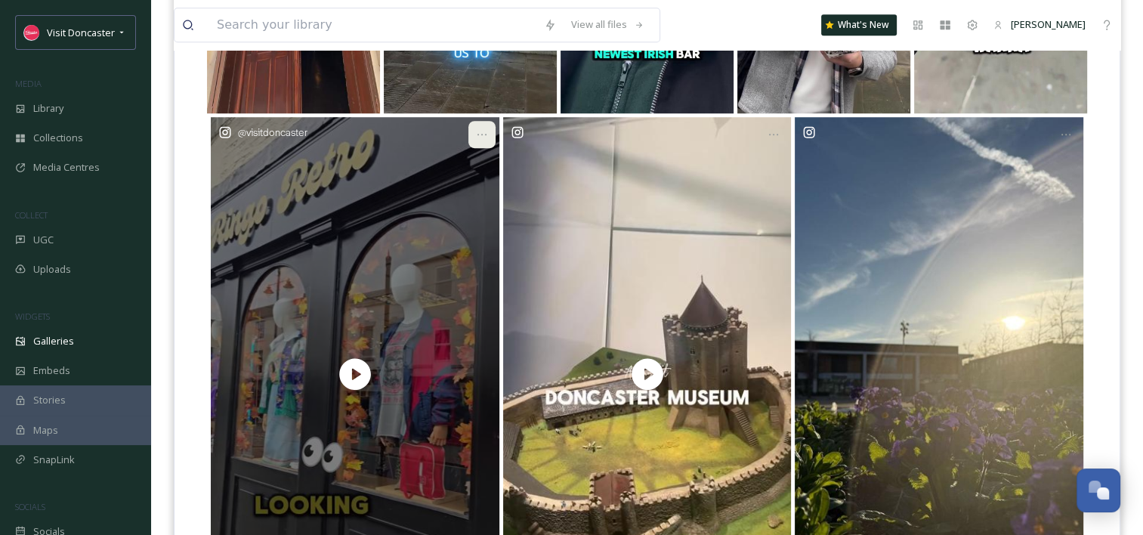
click at [490, 133] on div at bounding box center [482, 134] width 27 height 27
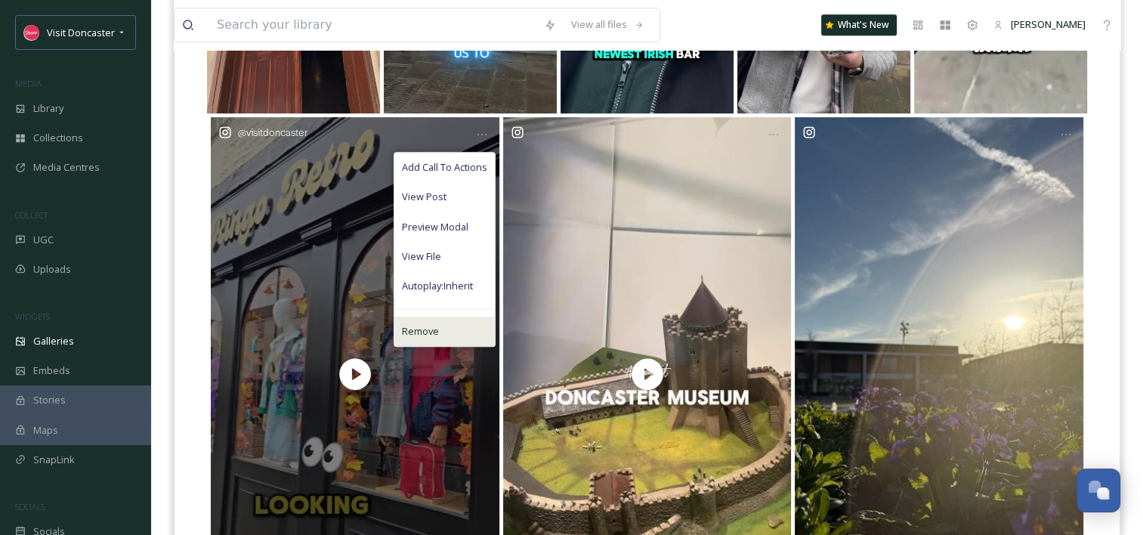
click at [429, 326] on span "Remove" at bounding box center [420, 331] width 37 height 14
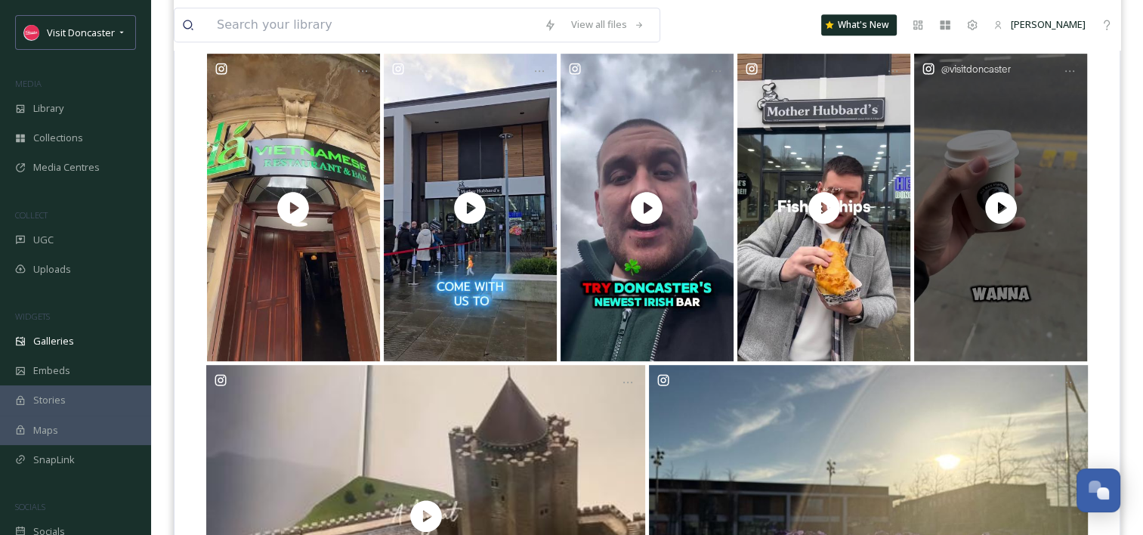
scroll to position [924, 0]
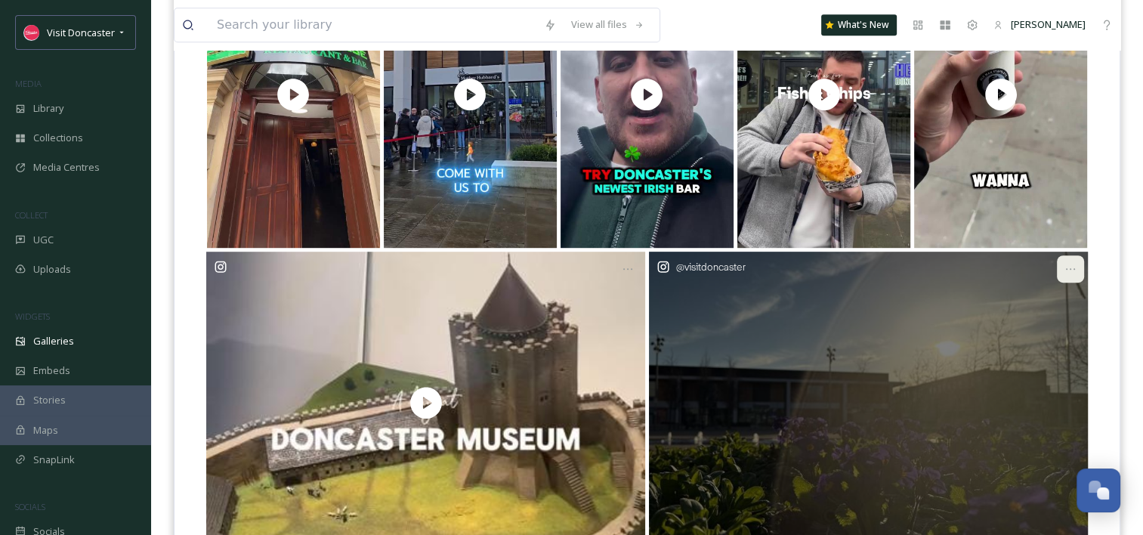
click at [1072, 266] on icon at bounding box center [1071, 269] width 12 height 12
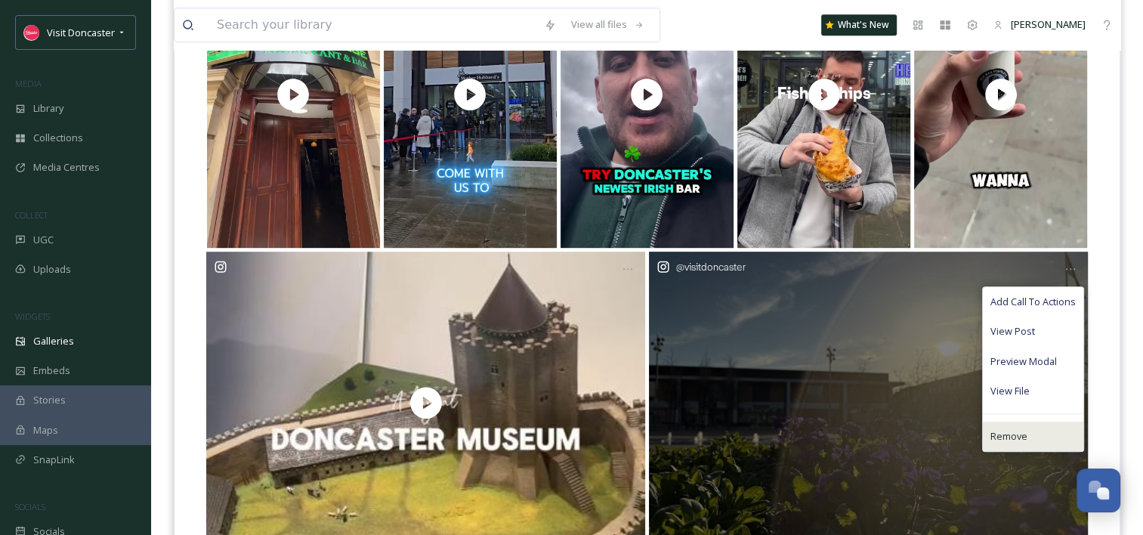
click at [998, 429] on span "Remove" at bounding box center [1009, 436] width 37 height 14
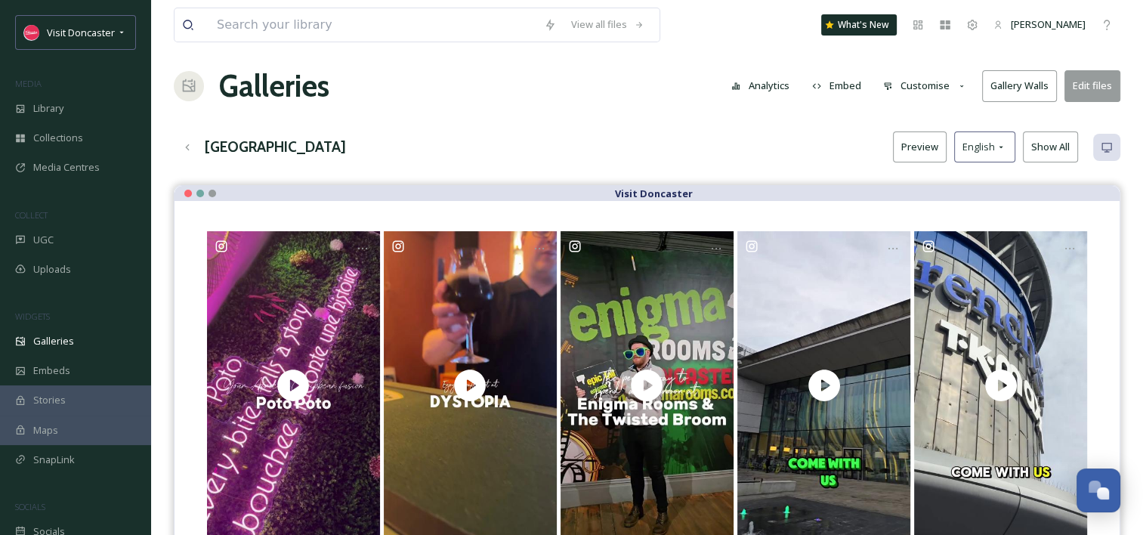
scroll to position [0, 0]
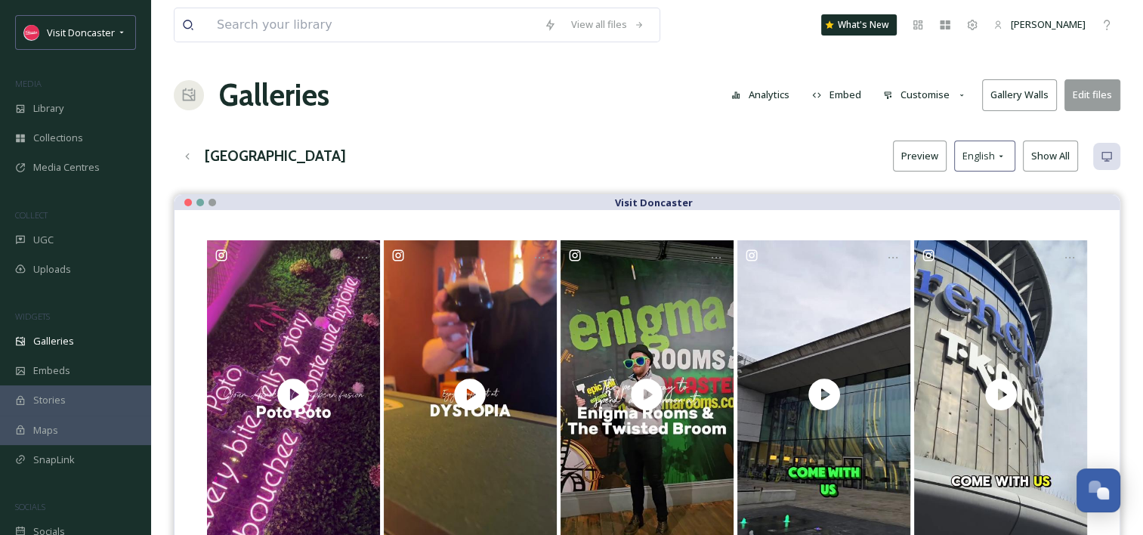
click at [1103, 101] on button "Edit files" at bounding box center [1093, 94] width 56 height 31
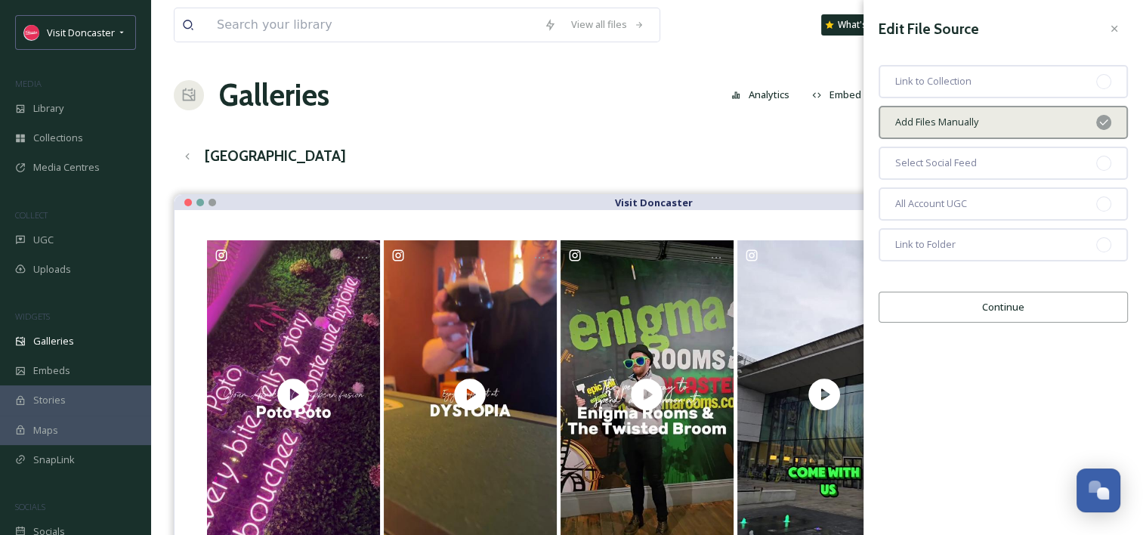
click at [1010, 308] on button "Continue" at bounding box center [1003, 307] width 249 height 31
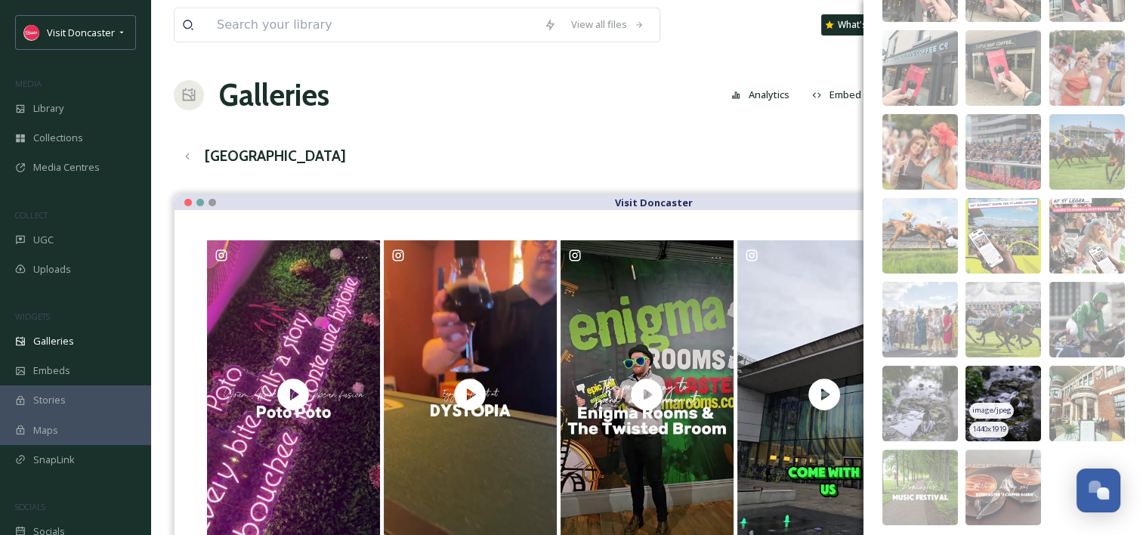
scroll to position [303, 0]
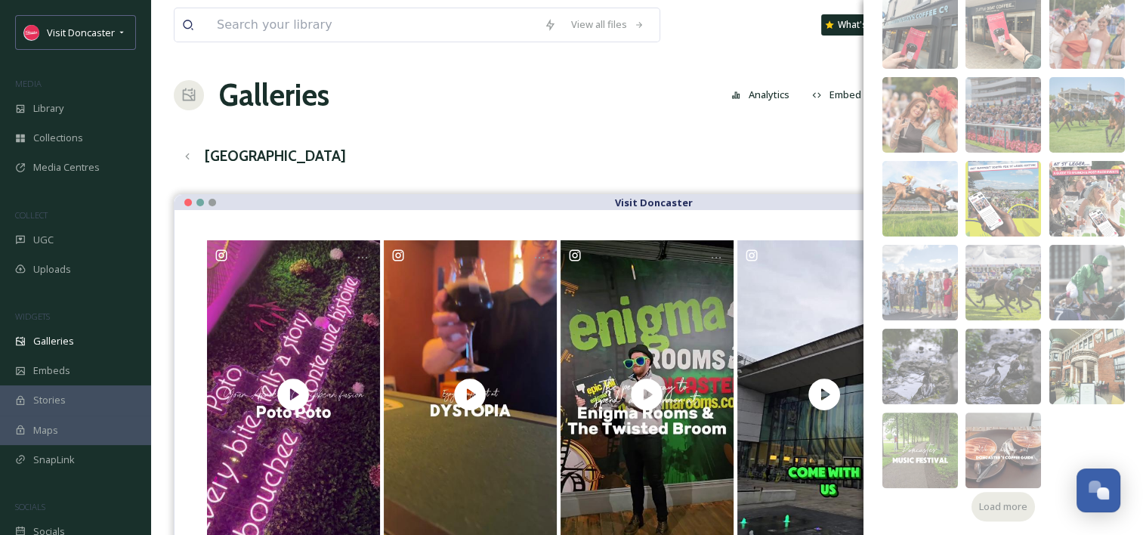
click at [1007, 508] on span "Load more" at bounding box center [1003, 507] width 48 height 14
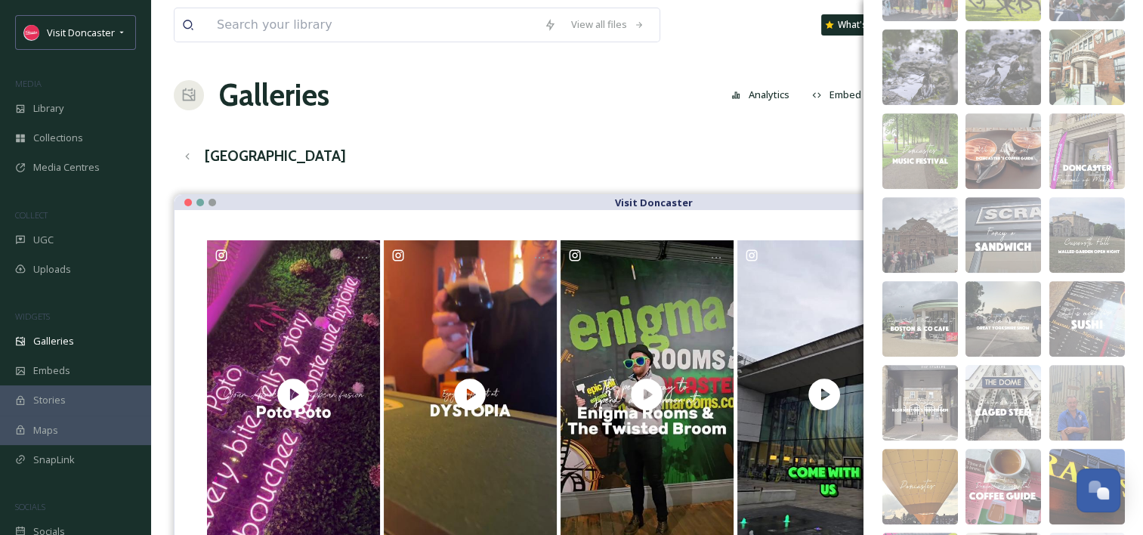
scroll to position [605, 0]
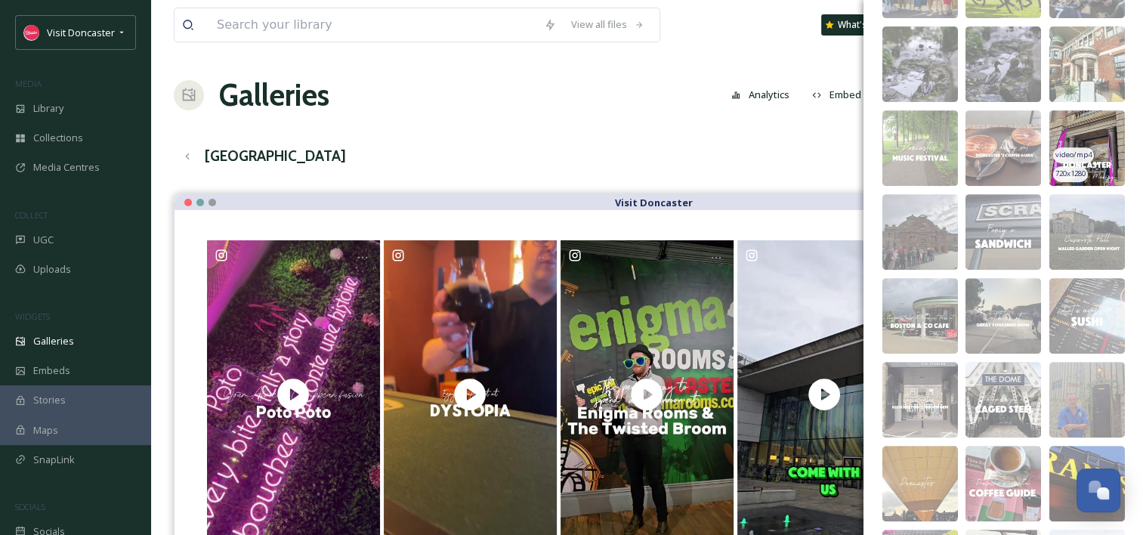
click at [1097, 162] on img at bounding box center [1088, 148] width 76 height 76
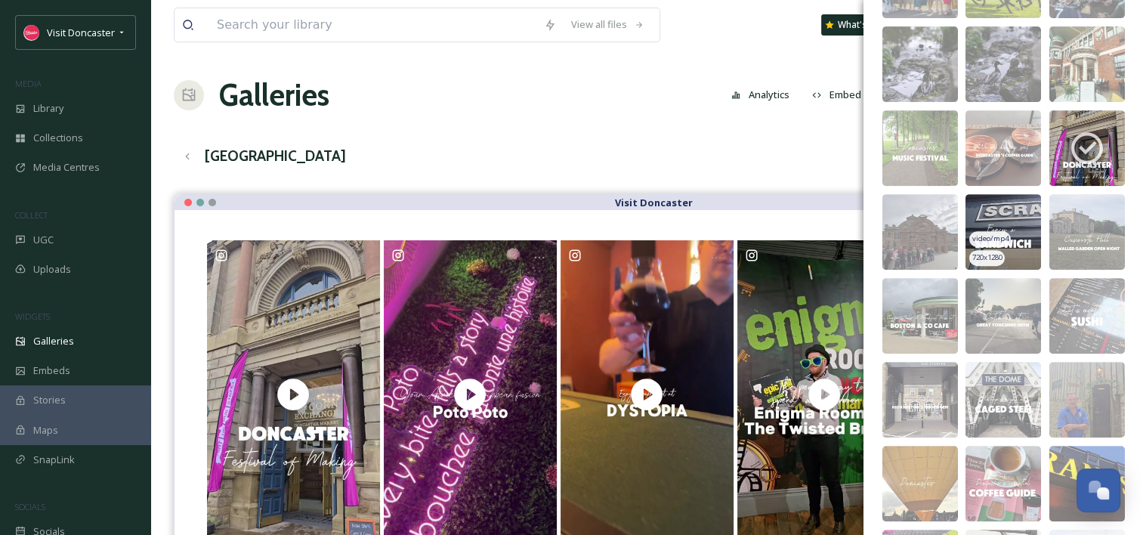
click at [1008, 209] on img at bounding box center [1004, 232] width 76 height 76
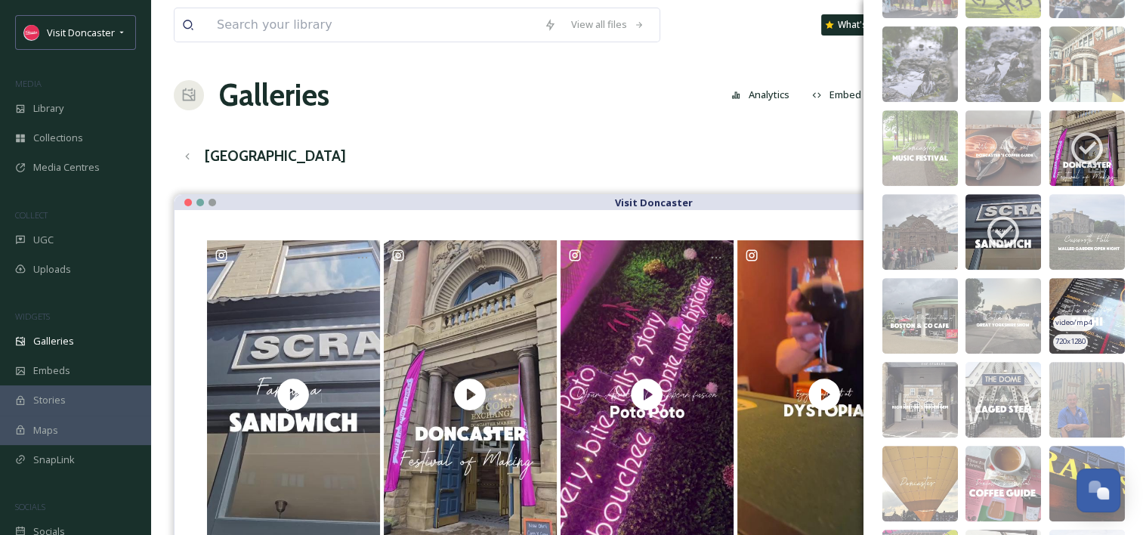
click at [1097, 320] on img at bounding box center [1088, 316] width 76 height 76
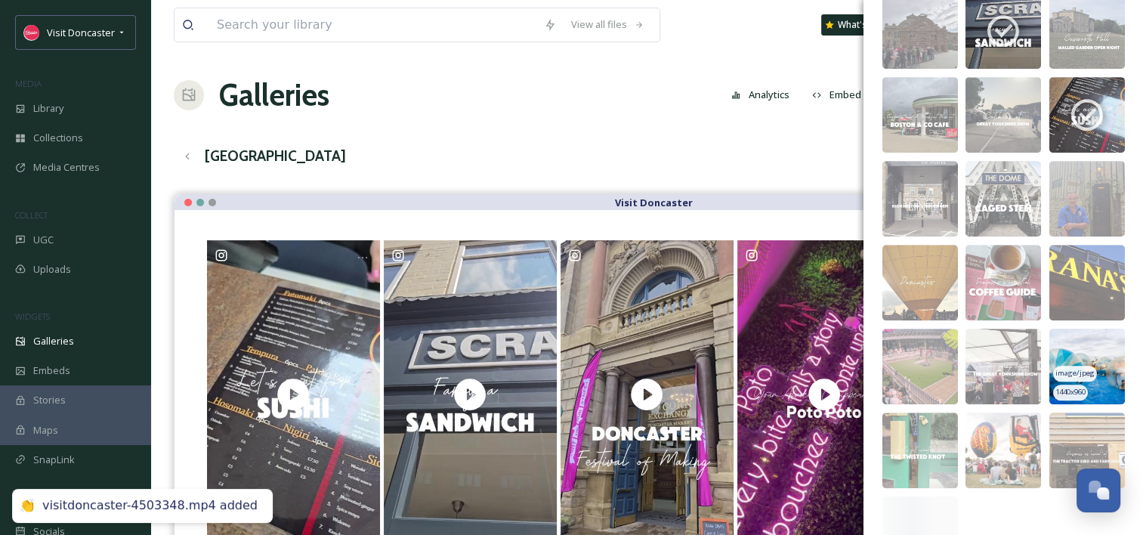
scroll to position [832, 0]
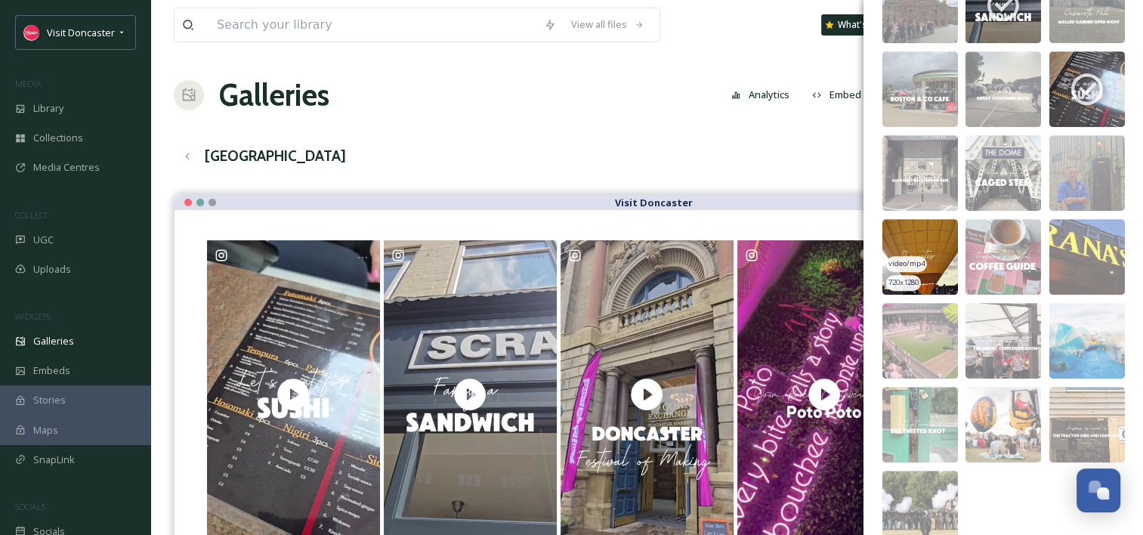
click at [926, 236] on img at bounding box center [921, 257] width 76 height 76
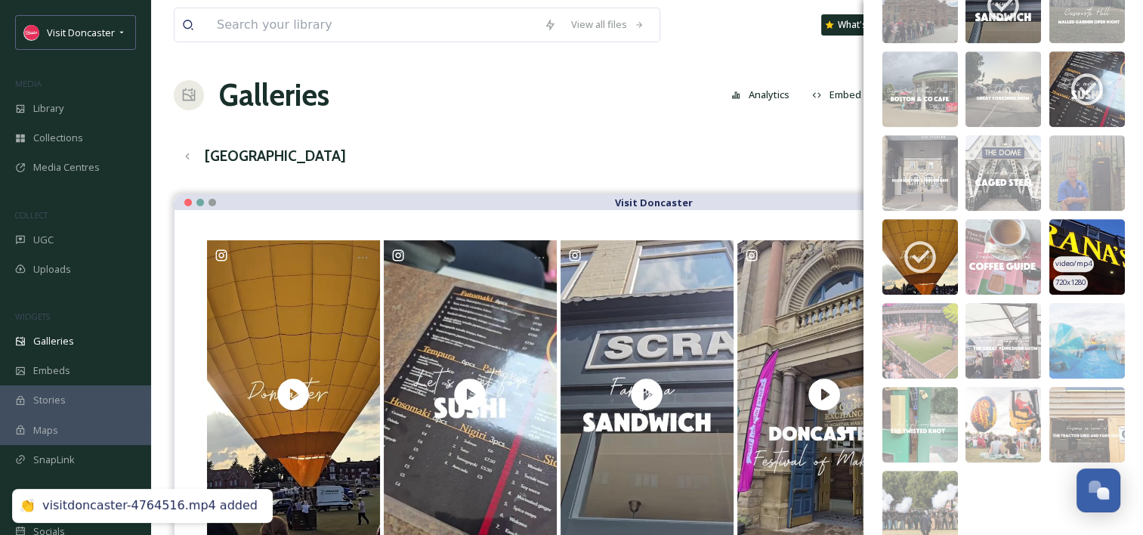
click at [1093, 242] on img at bounding box center [1088, 257] width 76 height 76
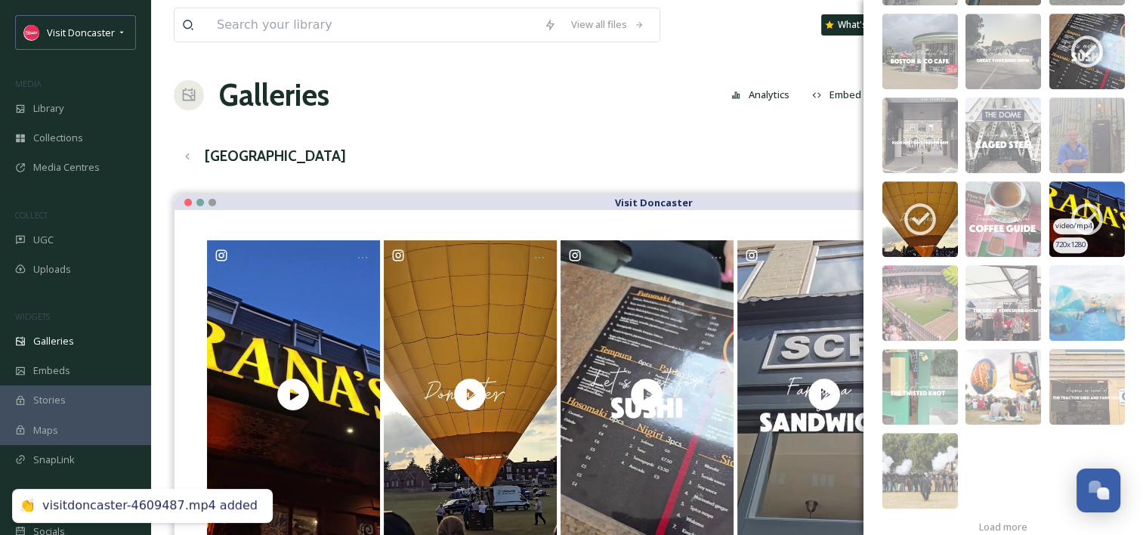
scroll to position [890, 0]
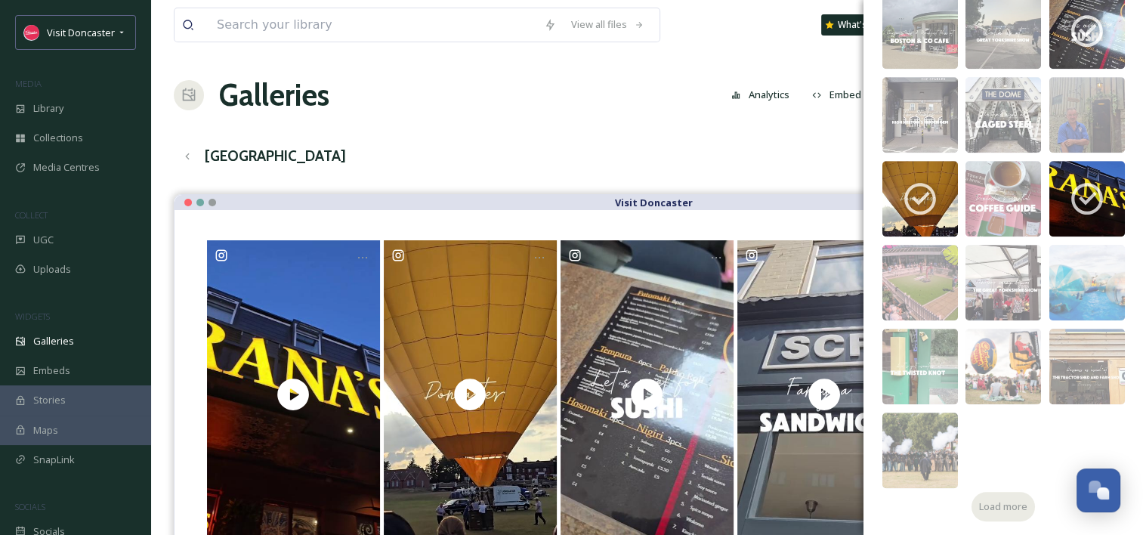
click at [992, 506] on span "Load more" at bounding box center [1003, 507] width 48 height 14
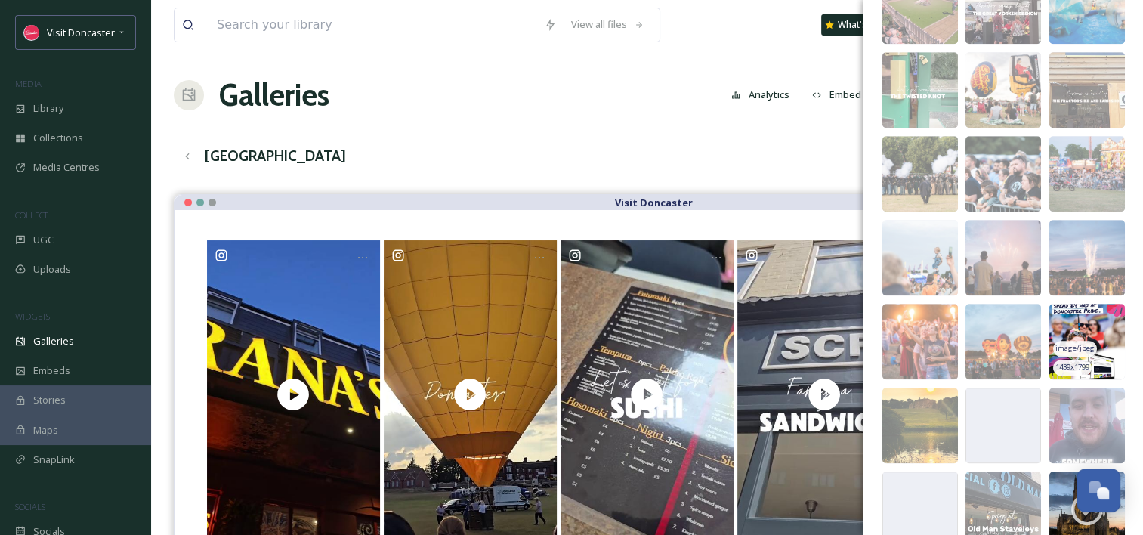
scroll to position [1193, 0]
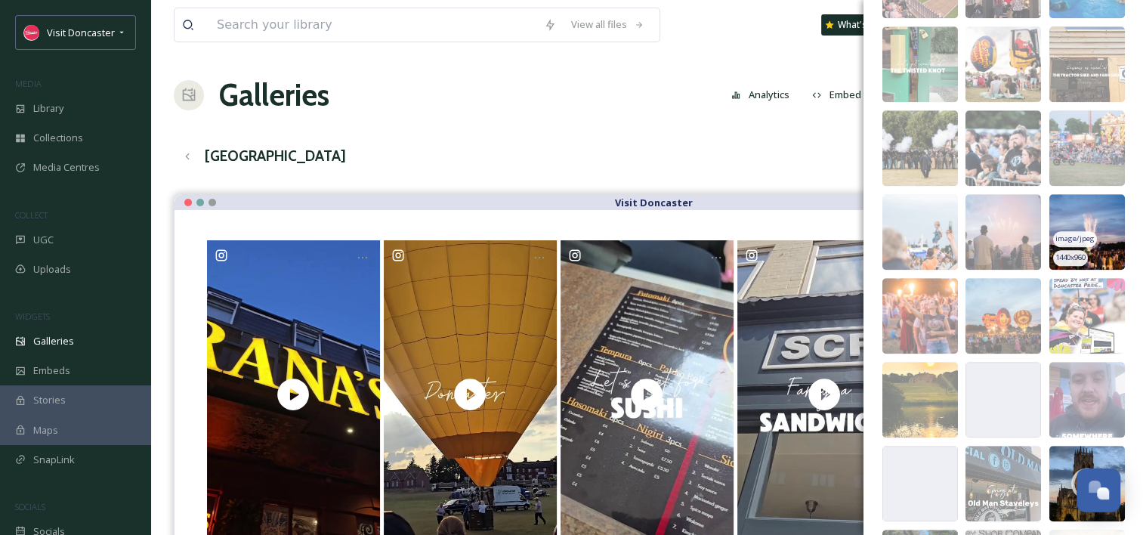
click at [1091, 213] on img at bounding box center [1088, 232] width 76 height 76
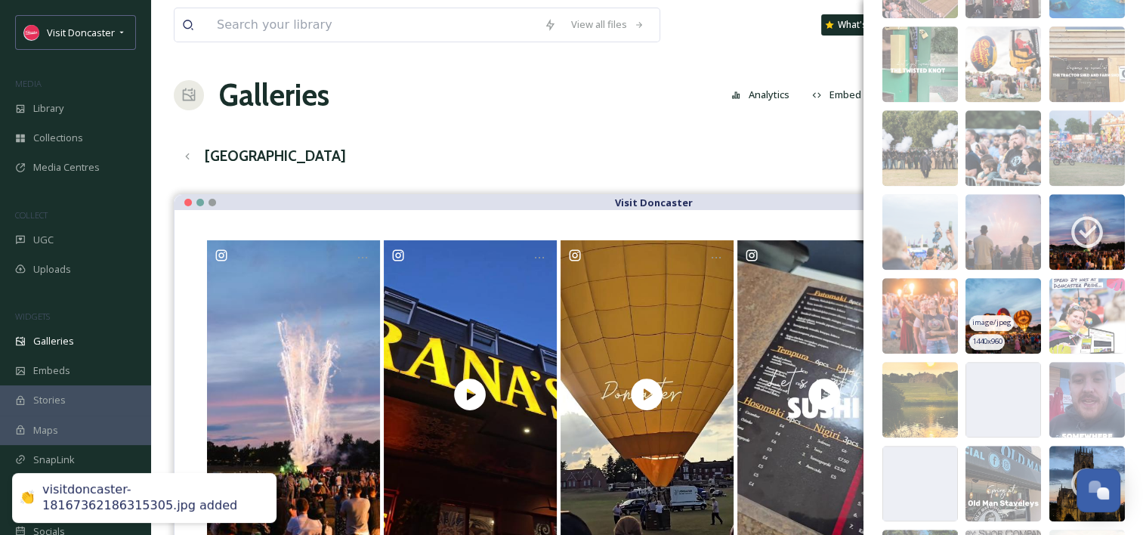
click at [1000, 287] on img at bounding box center [1004, 316] width 76 height 76
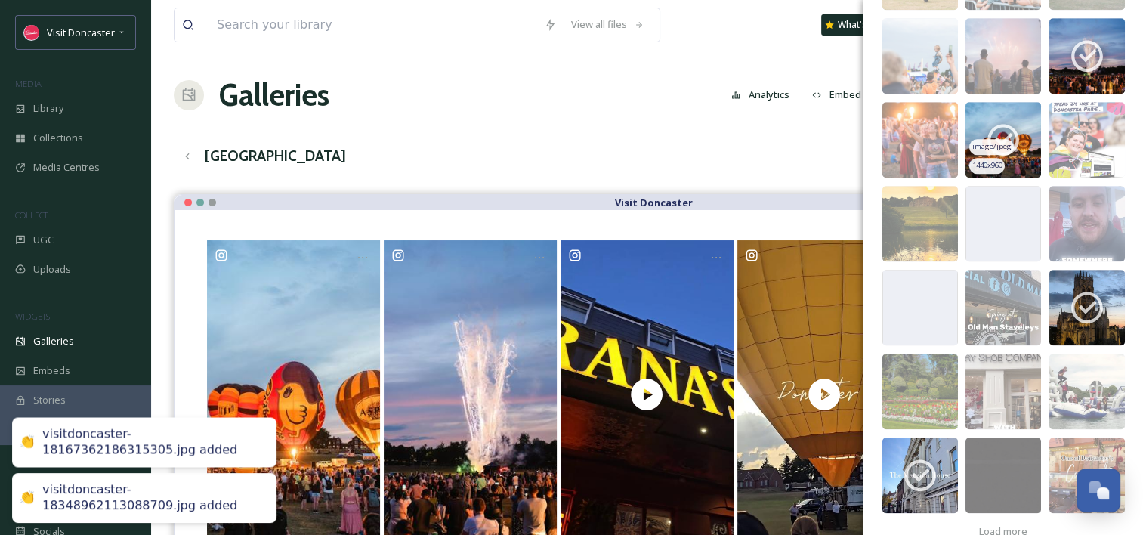
scroll to position [1394, 0]
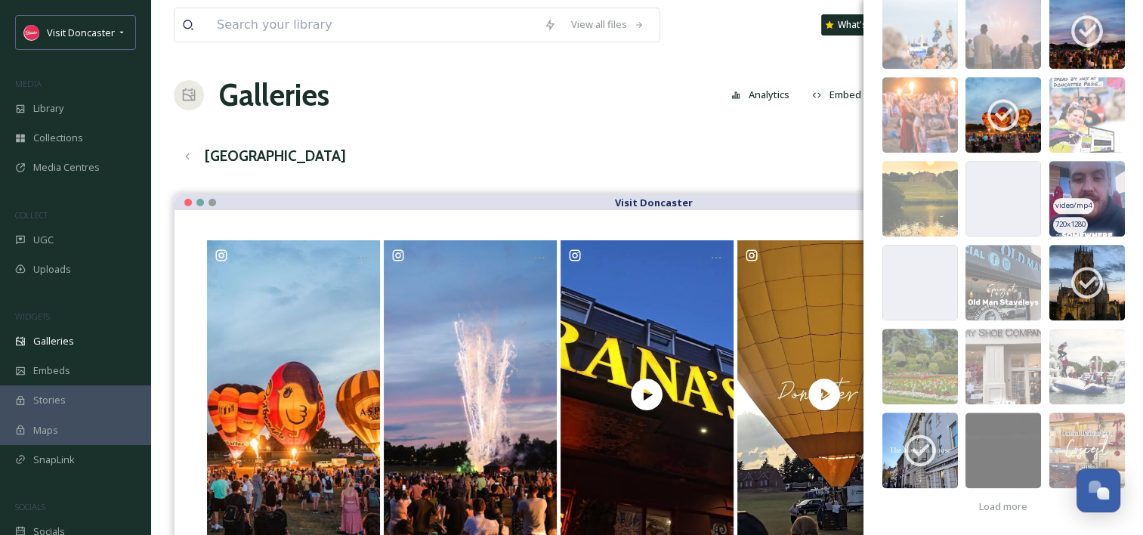
click at [1100, 209] on img at bounding box center [1088, 199] width 76 height 76
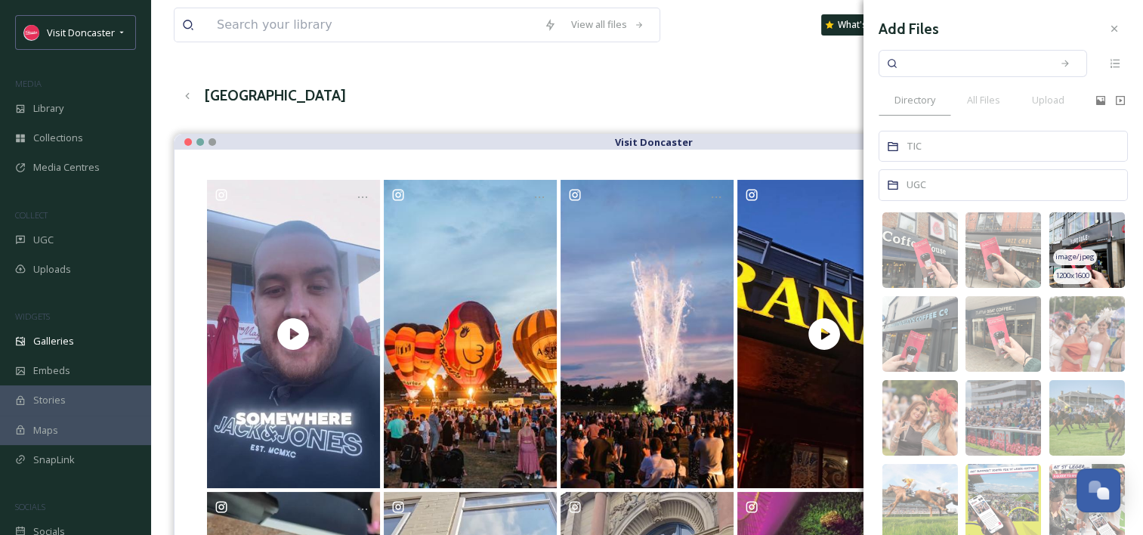
scroll to position [0, 0]
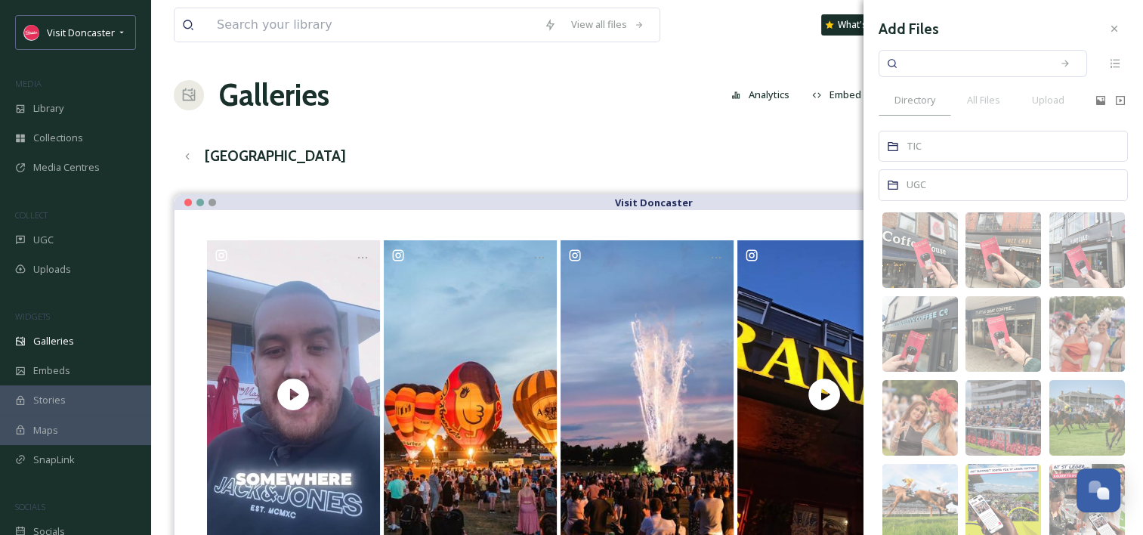
click at [1076, 21] on div "Add Files" at bounding box center [1003, 28] width 249 height 27
click at [1109, 23] on div at bounding box center [1114, 28] width 27 height 27
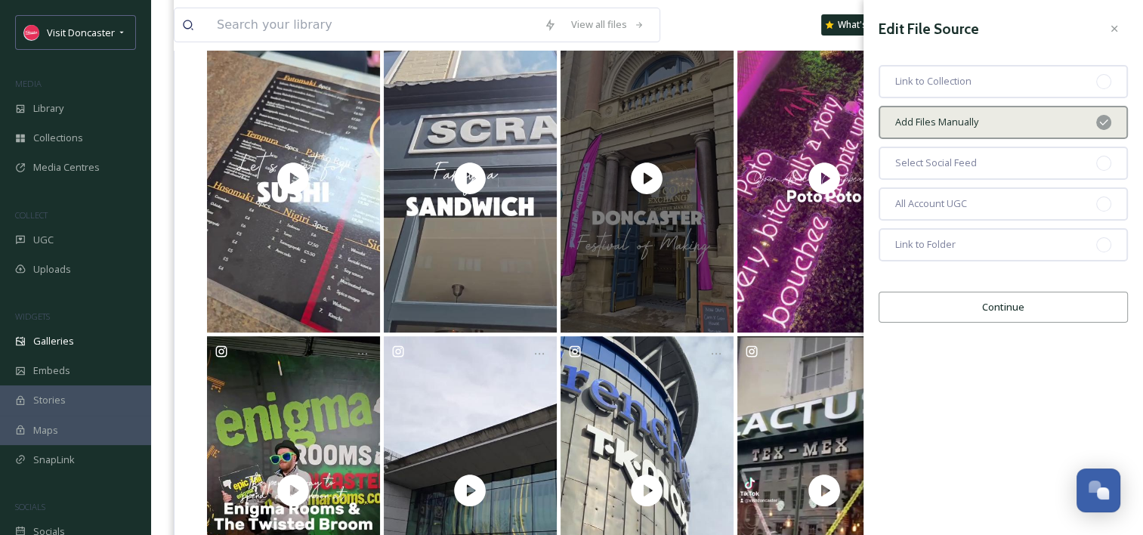
scroll to position [529, 0]
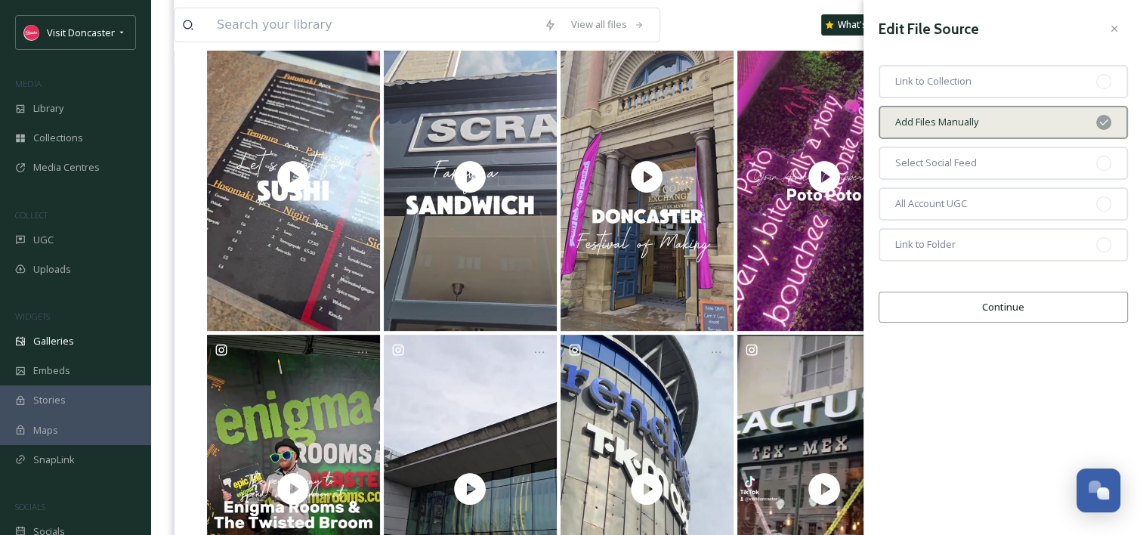
drag, startPoint x: 1120, startPoint y: 30, endPoint x: 1113, endPoint y: 37, distance: 9.6
click at [1120, 30] on icon at bounding box center [1115, 29] width 12 height 12
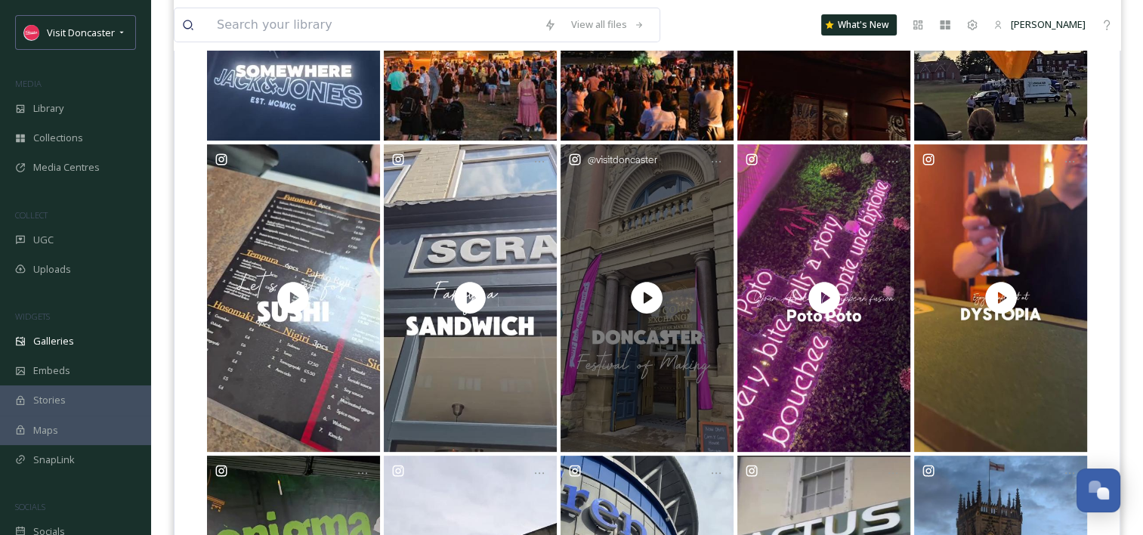
scroll to position [411, 0]
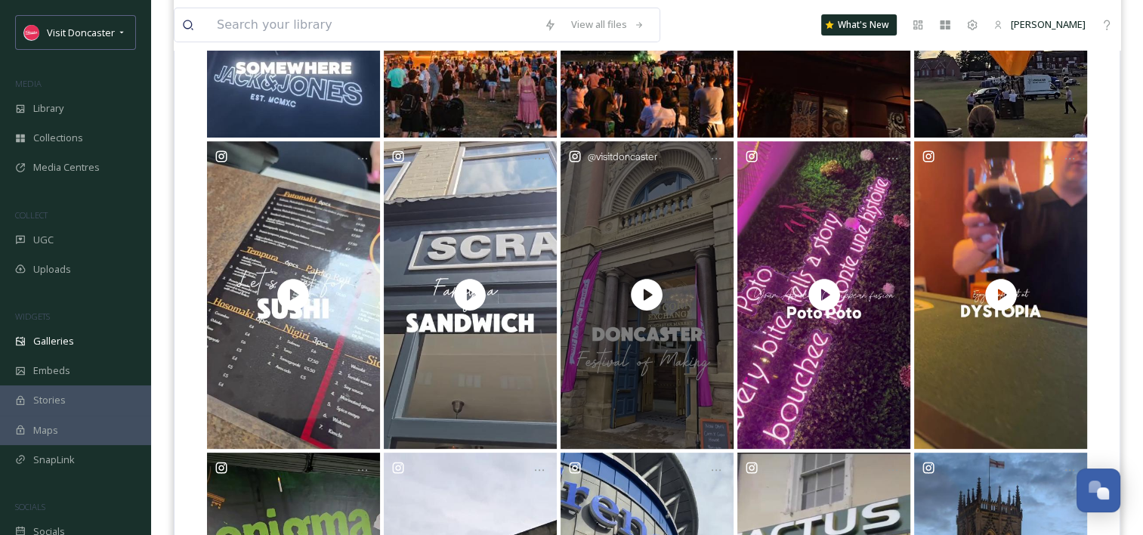
drag, startPoint x: 656, startPoint y: 369, endPoint x: 567, endPoint y: 278, distance: 127.2
click at [567, 278] on div "@ visitdoncaster" at bounding box center [647, 295] width 173 height 308
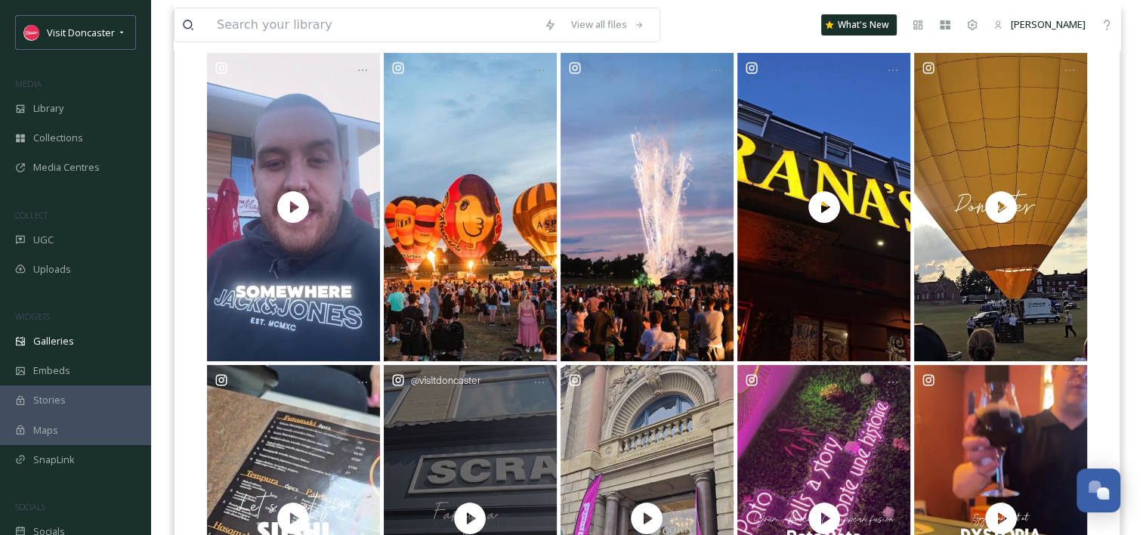
scroll to position [184, 0]
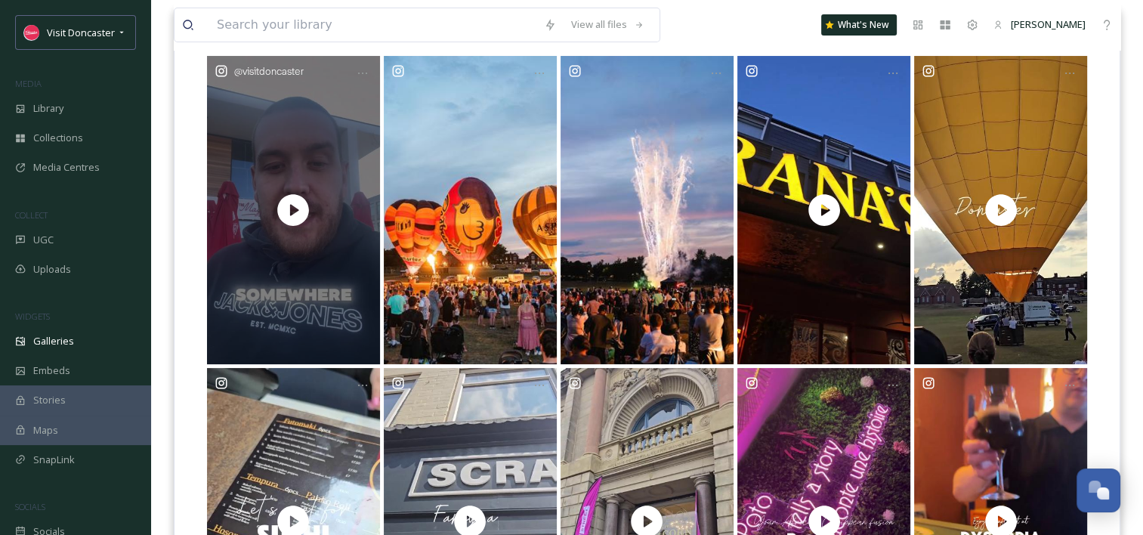
drag, startPoint x: 343, startPoint y: 421, endPoint x: 345, endPoint y: 302, distance: 119.4
drag, startPoint x: 311, startPoint y: 424, endPoint x: 301, endPoint y: 305, distance: 119.9
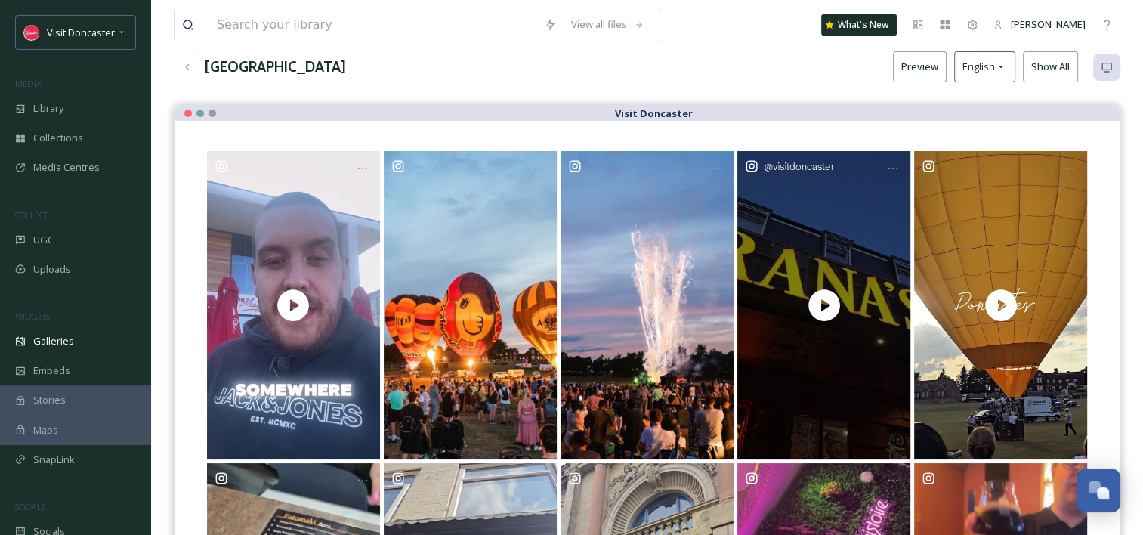
scroll to position [0, 0]
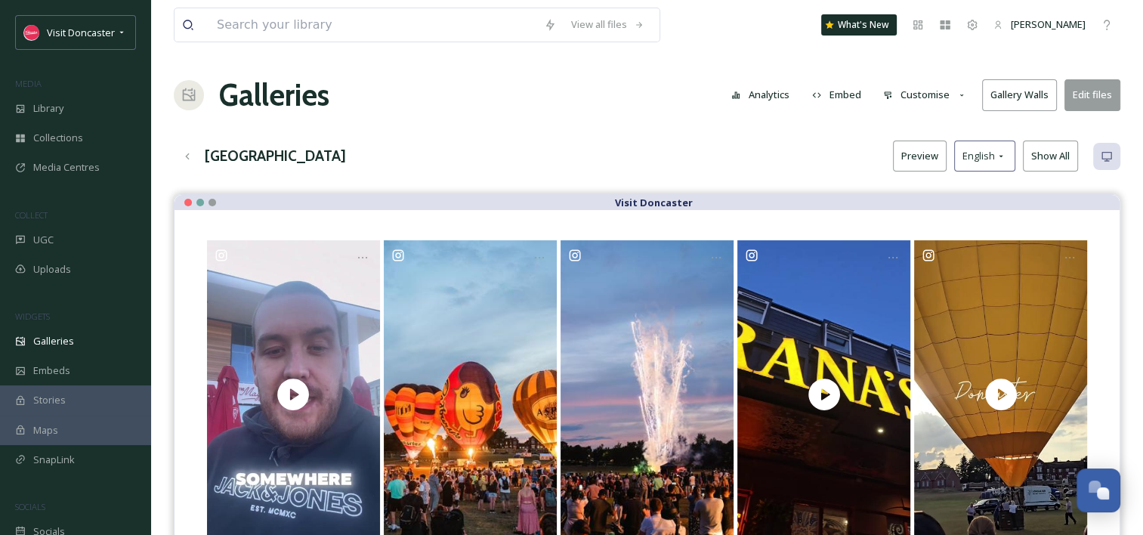
click at [1052, 156] on button "Show All" at bounding box center [1050, 156] width 55 height 31
click at [819, 153] on div "[GEOGRAPHIC_DATA] Preview English Reset" at bounding box center [647, 156] width 947 height 31
click at [931, 157] on button "Preview" at bounding box center [932, 156] width 54 height 31
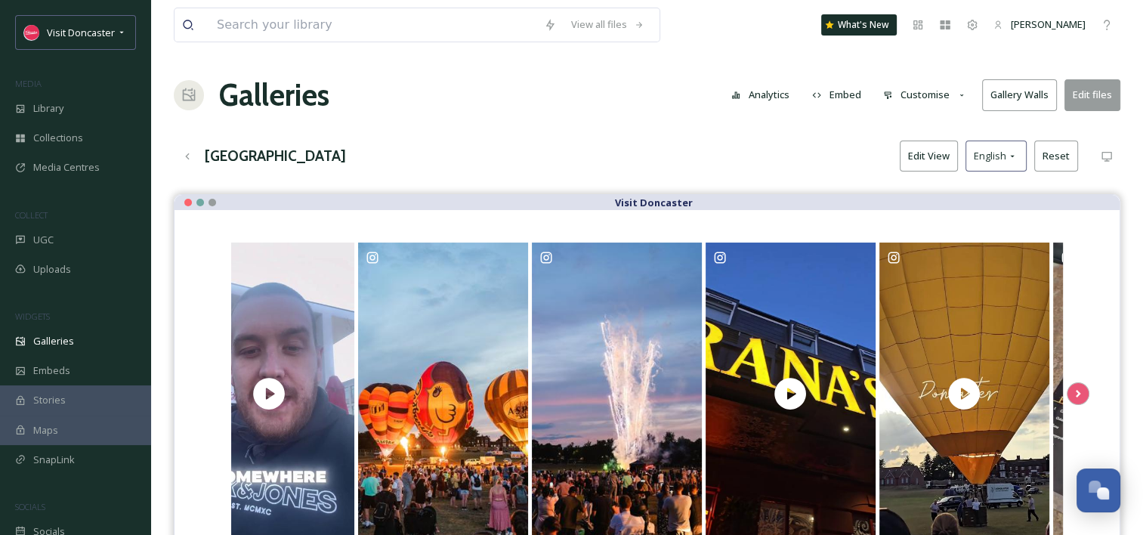
click at [929, 154] on button "Edit View" at bounding box center [929, 156] width 58 height 31
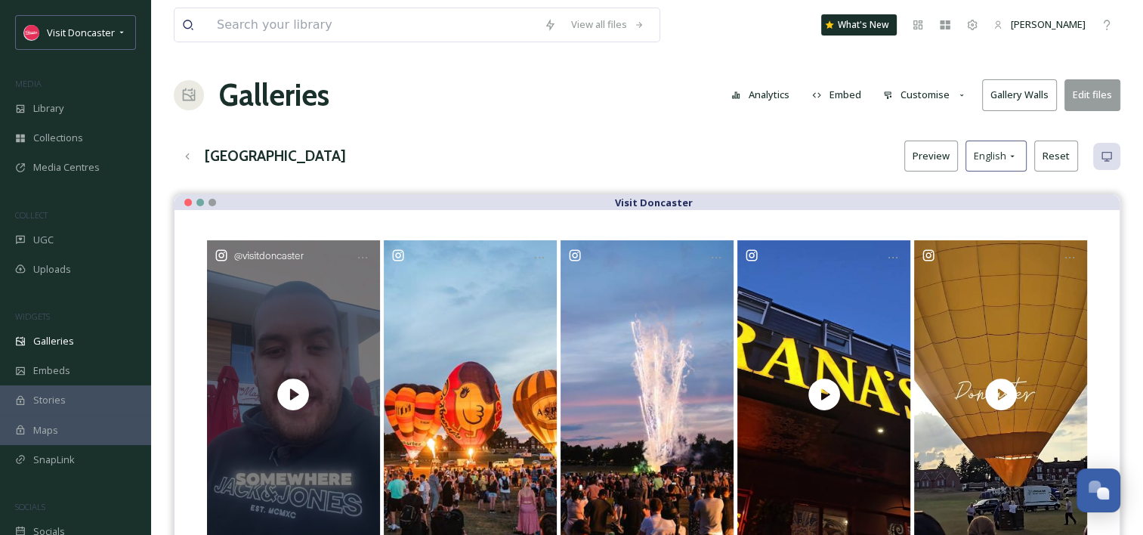
drag, startPoint x: 475, startPoint y: 353, endPoint x: 336, endPoint y: 379, distance: 141.4
click at [336, 379] on div "@ visitdoncaster" at bounding box center [647, 394] width 885 height 308
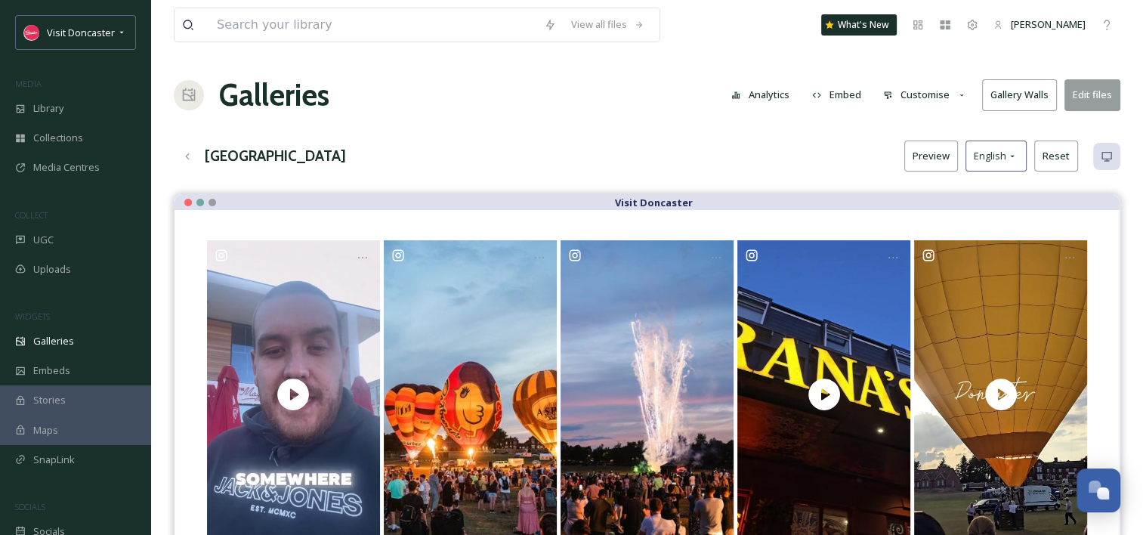
click at [939, 151] on button "Preview" at bounding box center [932, 156] width 54 height 31
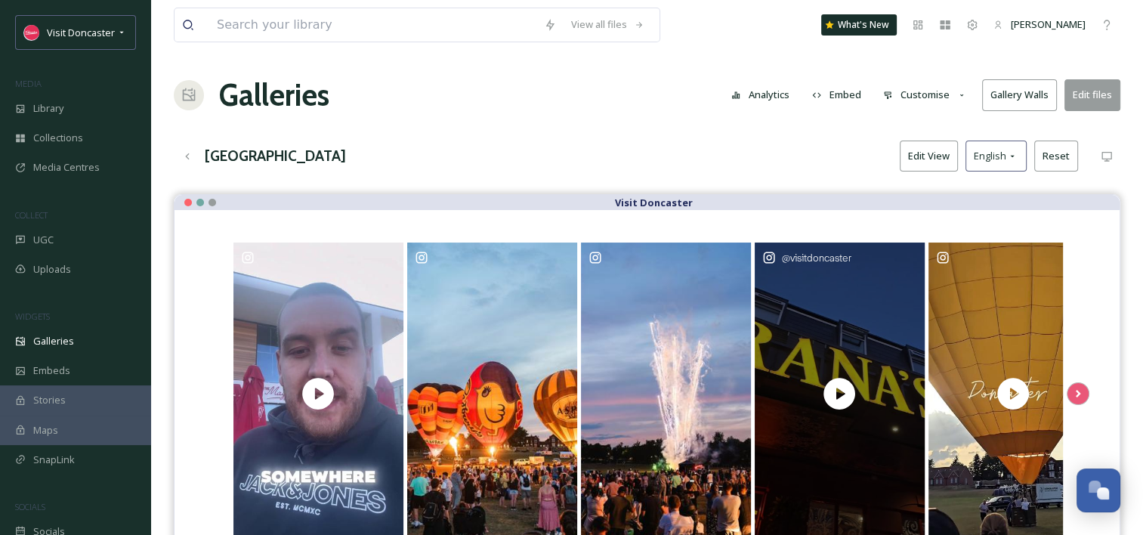
drag, startPoint x: 484, startPoint y: 382, endPoint x: 886, endPoint y: 370, distance: 401.5
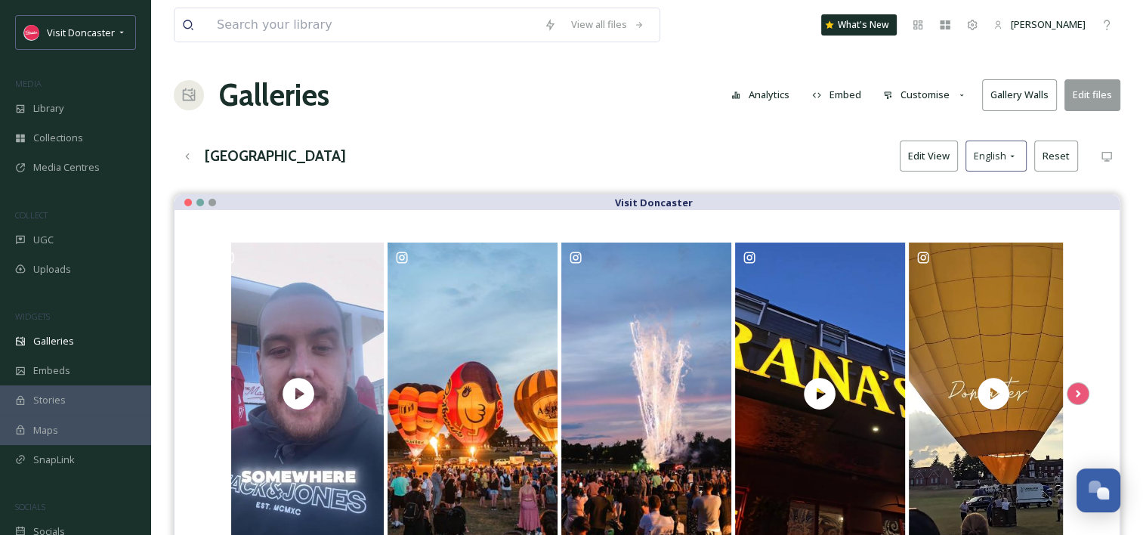
click at [937, 149] on button "Edit View" at bounding box center [929, 156] width 58 height 31
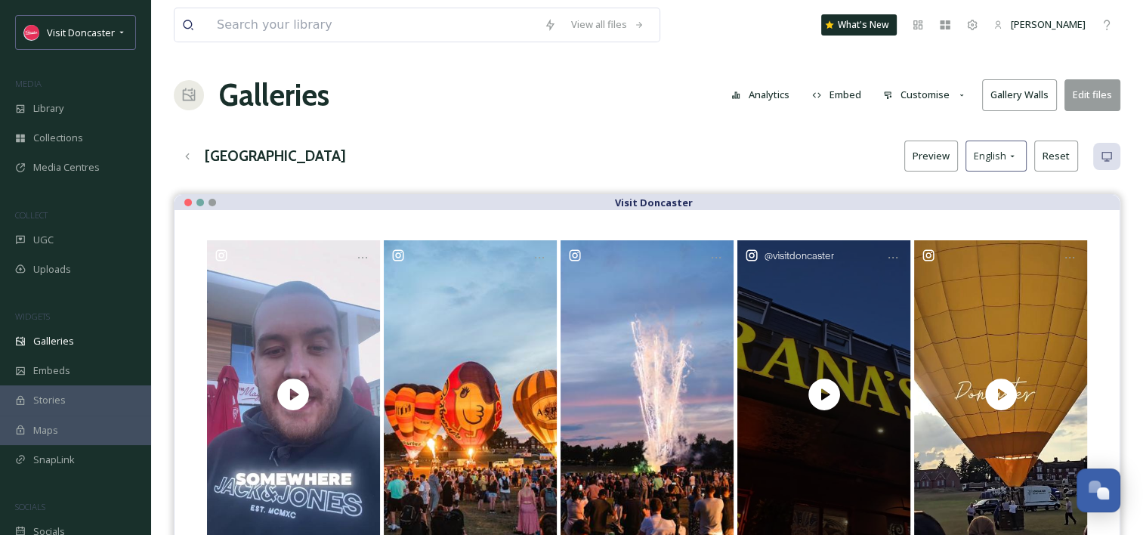
drag, startPoint x: 774, startPoint y: 330, endPoint x: 868, endPoint y: 252, distance: 122.4
click at [841, 243] on div "@ visitdoncaster" at bounding box center [824, 394] width 173 height 308
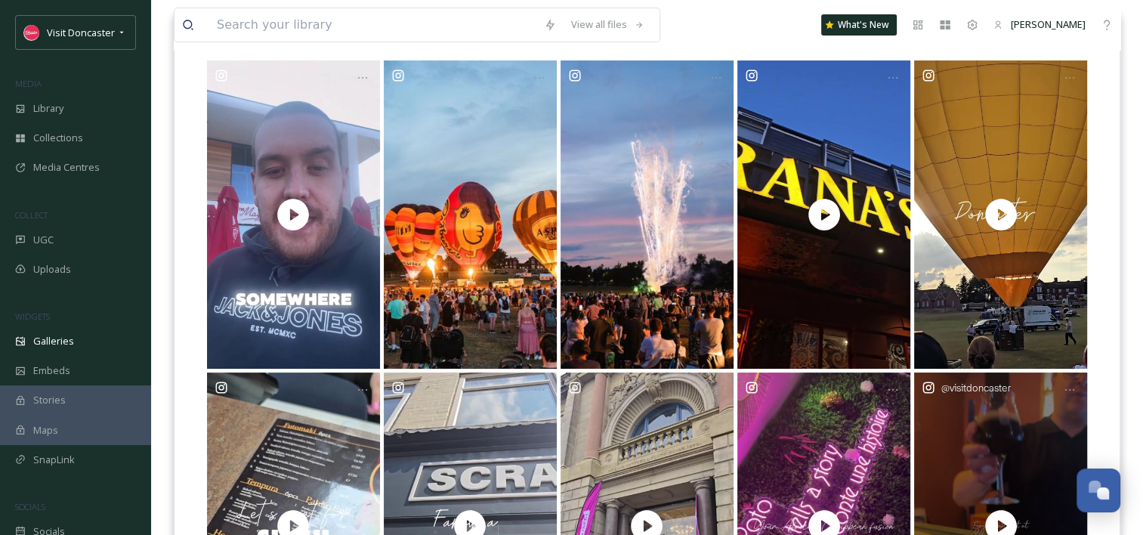
scroll to position [453, 0]
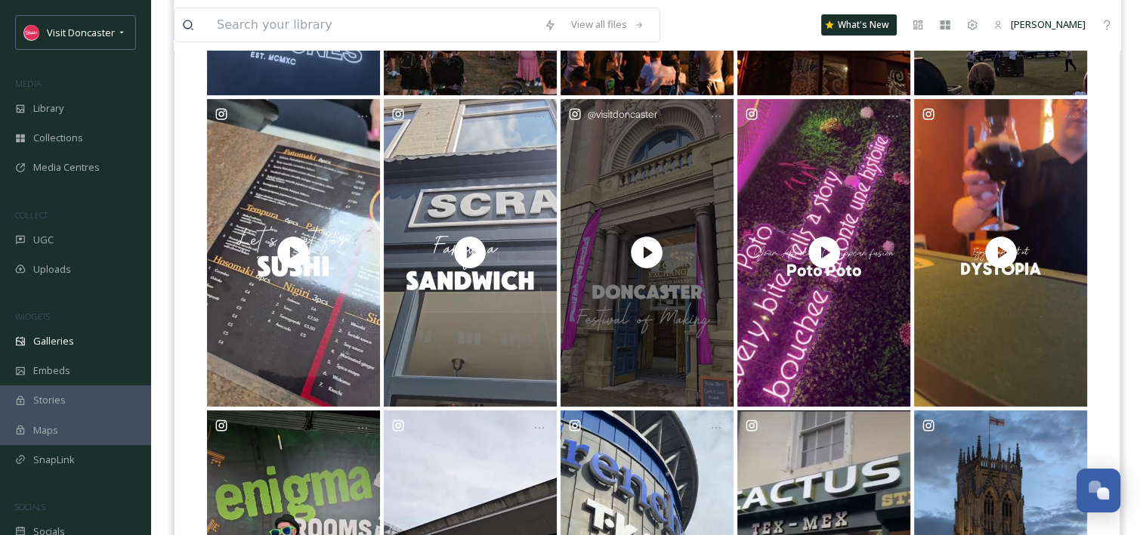
drag, startPoint x: 625, startPoint y: 336, endPoint x: 692, endPoint y: 218, distance: 136.0
click at [692, 218] on div "@ visitdoncaster" at bounding box center [647, 253] width 173 height 308
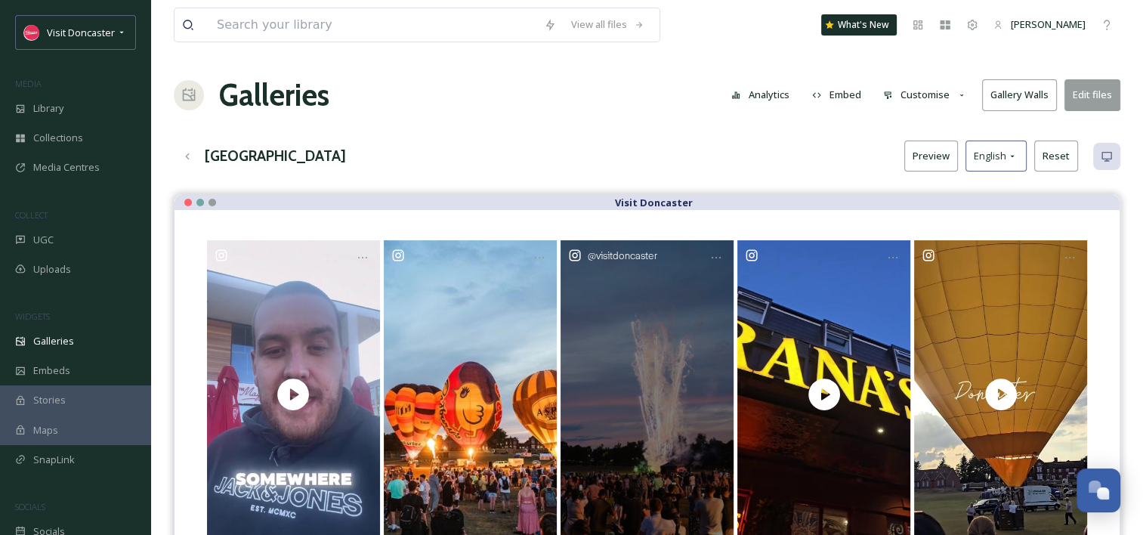
scroll to position [76, 0]
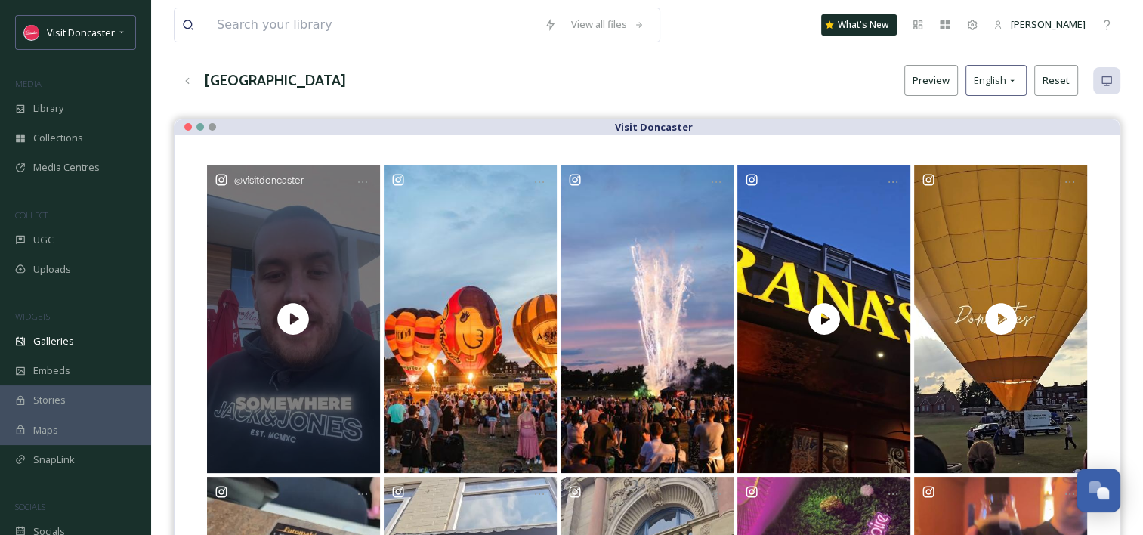
drag, startPoint x: 453, startPoint y: 353, endPoint x: 348, endPoint y: 422, distance: 126.6
click at [348, 422] on div "@ visitdoncaster" at bounding box center [647, 319] width 885 height 308
click at [372, 181] on div at bounding box center [362, 182] width 27 height 27
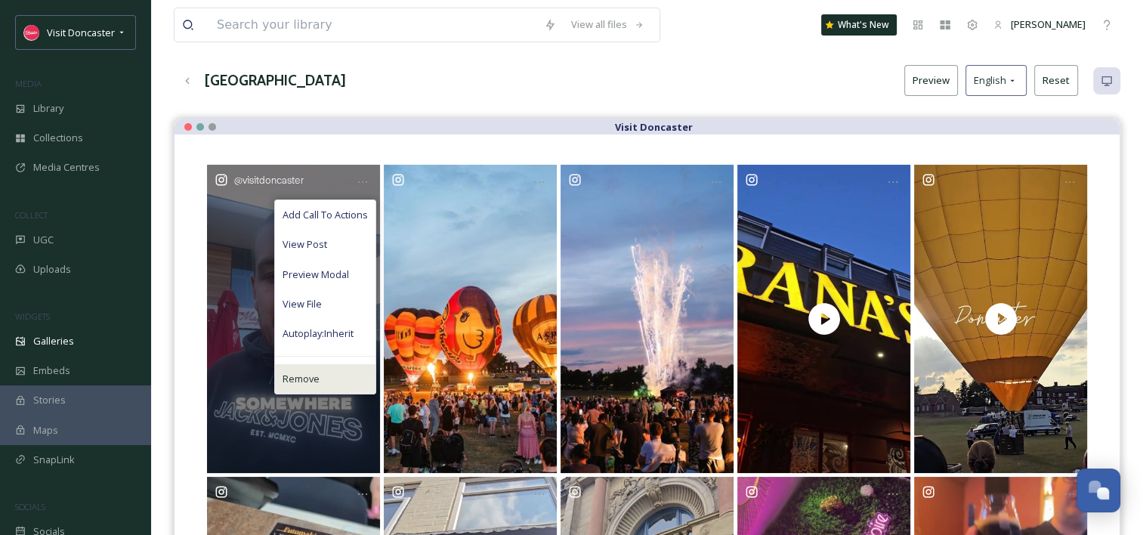
click at [330, 382] on div "Remove" at bounding box center [325, 378] width 101 height 29
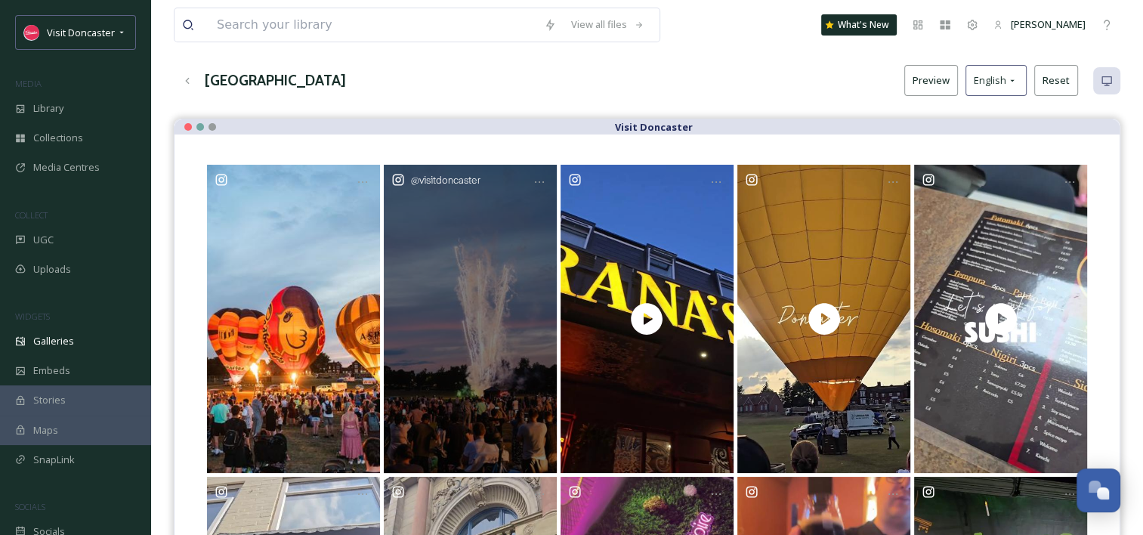
drag, startPoint x: 333, startPoint y: 357, endPoint x: 641, endPoint y: 385, distance: 309.6
click at [671, 393] on div "@ visitdoncaster" at bounding box center [647, 319] width 885 height 308
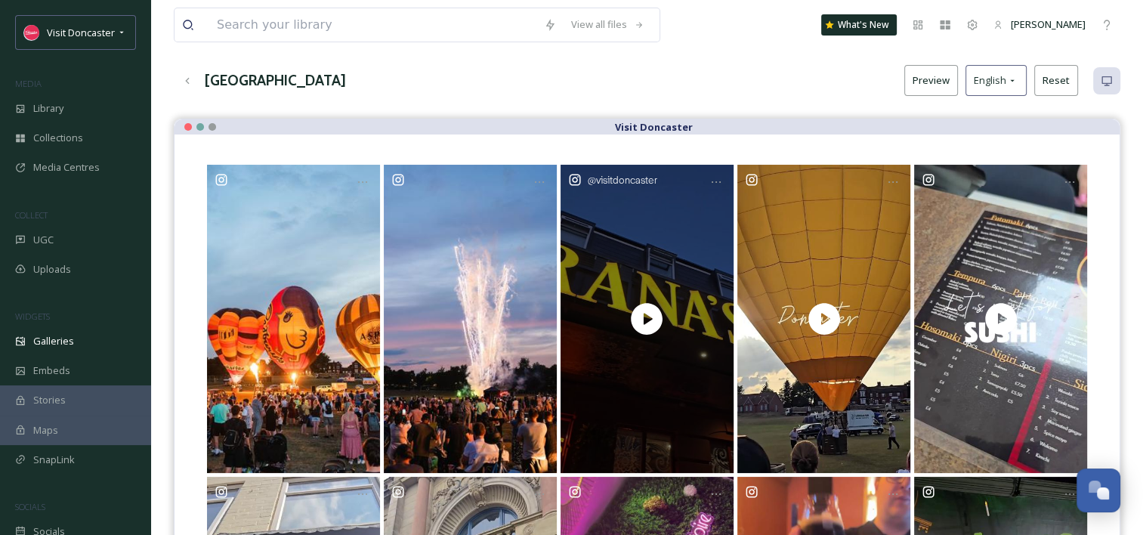
drag, startPoint x: 532, startPoint y: 339, endPoint x: 726, endPoint y: 370, distance: 196.7
click at [736, 373] on div "@ visitdoncaster" at bounding box center [647, 319] width 885 height 308
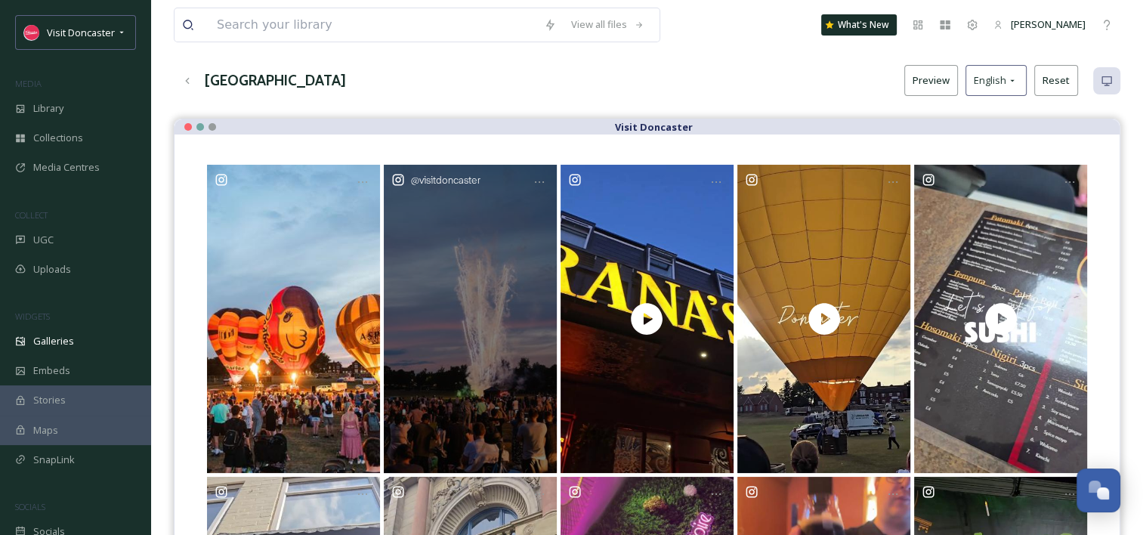
drag, startPoint x: 688, startPoint y: 373, endPoint x: 484, endPoint y: 320, distance: 210.8
click at [462, 334] on div "@ visitdoncaster" at bounding box center [647, 319] width 885 height 308
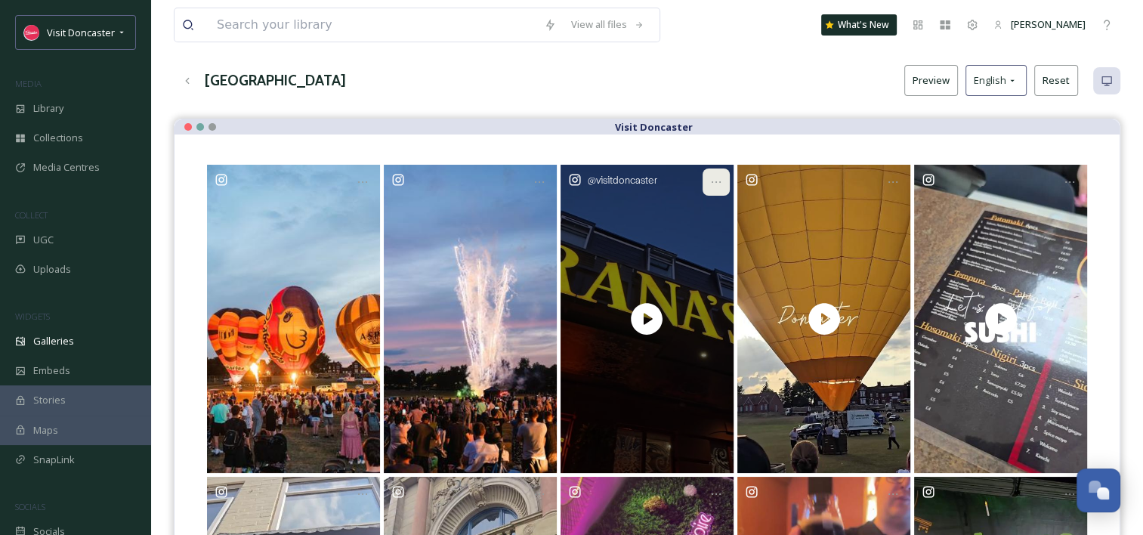
click at [720, 182] on icon at bounding box center [716, 182] width 12 height 12
click at [614, 194] on div "@ visitdoncaster" at bounding box center [647, 319] width 173 height 308
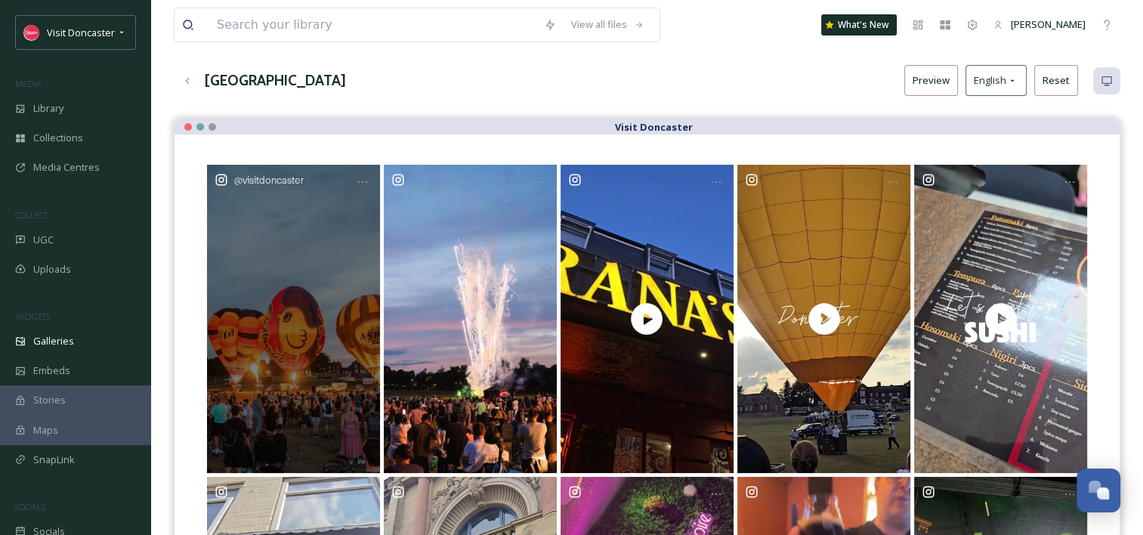
drag, startPoint x: 656, startPoint y: 233, endPoint x: 352, endPoint y: 248, distance: 304.2
click at [345, 252] on div "@ visitdoncaster" at bounding box center [647, 319] width 885 height 308
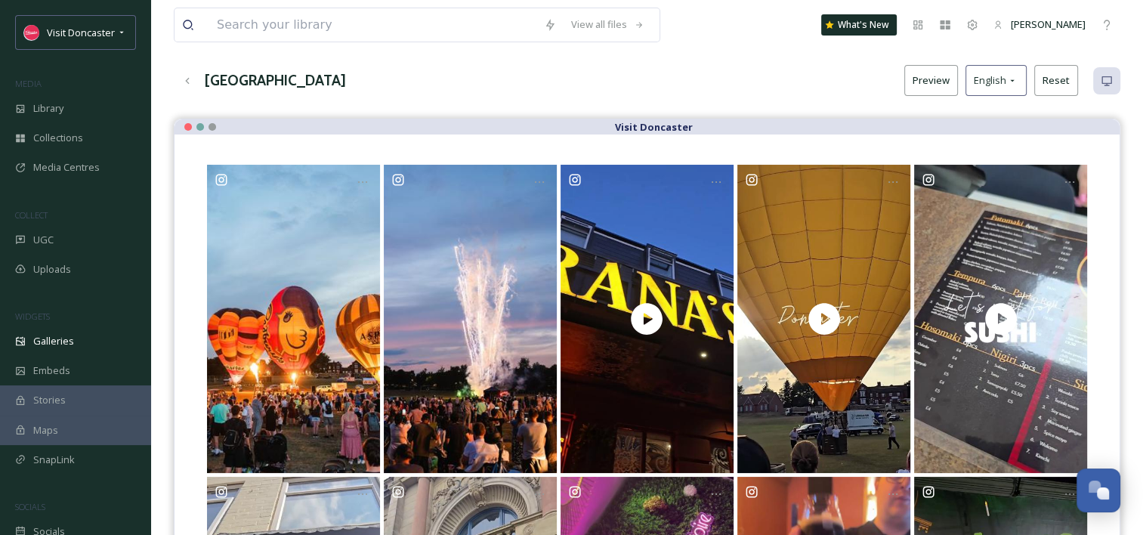
click at [806, 87] on div "[GEOGRAPHIC_DATA] Preview English Reset" at bounding box center [647, 80] width 947 height 31
click at [984, 72] on div "English" at bounding box center [996, 80] width 61 height 31
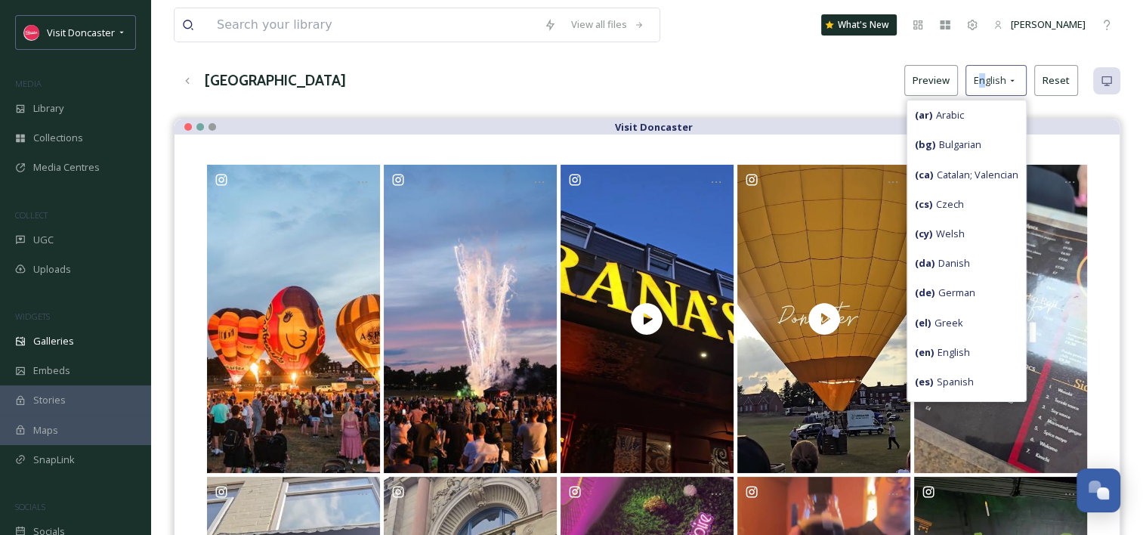
drag, startPoint x: 983, startPoint y: 73, endPoint x: 933, endPoint y: 85, distance: 51.3
click at [933, 85] on button "Preview" at bounding box center [932, 80] width 54 height 31
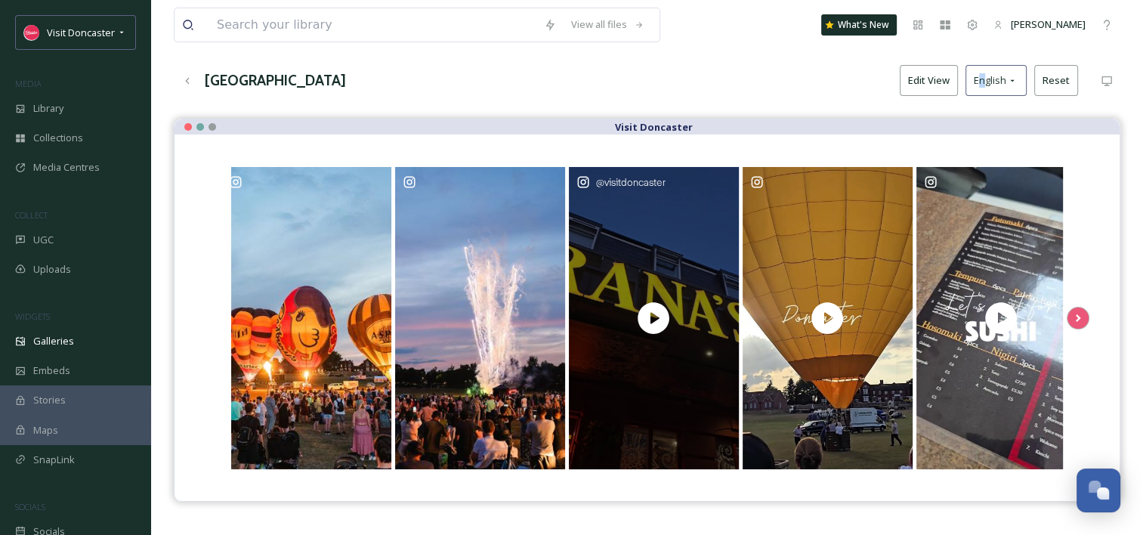
drag, startPoint x: 623, startPoint y: 250, endPoint x: 677, endPoint y: 317, distance: 86.5
click at [677, 318] on div "@ visitdoncaster" at bounding box center [654, 318] width 170 height 302
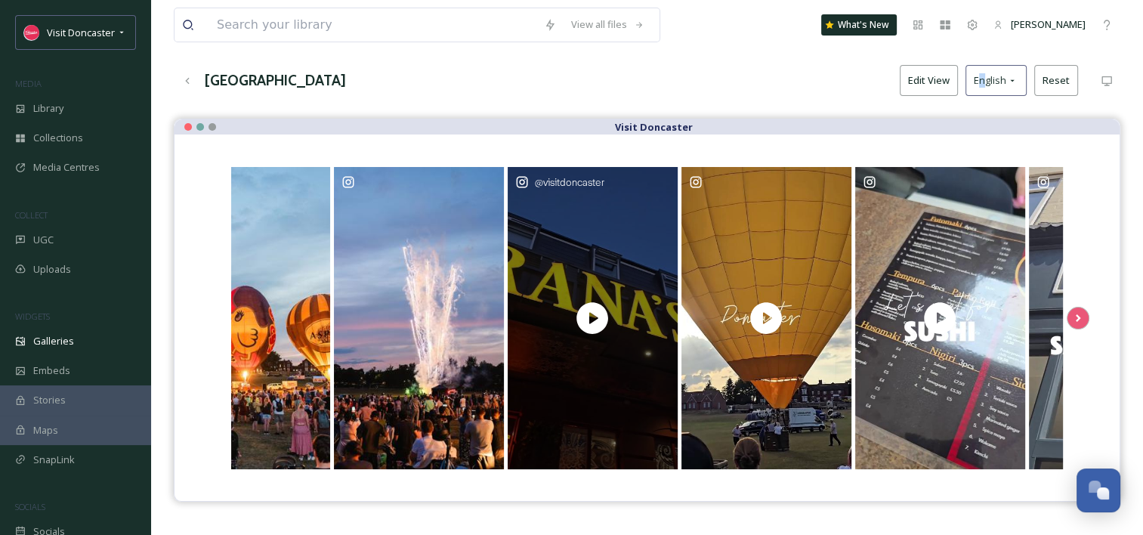
drag, startPoint x: 645, startPoint y: 239, endPoint x: 586, endPoint y: 352, distance: 127.8
click at [589, 370] on div "@ visitdoncaster" at bounding box center [593, 318] width 170 height 302
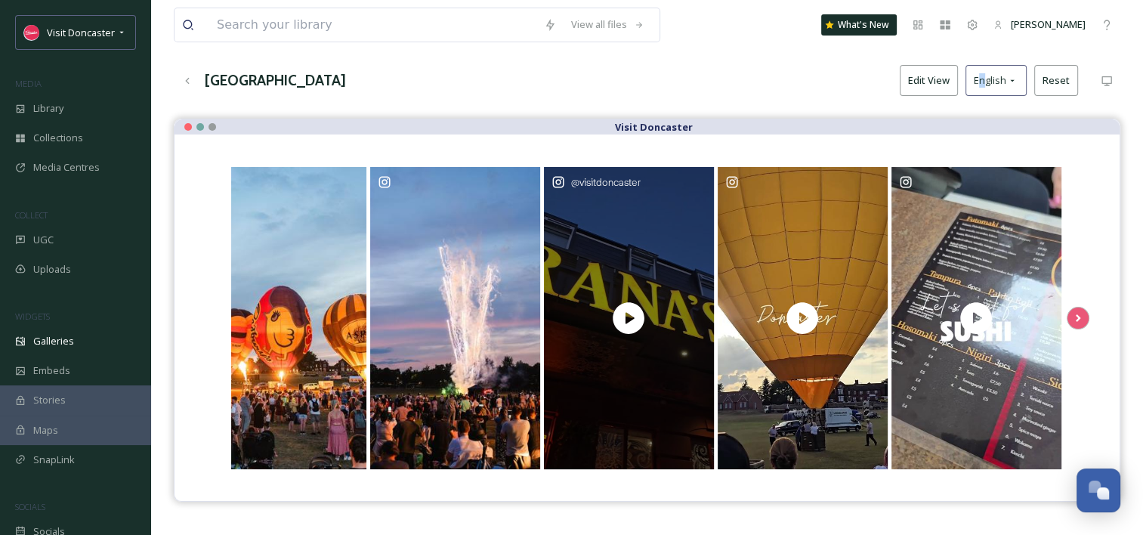
drag, startPoint x: 550, startPoint y: 225, endPoint x: 501, endPoint y: 341, distance: 125.6
click at [544, 344] on div "@ visitdoncaster" at bounding box center [629, 318] width 170 height 302
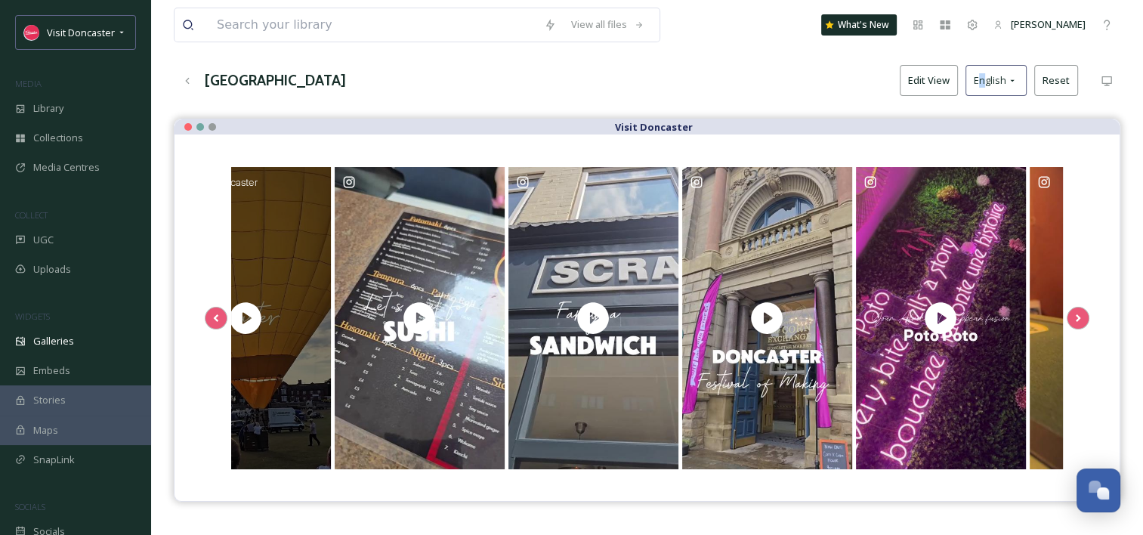
drag, startPoint x: 806, startPoint y: 337, endPoint x: 435, endPoint y: 333, distance: 371.9
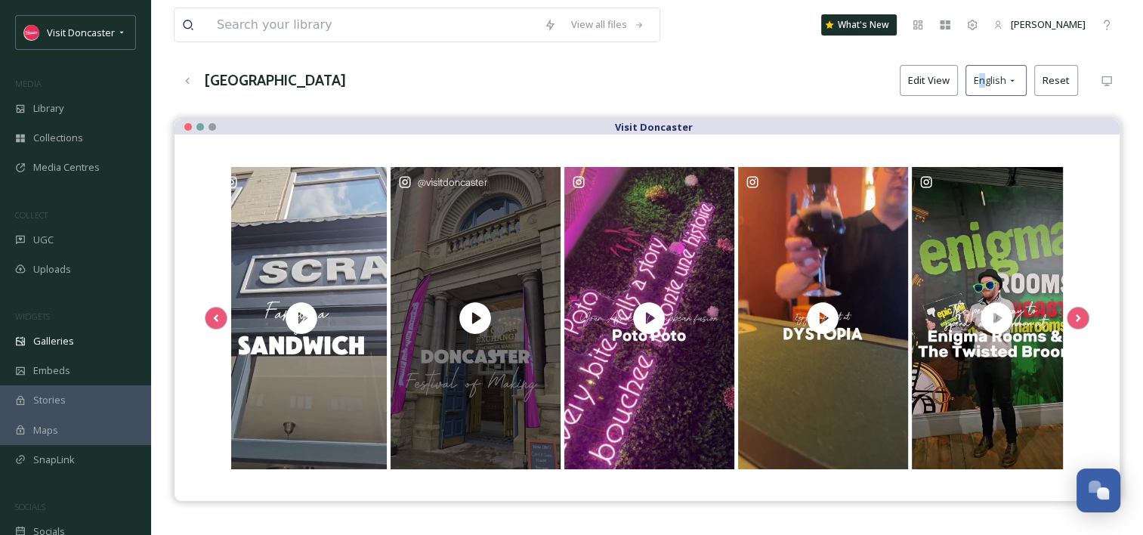
drag, startPoint x: 766, startPoint y: 325, endPoint x: 450, endPoint y: 339, distance: 316.2
click at [450, 339] on div "@ visitdoncaster" at bounding box center [476, 318] width 170 height 302
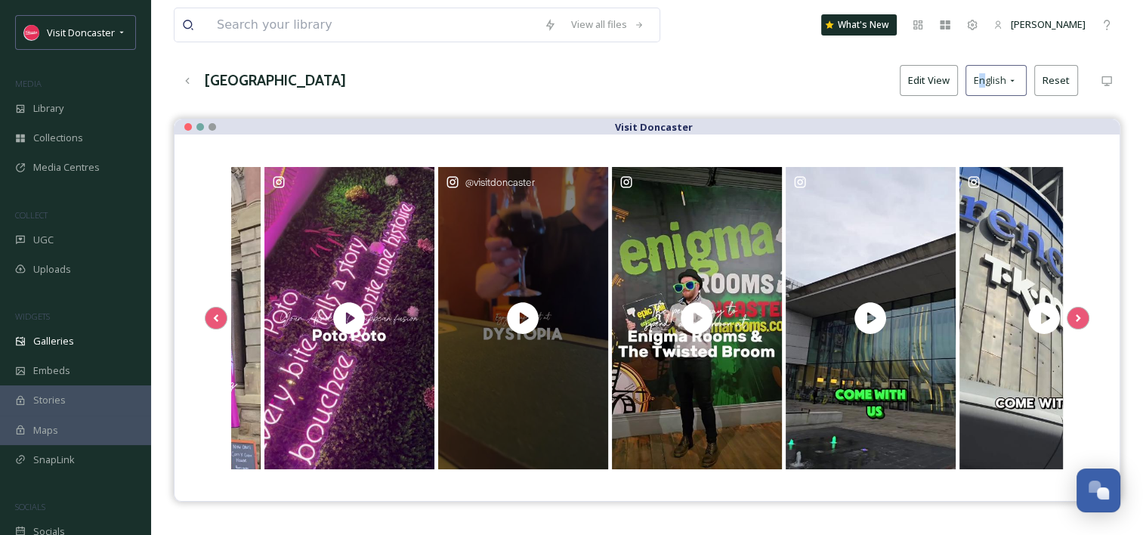
drag, startPoint x: 689, startPoint y: 336, endPoint x: 456, endPoint y: 320, distance: 233.4
click at [438, 326] on div "@ visitdoncaster" at bounding box center [523, 318] width 170 height 302
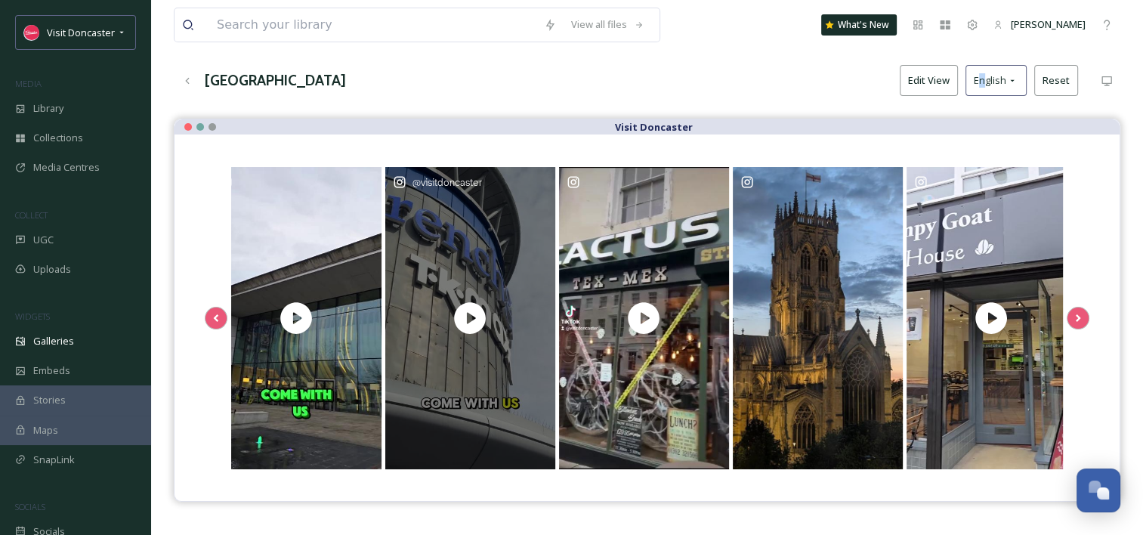
drag, startPoint x: 851, startPoint y: 325, endPoint x: 485, endPoint y: 320, distance: 365.8
click at [421, 324] on div "@ visitdoncaster" at bounding box center [470, 318] width 170 height 302
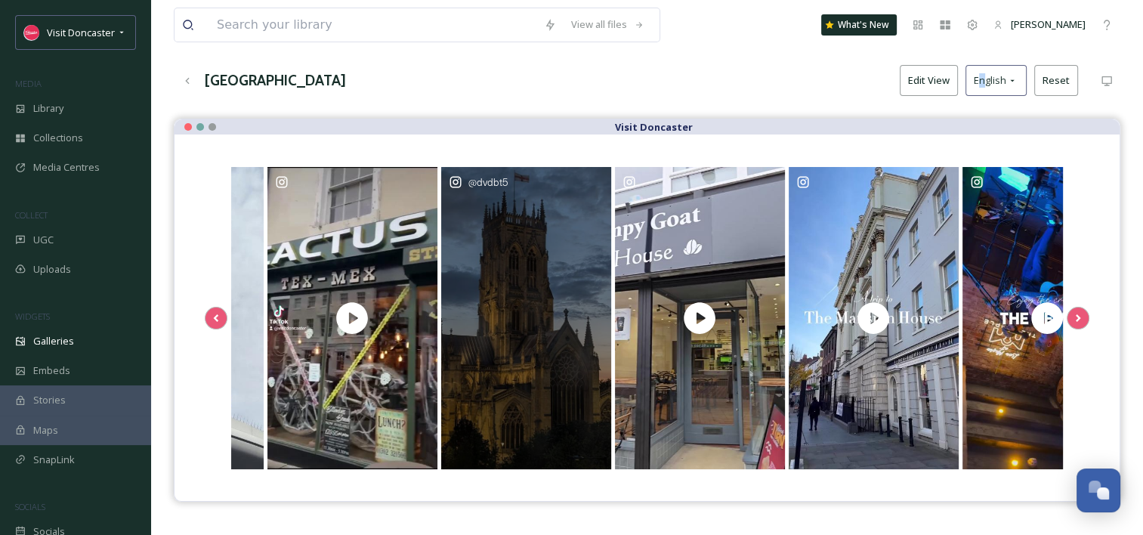
drag, startPoint x: 777, startPoint y: 320, endPoint x: 514, endPoint y: 300, distance: 263.8
click at [463, 315] on div "@ dvdbt5" at bounding box center [526, 318] width 170 height 302
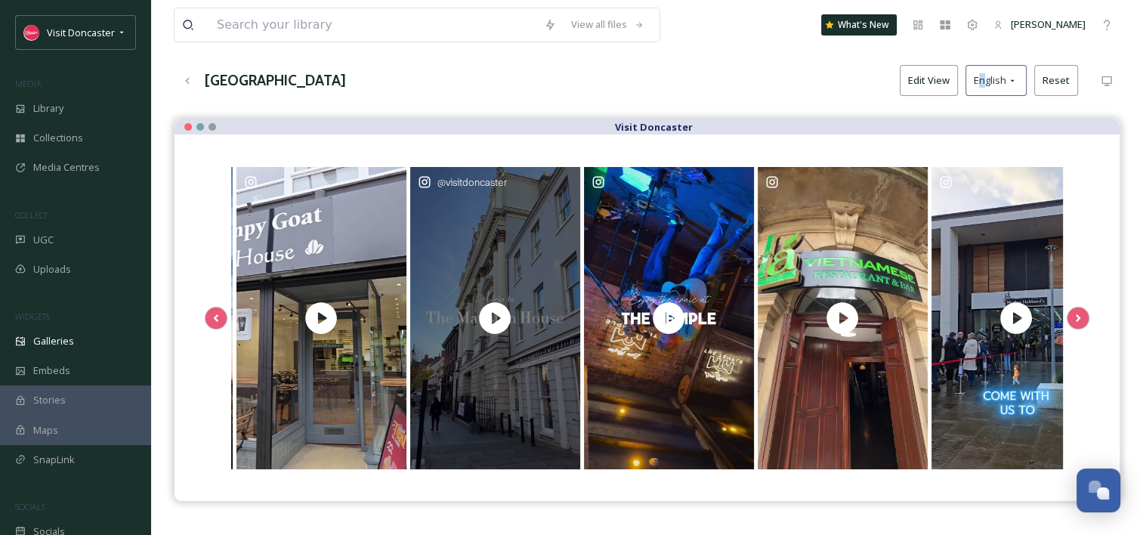
drag, startPoint x: 819, startPoint y: 291, endPoint x: 599, endPoint y: 276, distance: 220.5
click at [523, 289] on div "@ visitdoncaster" at bounding box center [495, 318] width 170 height 302
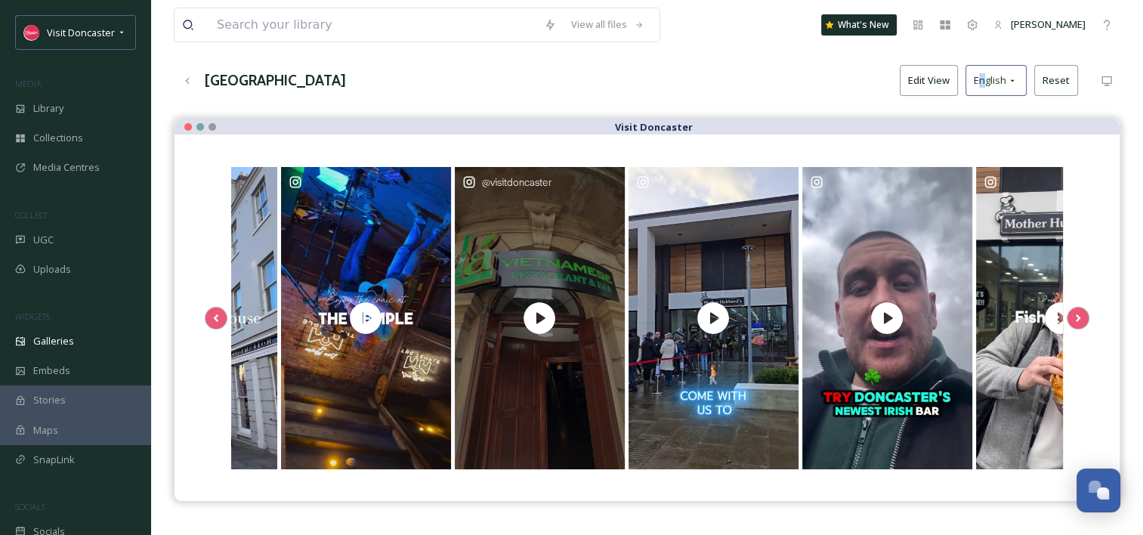
drag, startPoint x: 908, startPoint y: 251, endPoint x: 538, endPoint y: 254, distance: 369.6
click at [519, 256] on div "@ visitdoncaster" at bounding box center [540, 318] width 170 height 302
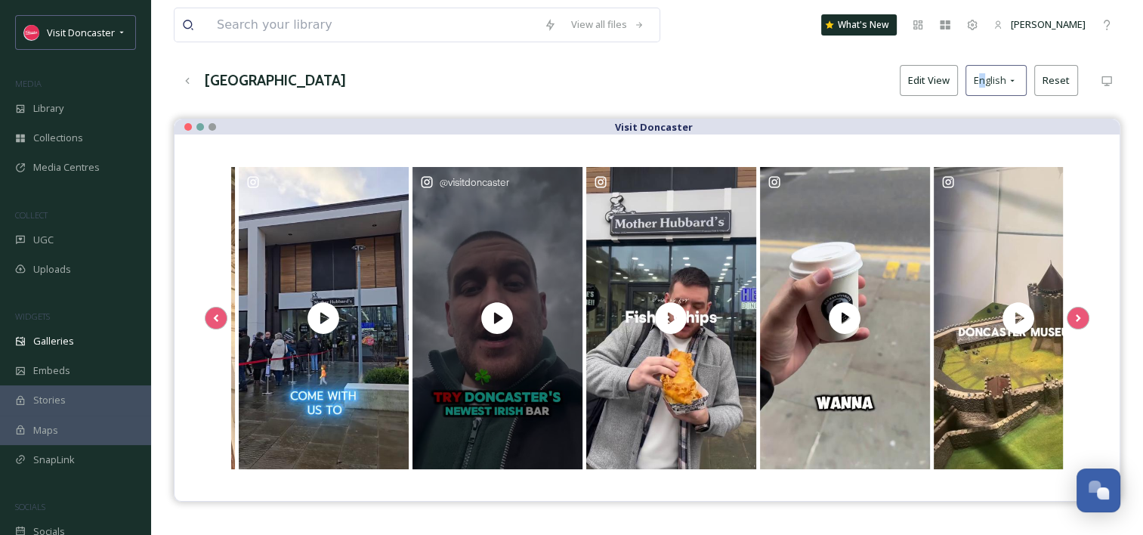
drag, startPoint x: 832, startPoint y: 253, endPoint x: 537, endPoint y: 249, distance: 294.8
click at [537, 249] on div "@ visitdoncaster" at bounding box center [498, 318] width 170 height 302
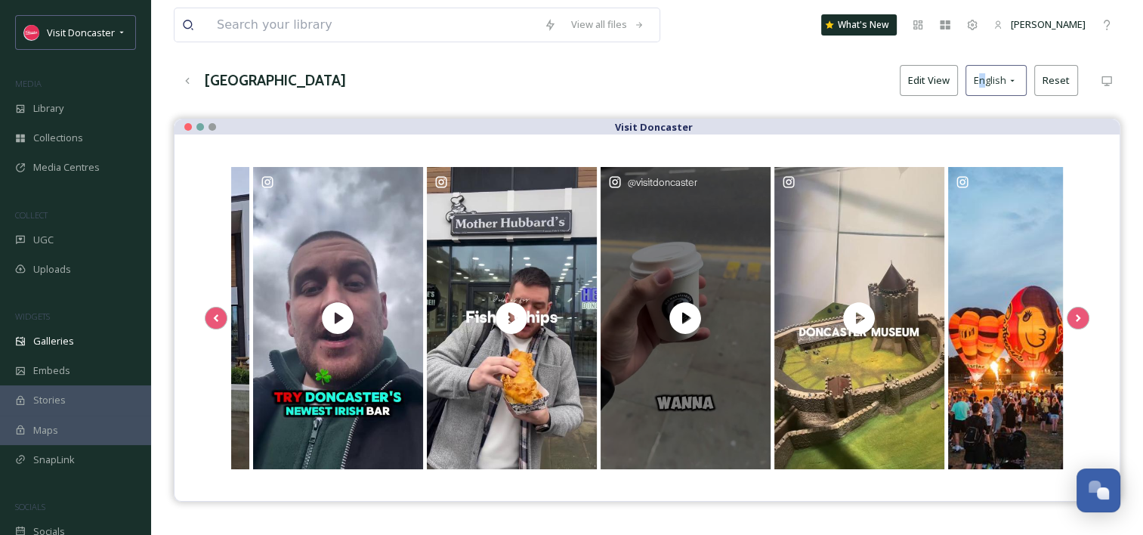
drag, startPoint x: 898, startPoint y: 259, endPoint x: 665, endPoint y: 252, distance: 232.9
click at [601, 252] on div "@ visitdoncaster" at bounding box center [686, 318] width 170 height 302
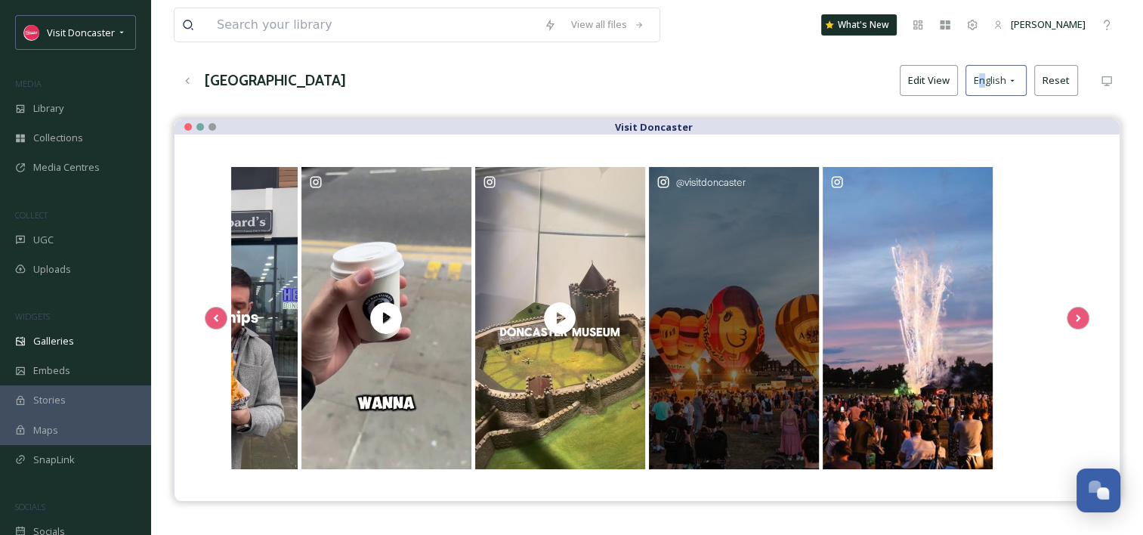
drag, startPoint x: 932, startPoint y: 242, endPoint x: 491, endPoint y: 242, distance: 440.6
click at [649, 242] on div "@ visitdoncaster" at bounding box center [734, 318] width 170 height 302
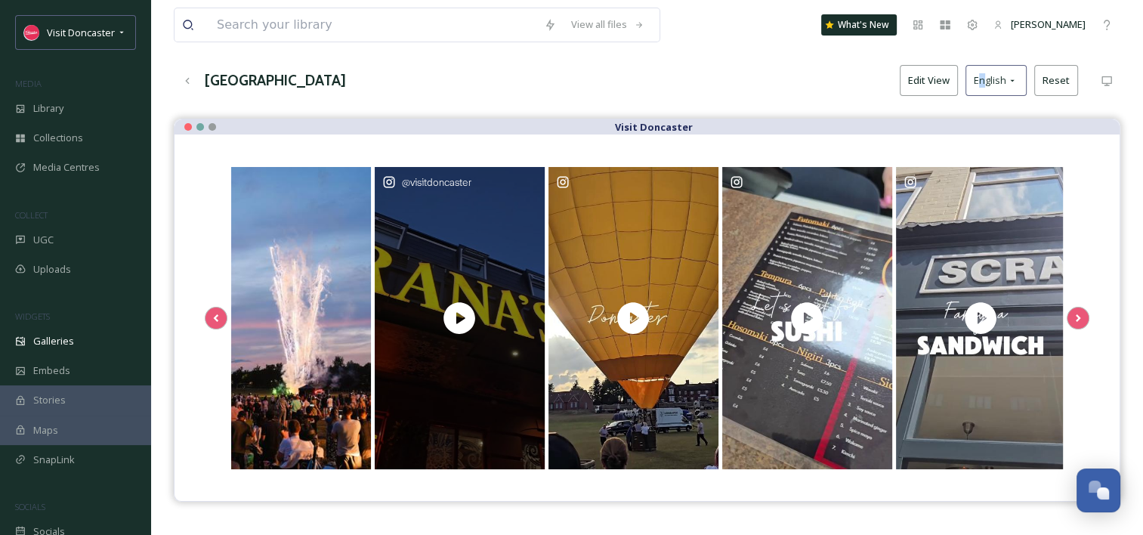
drag, startPoint x: 835, startPoint y: 241, endPoint x: 526, endPoint y: 242, distance: 309.1
click at [526, 242] on div "@ visitdoncaster" at bounding box center [460, 318] width 170 height 302
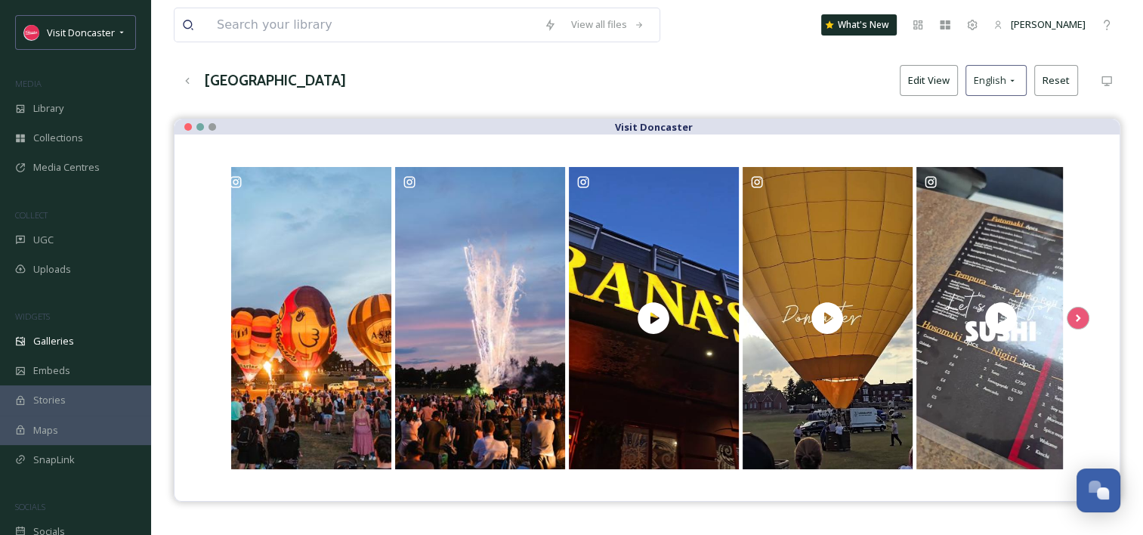
click at [661, 75] on div "City Centre Edit View English Reset" at bounding box center [647, 80] width 947 height 31
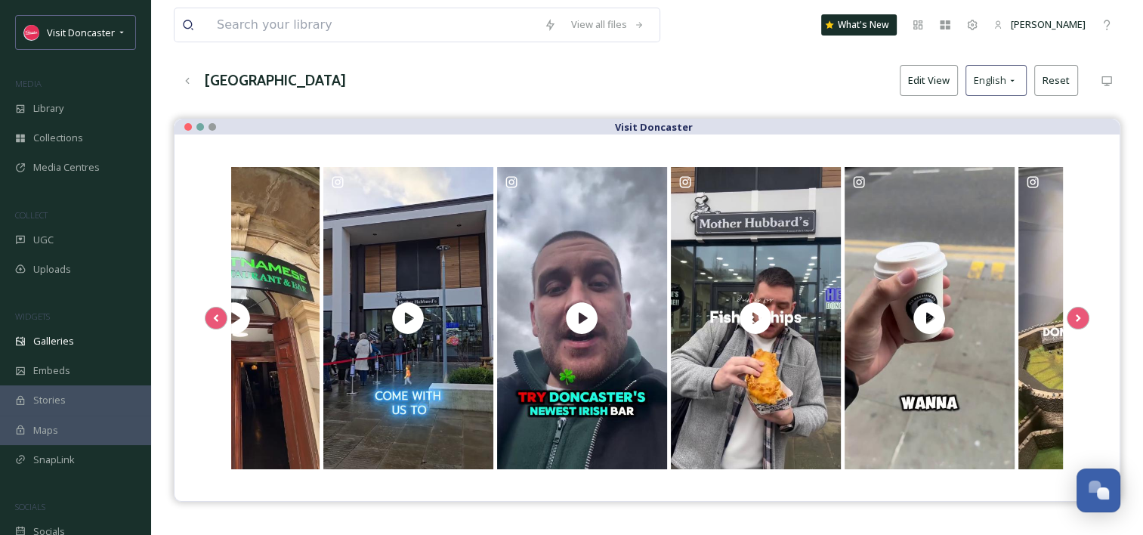
click at [556, 77] on div "City Centre Edit View English Reset" at bounding box center [647, 80] width 947 height 31
